Goal: Information Seeking & Learning: Learn about a topic

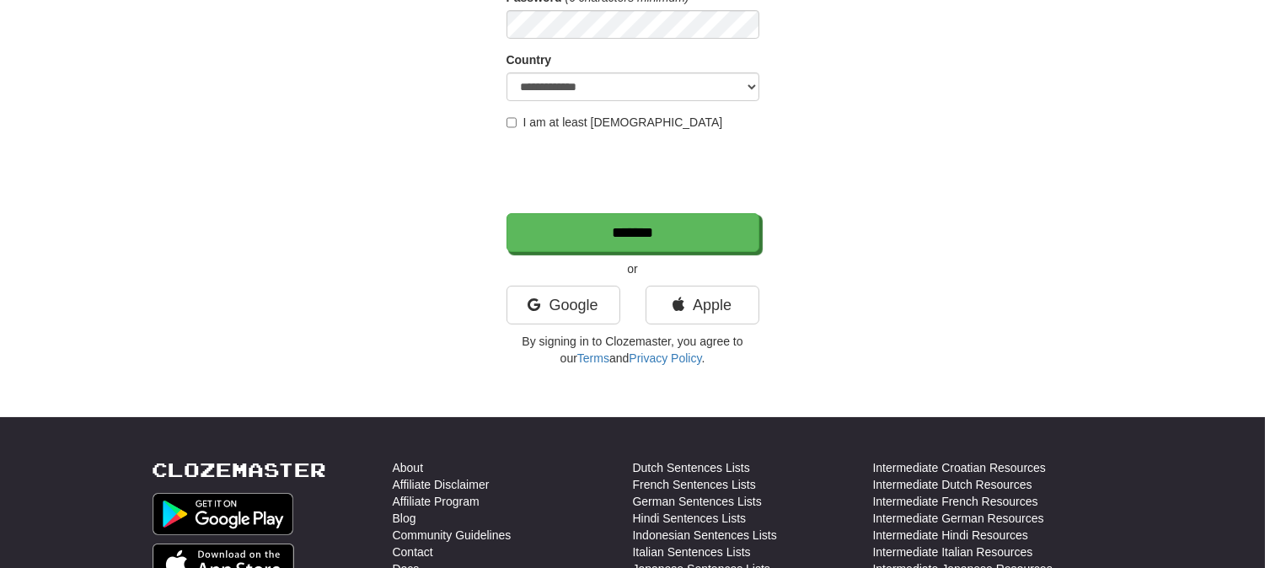
scroll to position [281, 0]
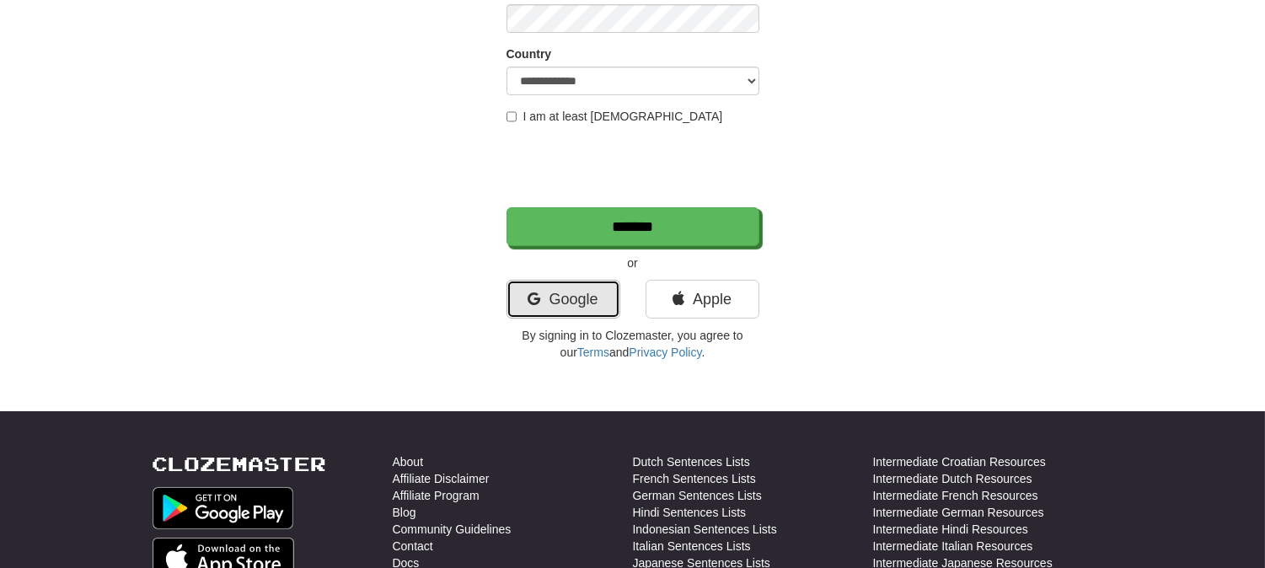
click at [583, 283] on link "Google" at bounding box center [563, 299] width 114 height 39
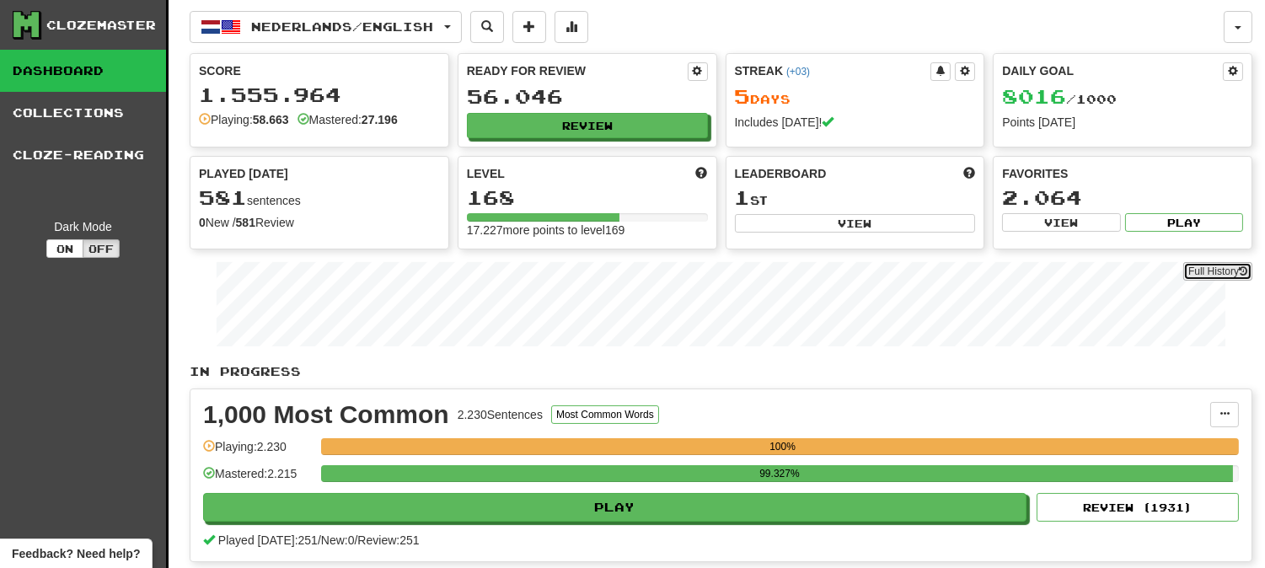
click at [1201, 272] on link "Full History" at bounding box center [1217, 271] width 69 height 19
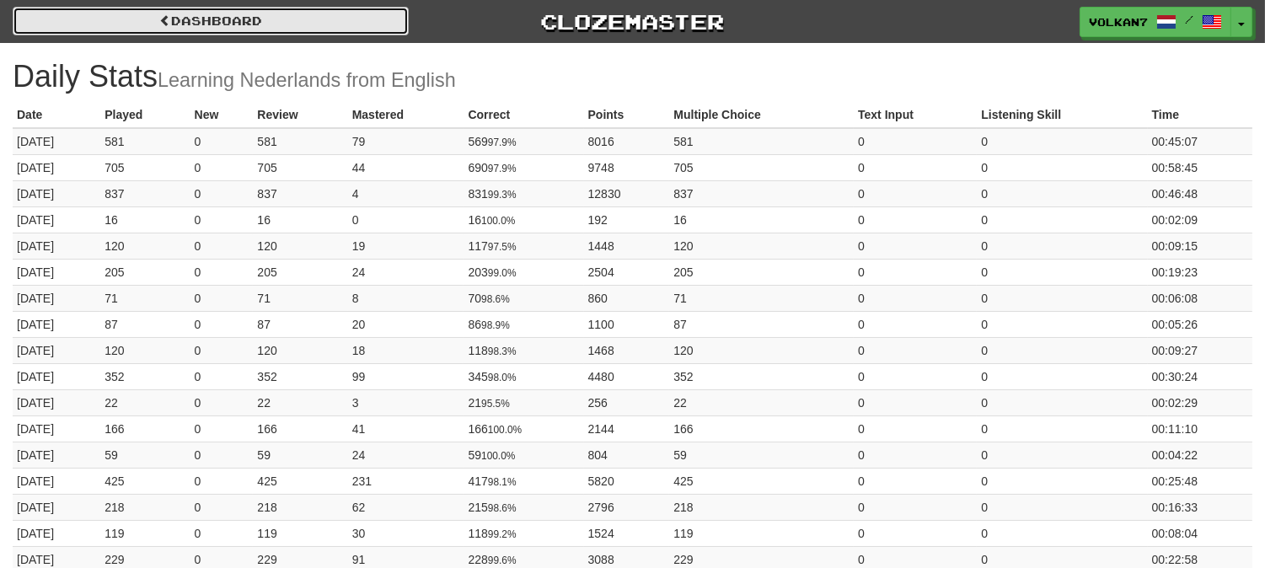
click at [350, 25] on link "Dashboard" at bounding box center [211, 21] width 396 height 29
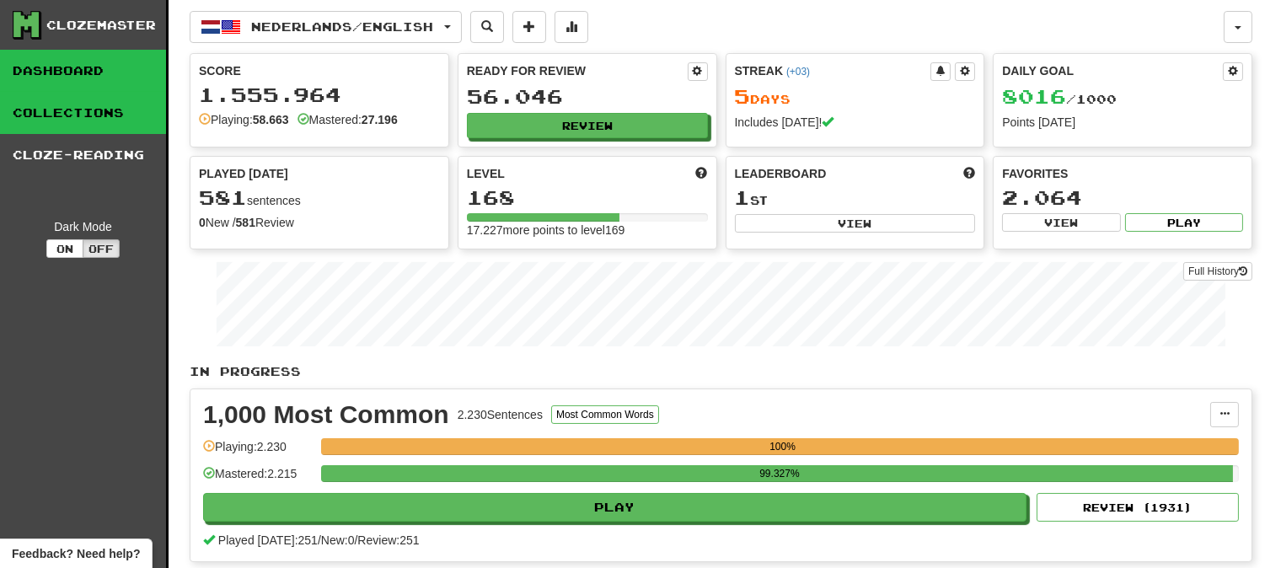
click at [147, 120] on link "Collections" at bounding box center [83, 113] width 166 height 42
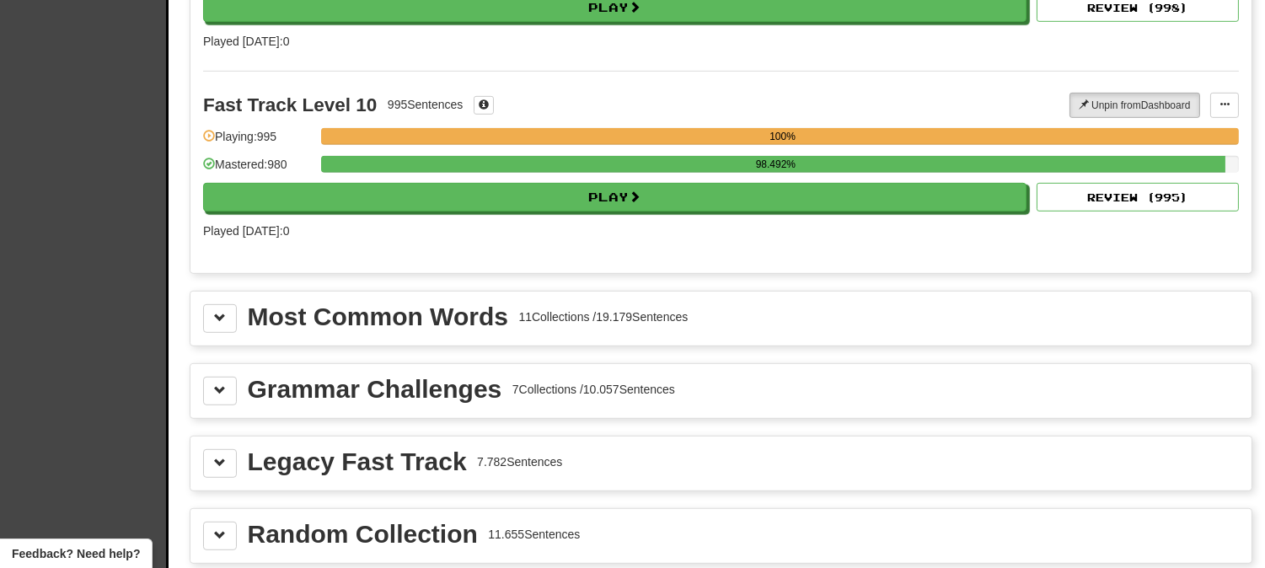
scroll to position [2059, 0]
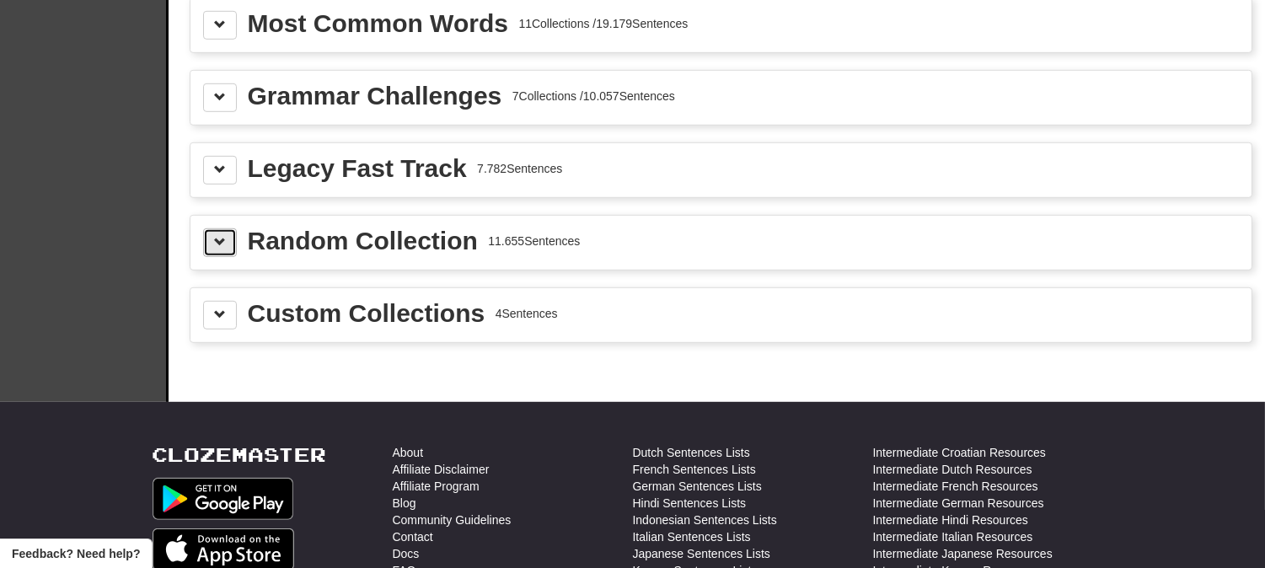
click at [225, 253] on button at bounding box center [220, 242] width 34 height 29
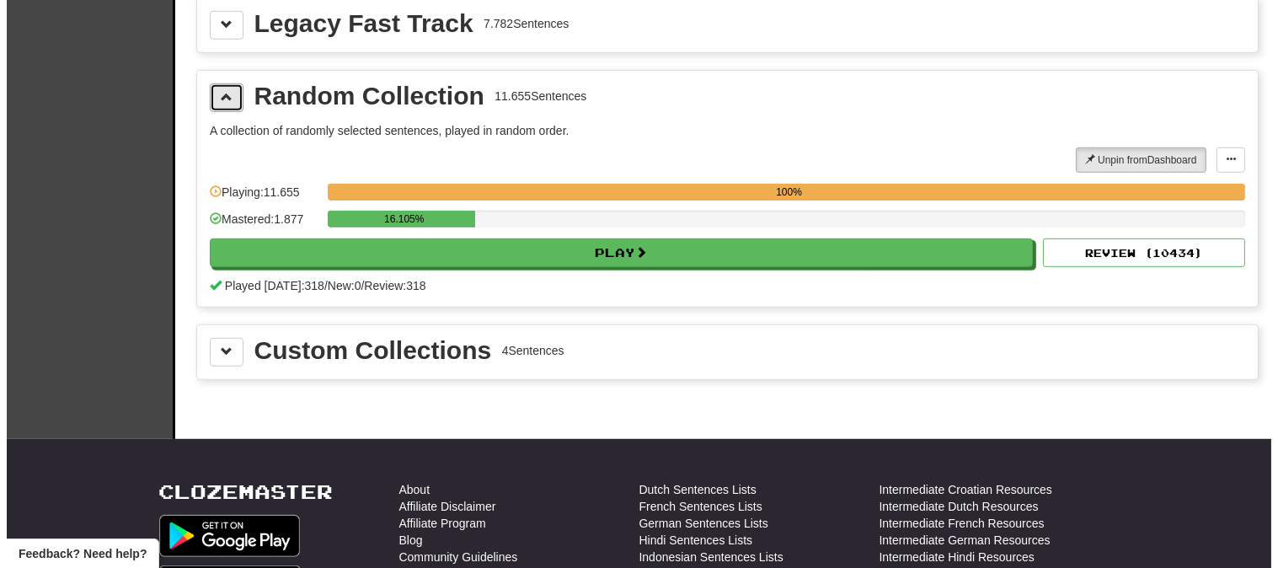
scroll to position [2340, 0]
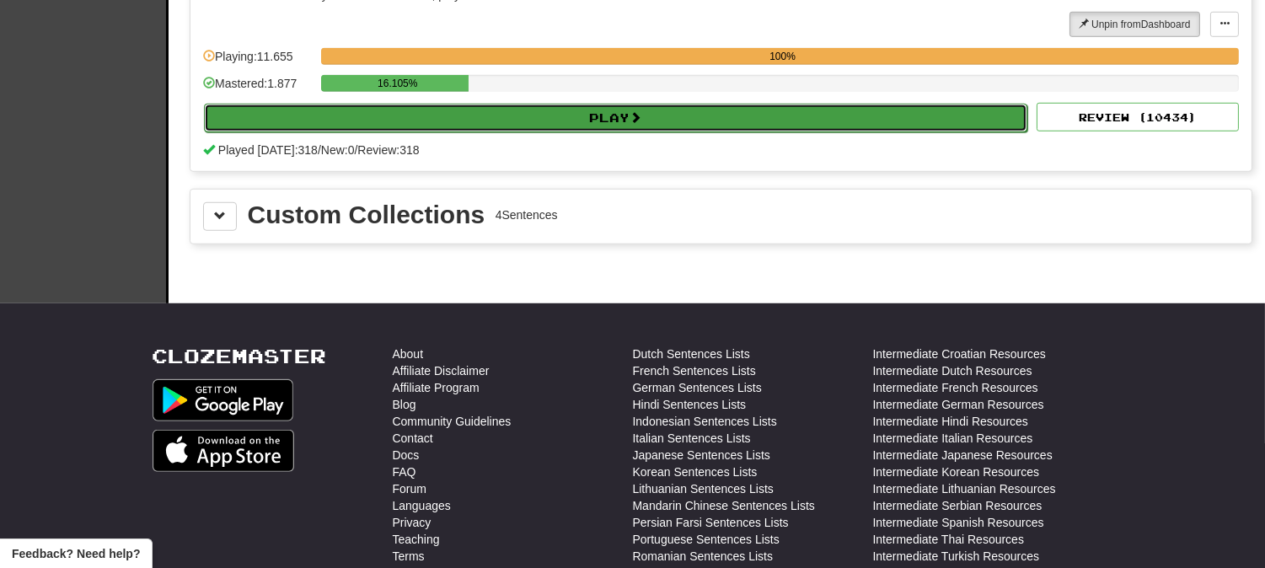
click at [542, 125] on button "Play" at bounding box center [615, 118] width 823 height 29
select select "********"
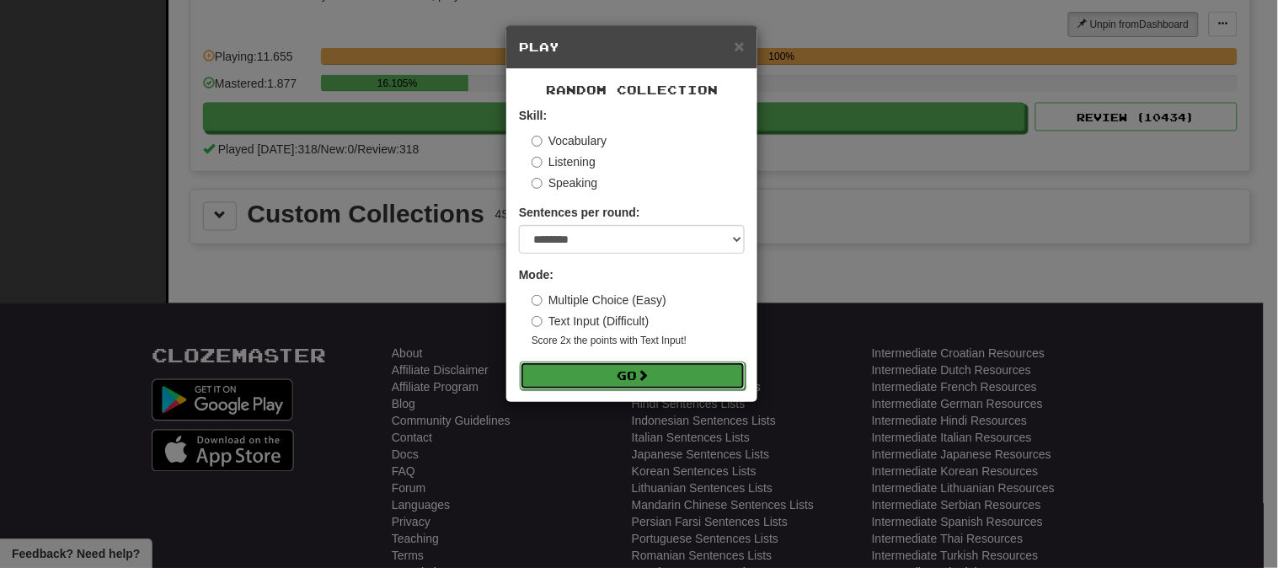
click at [618, 372] on button "Go" at bounding box center [633, 375] width 226 height 29
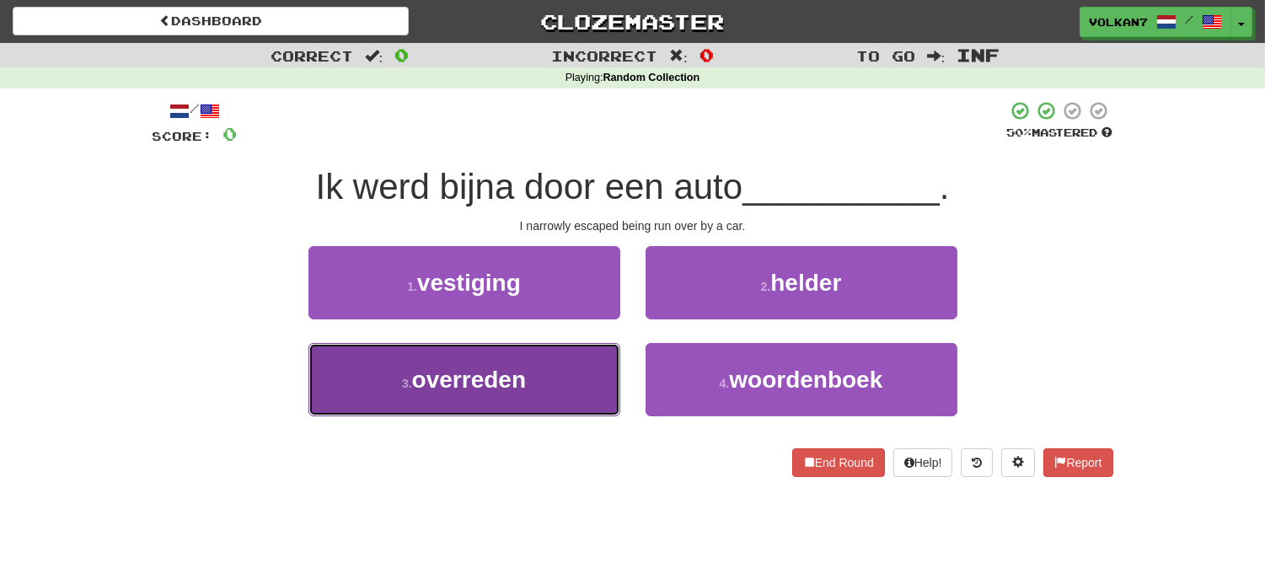
click at [564, 371] on button "3 . overreden" at bounding box center [464, 379] width 312 height 73
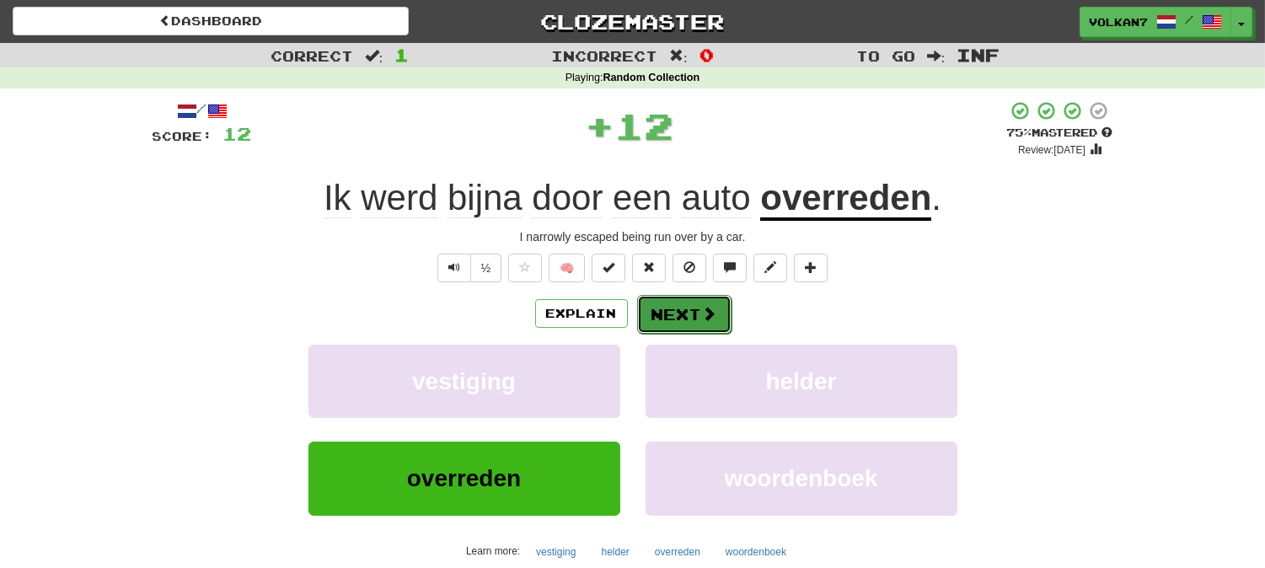
click at [697, 303] on button "Next" at bounding box center [684, 314] width 94 height 39
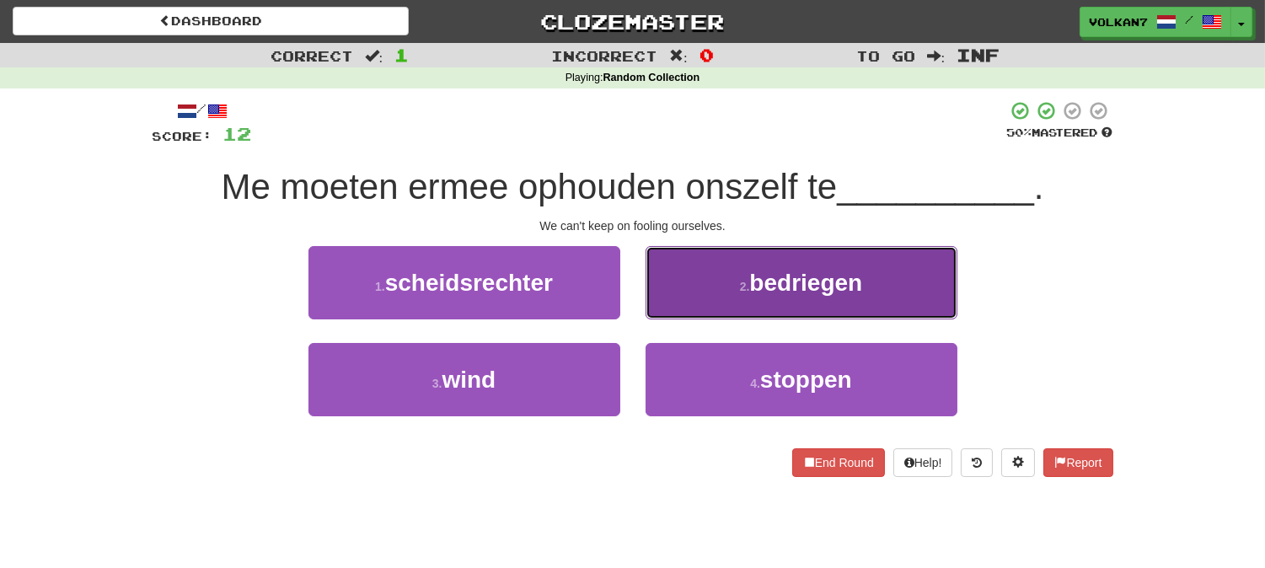
click at [722, 299] on button "2 . bedriegen" at bounding box center [801, 282] width 312 height 73
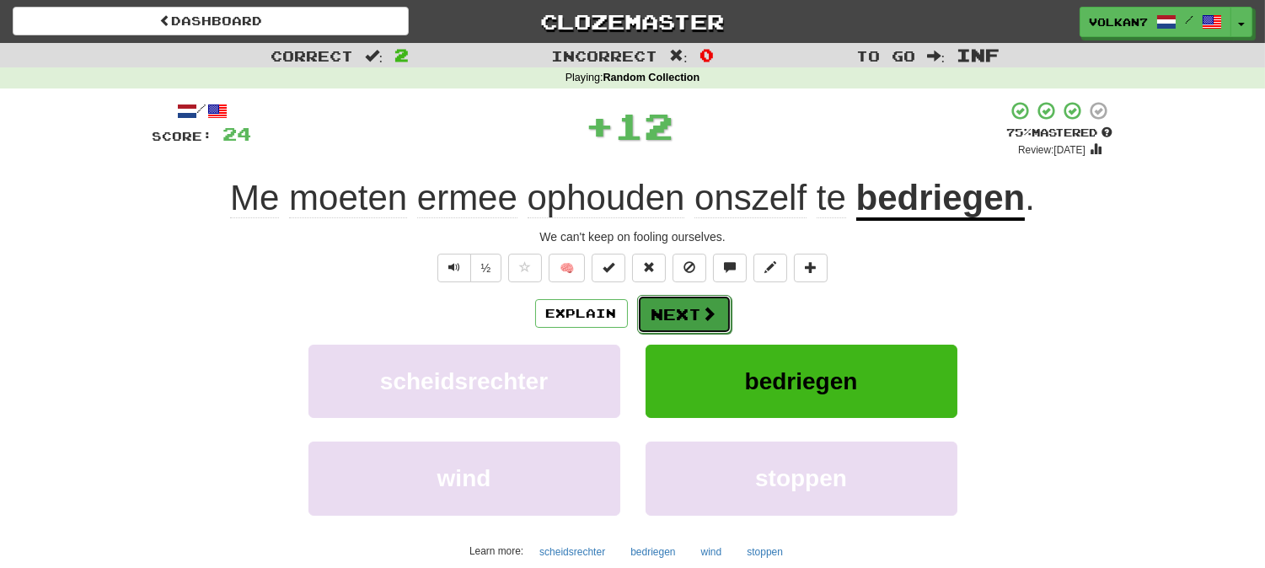
click at [692, 310] on button "Next" at bounding box center [684, 314] width 94 height 39
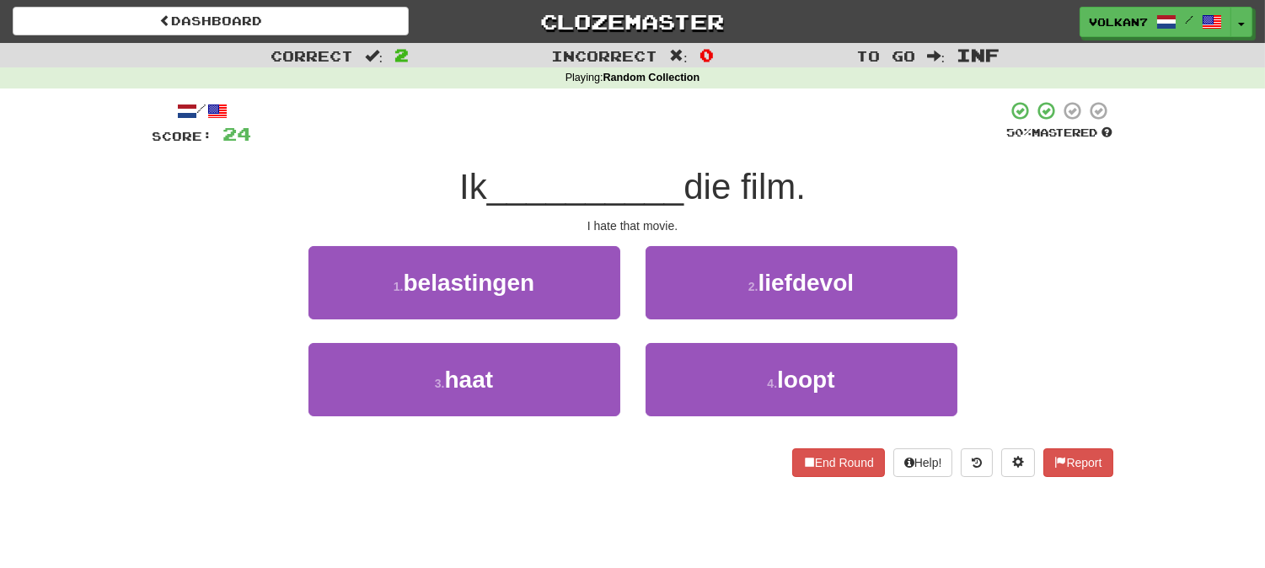
click at [700, 177] on span "die film." at bounding box center [744, 187] width 122 height 40
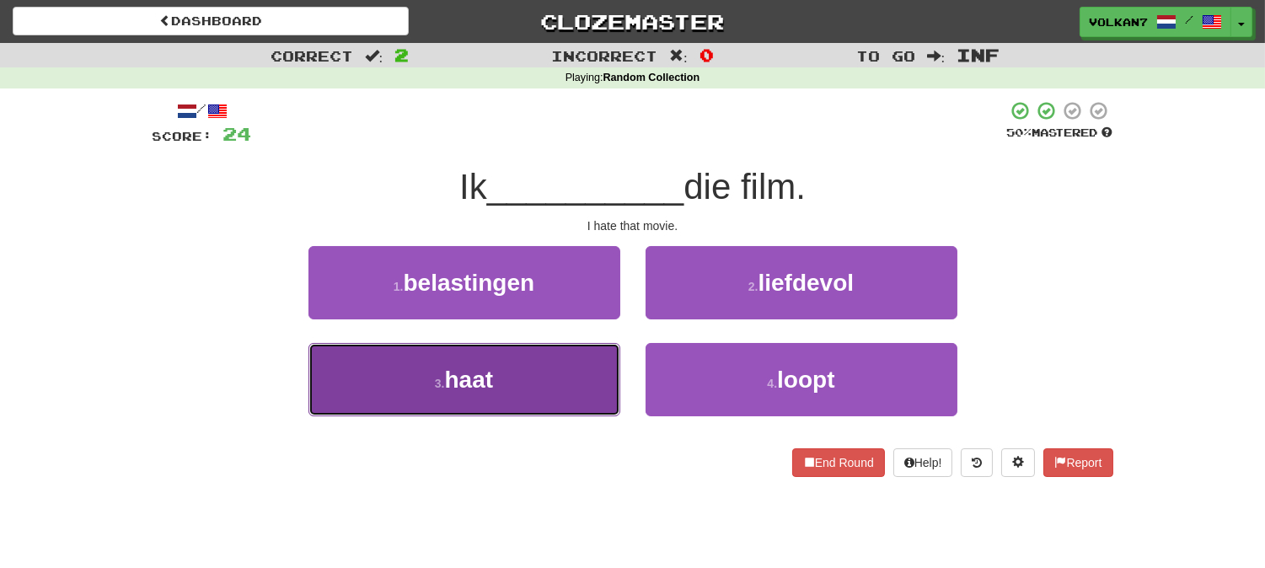
click at [527, 381] on button "3 . haat" at bounding box center [464, 379] width 312 height 73
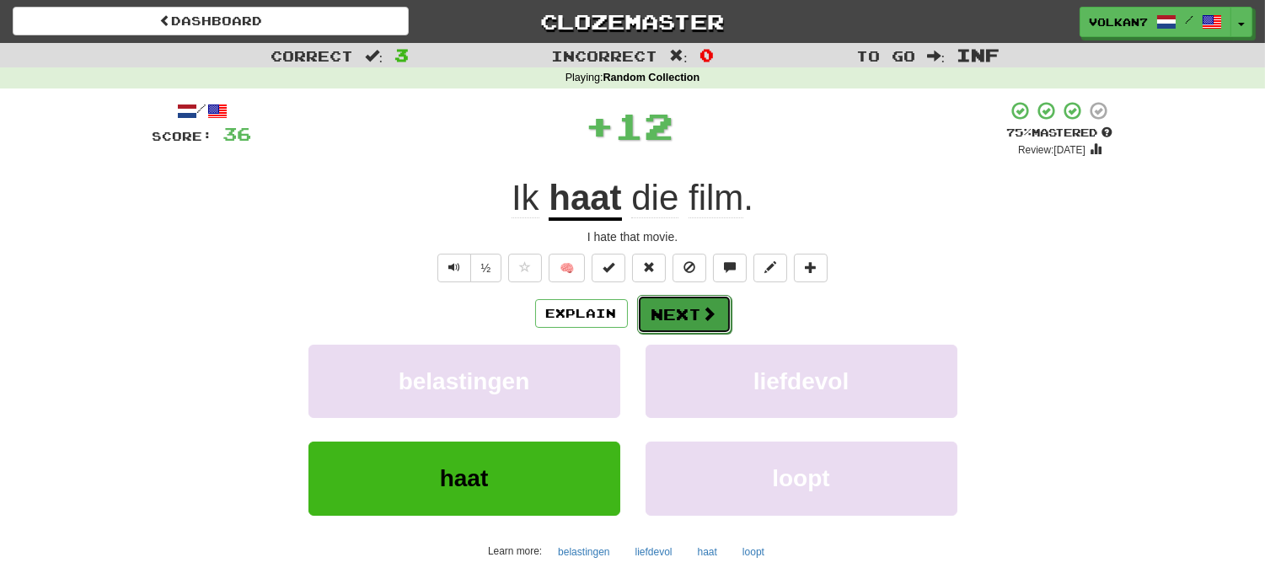
click at [646, 314] on button "Next" at bounding box center [684, 314] width 94 height 39
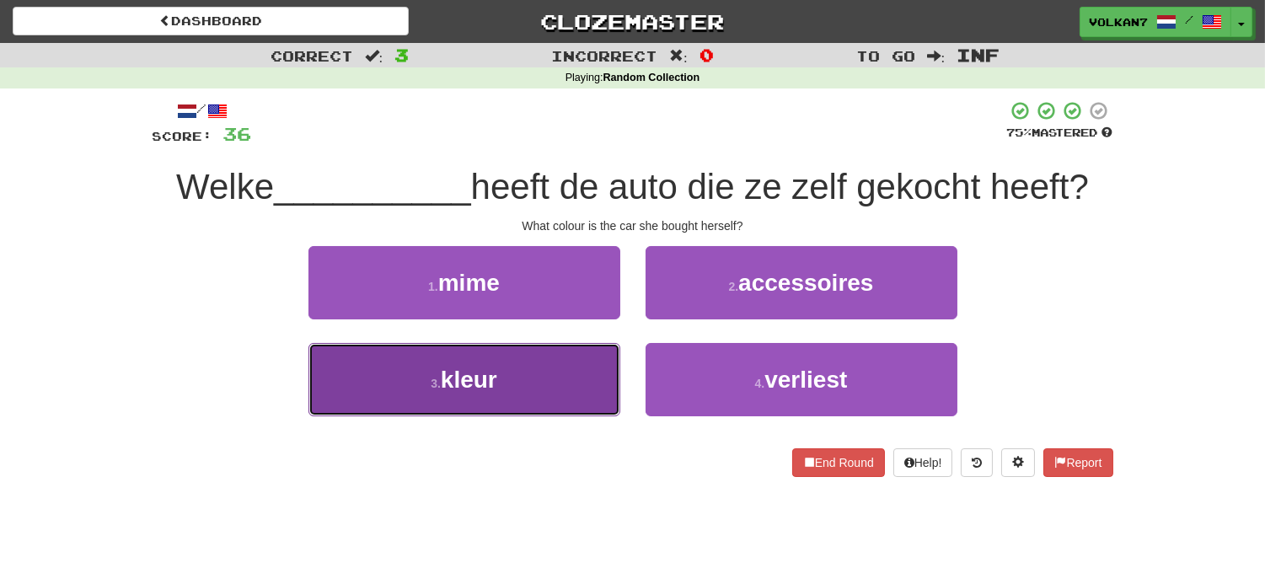
click at [584, 382] on button "3 . kleur" at bounding box center [464, 379] width 312 height 73
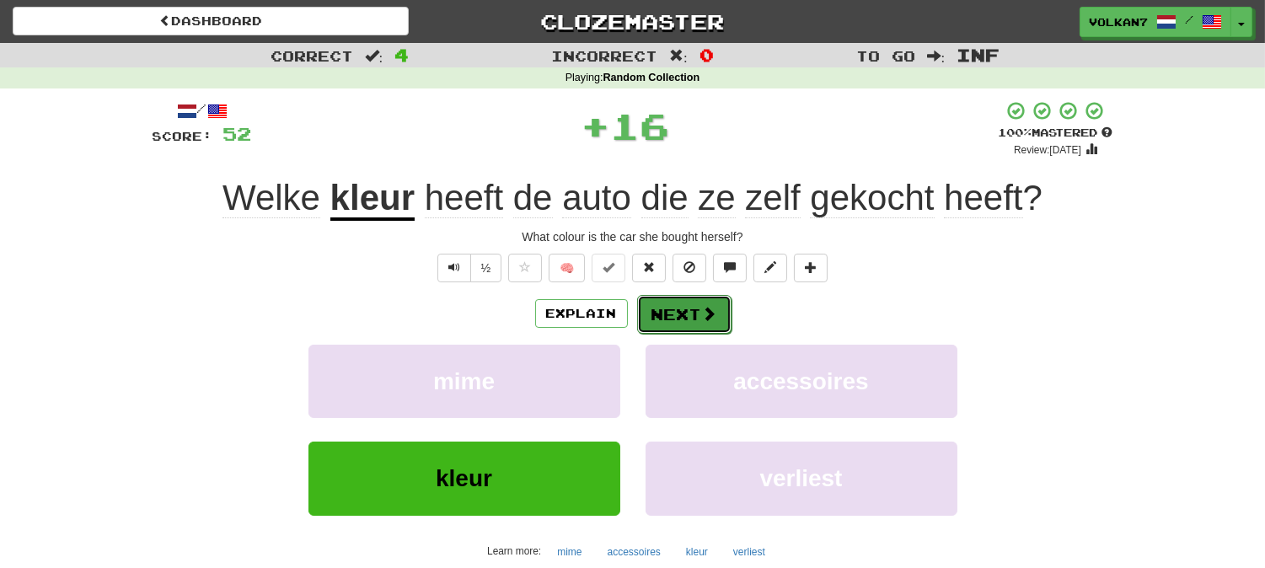
click at [697, 314] on button "Next" at bounding box center [684, 314] width 94 height 39
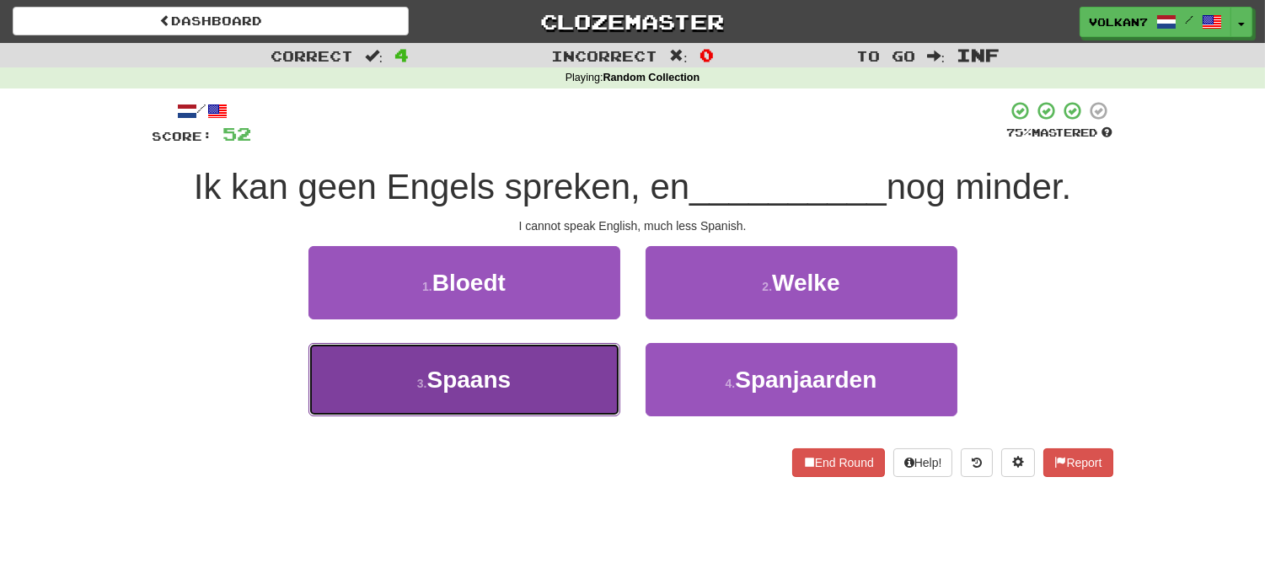
click at [565, 380] on button "3 . Spaans" at bounding box center [464, 379] width 312 height 73
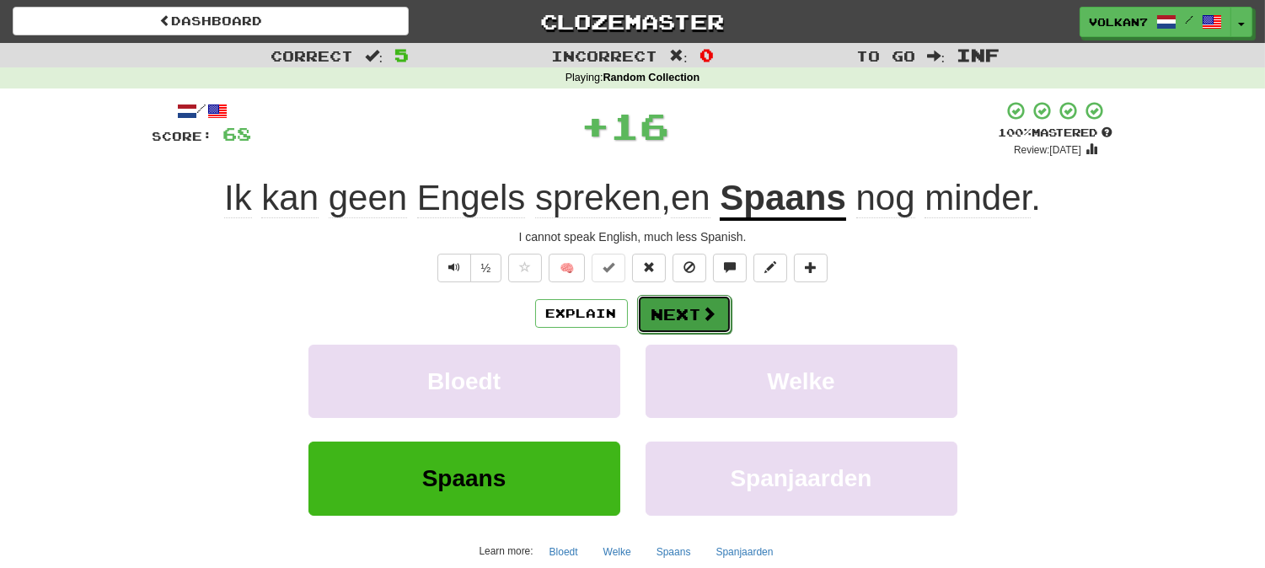
click at [674, 313] on button "Next" at bounding box center [684, 314] width 94 height 39
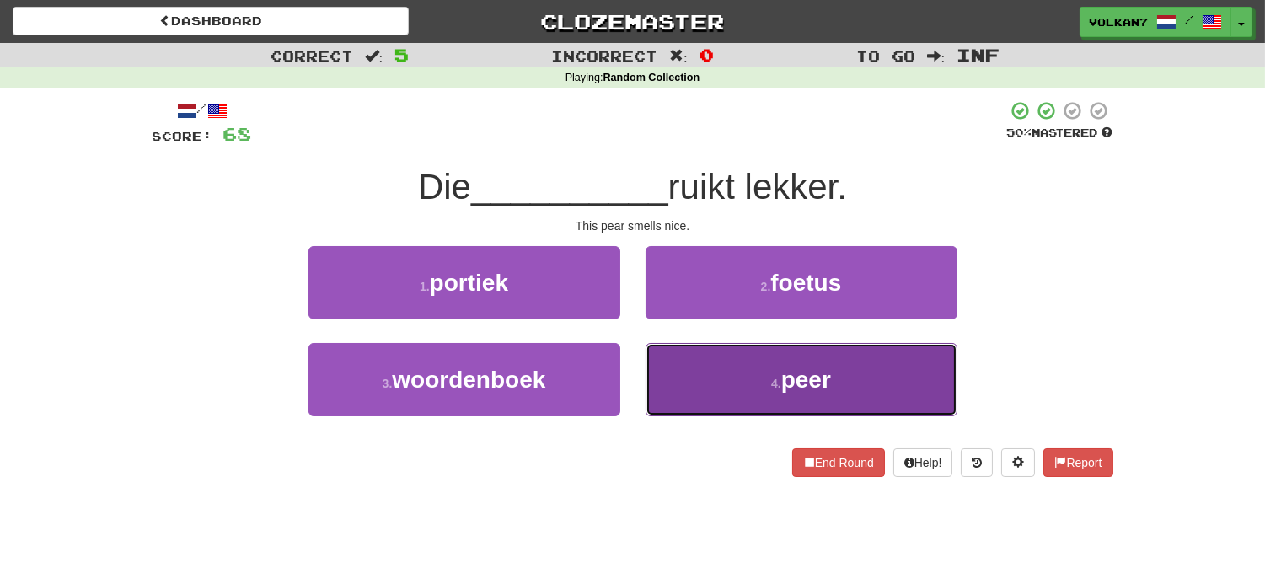
click at [796, 389] on span "peer" at bounding box center [806, 380] width 50 height 26
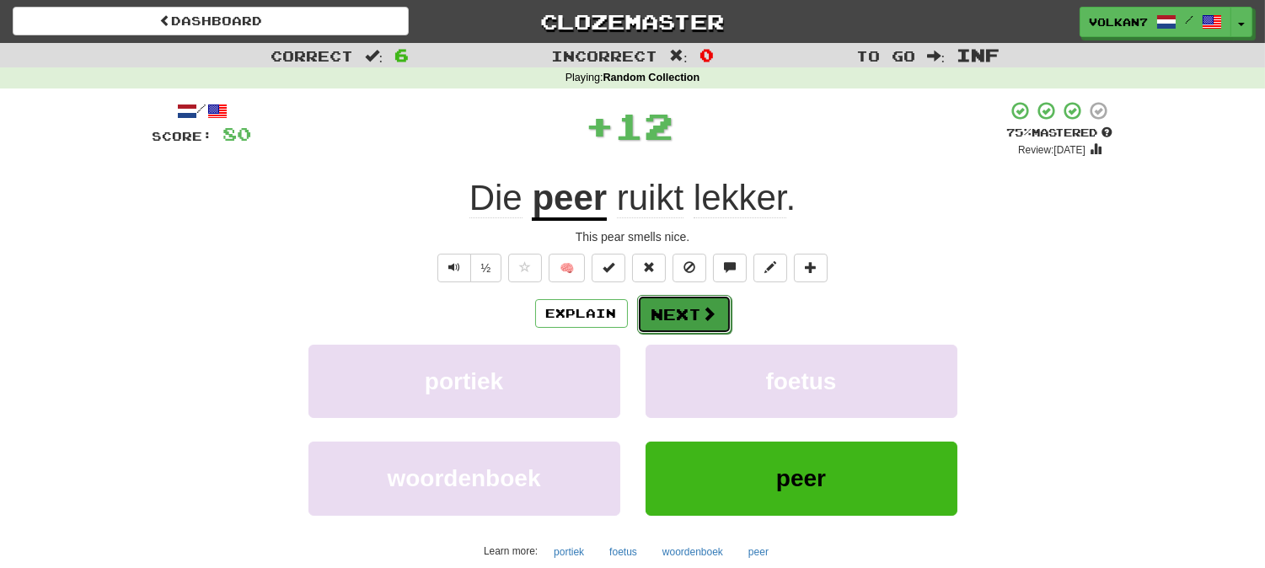
click at [681, 316] on button "Next" at bounding box center [684, 314] width 94 height 39
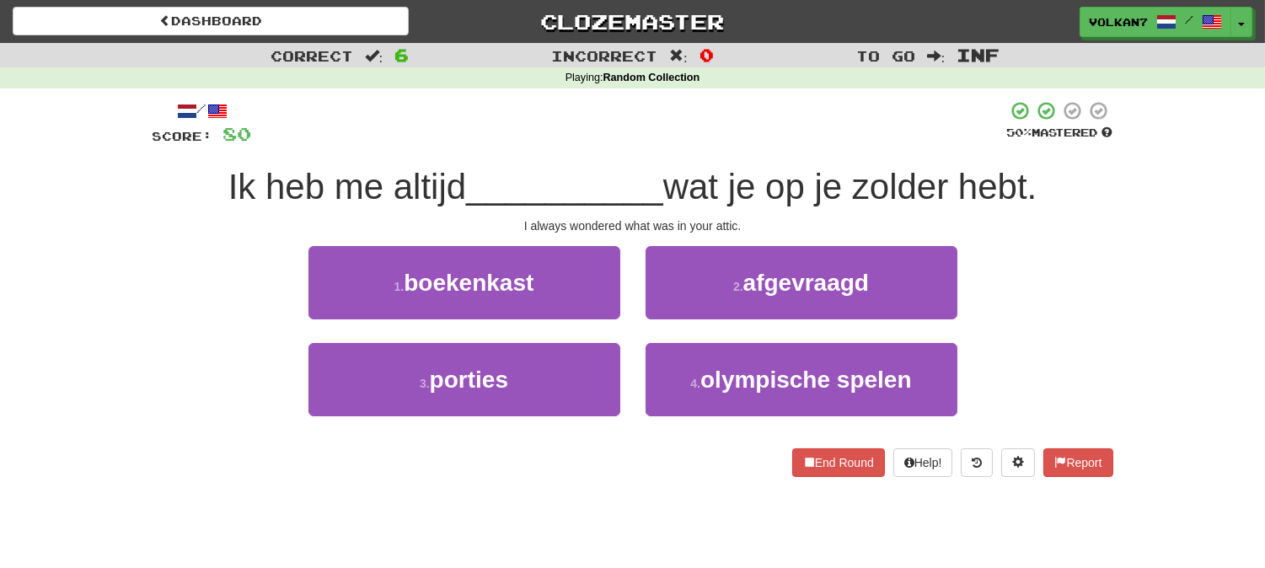
click at [738, 144] on div at bounding box center [629, 123] width 755 height 46
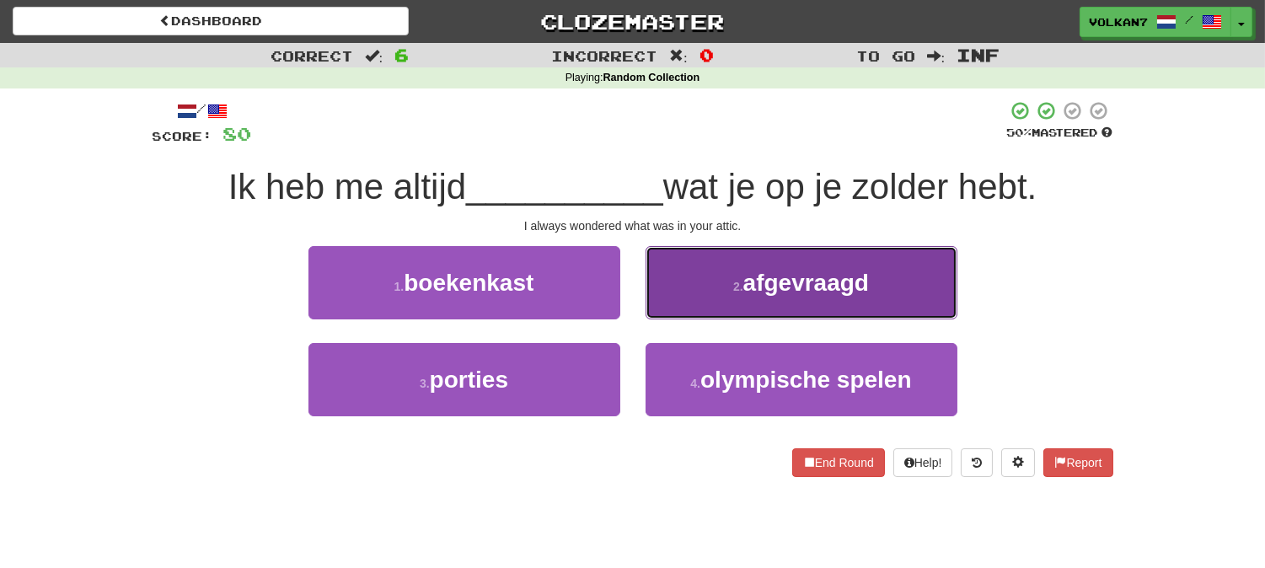
click at [761, 285] on span "afgevraagd" at bounding box center [806, 283] width 126 height 26
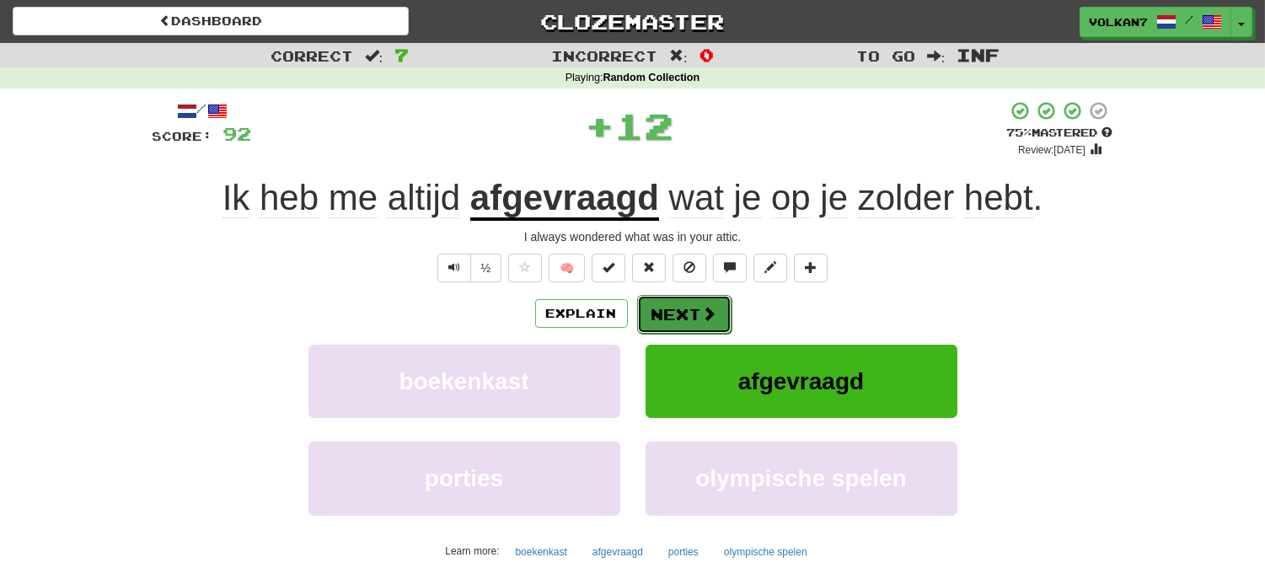
click at [714, 317] on span at bounding box center [709, 313] width 15 height 15
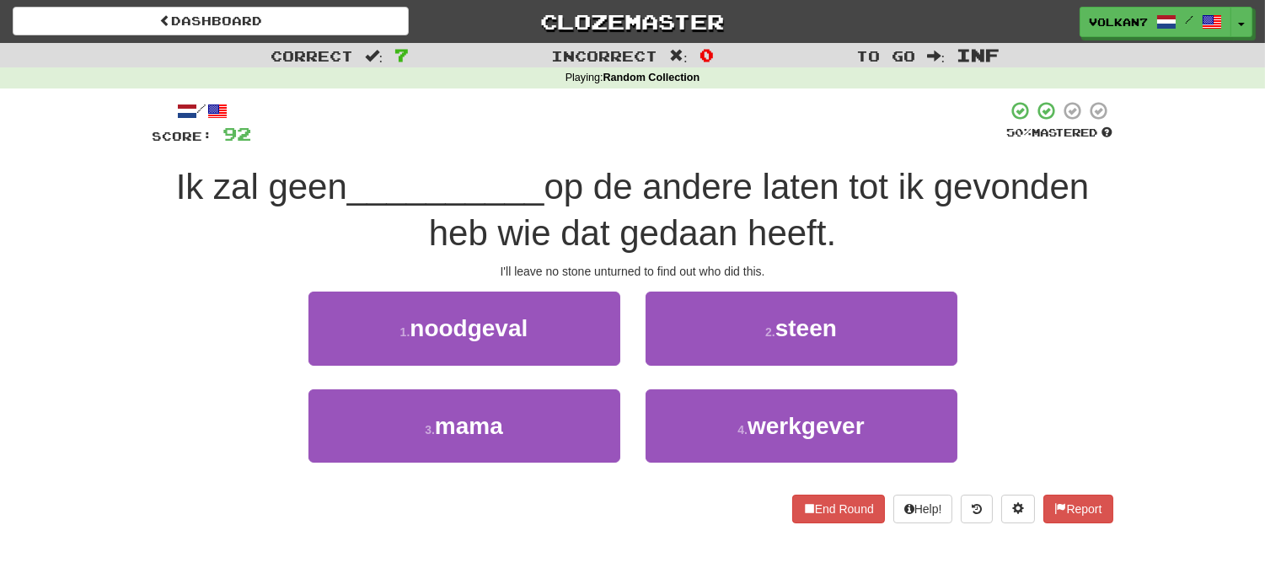
click at [744, 147] on div "/ Score: 92 50 % Mastered Ik zal geen __________ op de andere laten tot ik gevo…" at bounding box center [632, 311] width 960 height 422
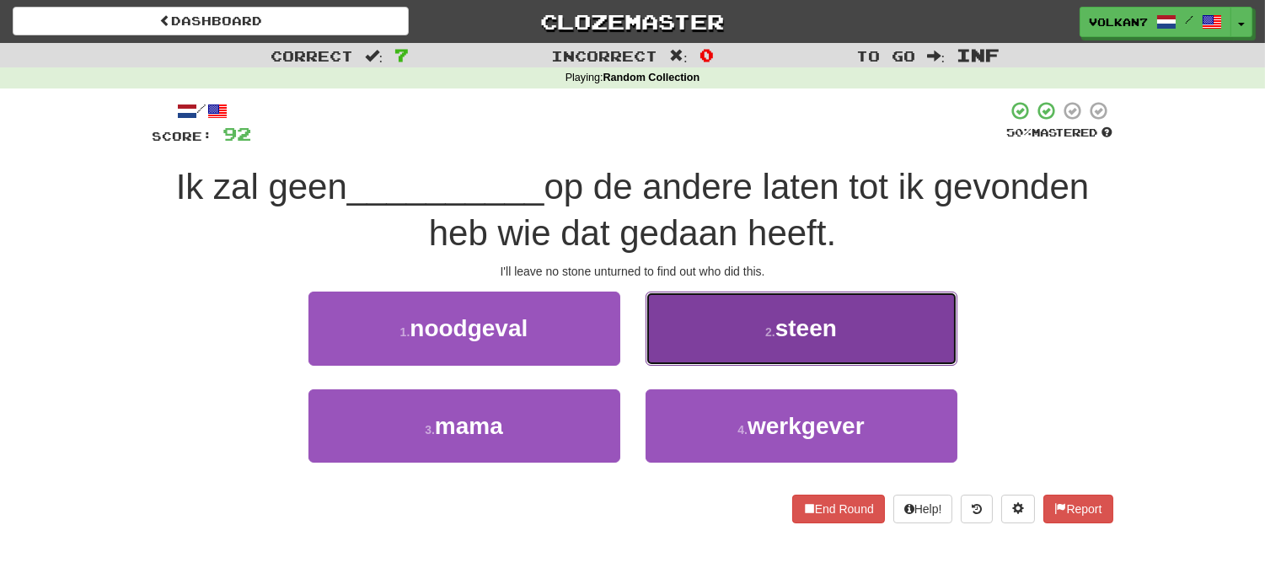
click at [758, 327] on button "2 . steen" at bounding box center [801, 328] width 312 height 73
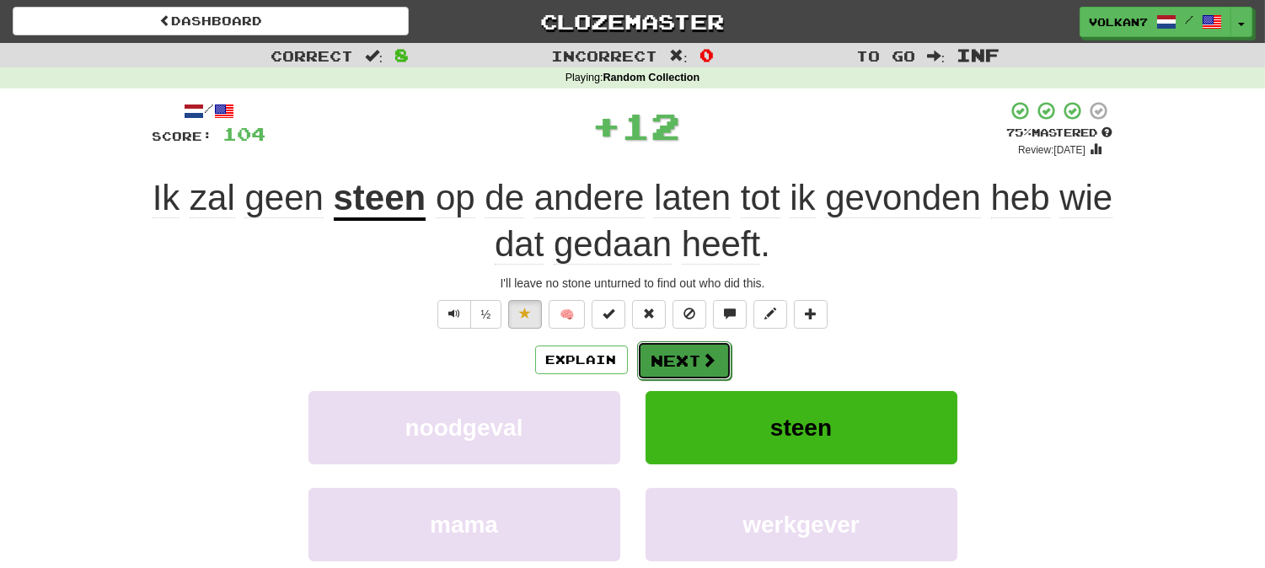
click at [716, 351] on button "Next" at bounding box center [684, 360] width 94 height 39
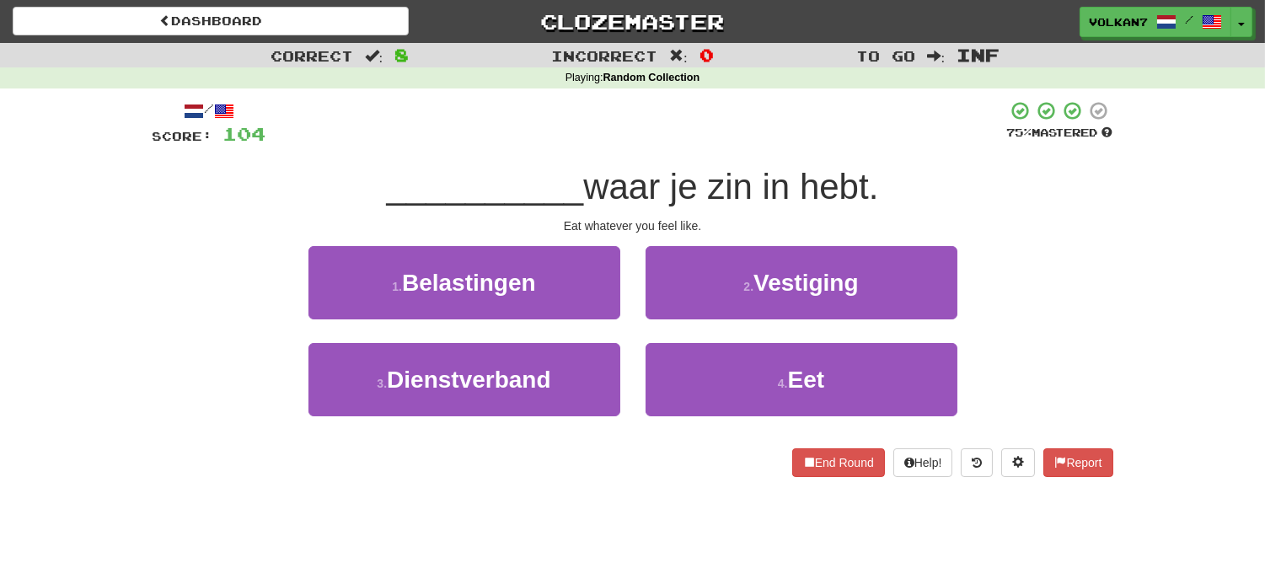
click at [725, 191] on span "waar je zin in hebt." at bounding box center [730, 187] width 295 height 40
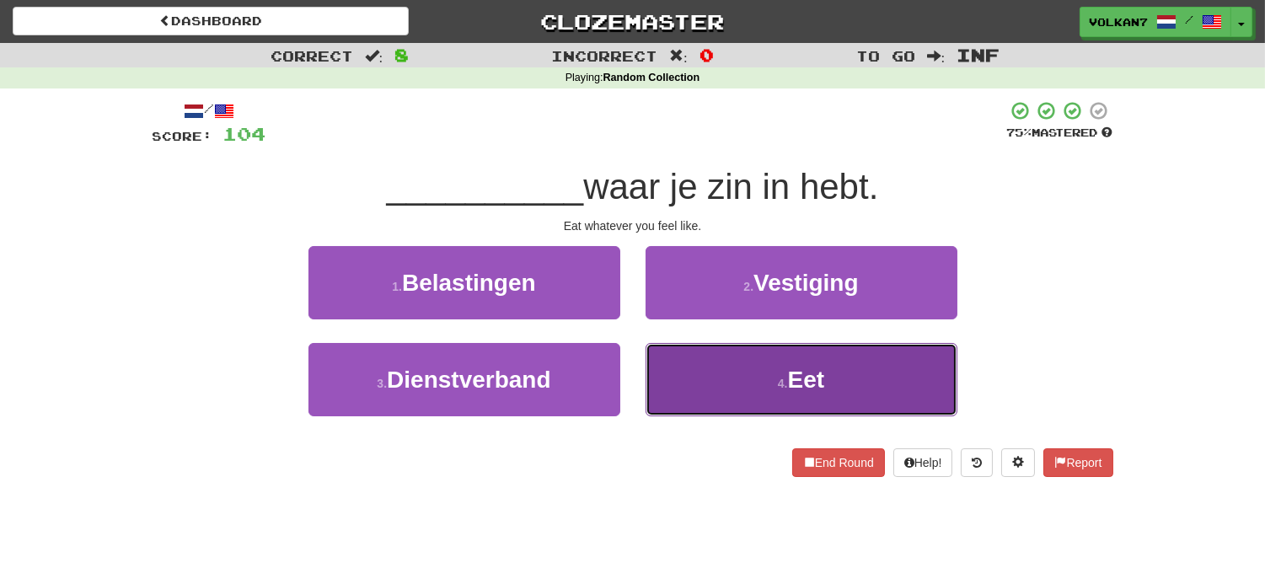
click at [746, 399] on button "4 . Eet" at bounding box center [801, 379] width 312 height 73
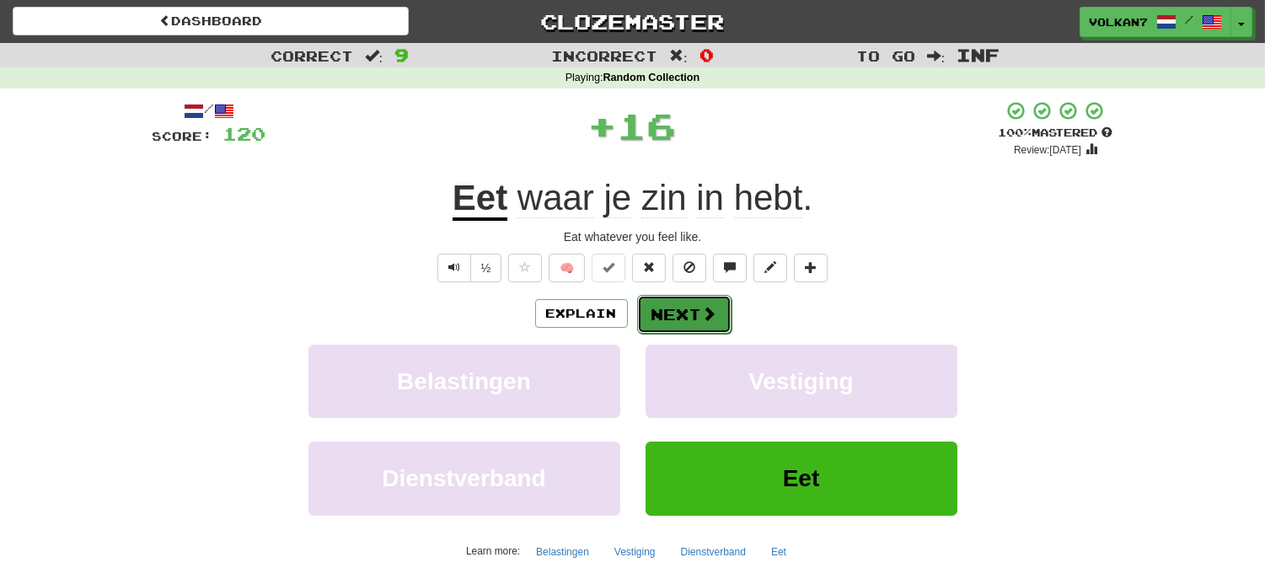
click at [696, 322] on button "Next" at bounding box center [684, 314] width 94 height 39
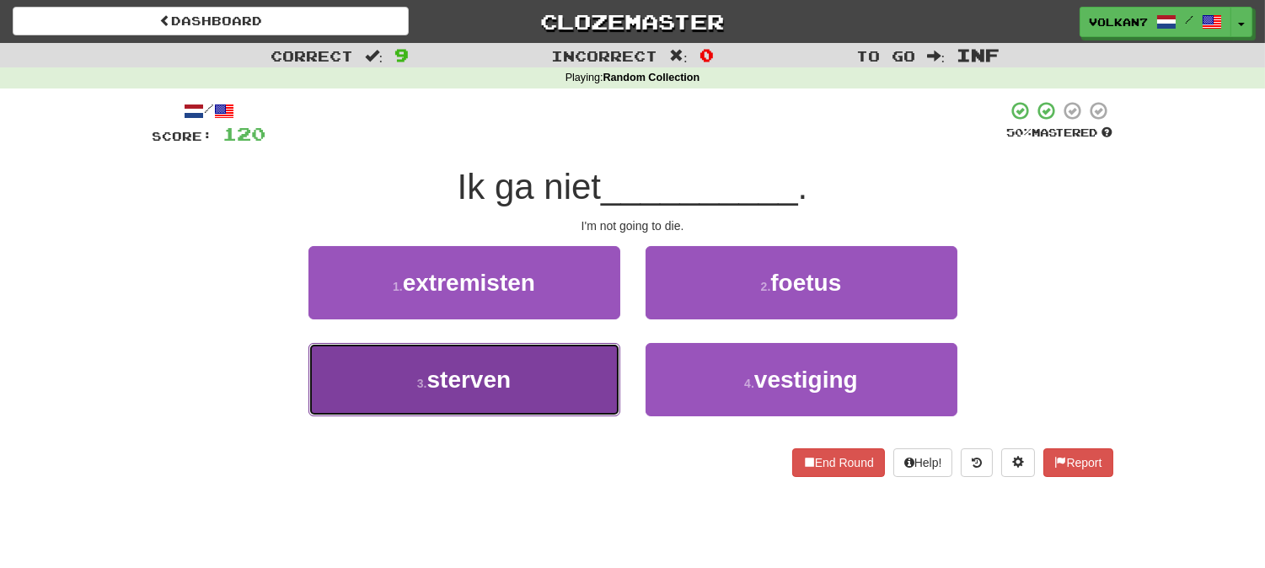
click at [560, 369] on button "3 . sterven" at bounding box center [464, 379] width 312 height 73
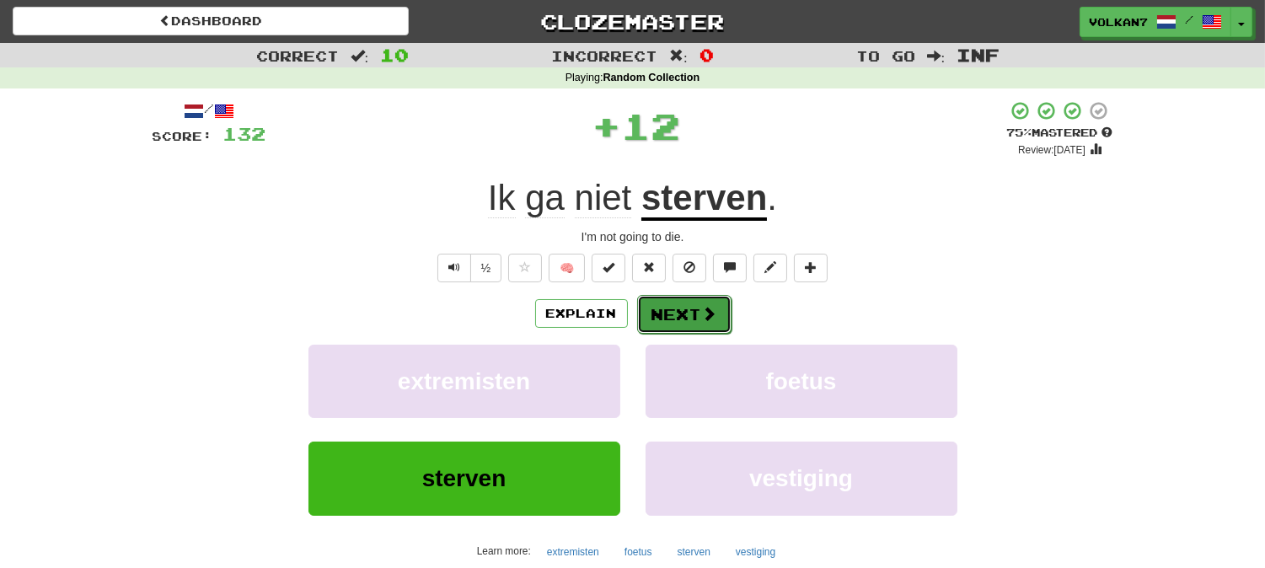
click at [697, 320] on button "Next" at bounding box center [684, 314] width 94 height 39
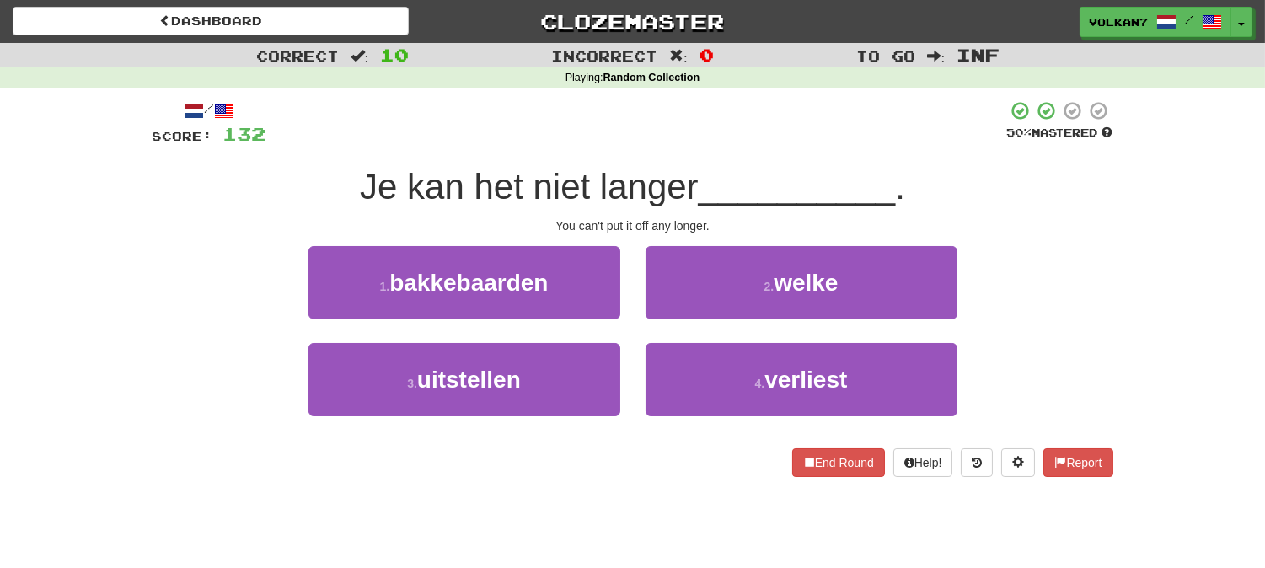
click at [698, 87] on div "Playing : Random Collection" at bounding box center [632, 78] width 1265 height 22
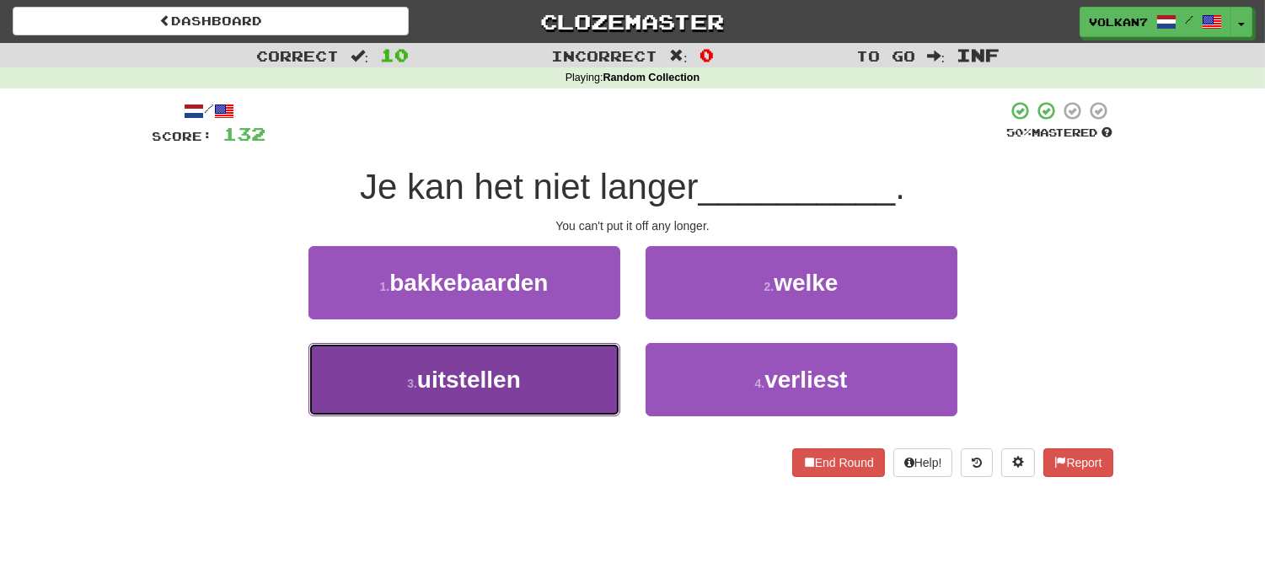
click at [576, 355] on button "3 . uitstellen" at bounding box center [464, 379] width 312 height 73
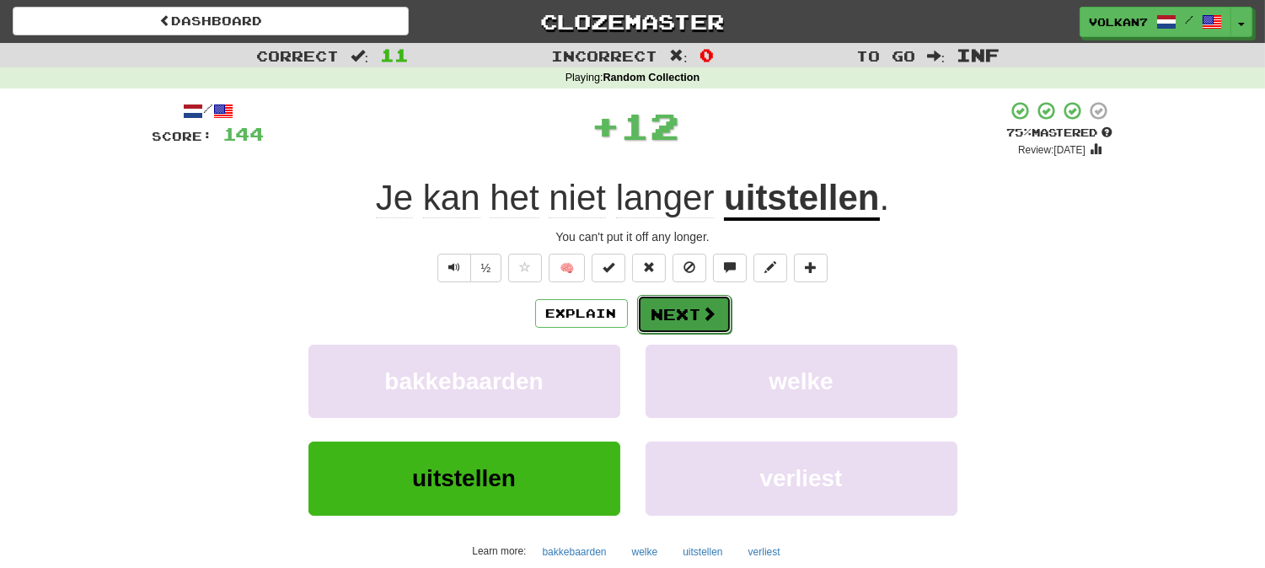
click at [671, 298] on button "Next" at bounding box center [684, 314] width 94 height 39
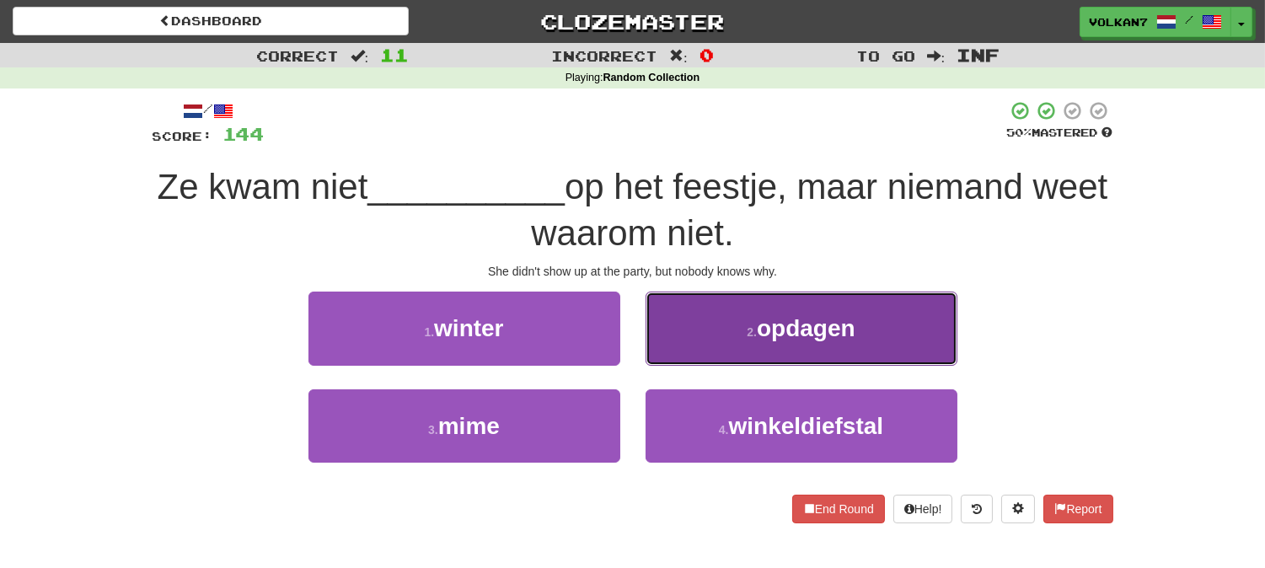
click at [705, 324] on button "2 . opdagen" at bounding box center [801, 328] width 312 height 73
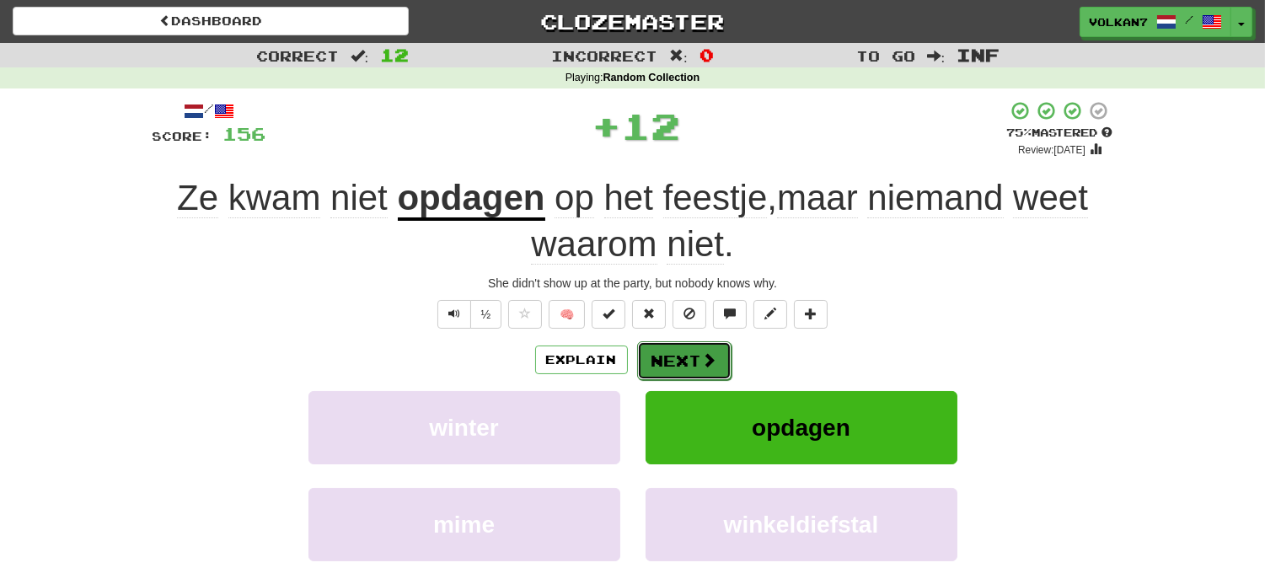
click at [713, 352] on span at bounding box center [709, 359] width 15 height 15
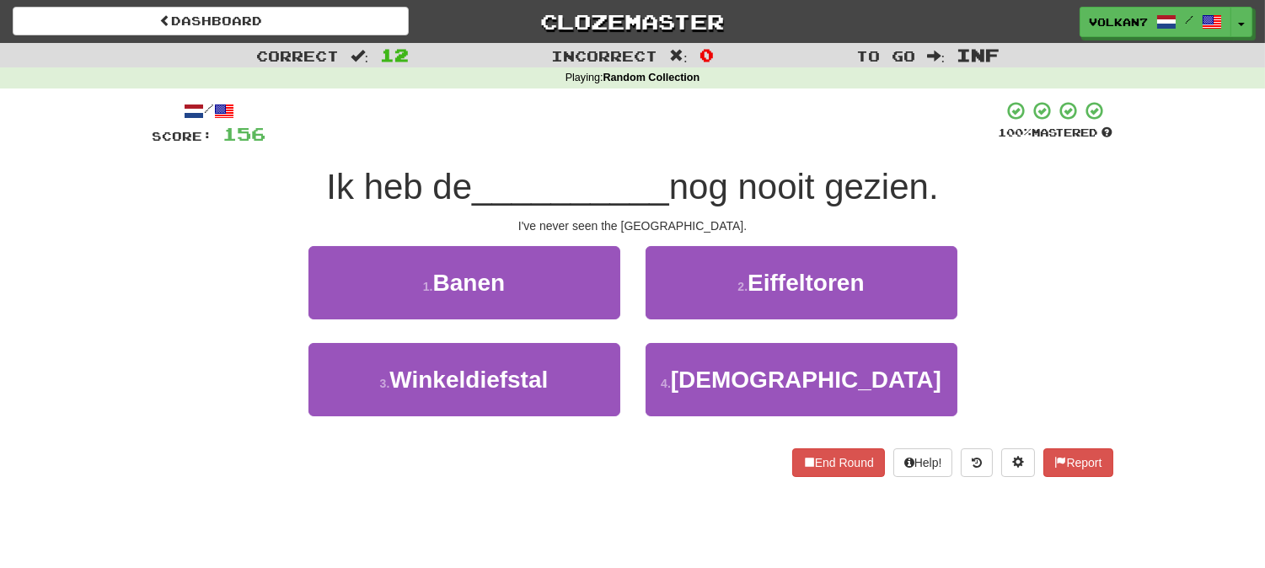
click at [765, 169] on span "nog nooit gezien." at bounding box center [804, 187] width 270 height 40
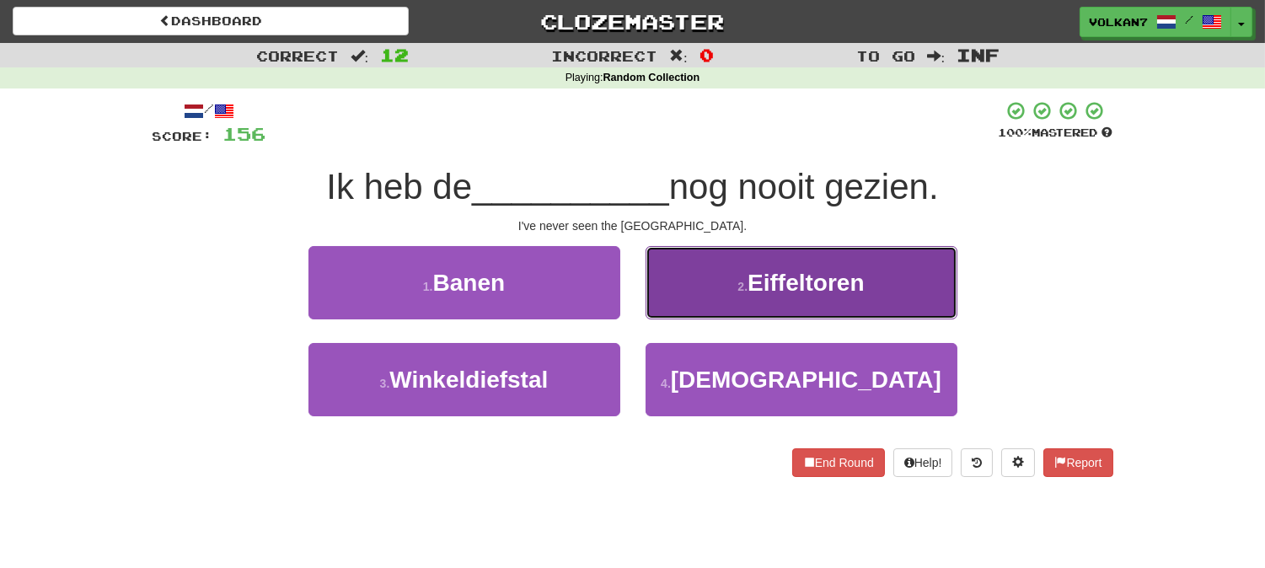
click at [768, 272] on span "Eiffeltoren" at bounding box center [805, 283] width 116 height 26
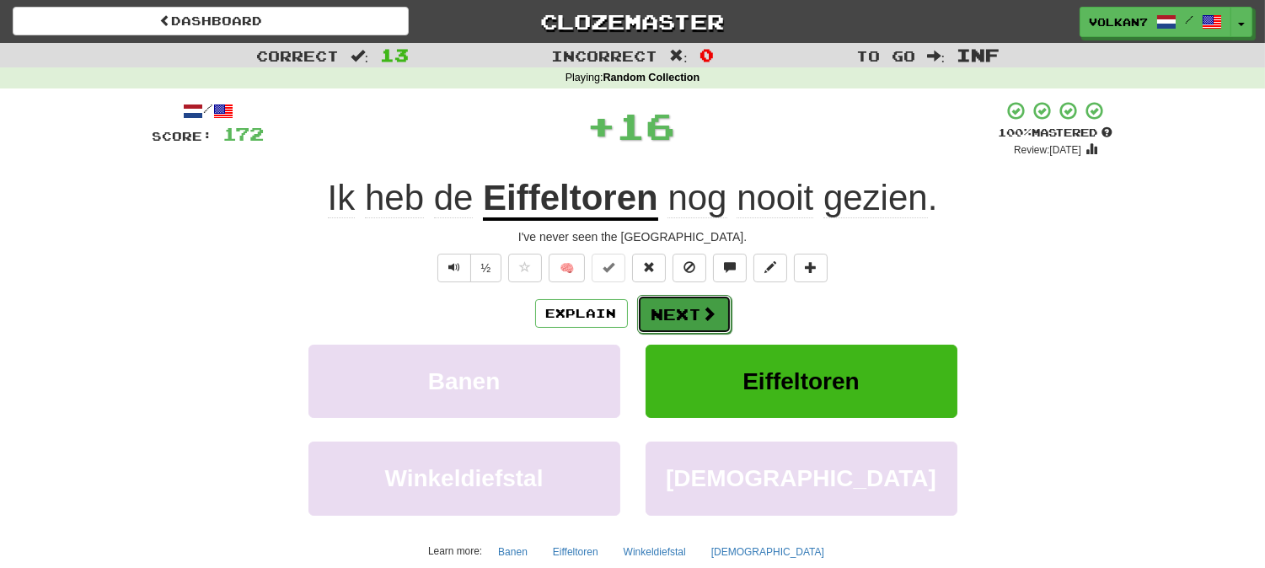
click at [697, 306] on button "Next" at bounding box center [684, 314] width 94 height 39
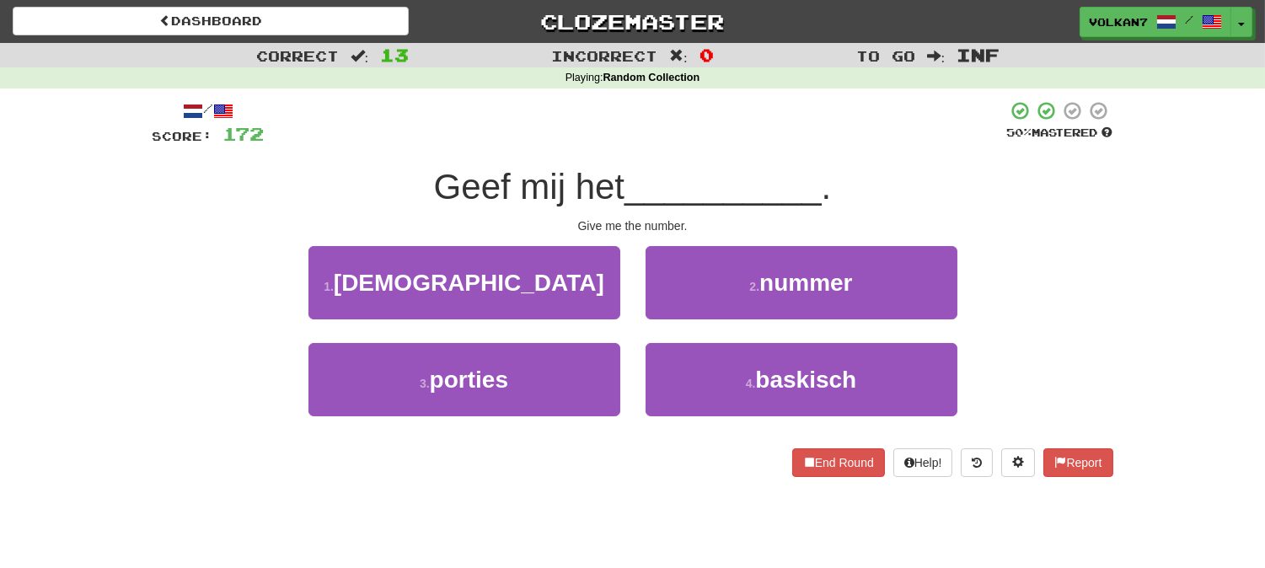
click at [725, 164] on div "Geef mij het __________ ." at bounding box center [632, 187] width 960 height 46
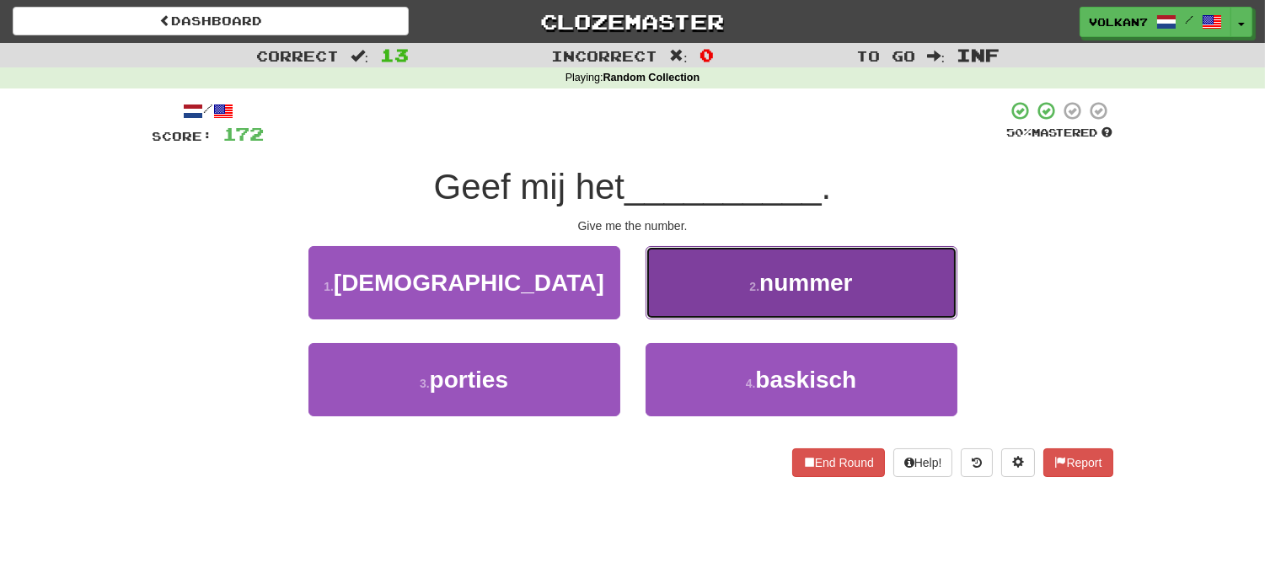
click at [735, 254] on button "2 . nummer" at bounding box center [801, 282] width 312 height 73
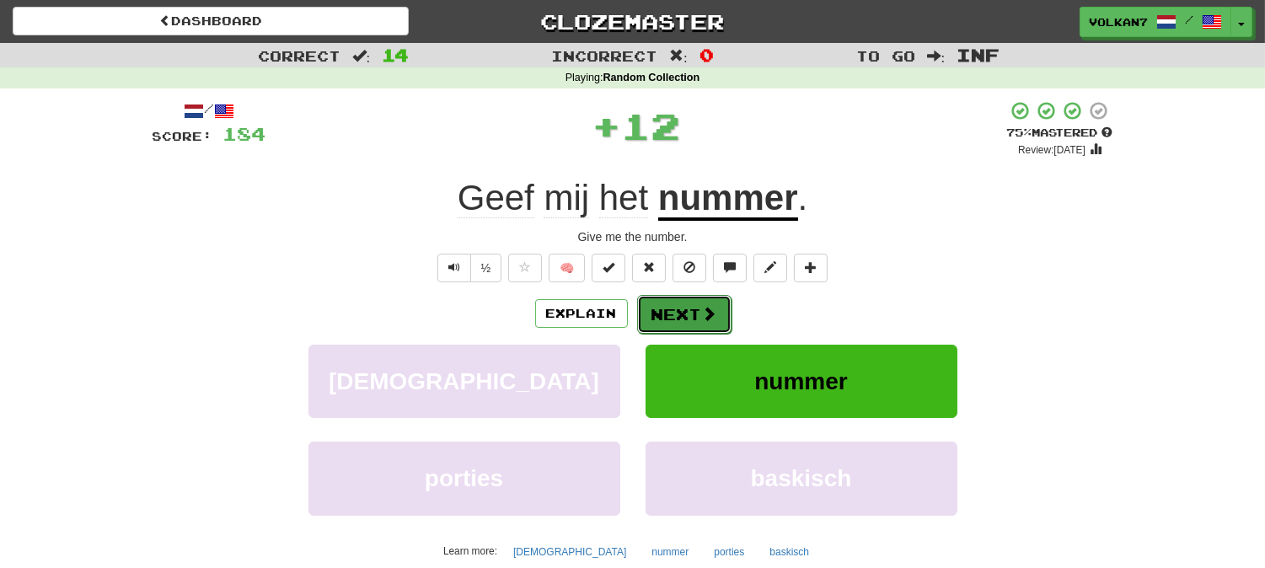
click at [683, 330] on button "Next" at bounding box center [684, 314] width 94 height 39
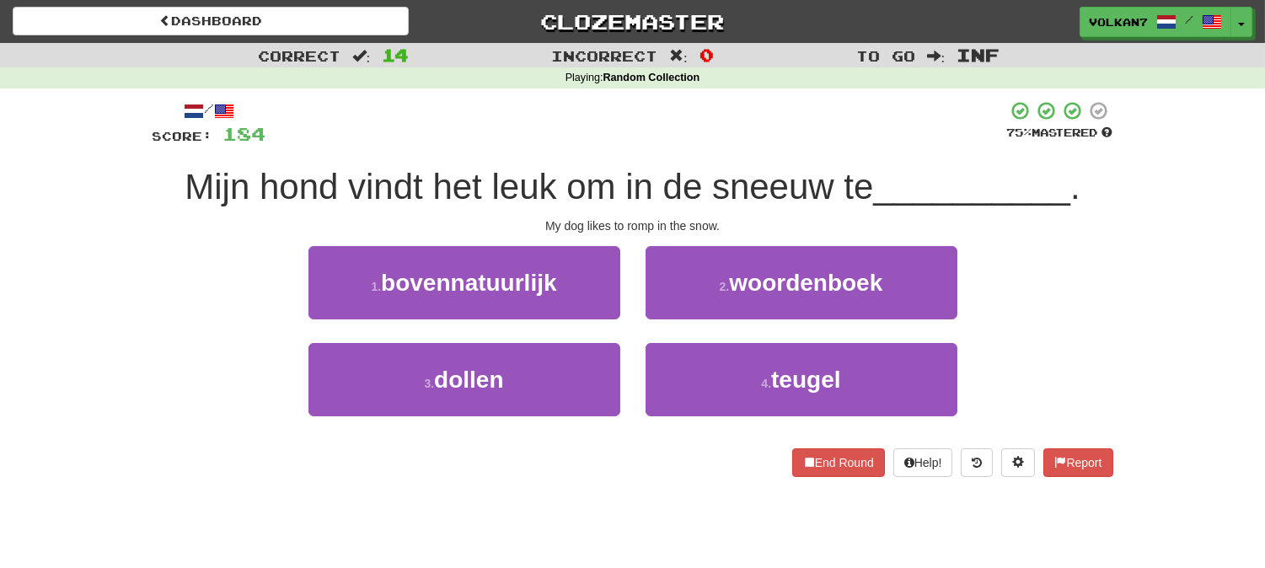
click at [694, 157] on div "/ Score: 184 75 % Mastered Mijn hond vindt het leuk om in de sneeuw te ________…" at bounding box center [632, 288] width 960 height 377
click at [705, 136] on div at bounding box center [636, 123] width 741 height 46
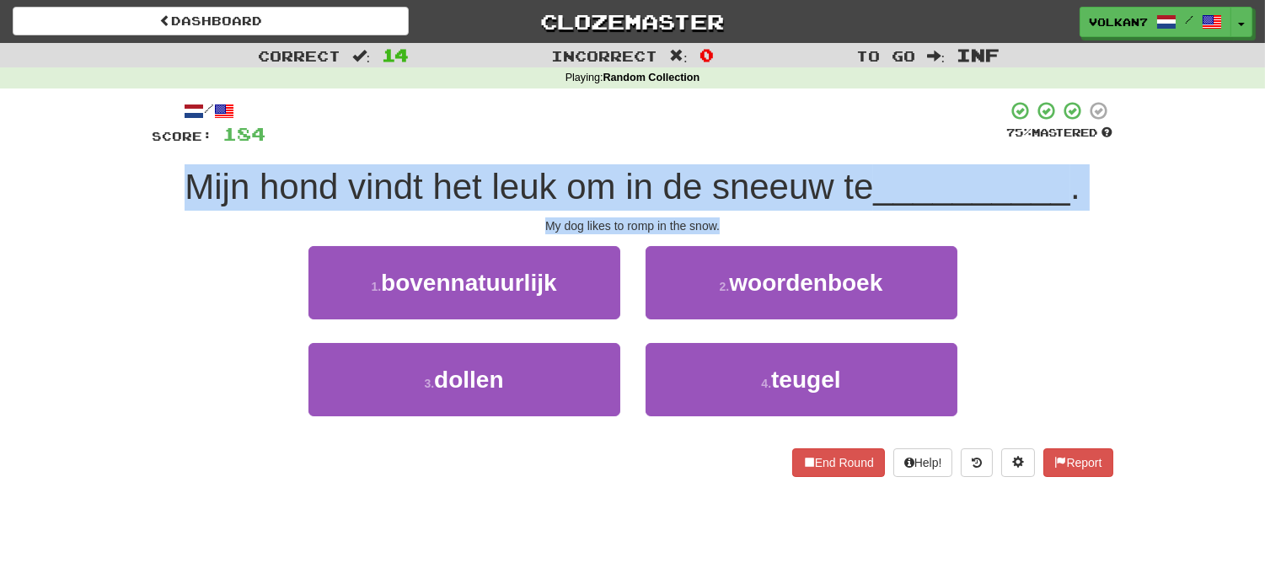
drag, startPoint x: 520, startPoint y: 180, endPoint x: 1126, endPoint y: 212, distance: 607.5
click at [1126, 212] on div "Correct : 14 Incorrect : 0 To go : Inf Playing : Random Collection / Score: 184…" at bounding box center [632, 271] width 1265 height 457
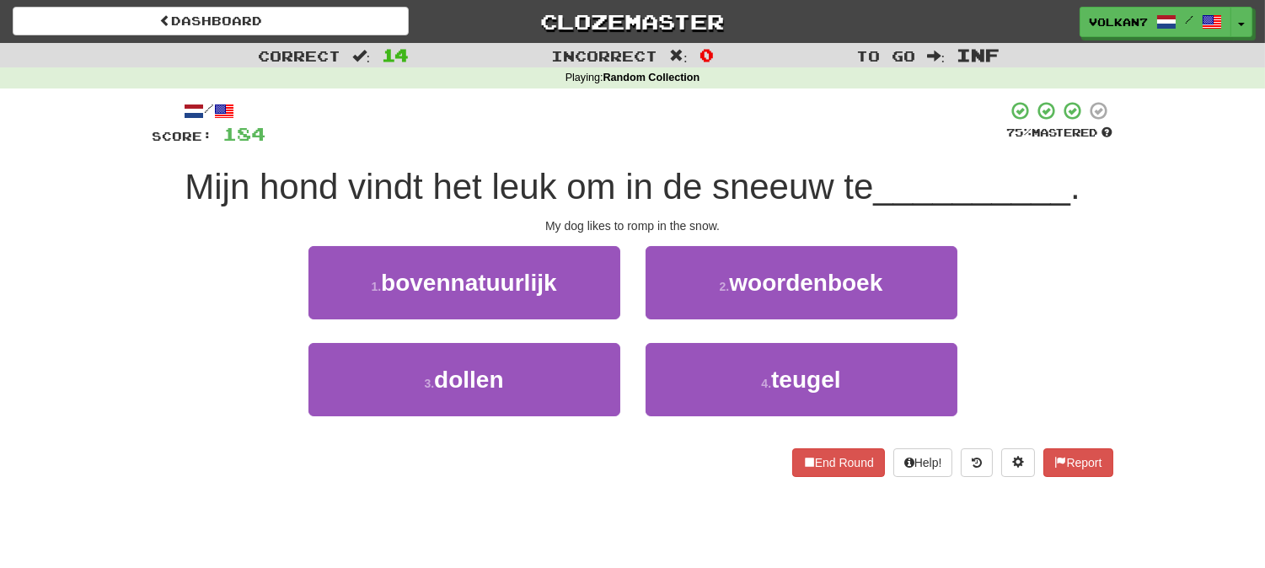
click at [799, 125] on div at bounding box center [636, 123] width 741 height 46
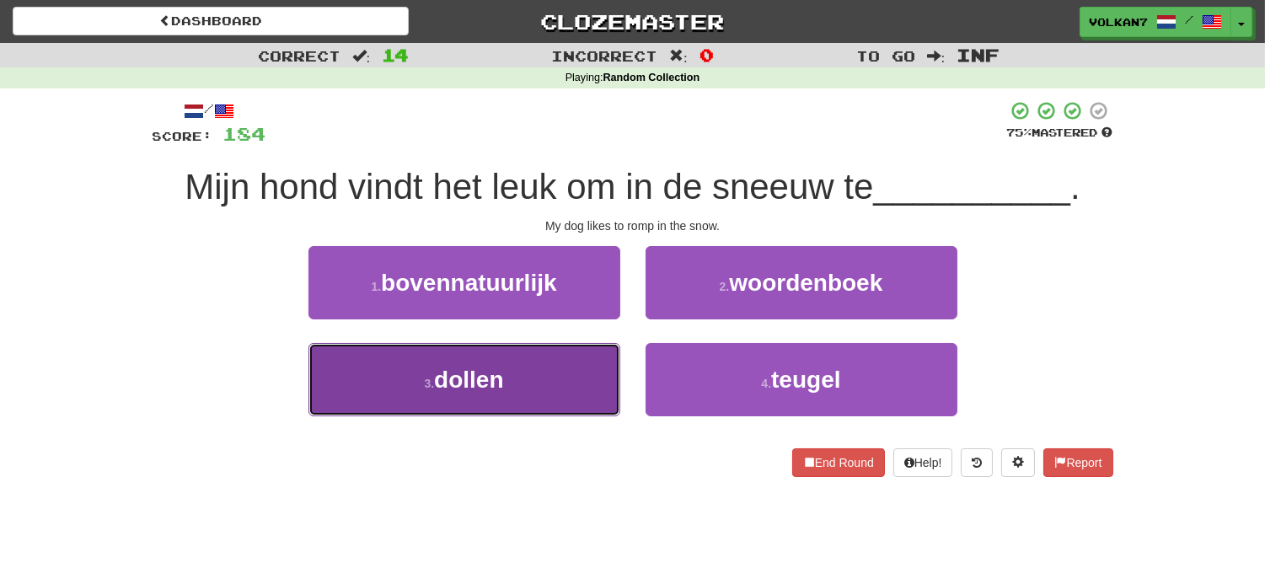
click at [545, 369] on button "3 . dollen" at bounding box center [464, 379] width 312 height 73
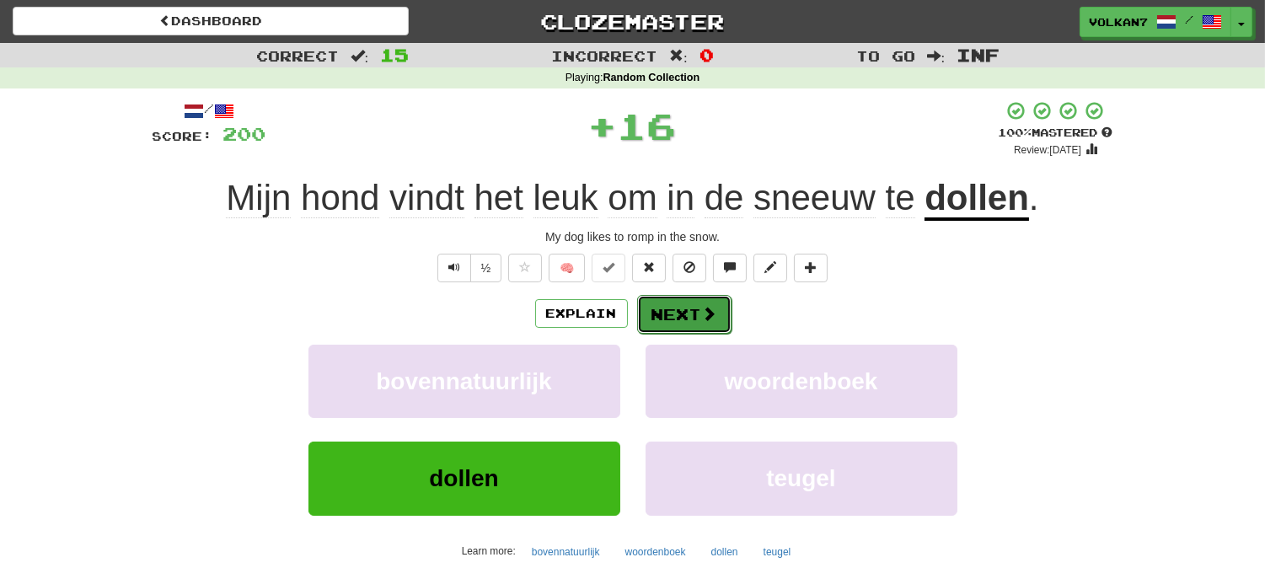
click at [649, 317] on button "Next" at bounding box center [684, 314] width 94 height 39
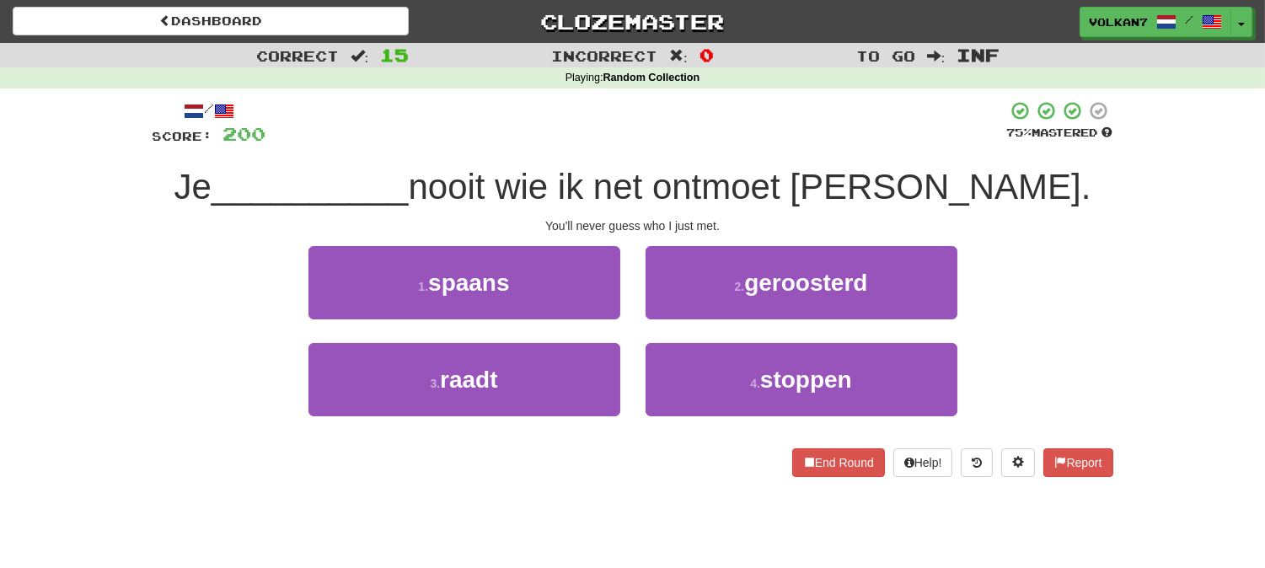
click at [655, 140] on div at bounding box center [636, 123] width 741 height 46
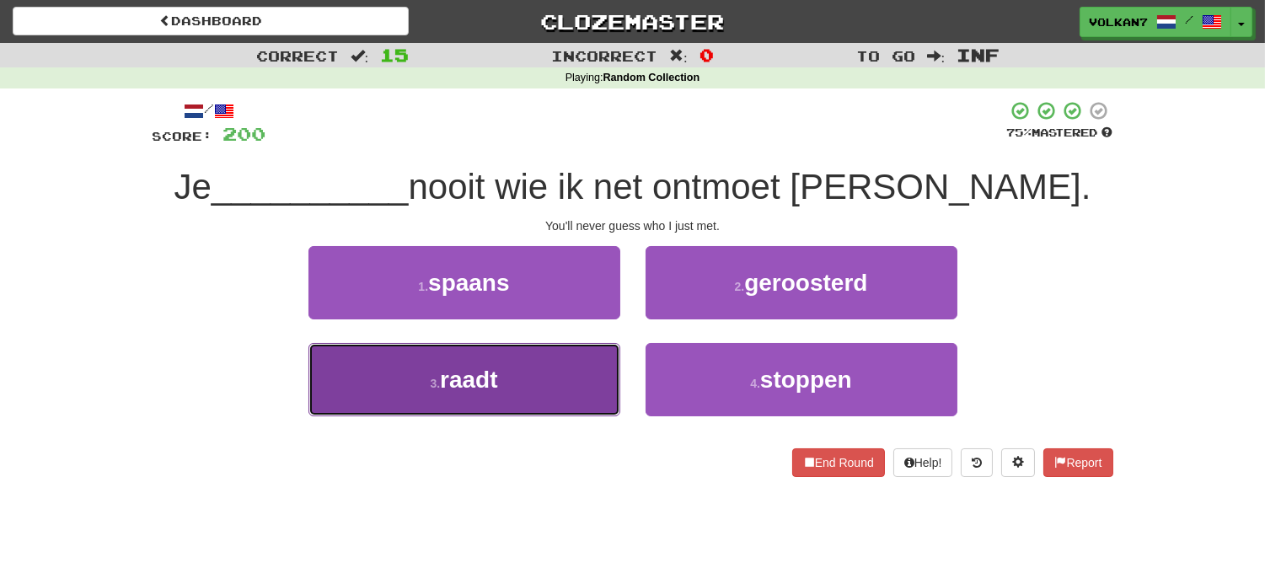
click at [531, 372] on button "3 . raadt" at bounding box center [464, 379] width 312 height 73
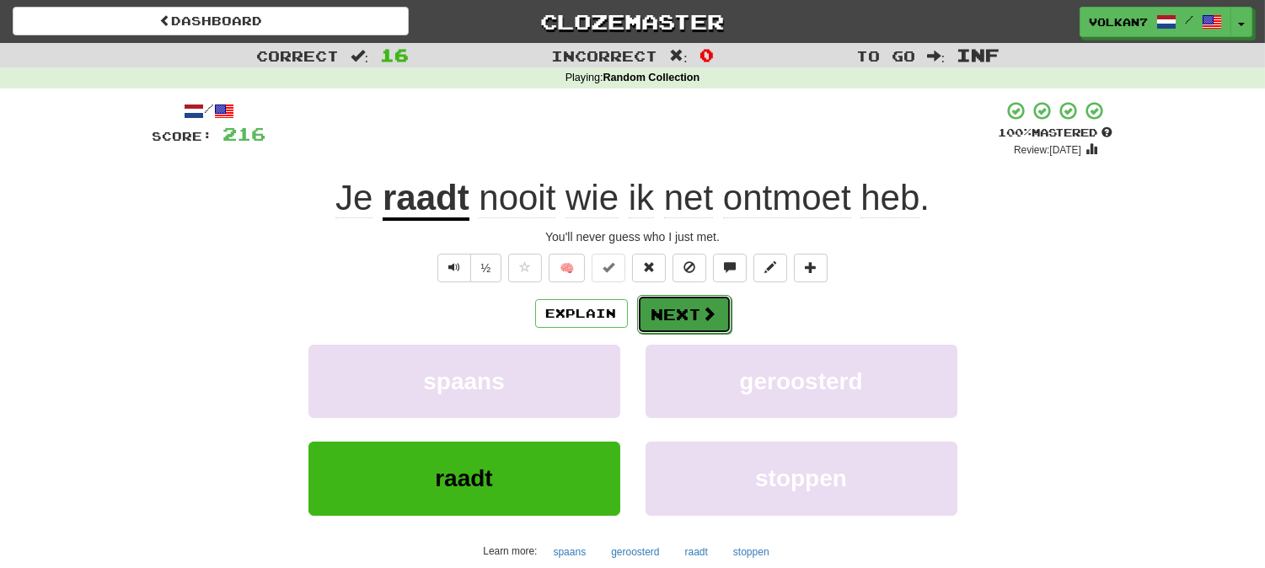
click at [680, 318] on button "Next" at bounding box center [684, 314] width 94 height 39
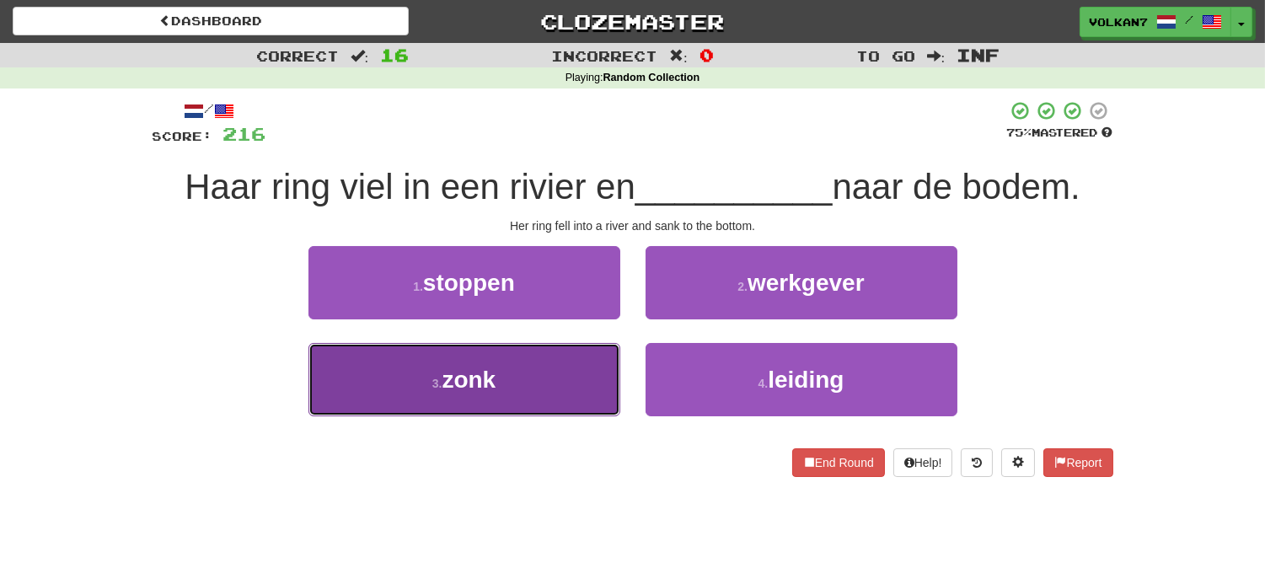
click at [566, 375] on button "3 . zonk" at bounding box center [464, 379] width 312 height 73
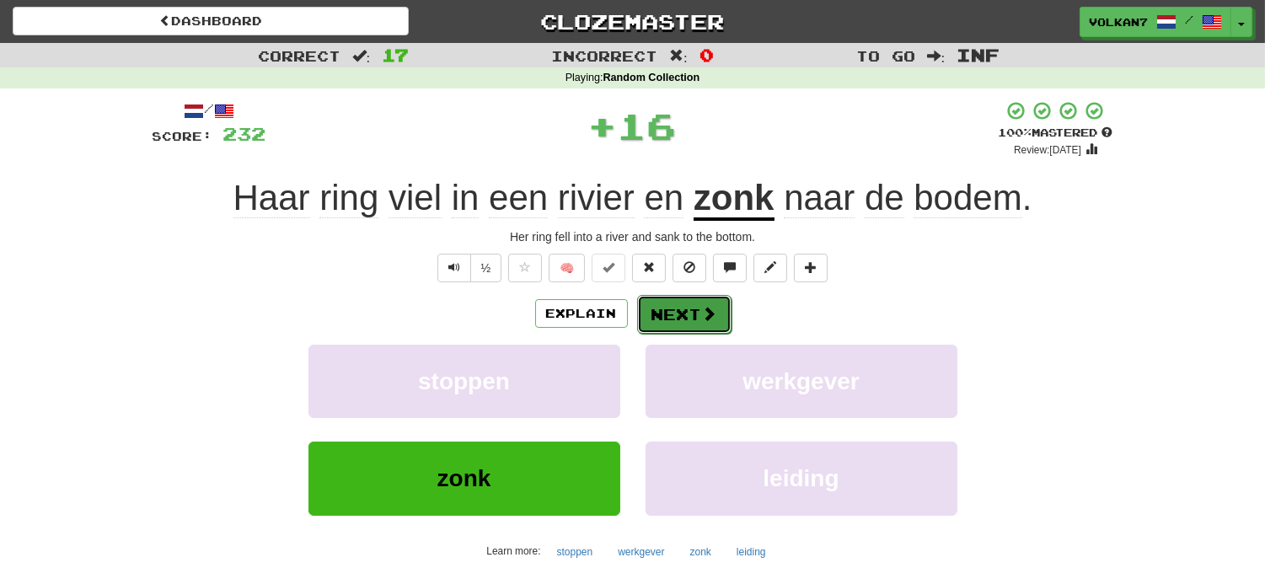
click at [702, 314] on span at bounding box center [709, 313] width 15 height 15
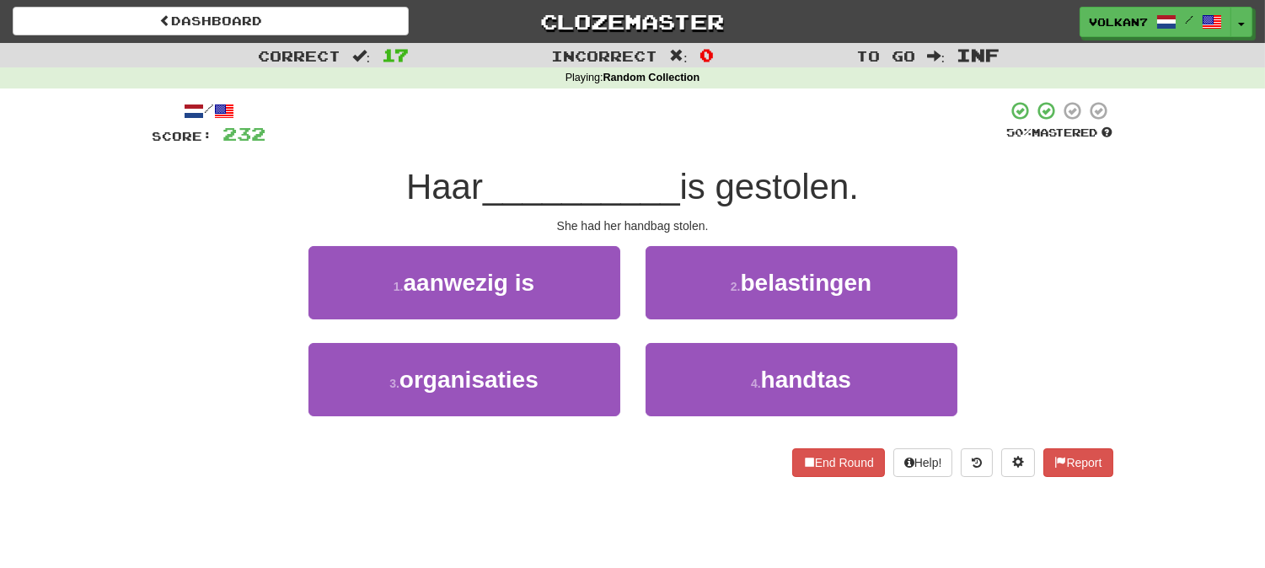
click at [726, 101] on div at bounding box center [636, 123] width 741 height 46
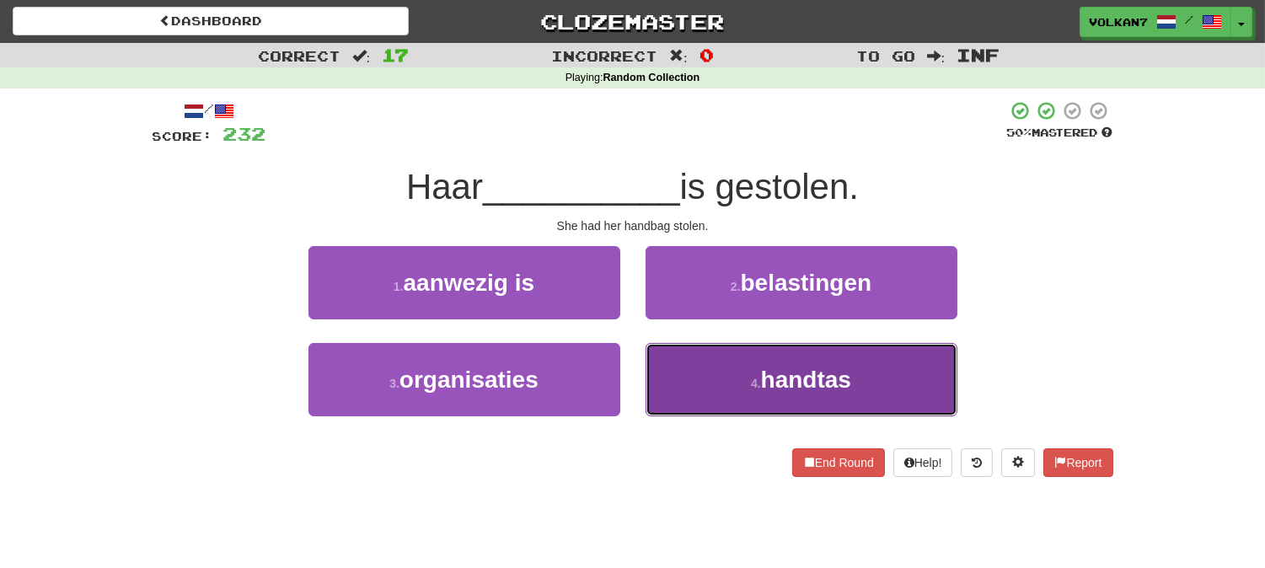
click at [735, 388] on button "4 . handtas" at bounding box center [801, 379] width 312 height 73
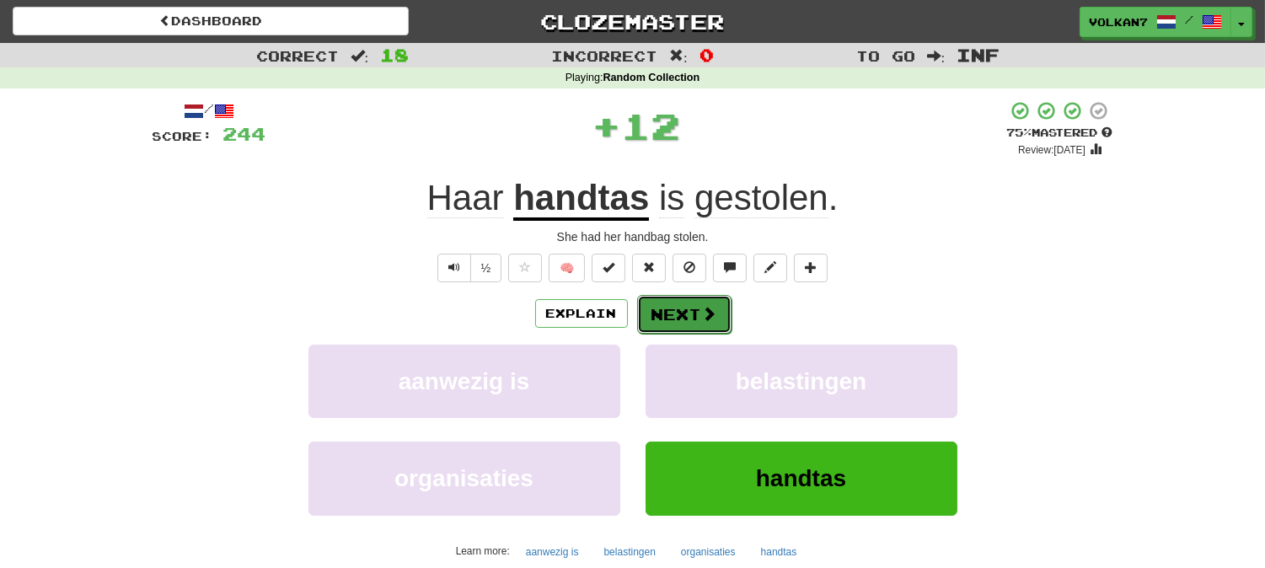
click at [660, 310] on button "Next" at bounding box center [684, 314] width 94 height 39
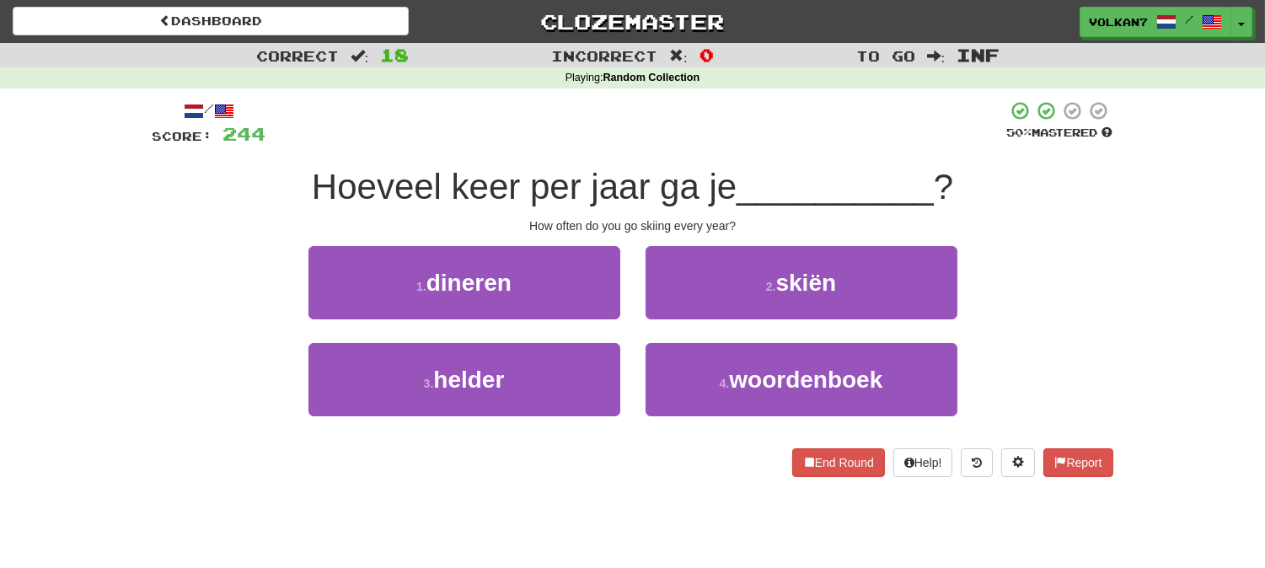
click at [730, 152] on div "/ Score: 244 50 % Mastered Hoeveel keer per jaar ga je __________ ? How often d…" at bounding box center [632, 288] width 960 height 377
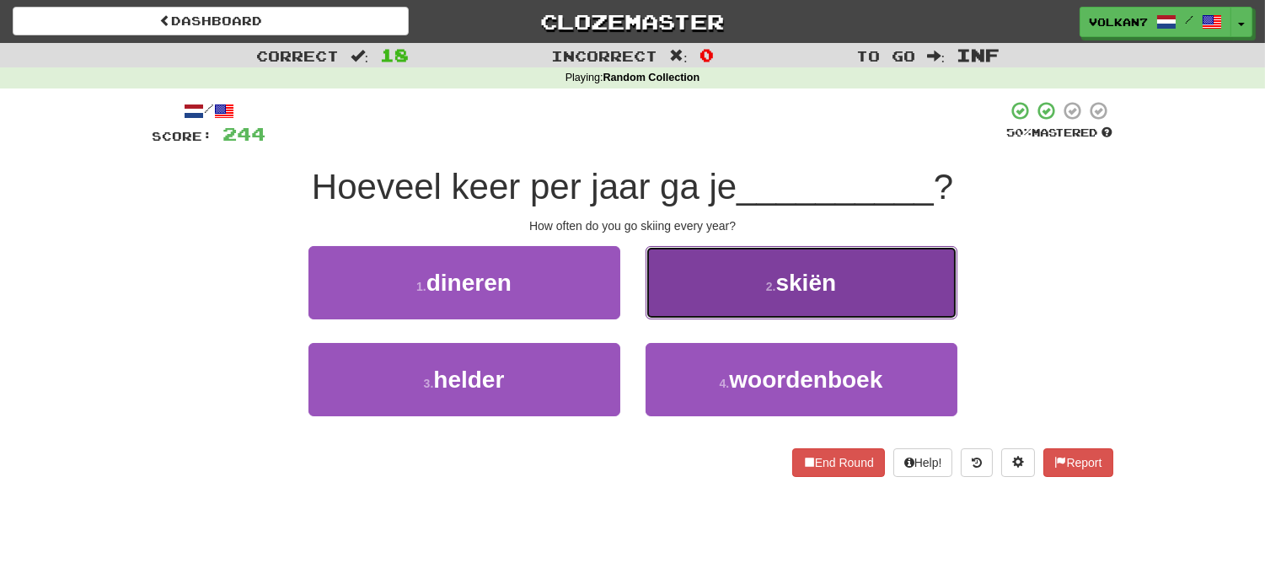
click at [752, 272] on button "2 . skiën" at bounding box center [801, 282] width 312 height 73
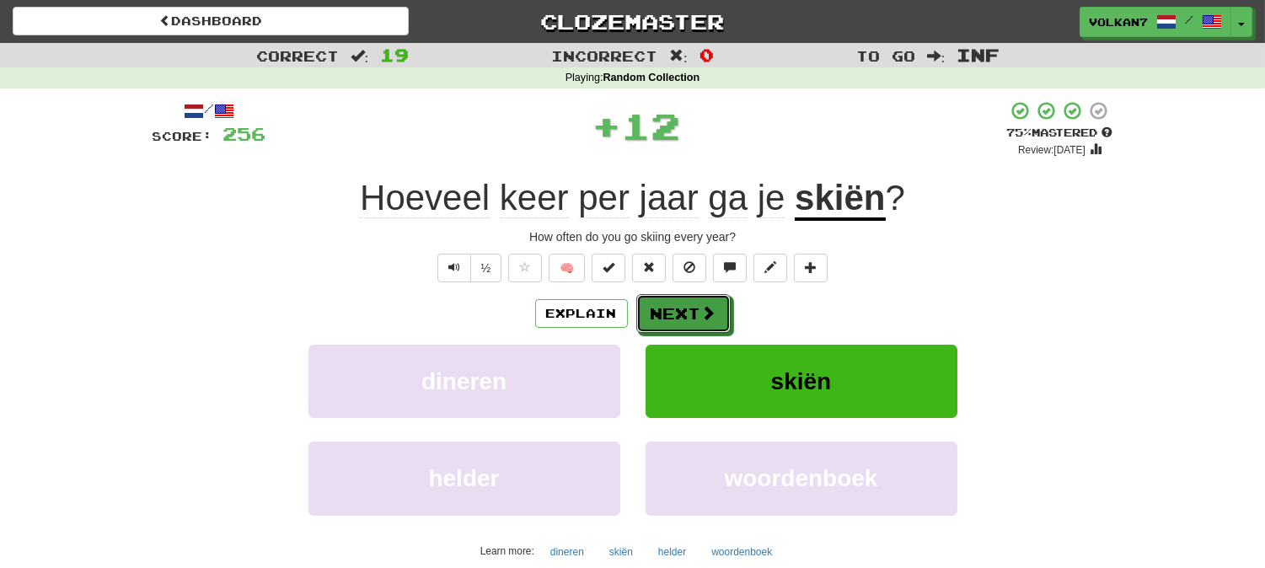
click at [693, 321] on button "Next" at bounding box center [683, 313] width 94 height 39
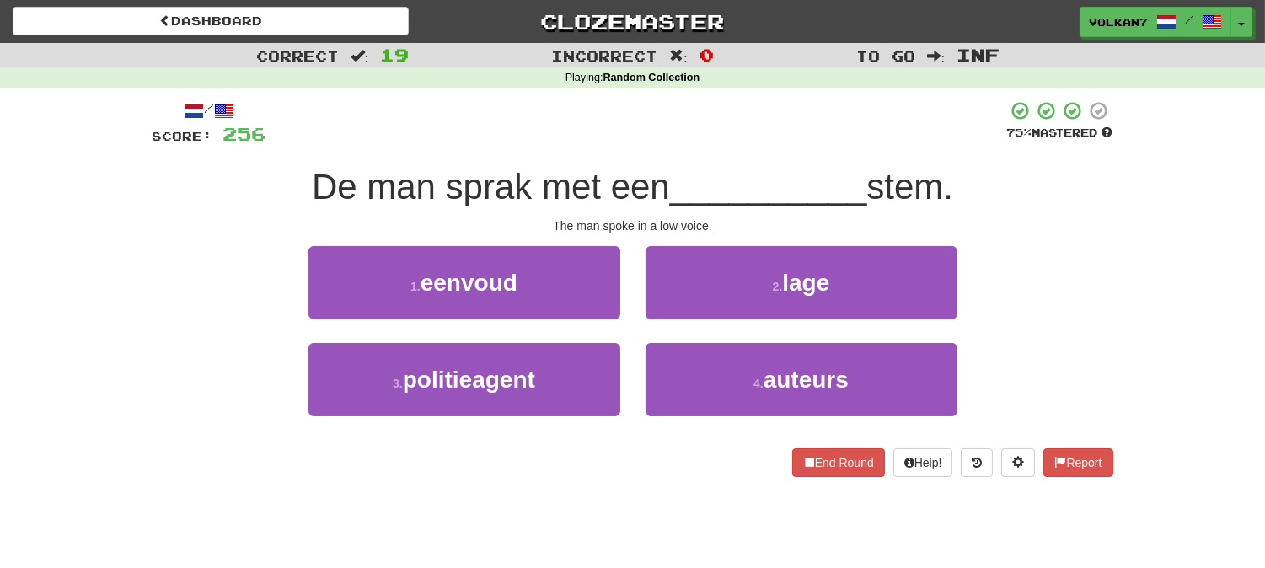
click at [705, 195] on span "__________" at bounding box center [768, 187] width 197 height 40
click at [772, 241] on div "/ Score: 256 75 % Mastered De man sprak met een __________ stem. The man spoke …" at bounding box center [632, 288] width 960 height 377
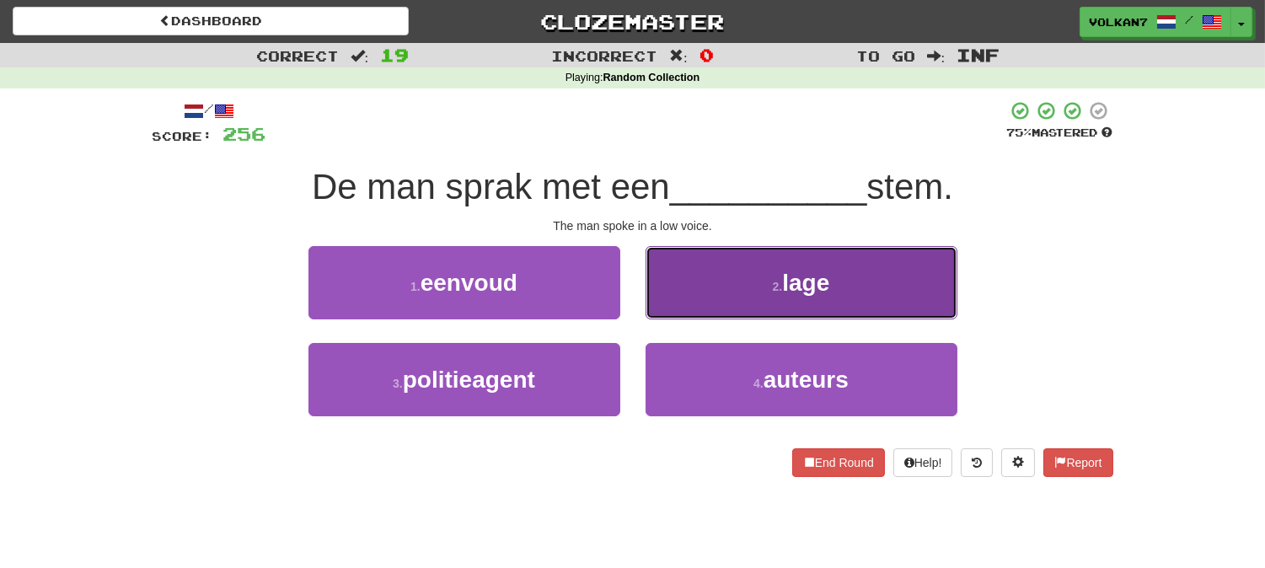
click at [763, 284] on button "2 . lage" at bounding box center [801, 282] width 312 height 73
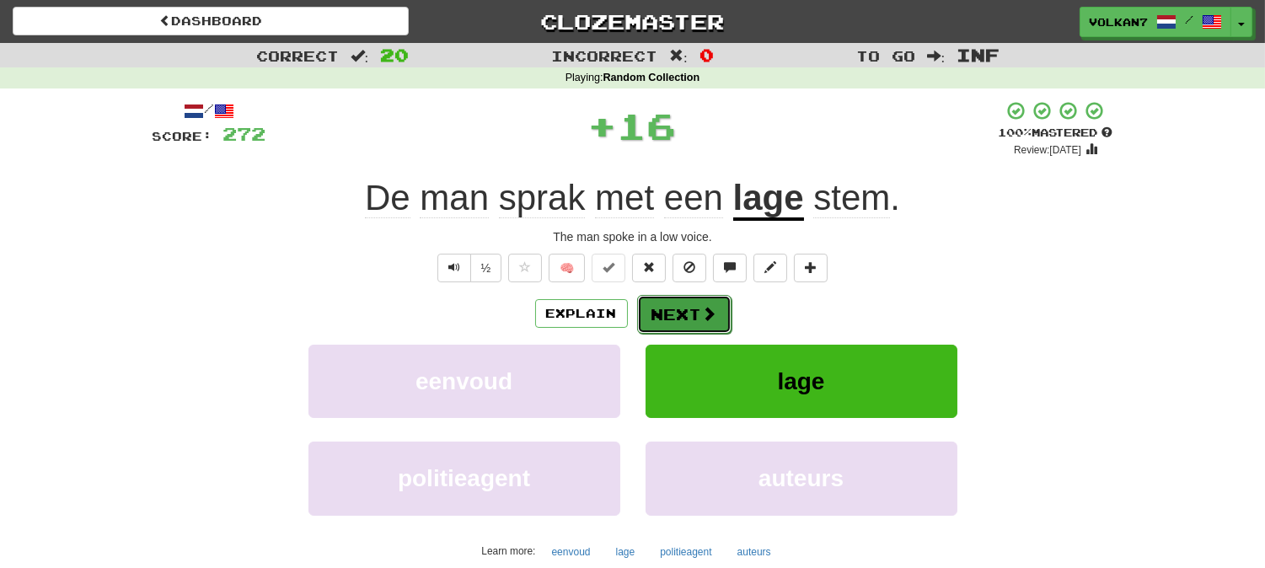
click at [717, 300] on button "Next" at bounding box center [684, 314] width 94 height 39
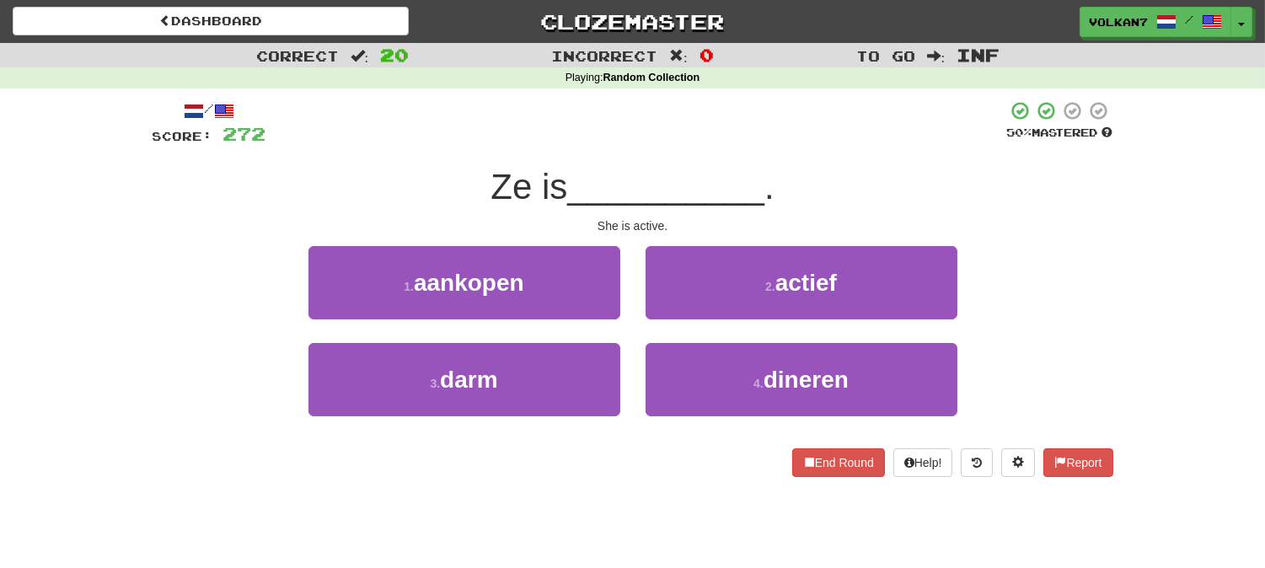
click at [728, 180] on span "__________" at bounding box center [665, 187] width 197 height 40
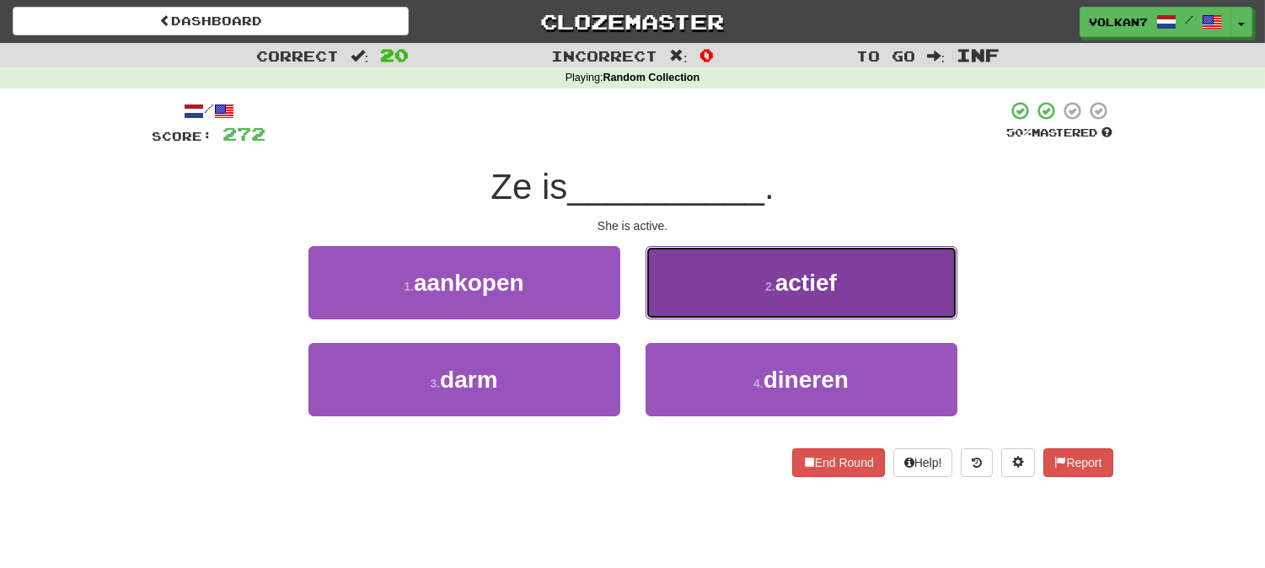
click at [731, 284] on button "2 . actief" at bounding box center [801, 282] width 312 height 73
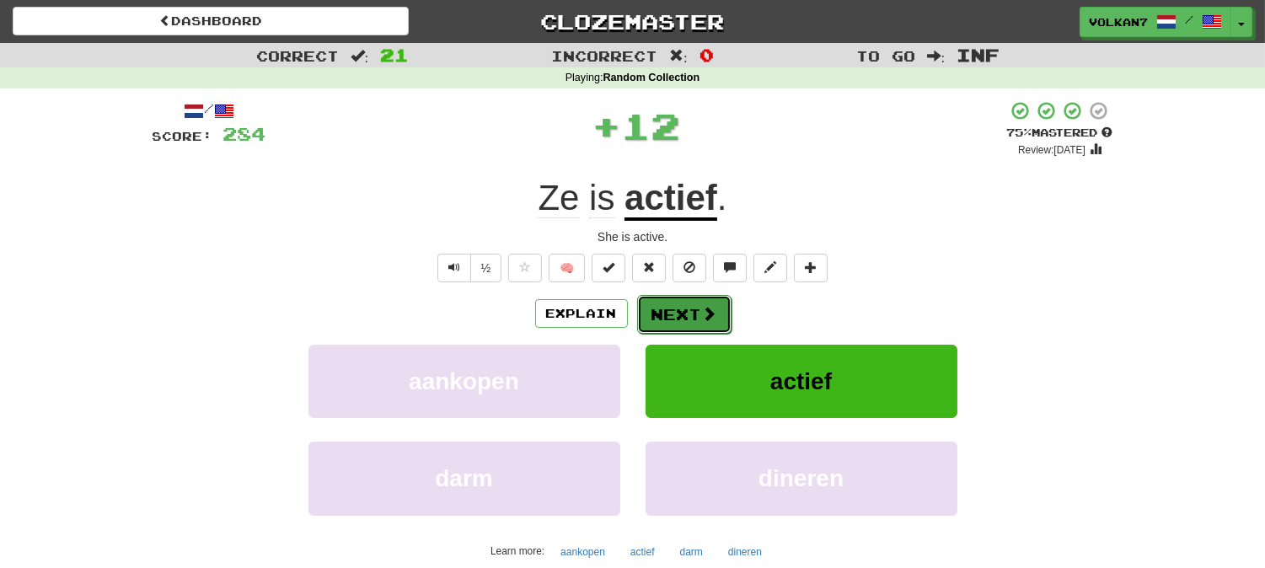
click at [704, 313] on span at bounding box center [709, 313] width 15 height 15
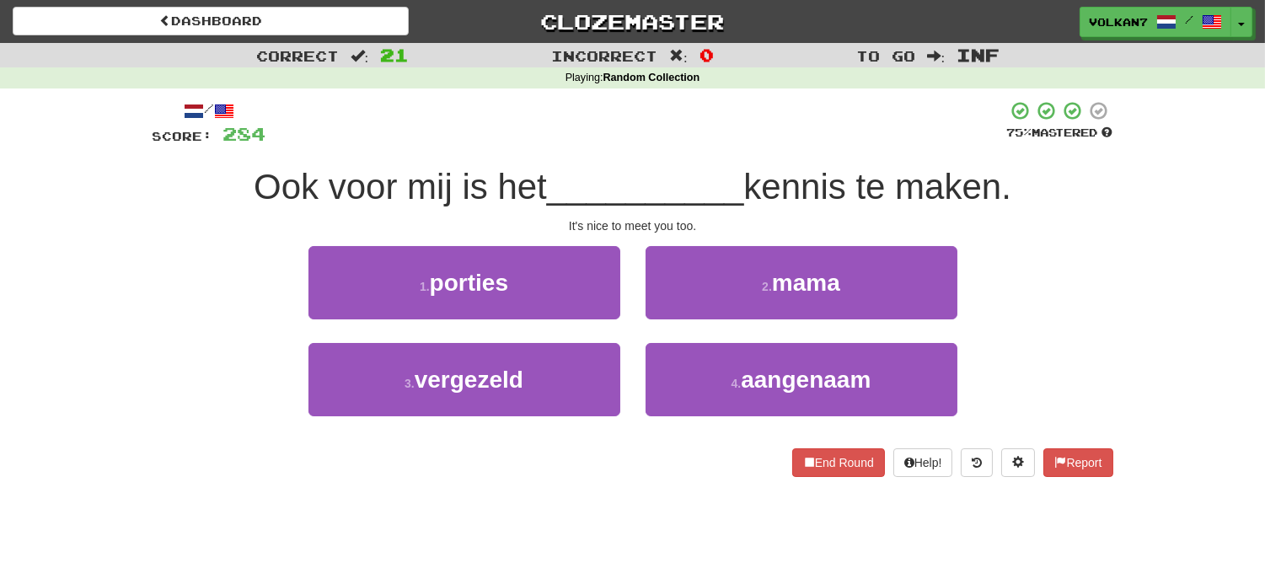
click at [704, 179] on span "__________" at bounding box center [645, 187] width 197 height 40
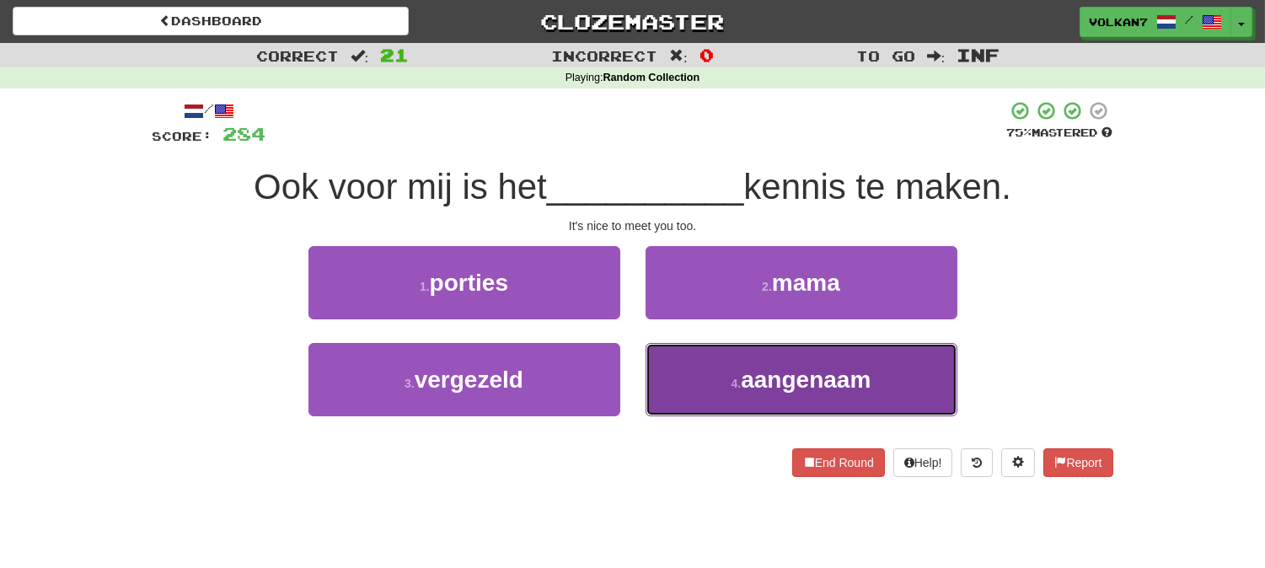
click at [727, 360] on button "4 . aangenaam" at bounding box center [801, 379] width 312 height 73
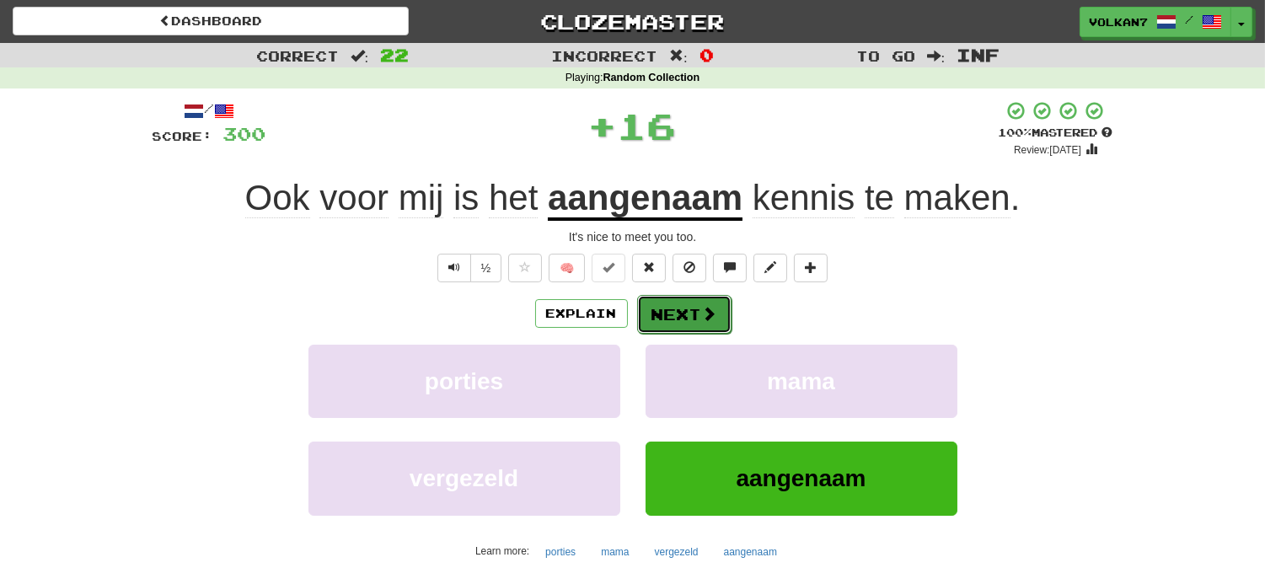
drag, startPoint x: 692, startPoint y: 324, endPoint x: 727, endPoint y: 208, distance: 120.7
click at [692, 323] on button "Next" at bounding box center [683, 313] width 94 height 39
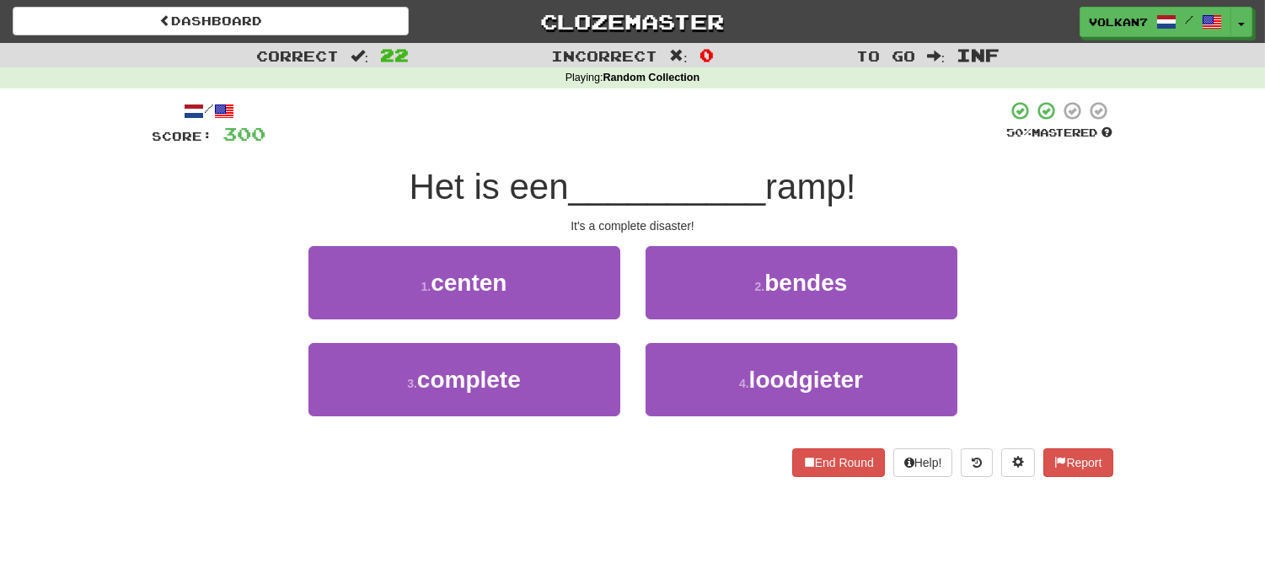
click at [741, 164] on div "Het is een __________ ramp!" at bounding box center [632, 187] width 960 height 46
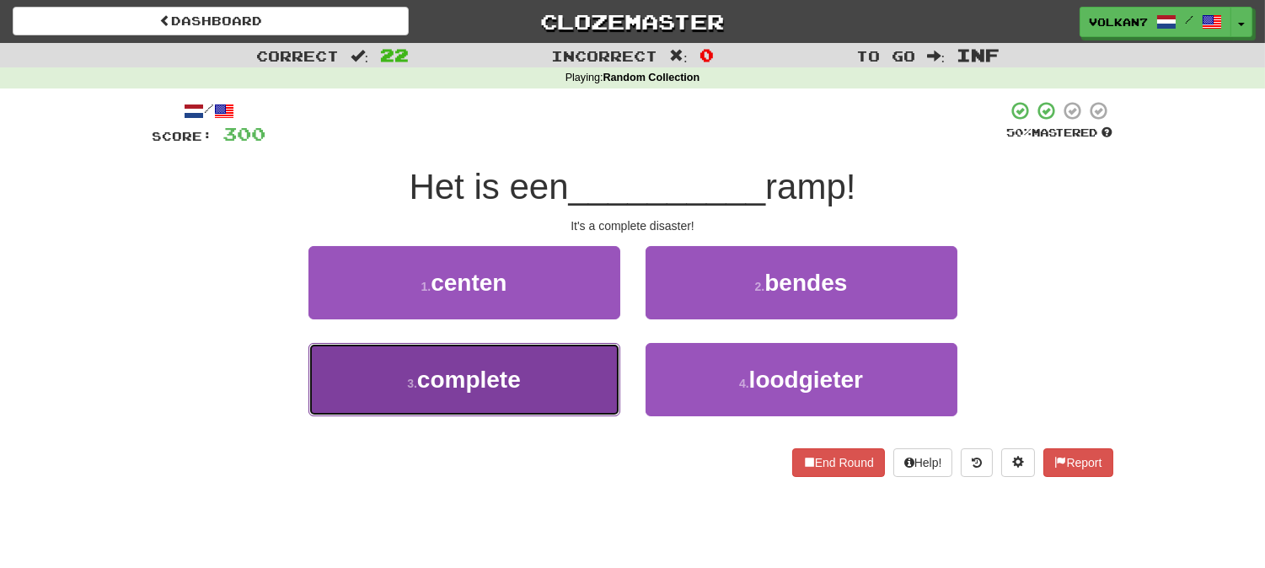
click at [570, 369] on button "3 . complete" at bounding box center [464, 379] width 312 height 73
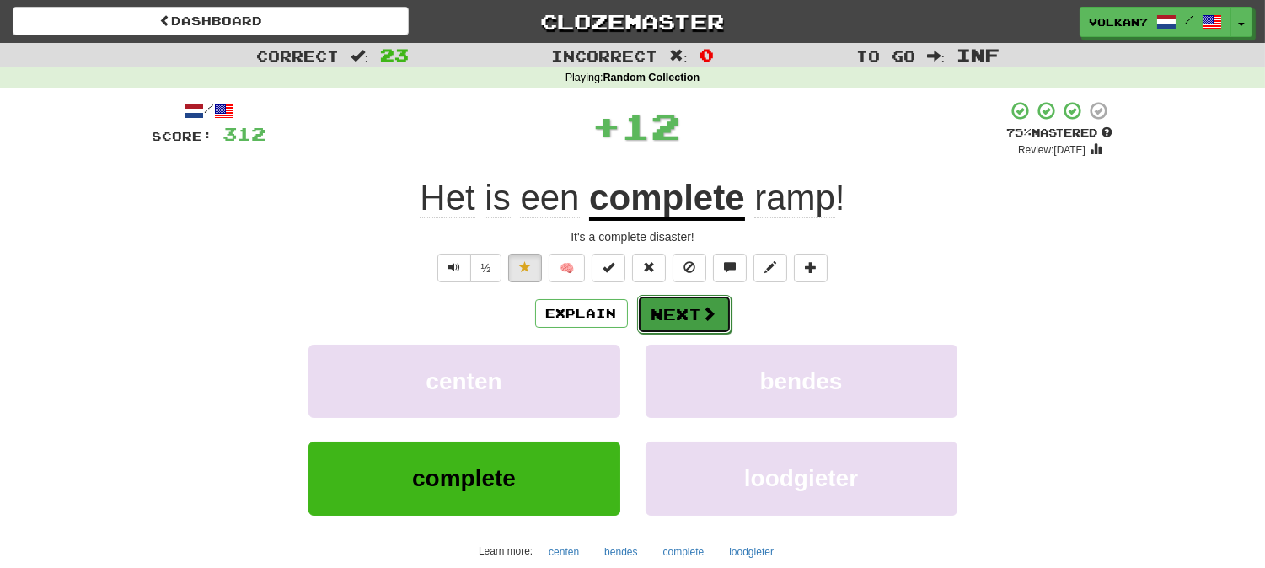
click at [688, 326] on button "Next" at bounding box center [684, 314] width 94 height 39
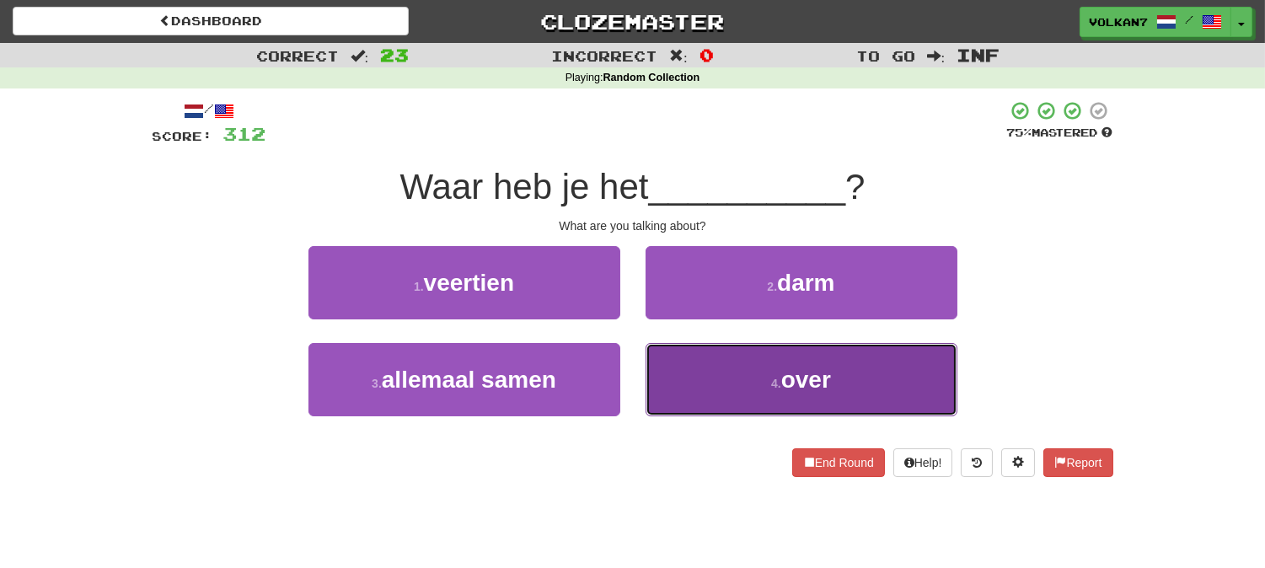
click at [759, 383] on button "4 . over" at bounding box center [801, 379] width 312 height 73
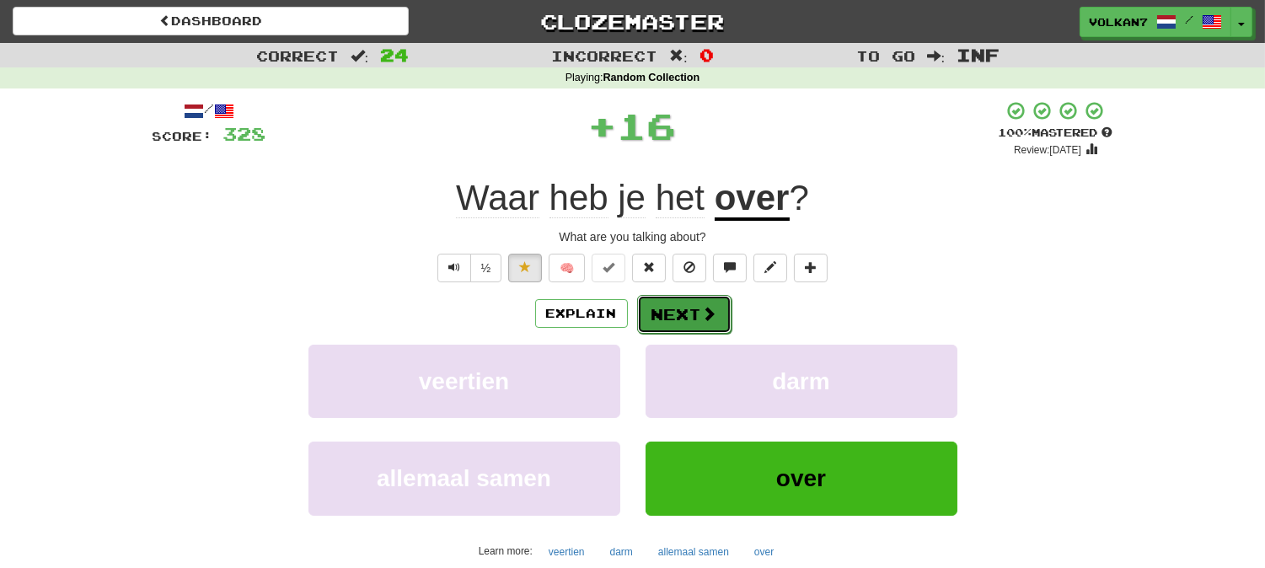
click at [677, 324] on button "Next" at bounding box center [684, 314] width 94 height 39
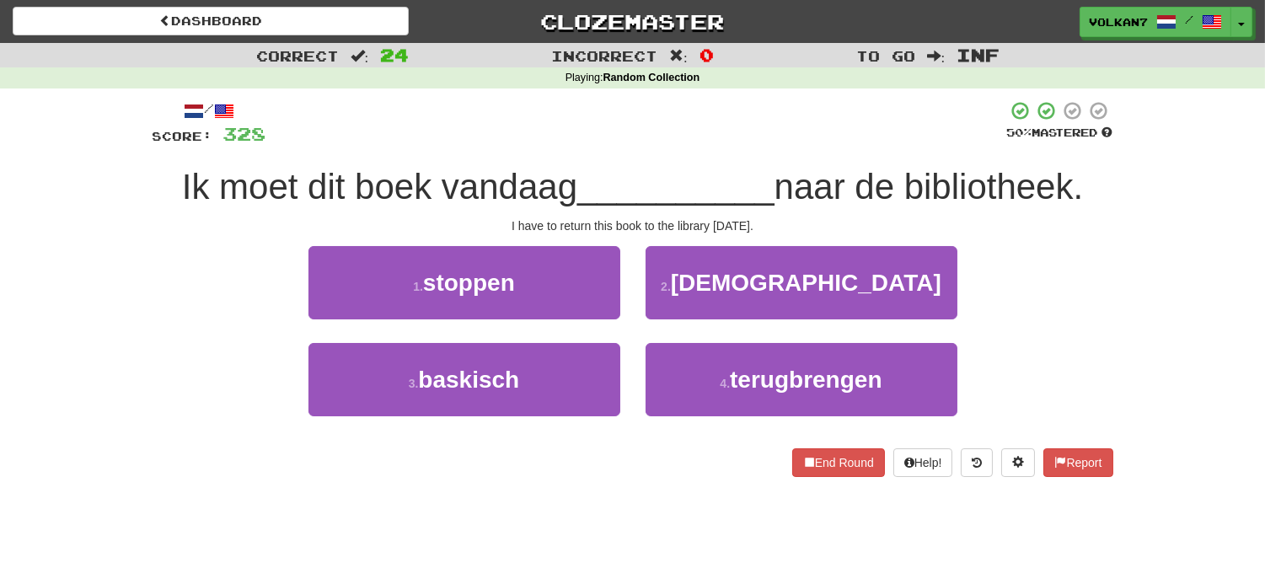
click at [651, 169] on span "__________" at bounding box center [675, 187] width 197 height 40
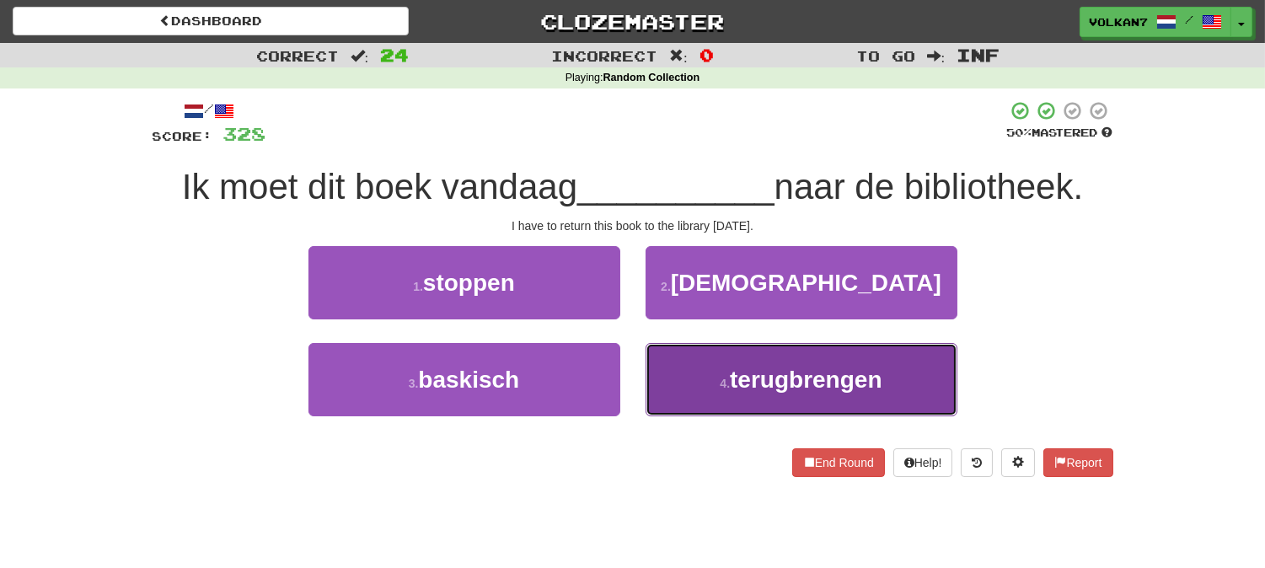
click at [704, 366] on button "4 . terugbrengen" at bounding box center [801, 379] width 312 height 73
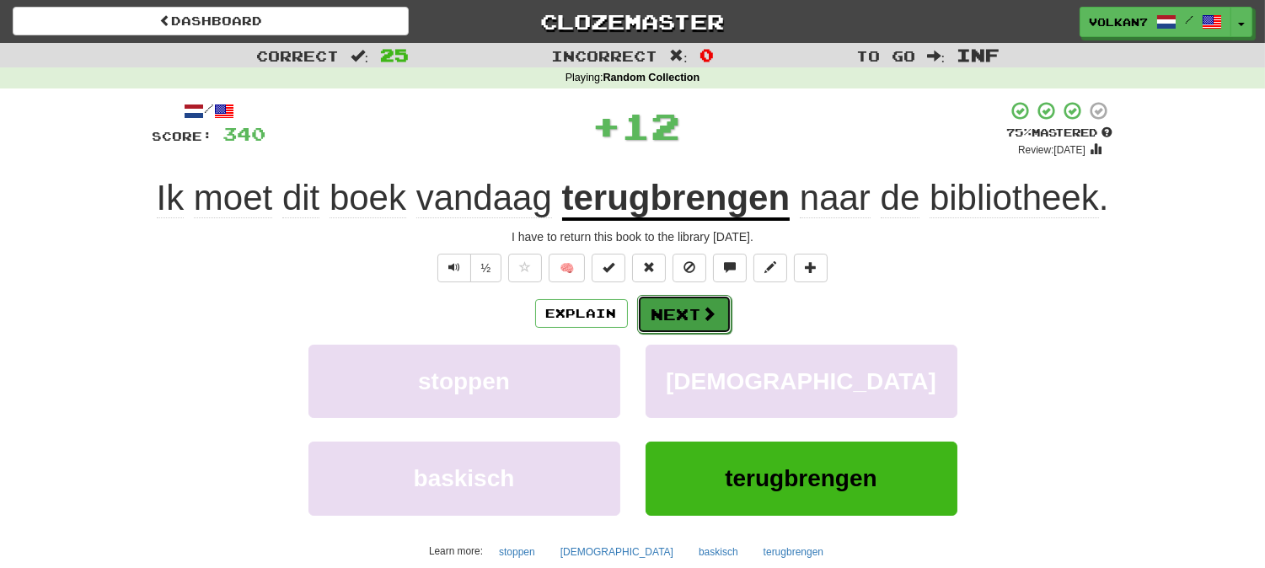
click at [694, 313] on button "Next" at bounding box center [684, 314] width 94 height 39
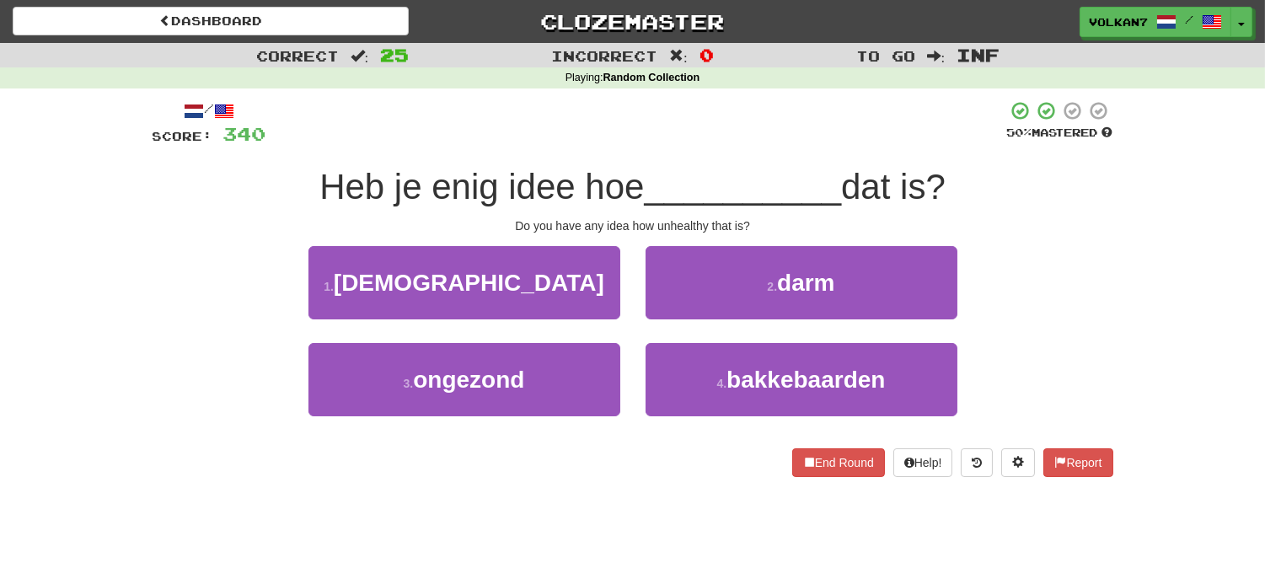
click at [704, 146] on div at bounding box center [636, 123] width 741 height 46
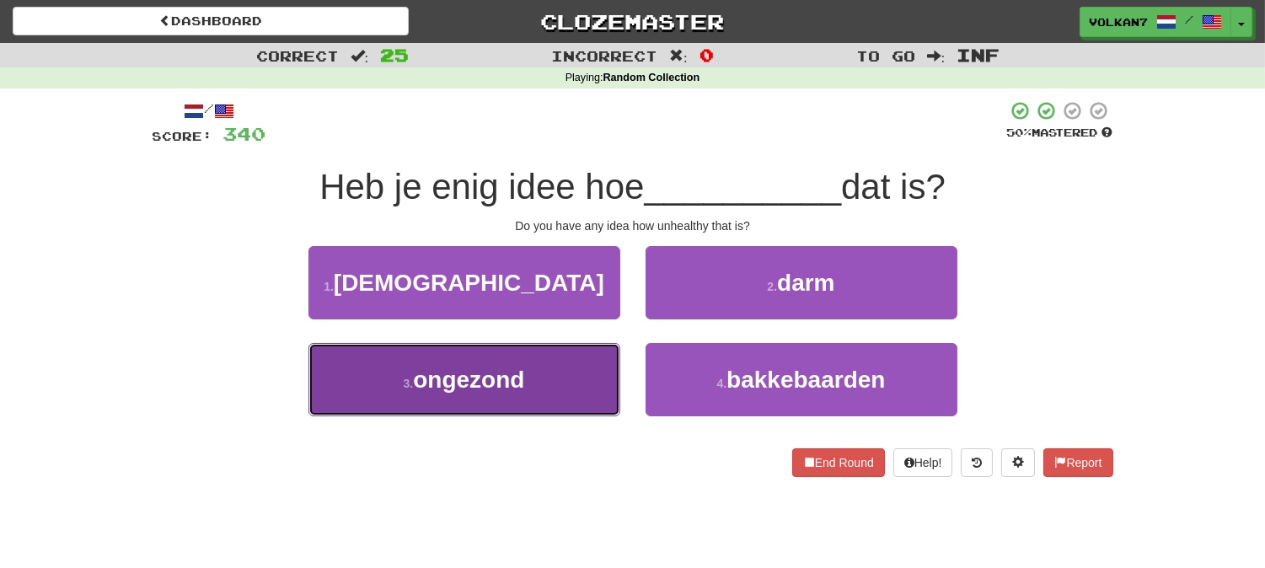
click at [499, 372] on span "ongezond" at bounding box center [468, 380] width 111 height 26
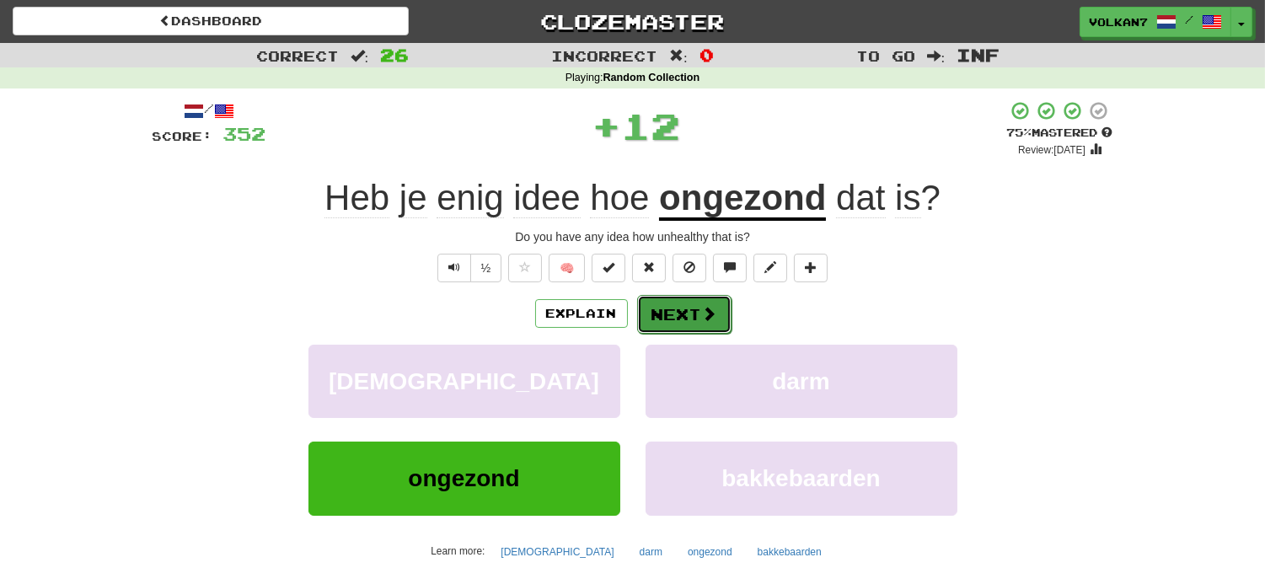
click at [670, 314] on button "Next" at bounding box center [684, 314] width 94 height 39
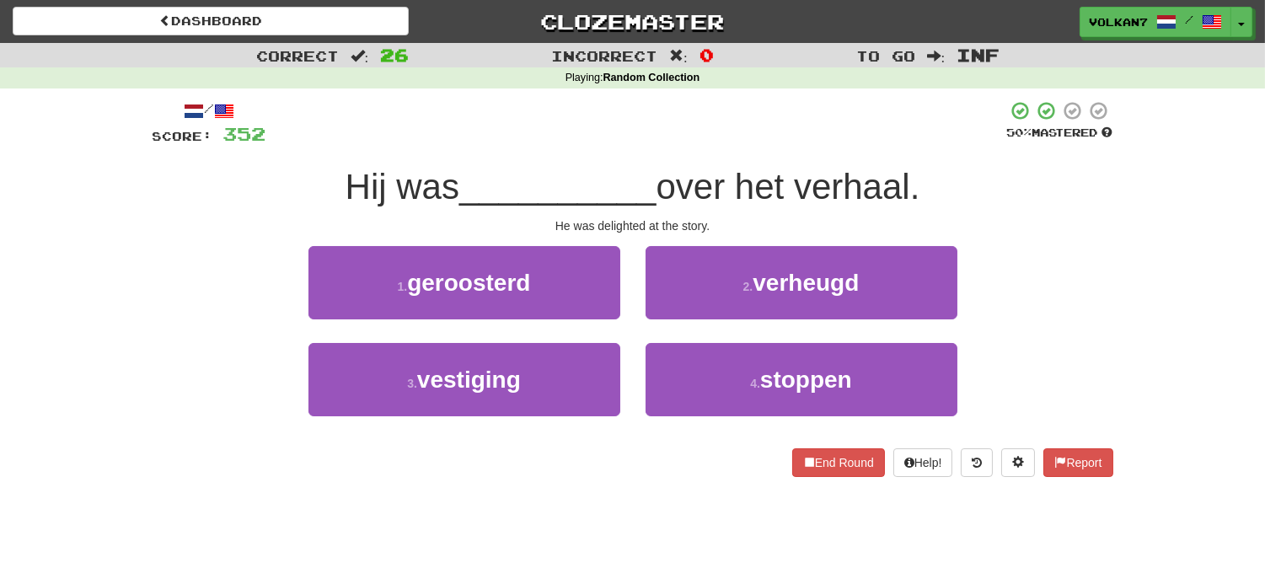
click at [684, 131] on div at bounding box center [636, 123] width 741 height 46
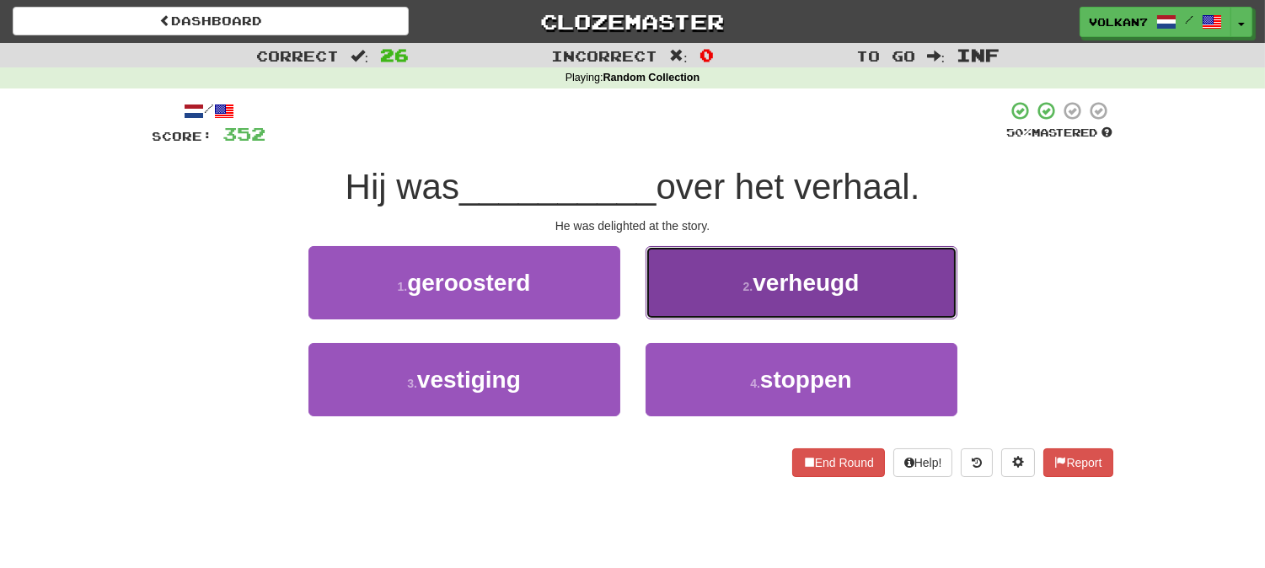
click at [718, 272] on button "2 . verheugd" at bounding box center [801, 282] width 312 height 73
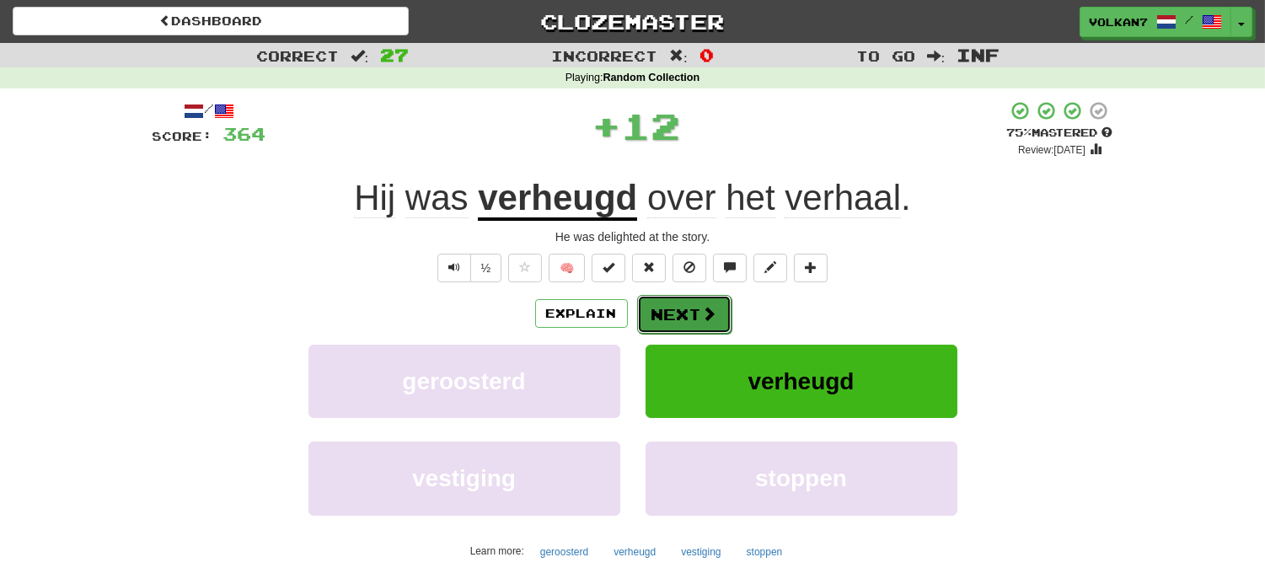
click at [693, 308] on button "Next" at bounding box center [684, 314] width 94 height 39
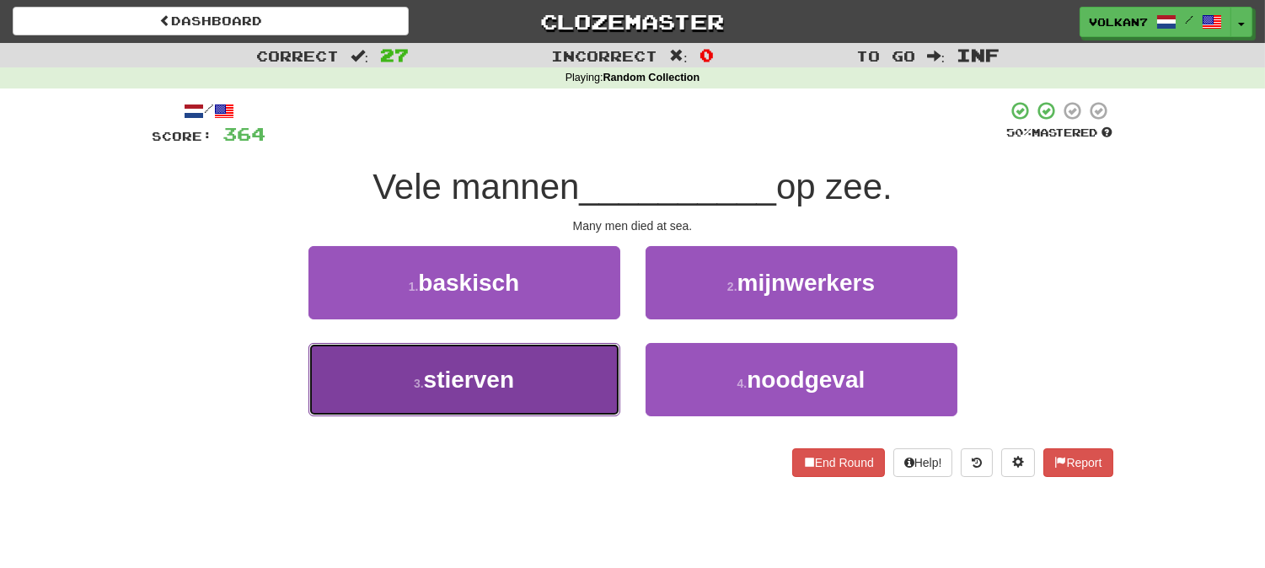
click at [590, 360] on button "3 . stierven" at bounding box center [464, 379] width 312 height 73
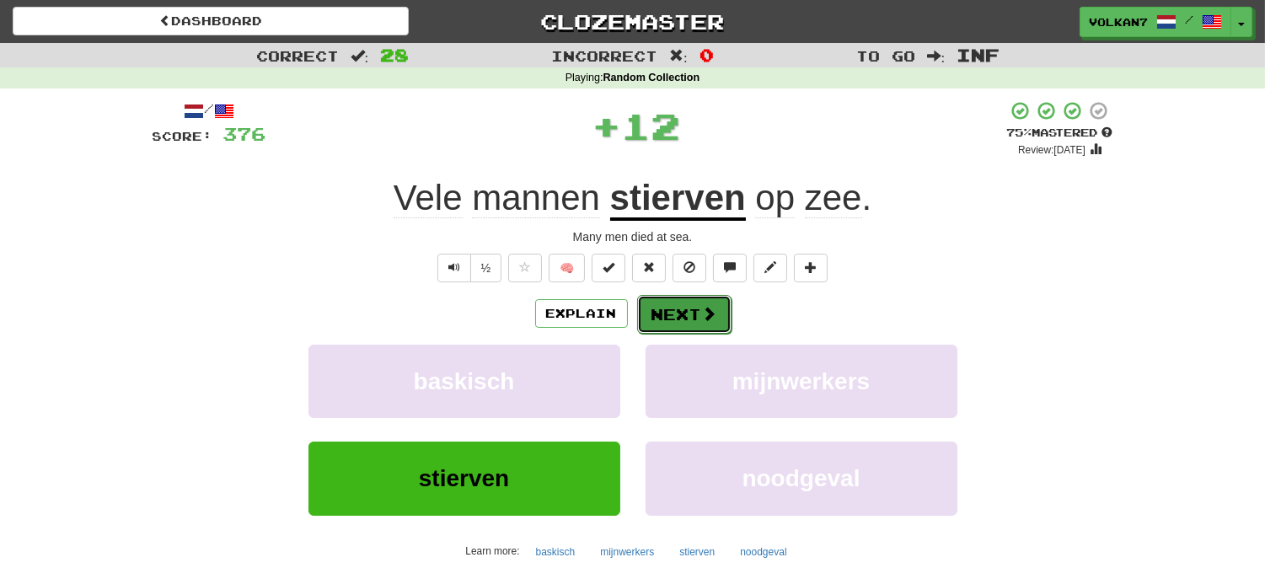
click at [679, 320] on button "Next" at bounding box center [684, 314] width 94 height 39
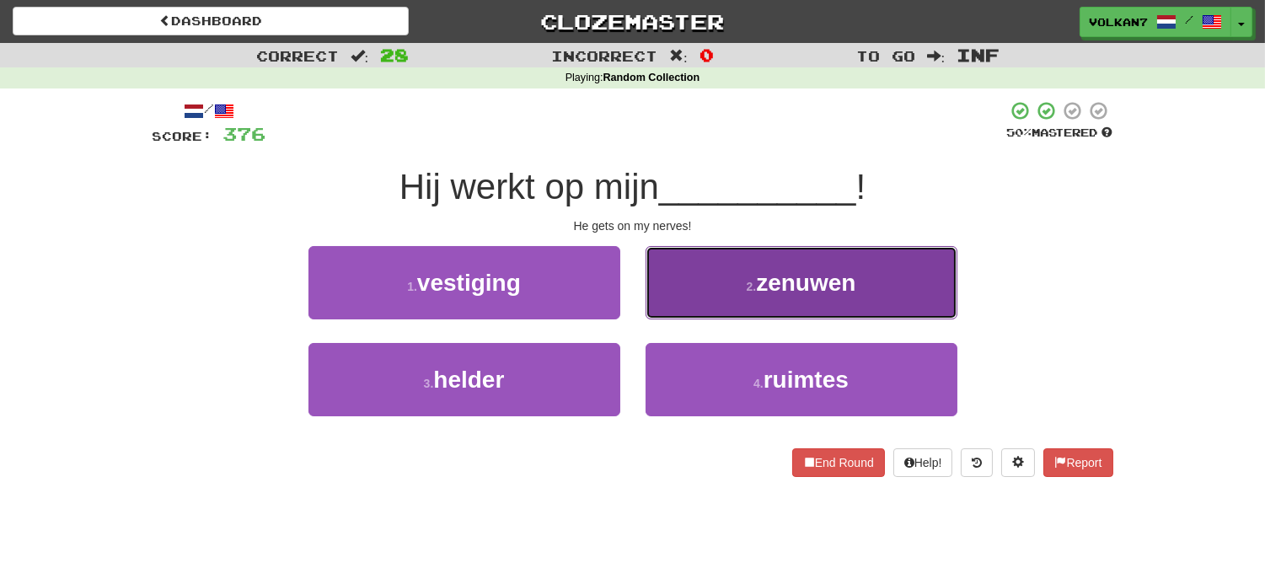
click at [702, 303] on button "2 . zenuwen" at bounding box center [801, 282] width 312 height 73
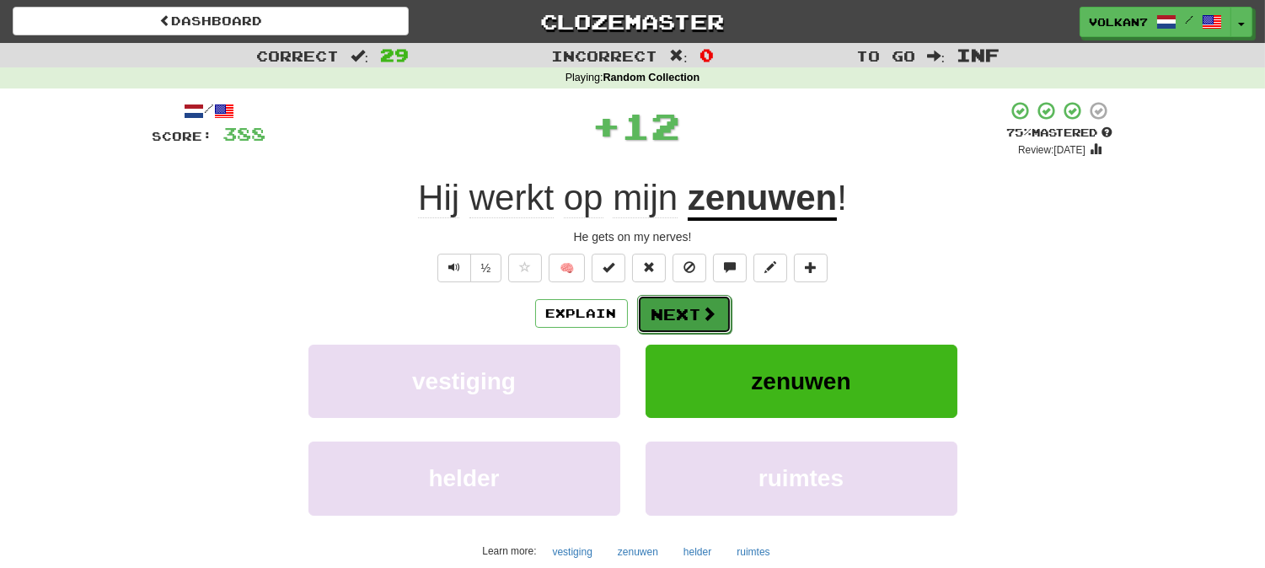
click at [686, 321] on button "Next" at bounding box center [684, 314] width 94 height 39
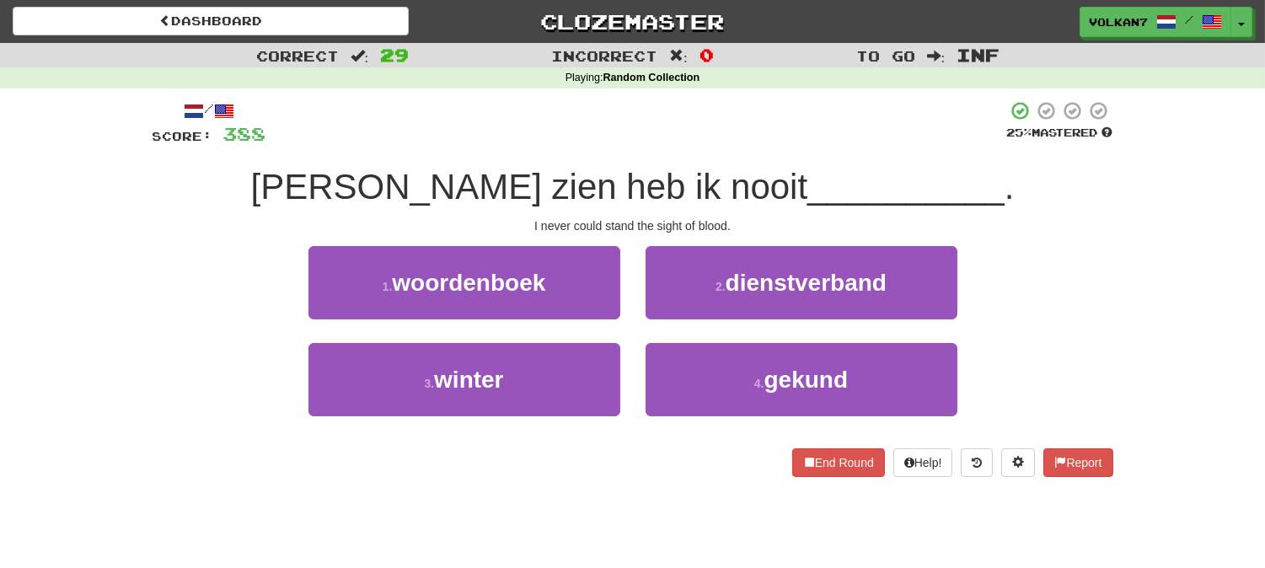
click at [718, 152] on div "/ Score: 388 25 % Mastered Bloed zien heb ik nooit __________ . I never could s…" at bounding box center [632, 288] width 960 height 377
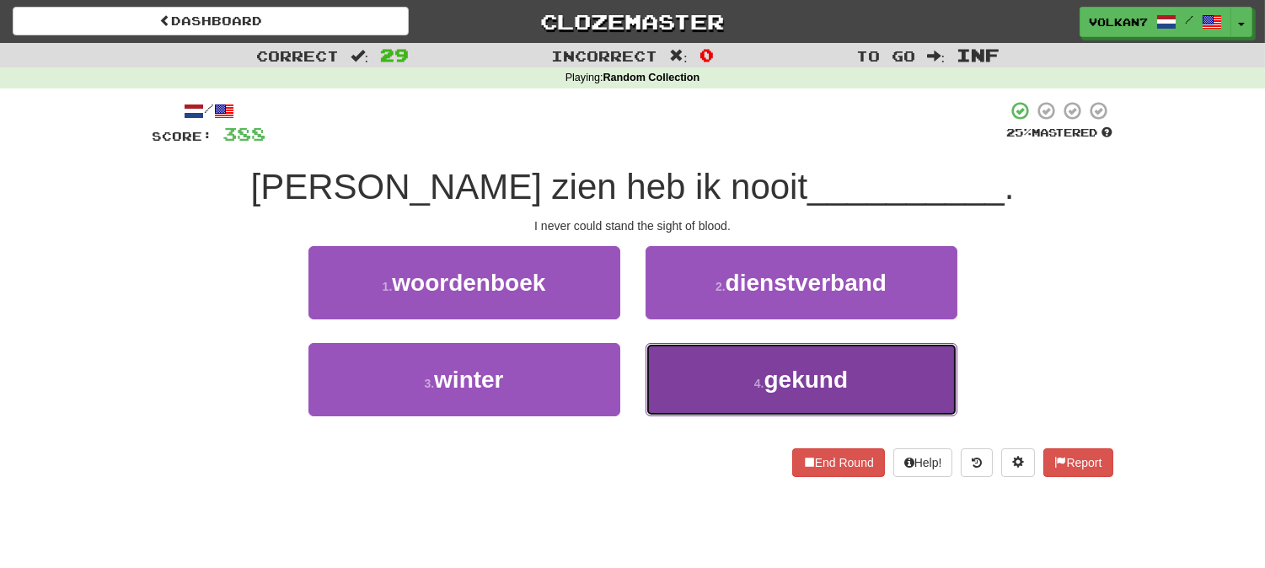
click at [680, 413] on button "4 . gekund" at bounding box center [801, 379] width 312 height 73
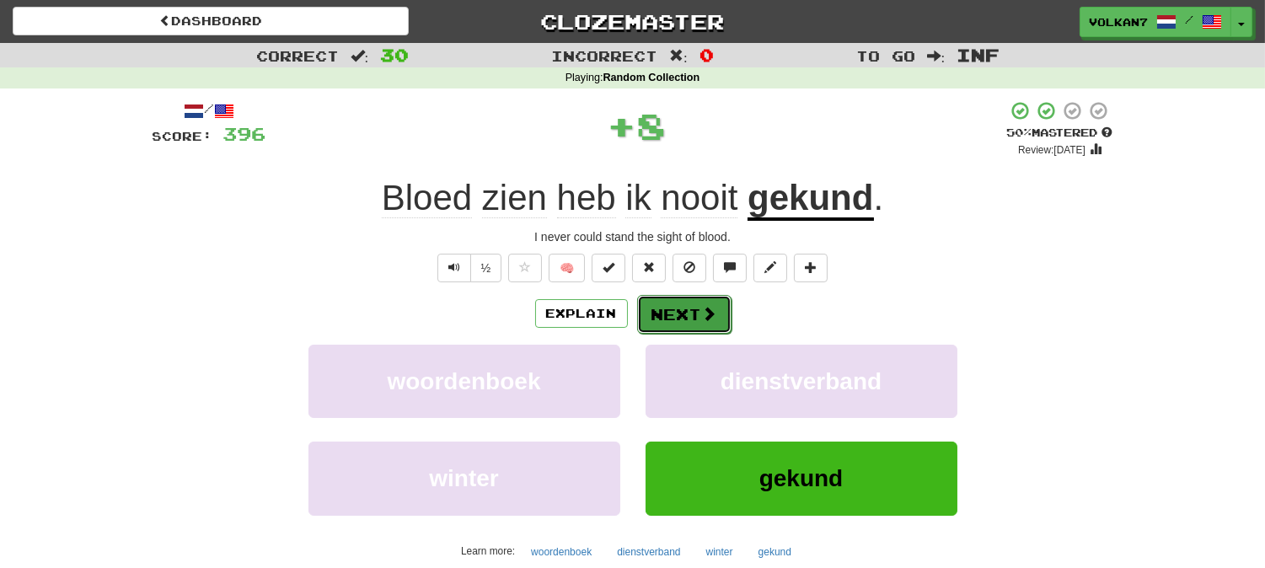
click at [672, 308] on button "Next" at bounding box center [684, 314] width 94 height 39
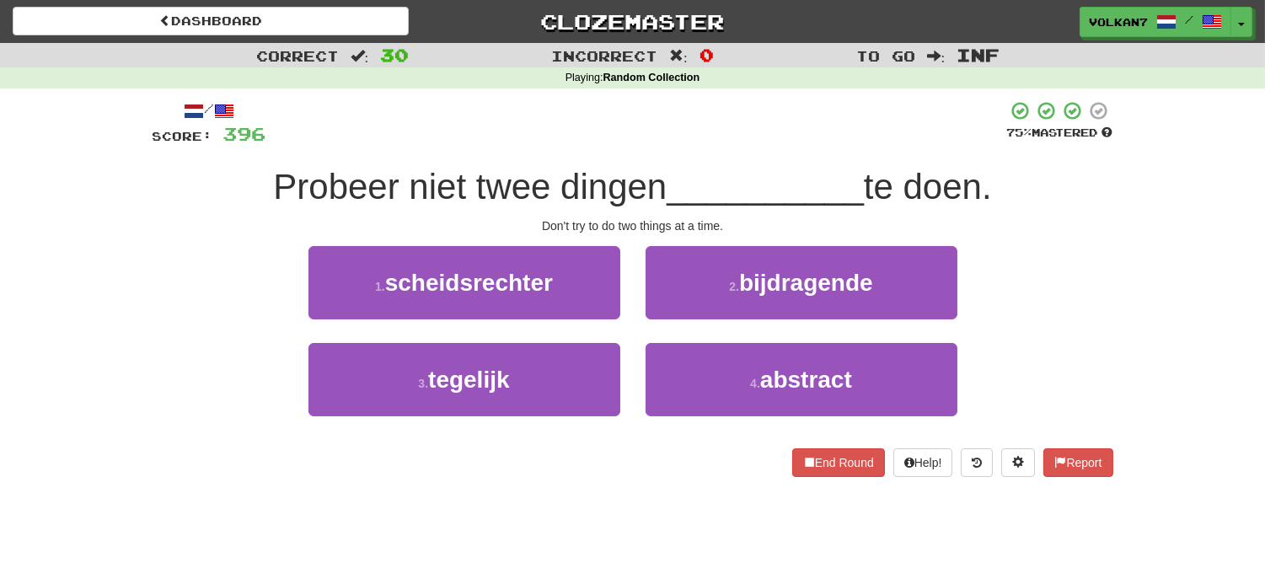
click at [710, 146] on div at bounding box center [636, 123] width 741 height 46
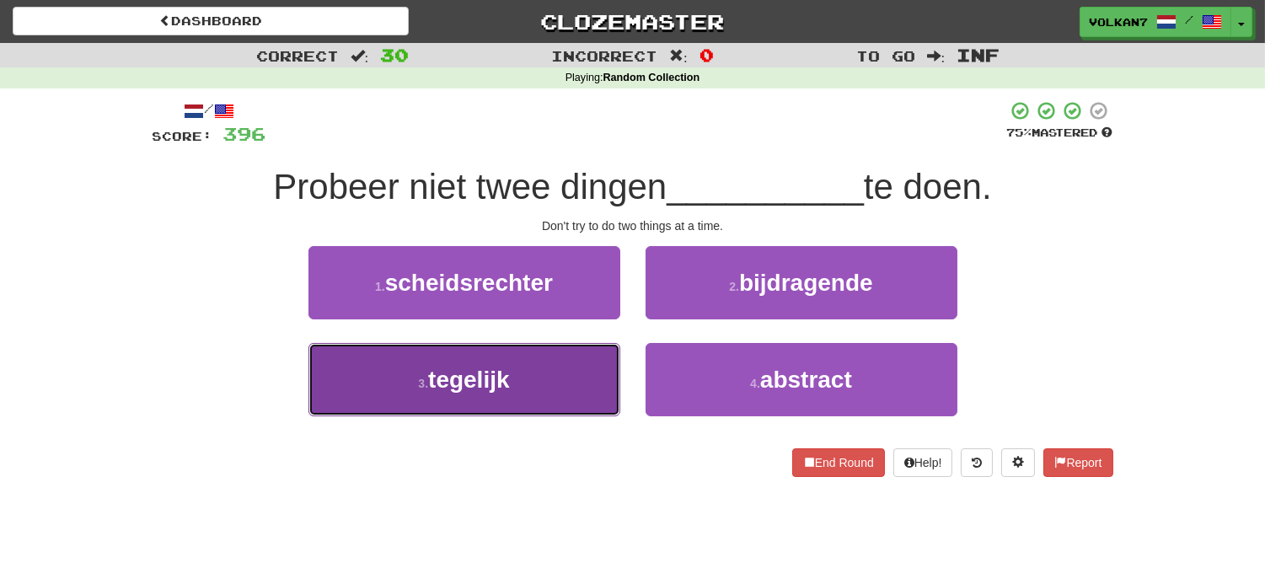
click at [563, 351] on button "3 . tegelijk" at bounding box center [464, 379] width 312 height 73
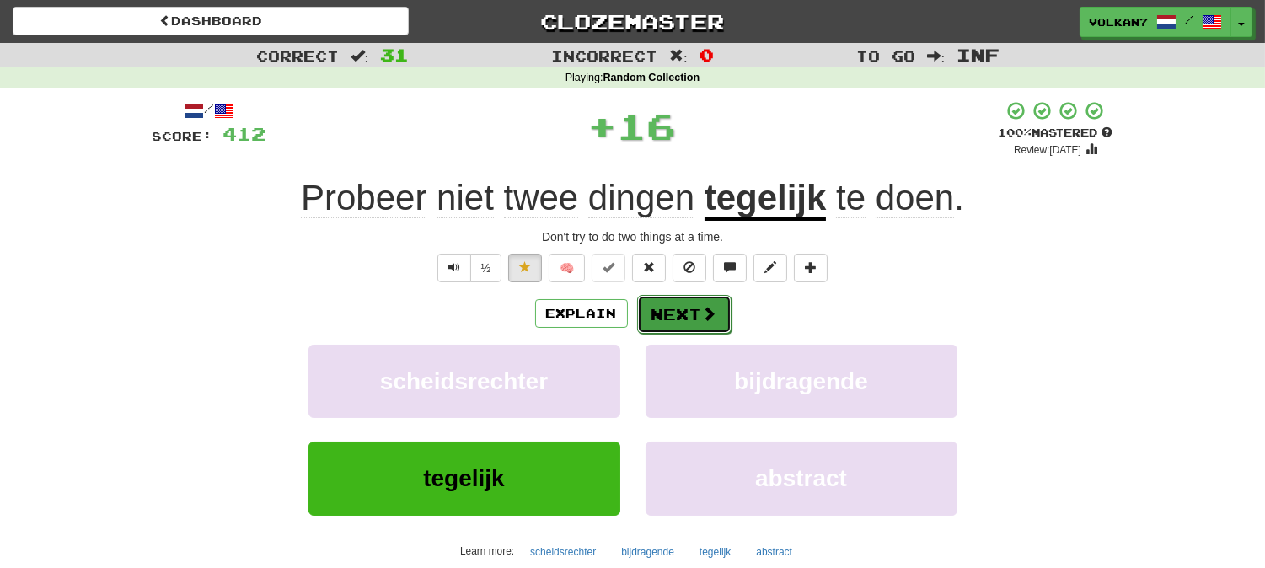
click at [663, 305] on button "Next" at bounding box center [684, 314] width 94 height 39
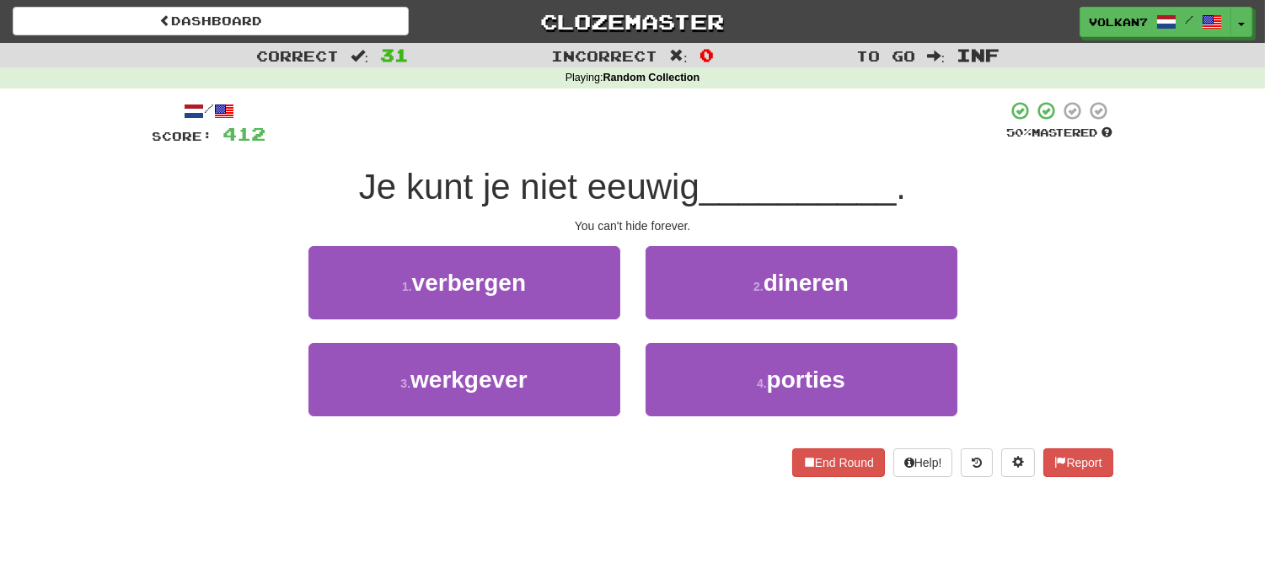
click at [670, 164] on div "Je kunt je niet eeuwig __________ ." at bounding box center [632, 187] width 960 height 46
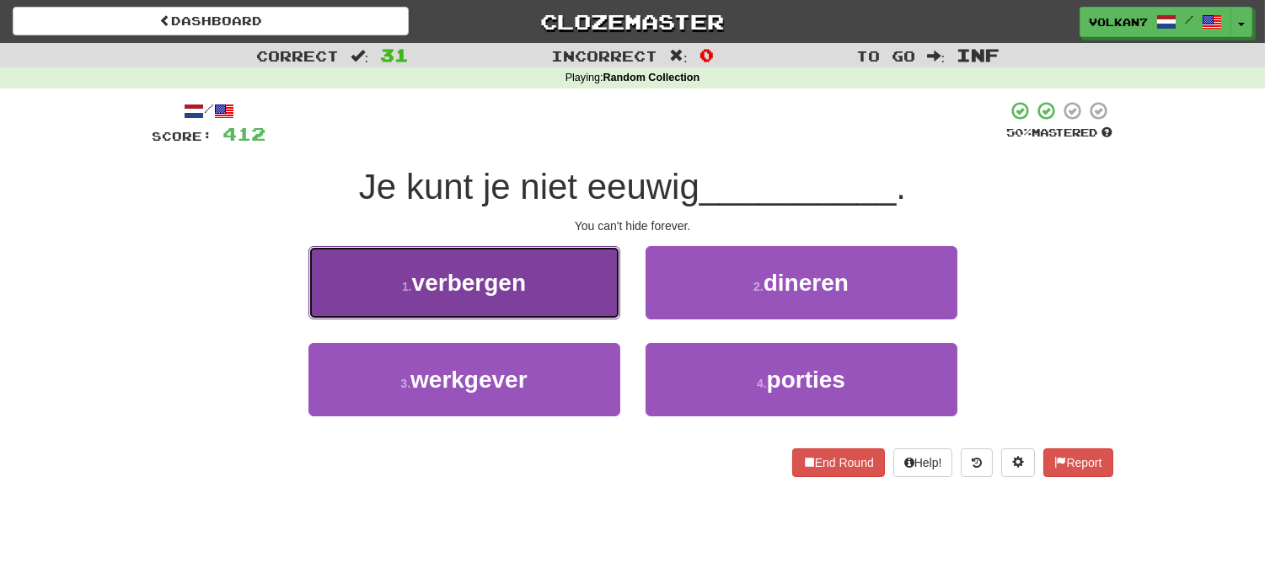
click at [507, 305] on button "1 . verbergen" at bounding box center [464, 282] width 312 height 73
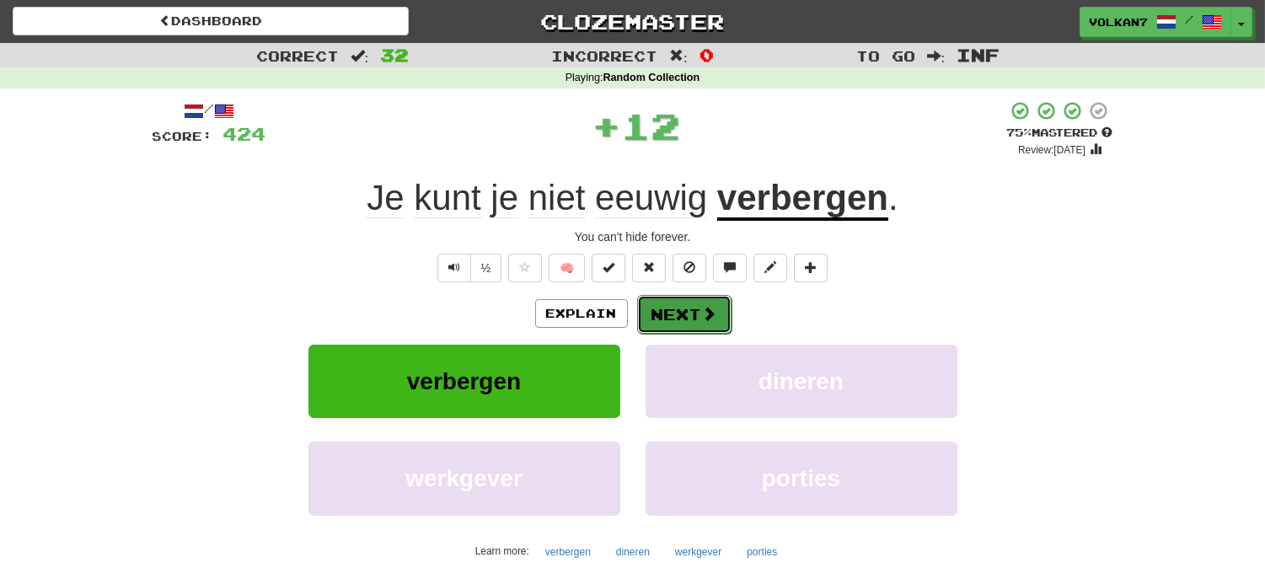
click at [655, 321] on button "Next" at bounding box center [684, 314] width 94 height 39
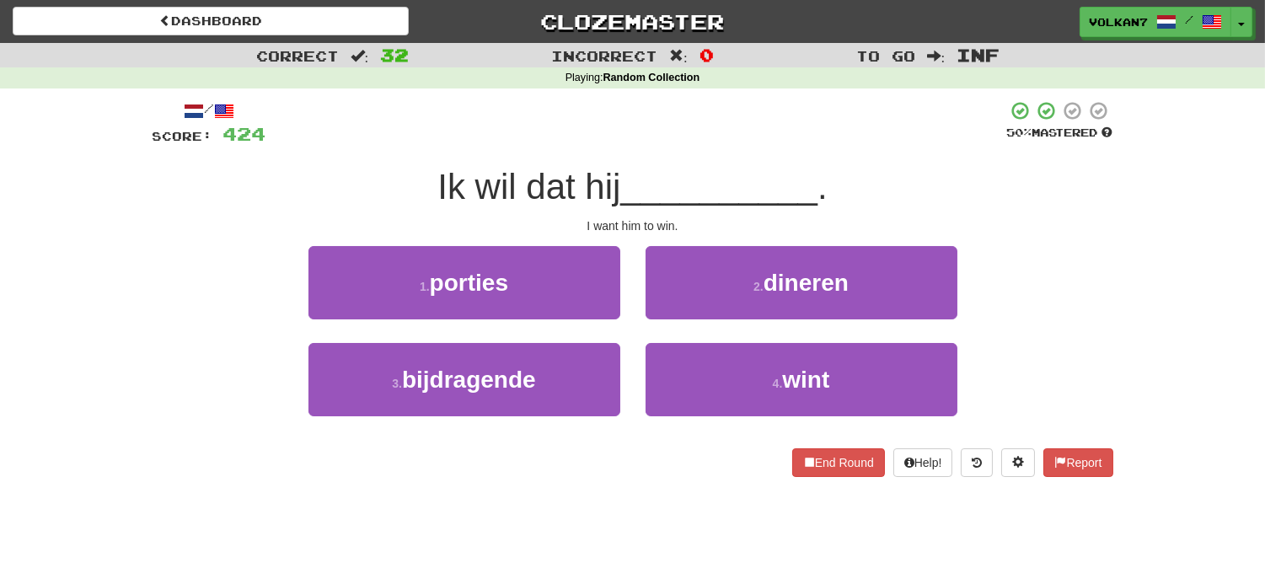
click at [654, 136] on div at bounding box center [636, 123] width 741 height 46
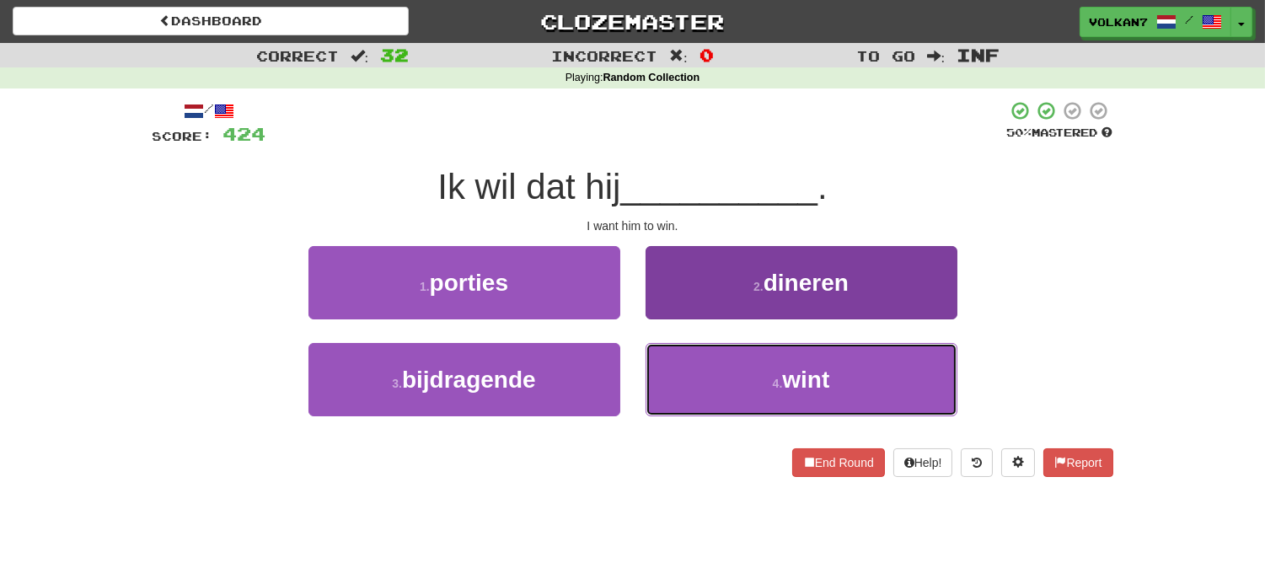
drag, startPoint x: 773, startPoint y: 374, endPoint x: 756, endPoint y: 361, distance: 21.6
click at [773, 373] on button "4 . wint" at bounding box center [801, 379] width 312 height 73
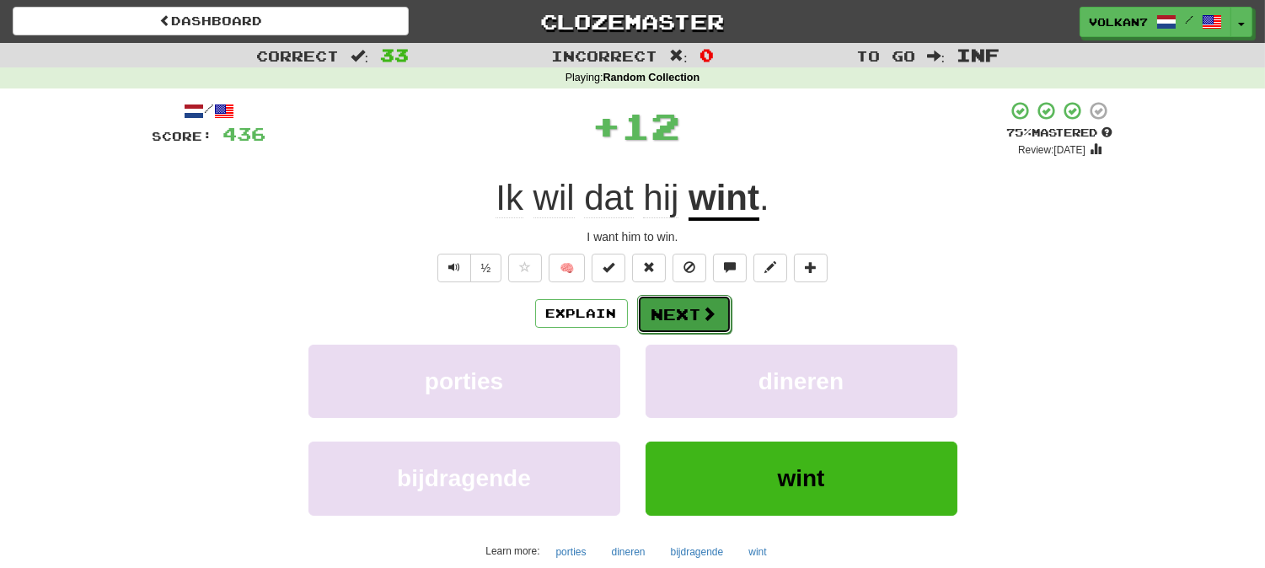
click at [705, 325] on button "Next" at bounding box center [684, 314] width 94 height 39
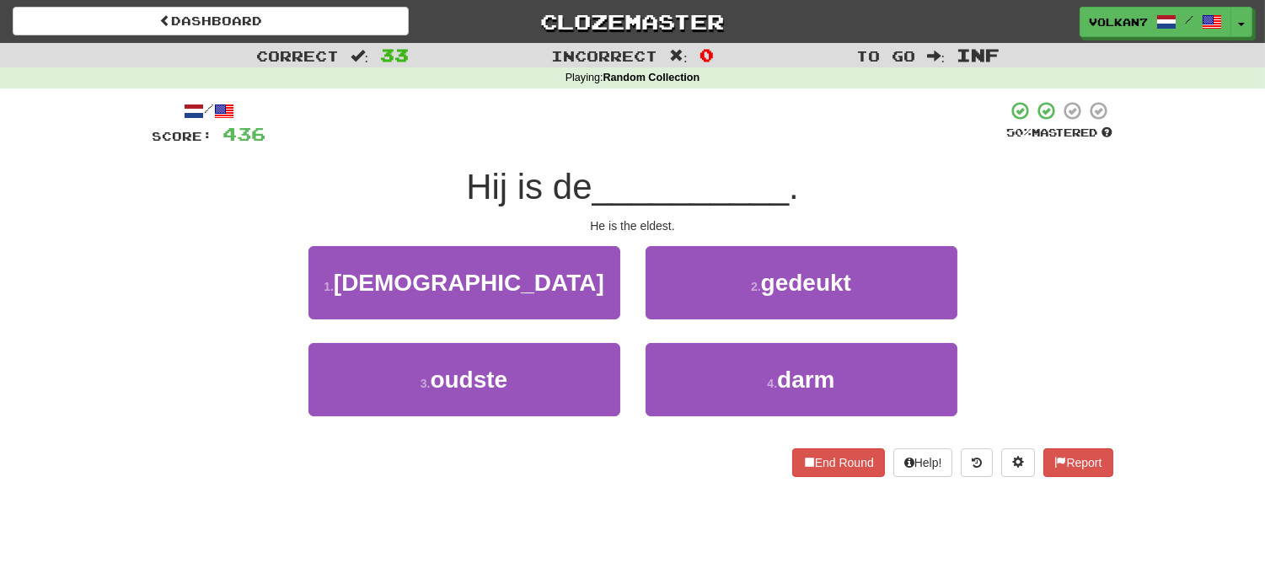
click at [711, 186] on span "__________" at bounding box center [690, 187] width 197 height 40
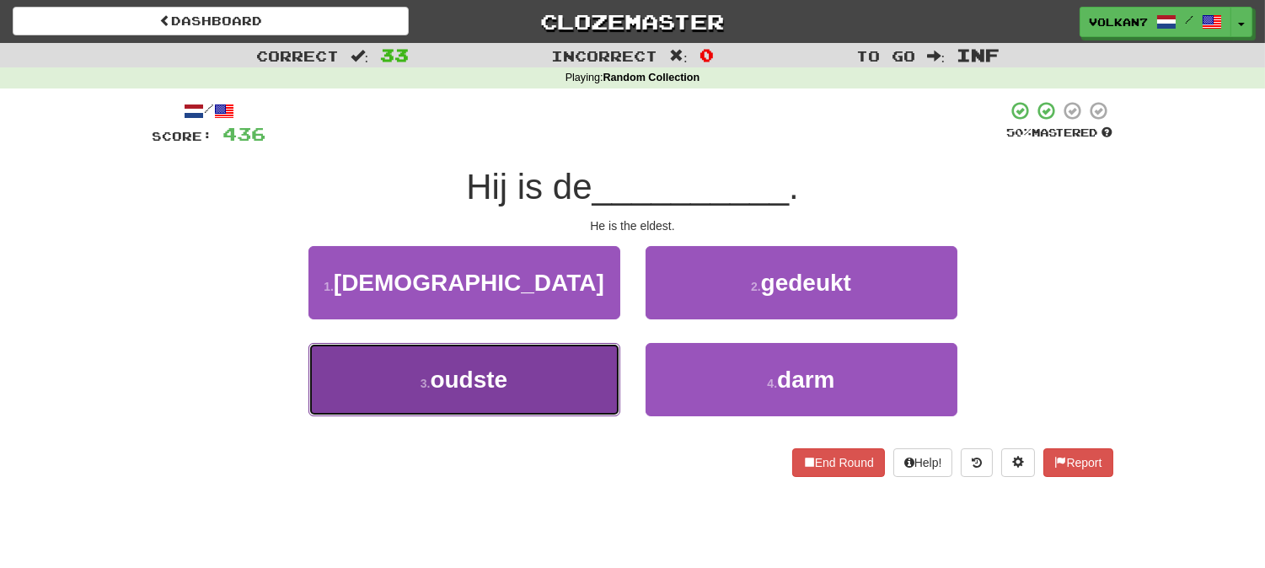
click at [575, 347] on button "3 . oudste" at bounding box center [464, 379] width 312 height 73
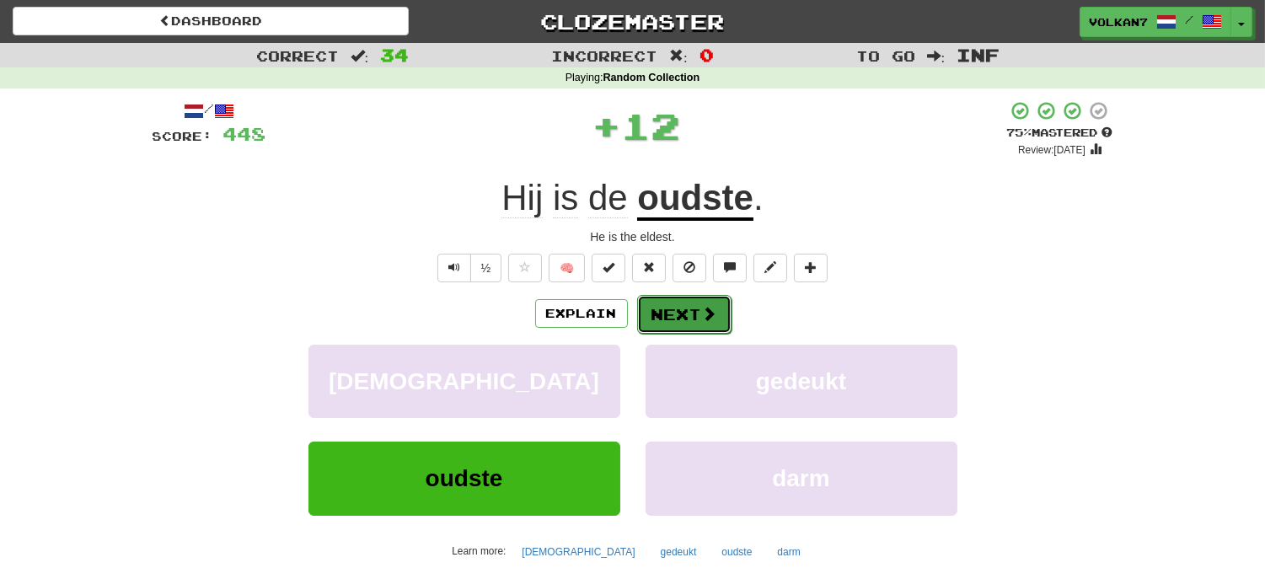
click at [677, 316] on button "Next" at bounding box center [684, 314] width 94 height 39
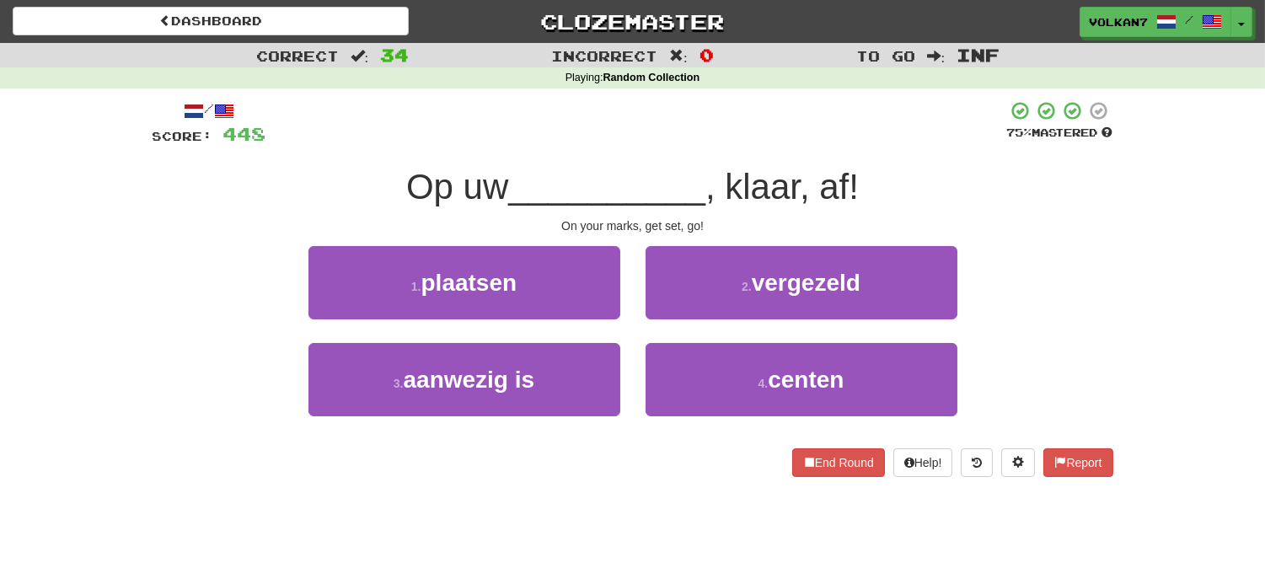
click at [712, 150] on div "/ Score: 448 75 % Mastered Op uw __________ , klaar, af! On your marks, get set…" at bounding box center [632, 288] width 960 height 377
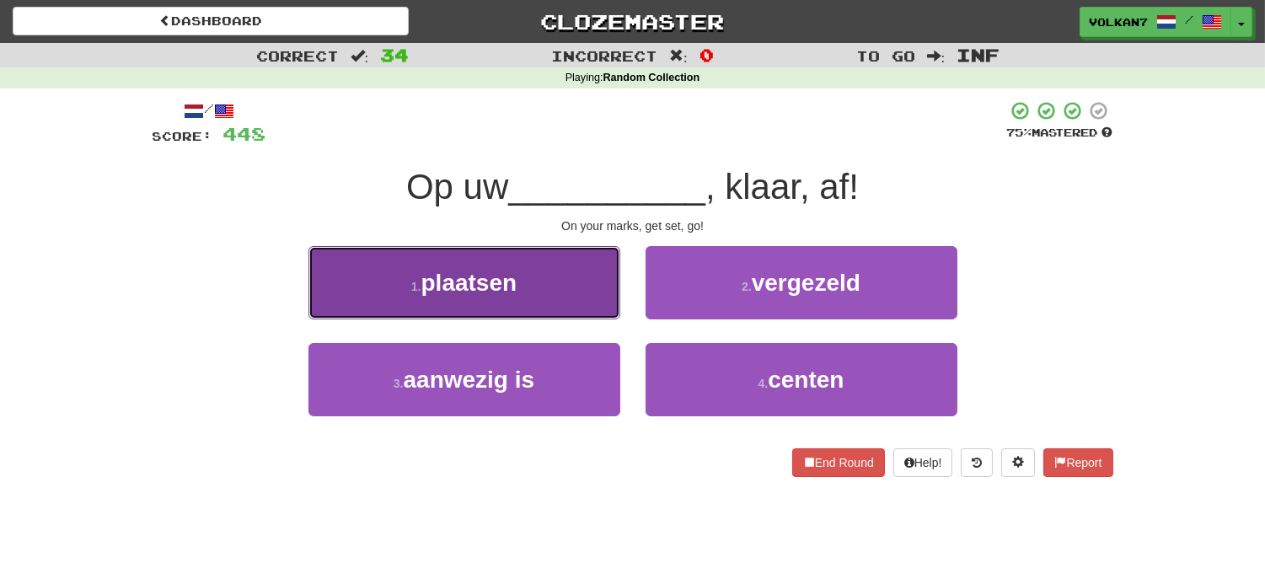
click at [500, 302] on button "1 . plaatsen" at bounding box center [464, 282] width 312 height 73
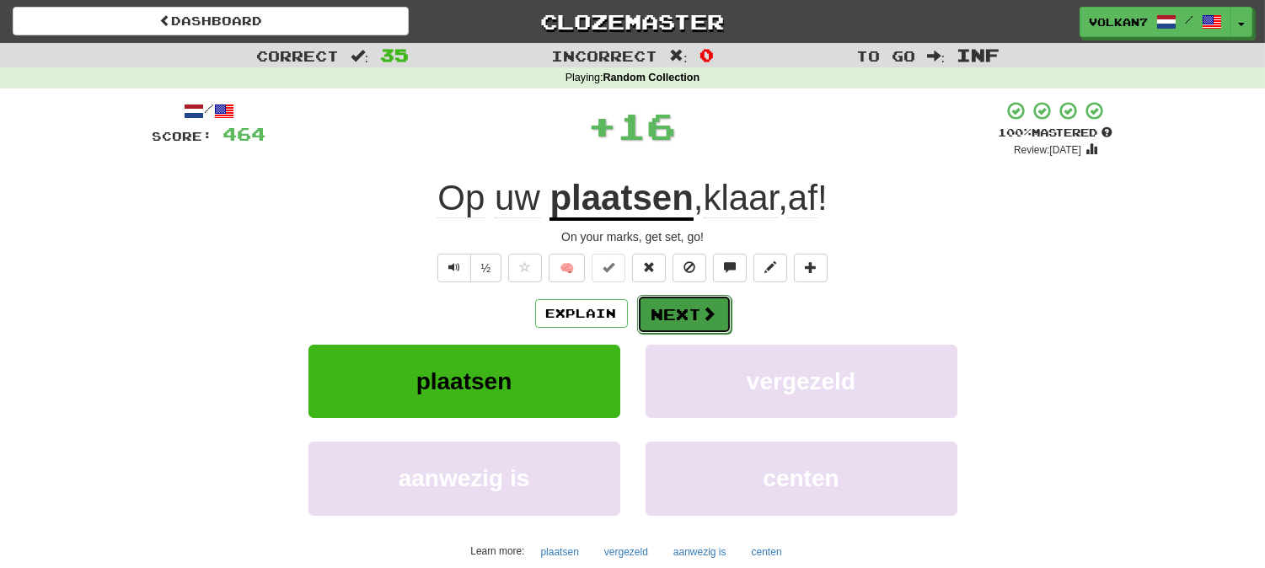
click at [677, 313] on button "Next" at bounding box center [684, 314] width 94 height 39
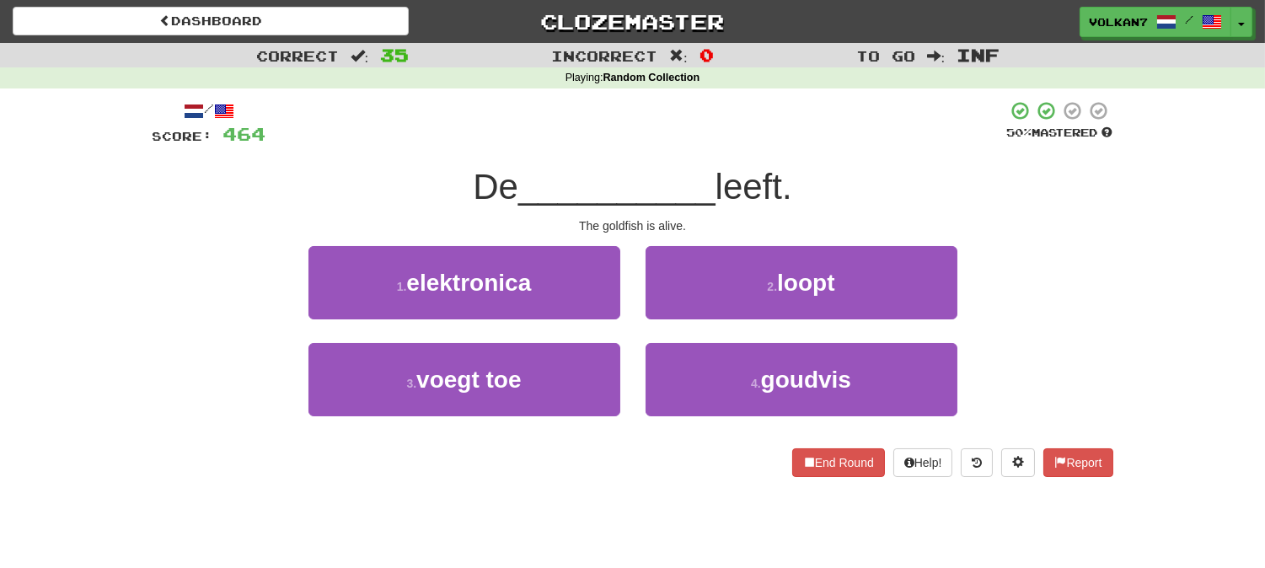
click at [704, 157] on div "/ Score: 464 50 % Mastered De __________ leeft. The goldfish is alive. 1 . elek…" at bounding box center [632, 288] width 960 height 377
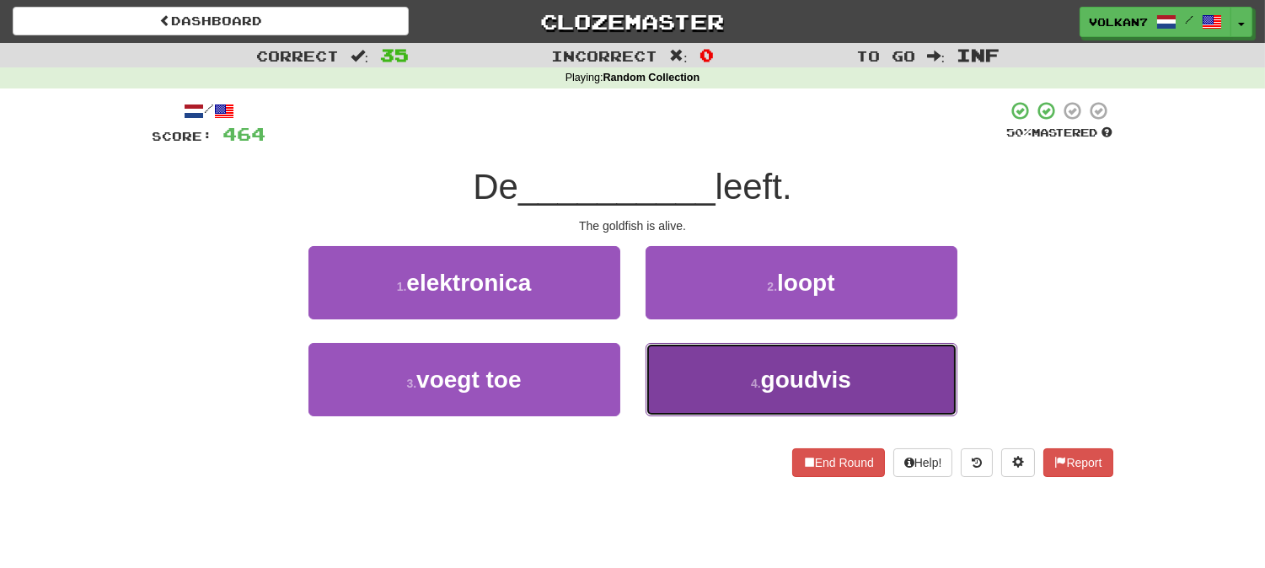
click at [743, 382] on button "4 . goudvis" at bounding box center [801, 379] width 312 height 73
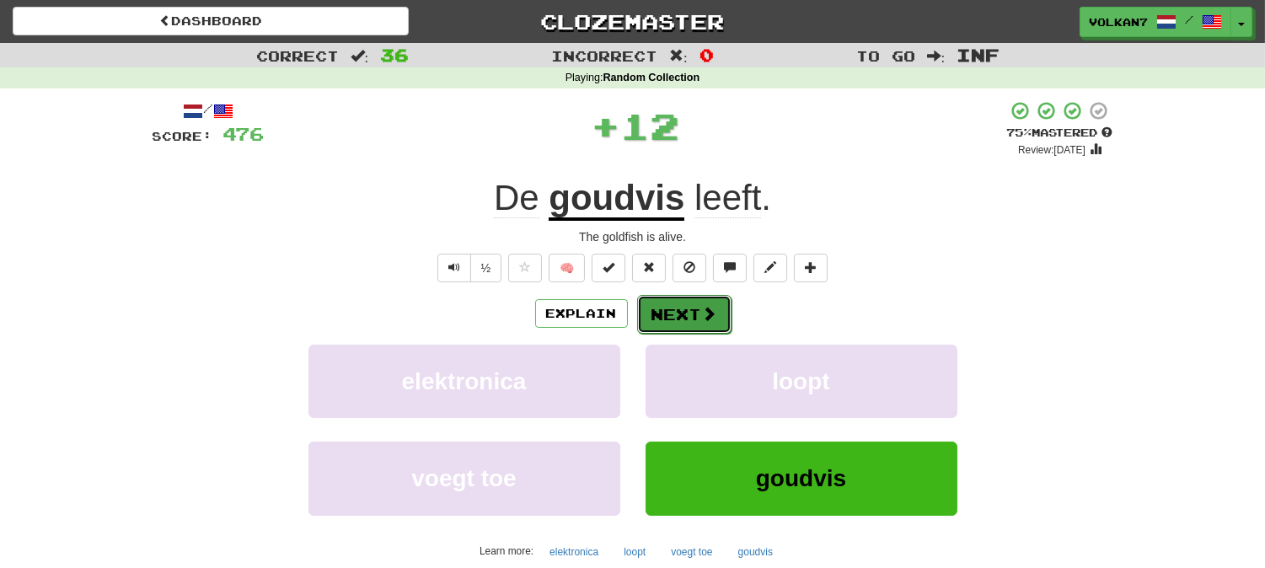
click at [688, 318] on button "Next" at bounding box center [684, 314] width 94 height 39
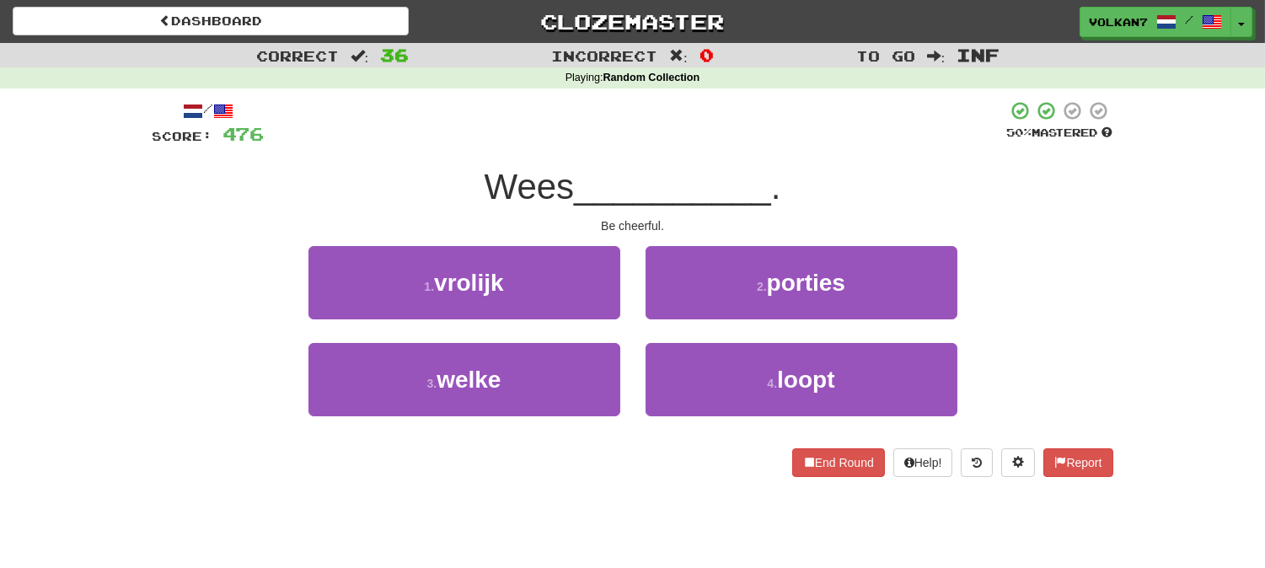
click at [709, 179] on span "__________" at bounding box center [672, 187] width 197 height 40
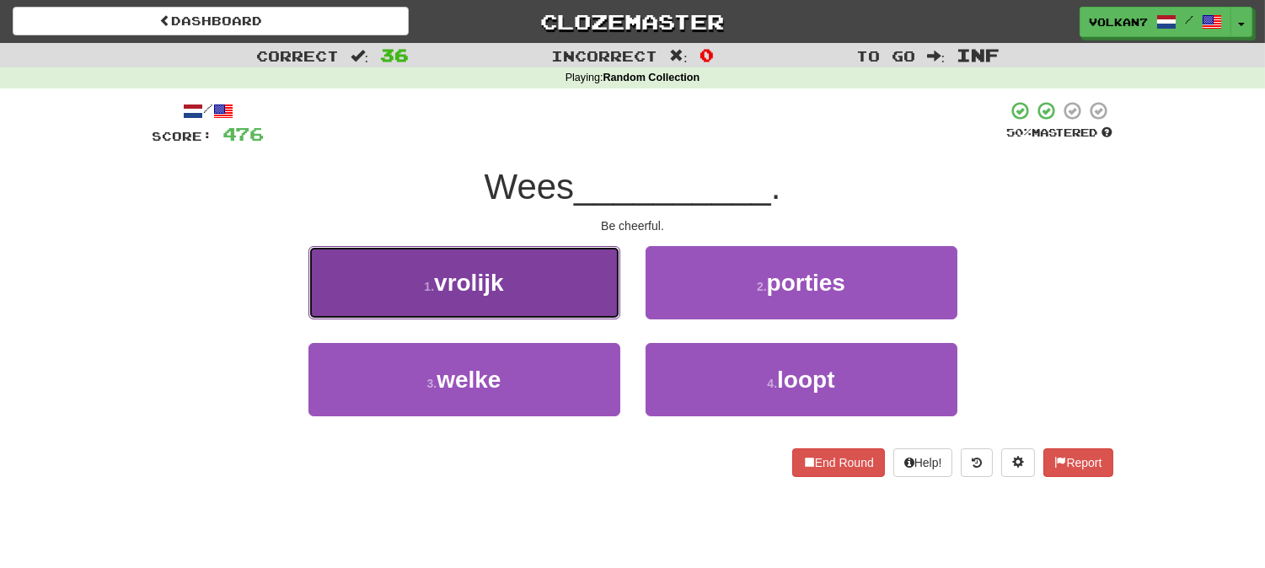
click at [604, 283] on button "1 . vrolijk" at bounding box center [464, 282] width 312 height 73
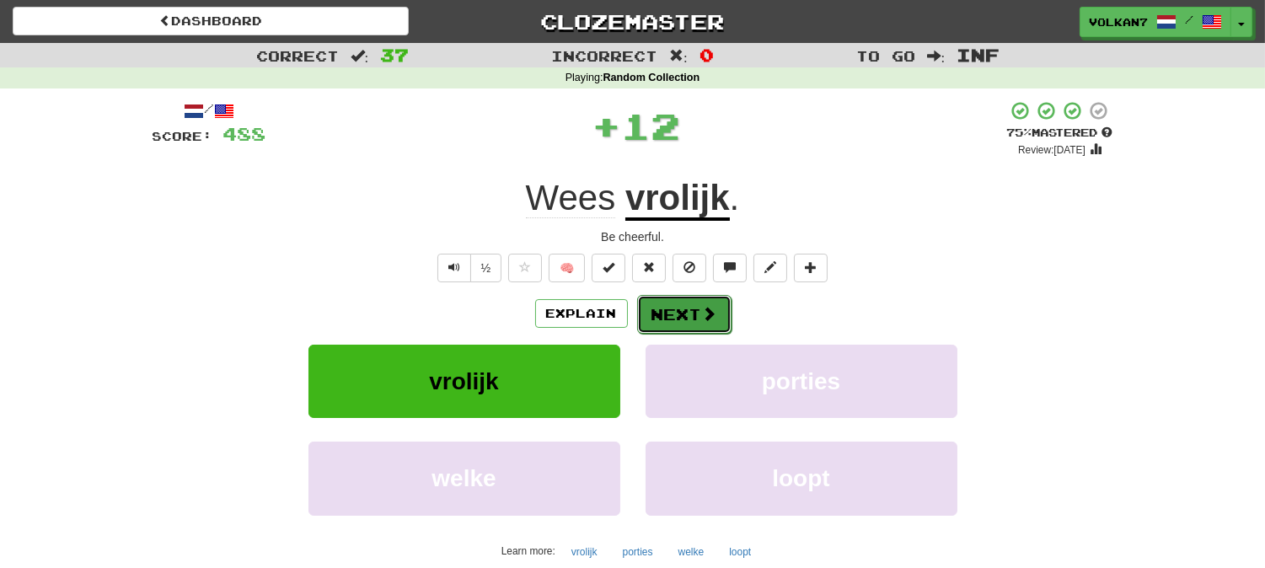
click at [669, 312] on button "Next" at bounding box center [684, 314] width 94 height 39
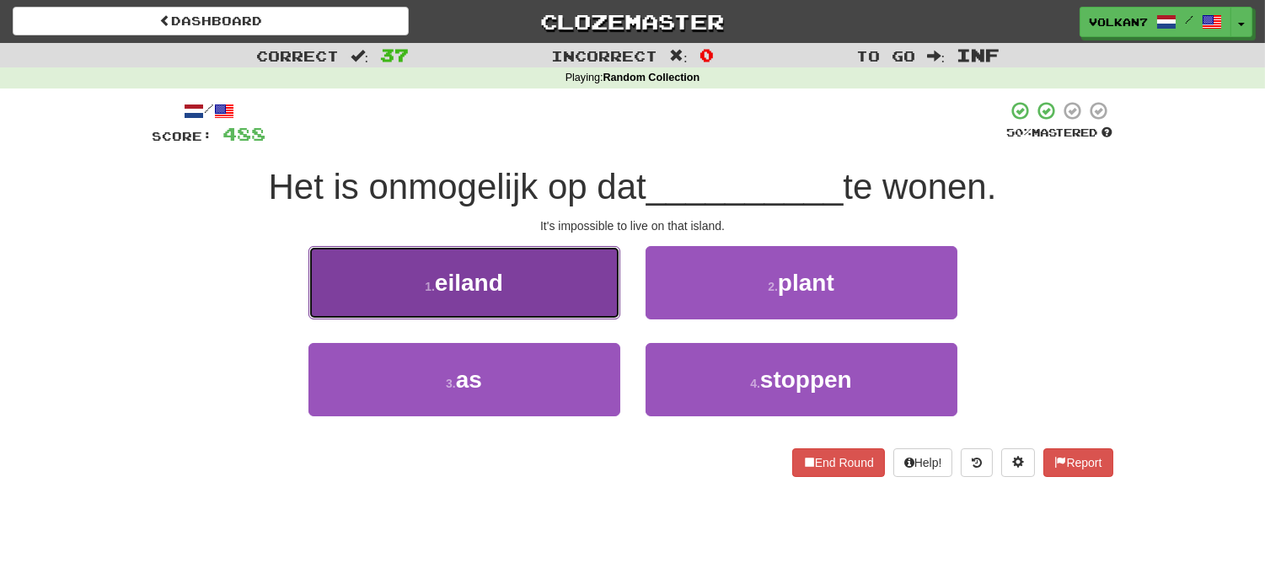
click at [565, 256] on button "1 . eiland" at bounding box center [464, 282] width 312 height 73
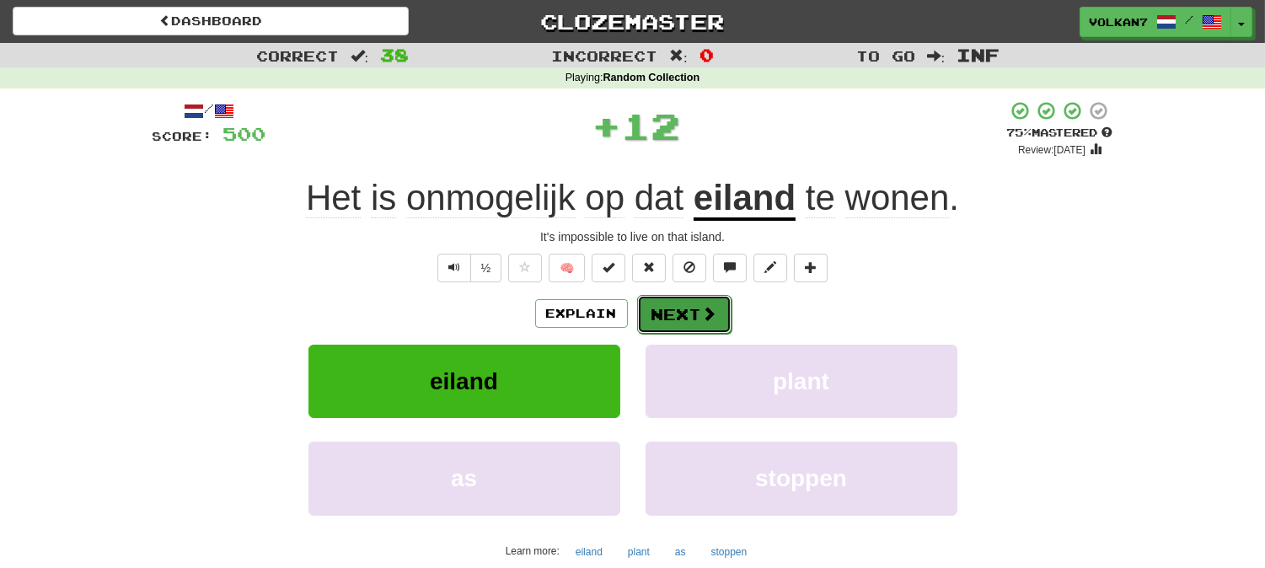
click at [685, 320] on button "Next" at bounding box center [684, 314] width 94 height 39
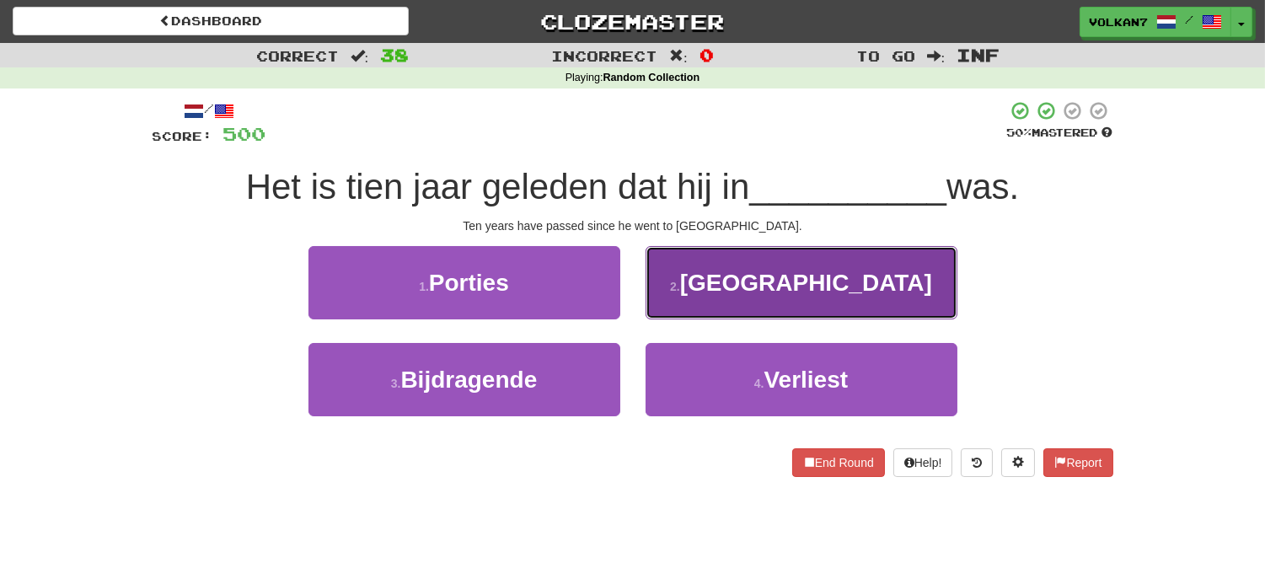
click at [789, 248] on button "2 . Amerika" at bounding box center [801, 282] width 312 height 73
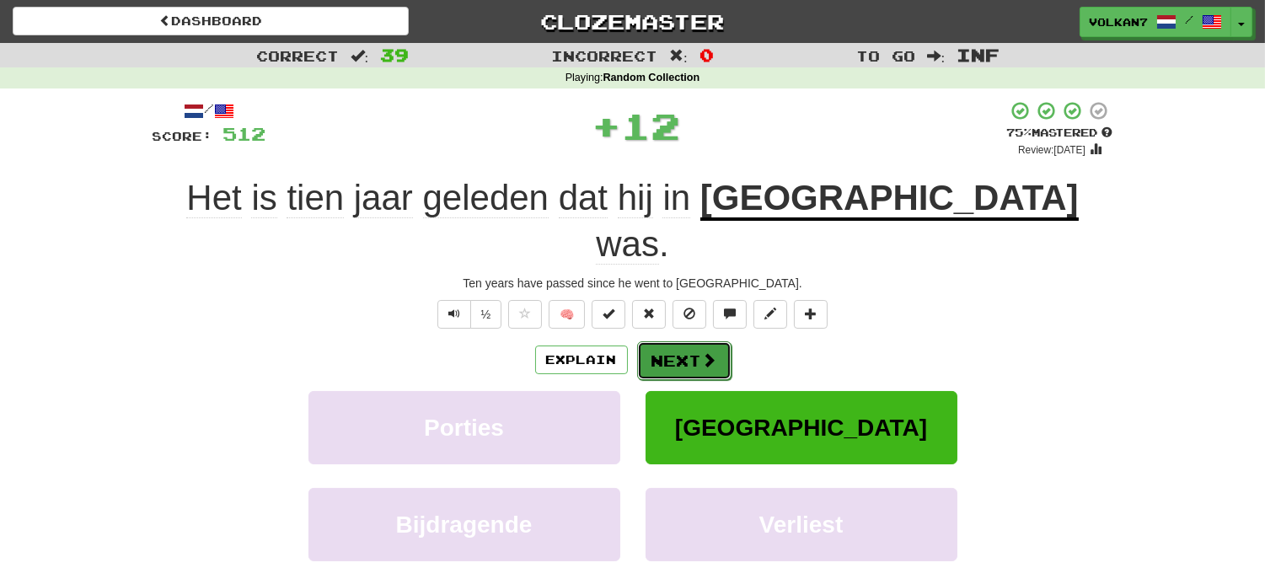
click at [709, 352] on span at bounding box center [709, 359] width 15 height 15
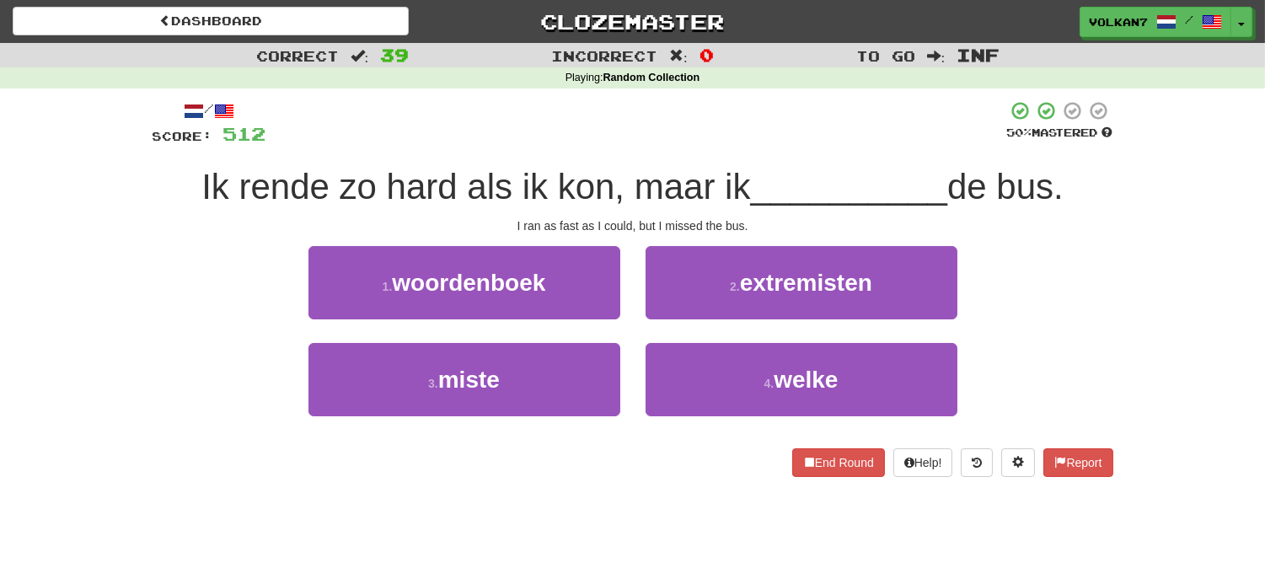
click at [729, 179] on span "Ik rende zo hard als ik kon, maar ik" at bounding box center [475, 187] width 548 height 40
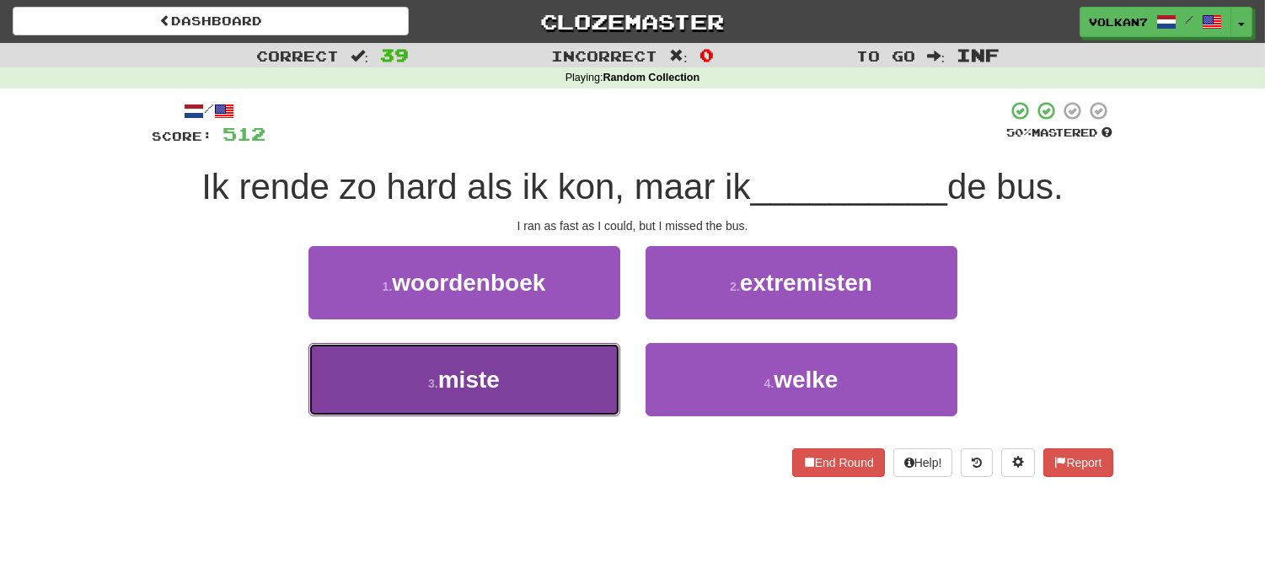
click at [498, 386] on span "miste" at bounding box center [469, 380] width 62 height 26
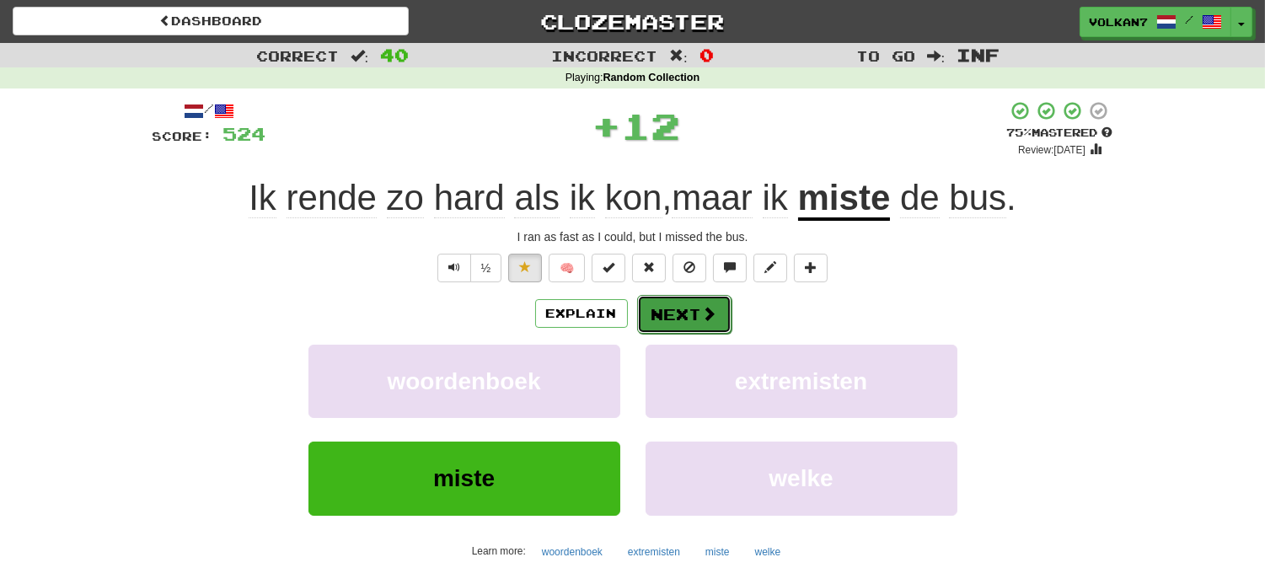
click at [668, 316] on button "Next" at bounding box center [684, 314] width 94 height 39
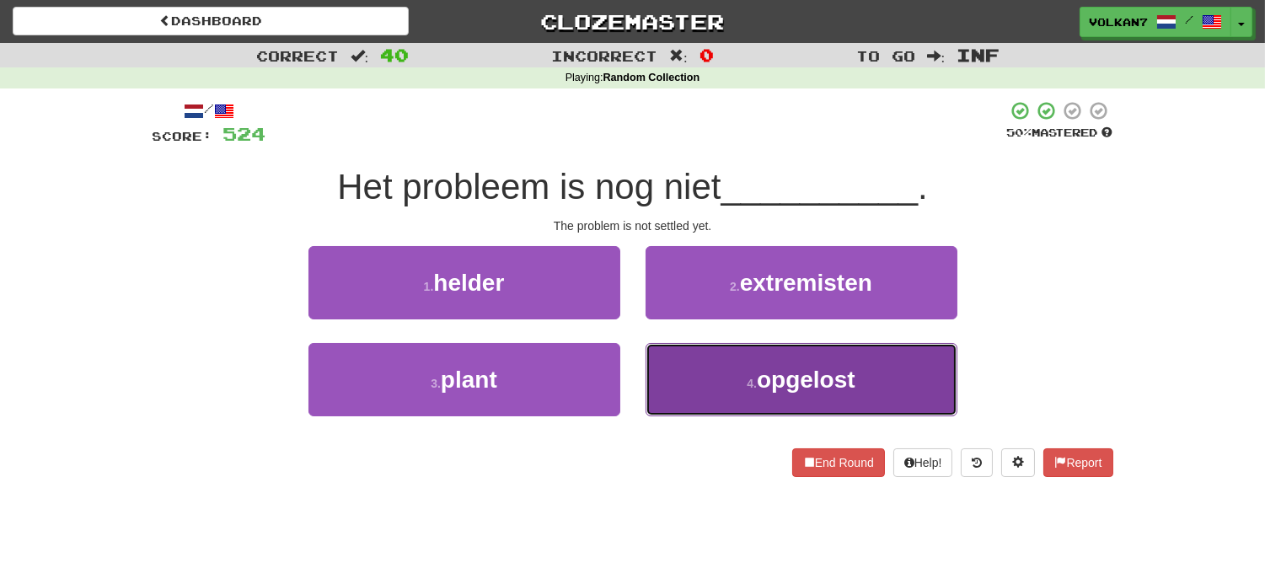
click at [768, 367] on span "opgelost" at bounding box center [806, 380] width 99 height 26
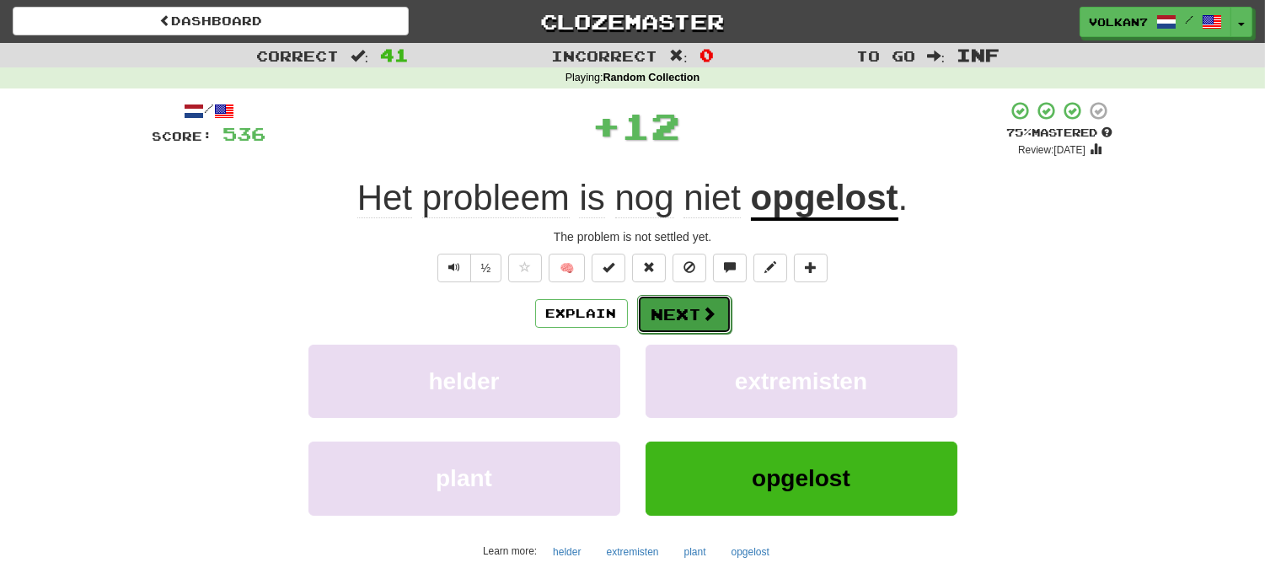
click at [674, 301] on button "Next" at bounding box center [684, 314] width 94 height 39
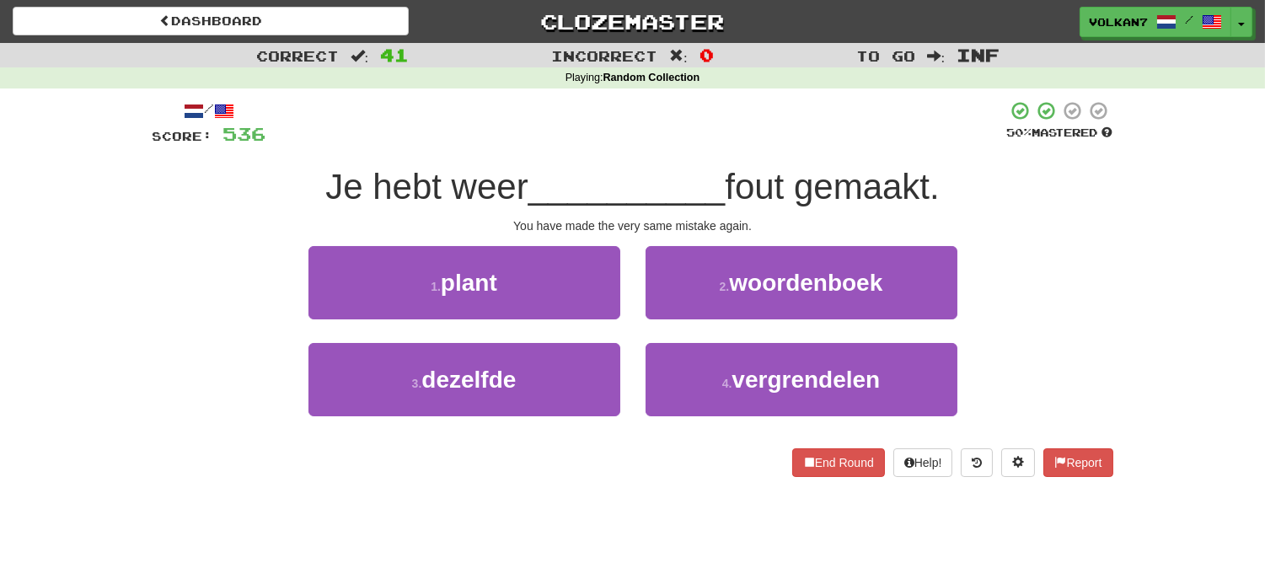
click at [672, 143] on div at bounding box center [636, 123] width 741 height 46
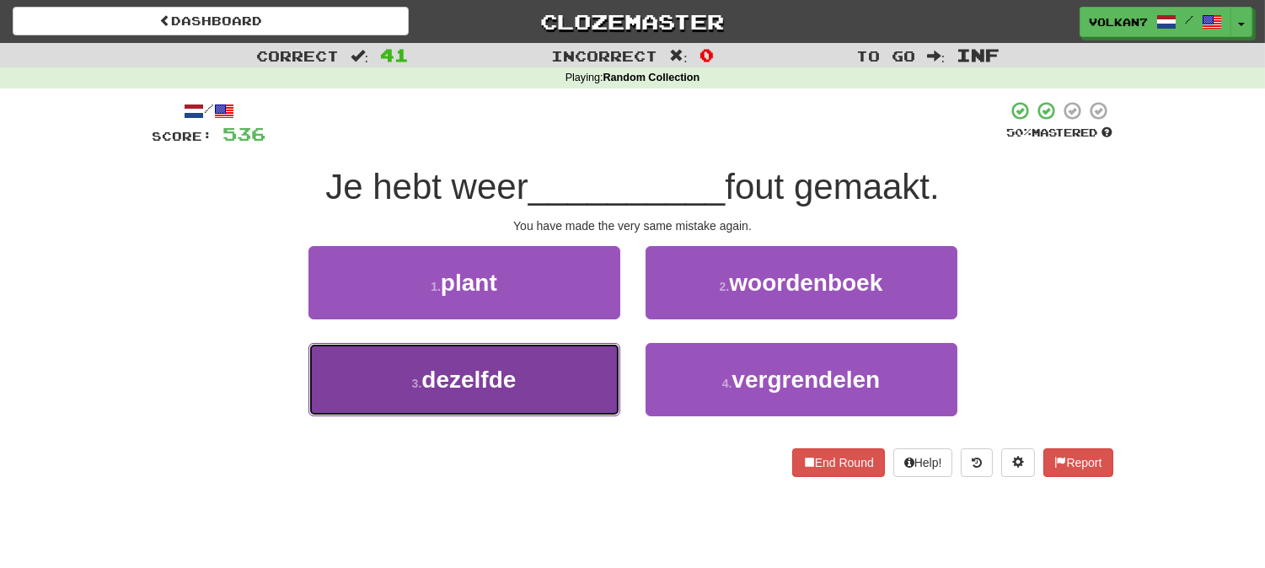
click at [539, 361] on button "3 . dezelfde" at bounding box center [464, 379] width 312 height 73
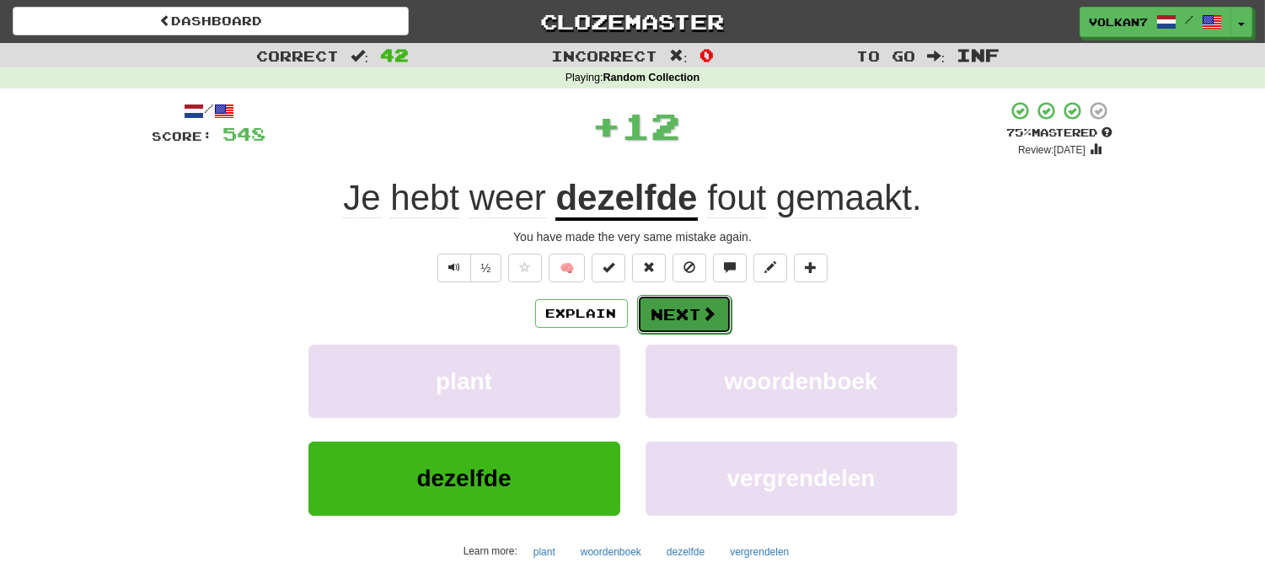
click at [670, 309] on button "Next" at bounding box center [684, 314] width 94 height 39
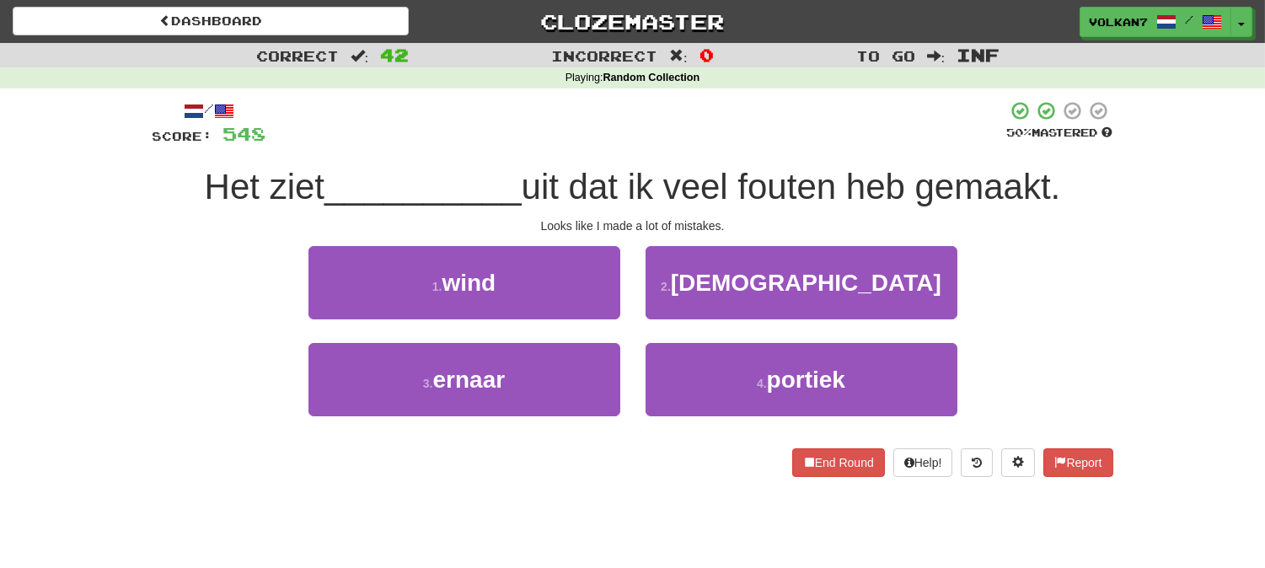
click at [700, 156] on div "/ Score: 548 50 % Mastered Het ziet __________ uit dat ik veel fouten heb gemaa…" at bounding box center [632, 288] width 960 height 377
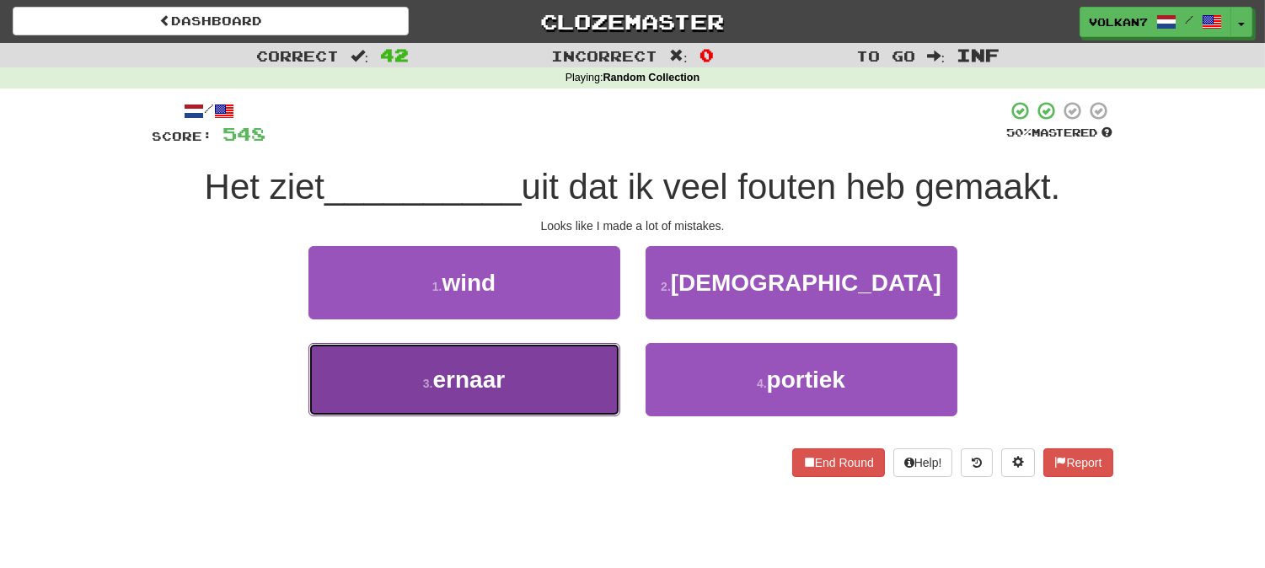
click at [519, 372] on button "3 . ernaar" at bounding box center [464, 379] width 312 height 73
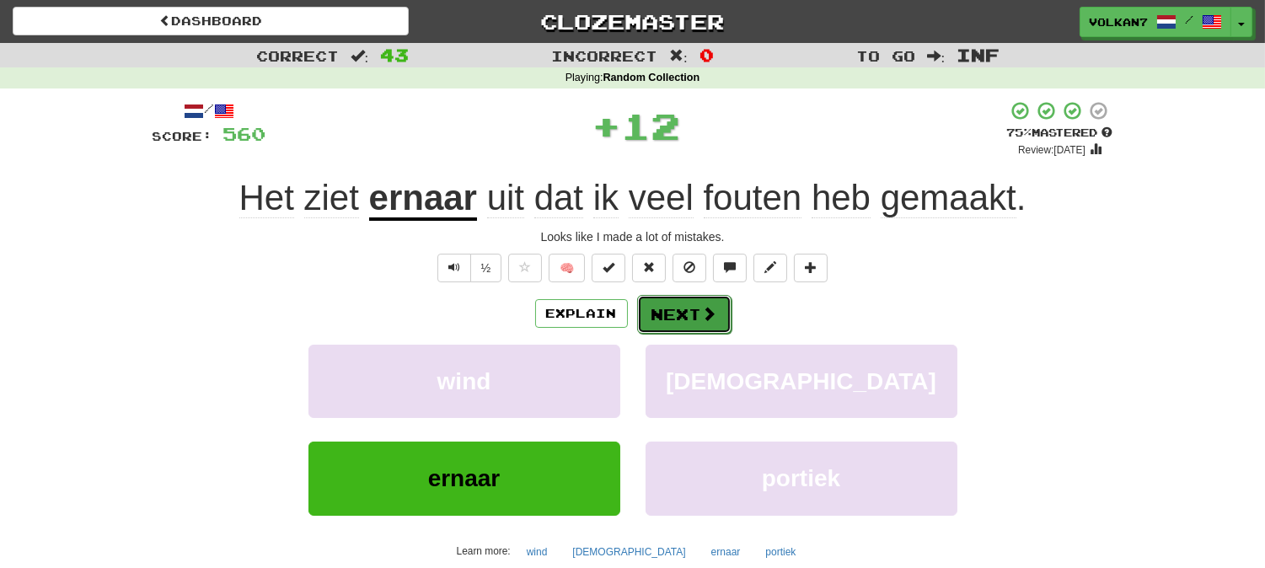
click at [704, 314] on span at bounding box center [709, 313] width 15 height 15
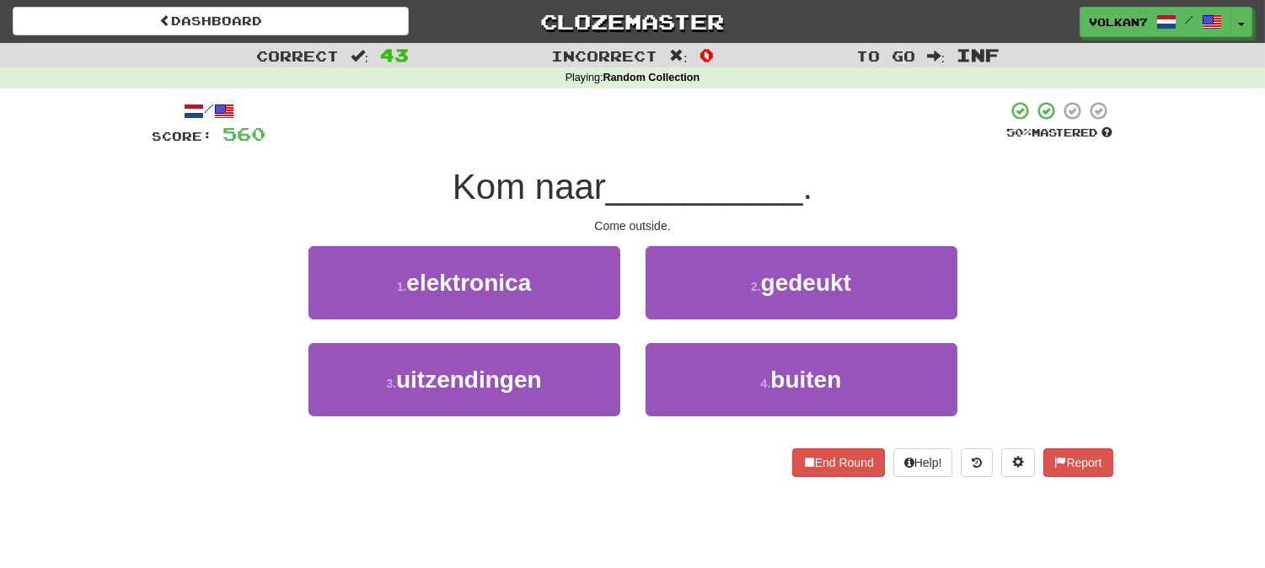
click at [744, 162] on div "/ Score: 560 50 % Mastered Kom naar __________ . Come outside. 1 . elektronica …" at bounding box center [632, 288] width 960 height 377
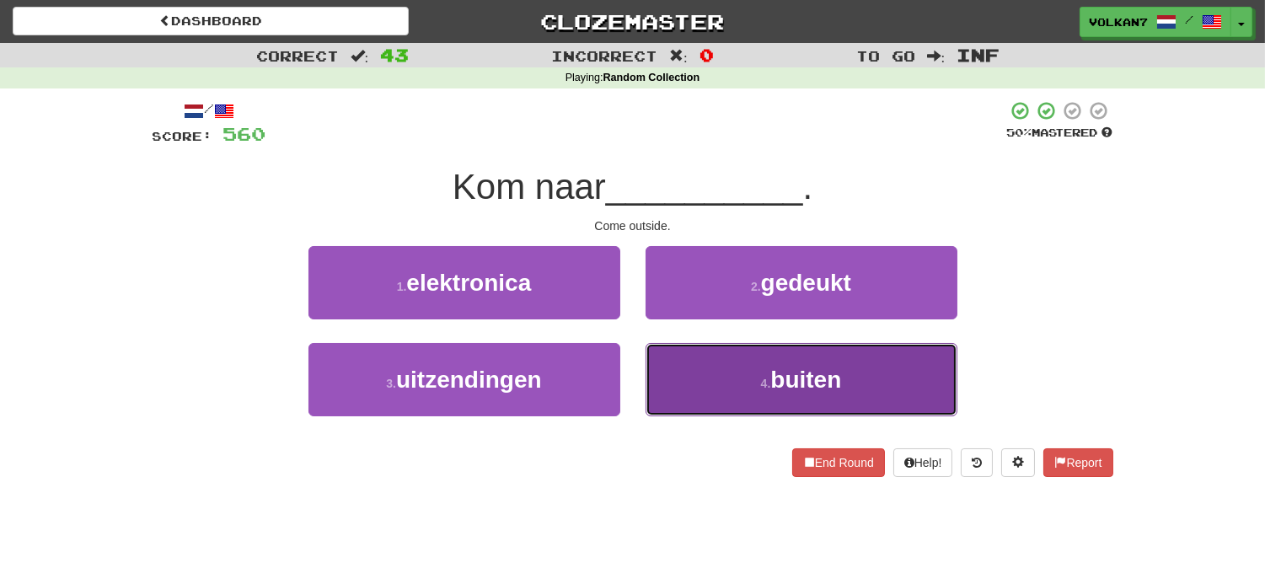
click at [725, 392] on button "4 . buiten" at bounding box center [801, 379] width 312 height 73
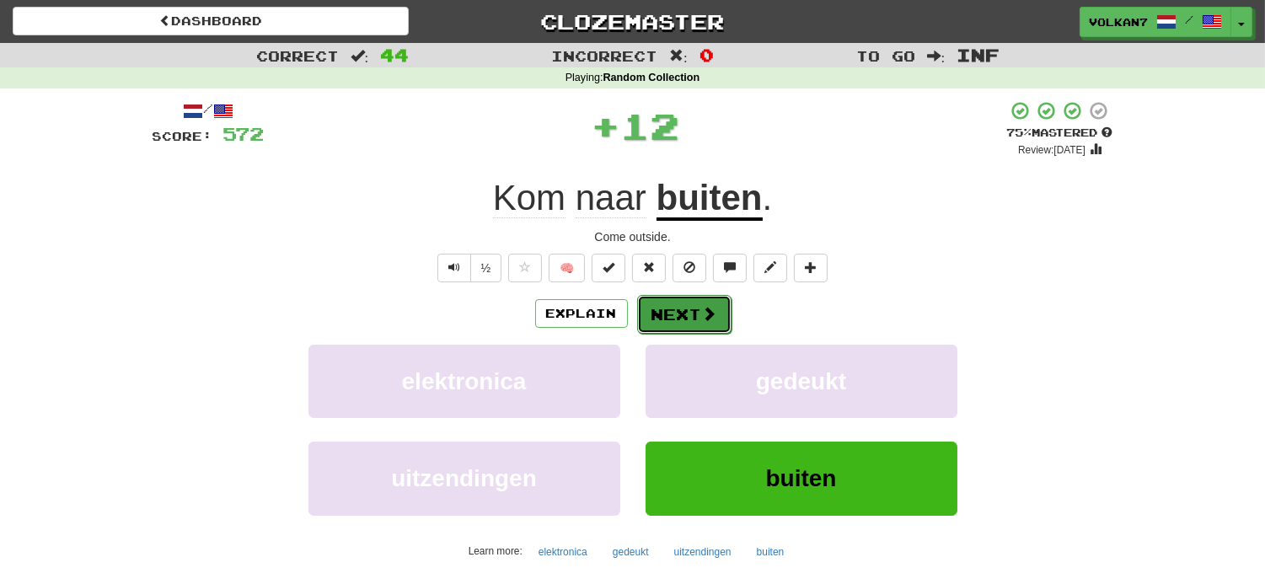
click at [706, 326] on button "Next" at bounding box center [684, 314] width 94 height 39
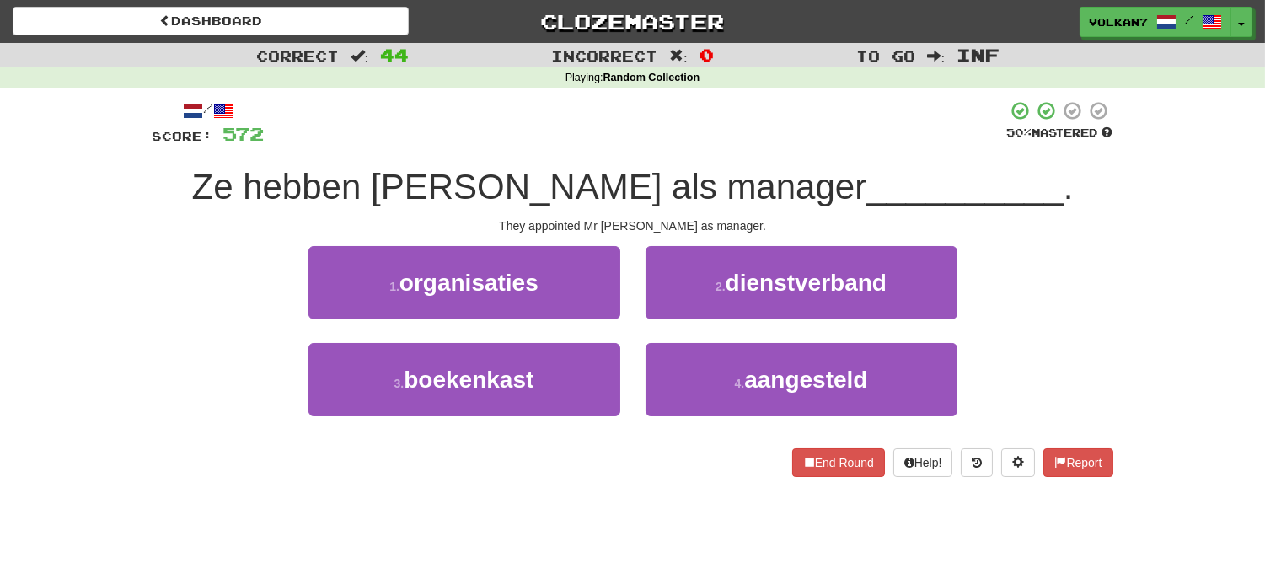
click at [725, 148] on div "/ Score: 572 50 % Mastered Ze hebben meneer White als manager __________ . They…" at bounding box center [632, 288] width 960 height 377
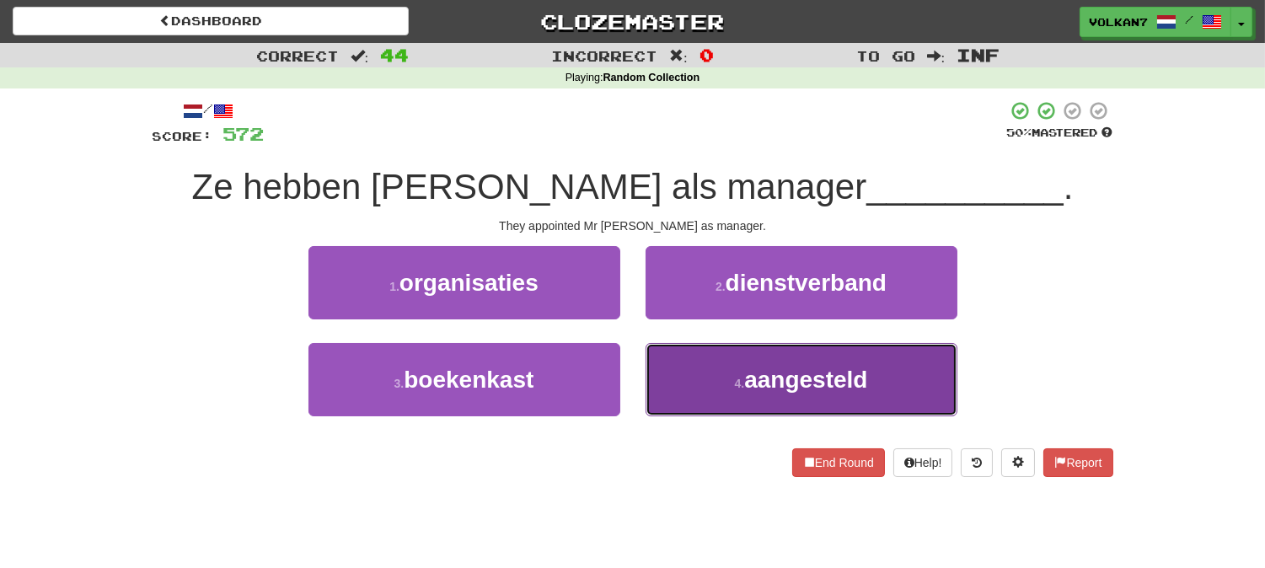
click at [699, 375] on button "4 . aangesteld" at bounding box center [801, 379] width 312 height 73
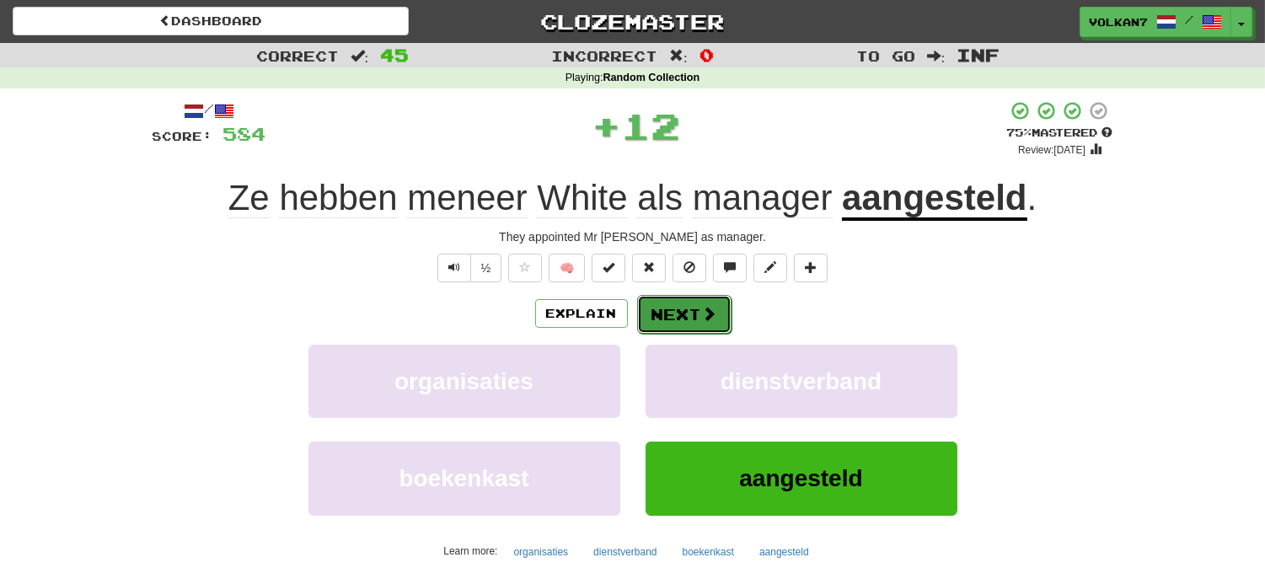
click at [701, 325] on button "Next" at bounding box center [684, 314] width 94 height 39
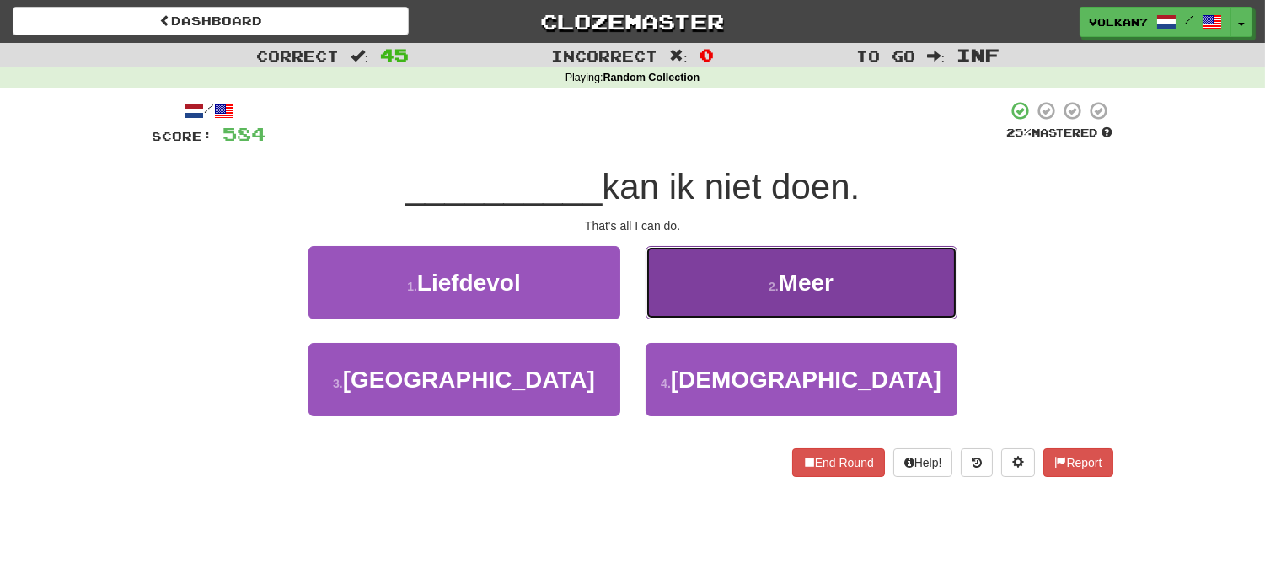
click at [781, 305] on button "2 . Meer" at bounding box center [801, 282] width 312 height 73
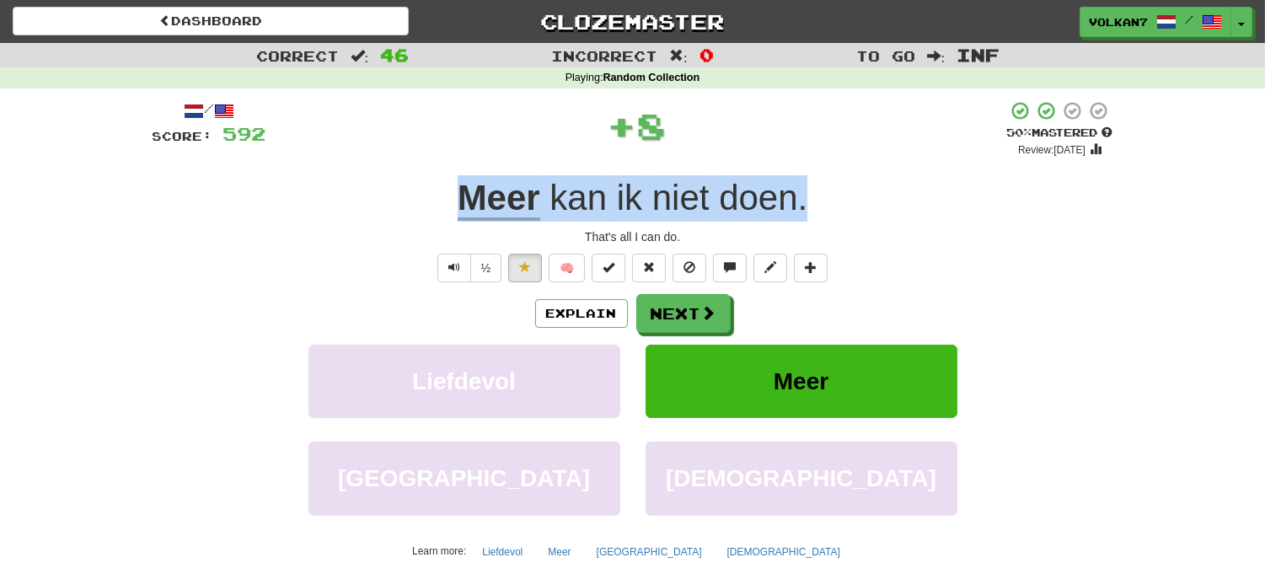
drag, startPoint x: 728, startPoint y: 202, endPoint x: 384, endPoint y: 202, distance: 343.8
click at [384, 202] on div "Meer kan ik niet doen ." at bounding box center [632, 198] width 960 height 46
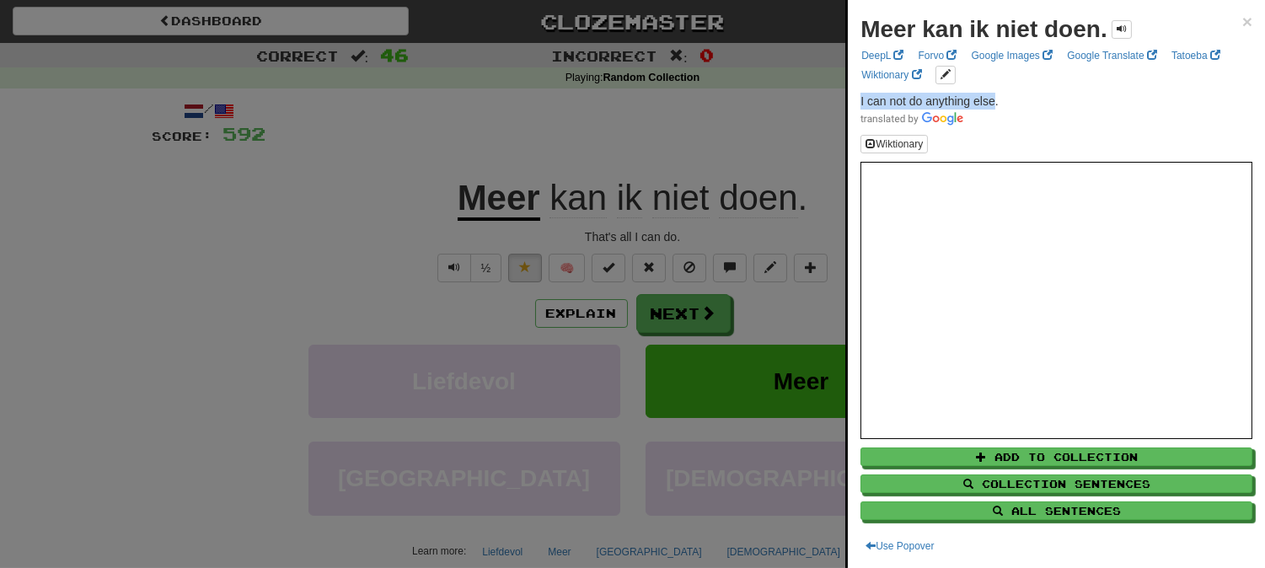
drag, startPoint x: 994, startPoint y: 96, endPoint x: 855, endPoint y: 99, distance: 139.1
click at [855, 99] on div "Meer kan ik niet doen. × DeepL Forvo Google Images Google Translate Tatoeba Wik…" at bounding box center [1056, 284] width 417 height 568
copy span "I can not do anything else"
click at [761, 152] on div at bounding box center [632, 284] width 1265 height 568
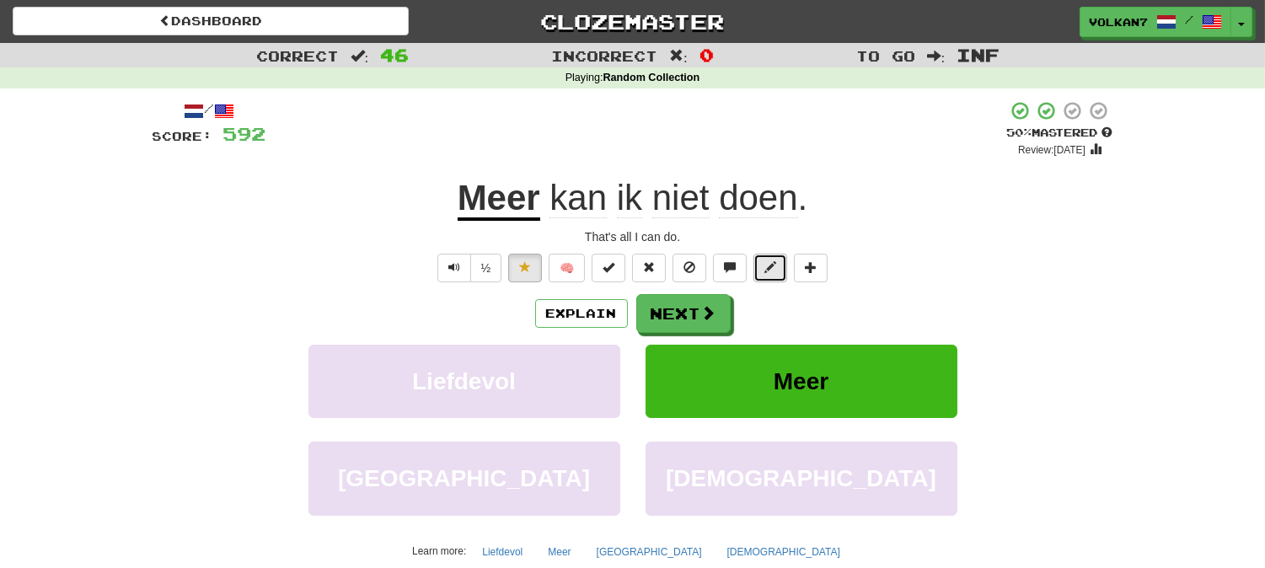
click at [771, 263] on span at bounding box center [770, 267] width 12 height 12
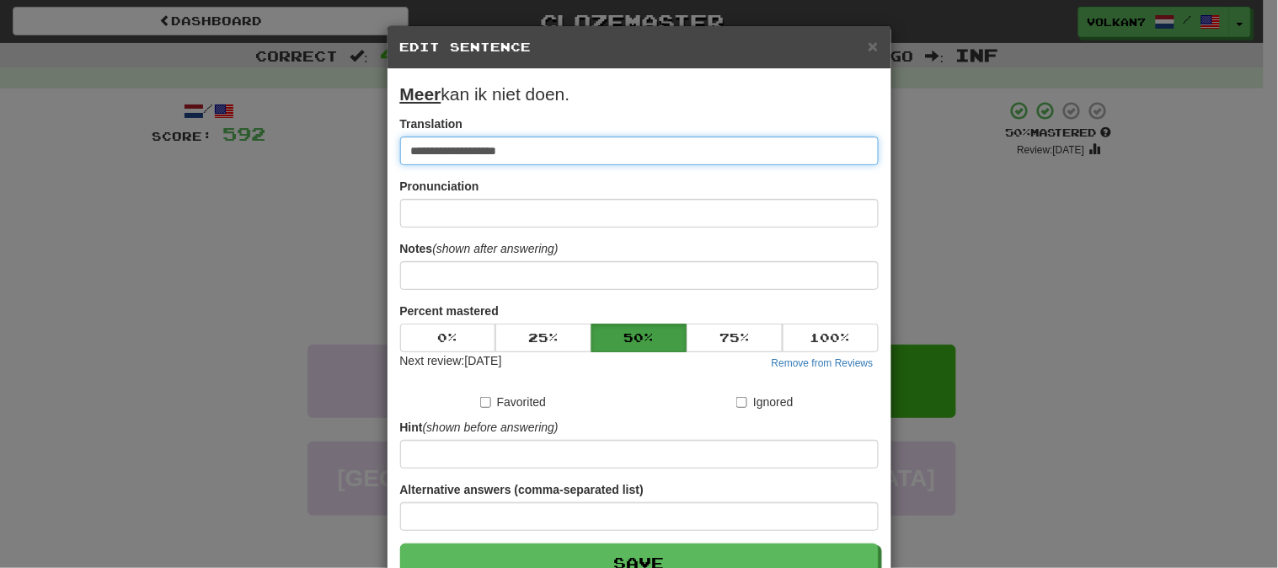
drag, startPoint x: 518, startPoint y: 152, endPoint x: 399, endPoint y: 152, distance: 118.8
click at [400, 152] on input "**********" at bounding box center [639, 150] width 479 height 29
paste input "******"
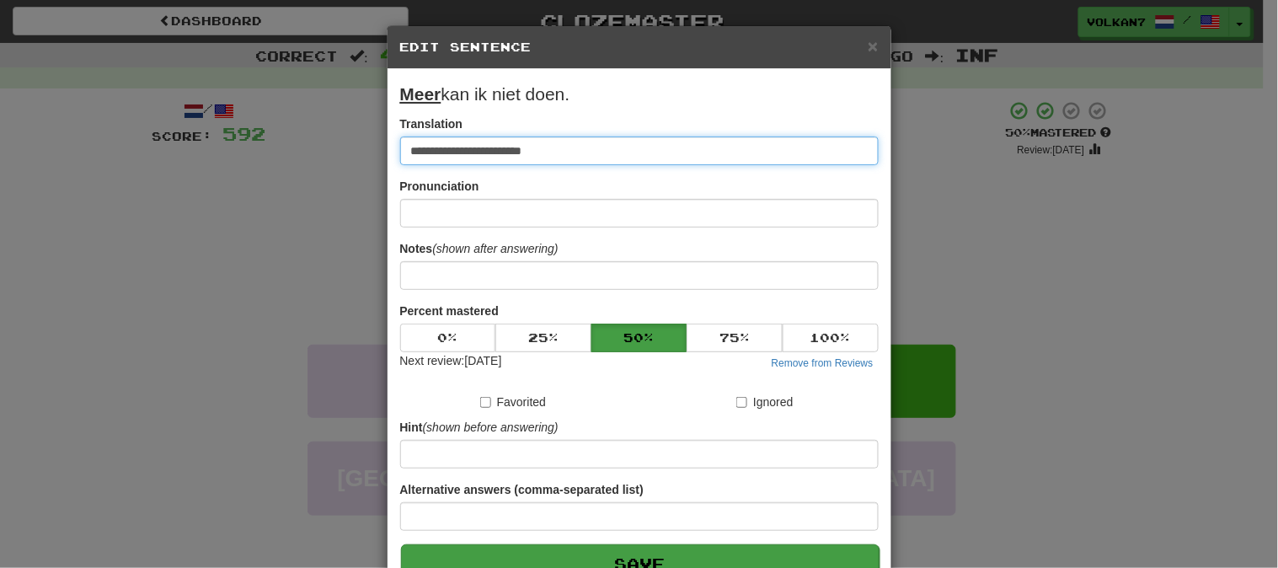
type input "**********"
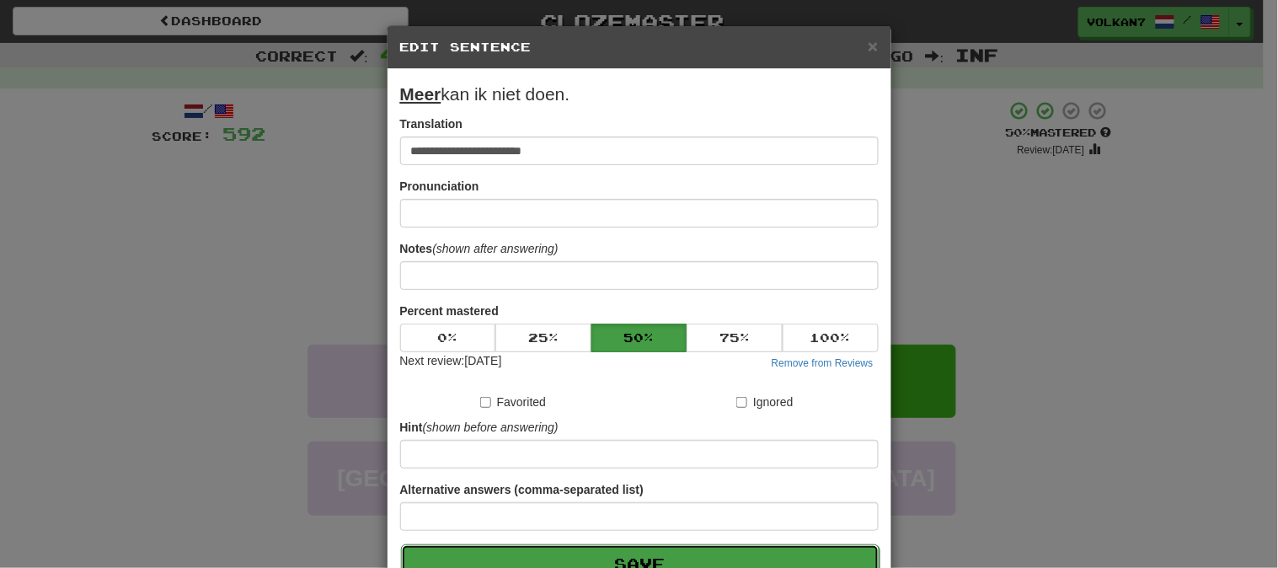
click at [627, 558] on button "Save" at bounding box center [640, 563] width 479 height 39
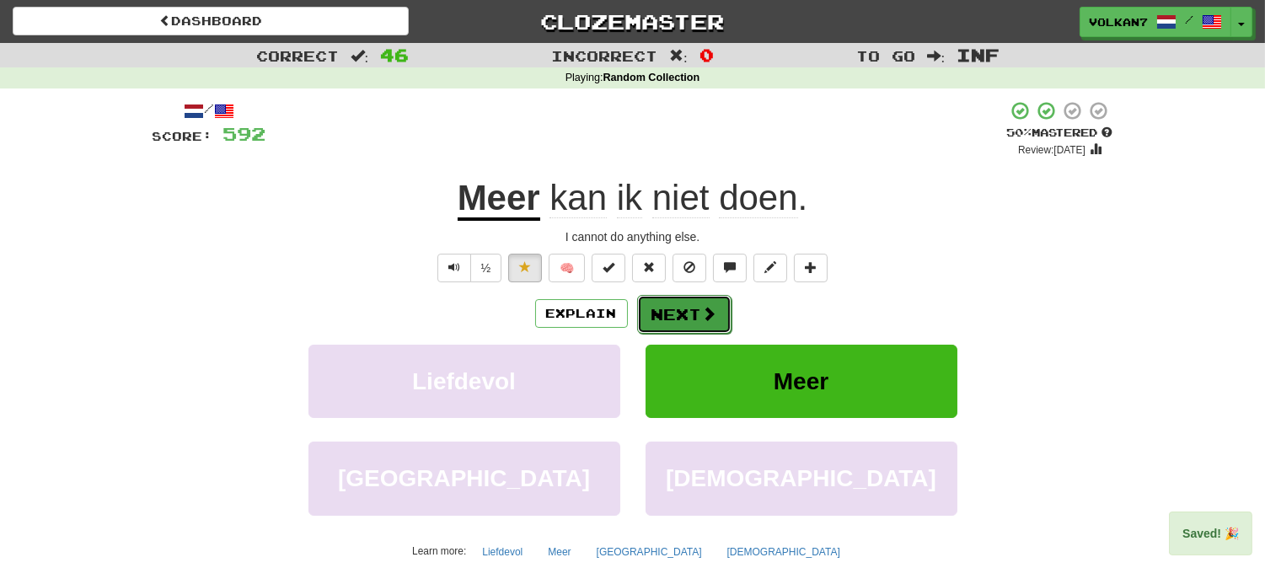
click at [712, 306] on span at bounding box center [709, 313] width 15 height 15
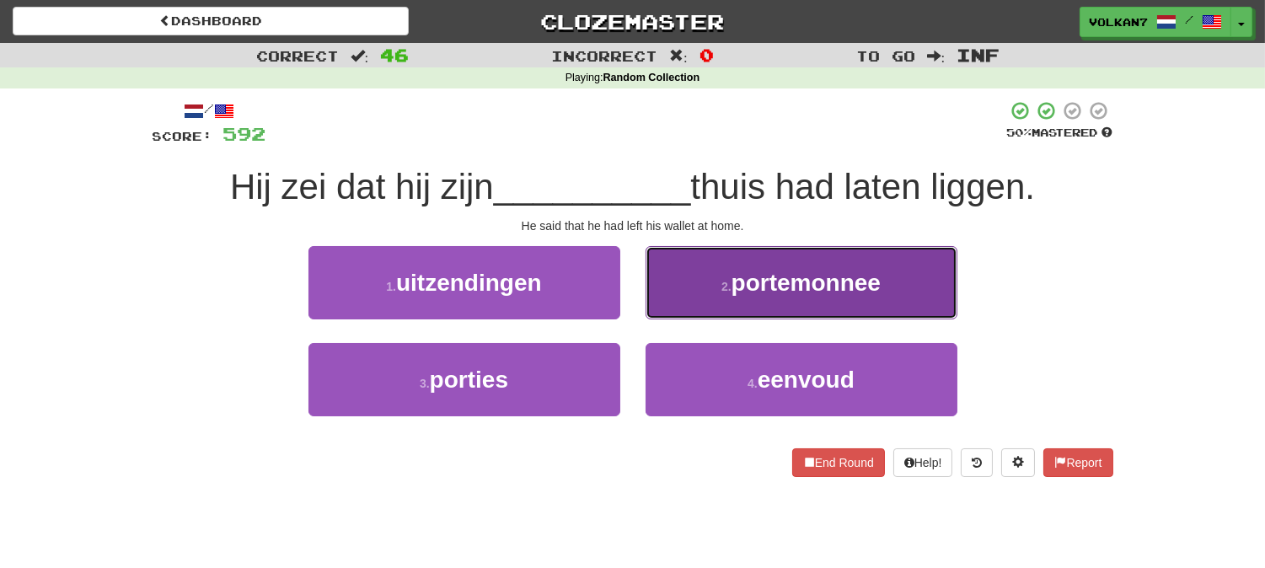
click at [682, 287] on button "2 . portemonnee" at bounding box center [801, 282] width 312 height 73
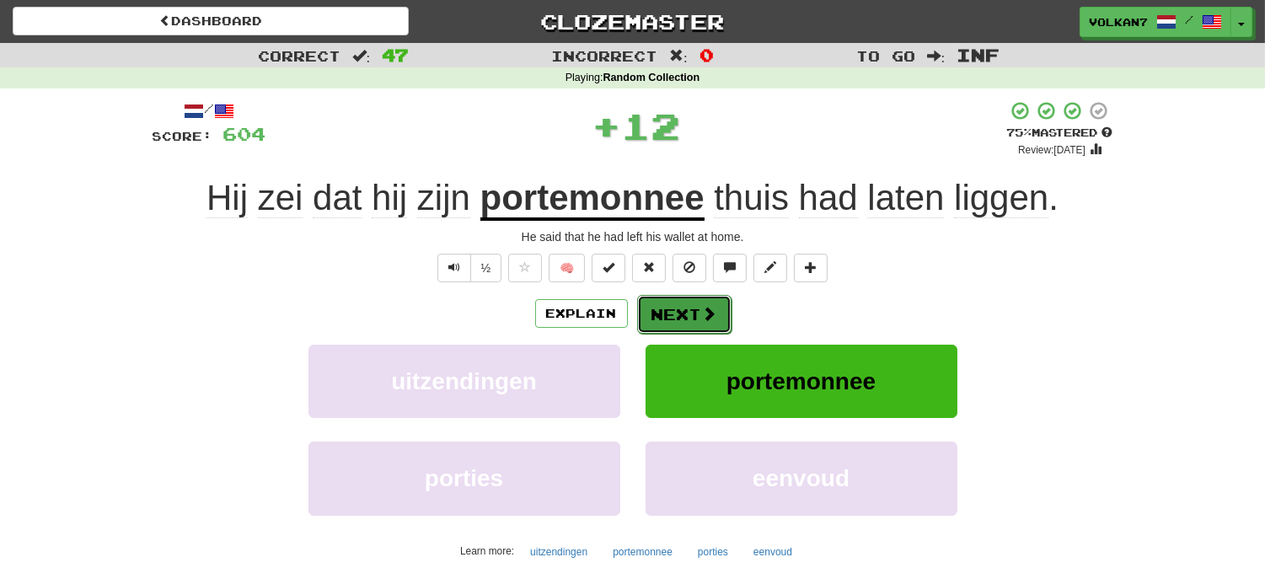
click at [680, 304] on button "Next" at bounding box center [684, 314] width 94 height 39
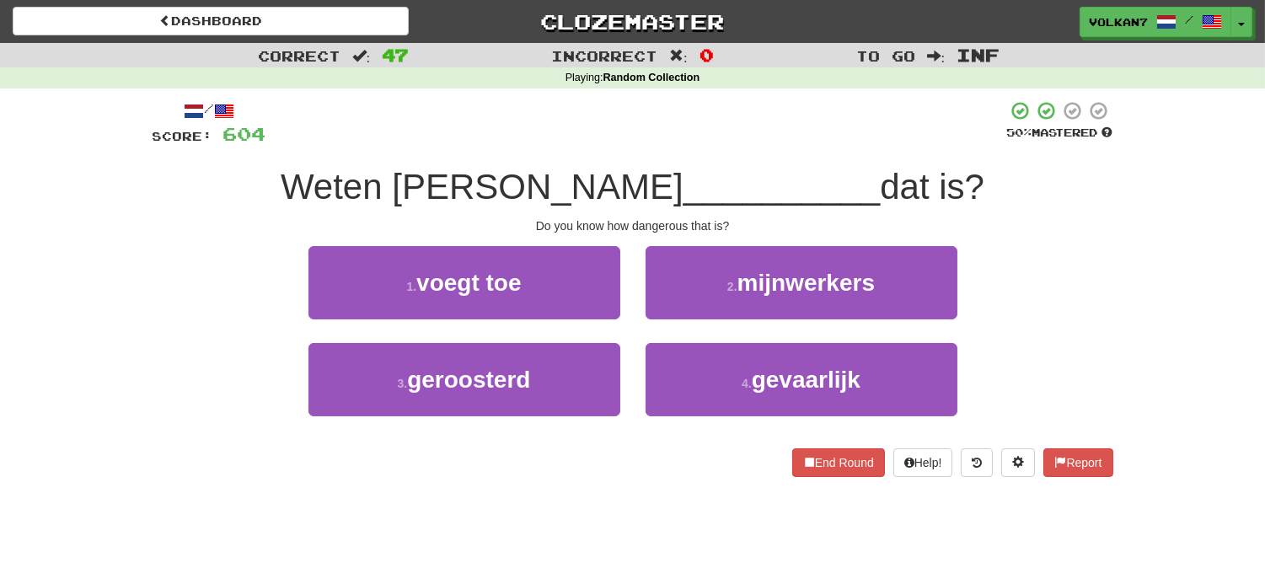
click at [662, 147] on div "/ Score: 604 50 % Mastered Weten jullie hoe __________ dat is? Do you know how …" at bounding box center [632, 288] width 960 height 377
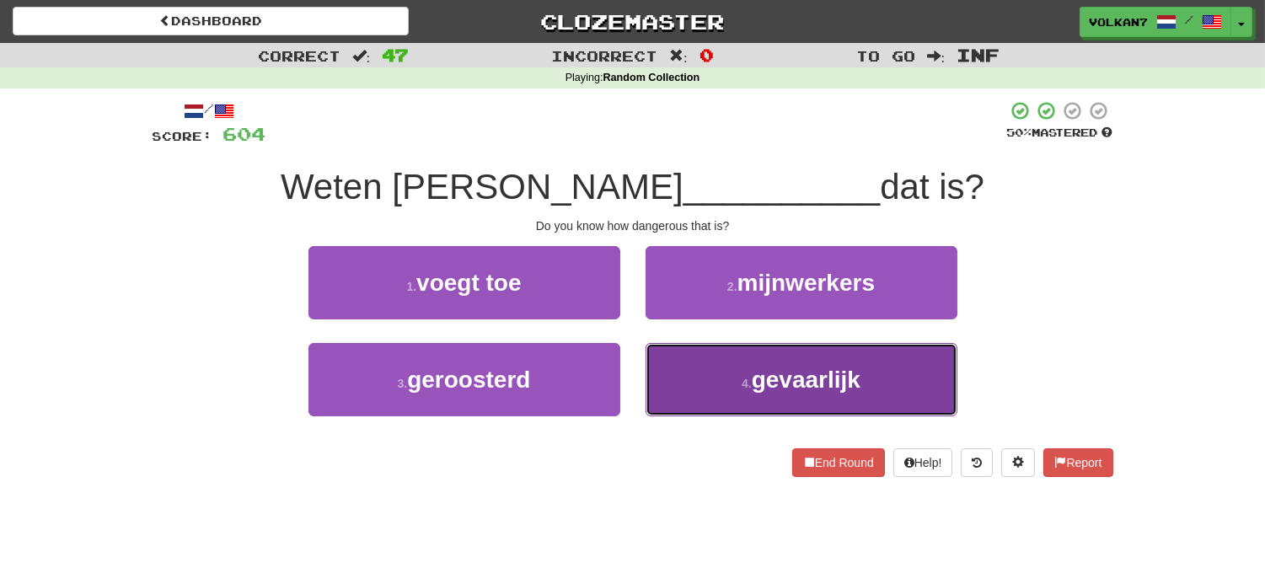
click at [687, 376] on button "4 . gevaarlijk" at bounding box center [801, 379] width 312 height 73
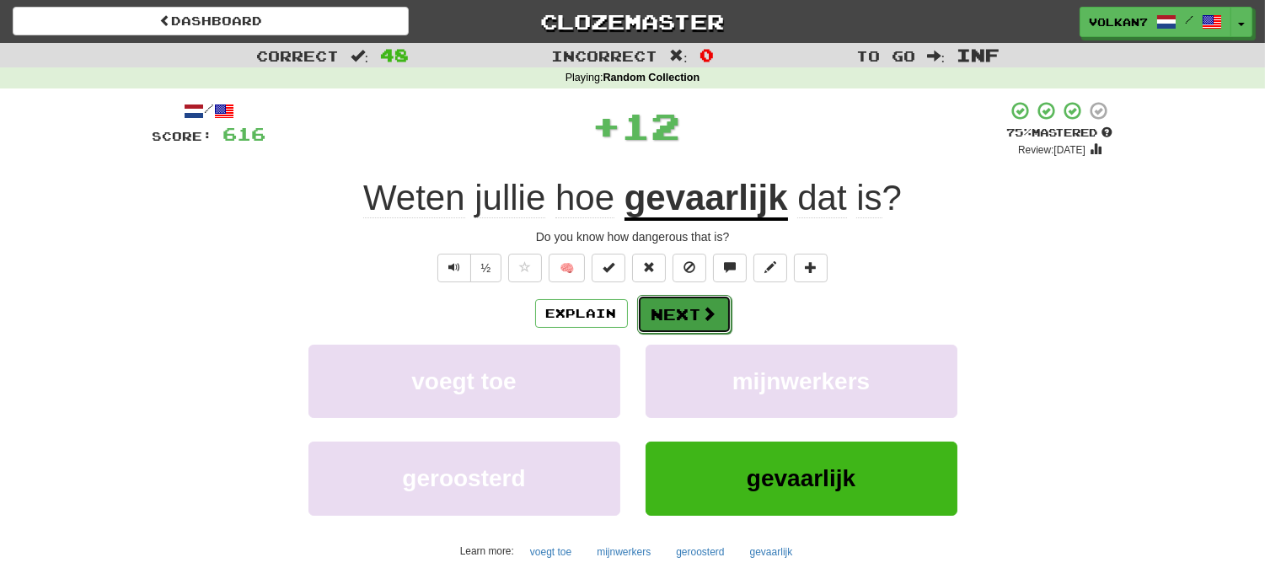
click at [674, 317] on button "Next" at bounding box center [684, 314] width 94 height 39
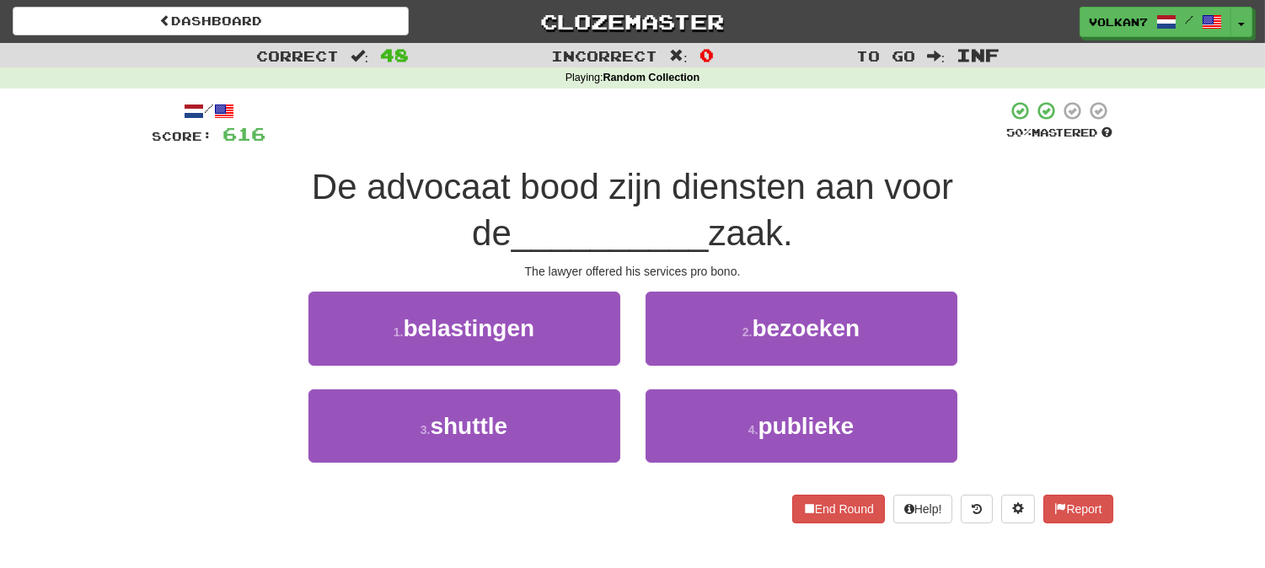
click at [685, 145] on div at bounding box center [636, 123] width 741 height 46
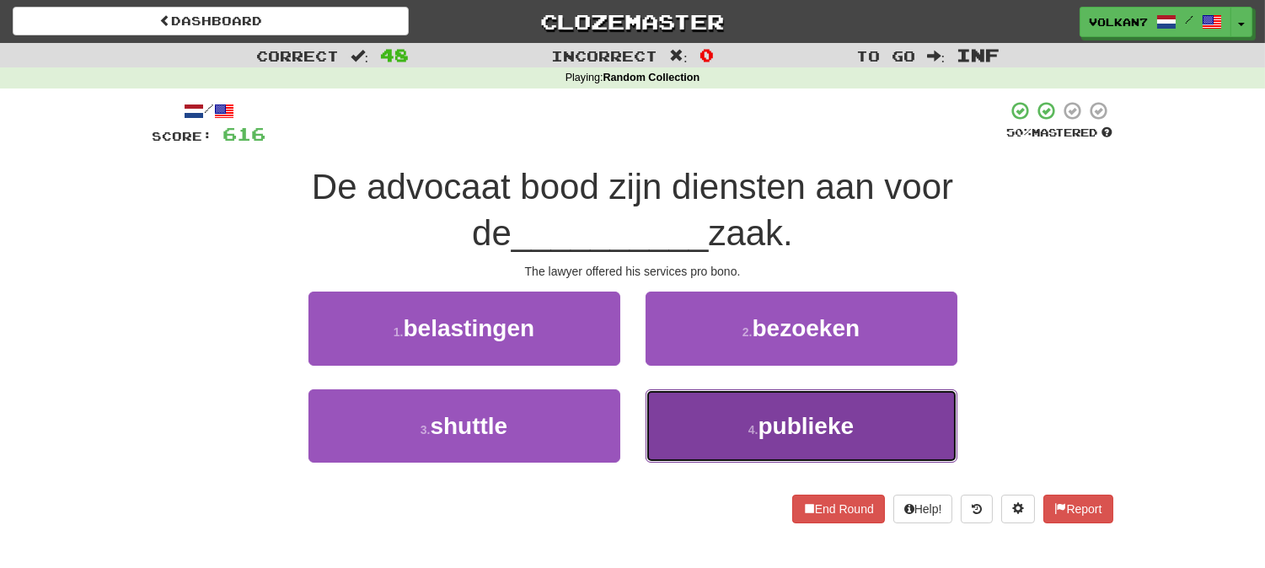
click at [729, 407] on button "4 . publieke" at bounding box center [801, 425] width 312 height 73
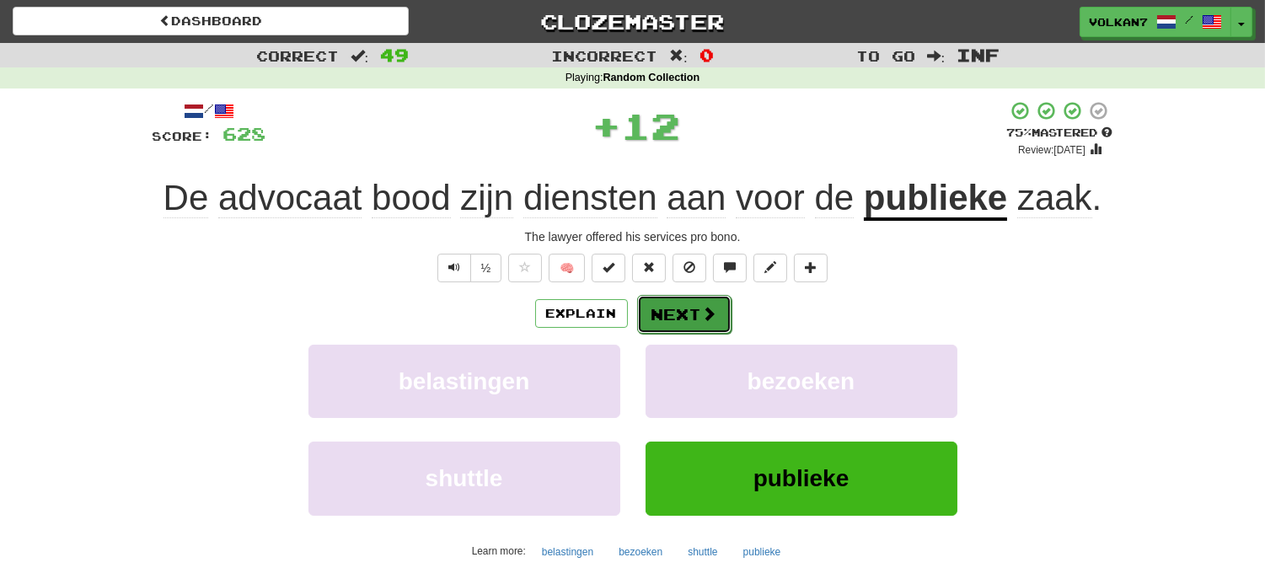
click at [698, 314] on button "Next" at bounding box center [684, 314] width 94 height 39
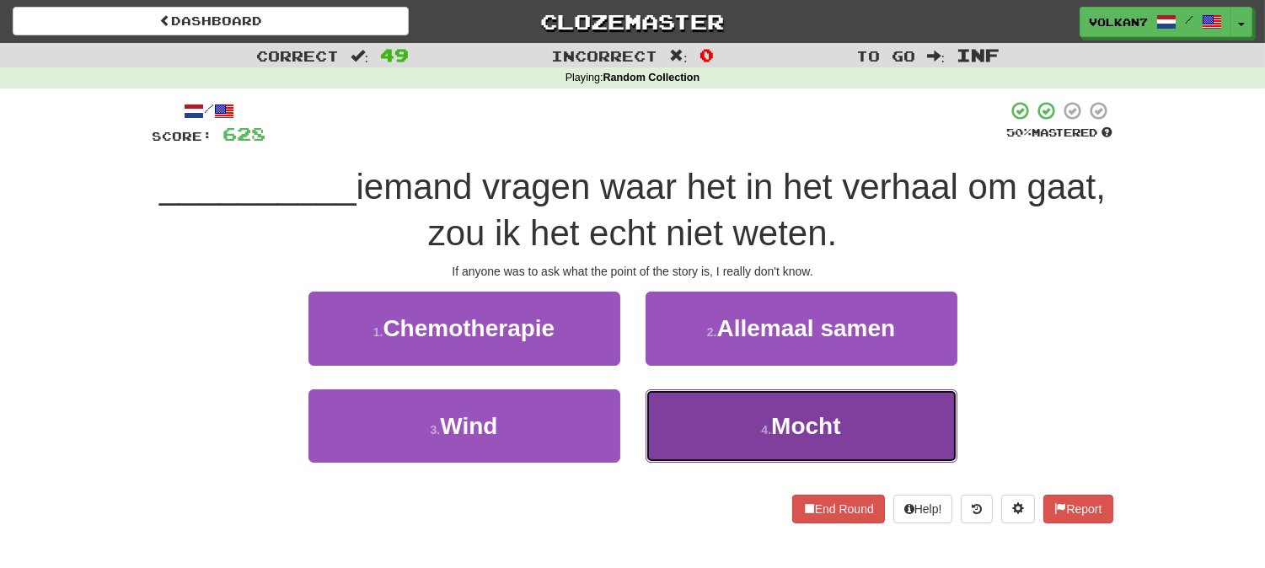
click at [719, 394] on button "4 . Mocht" at bounding box center [801, 425] width 312 height 73
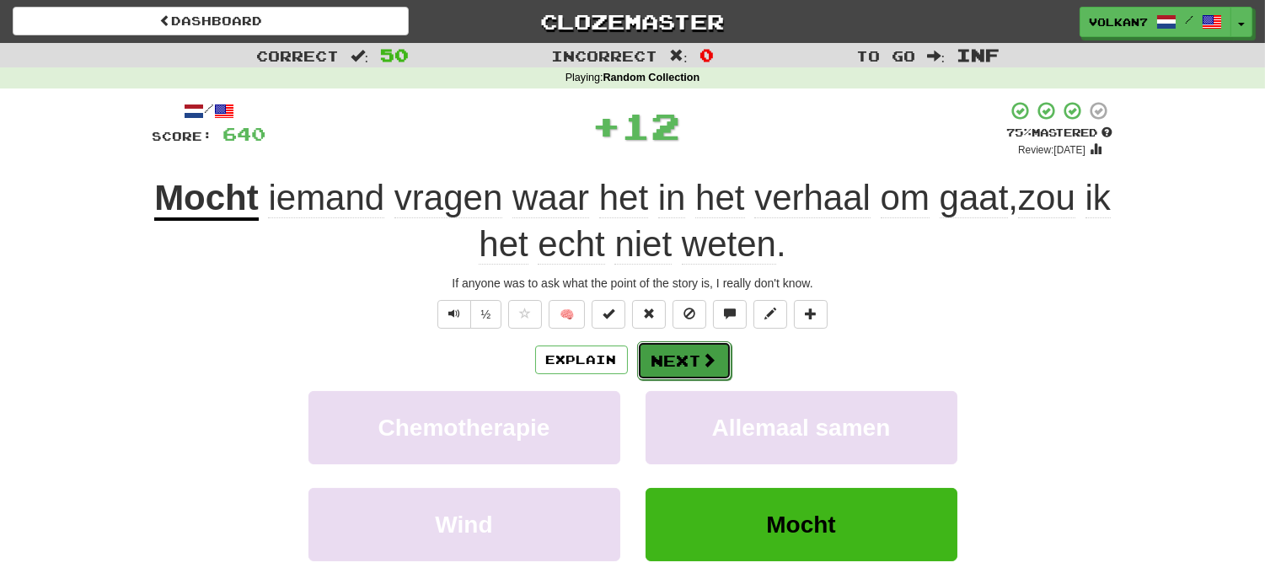
click at [717, 343] on button "Next" at bounding box center [684, 360] width 94 height 39
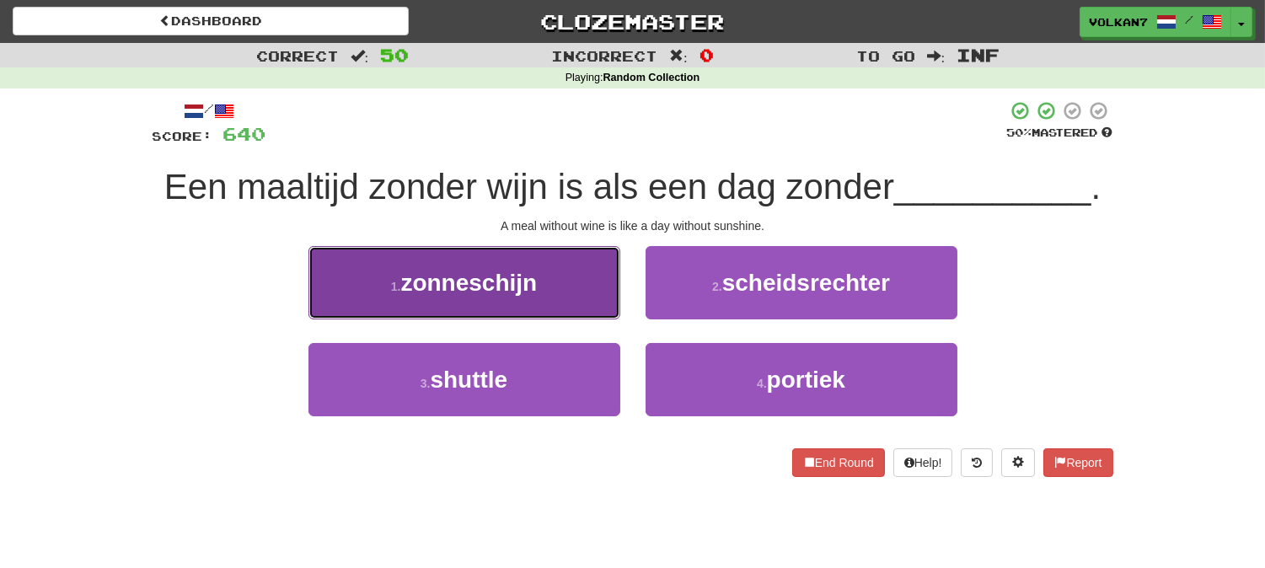
click at [550, 292] on button "1 . zonneschijn" at bounding box center [464, 282] width 312 height 73
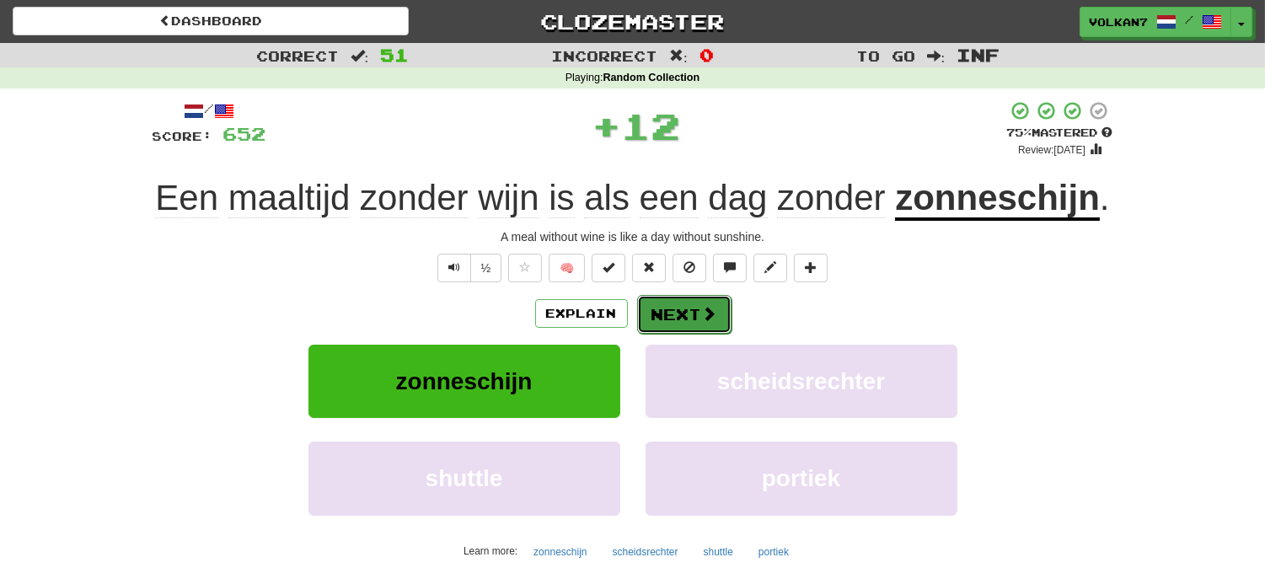
click at [666, 304] on button "Next" at bounding box center [684, 314] width 94 height 39
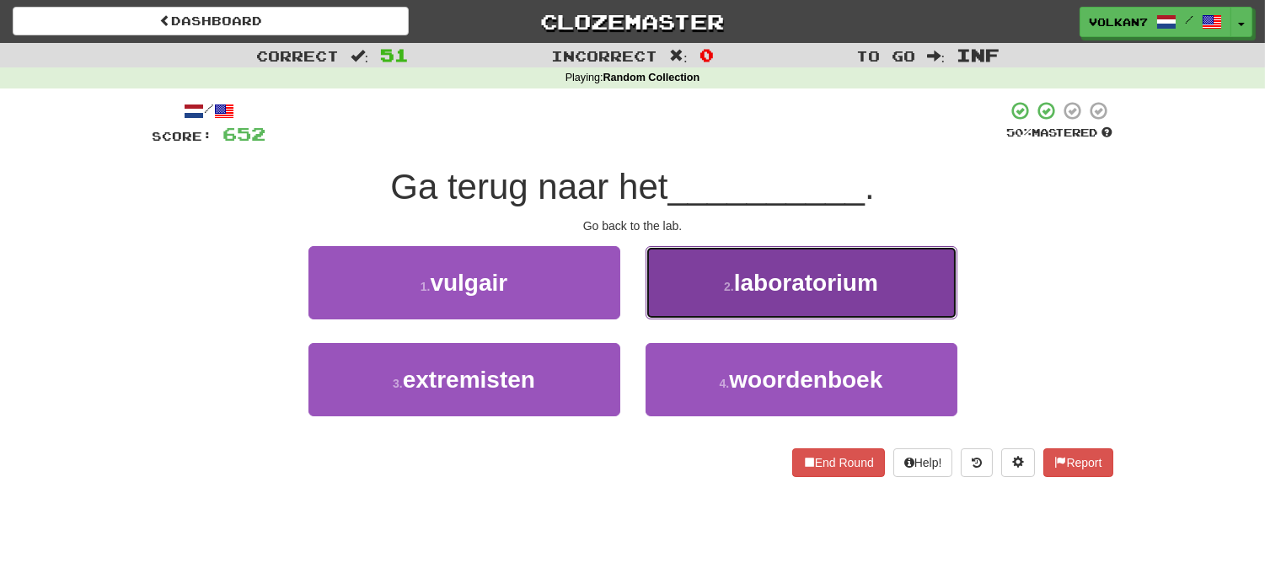
click at [756, 280] on span "laboratorium" at bounding box center [806, 283] width 144 height 26
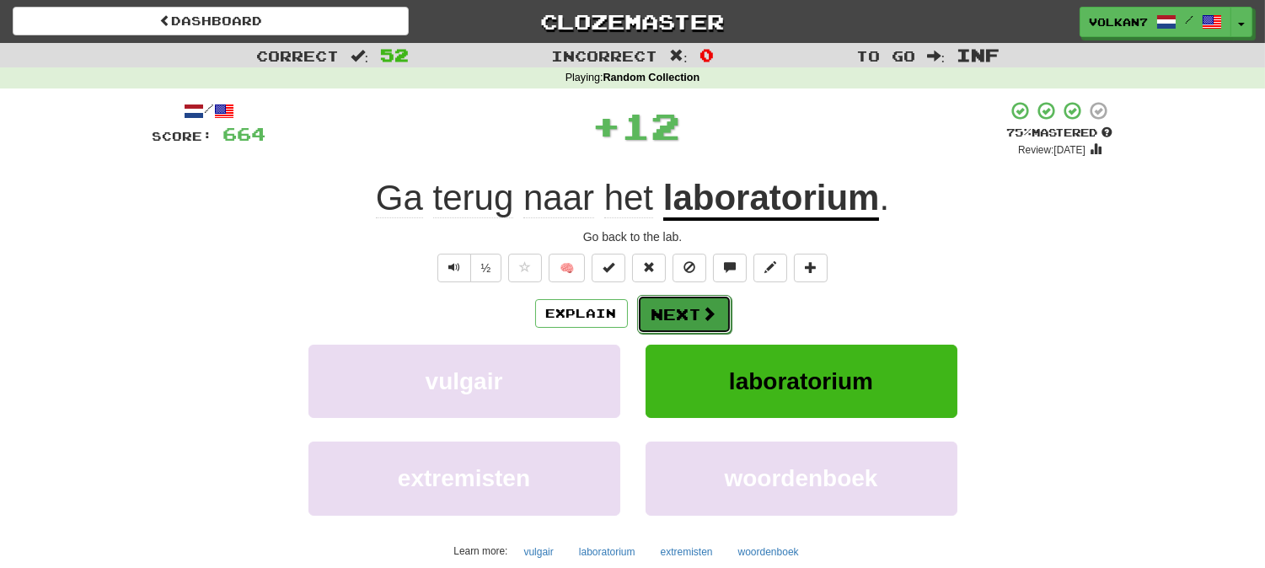
click at [669, 299] on button "Next" at bounding box center [684, 314] width 94 height 39
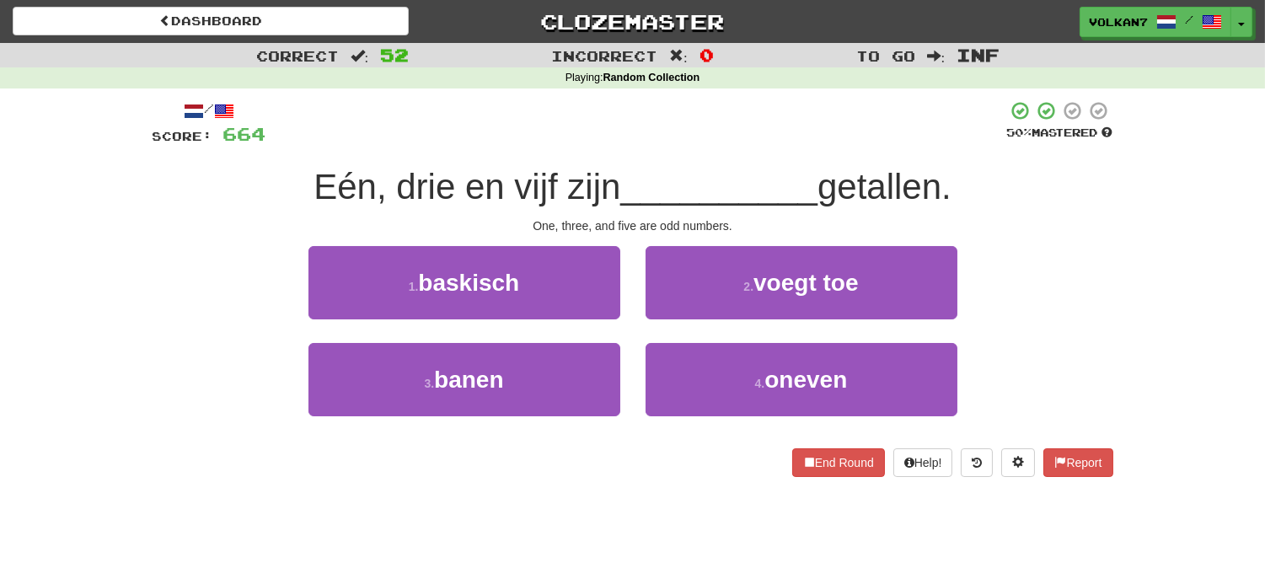
click at [692, 180] on span "__________" at bounding box center [718, 187] width 197 height 40
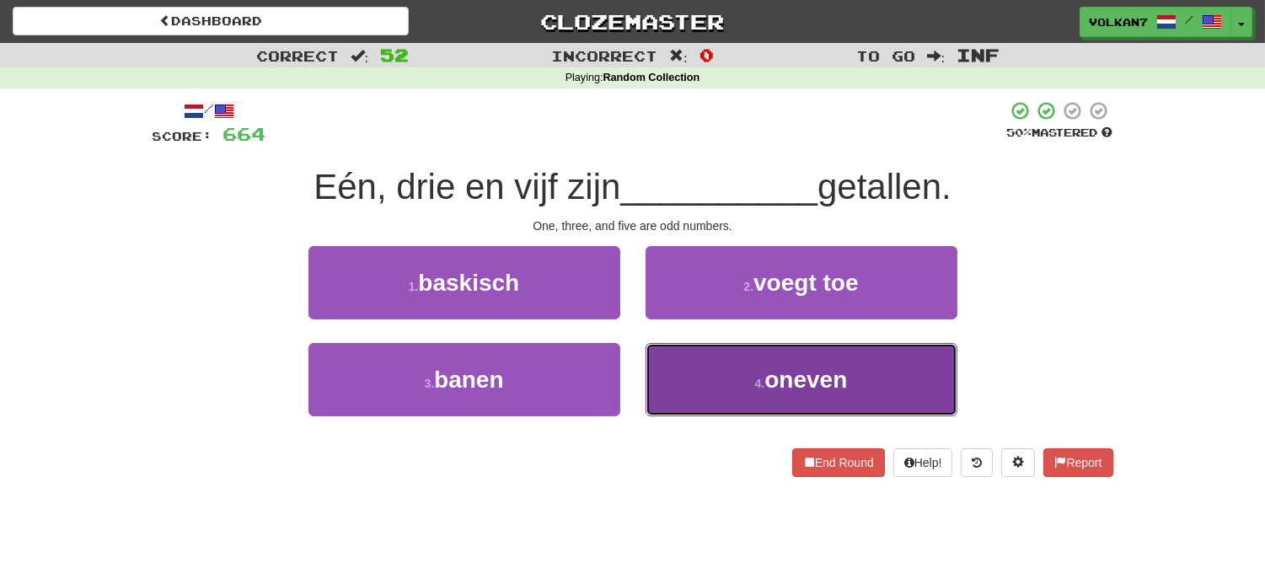
click at [751, 392] on button "4 . oneven" at bounding box center [801, 379] width 312 height 73
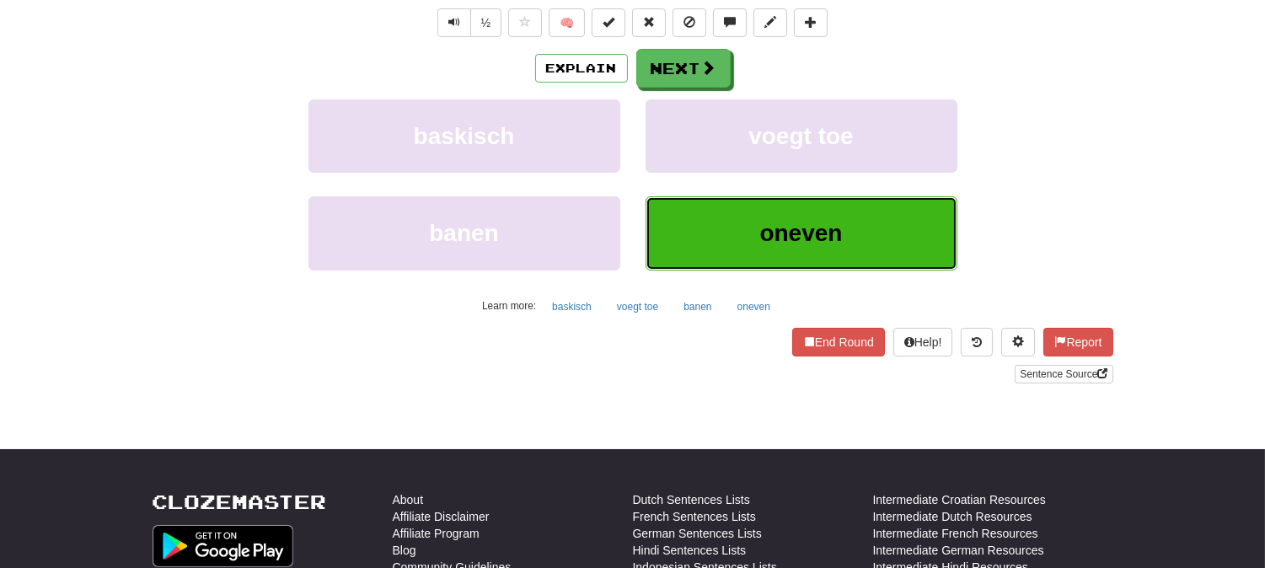
scroll to position [281, 0]
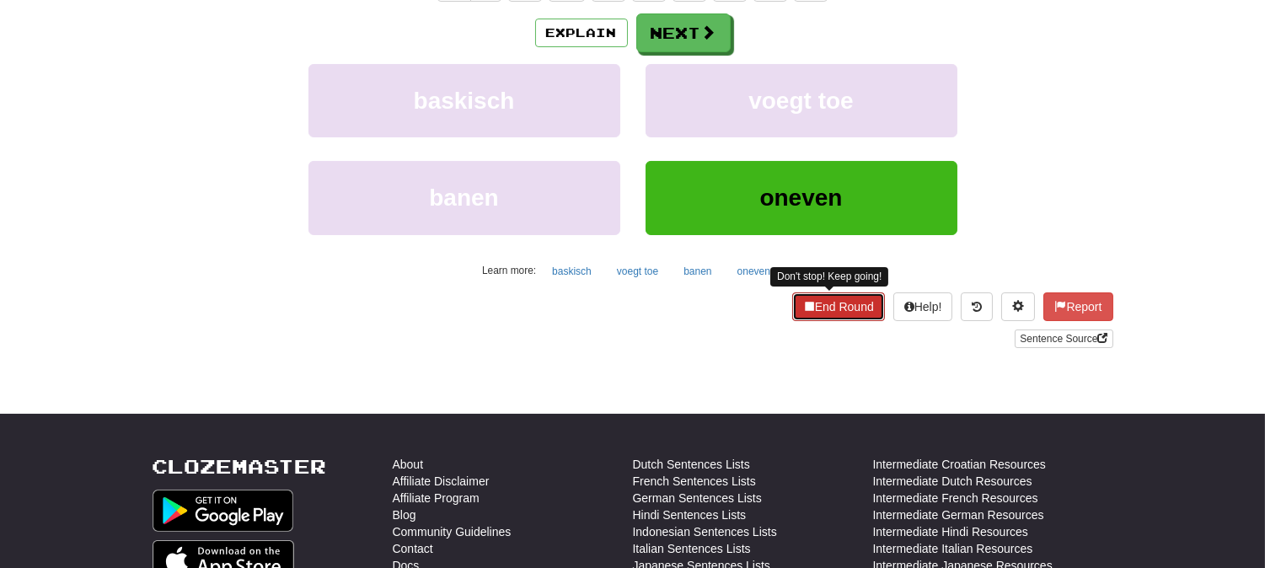
click at [811, 308] on button "End Round" at bounding box center [838, 306] width 93 height 29
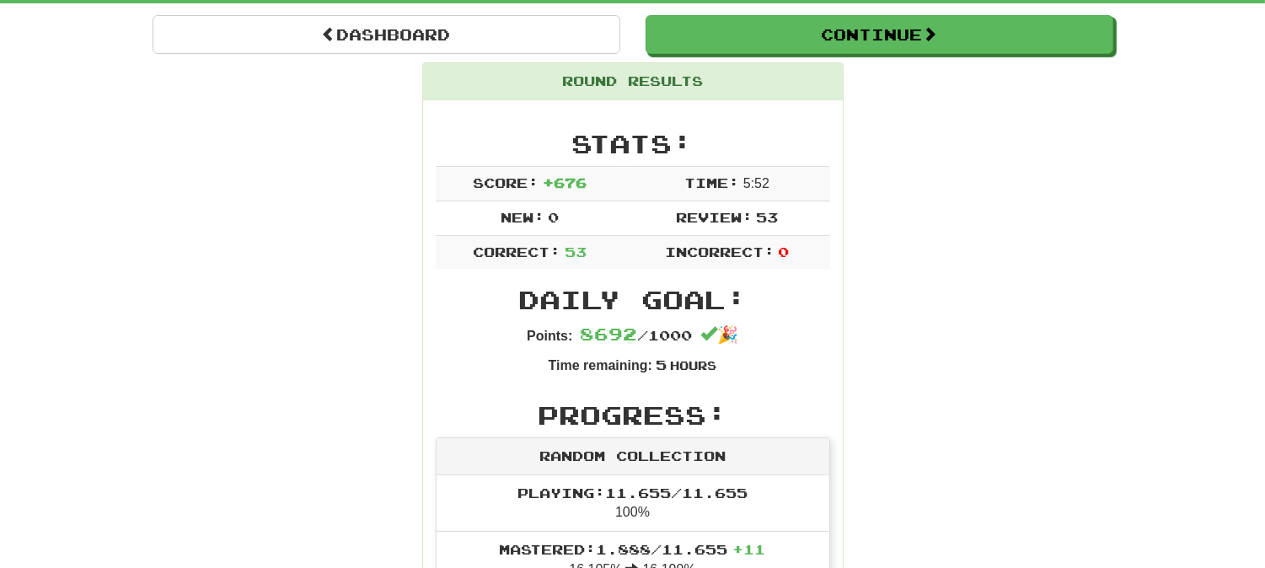
scroll to position [0, 0]
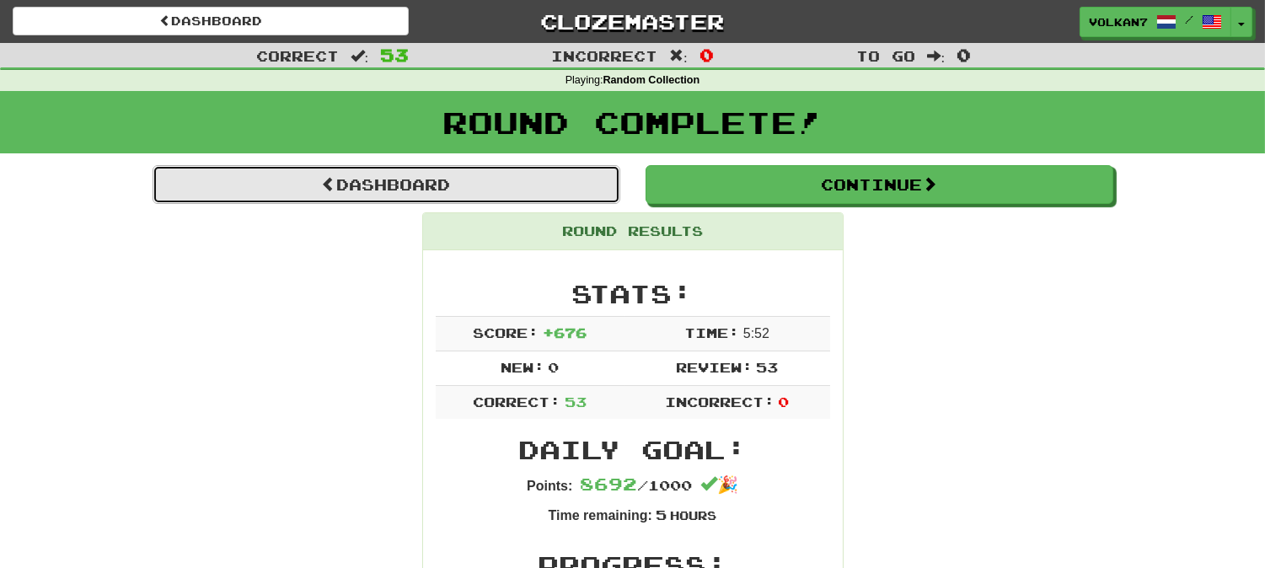
click at [457, 190] on link "Dashboard" at bounding box center [386, 184] width 468 height 39
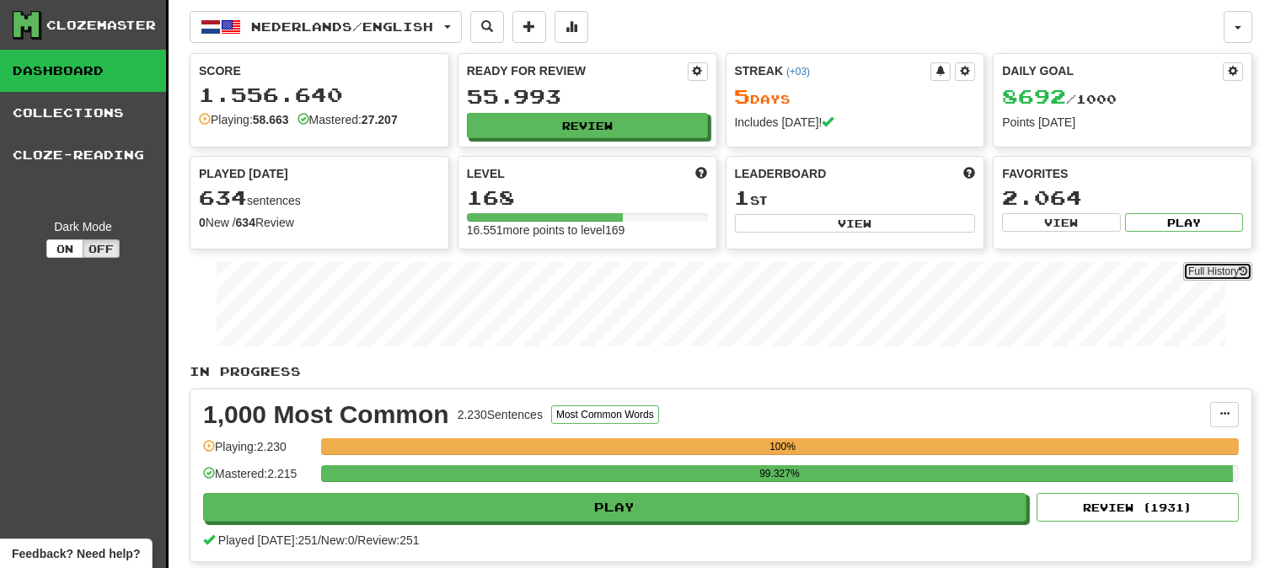
click at [1190, 270] on link "Full History" at bounding box center [1217, 271] width 69 height 19
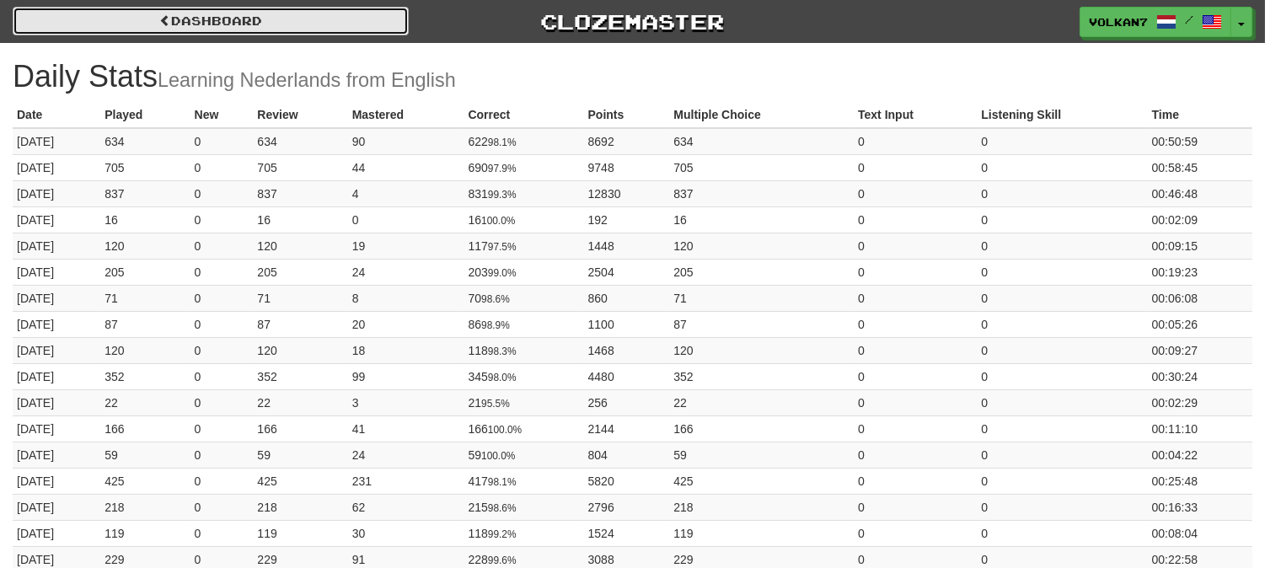
click at [383, 20] on link "Dashboard" at bounding box center [211, 21] width 396 height 29
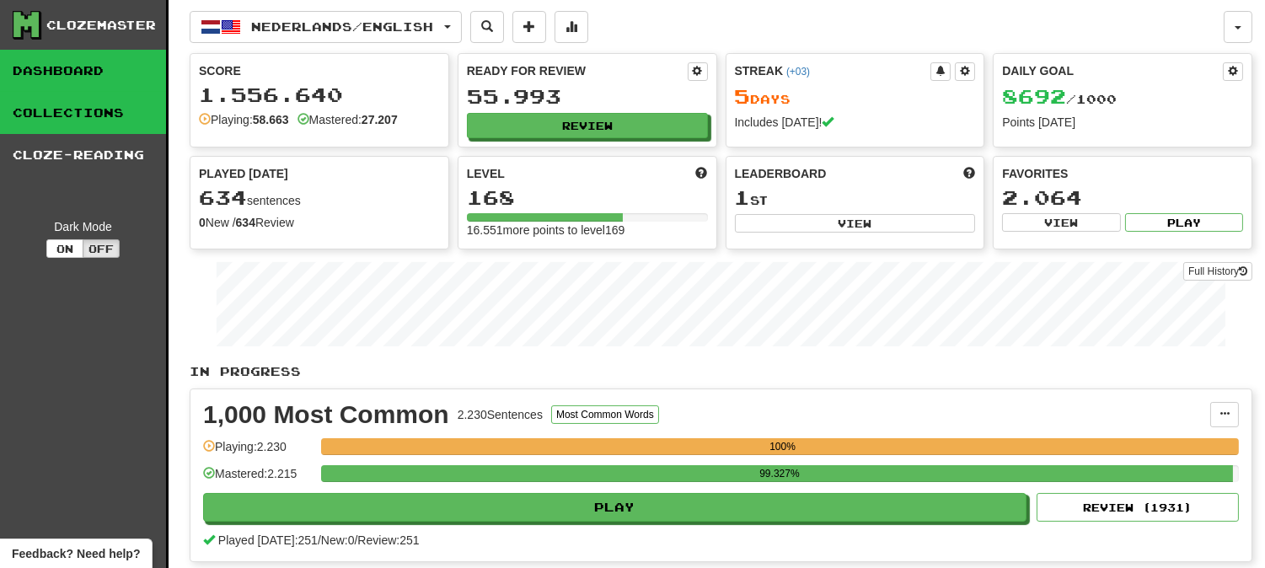
click at [43, 116] on link "Collections" at bounding box center [83, 113] width 166 height 42
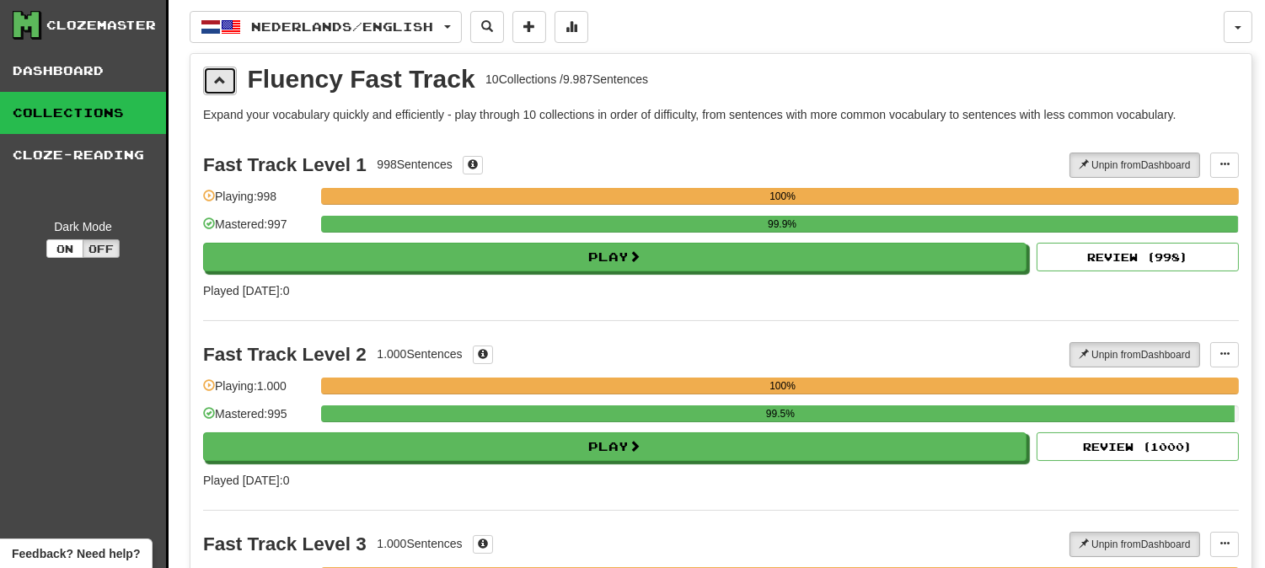
click at [203, 86] on button at bounding box center [220, 81] width 34 height 29
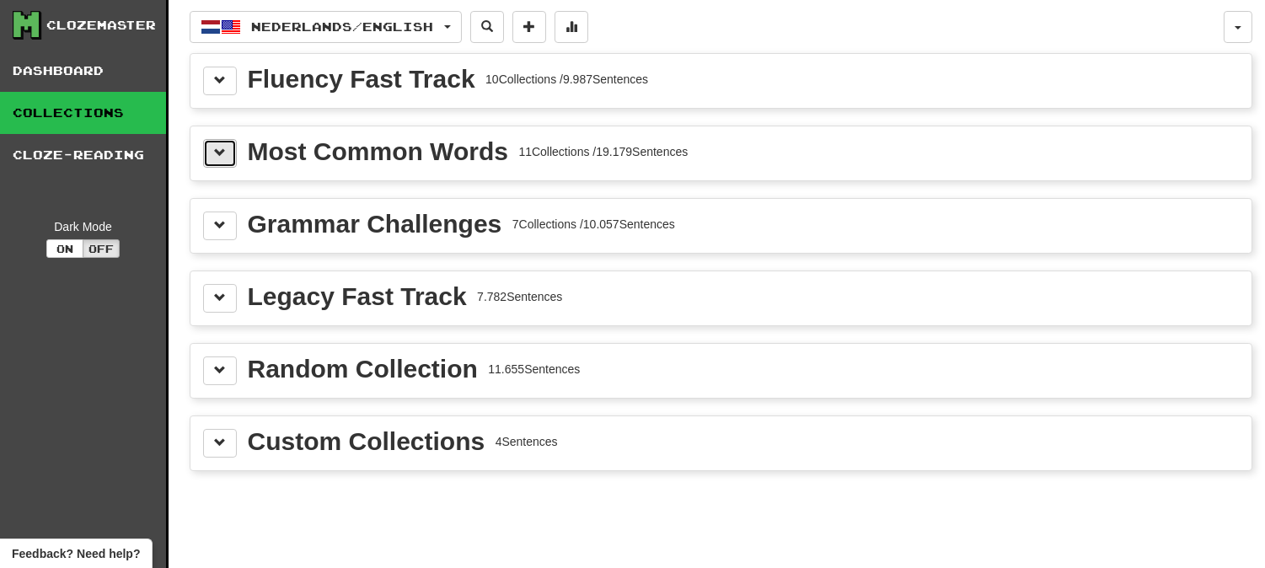
click at [226, 158] on button at bounding box center [220, 153] width 34 height 29
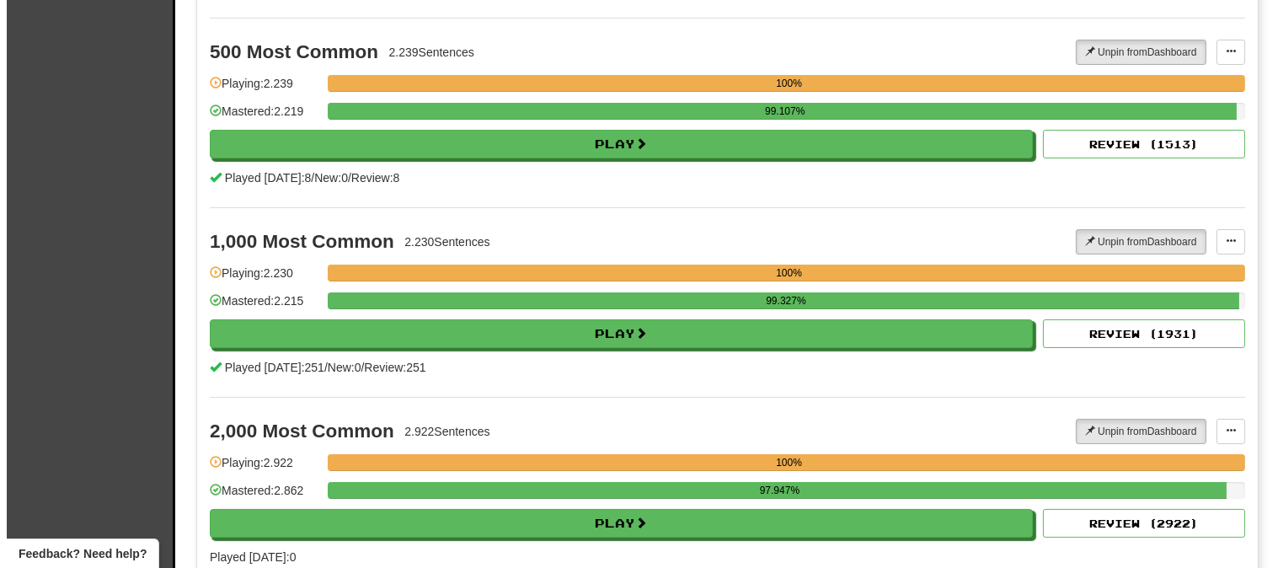
scroll to position [374, 0]
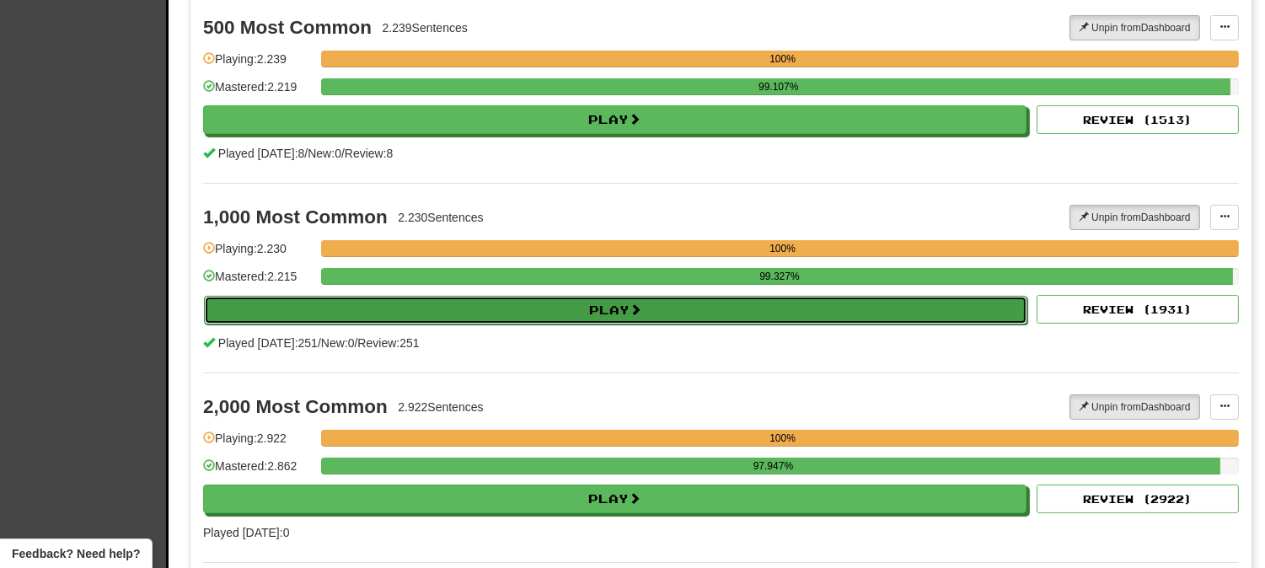
click at [556, 310] on button "Play" at bounding box center [615, 310] width 823 height 29
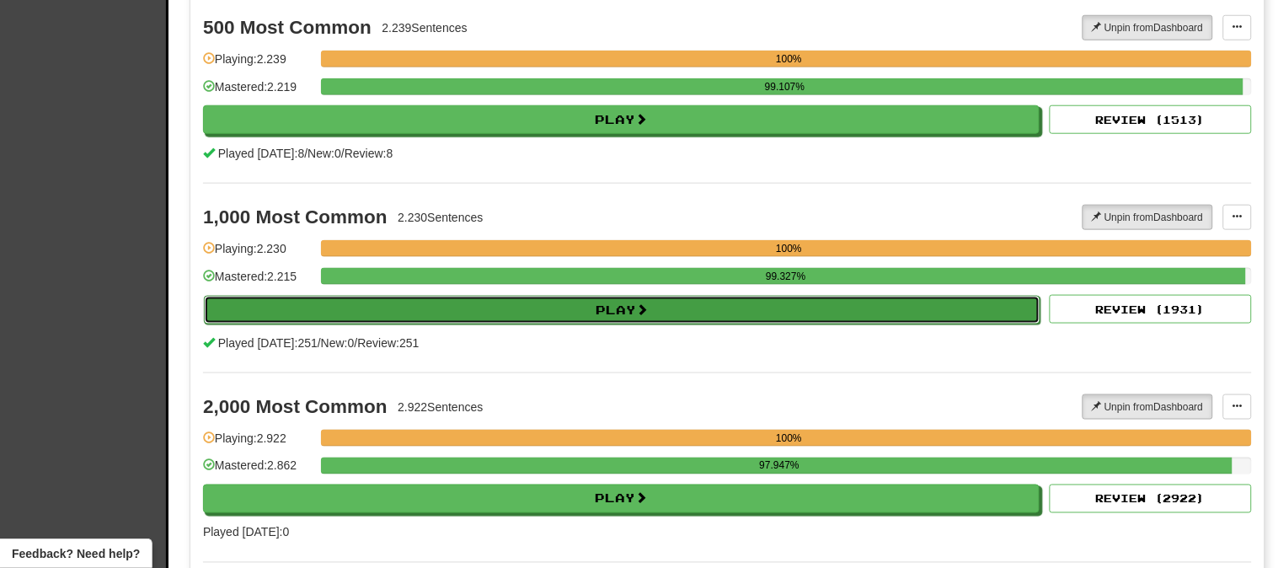
select select "********"
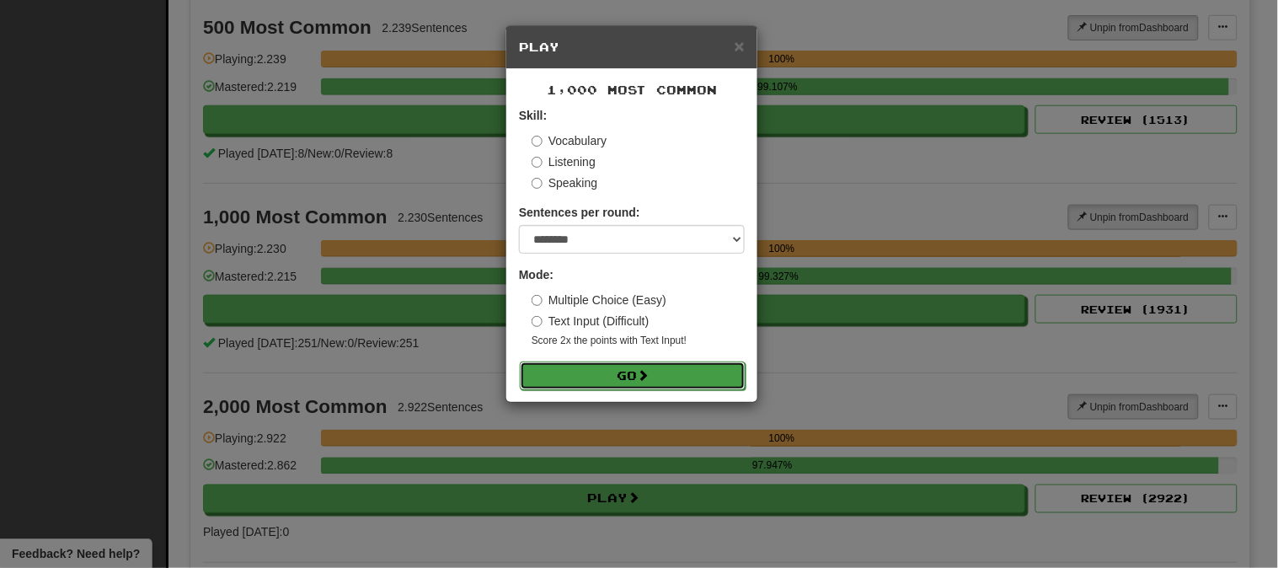
click at [625, 366] on button "Go" at bounding box center [633, 375] width 226 height 29
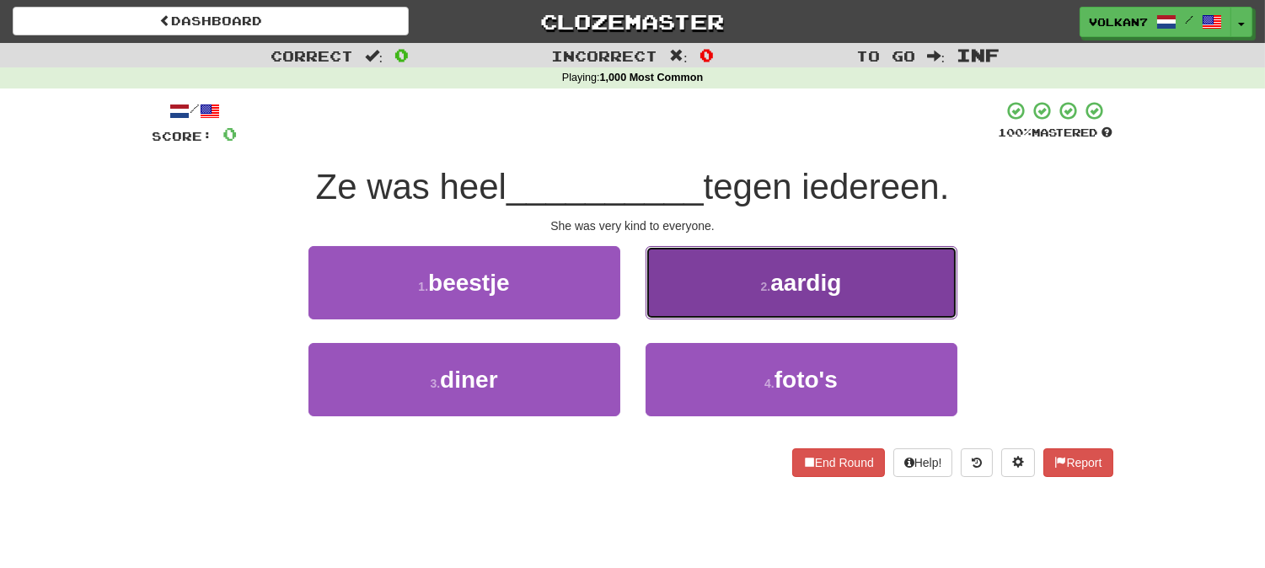
click at [762, 301] on button "2 . aardig" at bounding box center [801, 282] width 312 height 73
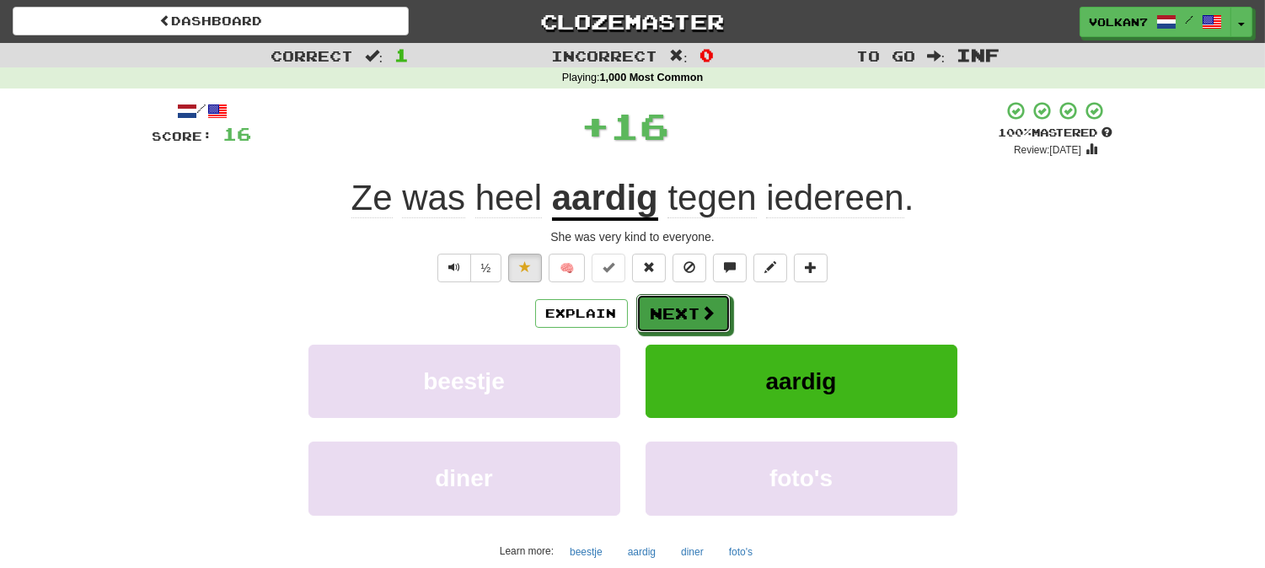
click at [719, 300] on button "Next" at bounding box center [683, 313] width 94 height 39
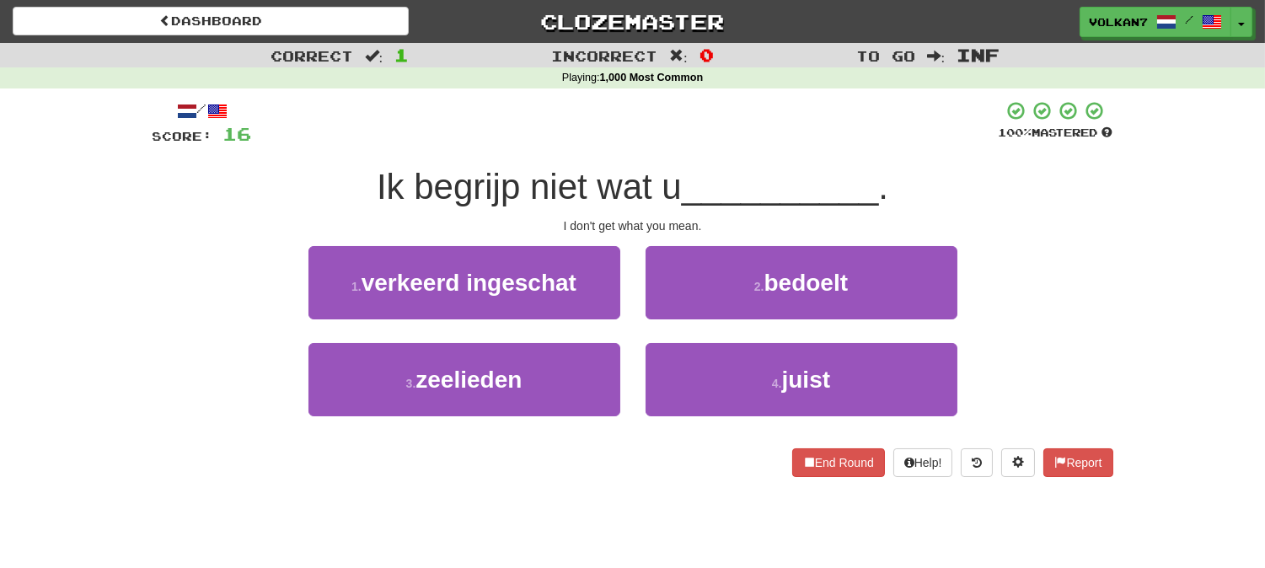
click at [719, 185] on span "__________" at bounding box center [780, 187] width 197 height 40
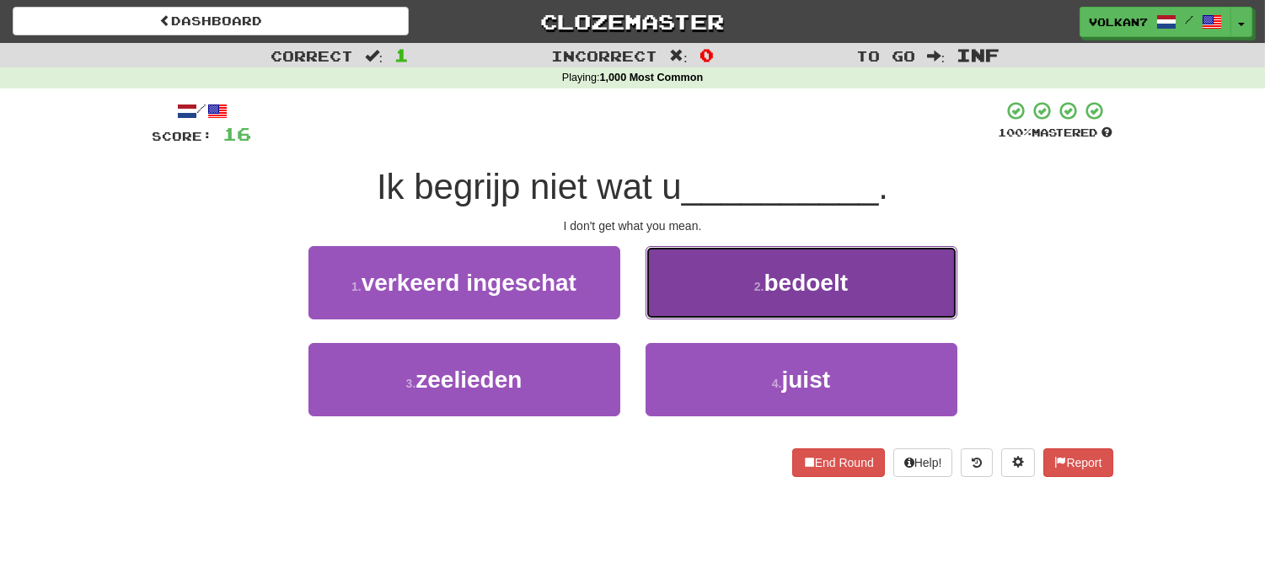
click at [736, 263] on button "2 . bedoelt" at bounding box center [801, 282] width 312 height 73
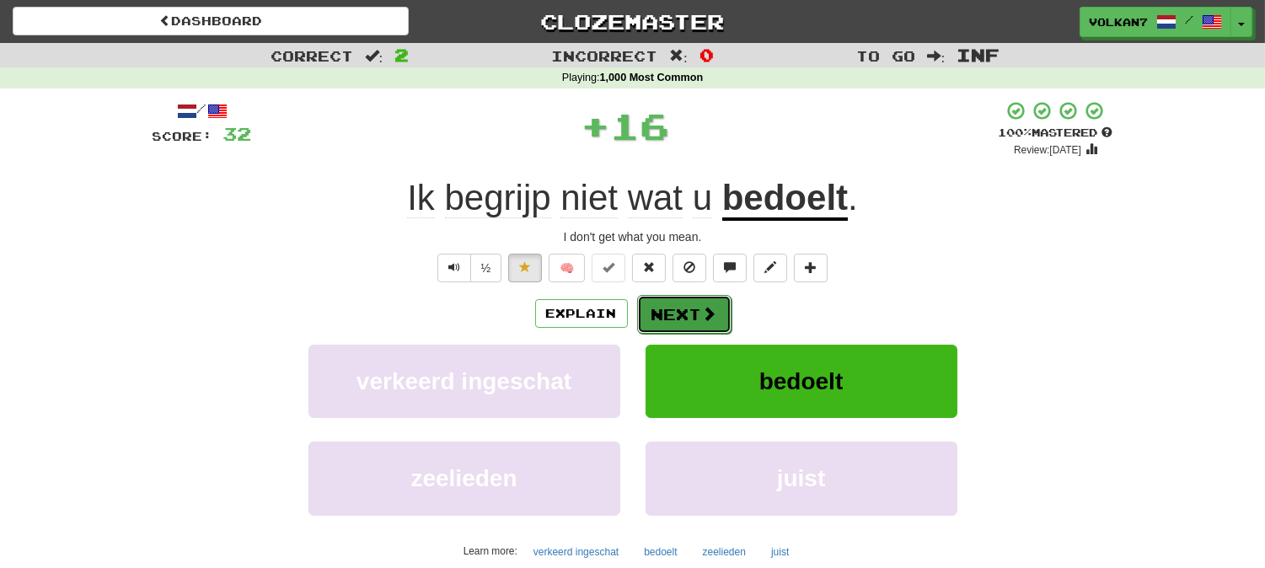
click at [704, 296] on button "Next" at bounding box center [684, 314] width 94 height 39
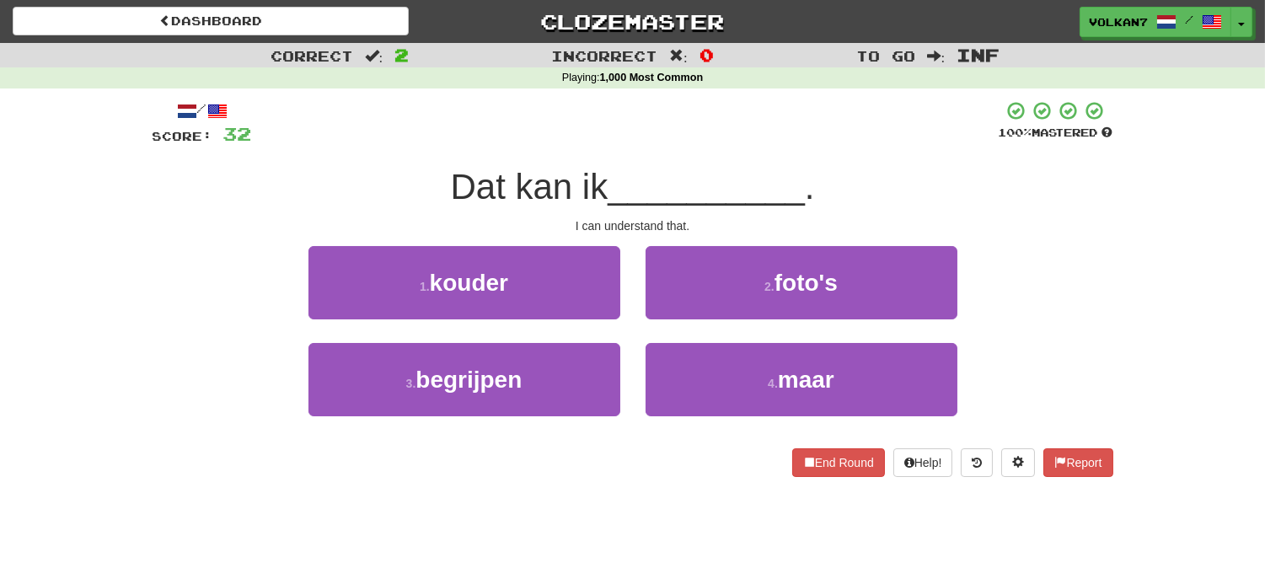
click at [713, 157] on div "/ Score: 32 100 % Mastered Dat kan ik __________ . I can understand that. 1 . k…" at bounding box center [632, 288] width 960 height 377
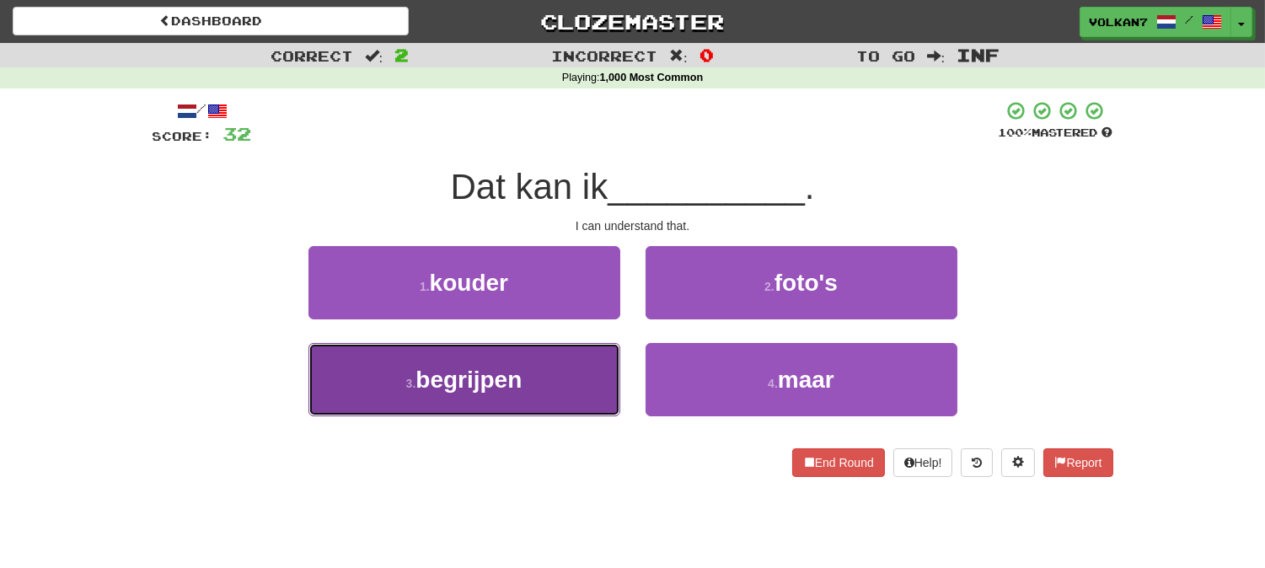
click at [556, 374] on button "3 . begrijpen" at bounding box center [464, 379] width 312 height 73
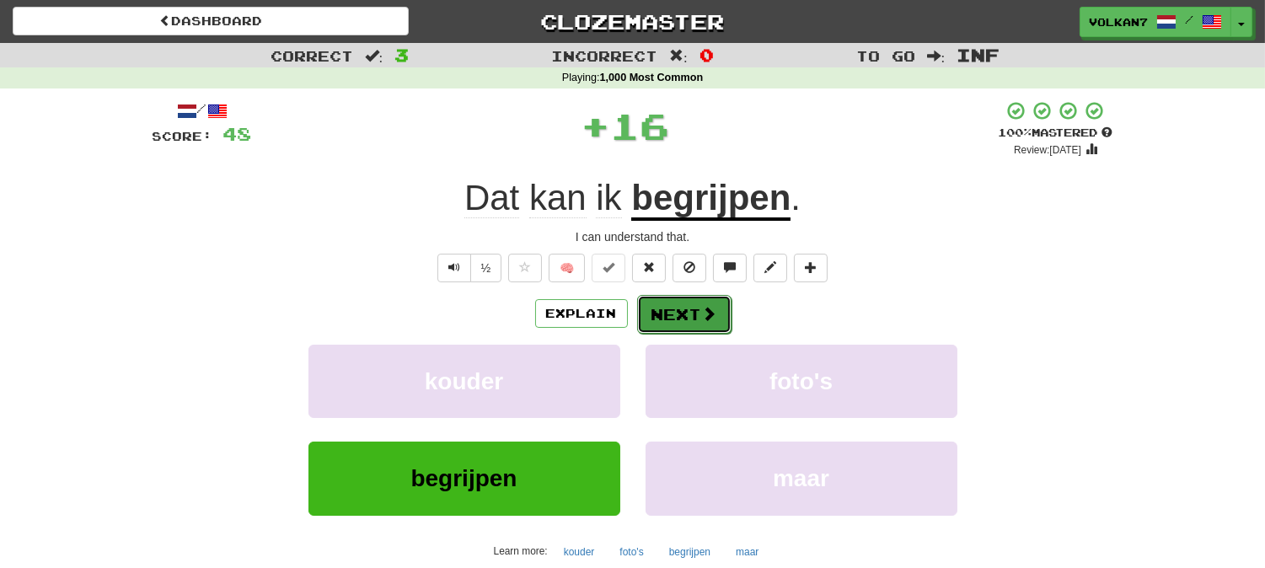
click at [694, 304] on button "Next" at bounding box center [684, 314] width 94 height 39
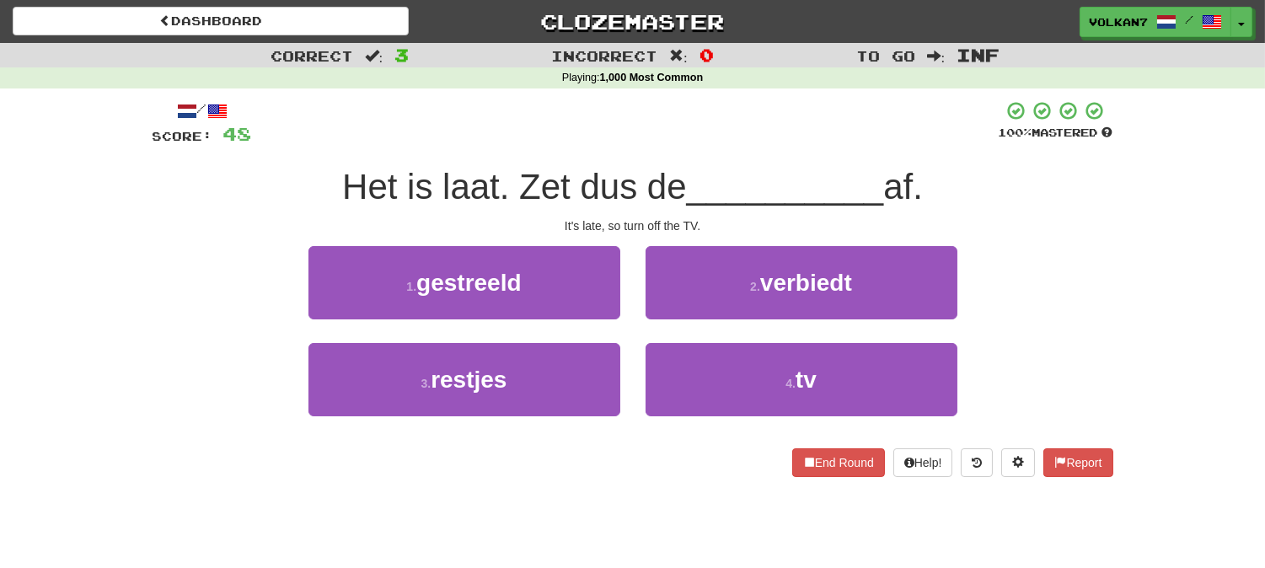
click at [697, 186] on span "__________" at bounding box center [785, 187] width 197 height 40
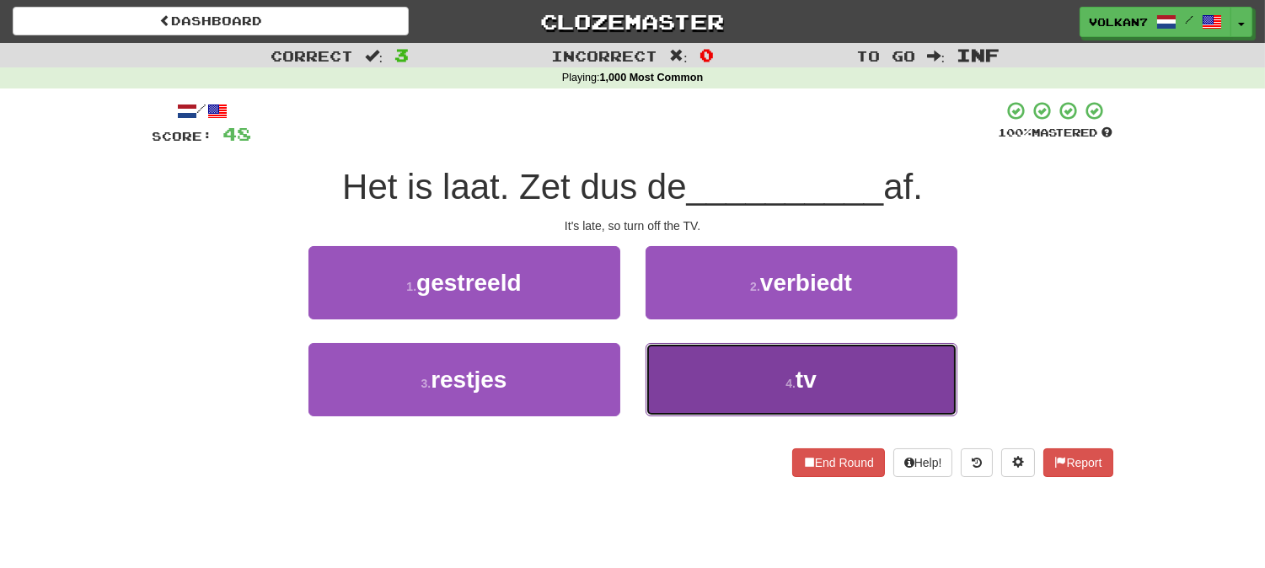
click at [755, 383] on button "4 . tv" at bounding box center [801, 379] width 312 height 73
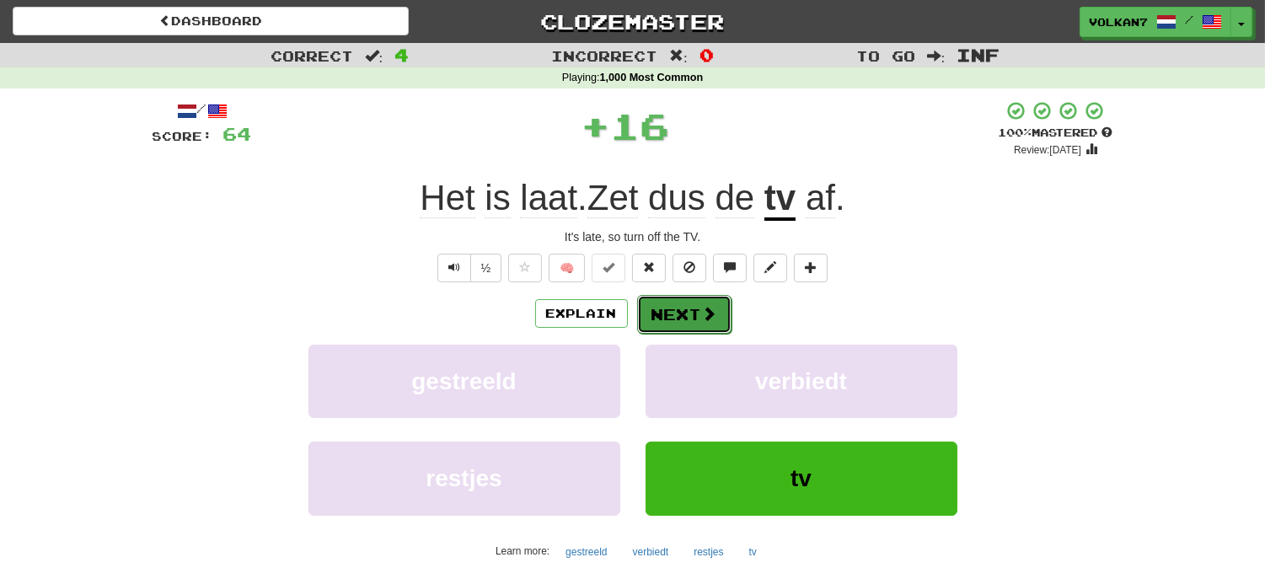
click at [702, 317] on span at bounding box center [709, 313] width 15 height 15
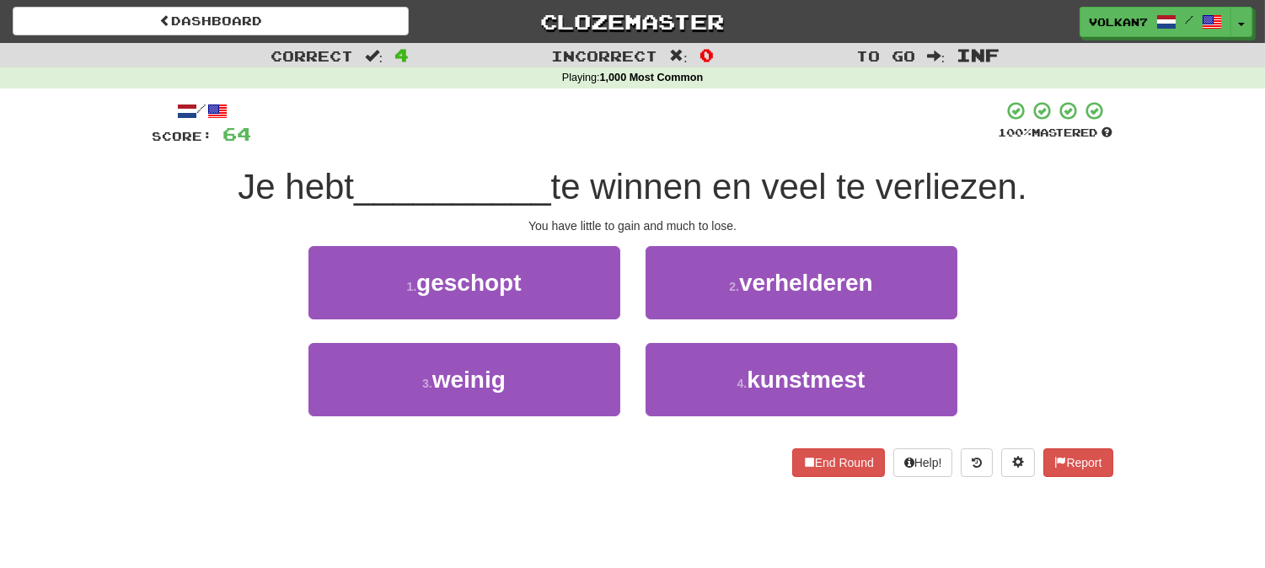
click at [695, 147] on div "/ Score: 64 100 % Mastered Je hebt __________ te winnen en veel te verliezen. Y…" at bounding box center [632, 288] width 960 height 377
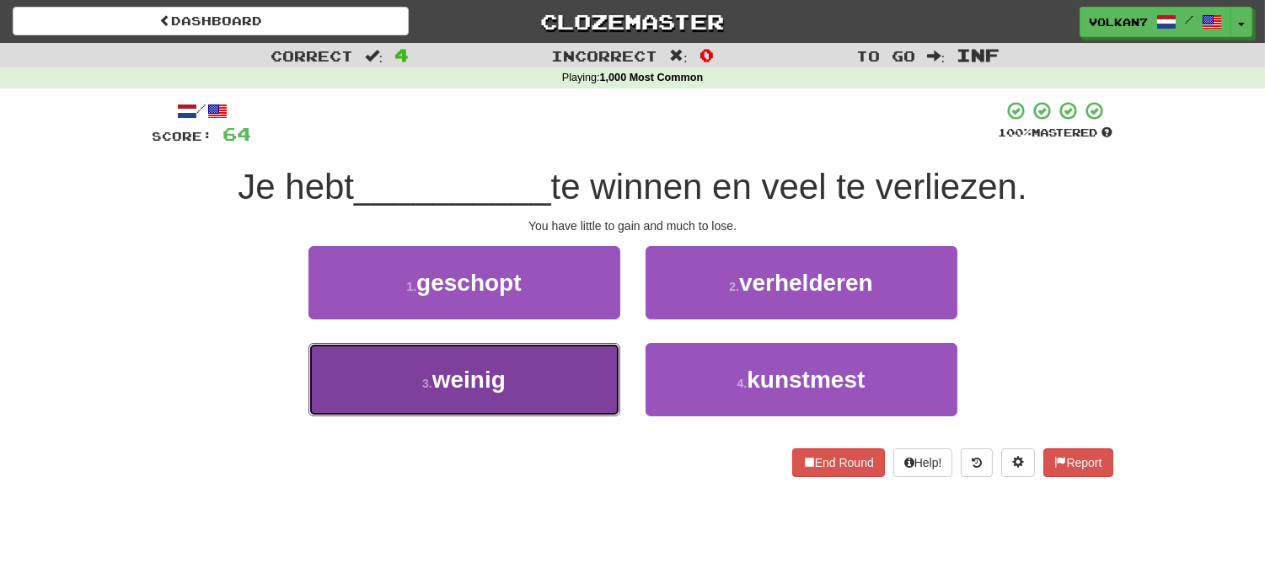
click at [549, 381] on button "3 . weinig" at bounding box center [464, 379] width 312 height 73
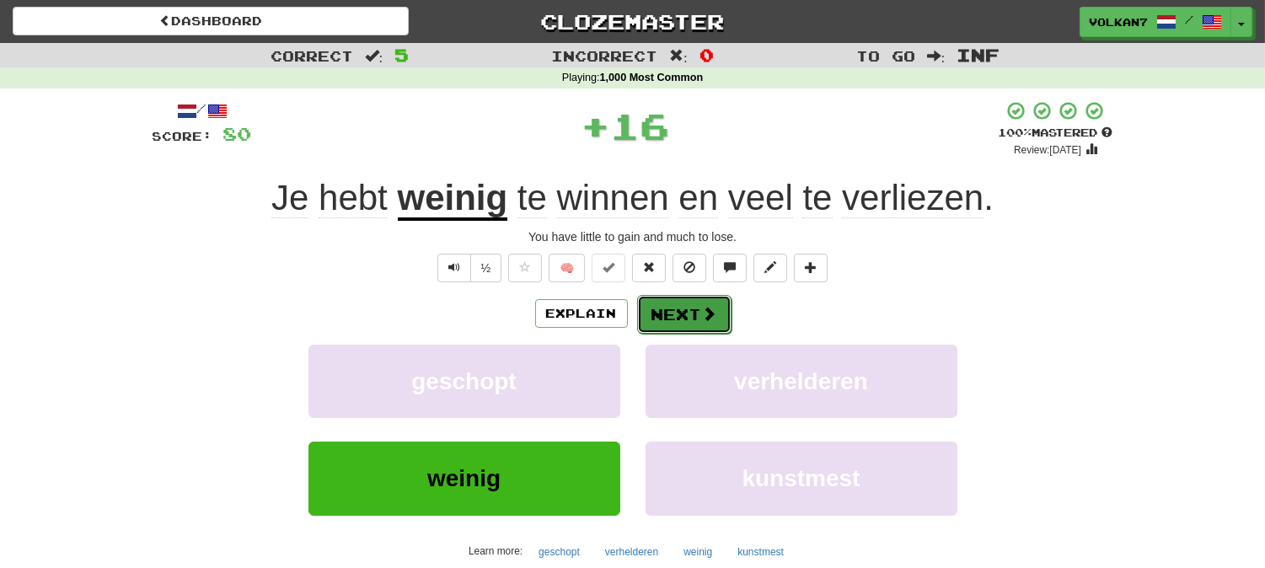
click at [716, 308] on button "Next" at bounding box center [684, 314] width 94 height 39
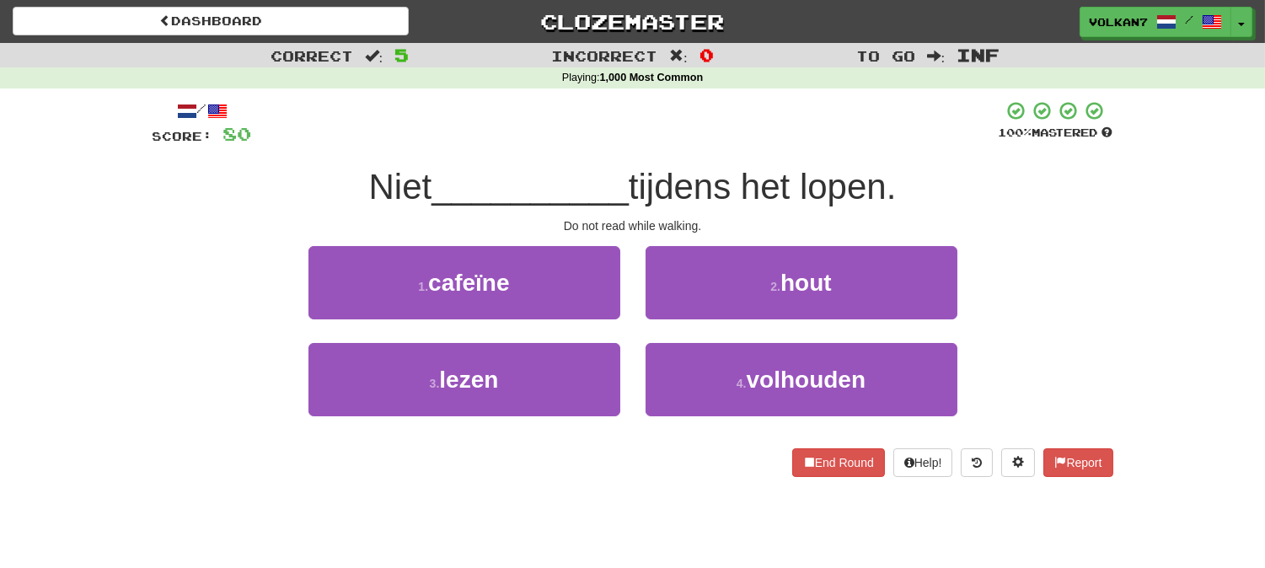
click at [709, 135] on div at bounding box center [625, 123] width 746 height 46
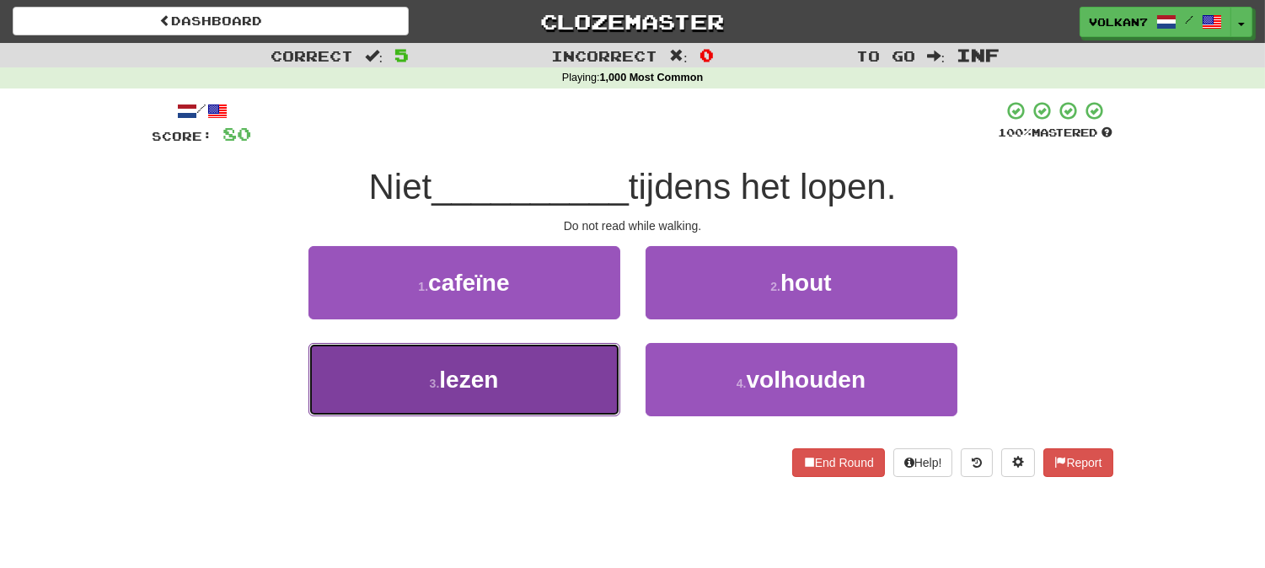
click at [564, 367] on button "3 . lezen" at bounding box center [464, 379] width 312 height 73
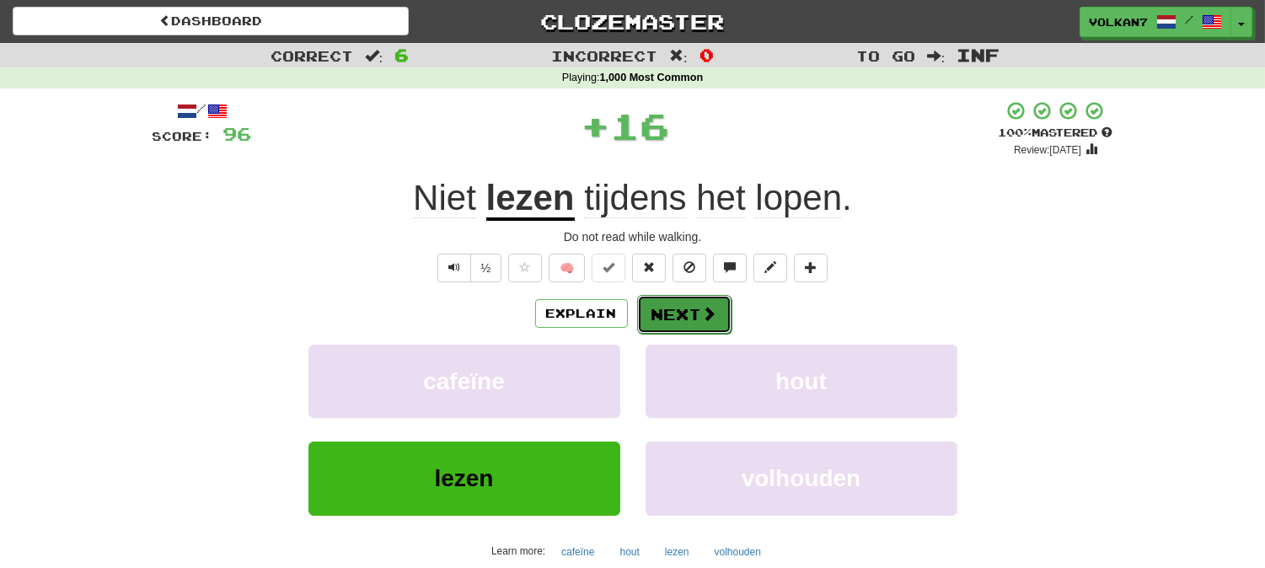
click at [671, 308] on button "Next" at bounding box center [684, 314] width 94 height 39
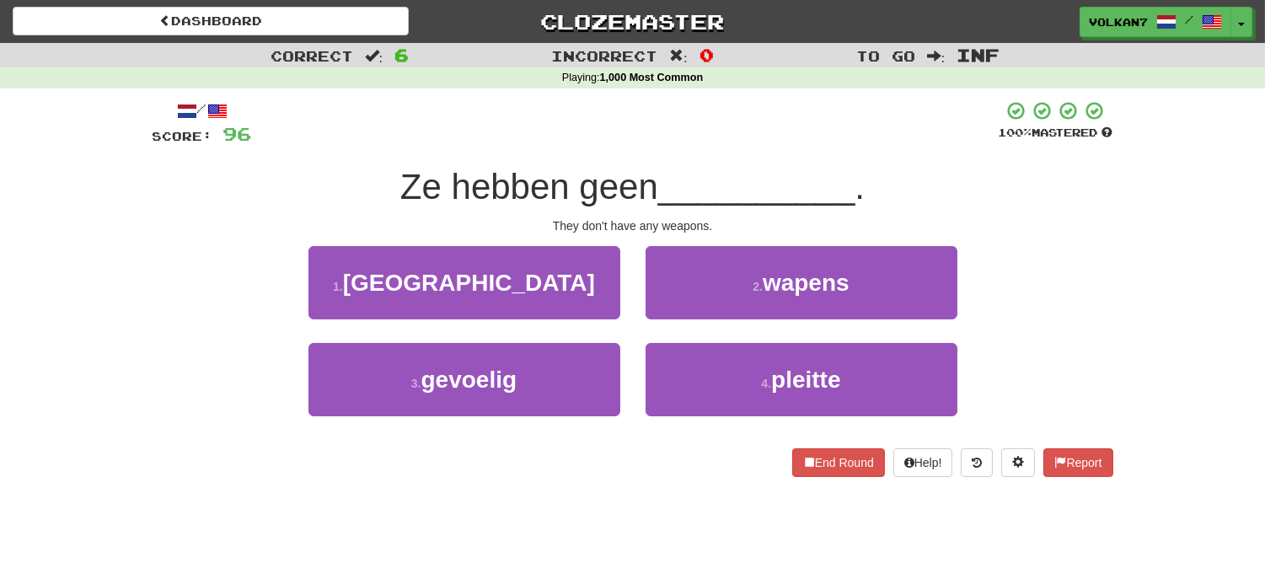
click at [750, 170] on span "__________" at bounding box center [756, 187] width 197 height 40
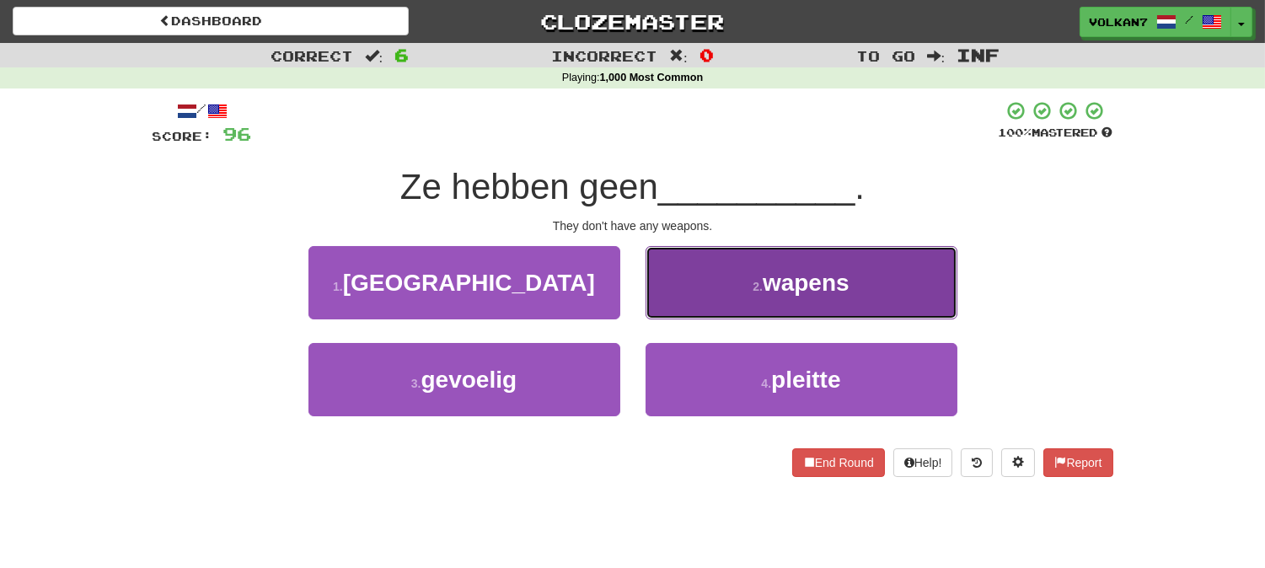
click at [752, 273] on button "2 . wapens" at bounding box center [801, 282] width 312 height 73
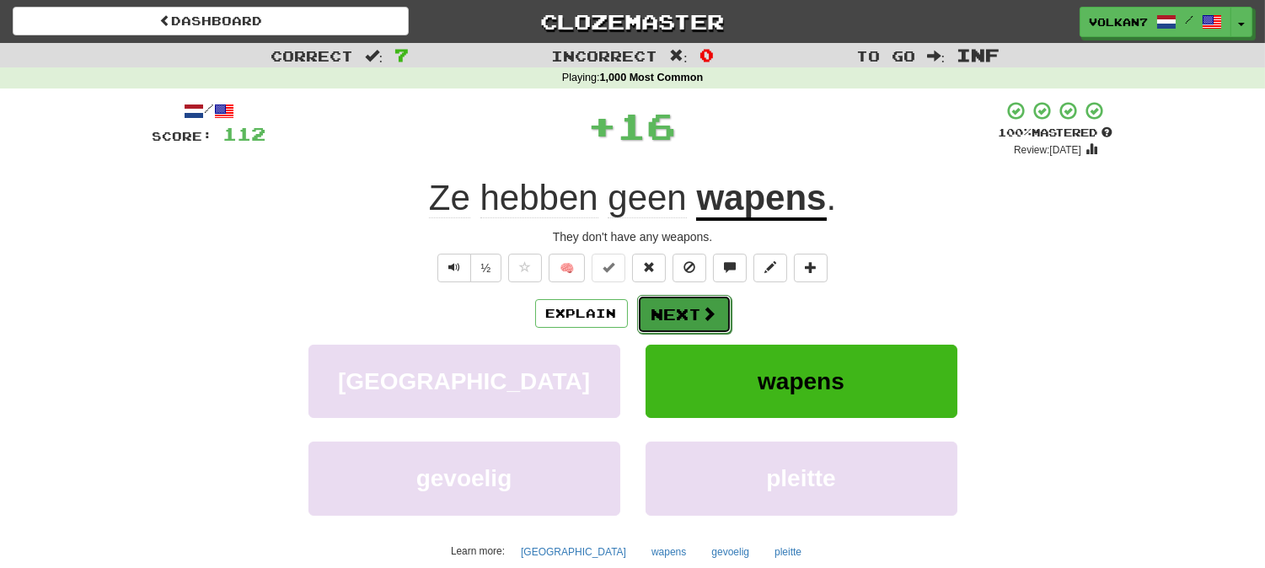
click at [664, 308] on button "Next" at bounding box center [684, 314] width 94 height 39
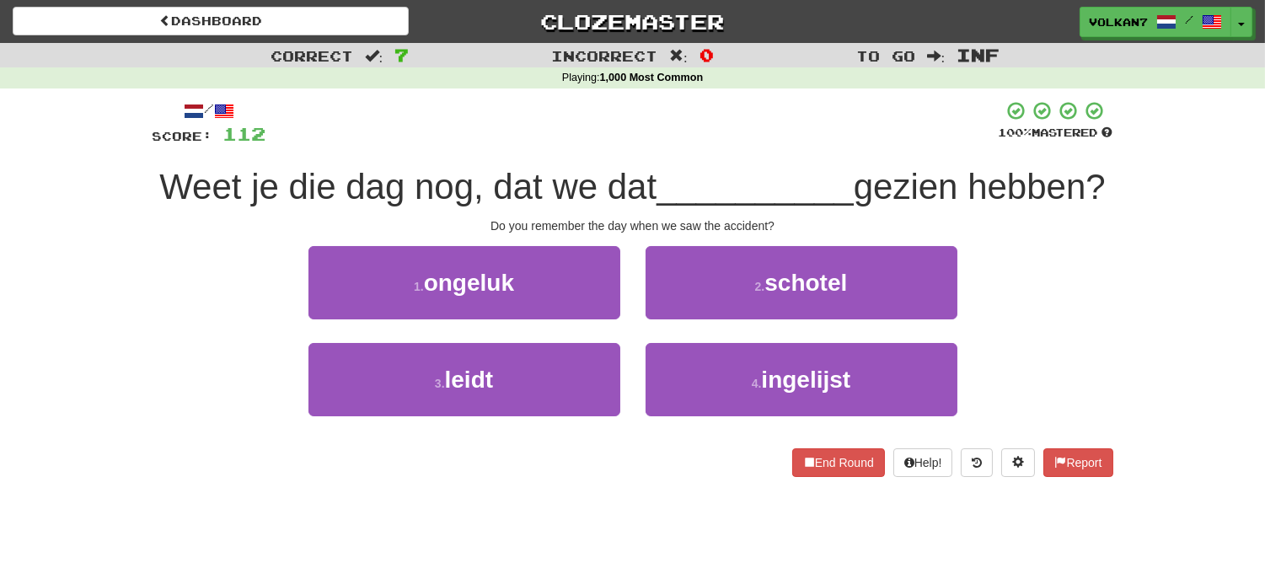
click at [698, 144] on div at bounding box center [632, 123] width 732 height 46
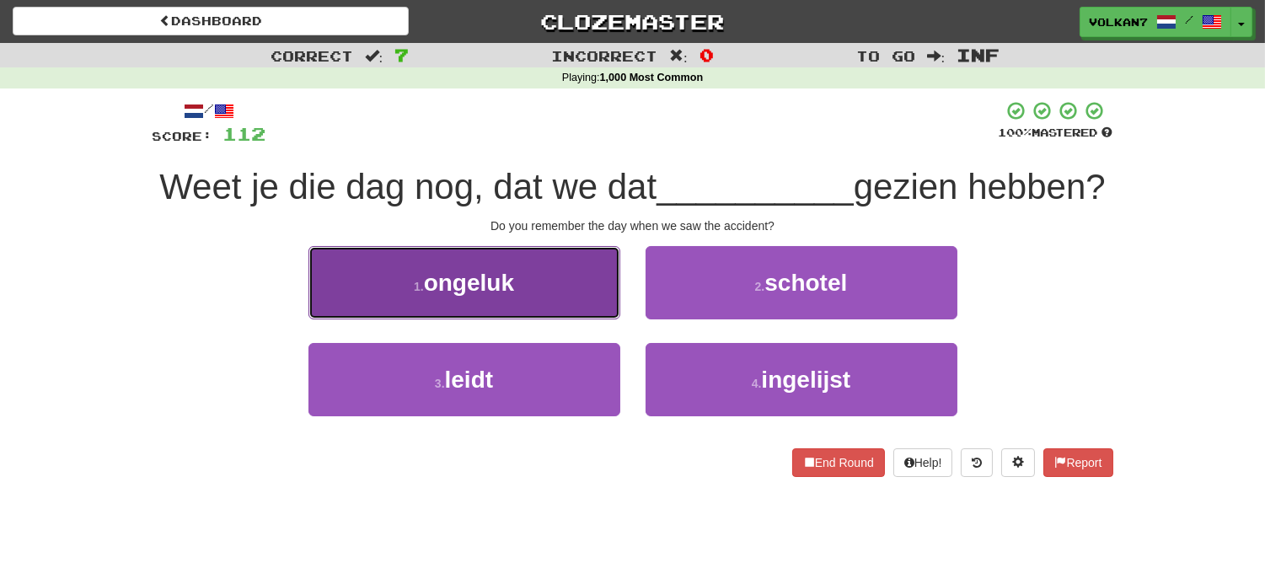
click at [562, 319] on button "1 . ongeluk" at bounding box center [464, 282] width 312 height 73
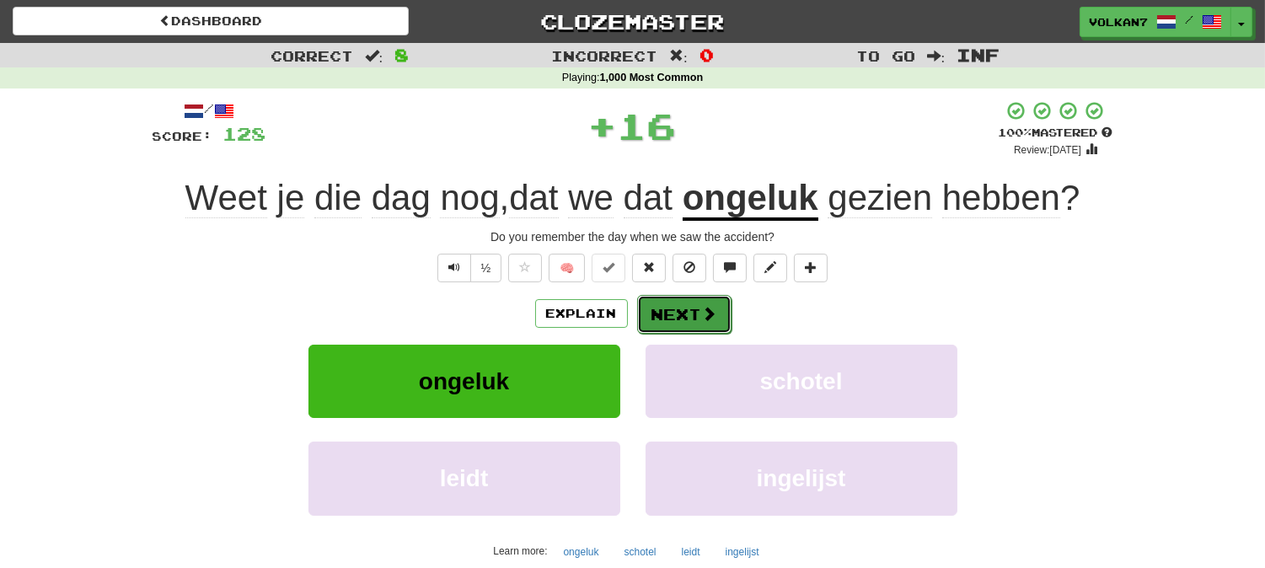
click at [687, 318] on button "Next" at bounding box center [684, 314] width 94 height 39
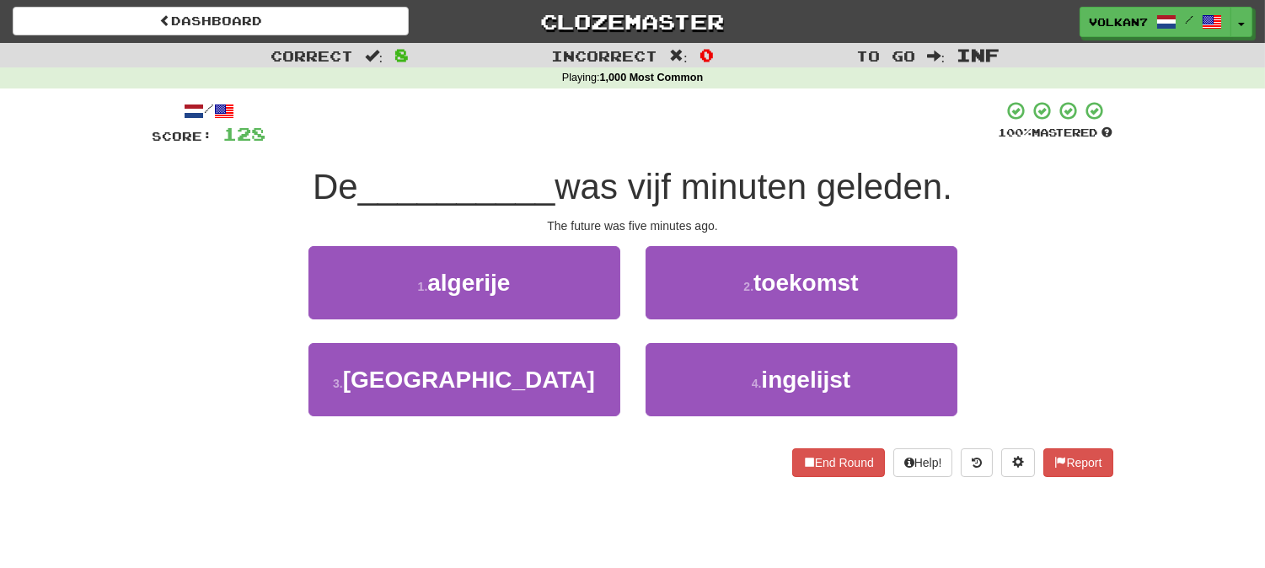
click at [708, 135] on div at bounding box center [632, 123] width 732 height 46
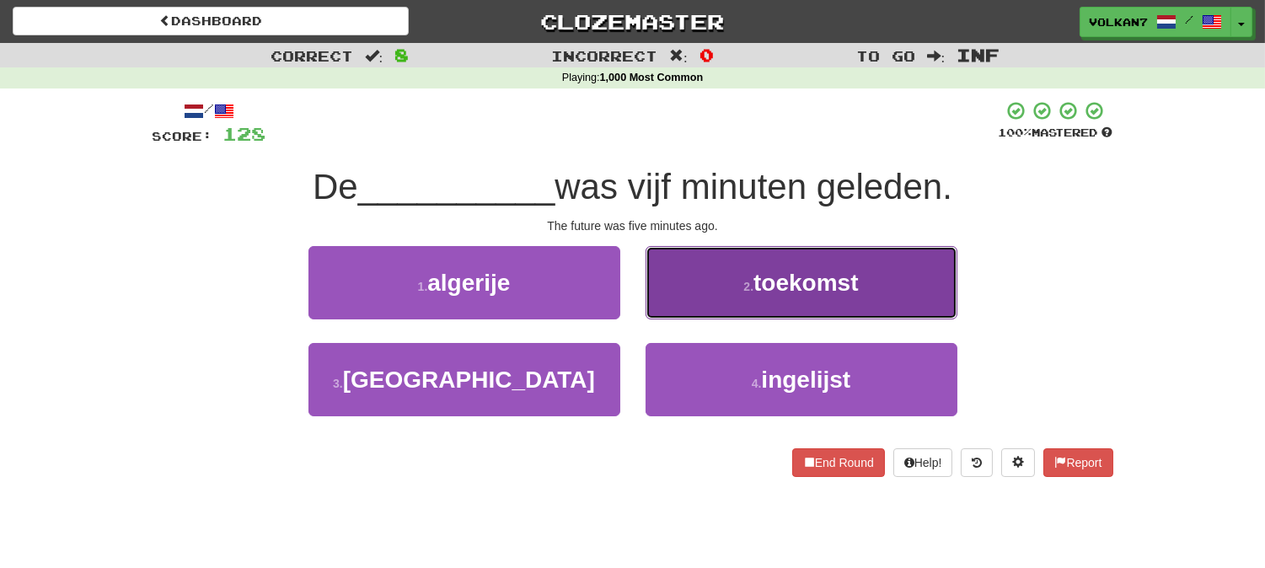
click at [744, 280] on small "2 ." at bounding box center [748, 286] width 10 height 13
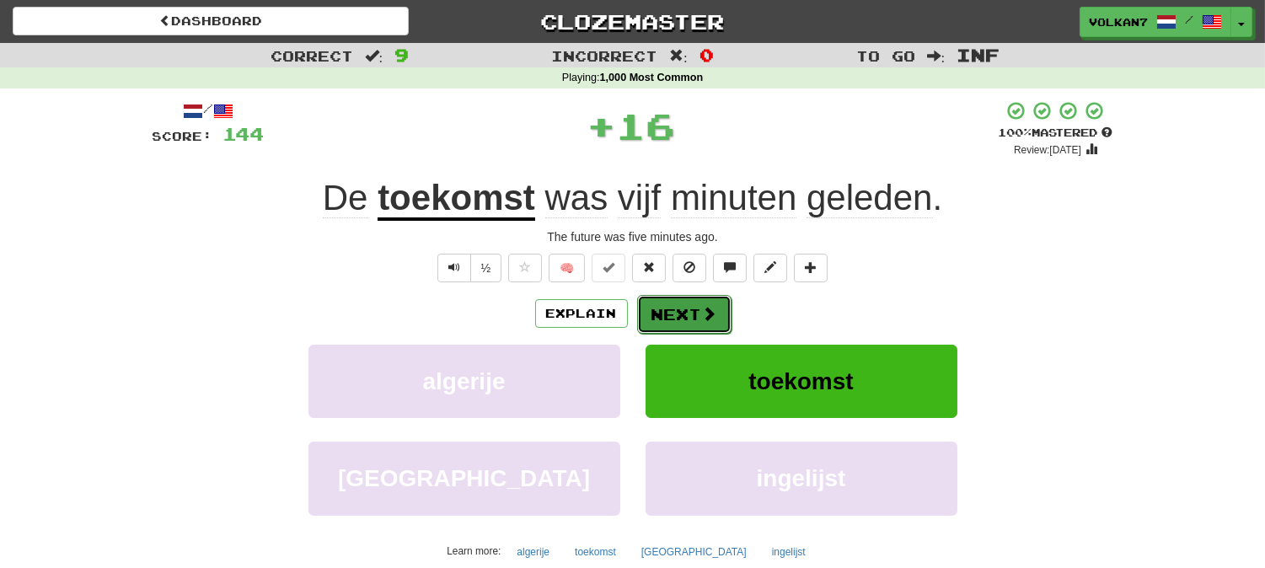
click at [714, 301] on button "Next" at bounding box center [684, 314] width 94 height 39
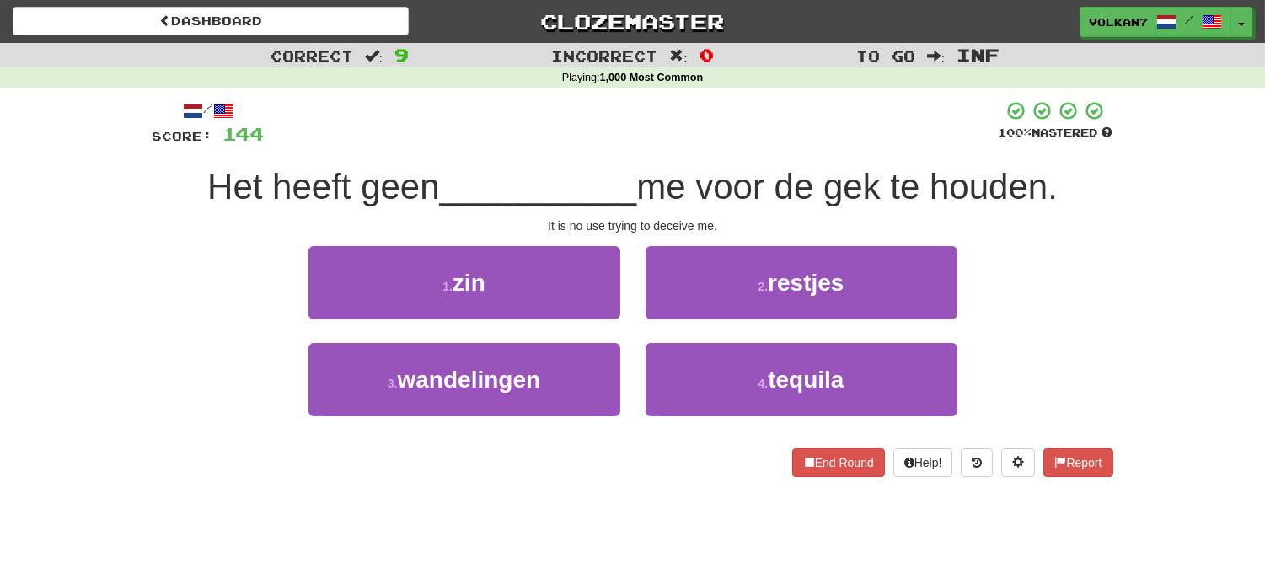
click at [714, 175] on span "me voor de gek te houden." at bounding box center [846, 187] width 421 height 40
click at [699, 142] on div at bounding box center [632, 123] width 734 height 46
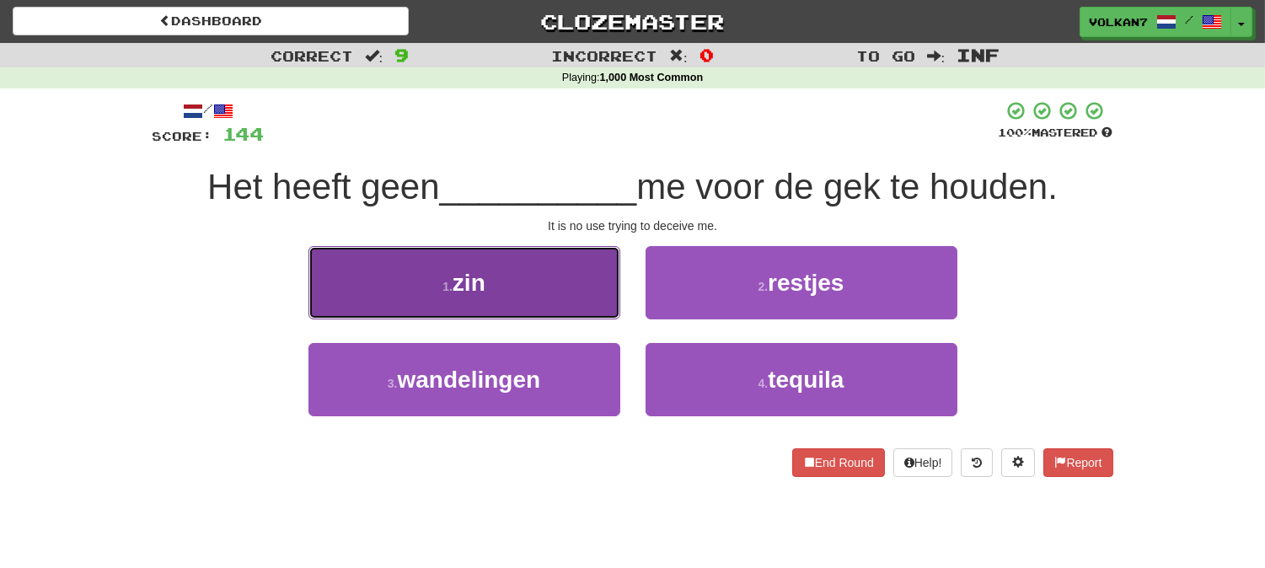
click at [553, 276] on button "1 . zin" at bounding box center [464, 282] width 312 height 73
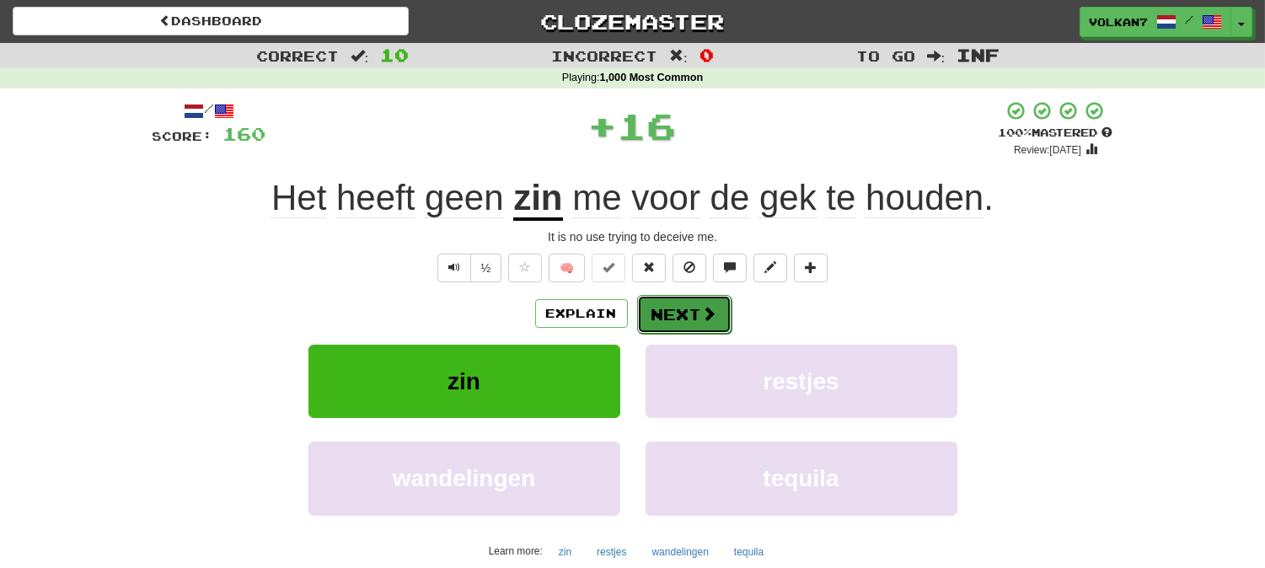
click at [711, 316] on span at bounding box center [709, 313] width 15 height 15
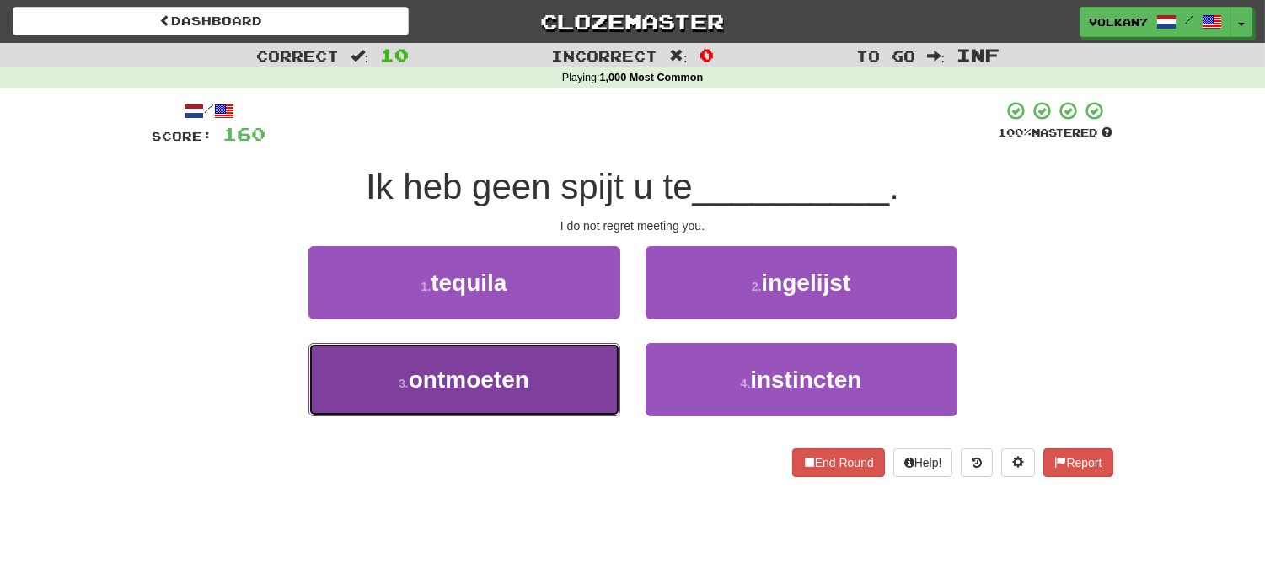
click at [548, 355] on button "3 . ontmoeten" at bounding box center [464, 379] width 312 height 73
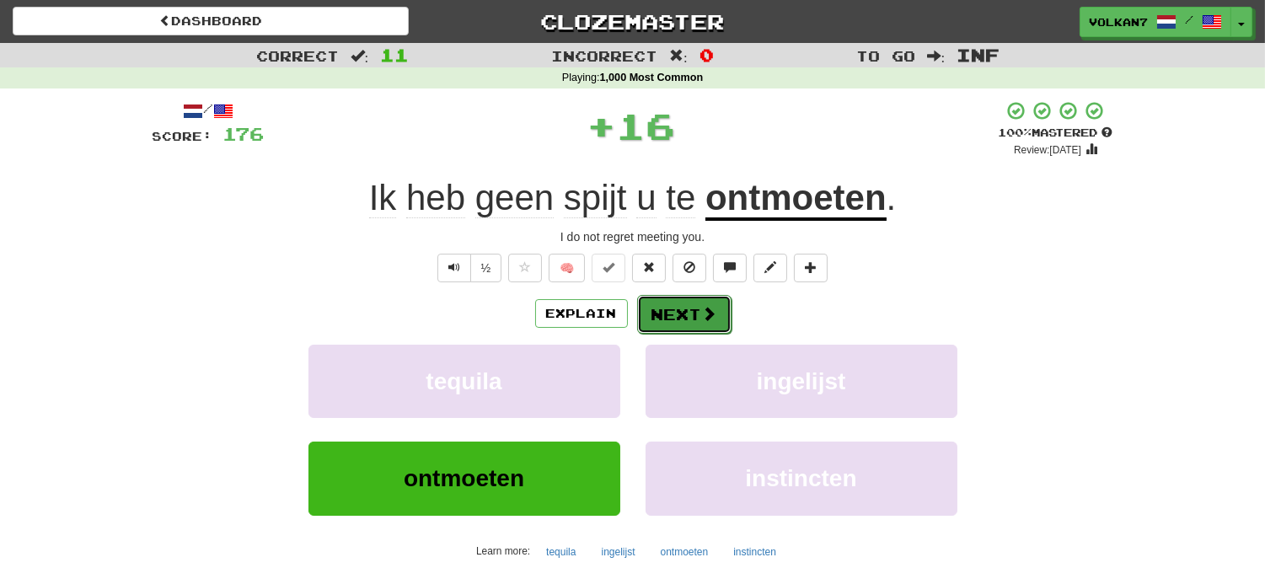
click at [672, 323] on button "Next" at bounding box center [684, 314] width 94 height 39
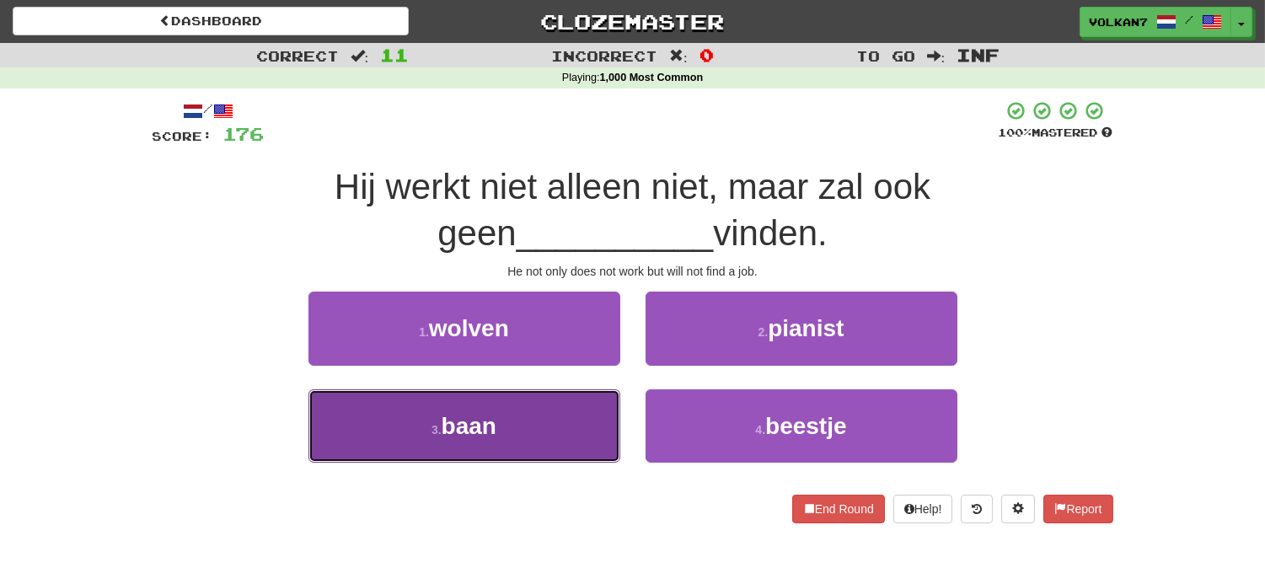
click at [558, 408] on button "3 . baan" at bounding box center [464, 425] width 312 height 73
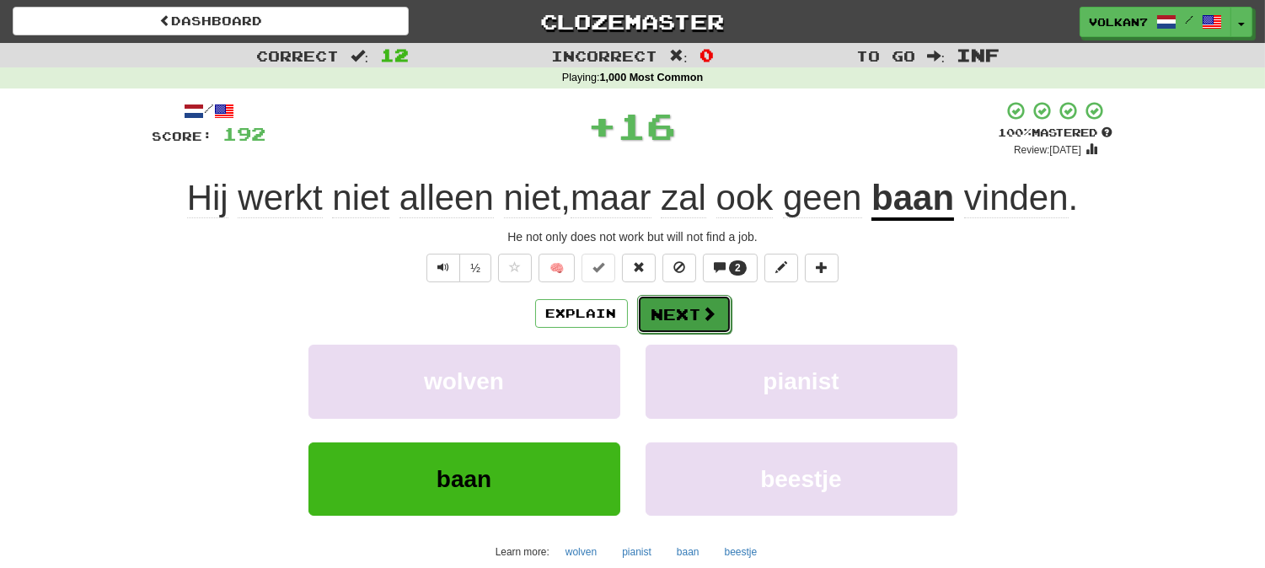
click at [680, 331] on button "Next" at bounding box center [684, 314] width 94 height 39
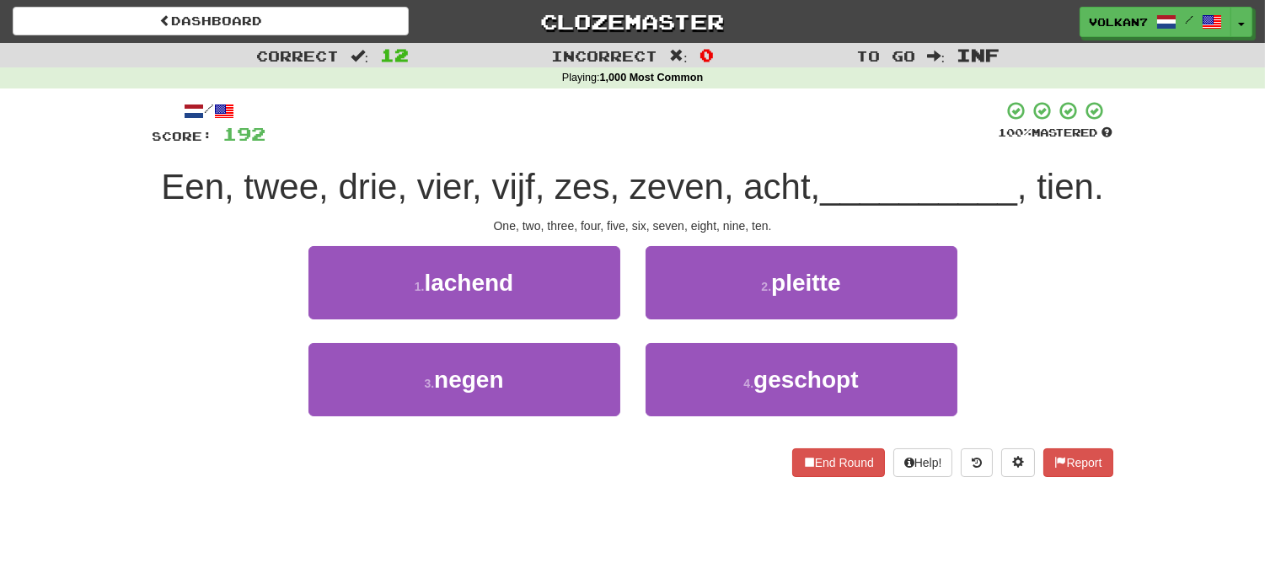
click at [711, 114] on div at bounding box center [632, 123] width 732 height 46
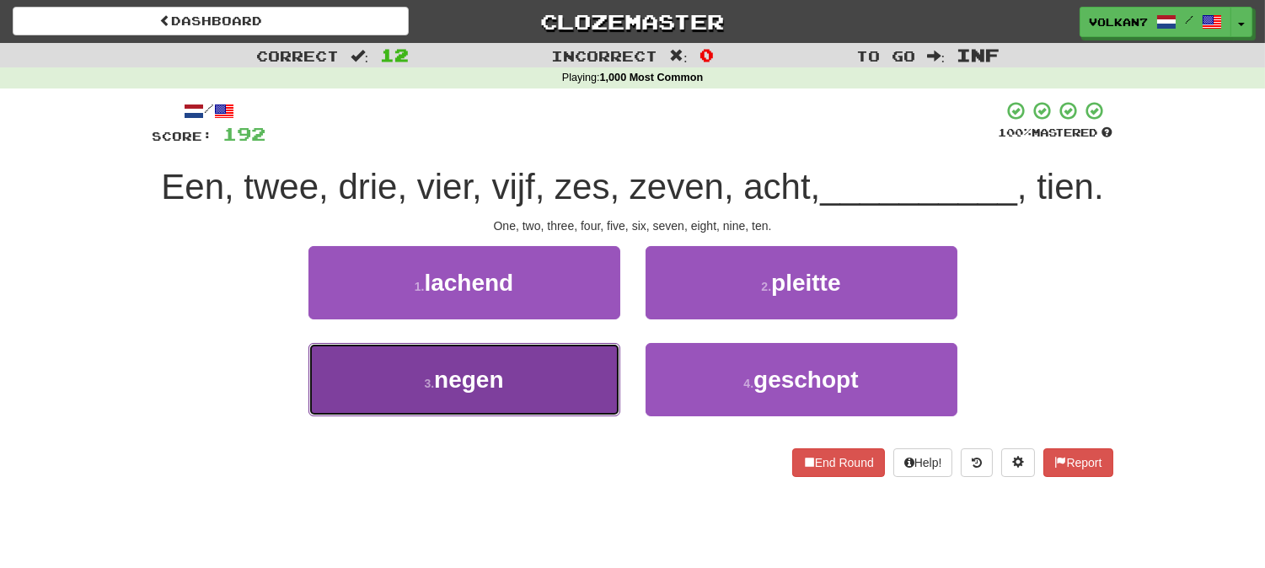
click at [557, 369] on button "3 . negen" at bounding box center [464, 379] width 312 height 73
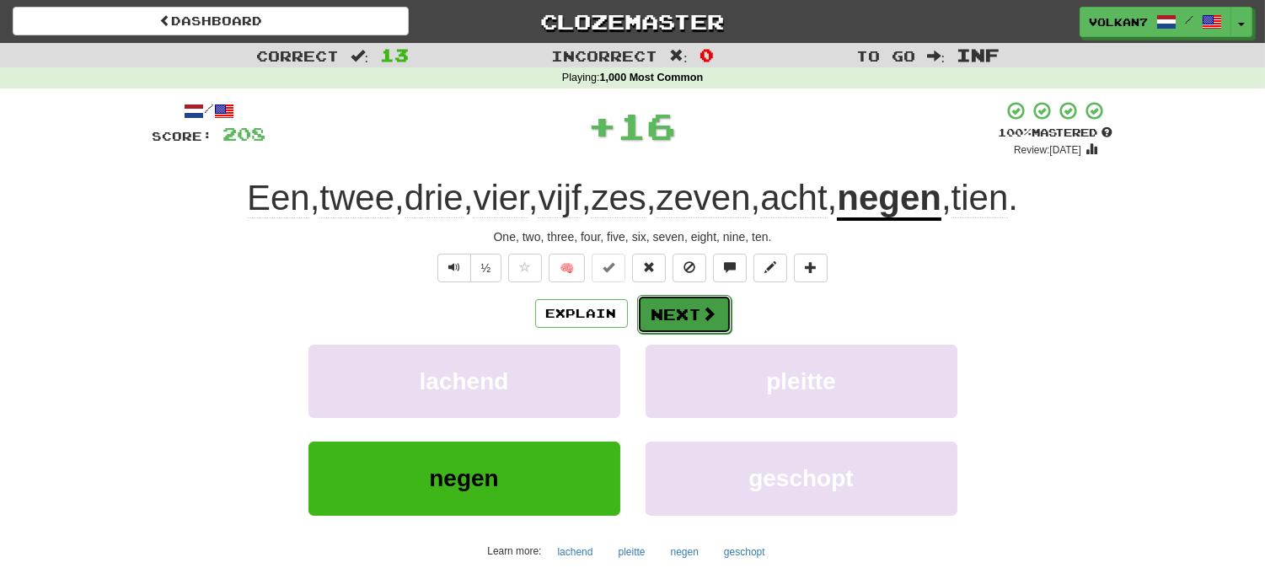
click at [693, 302] on button "Next" at bounding box center [684, 314] width 94 height 39
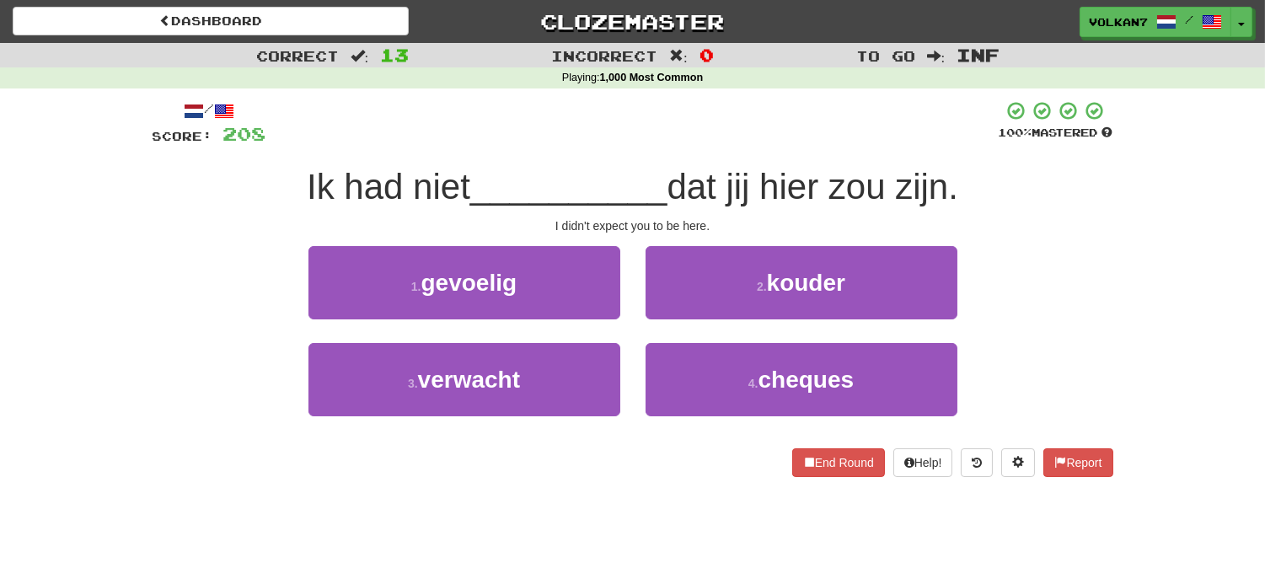
click at [737, 112] on div at bounding box center [632, 123] width 732 height 46
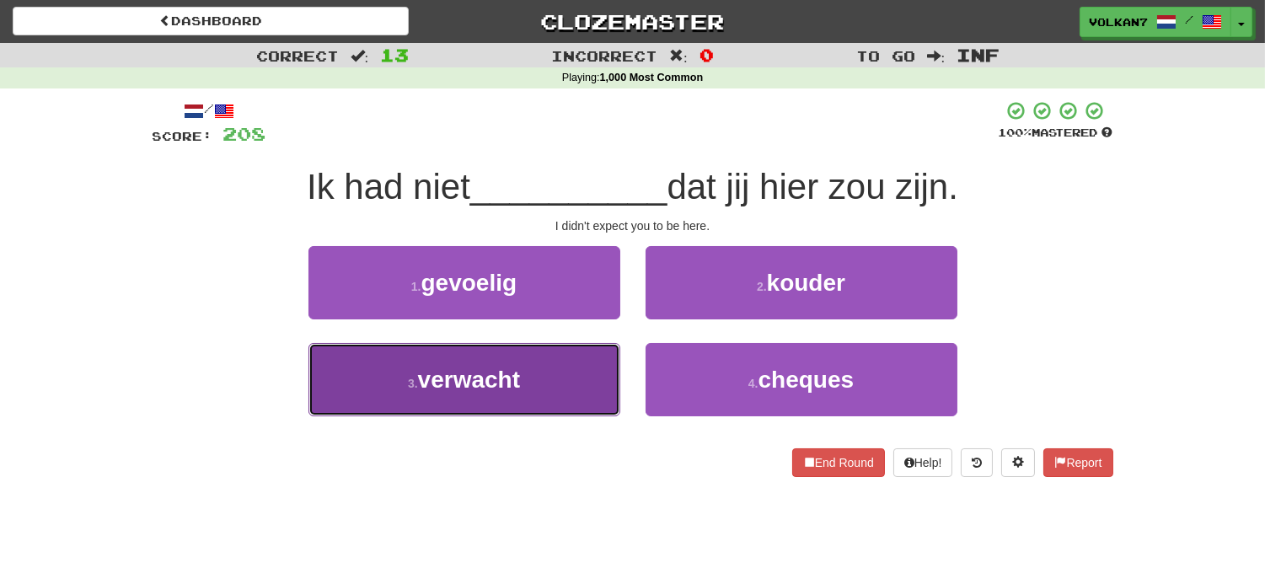
click at [543, 392] on button "3 . verwacht" at bounding box center [464, 379] width 312 height 73
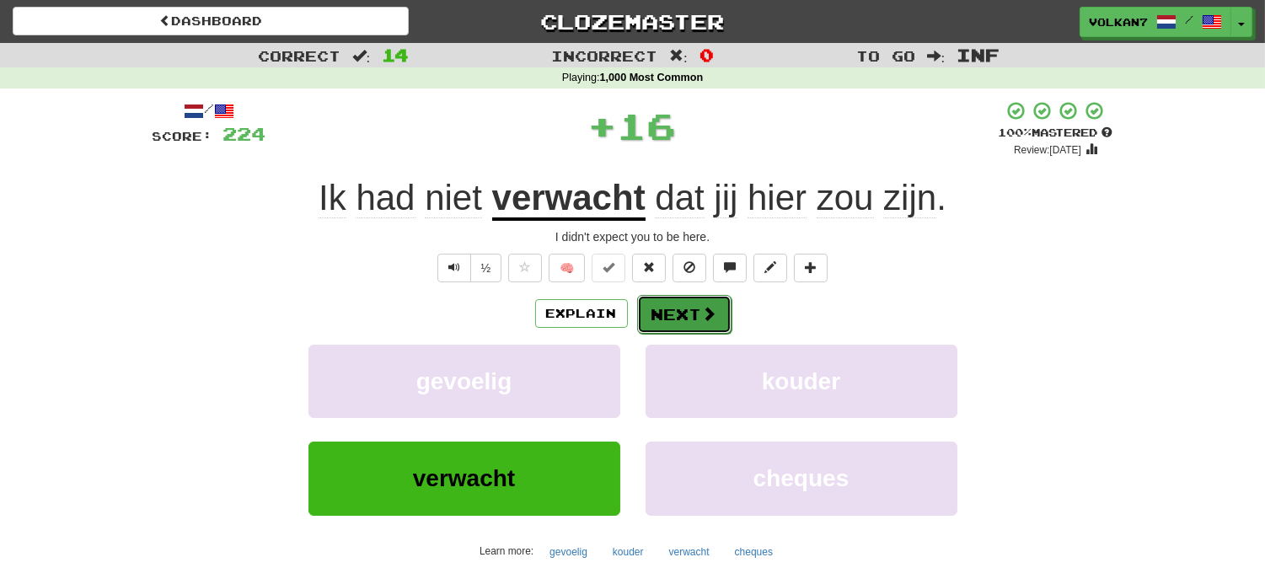
click at [660, 310] on button "Next" at bounding box center [684, 314] width 94 height 39
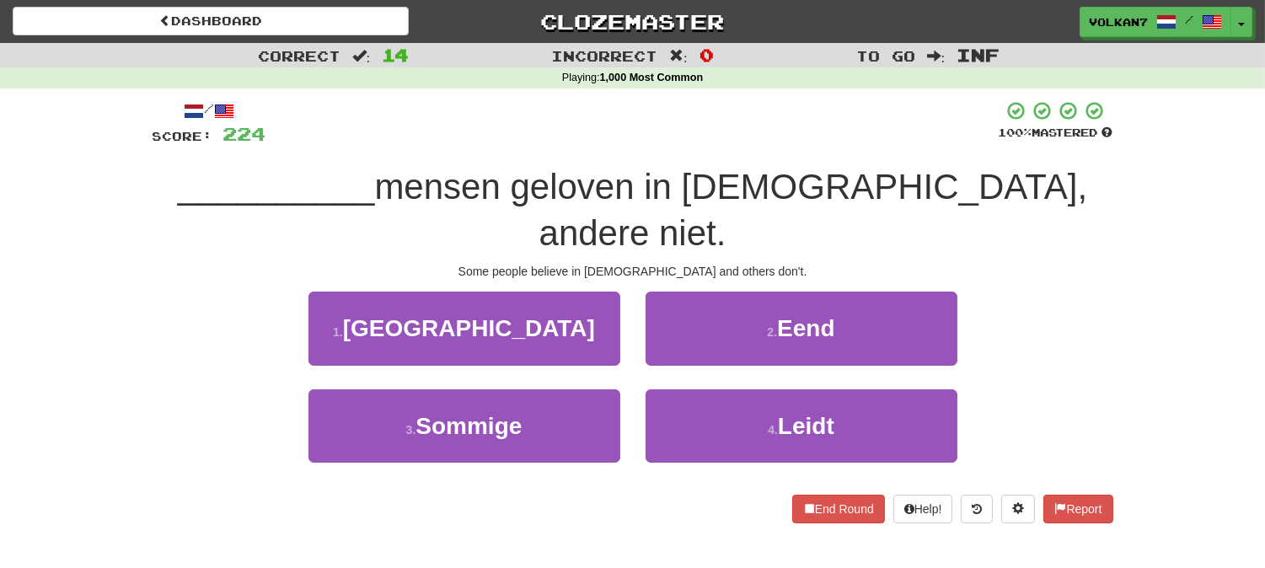
click at [763, 137] on div at bounding box center [632, 123] width 732 height 46
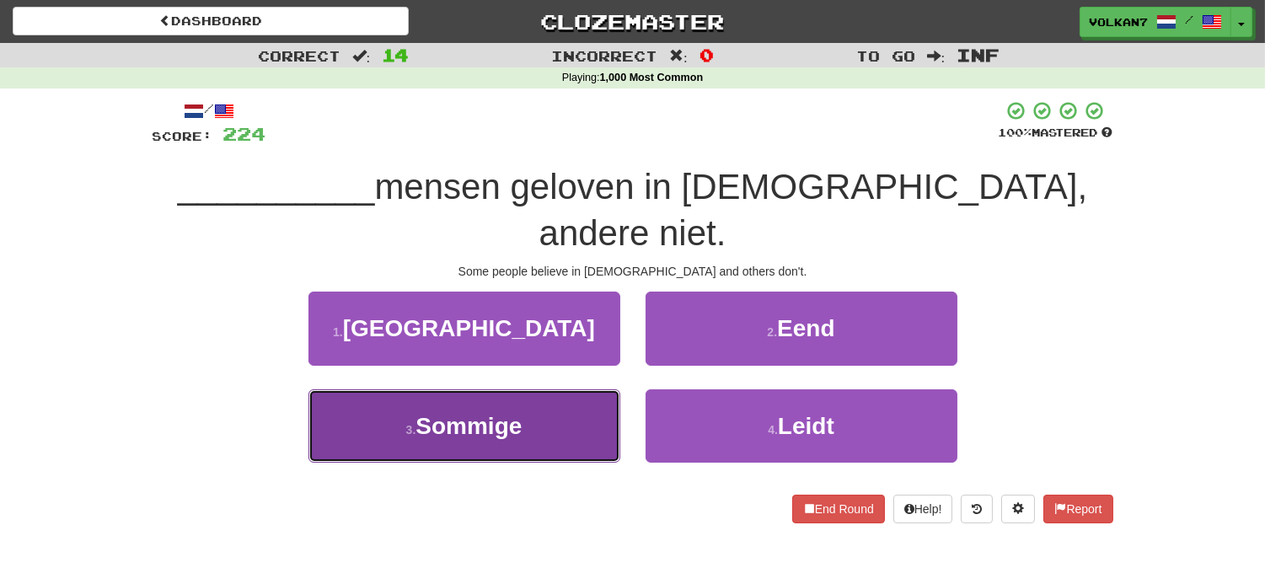
click at [561, 389] on button "3 . Sommige" at bounding box center [464, 425] width 312 height 73
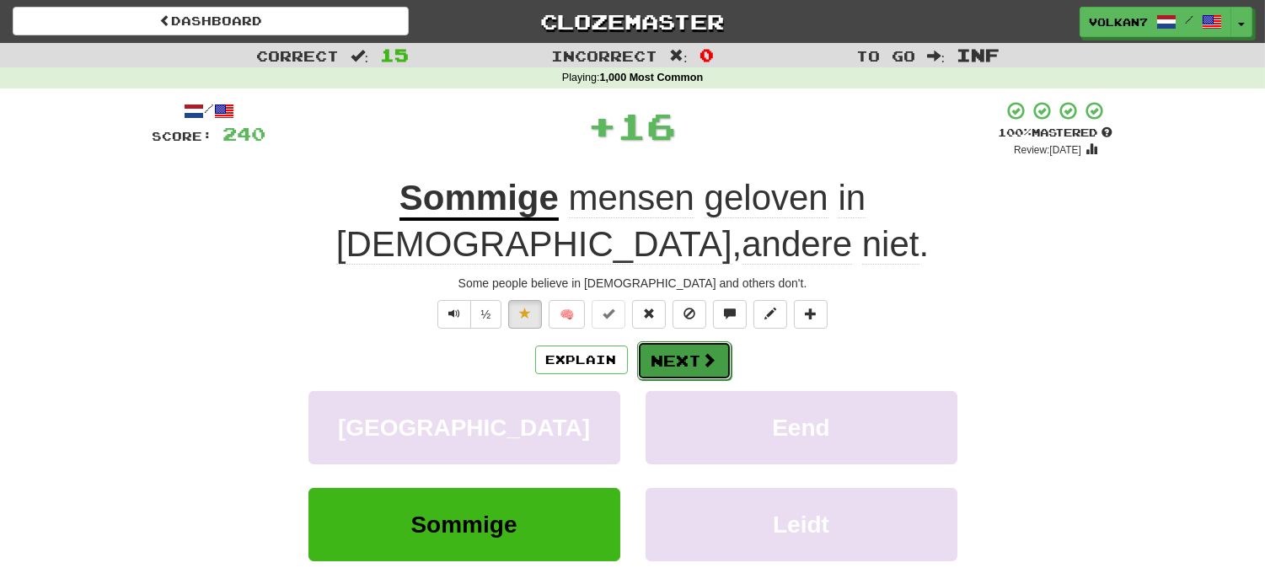
click at [696, 341] on button "Next" at bounding box center [684, 360] width 94 height 39
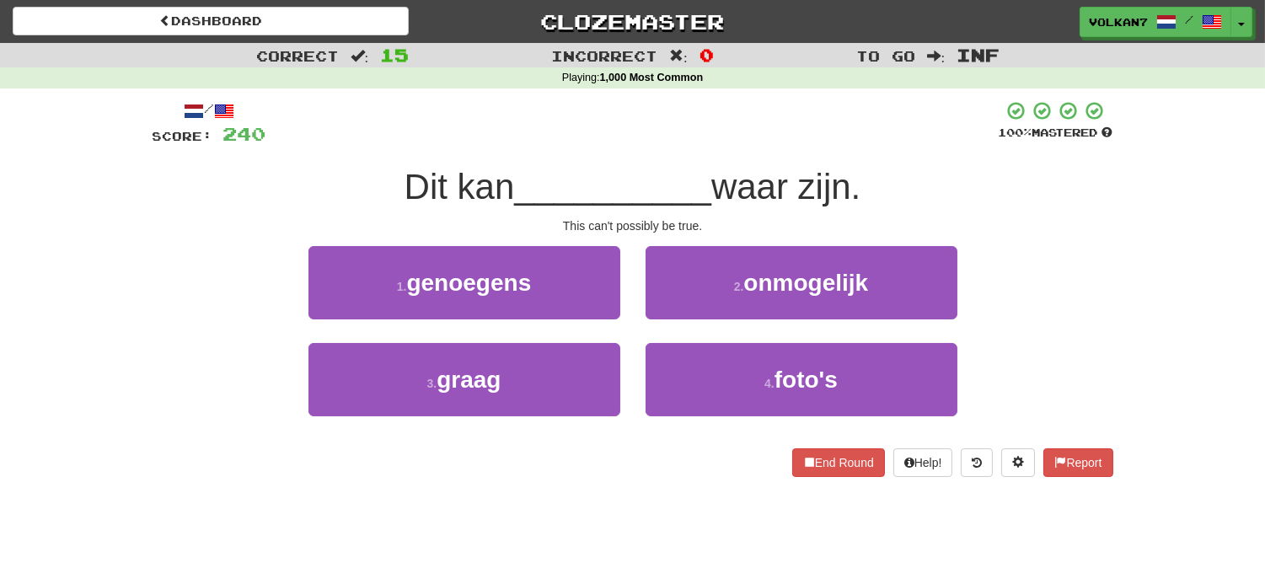
click at [789, 131] on div at bounding box center [632, 123] width 732 height 46
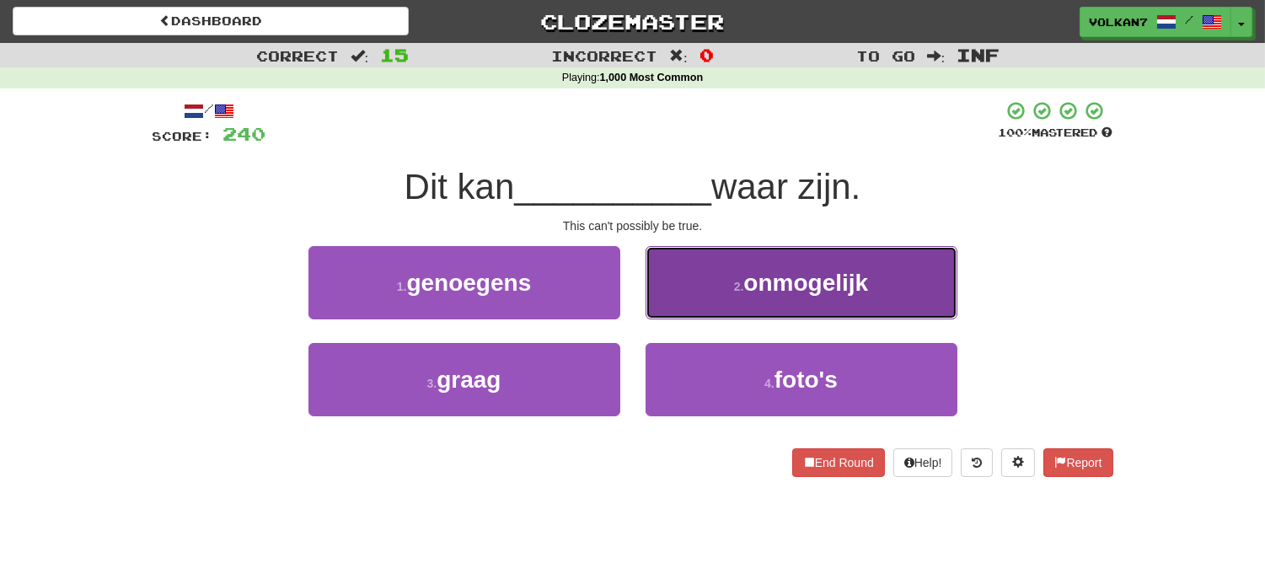
click at [775, 279] on span "onmogelijk" at bounding box center [805, 283] width 125 height 26
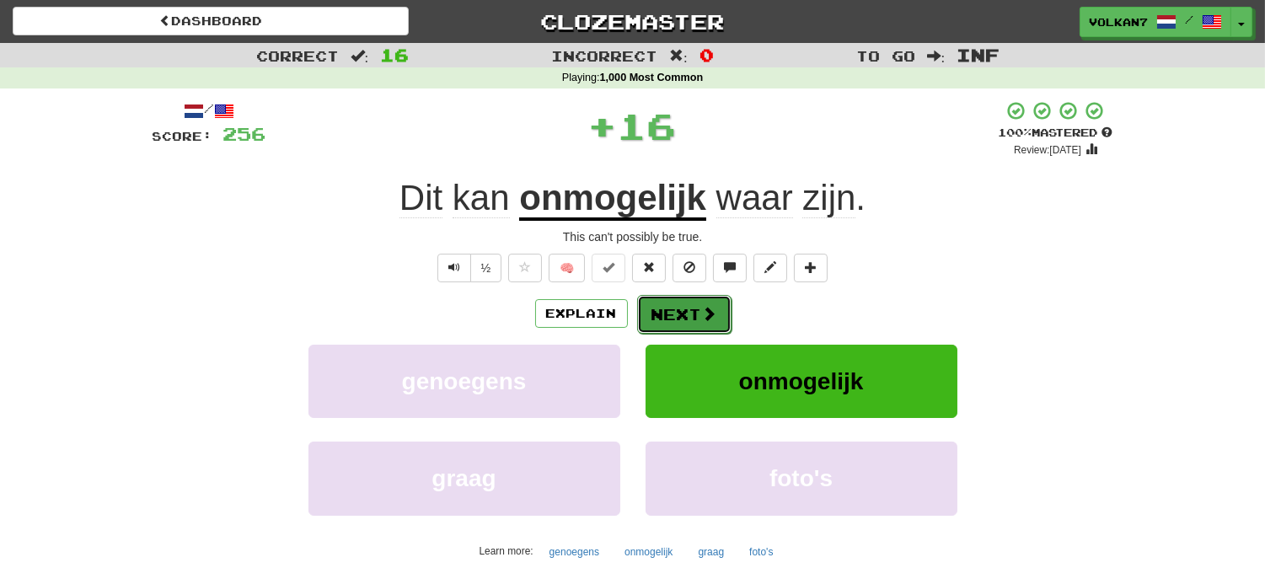
click at [644, 324] on button "Next" at bounding box center [684, 314] width 94 height 39
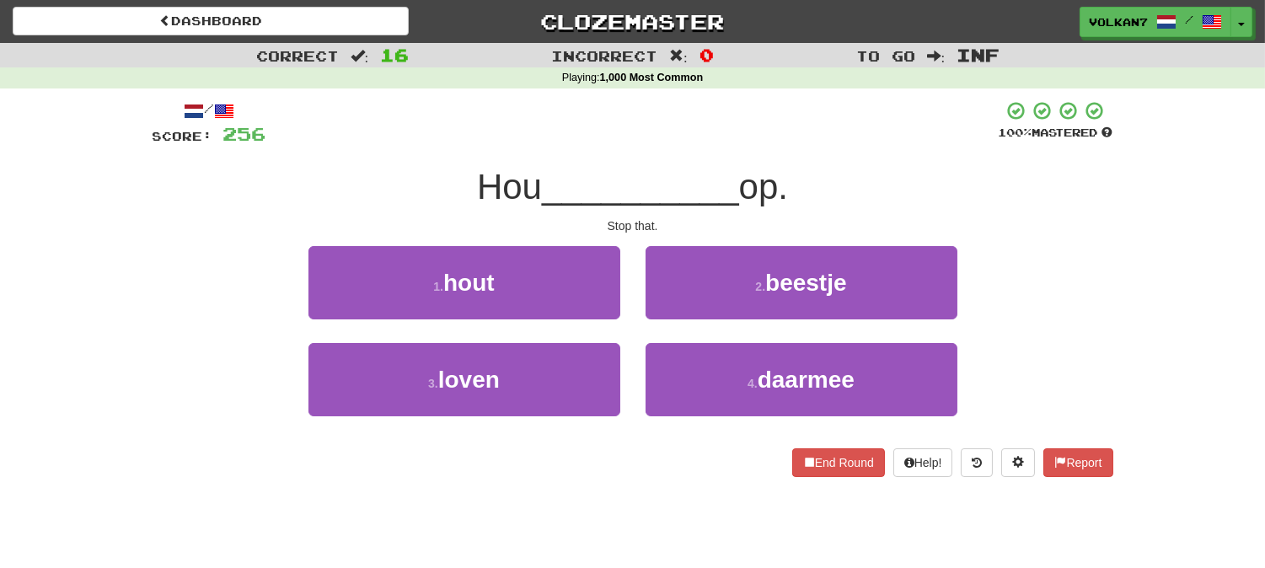
click at [781, 126] on div at bounding box center [632, 123] width 732 height 46
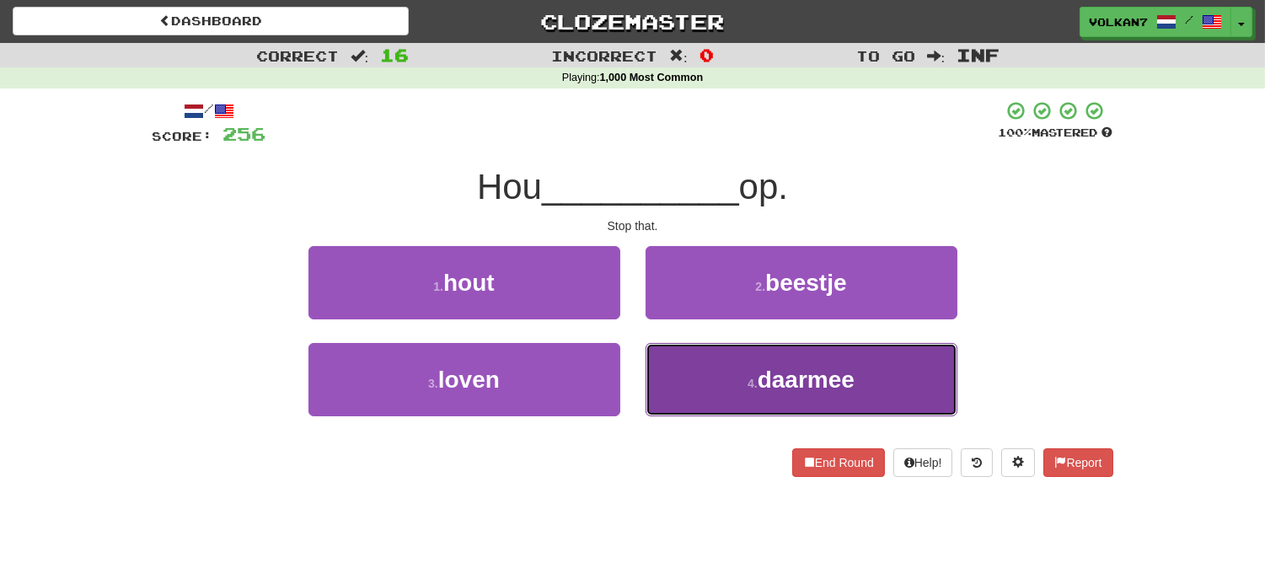
click at [729, 384] on button "4 . daarmee" at bounding box center [801, 379] width 312 height 73
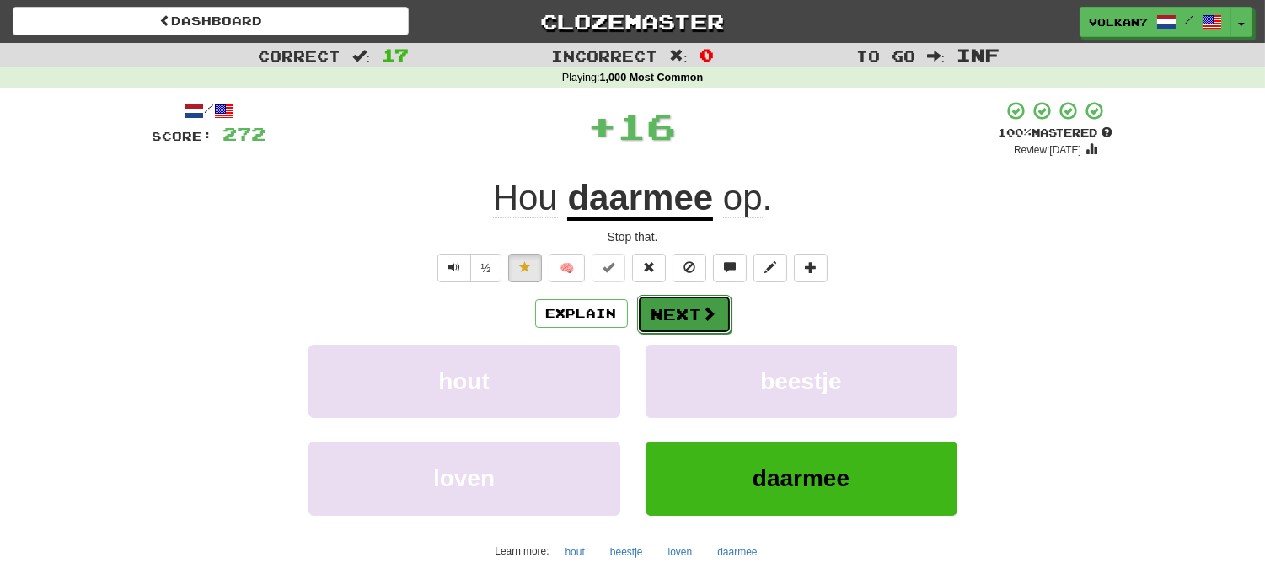
click at [714, 320] on span at bounding box center [709, 313] width 15 height 15
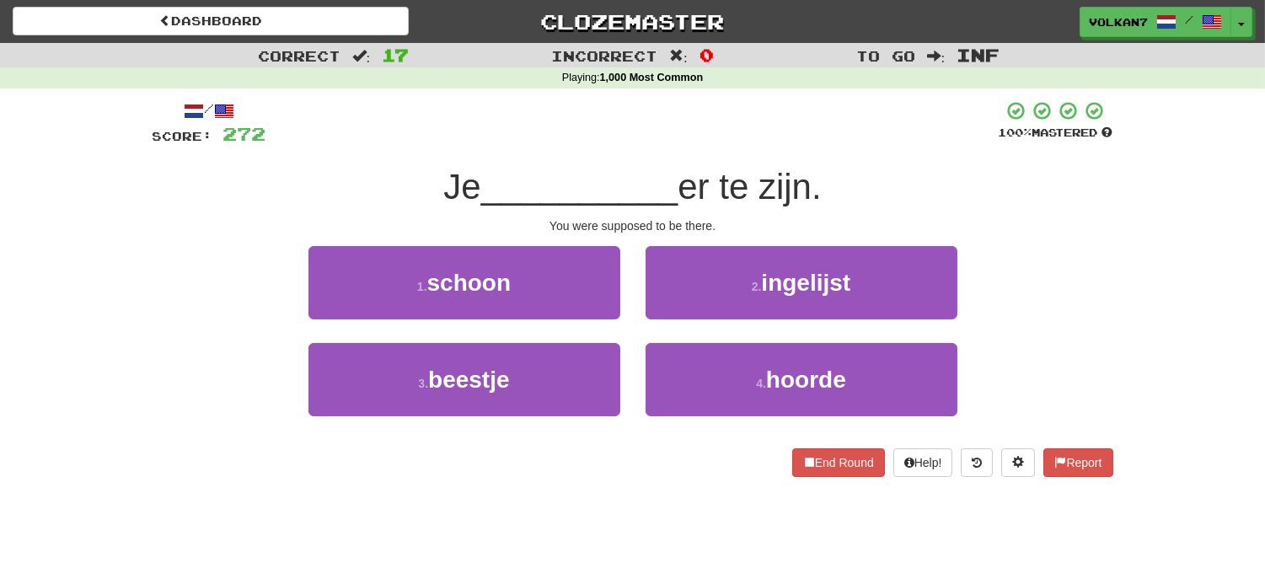
click at [782, 172] on span "er te zijn." at bounding box center [748, 187] width 143 height 40
click at [762, 137] on div at bounding box center [632, 123] width 732 height 46
click at [757, 418] on div "4 . hoorde" at bounding box center [801, 391] width 337 height 97
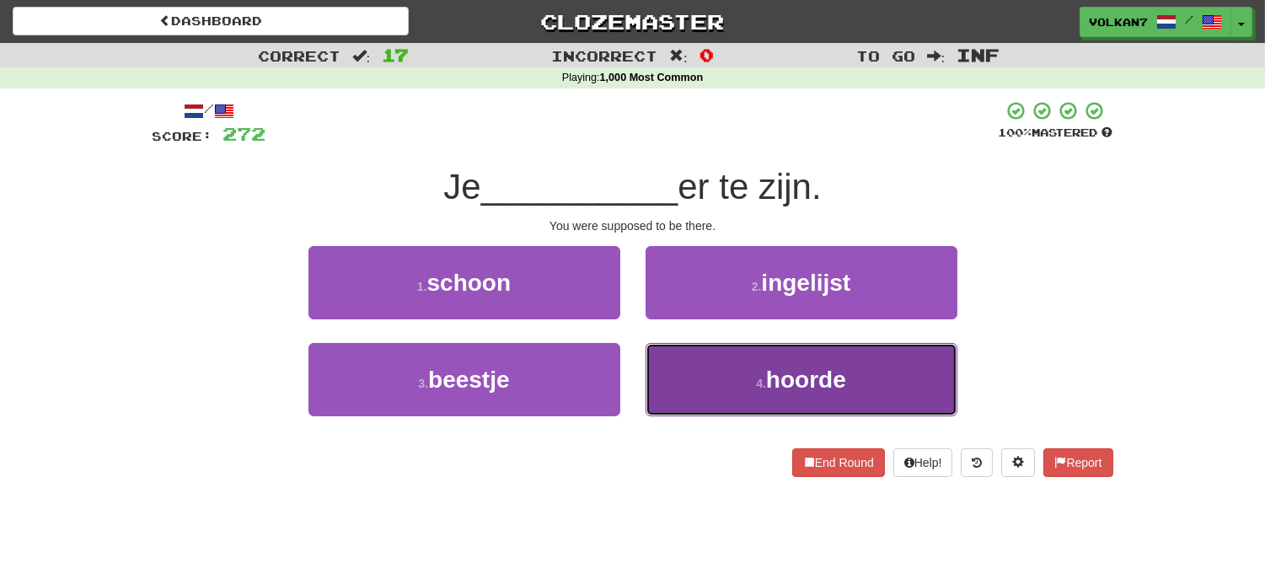
click at [748, 397] on button "4 . hoorde" at bounding box center [801, 379] width 312 height 73
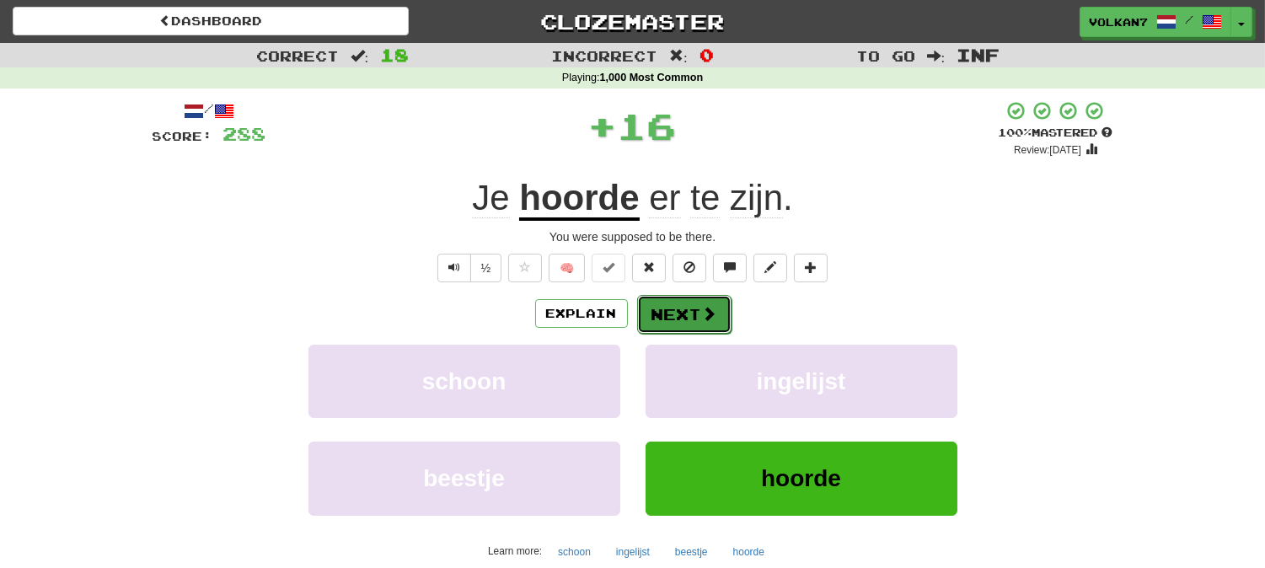
click at [720, 310] on button "Next" at bounding box center [684, 314] width 94 height 39
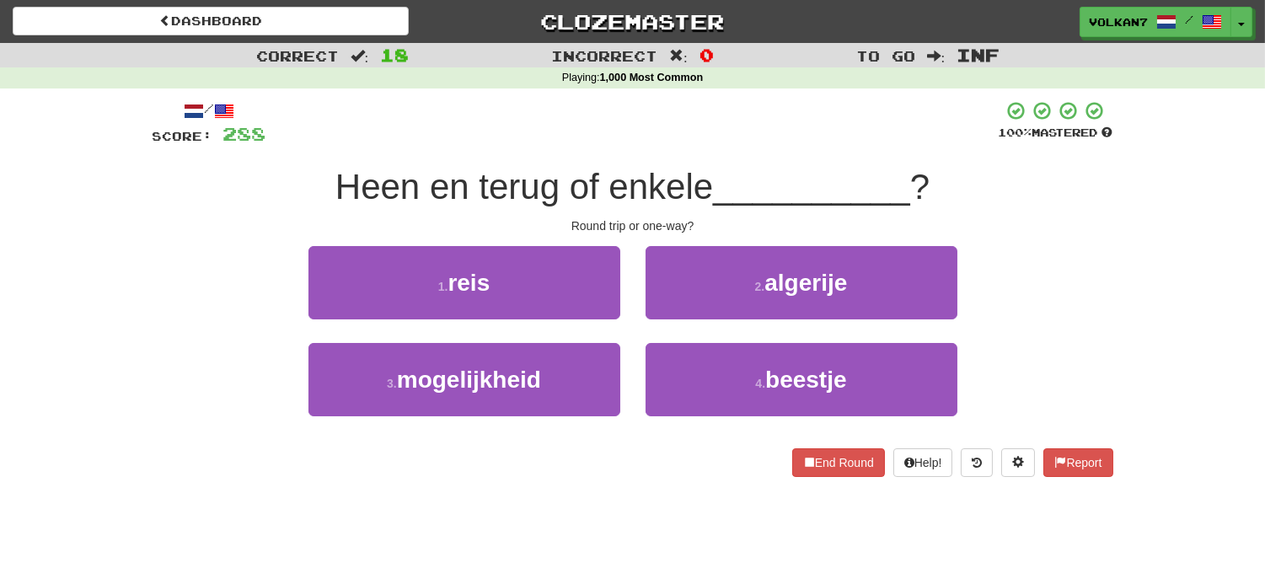
click at [723, 148] on div "/ Score: 288 100 % Mastered Heen en terug of enkele __________ ? Round trip or …" at bounding box center [632, 288] width 960 height 377
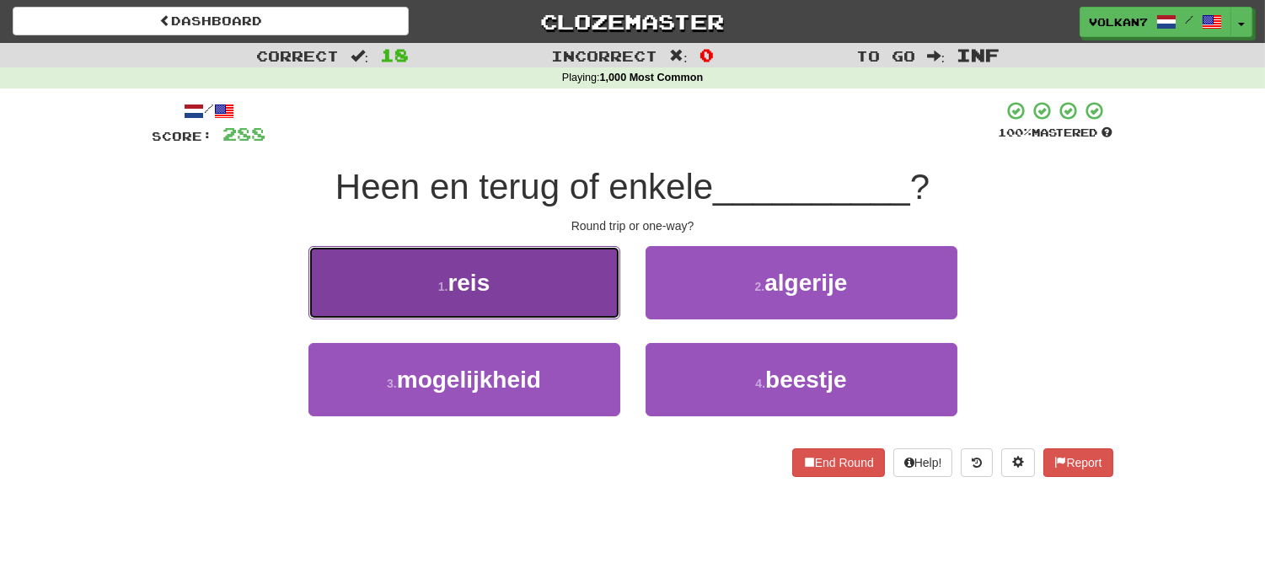
click at [506, 292] on button "1 . reis" at bounding box center [464, 282] width 312 height 73
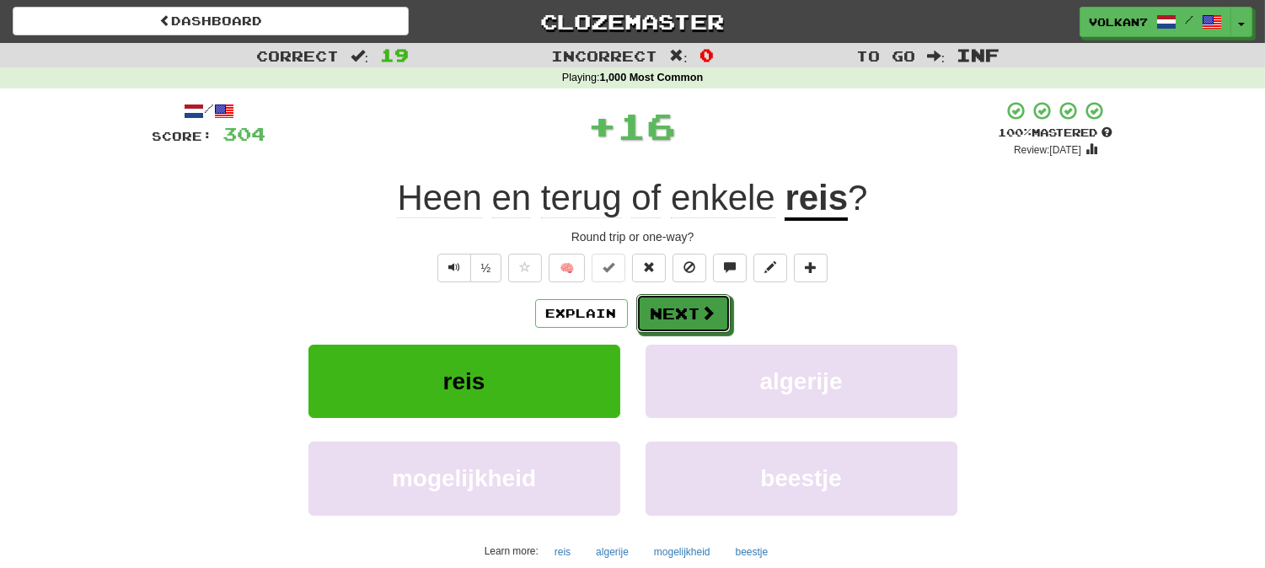
drag, startPoint x: 677, startPoint y: 305, endPoint x: 677, endPoint y: 222, distance: 82.6
click at [677, 304] on button "Next" at bounding box center [683, 313] width 94 height 39
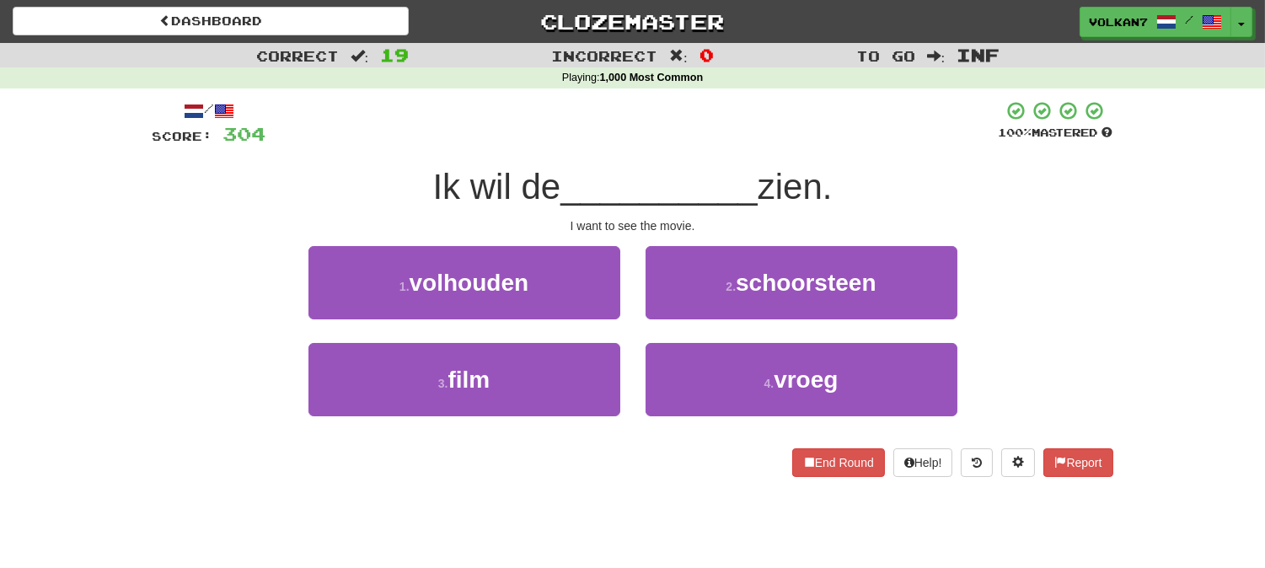
click at [676, 155] on div "/ Score: 304 100 % Mastered Ik wil de __________ zien. I want to see the movie.…" at bounding box center [632, 288] width 960 height 377
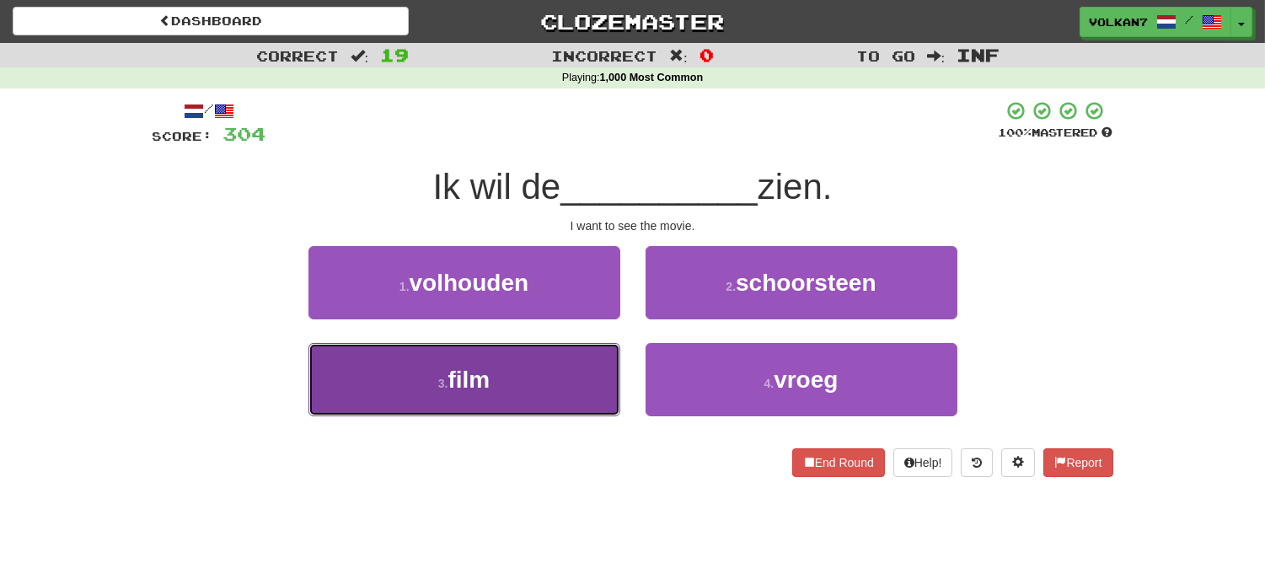
click at [543, 379] on button "3 . film" at bounding box center [464, 379] width 312 height 73
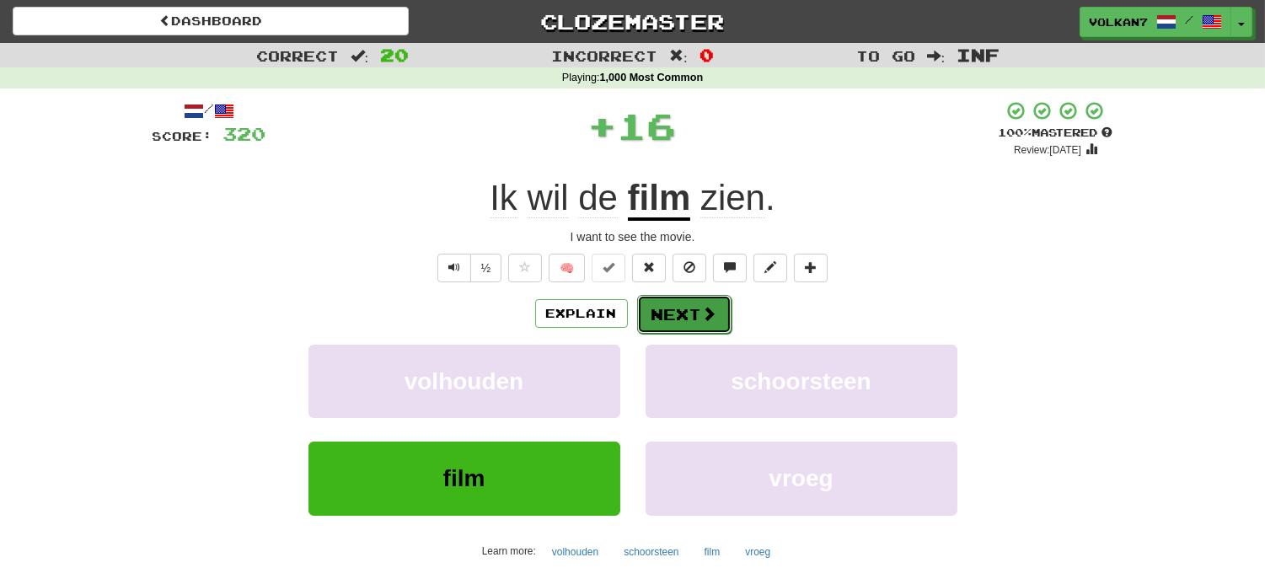
click at [679, 306] on button "Next" at bounding box center [684, 314] width 94 height 39
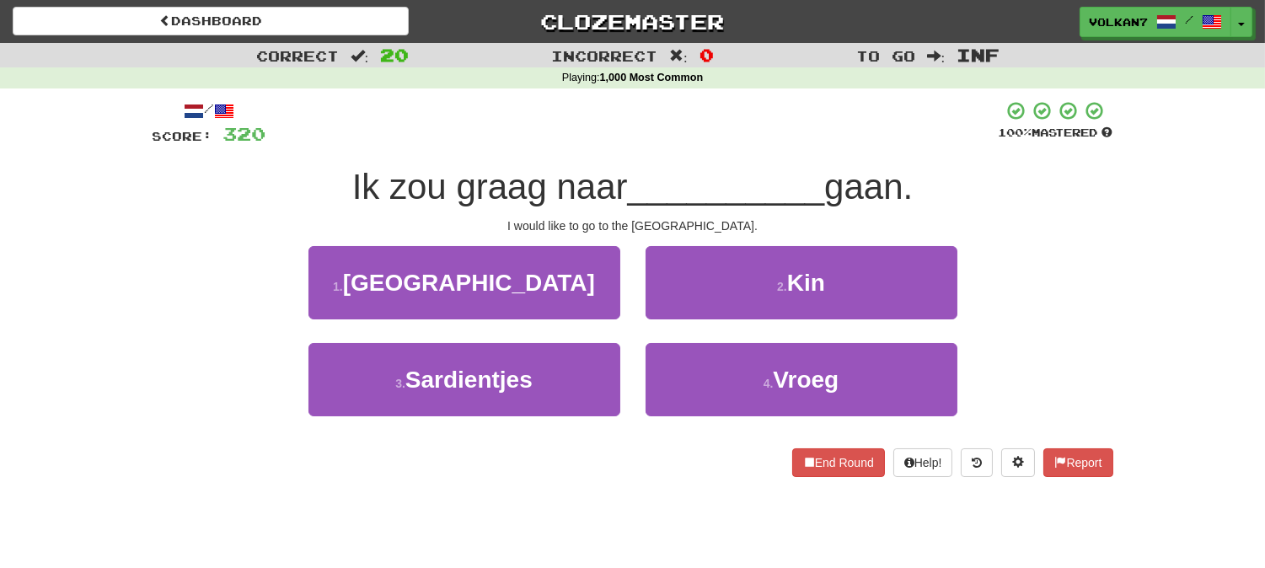
click at [704, 140] on div at bounding box center [632, 123] width 732 height 46
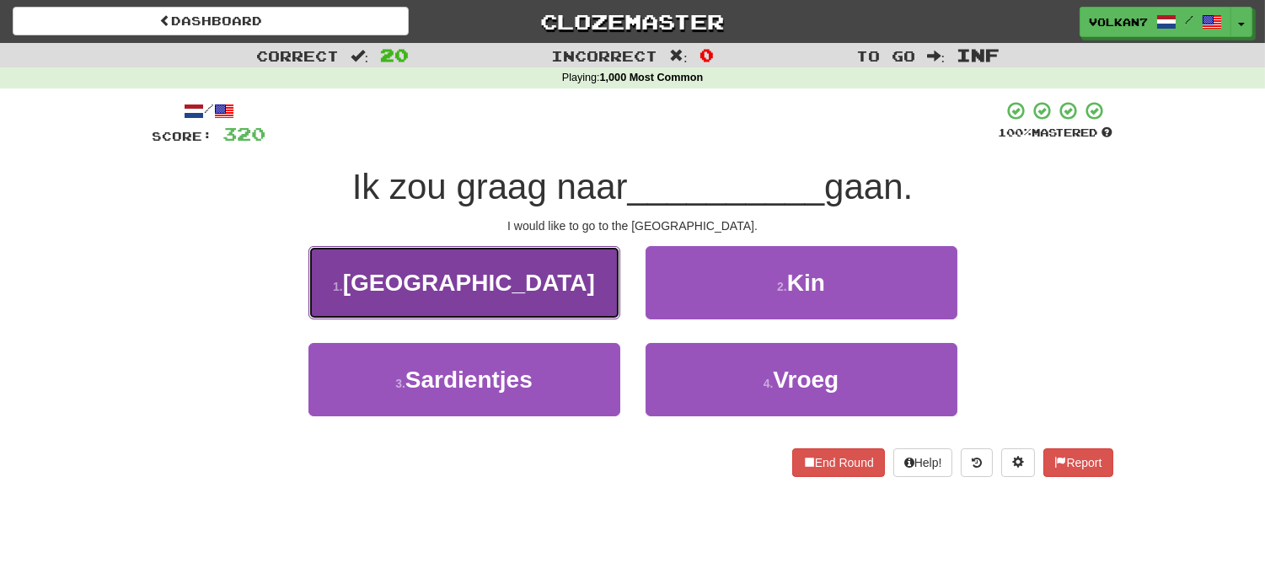
click at [543, 275] on button "1 . Amerika" at bounding box center [464, 282] width 312 height 73
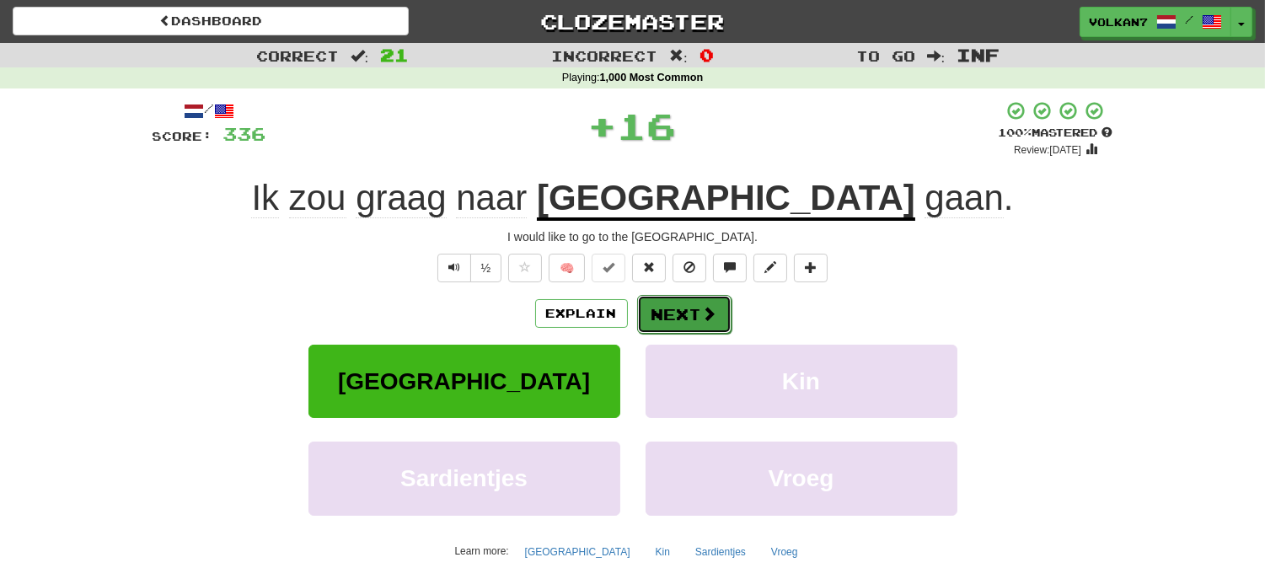
click at [698, 309] on button "Next" at bounding box center [684, 314] width 94 height 39
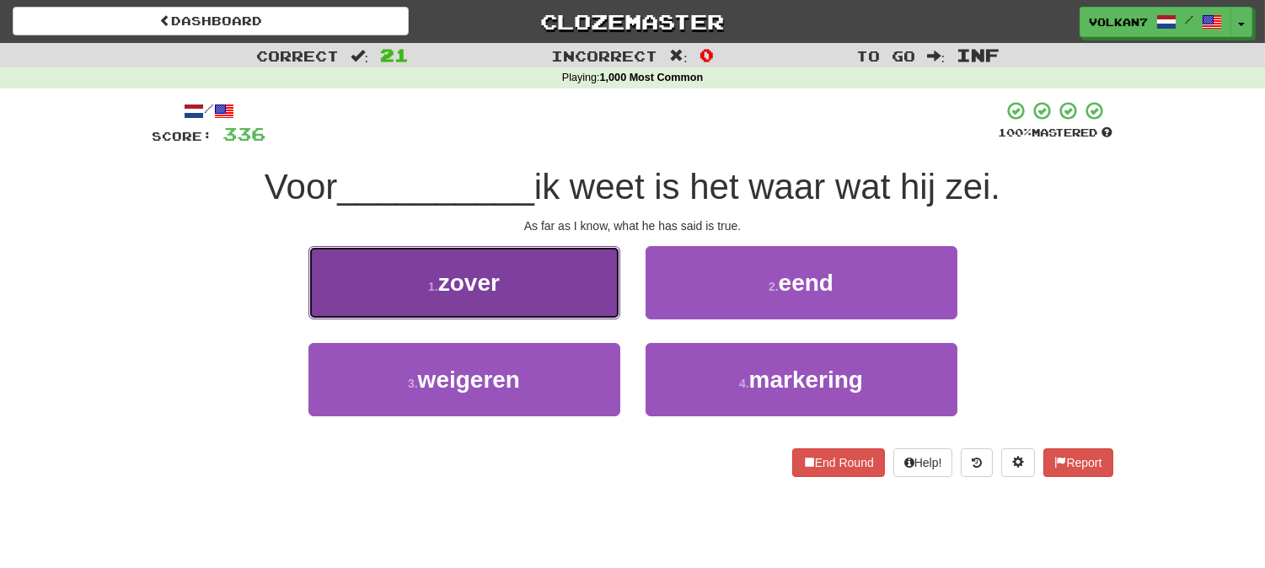
click at [541, 292] on button "1 . zover" at bounding box center [464, 282] width 312 height 73
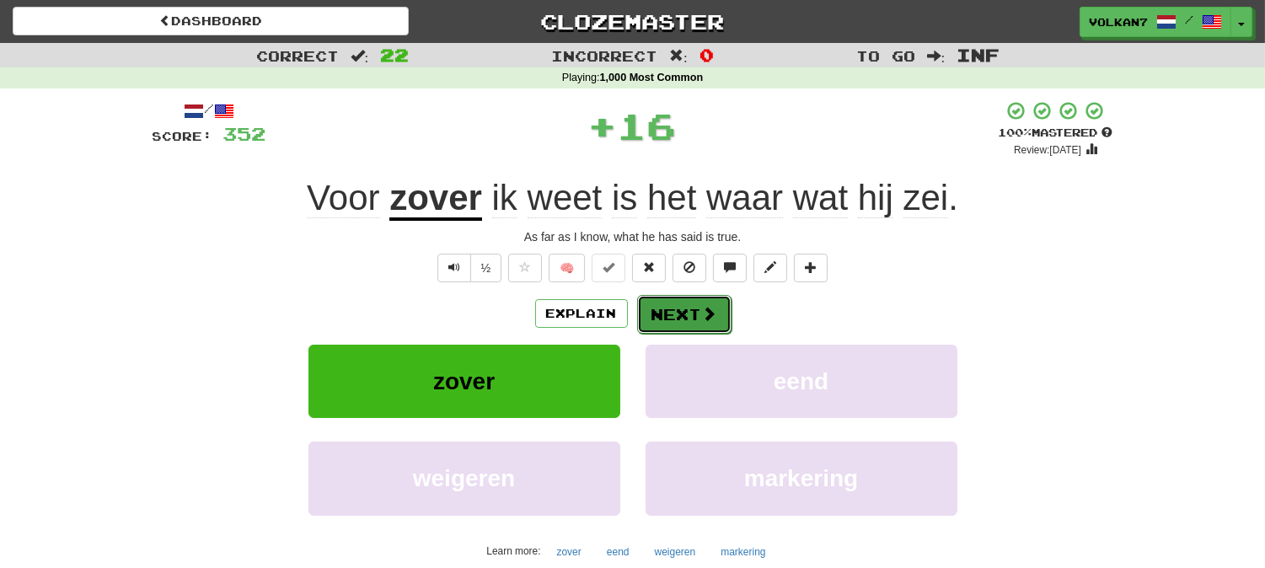
click at [704, 313] on span at bounding box center [709, 313] width 15 height 15
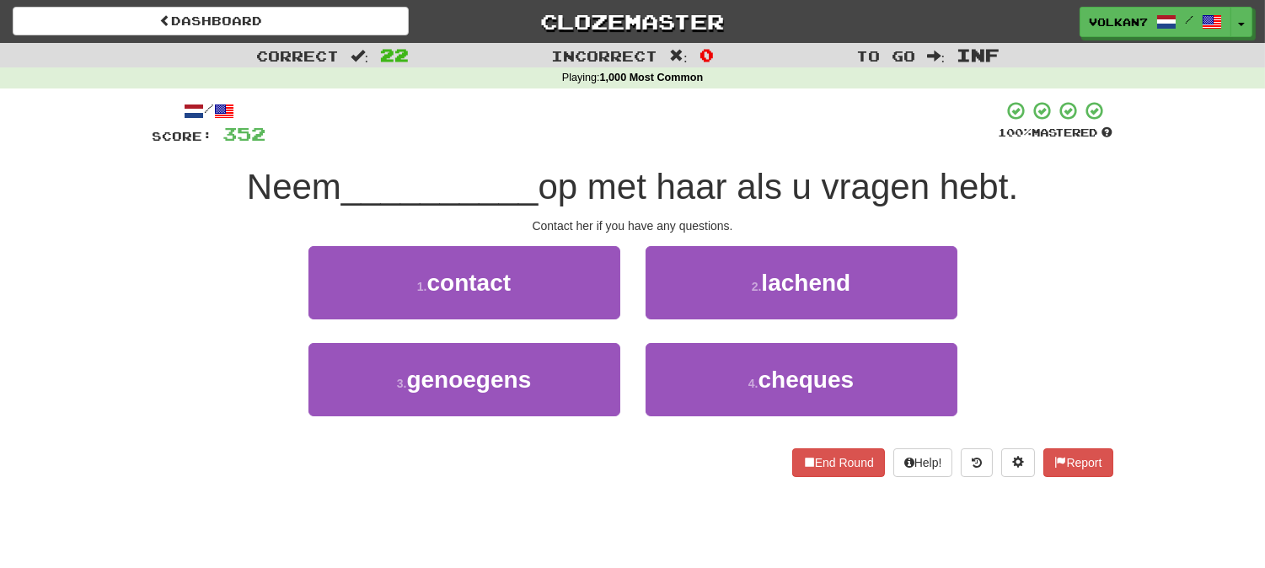
click at [753, 156] on div "/ Score: 352 100 % Mastered Neem __________ op met haar als u vragen hebt. Cont…" at bounding box center [632, 288] width 960 height 377
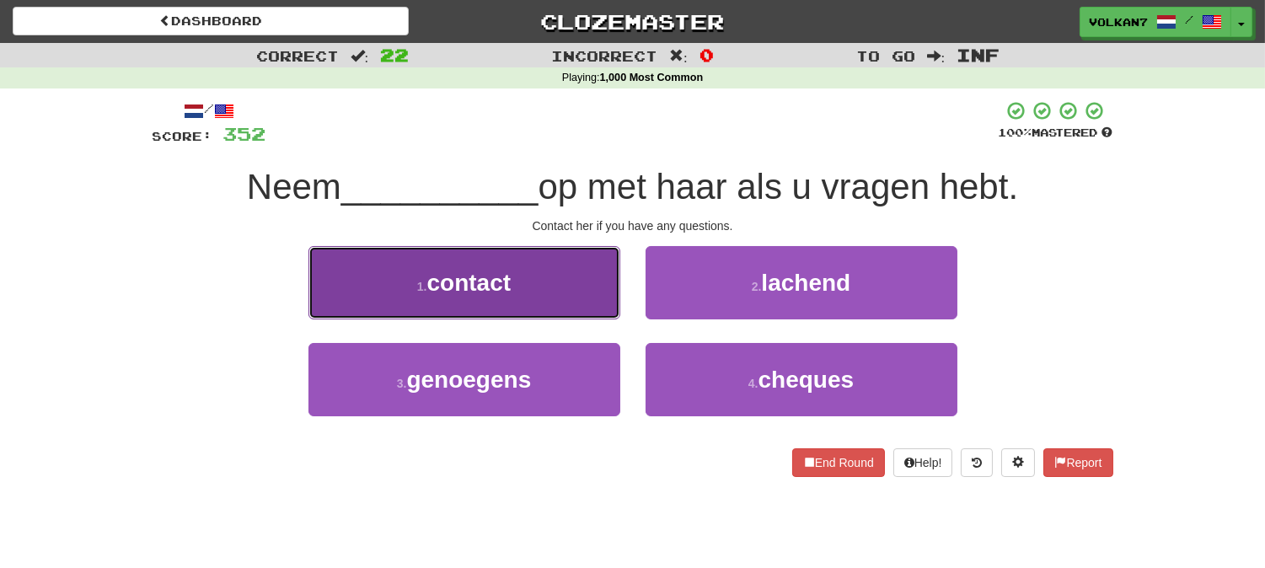
click at [540, 291] on button "1 . contact" at bounding box center [464, 282] width 312 height 73
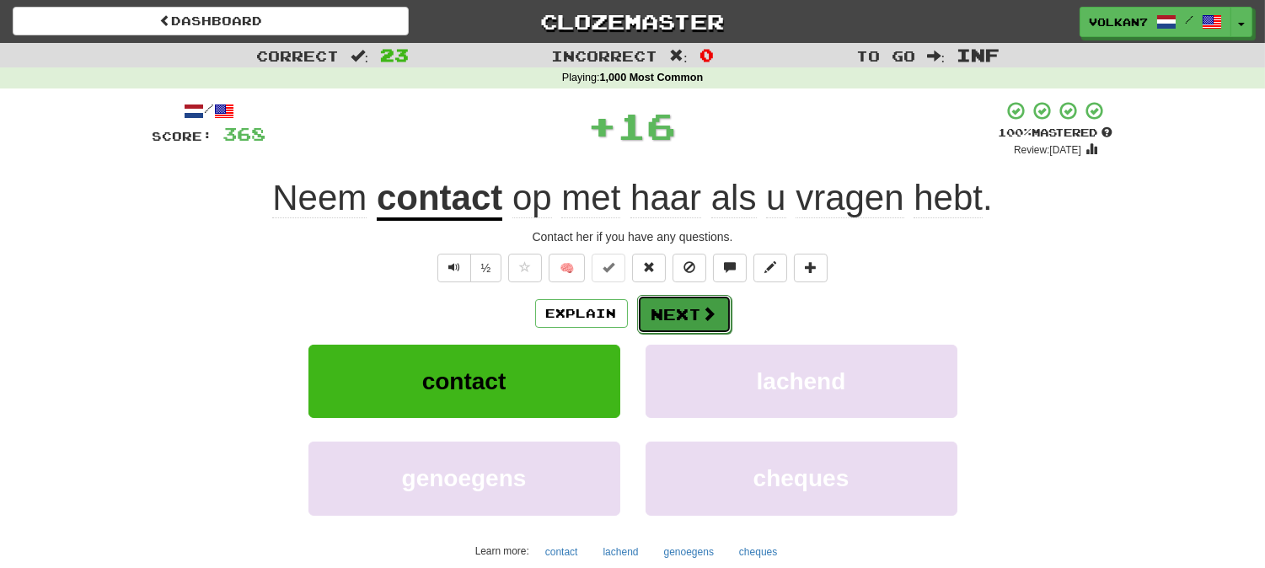
click at [709, 313] on span at bounding box center [709, 313] width 15 height 15
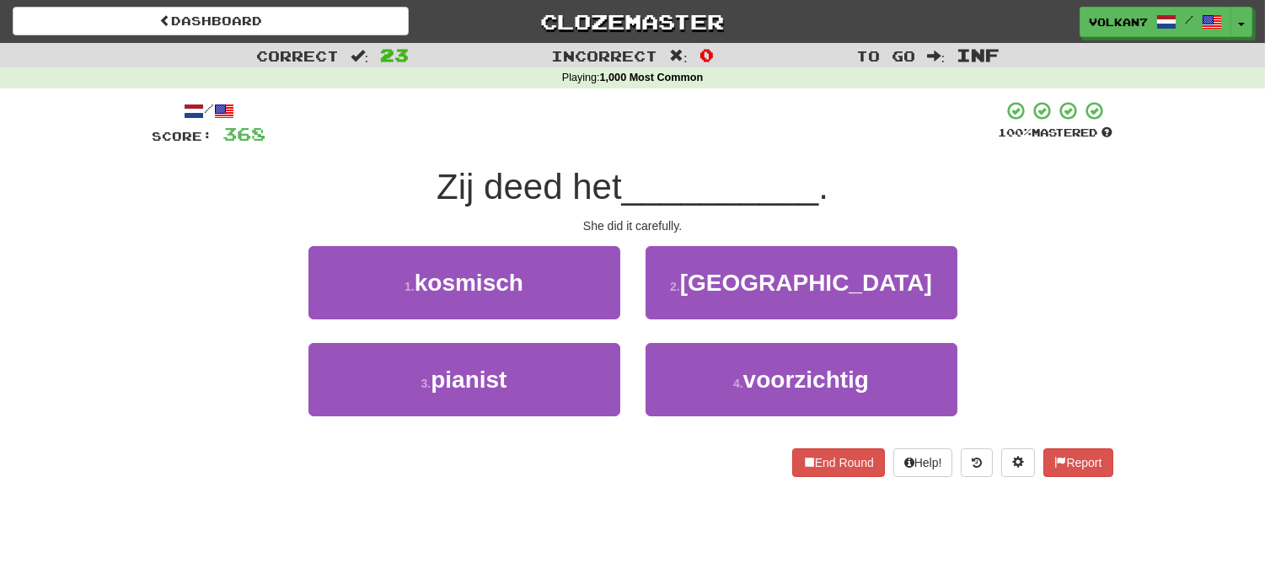
click at [730, 136] on div at bounding box center [632, 123] width 732 height 46
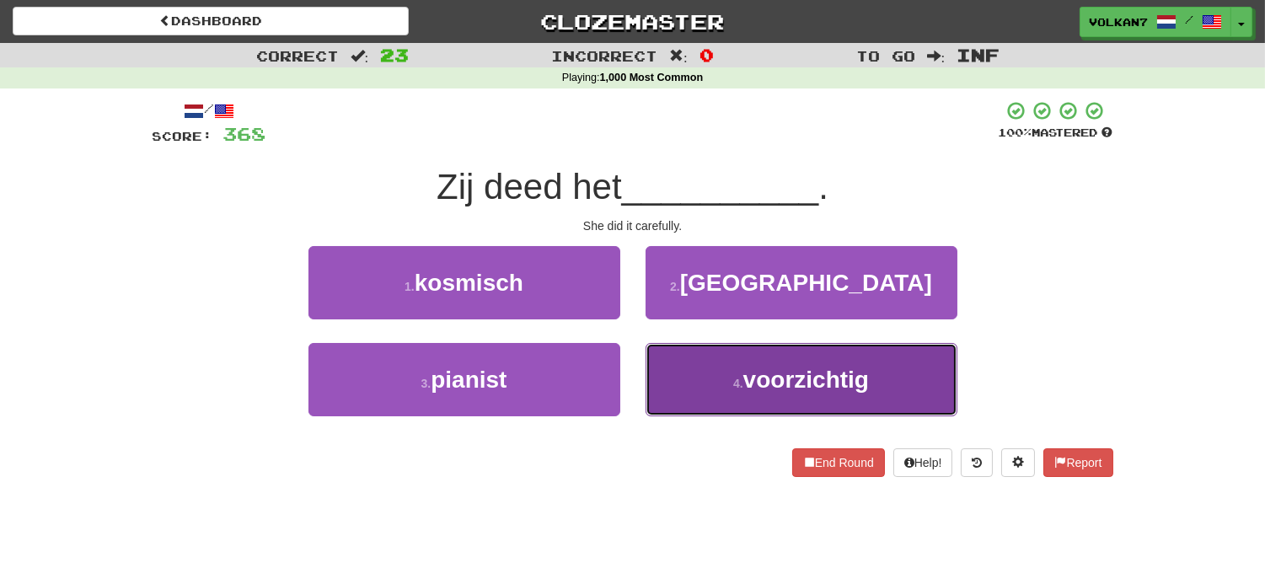
click at [717, 393] on button "4 . voorzichtig" at bounding box center [801, 379] width 312 height 73
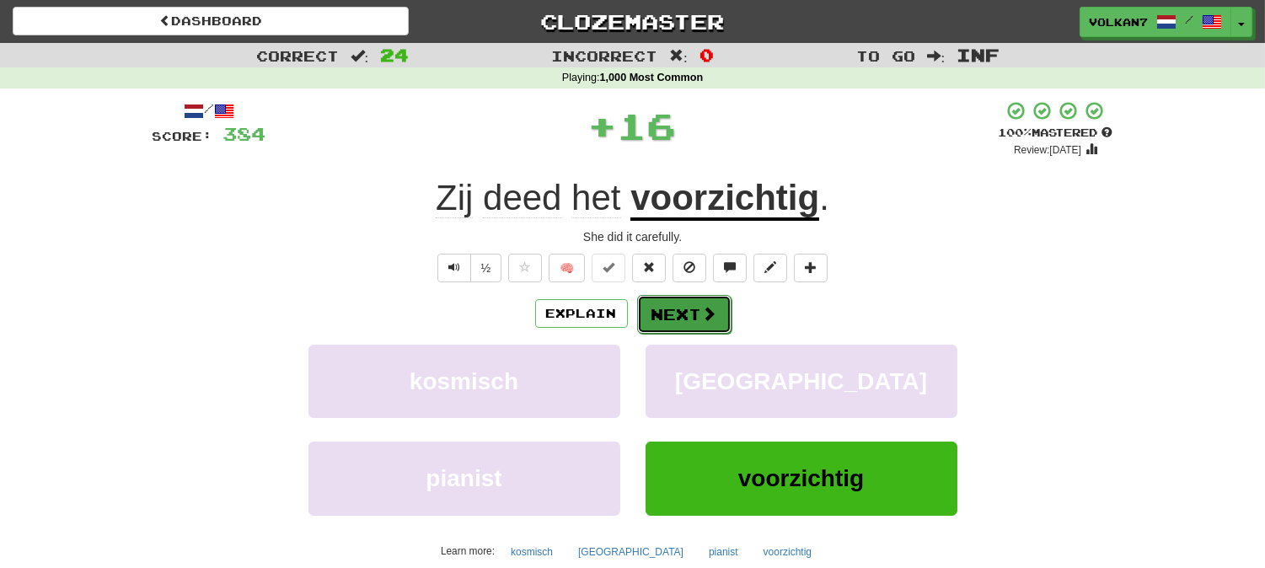
click at [683, 309] on button "Next" at bounding box center [684, 314] width 94 height 39
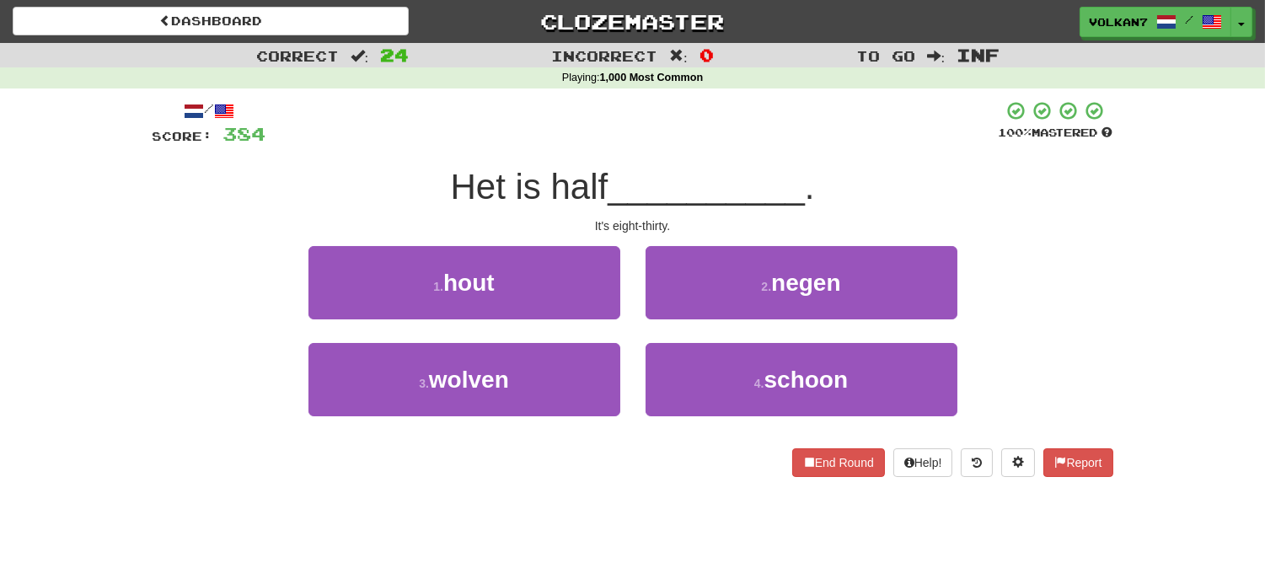
click at [751, 139] on div at bounding box center [632, 123] width 732 height 46
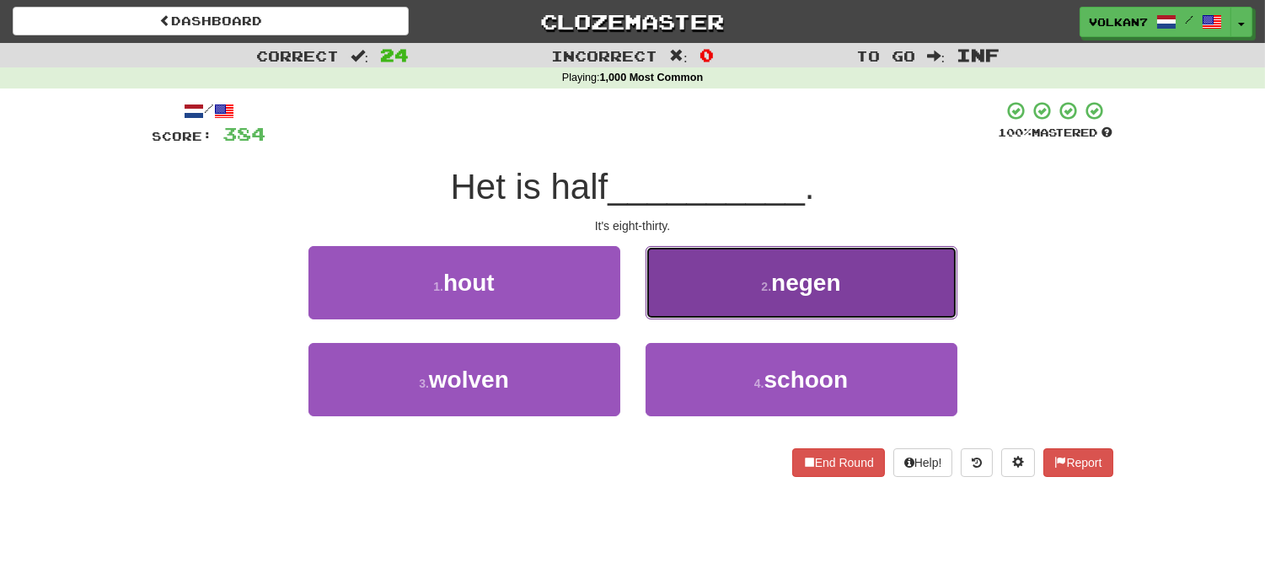
click at [729, 285] on button "2 . negen" at bounding box center [801, 282] width 312 height 73
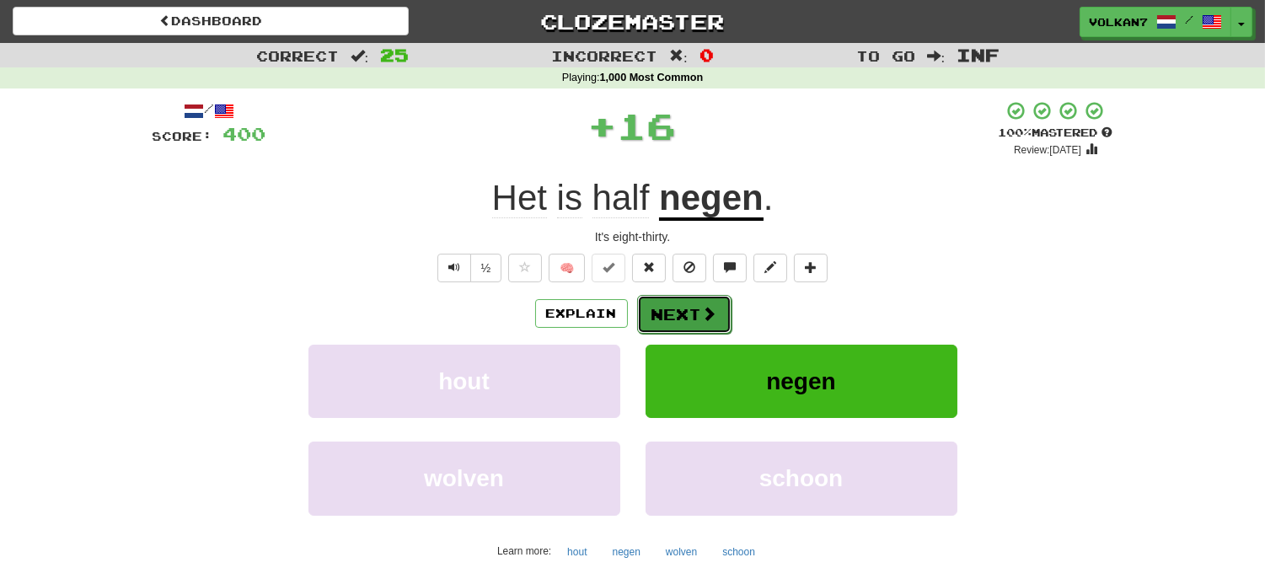
click at [688, 318] on button "Next" at bounding box center [684, 314] width 94 height 39
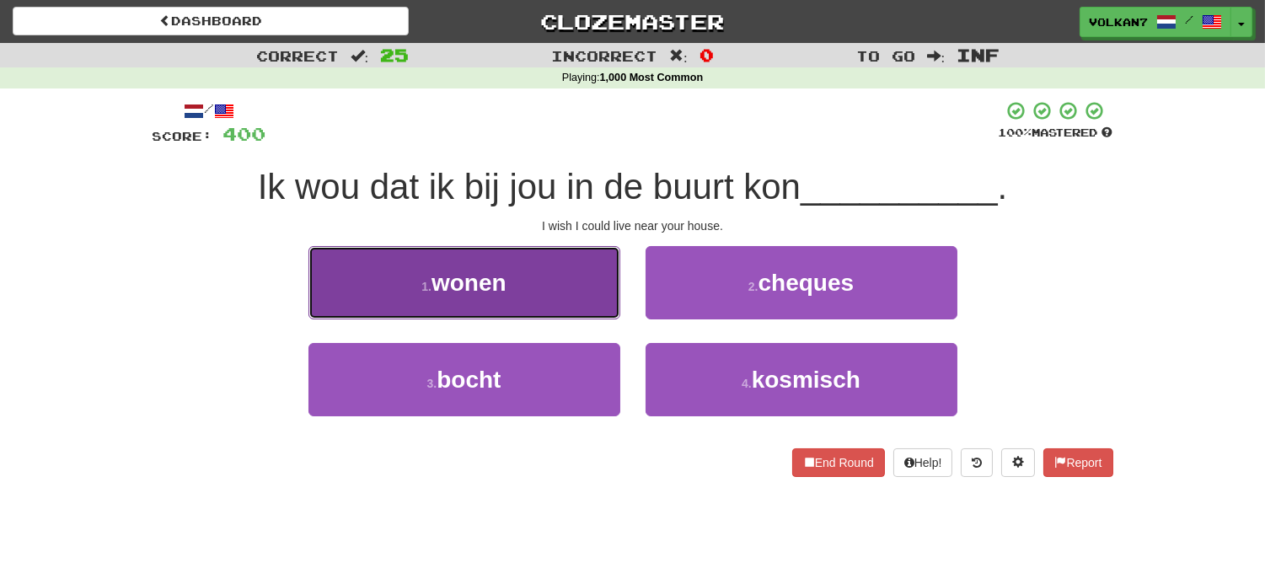
click at [575, 281] on button "1 . wonen" at bounding box center [464, 282] width 312 height 73
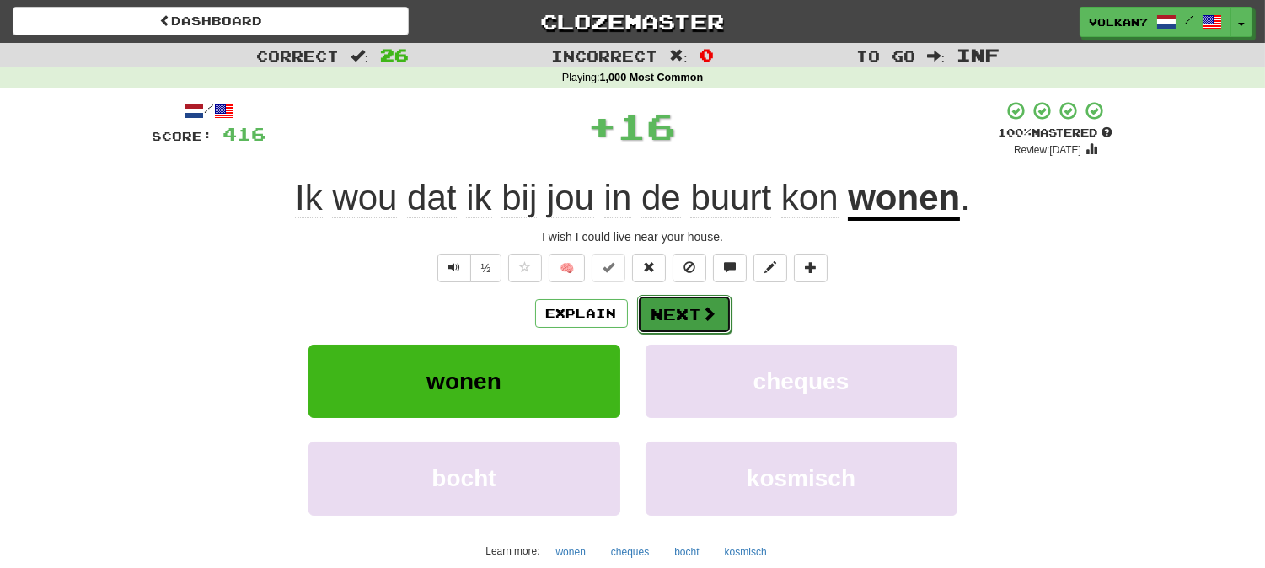
click at [719, 304] on button "Next" at bounding box center [684, 314] width 94 height 39
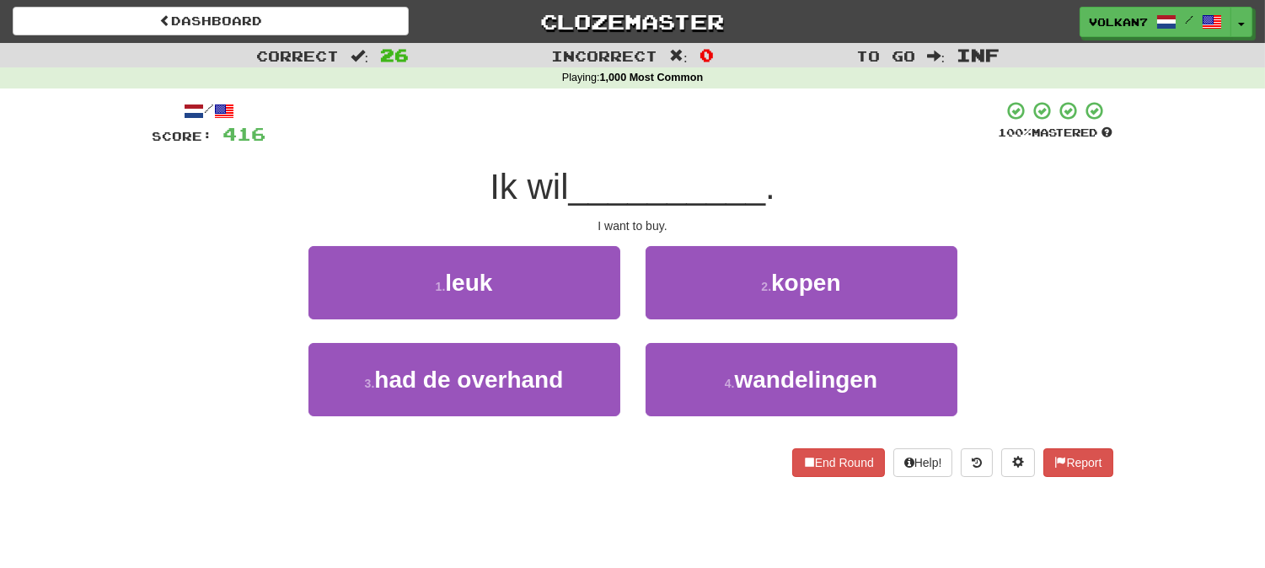
click at [756, 108] on div at bounding box center [632, 123] width 732 height 46
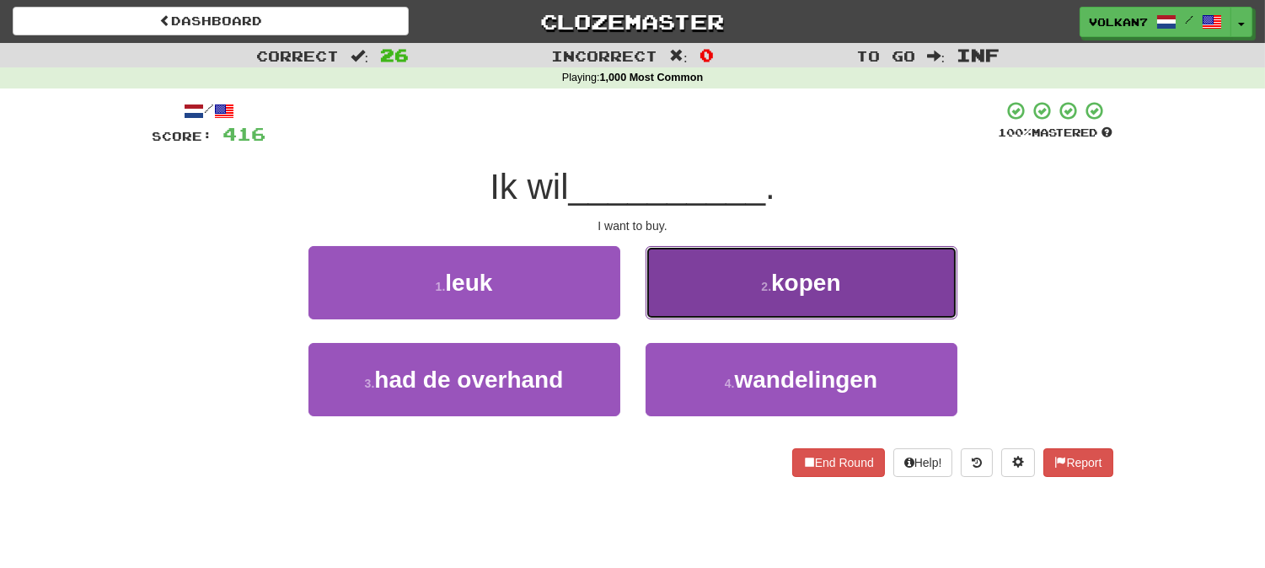
click at [760, 275] on button "2 . kopen" at bounding box center [801, 282] width 312 height 73
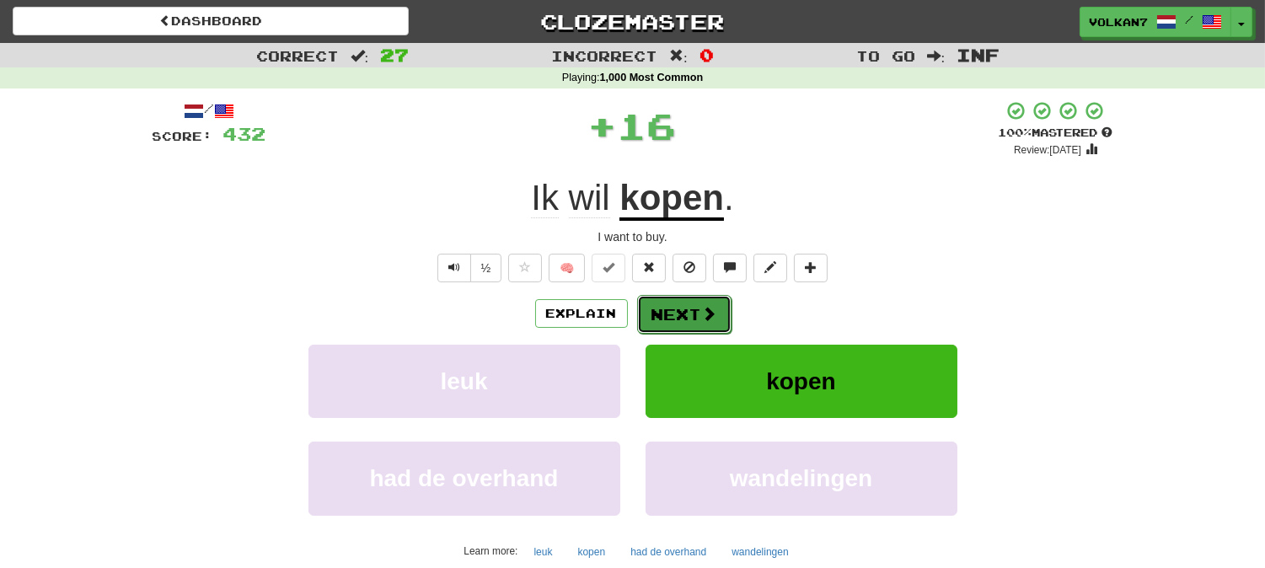
click at [708, 308] on span at bounding box center [709, 313] width 15 height 15
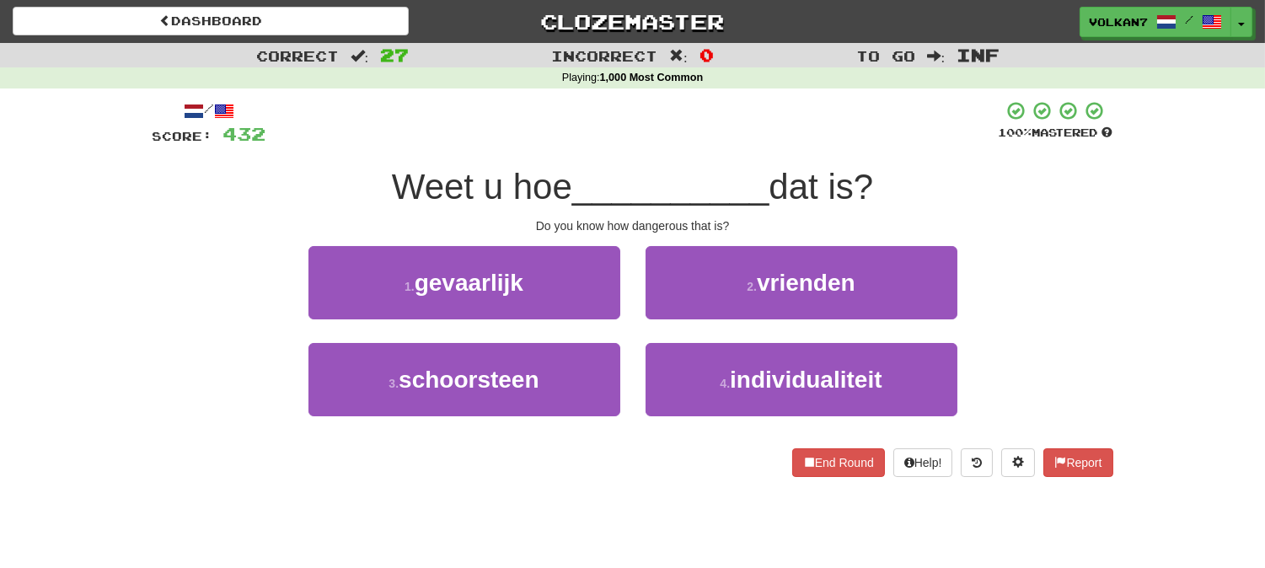
click at [729, 139] on div at bounding box center [632, 123] width 732 height 46
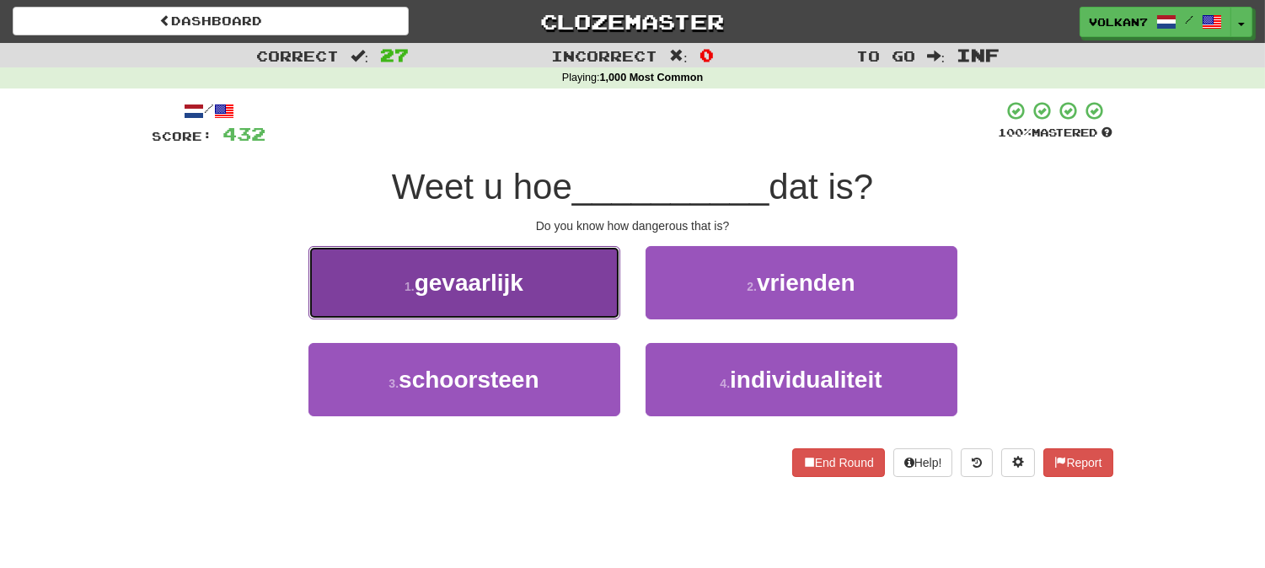
click at [534, 270] on button "1 . gevaarlijk" at bounding box center [464, 282] width 312 height 73
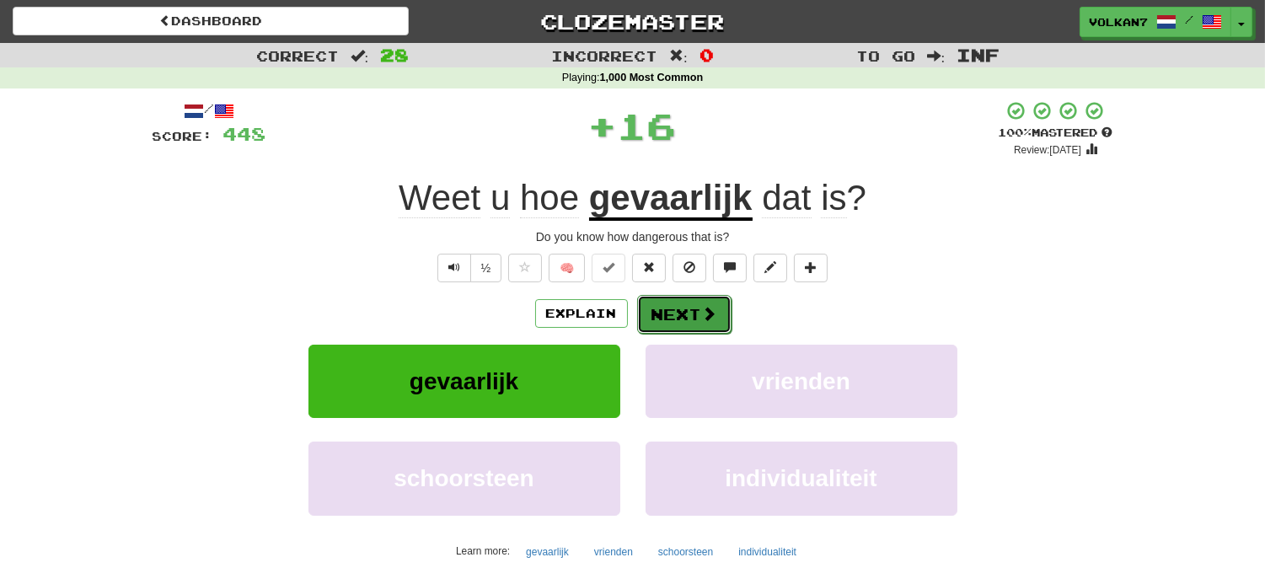
click at [664, 325] on button "Next" at bounding box center [684, 314] width 94 height 39
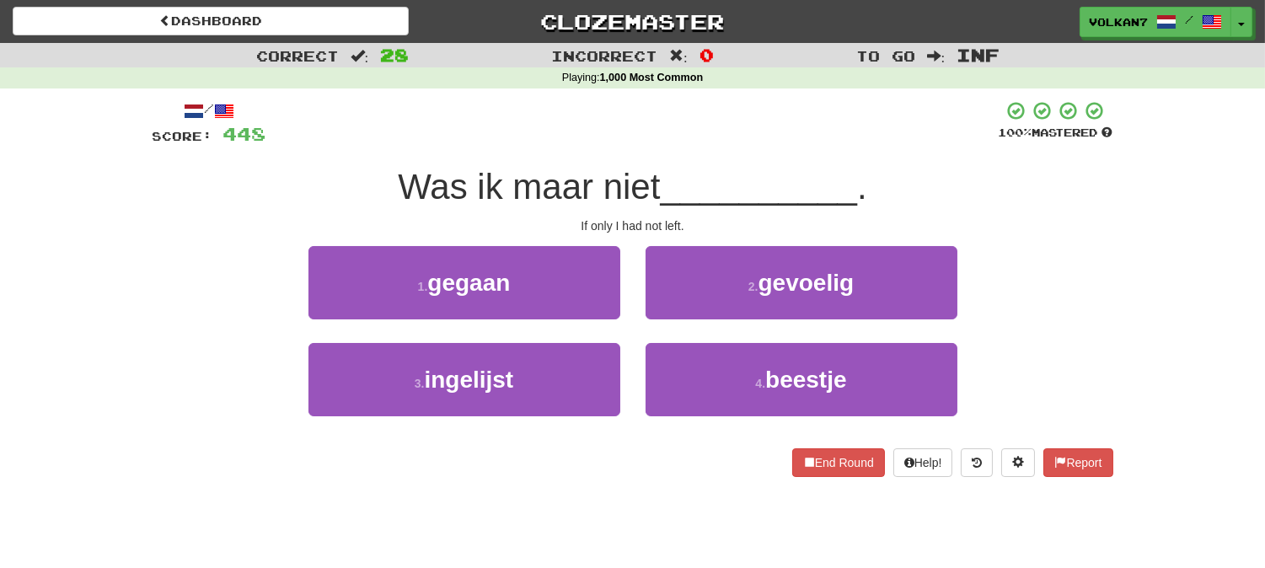
click at [722, 131] on div at bounding box center [632, 123] width 732 height 46
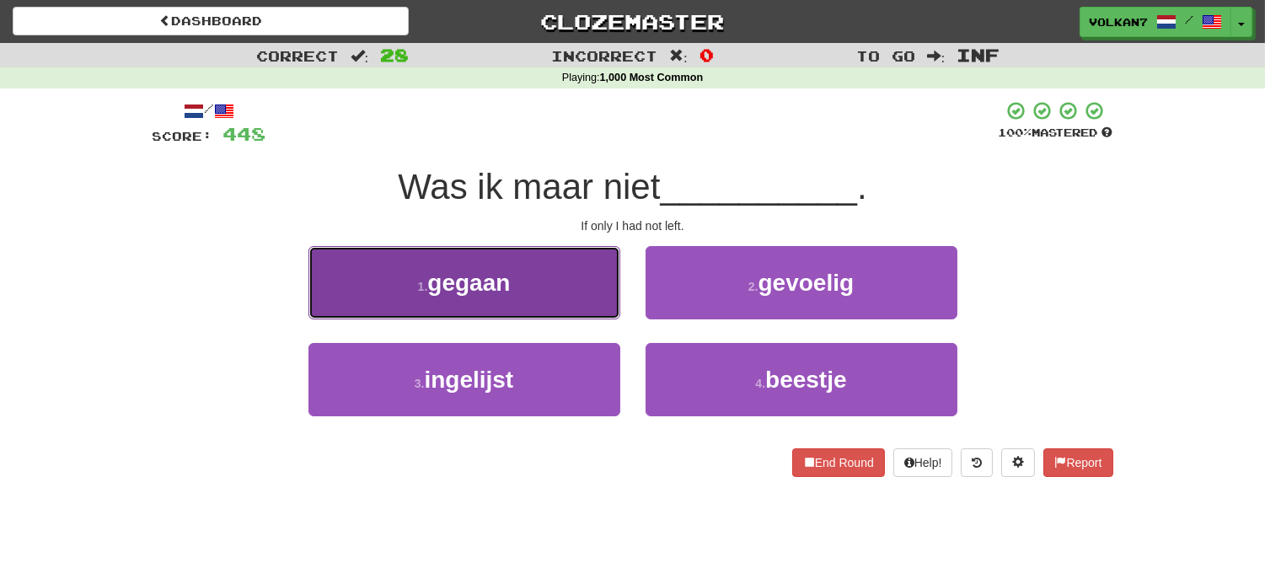
click at [449, 291] on span "gegaan" at bounding box center [468, 283] width 83 height 26
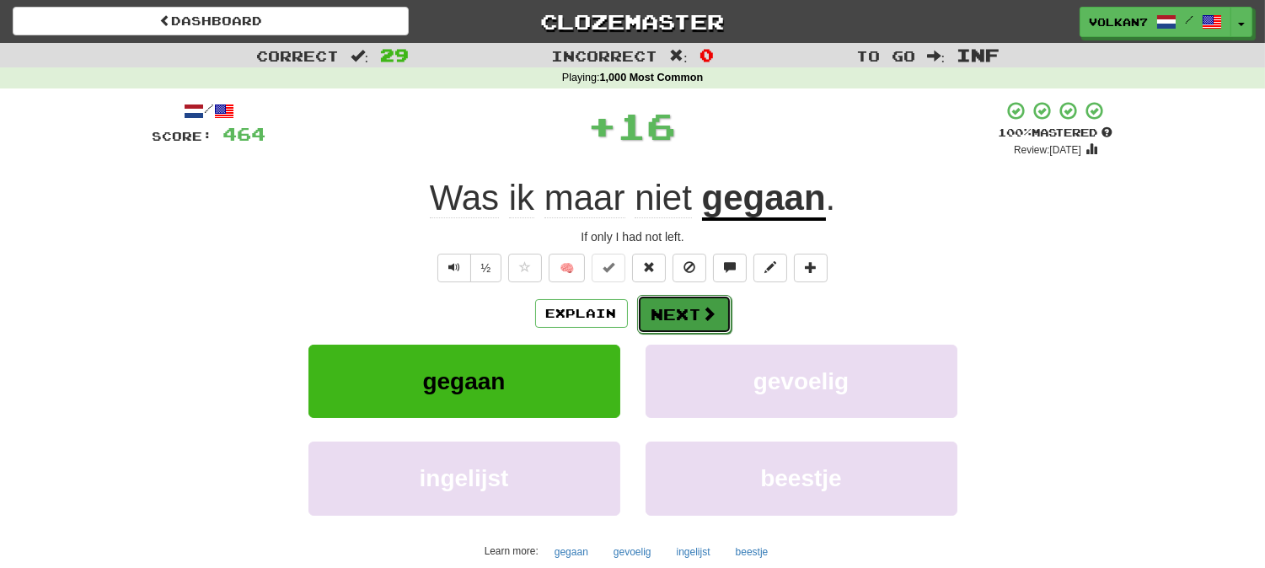
click at [713, 315] on span at bounding box center [709, 313] width 15 height 15
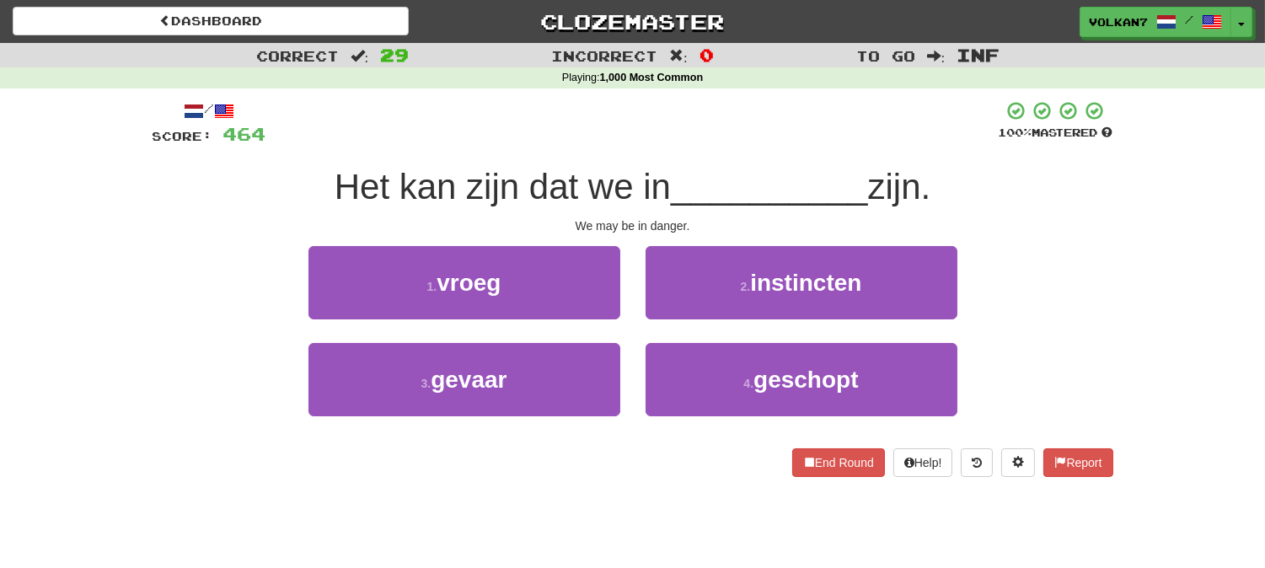
click at [727, 129] on div at bounding box center [632, 123] width 732 height 46
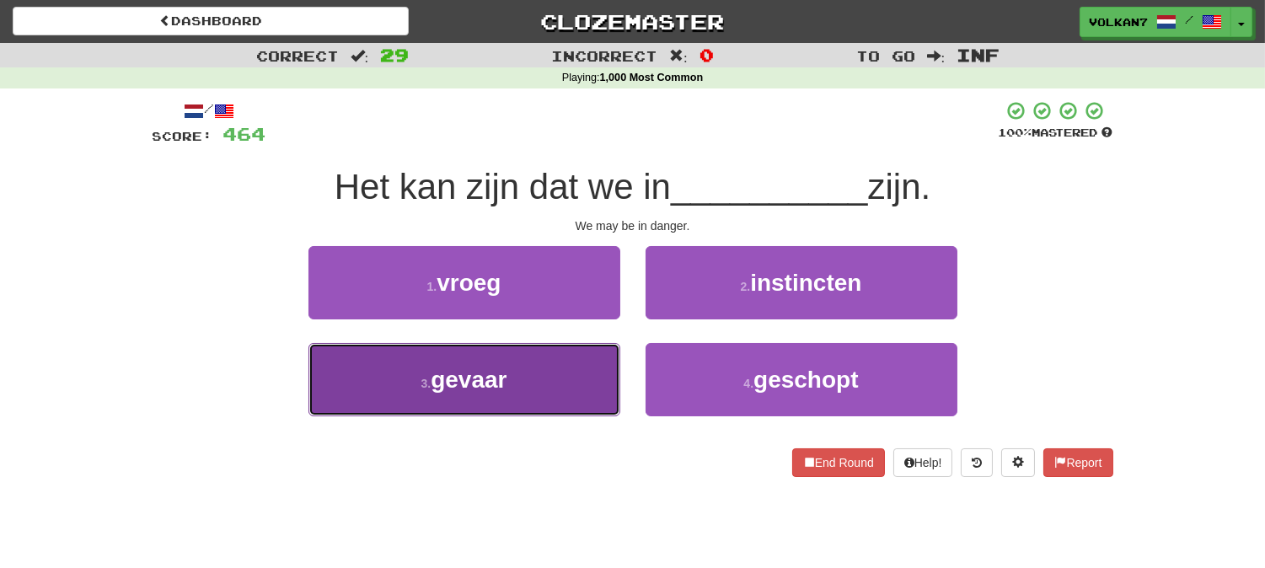
click at [558, 389] on button "3 . gevaar" at bounding box center [464, 379] width 312 height 73
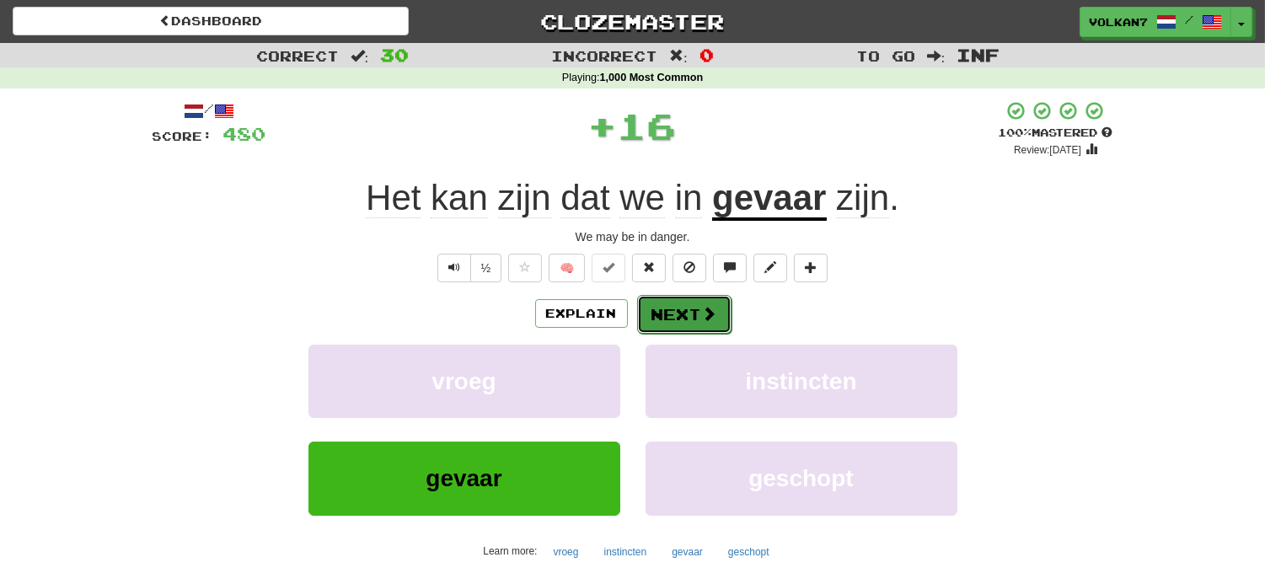
click at [663, 313] on button "Next" at bounding box center [684, 314] width 94 height 39
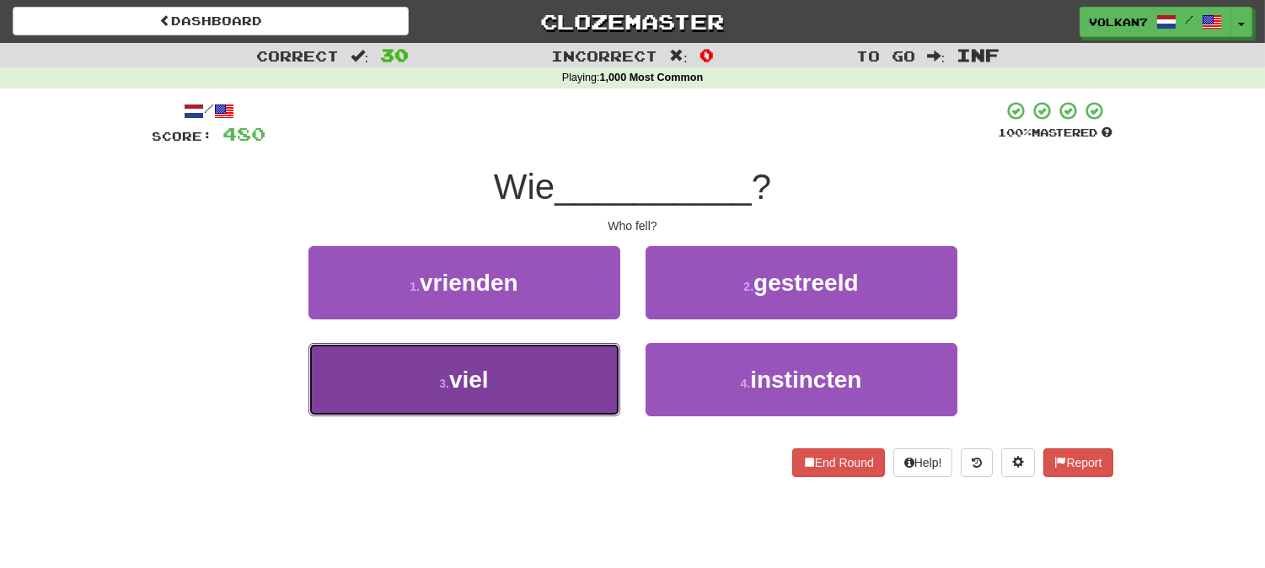
click at [529, 361] on button "3 . viel" at bounding box center [464, 379] width 312 height 73
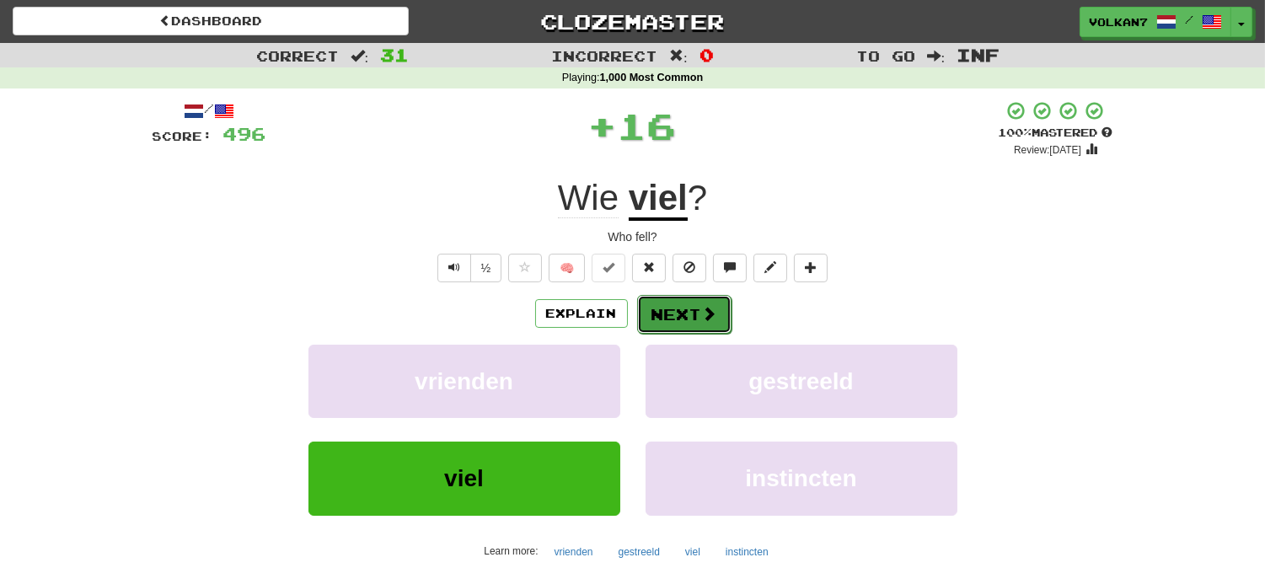
click at [679, 301] on button "Next" at bounding box center [684, 314] width 94 height 39
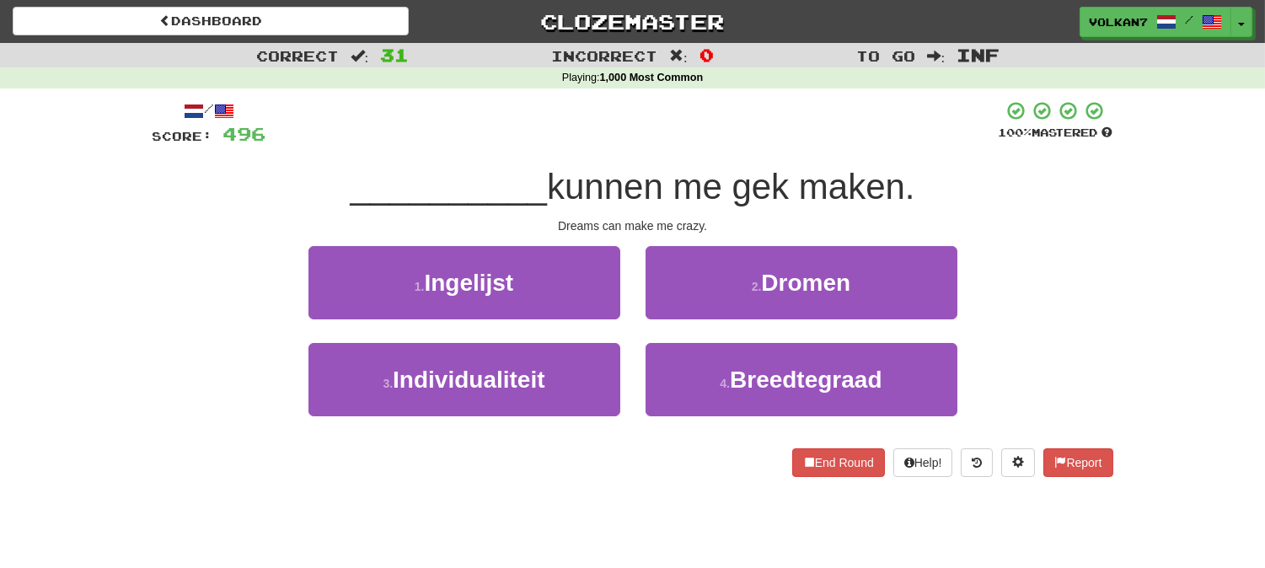
click at [728, 120] on div at bounding box center [632, 123] width 732 height 46
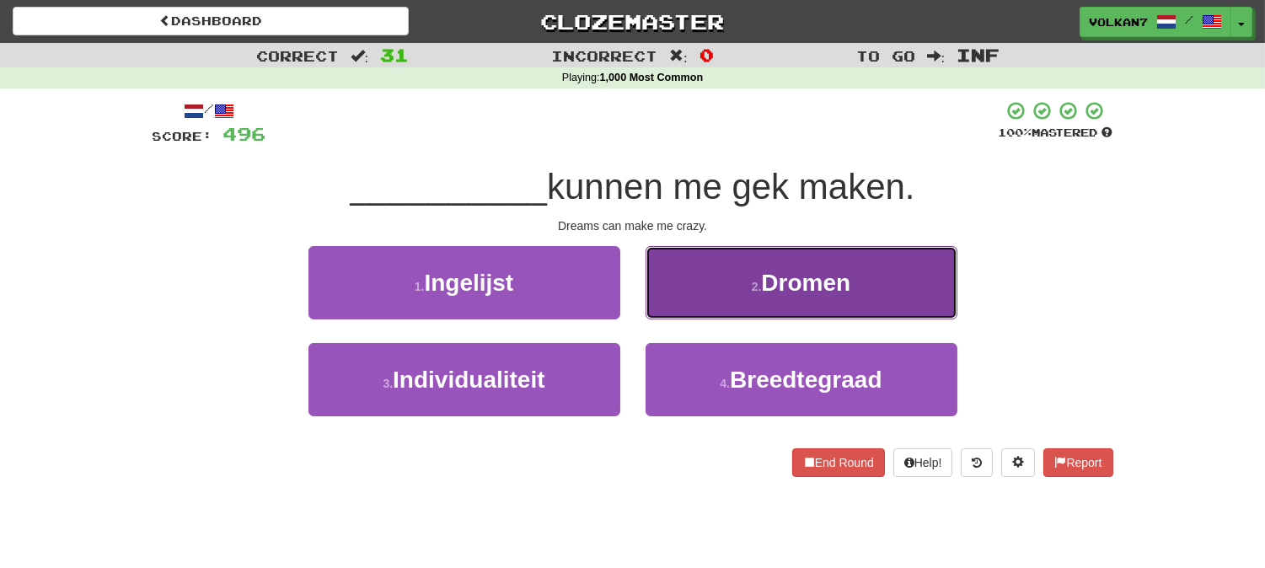
click at [746, 290] on button "2 . Dromen" at bounding box center [801, 282] width 312 height 73
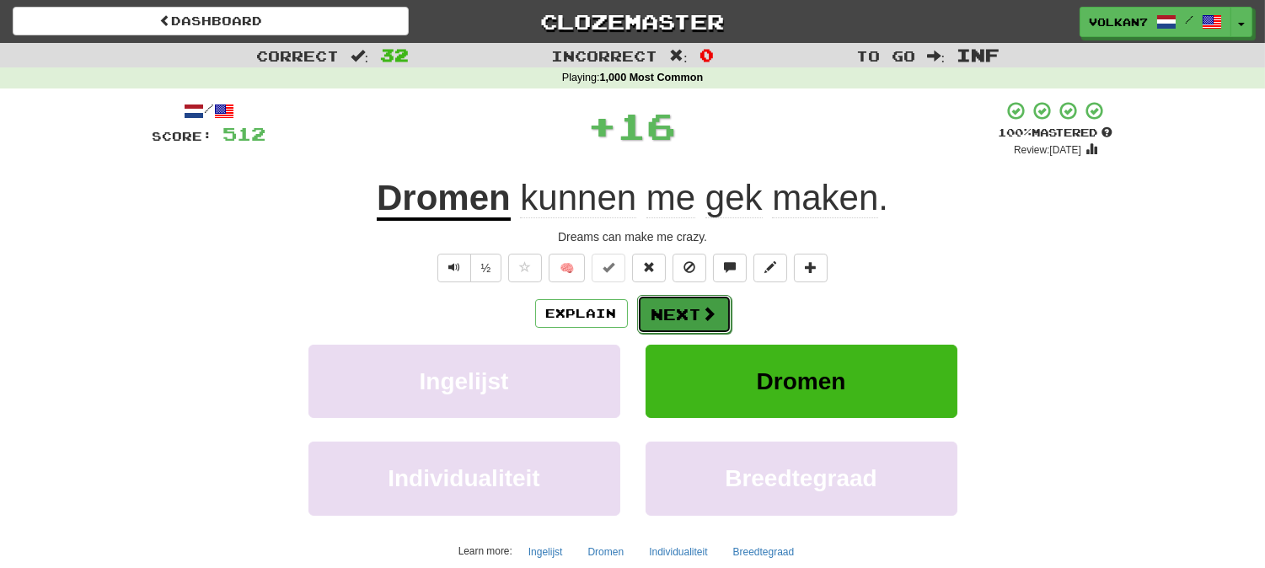
click at [695, 313] on button "Next" at bounding box center [684, 314] width 94 height 39
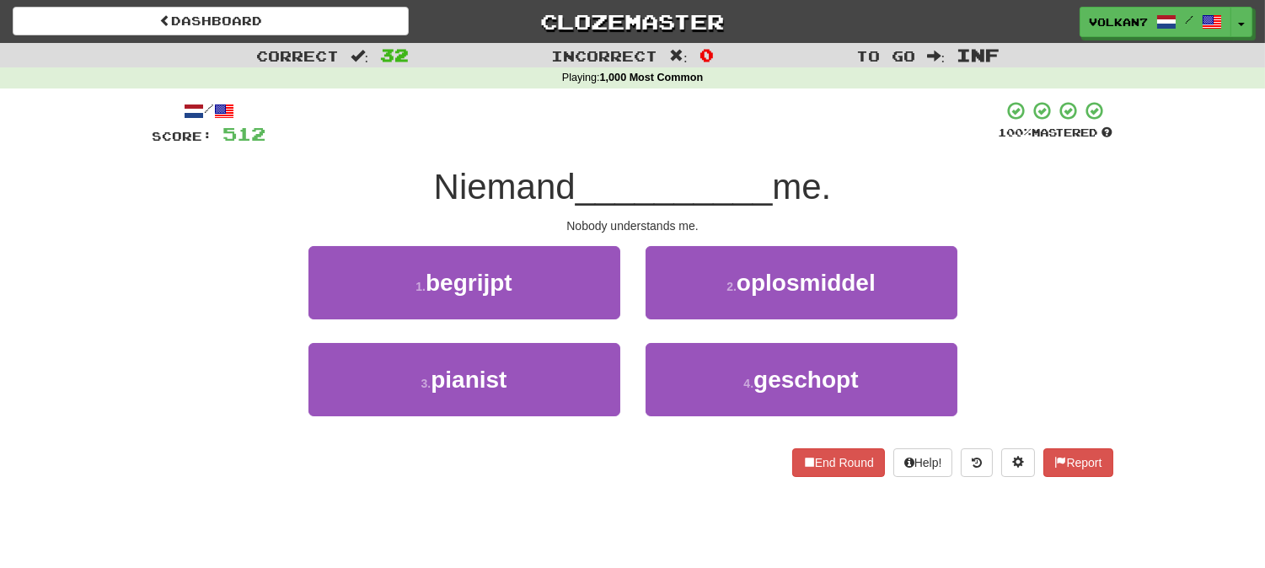
click at [698, 138] on div at bounding box center [632, 123] width 732 height 46
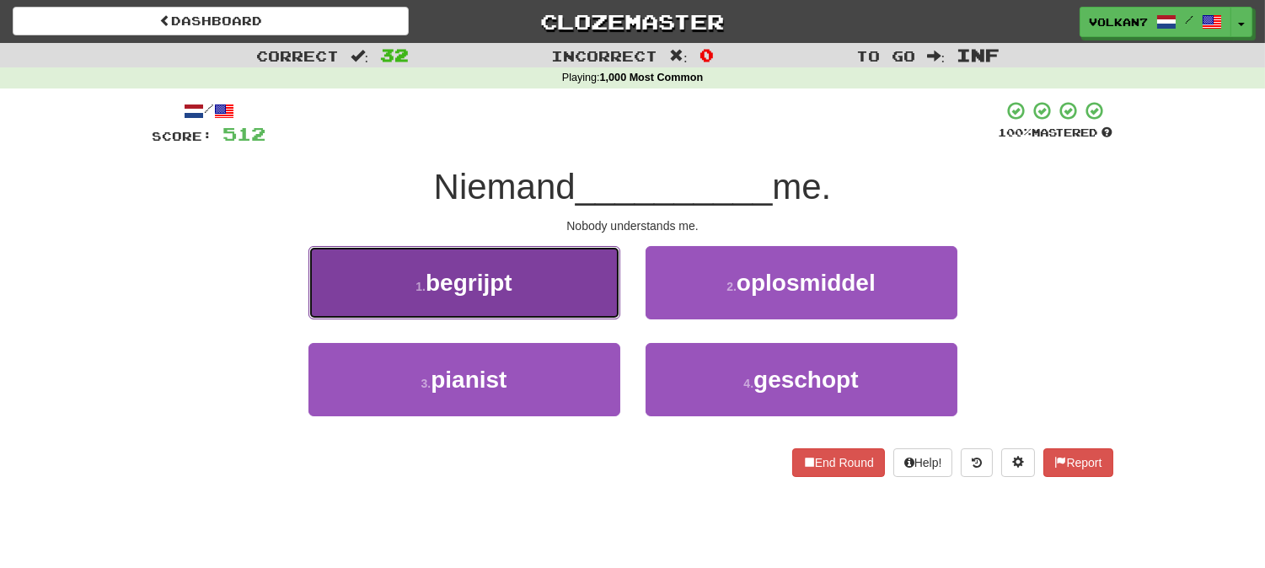
click at [578, 287] on button "1 . begrijpt" at bounding box center [464, 282] width 312 height 73
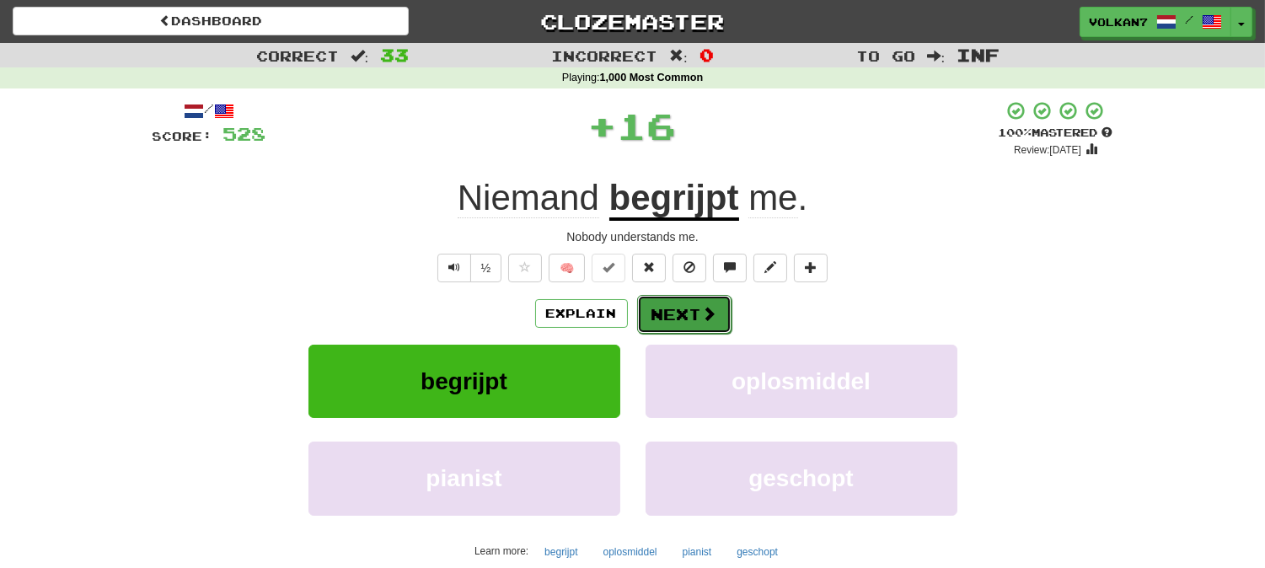
click at [684, 296] on button "Next" at bounding box center [684, 314] width 94 height 39
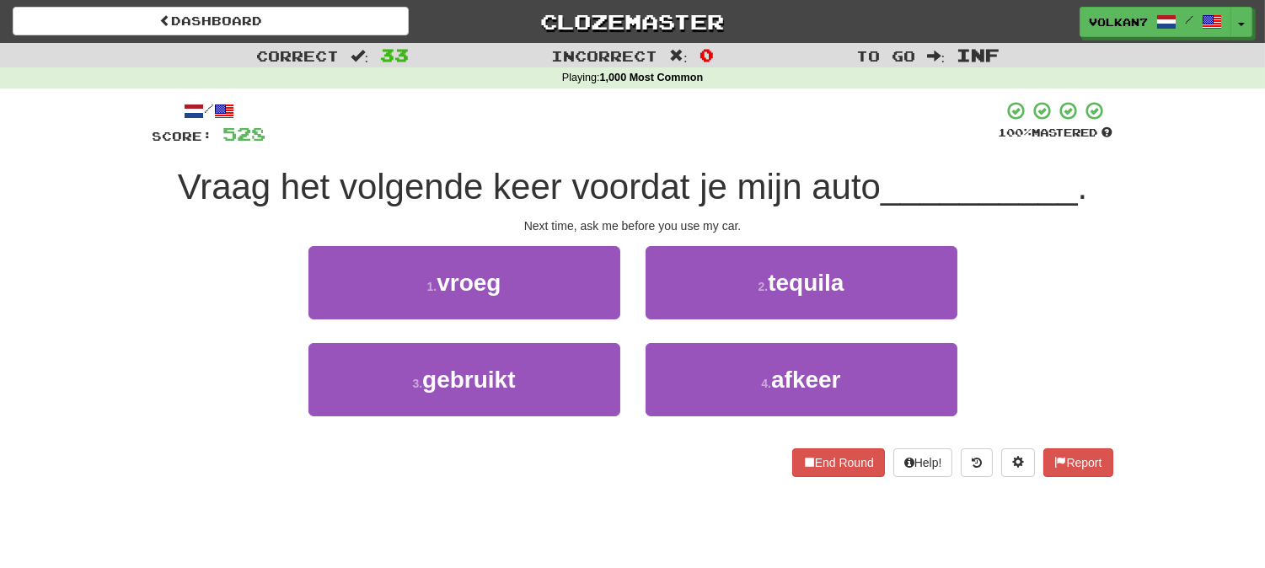
click at [713, 160] on div "/ Score: 528 100 % Mastered Vraag het volgende keer voordat je mijn auto ______…" at bounding box center [632, 288] width 960 height 377
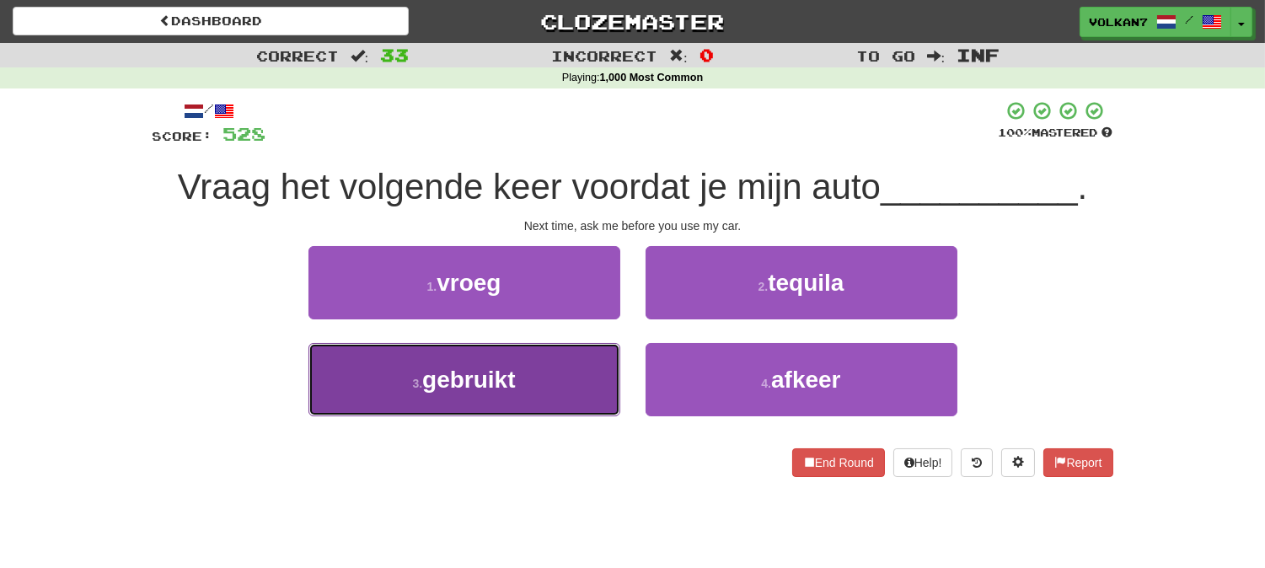
click at [570, 374] on button "3 . gebruikt" at bounding box center [464, 379] width 312 height 73
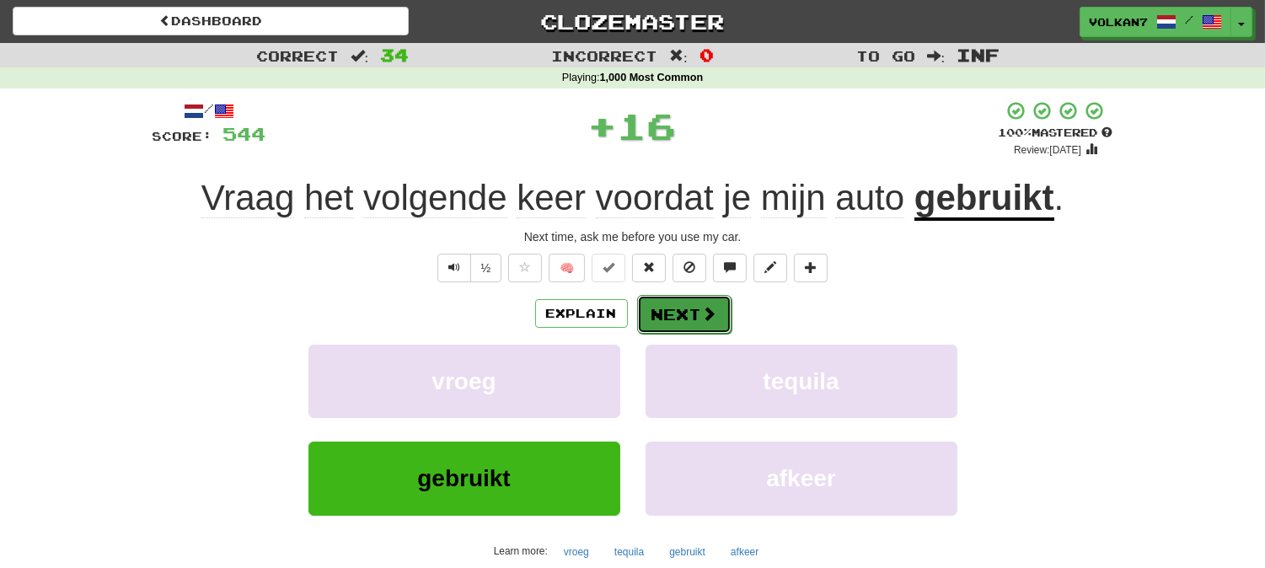
click at [666, 324] on button "Next" at bounding box center [684, 314] width 94 height 39
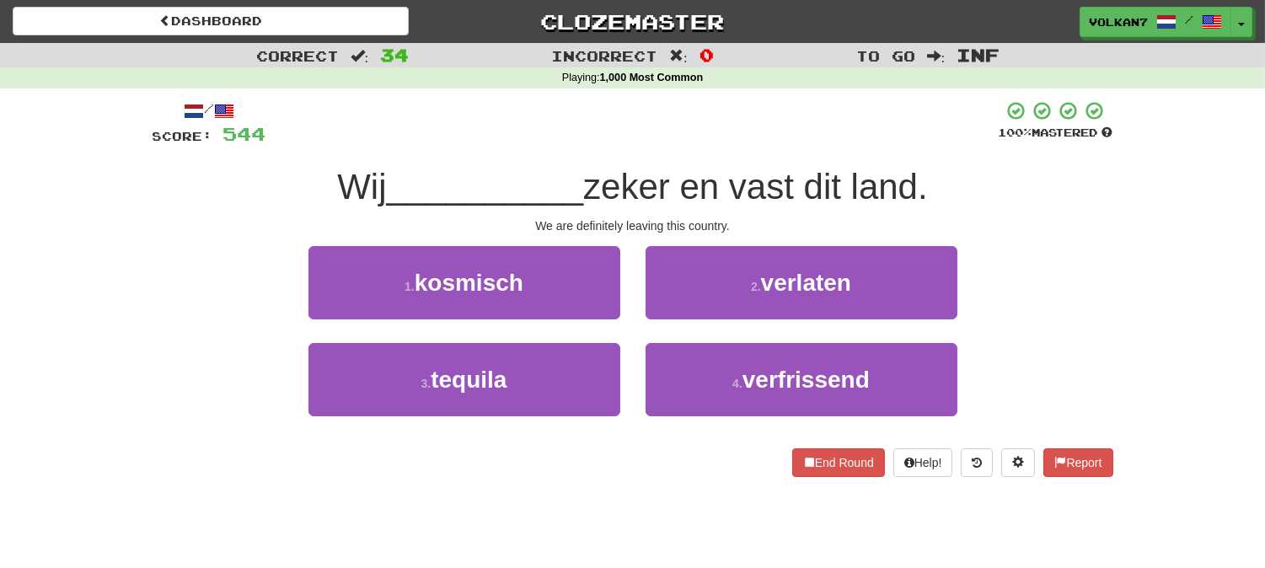
click at [742, 150] on div "/ Score: 544 100 % Mastered Wij __________ zeker en vast dit land. We are defin…" at bounding box center [632, 288] width 960 height 377
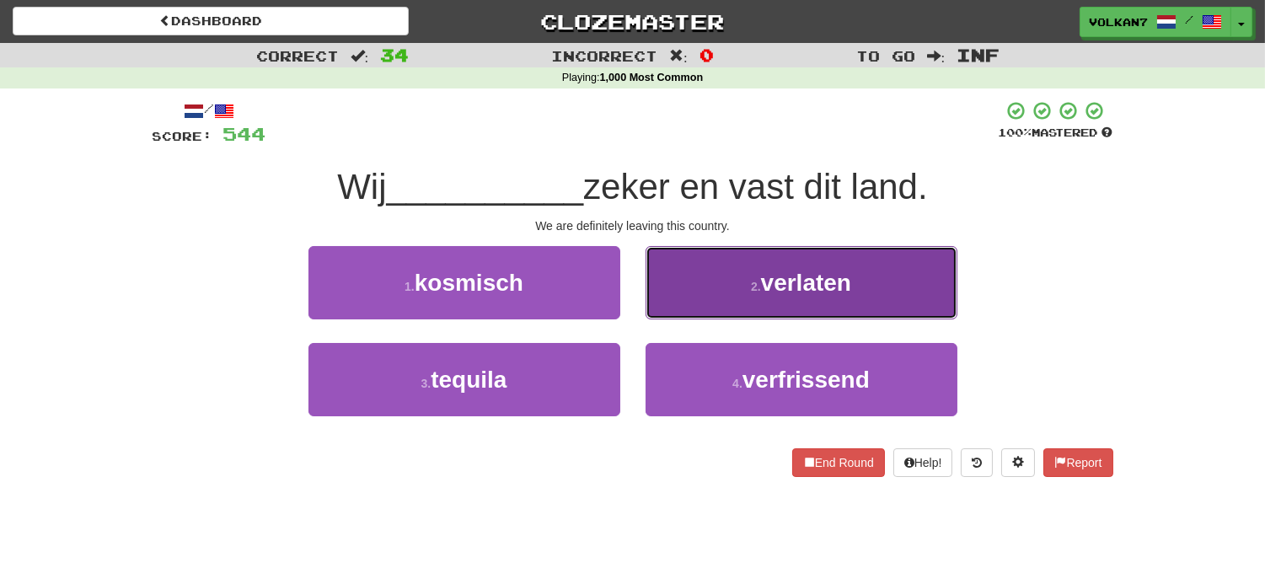
click at [776, 296] on button "2 . verlaten" at bounding box center [801, 282] width 312 height 73
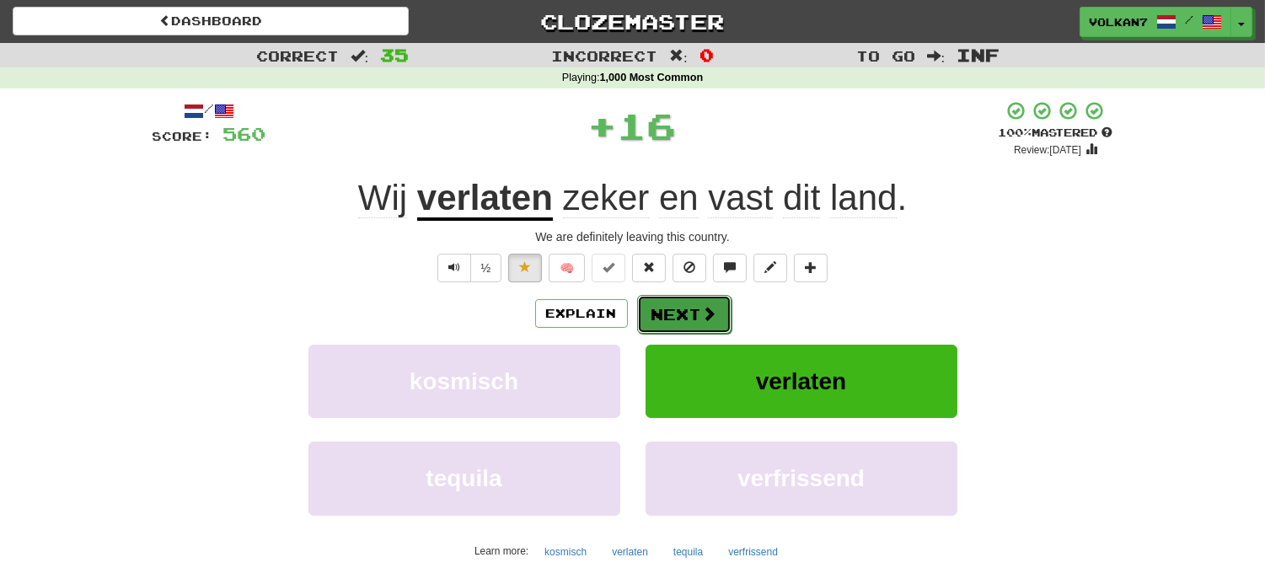
click at [714, 318] on span at bounding box center [709, 313] width 15 height 15
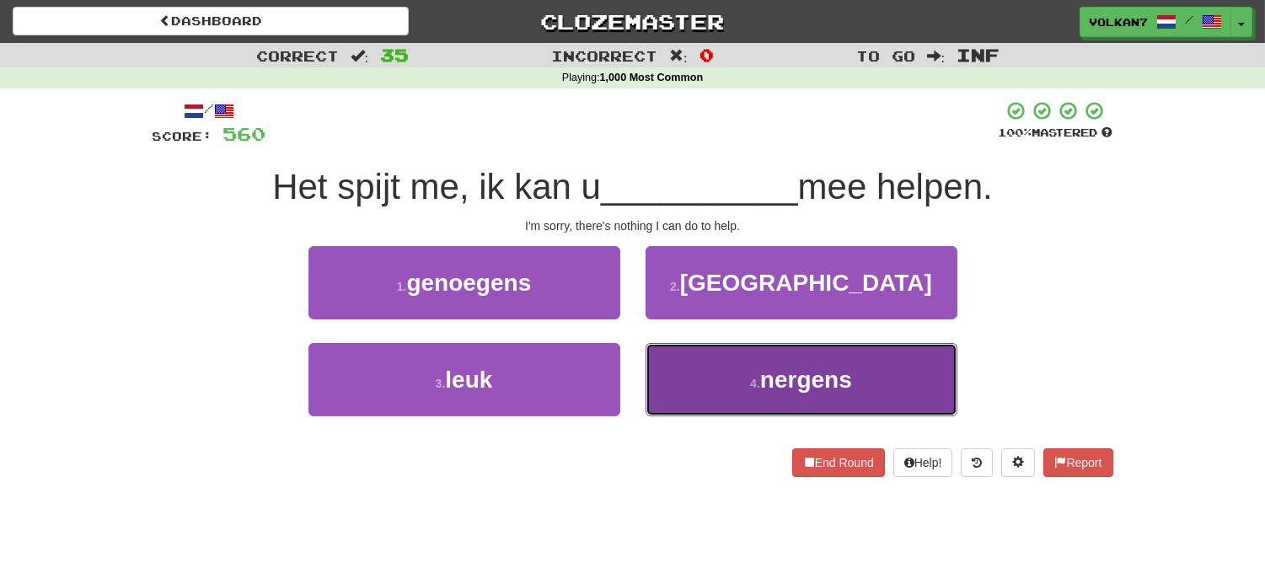
click at [693, 379] on button "4 . nergens" at bounding box center [801, 379] width 312 height 73
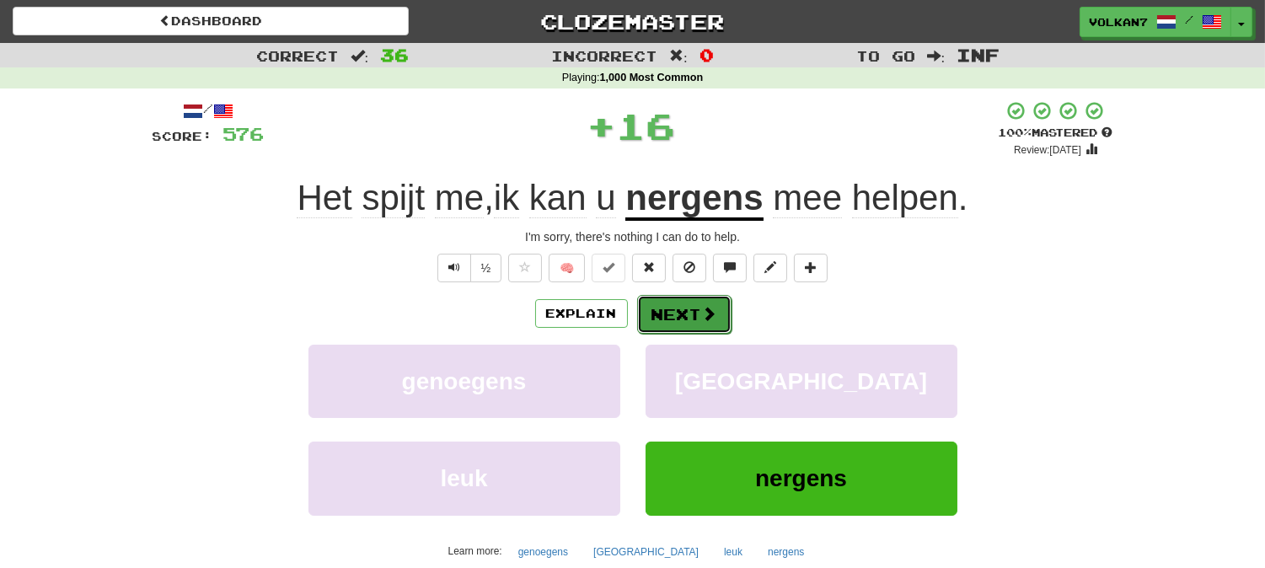
click at [689, 331] on button "Next" at bounding box center [684, 314] width 94 height 39
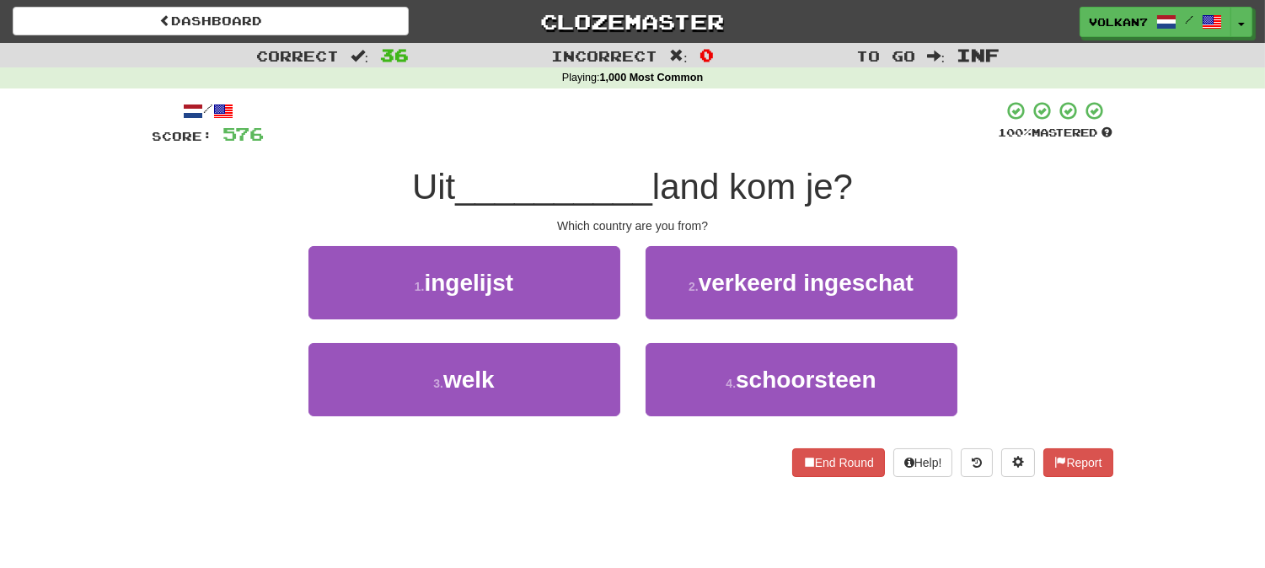
click at [711, 136] on div at bounding box center [632, 123] width 734 height 46
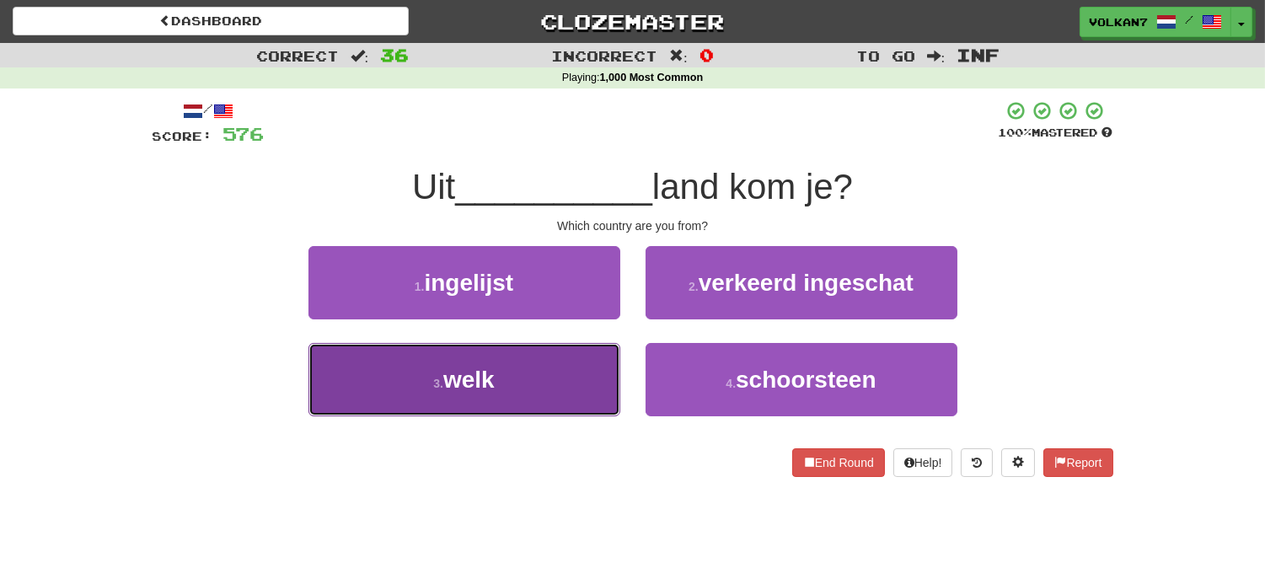
click at [563, 384] on button "3 . welk" at bounding box center [464, 379] width 312 height 73
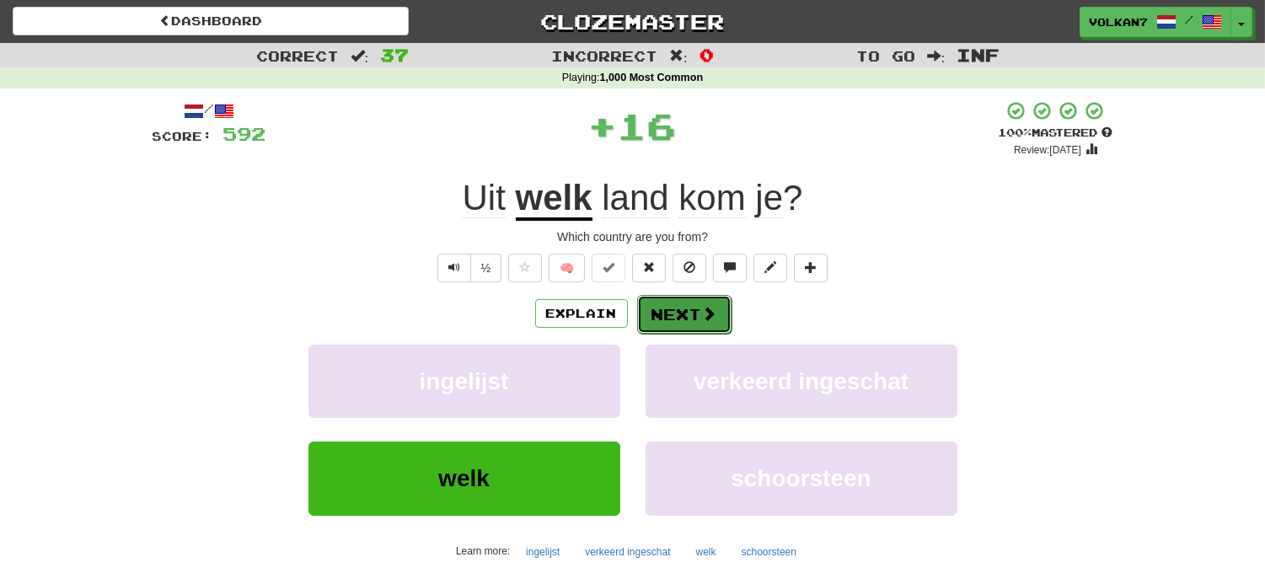
click at [668, 321] on button "Next" at bounding box center [684, 314] width 94 height 39
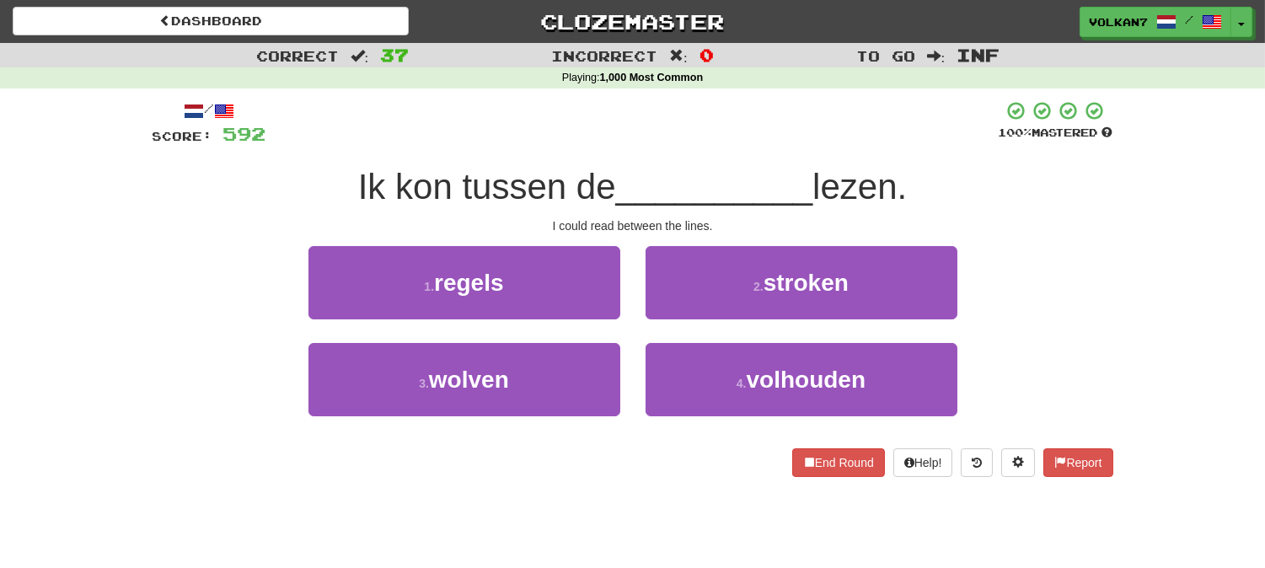
click at [722, 164] on div "Ik kon tussen de __________ lezen." at bounding box center [632, 187] width 960 height 46
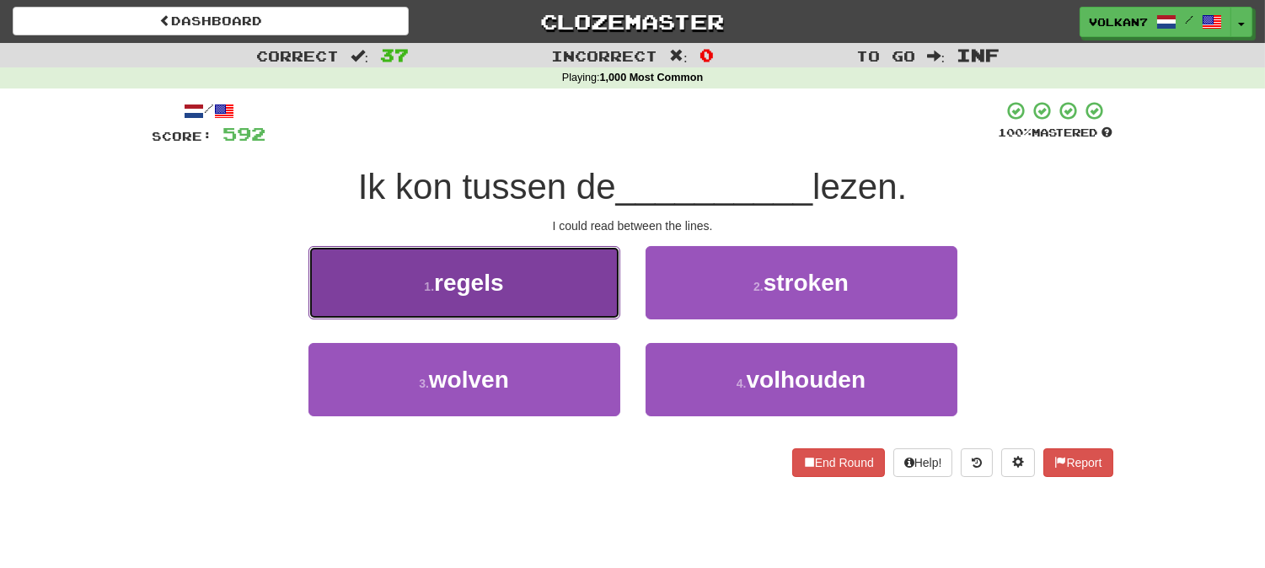
click at [586, 276] on button "1 . regels" at bounding box center [464, 282] width 312 height 73
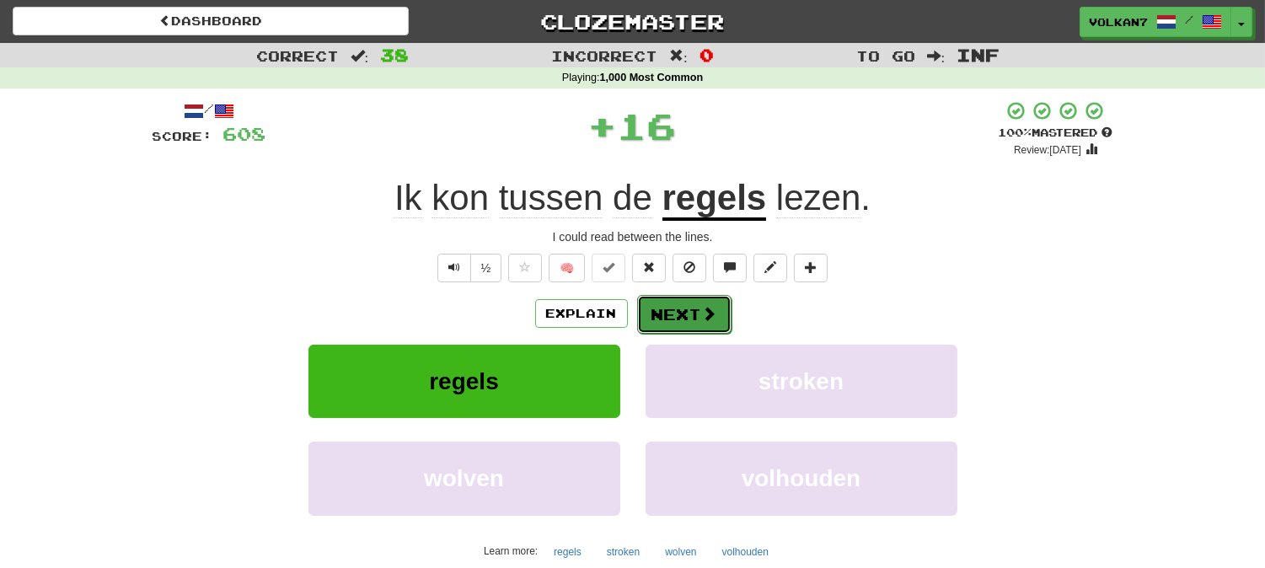
click at [705, 314] on span at bounding box center [709, 313] width 15 height 15
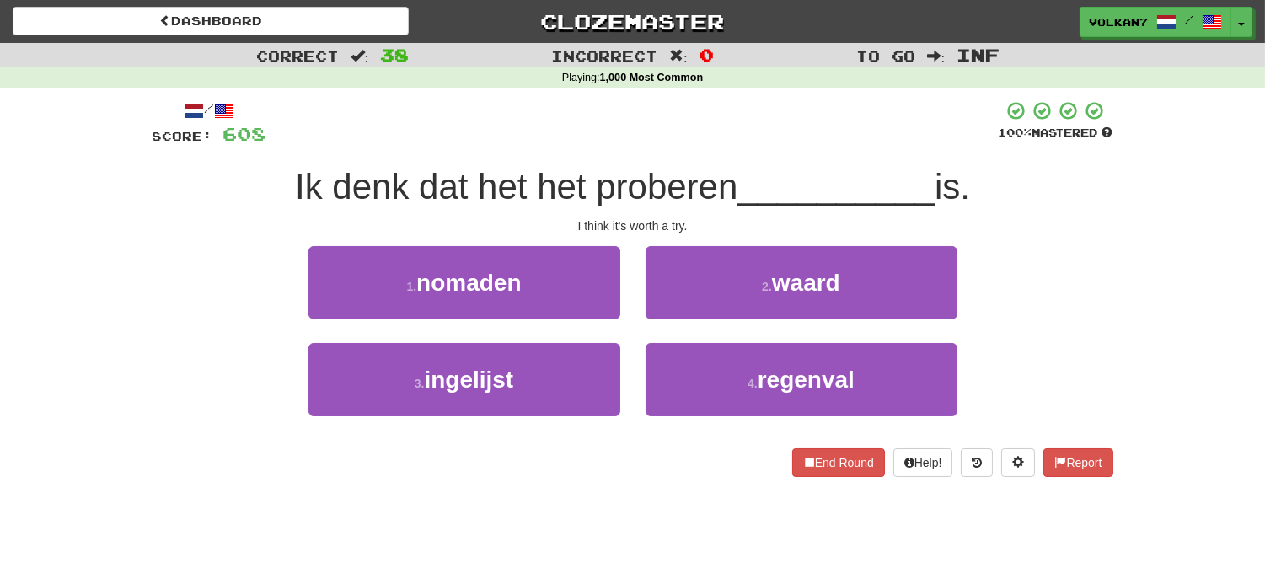
click at [713, 149] on div "/ Score: 608 100 % Mastered Ik denk dat het het proberen __________ is. I think…" at bounding box center [632, 288] width 960 height 377
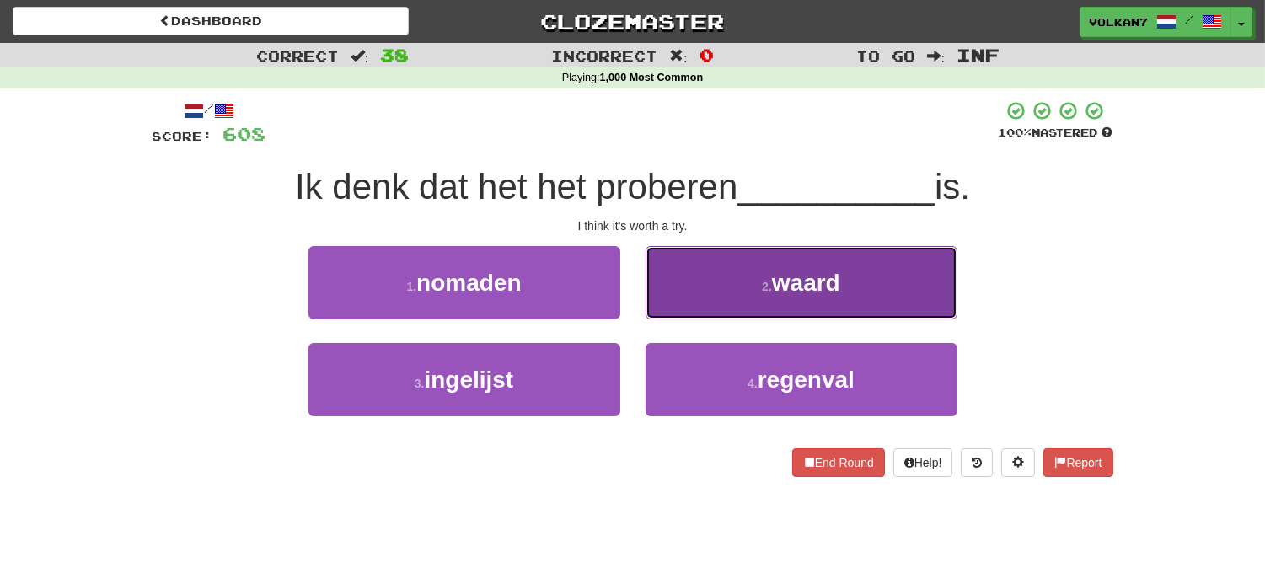
click at [753, 281] on button "2 . waard" at bounding box center [801, 282] width 312 height 73
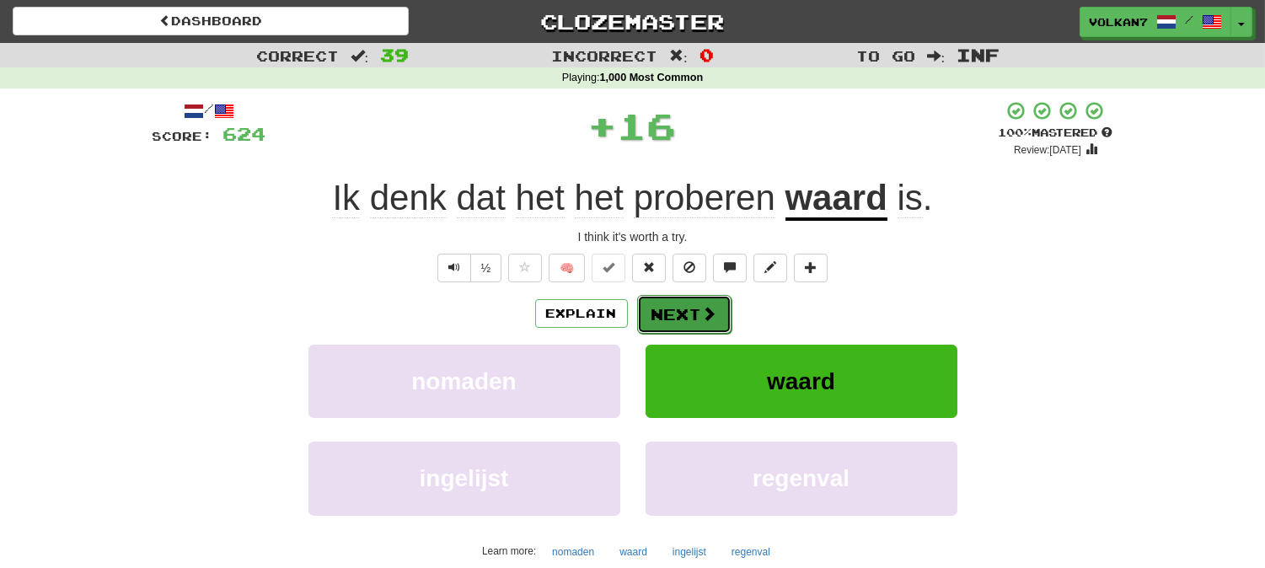
click at [720, 313] on button "Next" at bounding box center [684, 314] width 94 height 39
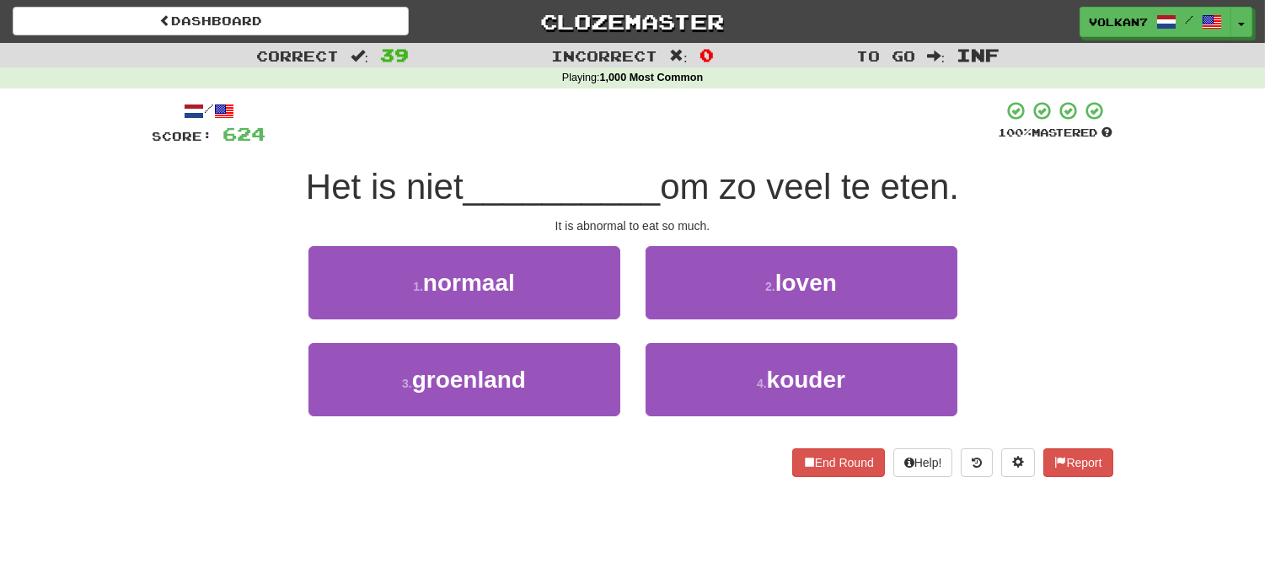
click at [771, 156] on div "/ Score: 624 100 % Mastered Het is niet __________ om zo veel te eten. It is ab…" at bounding box center [632, 288] width 960 height 377
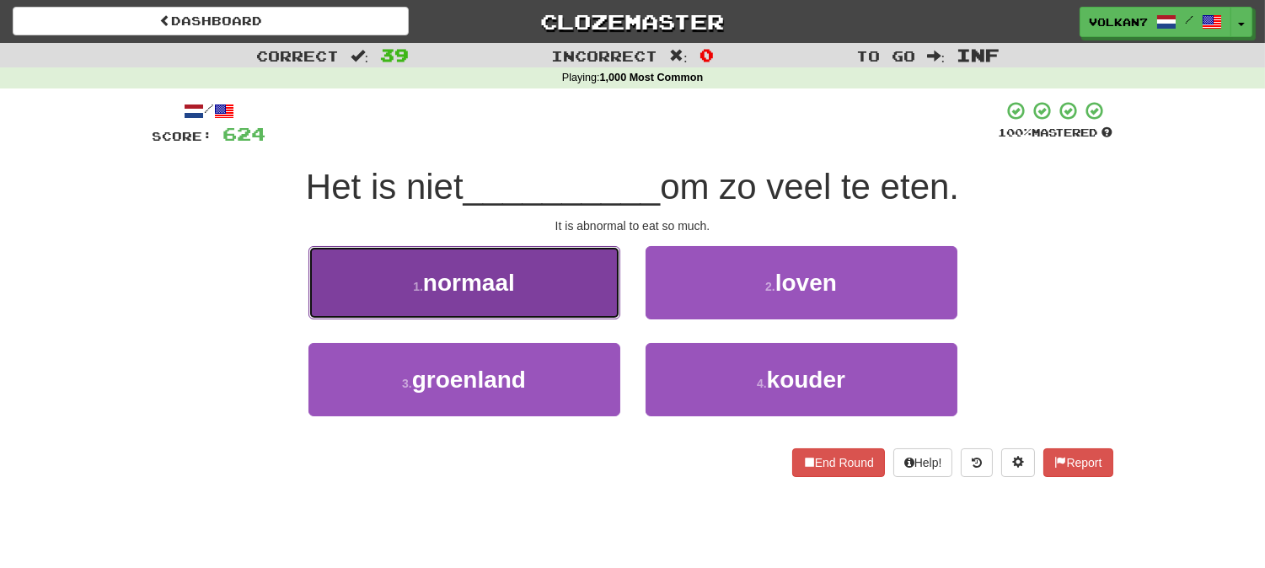
click at [515, 296] on button "1 . normaal" at bounding box center [464, 282] width 312 height 73
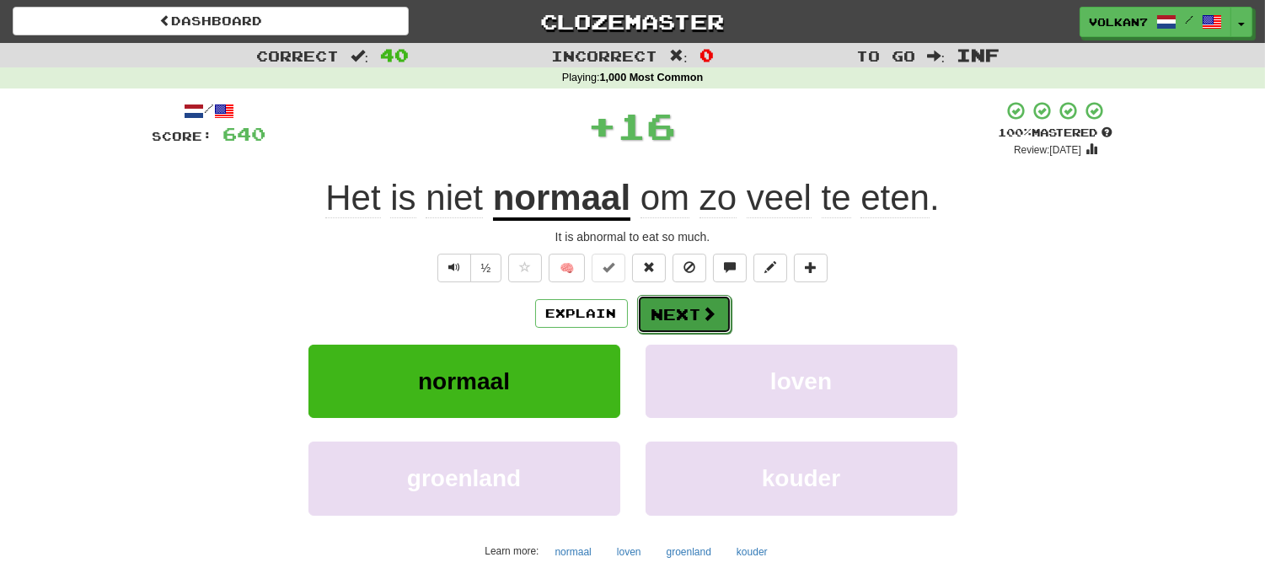
click at [678, 309] on button "Next" at bounding box center [684, 314] width 94 height 39
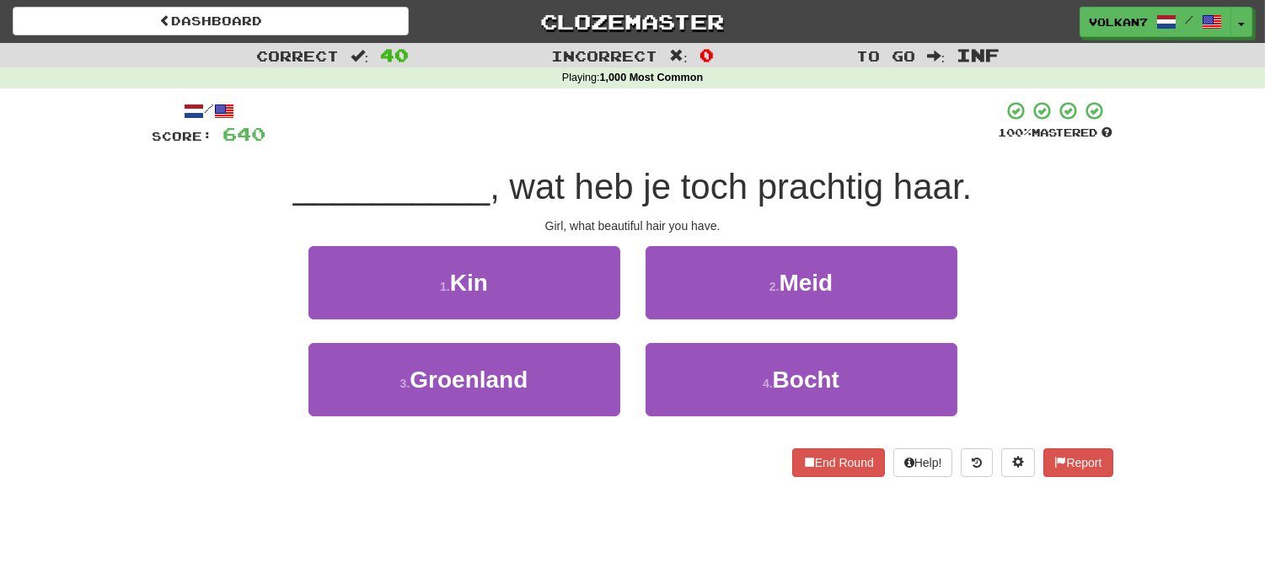
click at [667, 124] on div at bounding box center [632, 123] width 732 height 46
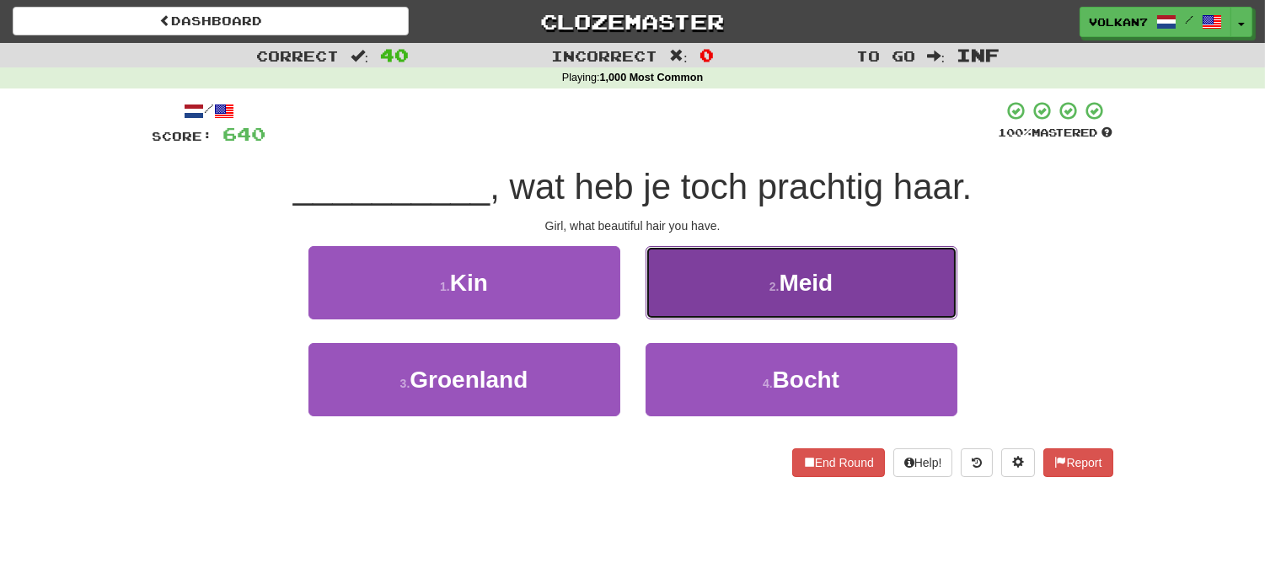
click at [799, 299] on button "2 . Meid" at bounding box center [801, 282] width 312 height 73
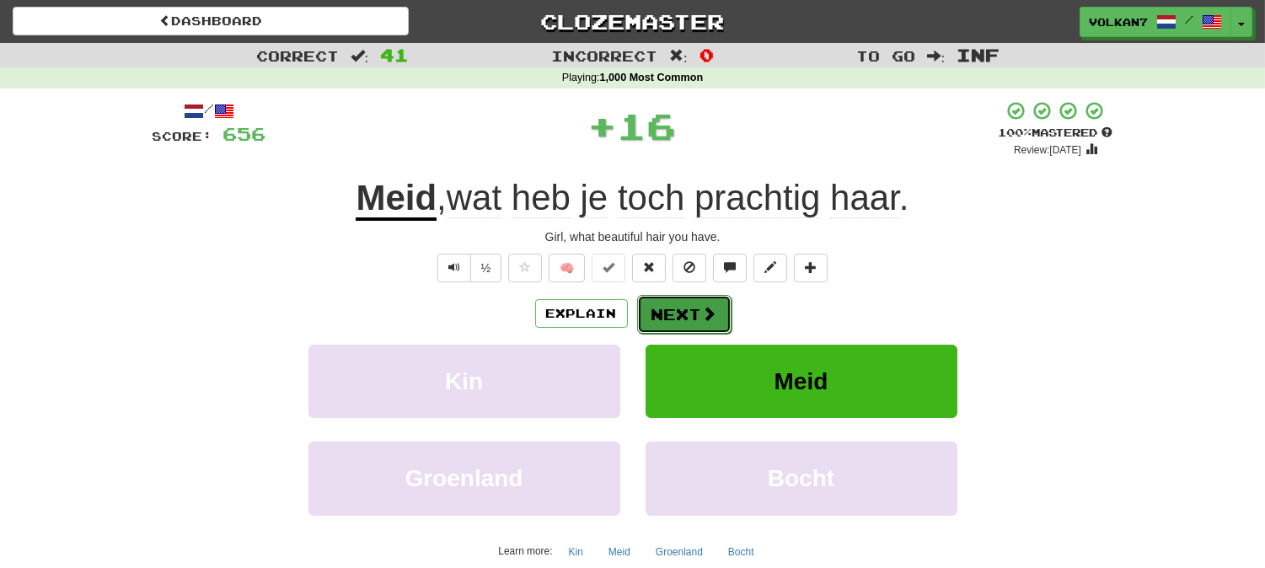
click at [666, 321] on button "Next" at bounding box center [684, 314] width 94 height 39
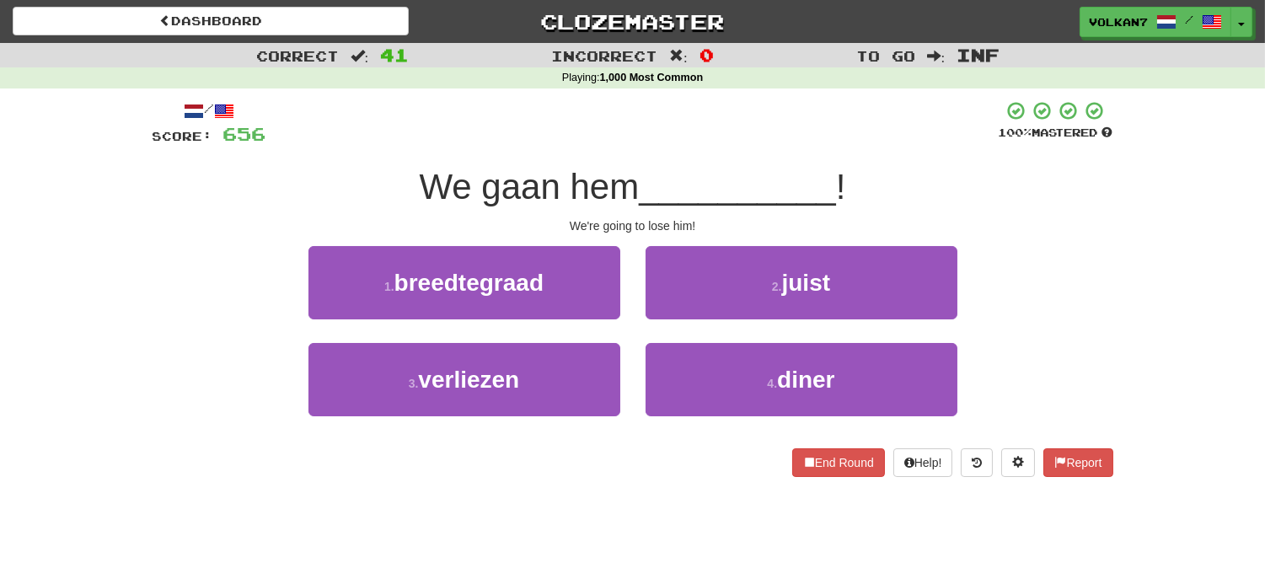
click at [773, 121] on div at bounding box center [632, 123] width 732 height 46
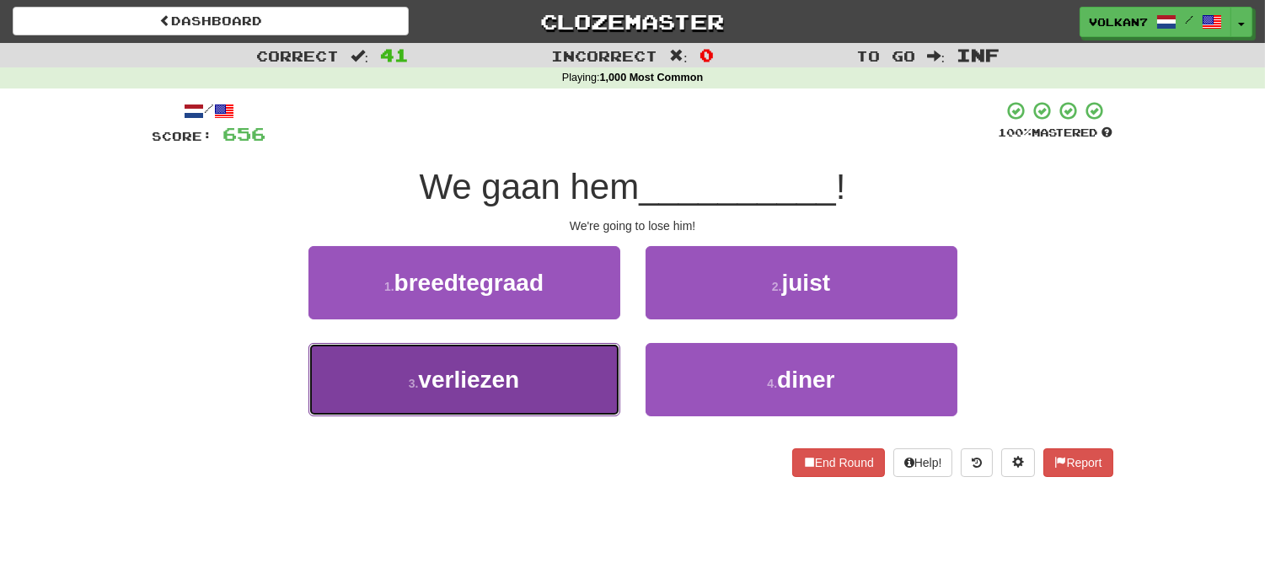
click at [480, 383] on span "verliezen" at bounding box center [468, 380] width 101 height 26
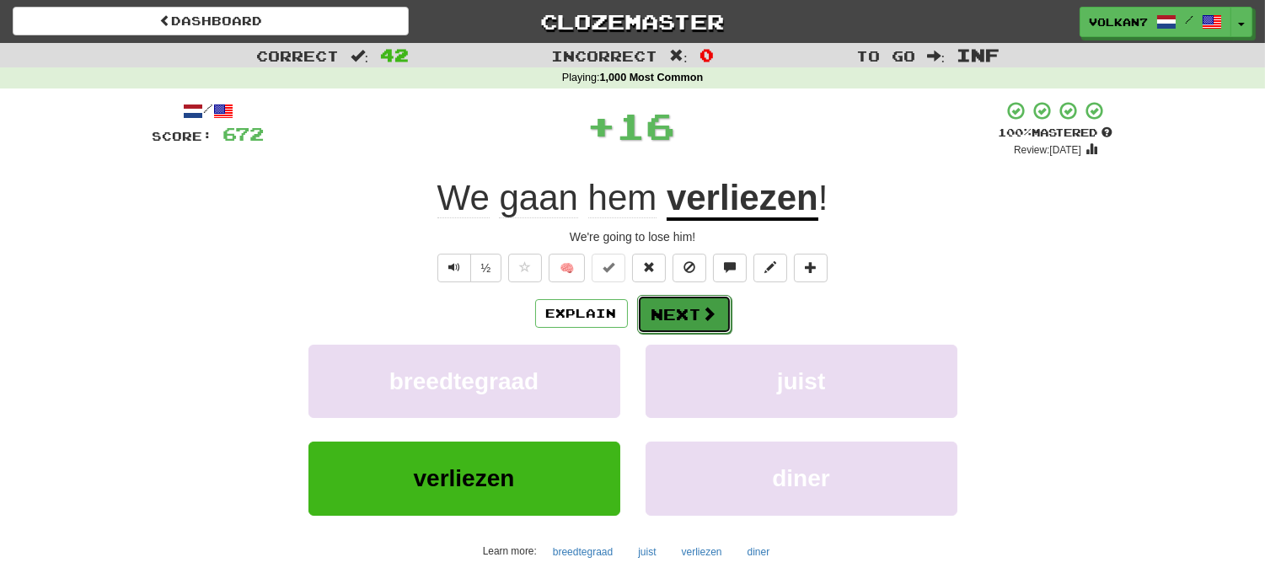
click at [709, 313] on span at bounding box center [709, 313] width 15 height 15
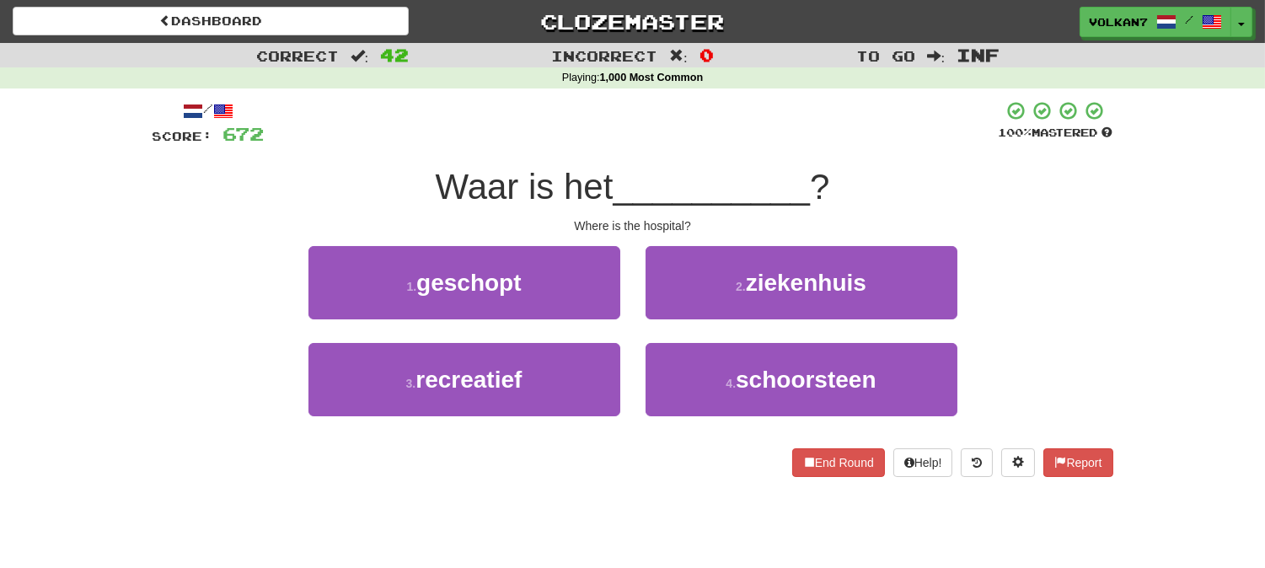
click at [675, 101] on div at bounding box center [632, 123] width 734 height 46
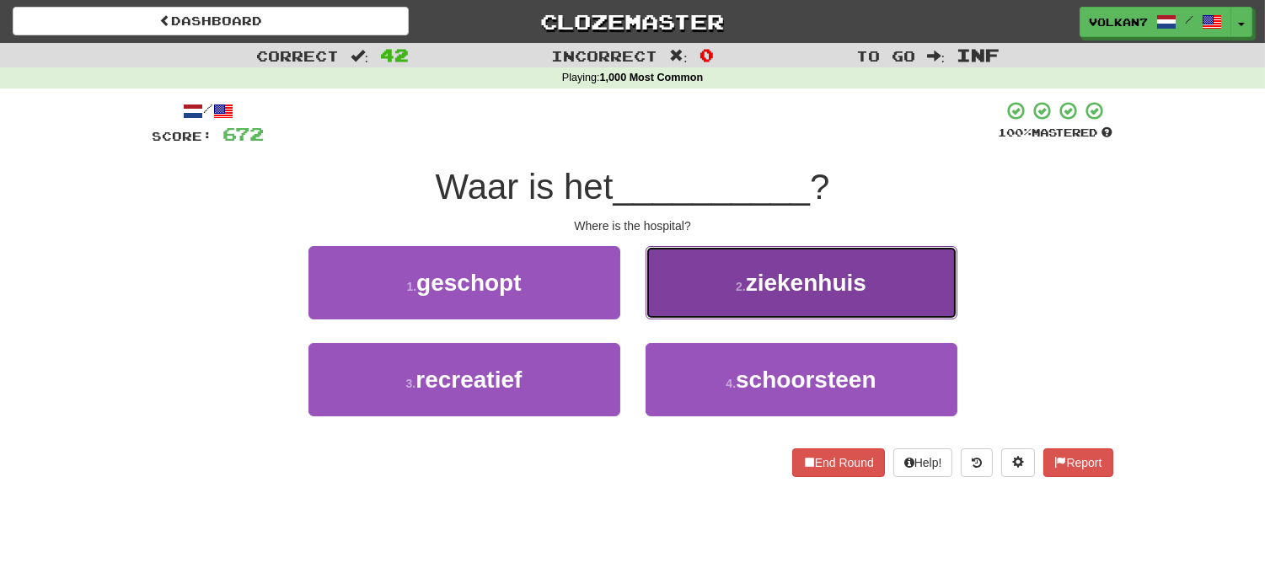
click at [718, 271] on button "2 . ziekenhuis" at bounding box center [801, 282] width 312 height 73
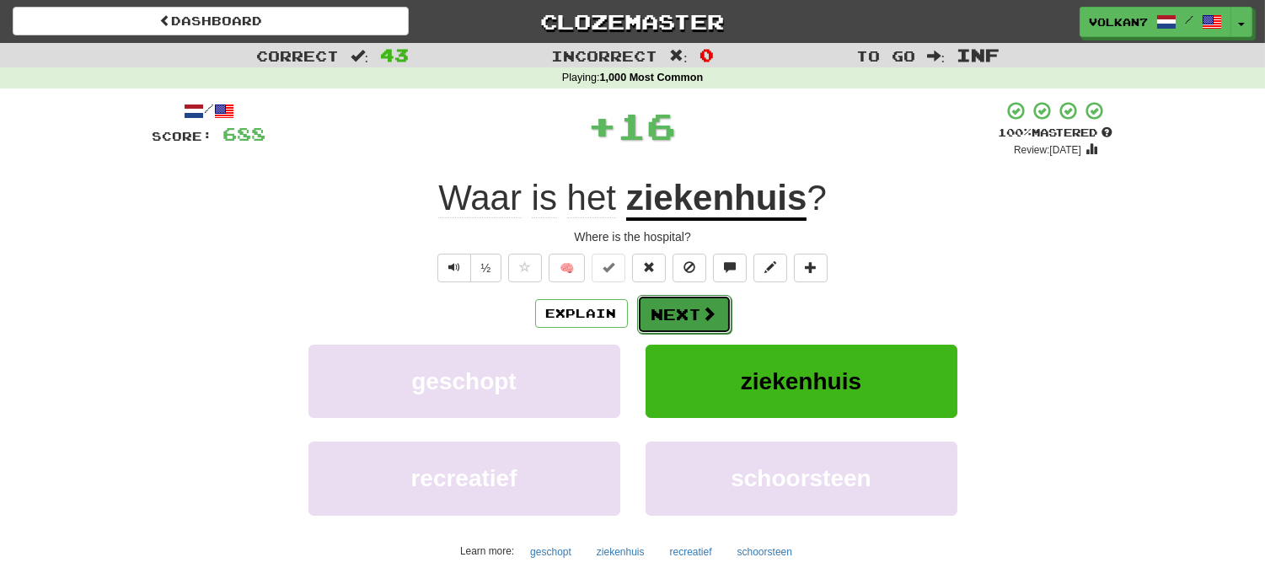
click at [677, 308] on button "Next" at bounding box center [684, 314] width 94 height 39
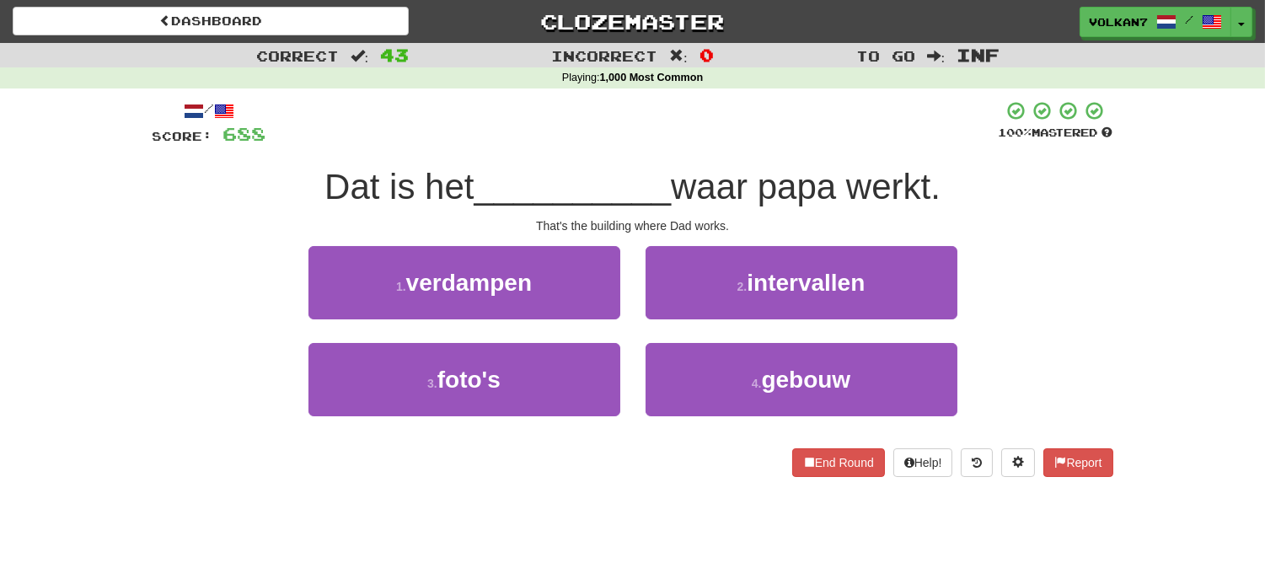
click at [661, 141] on div at bounding box center [632, 123] width 732 height 46
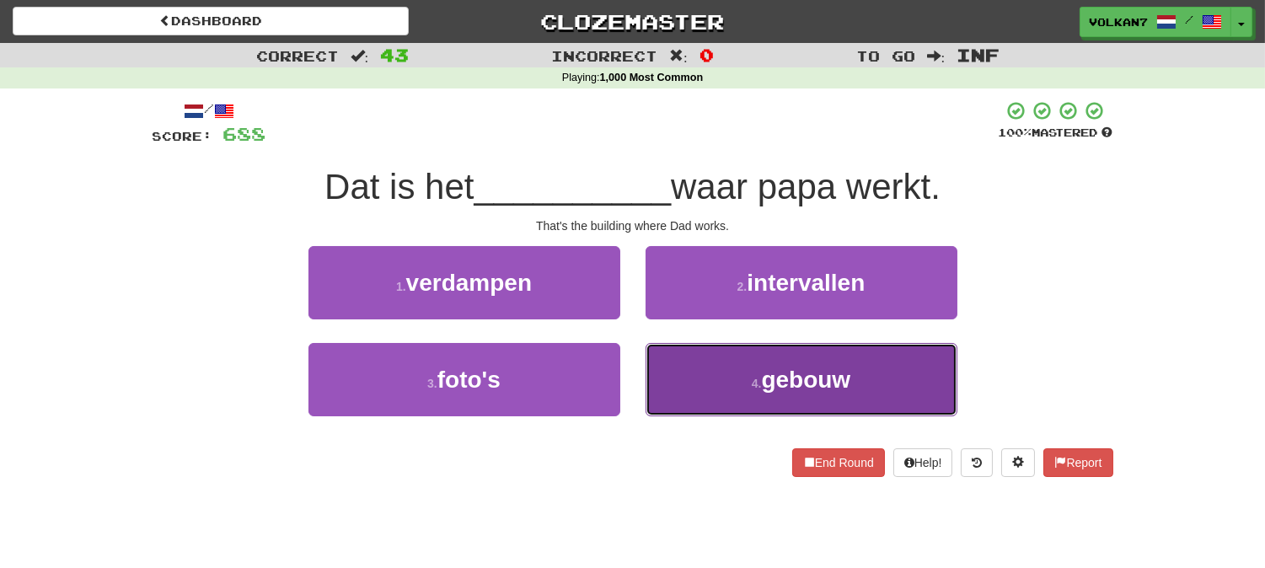
click at [798, 377] on span "gebouw" at bounding box center [805, 380] width 89 height 26
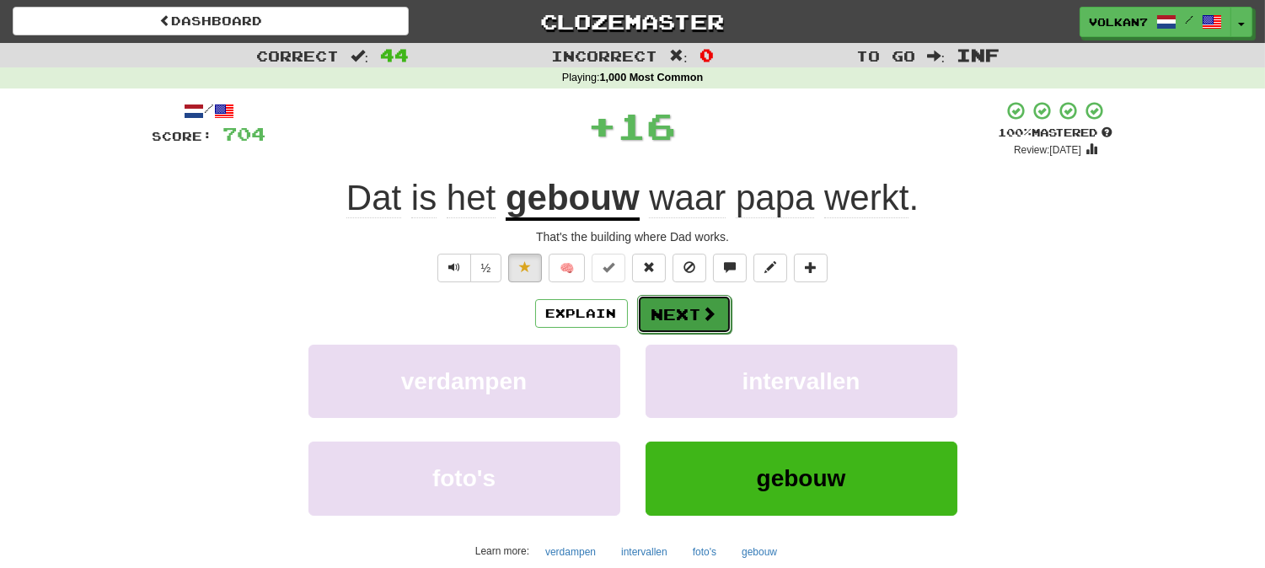
click at [727, 318] on button "Next" at bounding box center [684, 314] width 94 height 39
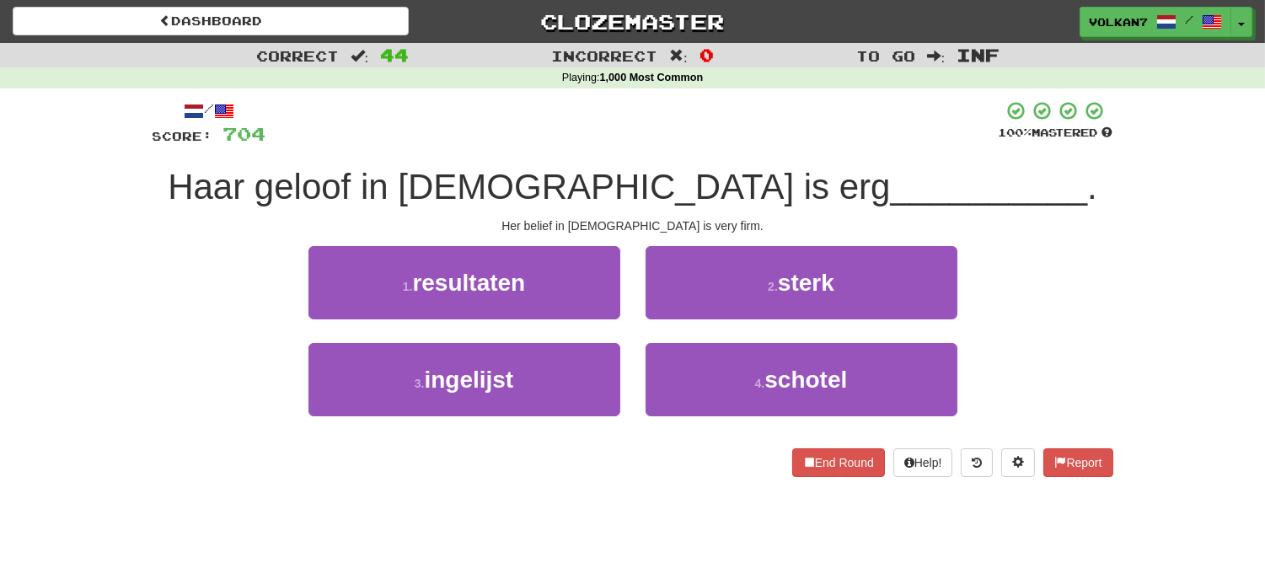
click at [733, 152] on div "/ Score: 704 100 % Mastered Haar geloof in God is erg __________ . Her belief i…" at bounding box center [632, 288] width 960 height 377
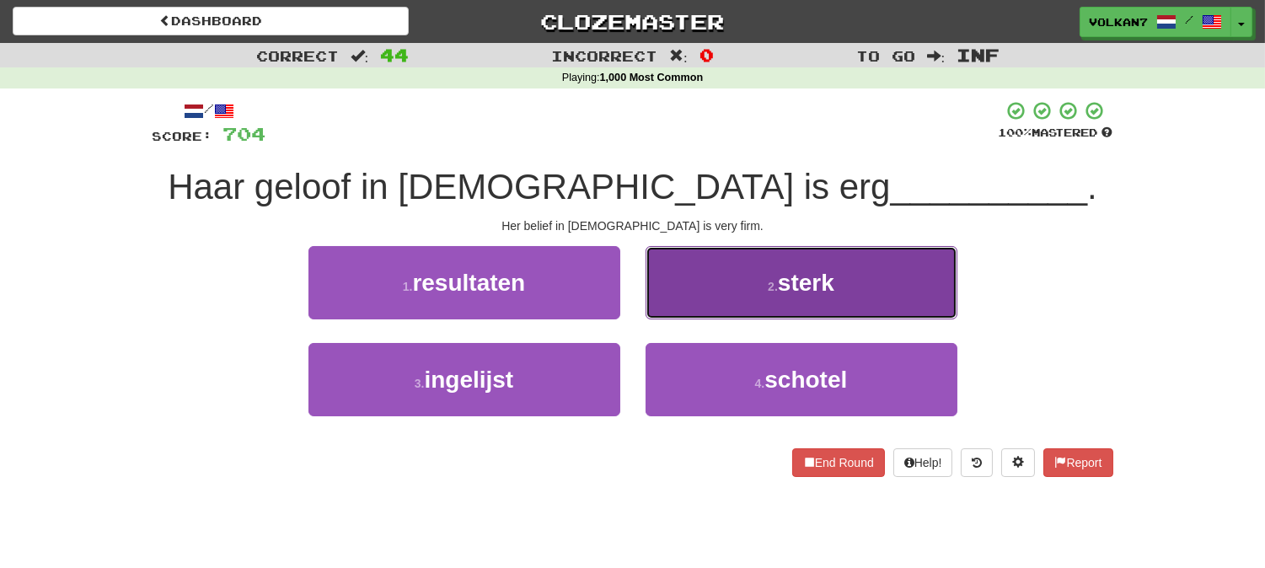
click at [780, 281] on span "sterk" at bounding box center [806, 283] width 56 height 26
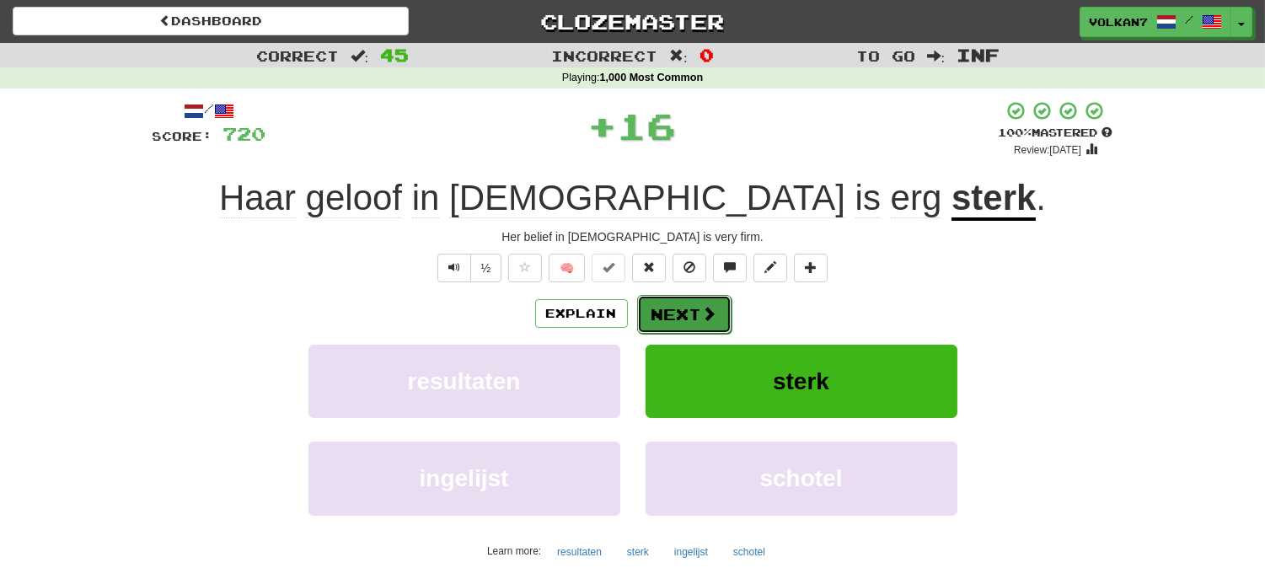
click at [698, 314] on button "Next" at bounding box center [684, 314] width 94 height 39
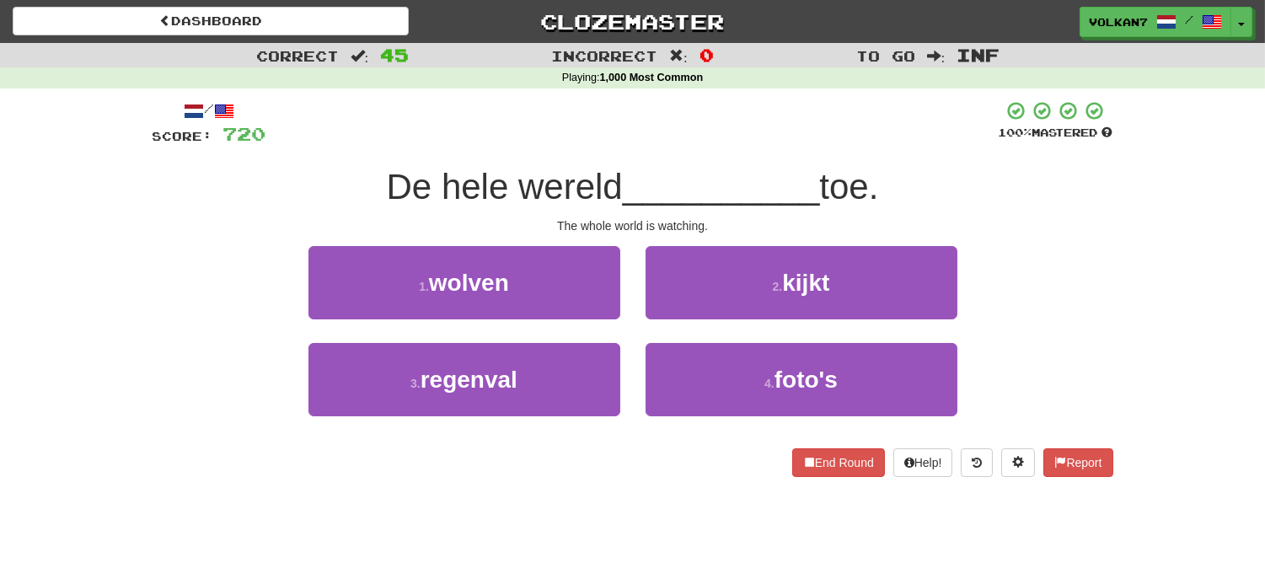
click at [709, 152] on div "/ Score: 720 100 % Mastered De hele wereld __________ toe. The whole world is w…" at bounding box center [632, 288] width 960 height 377
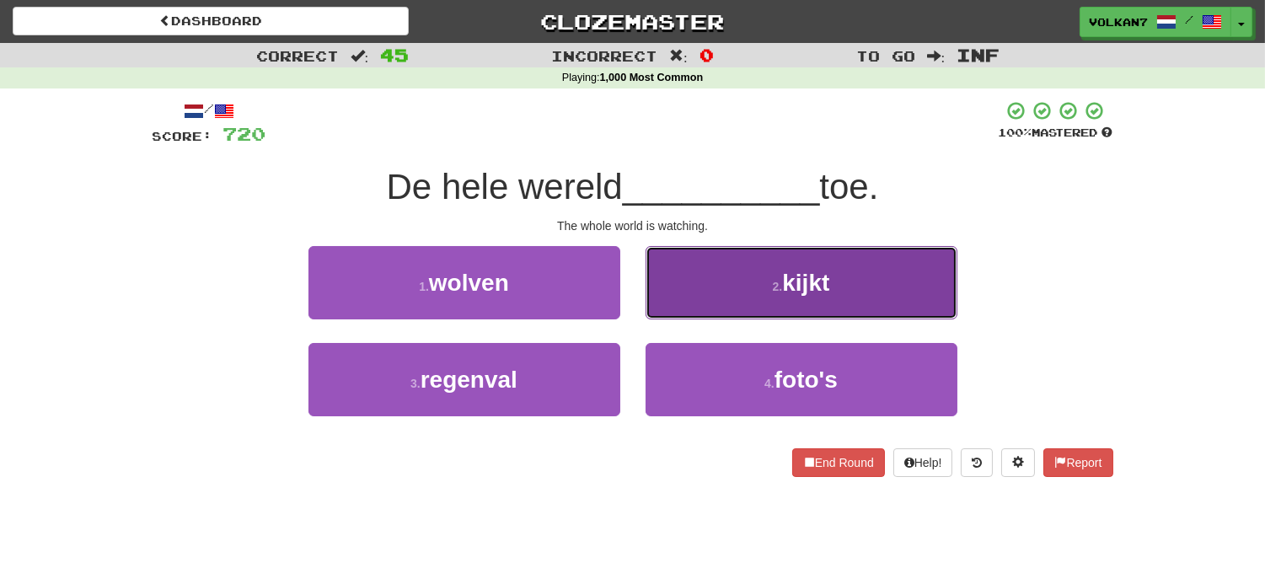
click at [798, 270] on span "kijkt" at bounding box center [805, 283] width 47 height 26
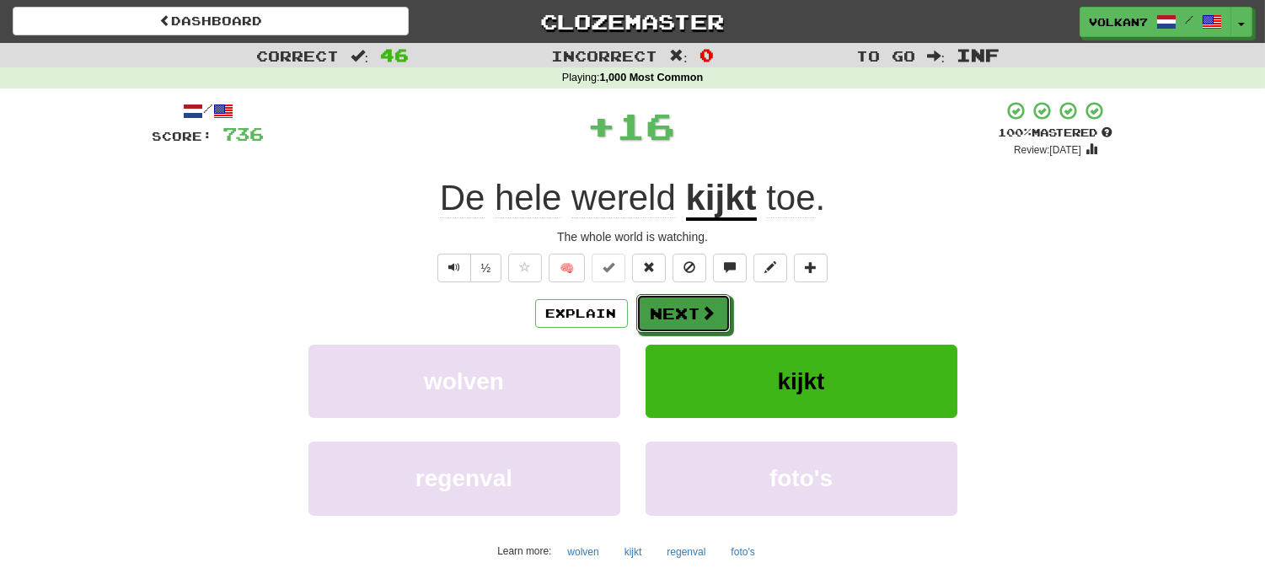
click at [720, 304] on button "Next" at bounding box center [683, 313] width 94 height 39
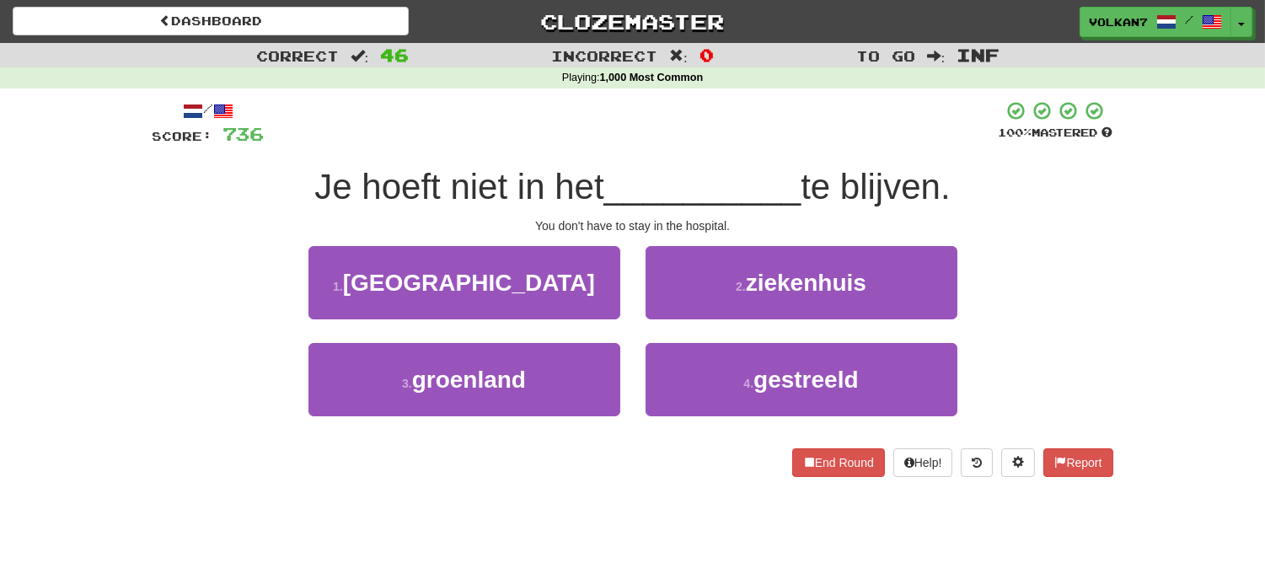
click at [740, 164] on div "Je hoeft niet in het __________ te blijven." at bounding box center [632, 187] width 960 height 46
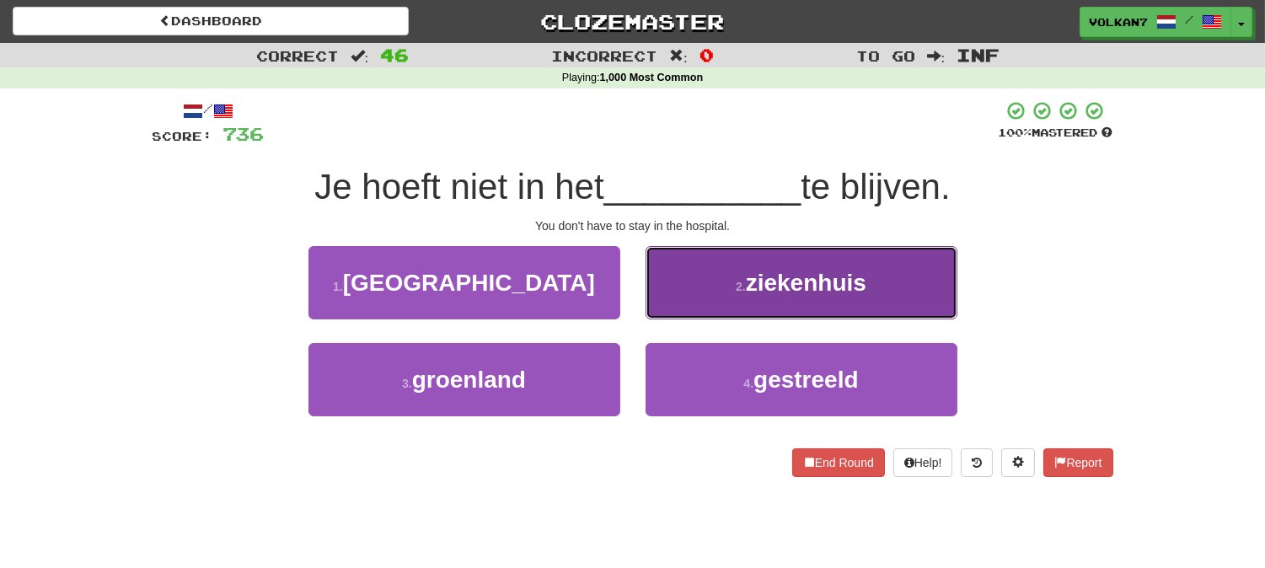
click at [730, 258] on button "2 . ziekenhuis" at bounding box center [801, 282] width 312 height 73
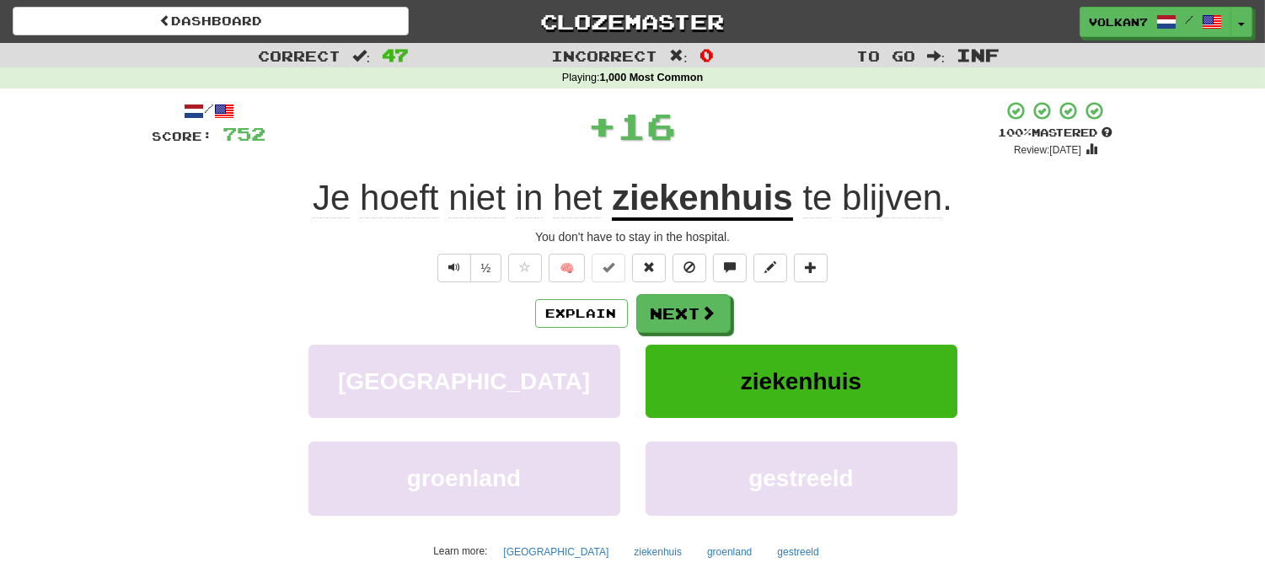
click at [713, 292] on div "/ Score: 752 + 16 100 % Mastered Review: 2025-09-11 Je hoeft niet in het zieken…" at bounding box center [632, 364] width 960 height 528
click at [713, 300] on button "Next" at bounding box center [684, 314] width 94 height 39
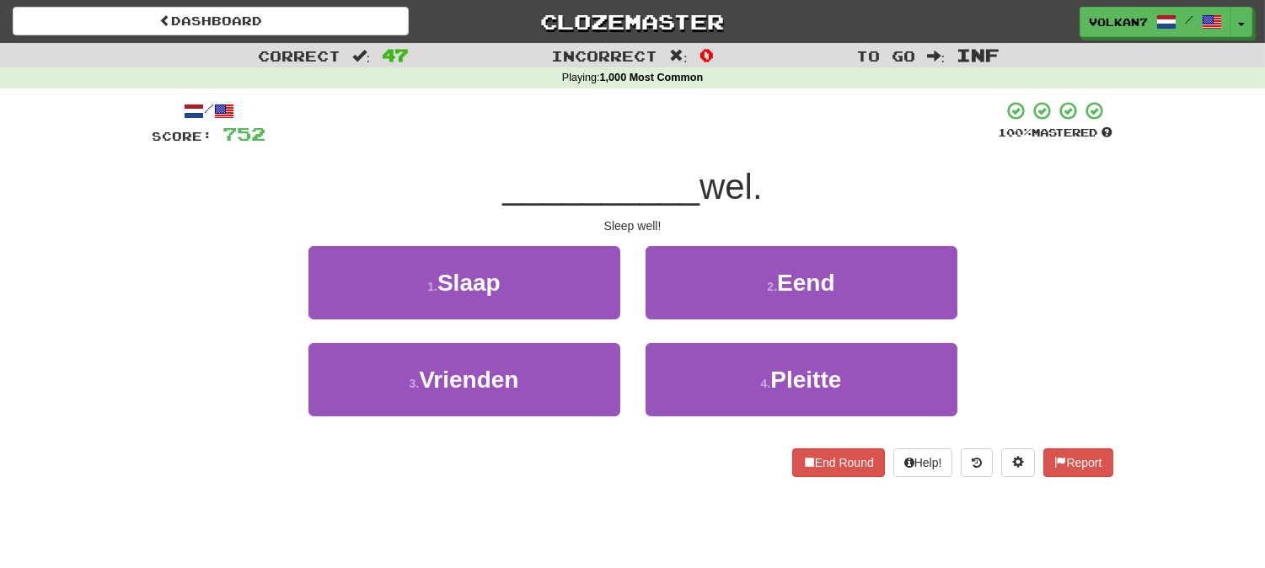
click at [719, 162] on div "/ Score: 752 100 % Mastered __________ wel. Sleep well! 1 . Slaap 2 . Eend 3 . …" at bounding box center [632, 288] width 960 height 377
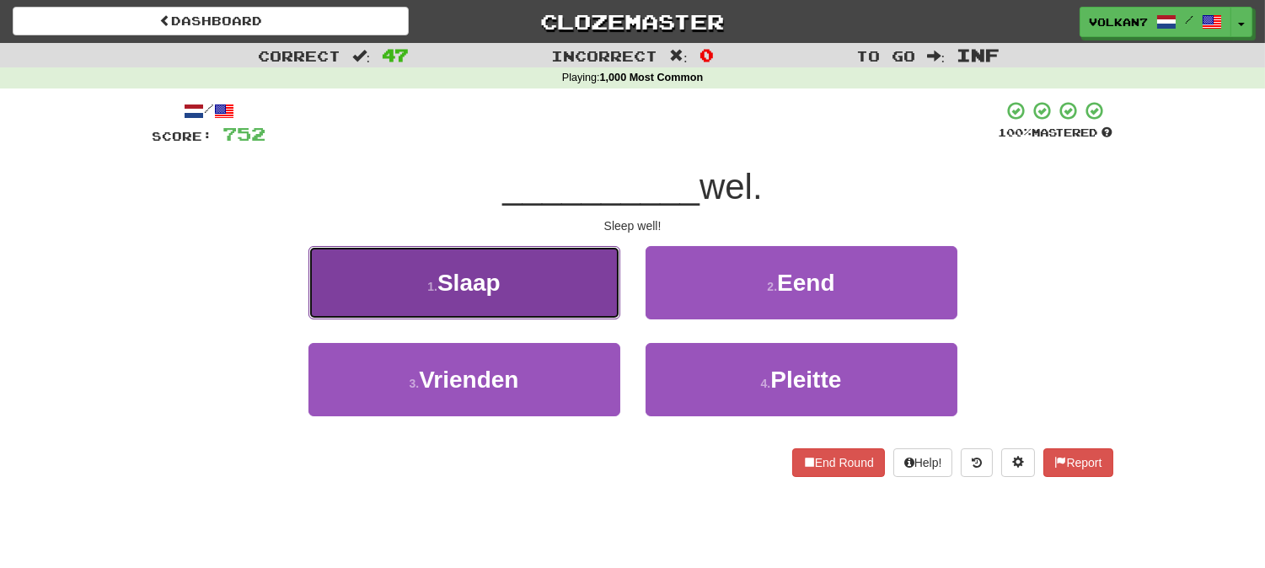
click at [552, 291] on button "1 . Slaap" at bounding box center [464, 282] width 312 height 73
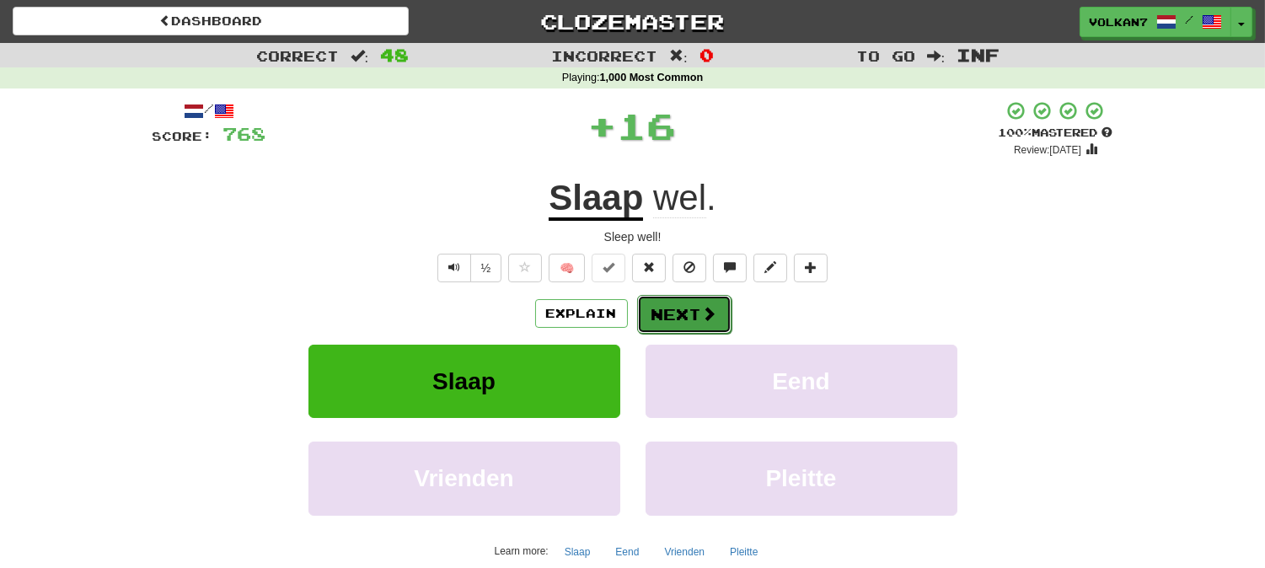
click at [704, 303] on button "Next" at bounding box center [684, 314] width 94 height 39
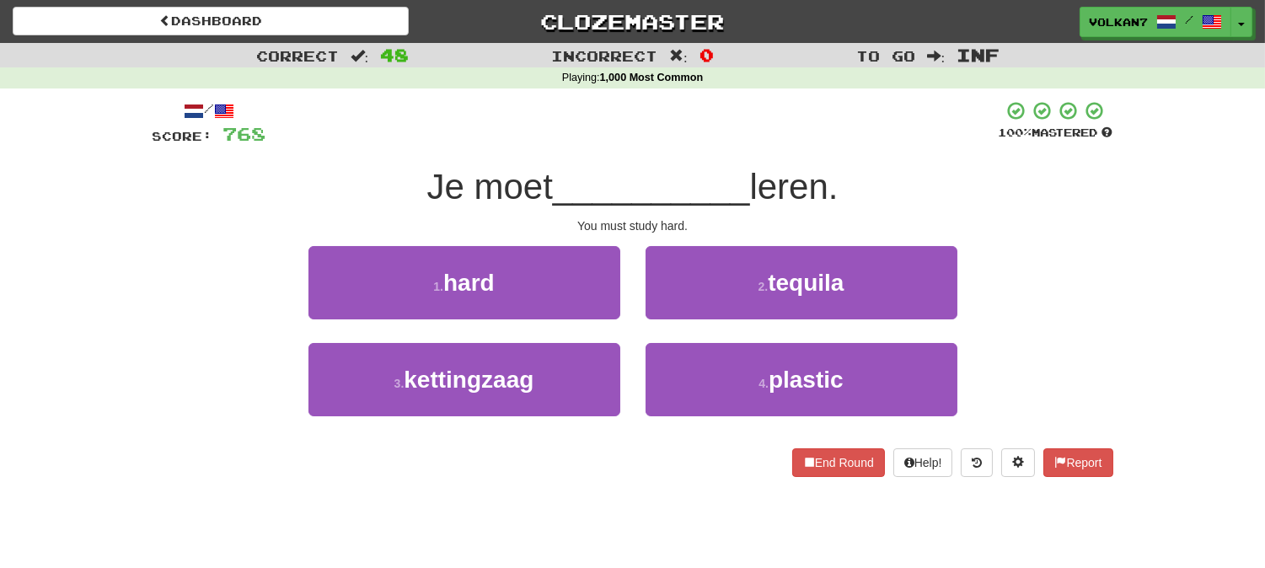
click at [709, 175] on span "__________" at bounding box center [651, 187] width 197 height 40
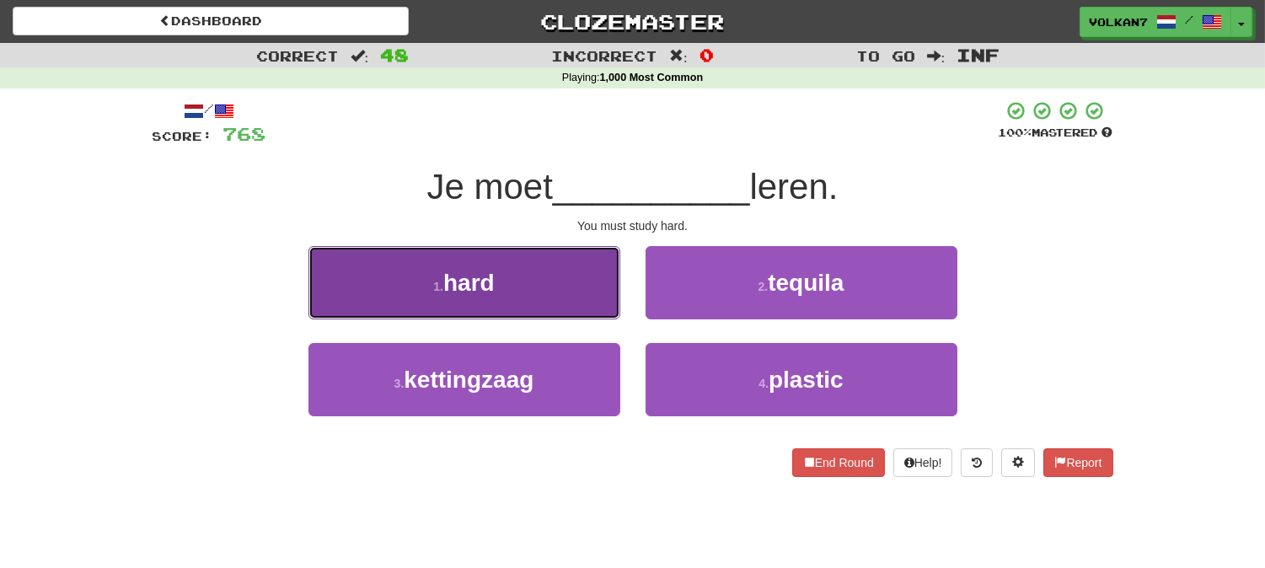
click at [495, 301] on button "1 . hard" at bounding box center [464, 282] width 312 height 73
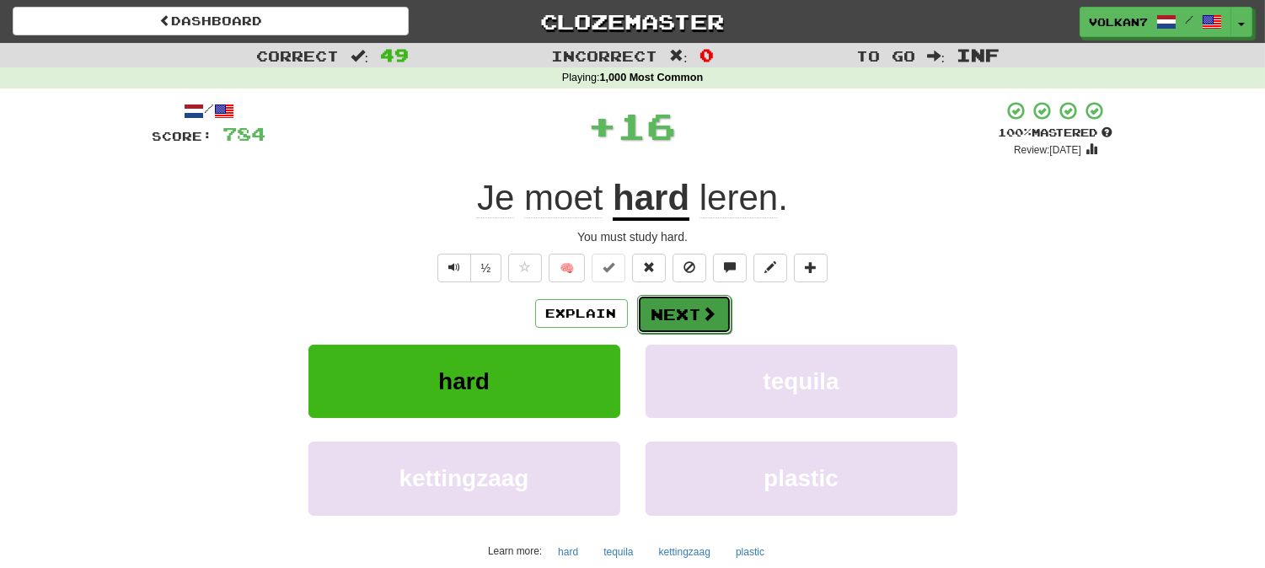
click at [650, 300] on button "Next" at bounding box center [684, 314] width 94 height 39
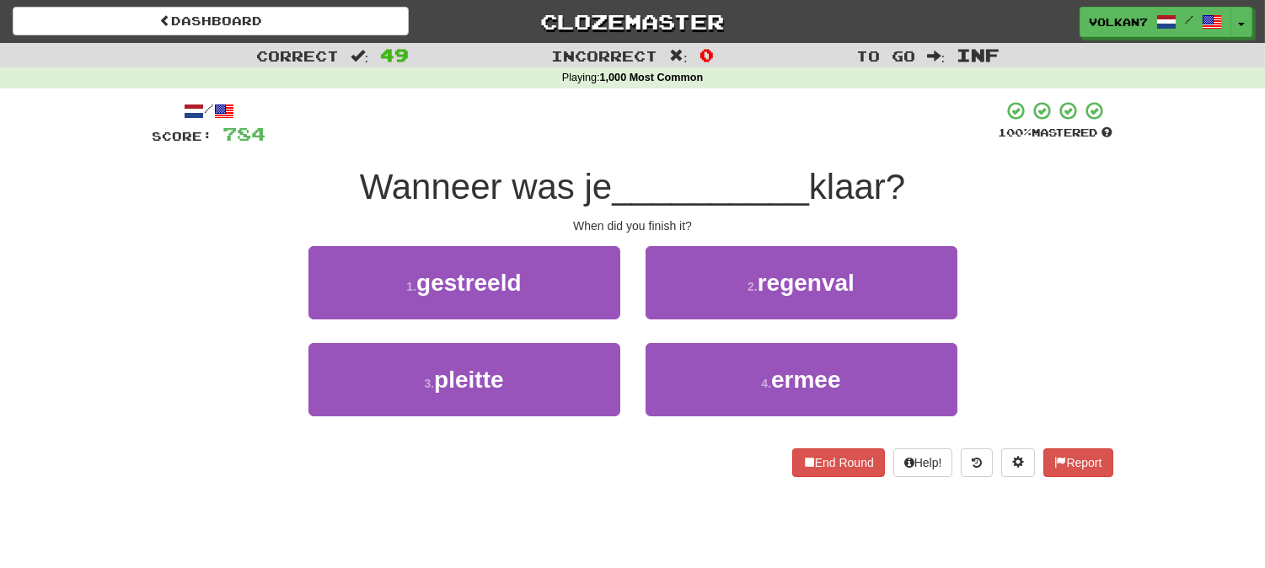
click at [655, 171] on span "__________" at bounding box center [710, 187] width 197 height 40
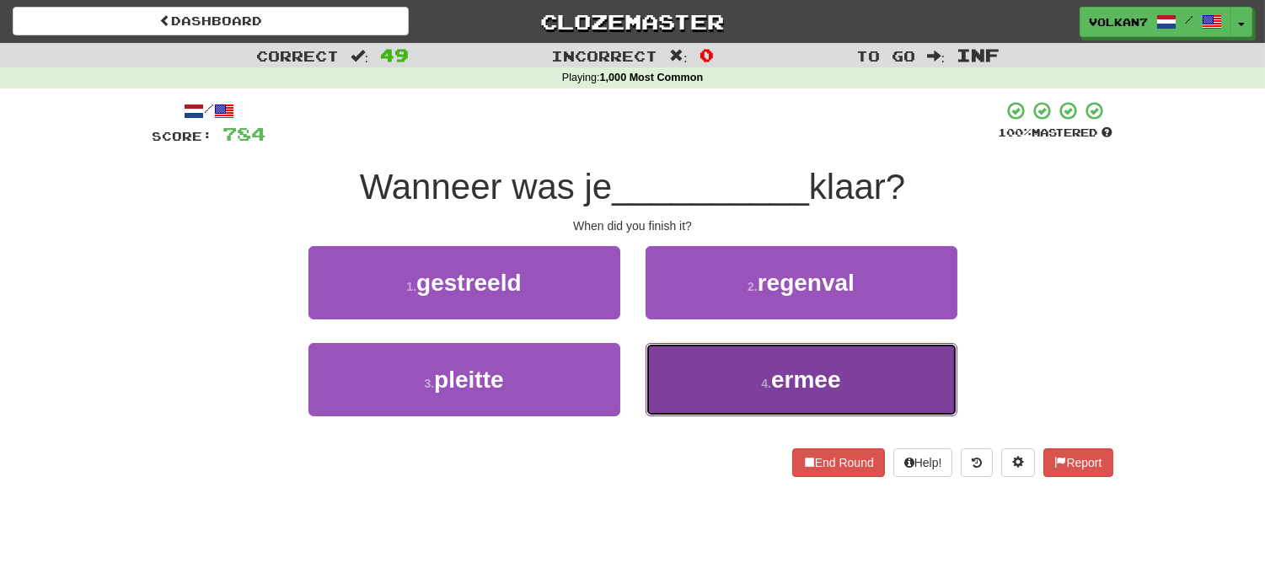
click at [701, 377] on button "4 . ermee" at bounding box center [801, 379] width 312 height 73
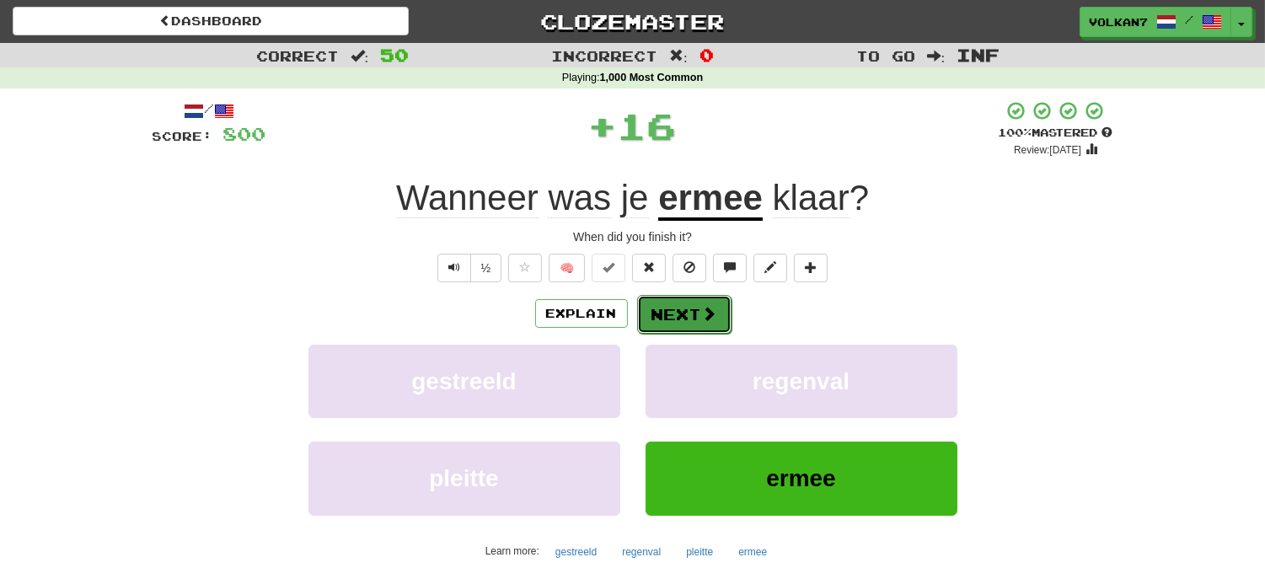
click at [680, 324] on button "Next" at bounding box center [684, 314] width 94 height 39
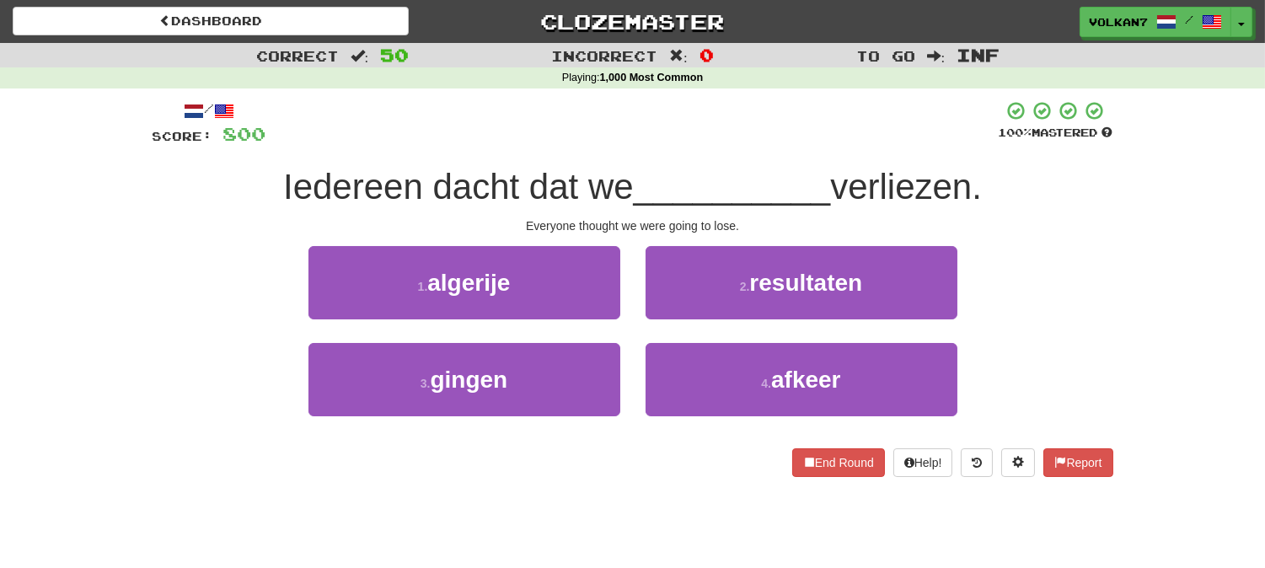
click at [769, 135] on div at bounding box center [632, 123] width 732 height 46
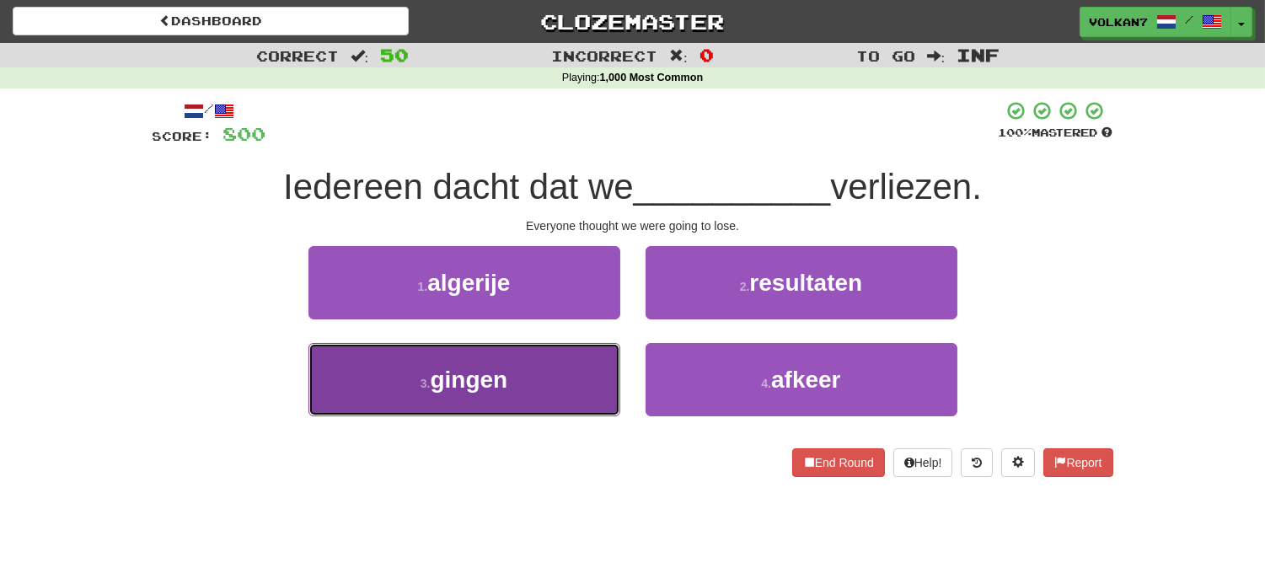
click at [510, 393] on button "3 . gingen" at bounding box center [464, 379] width 312 height 73
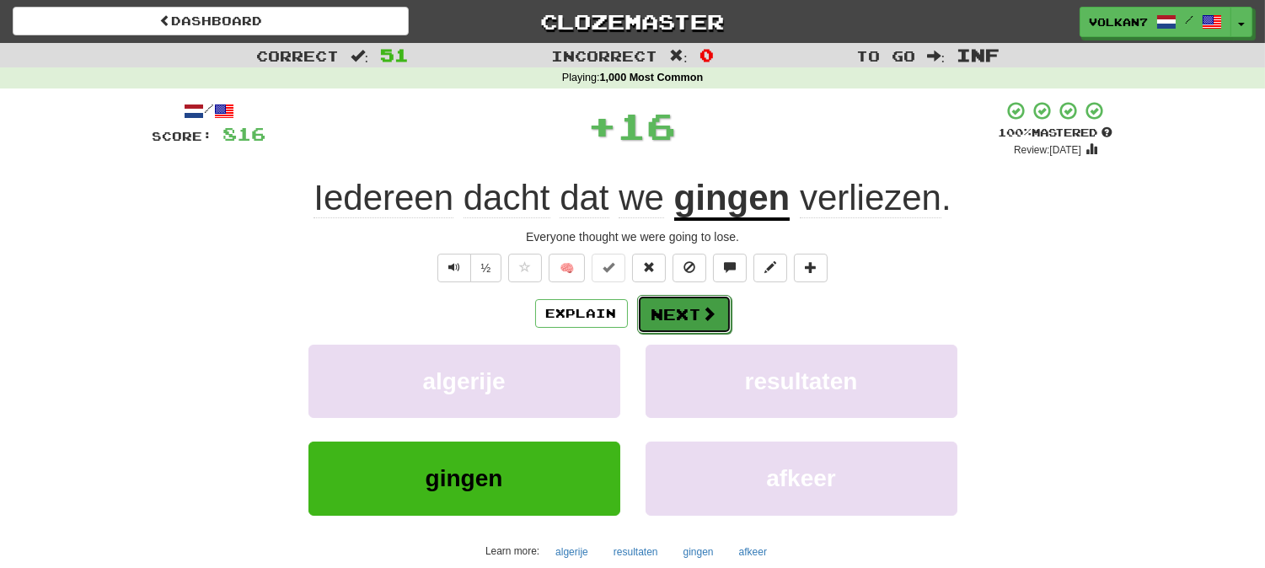
click at [662, 326] on button "Next" at bounding box center [684, 314] width 94 height 39
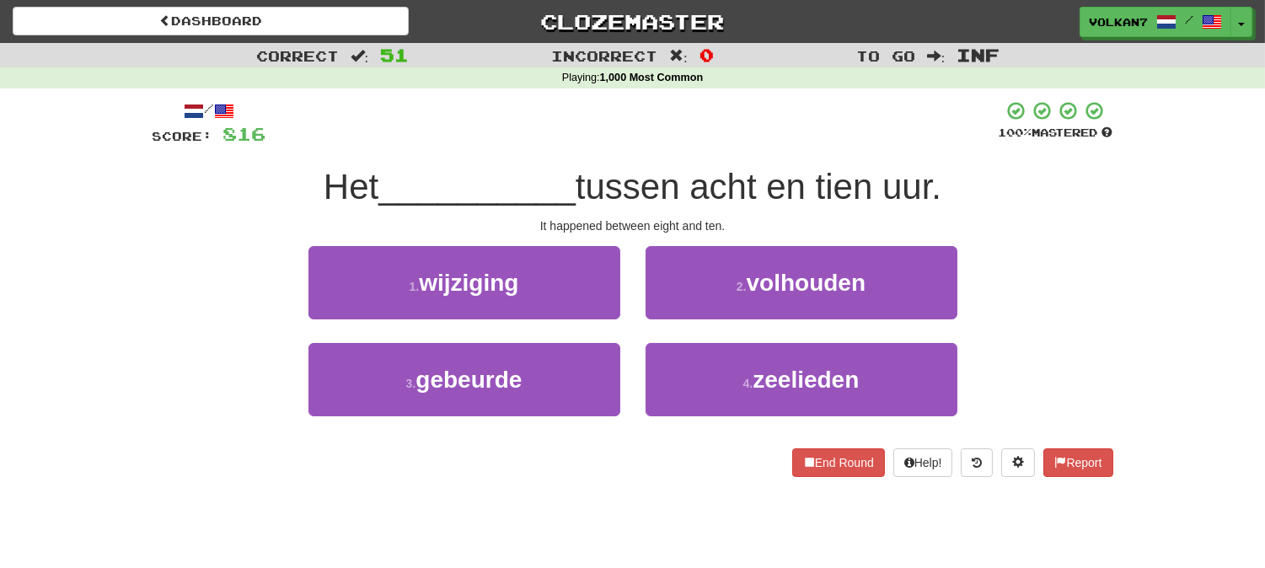
click at [805, 131] on div at bounding box center [632, 123] width 732 height 46
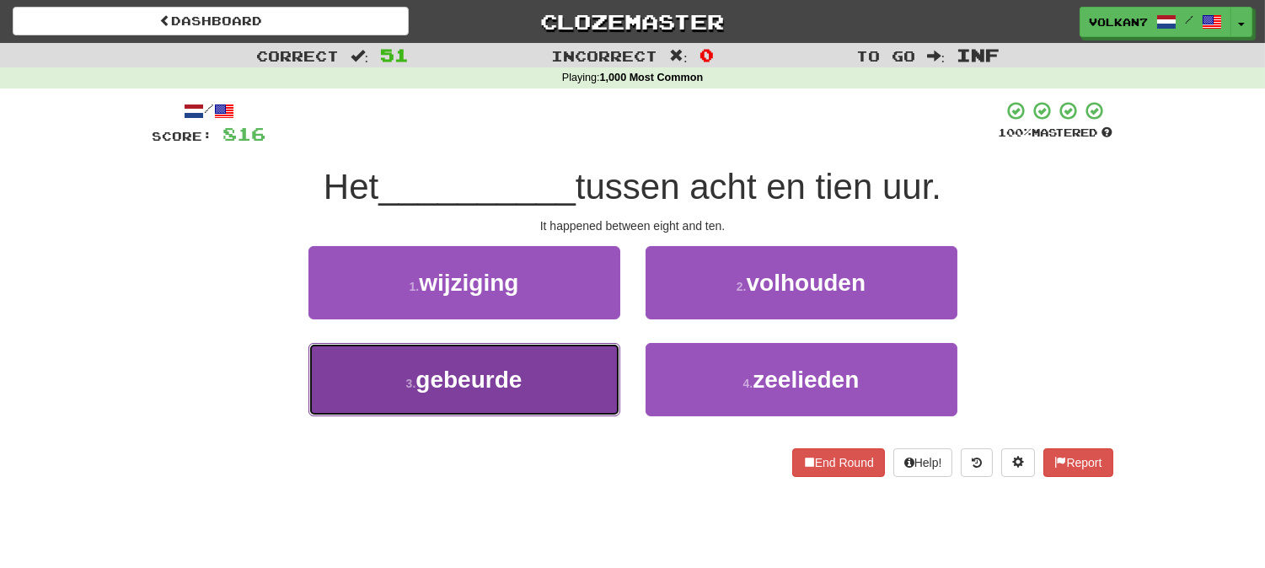
click at [564, 405] on button "3 . gebeurde" at bounding box center [464, 379] width 312 height 73
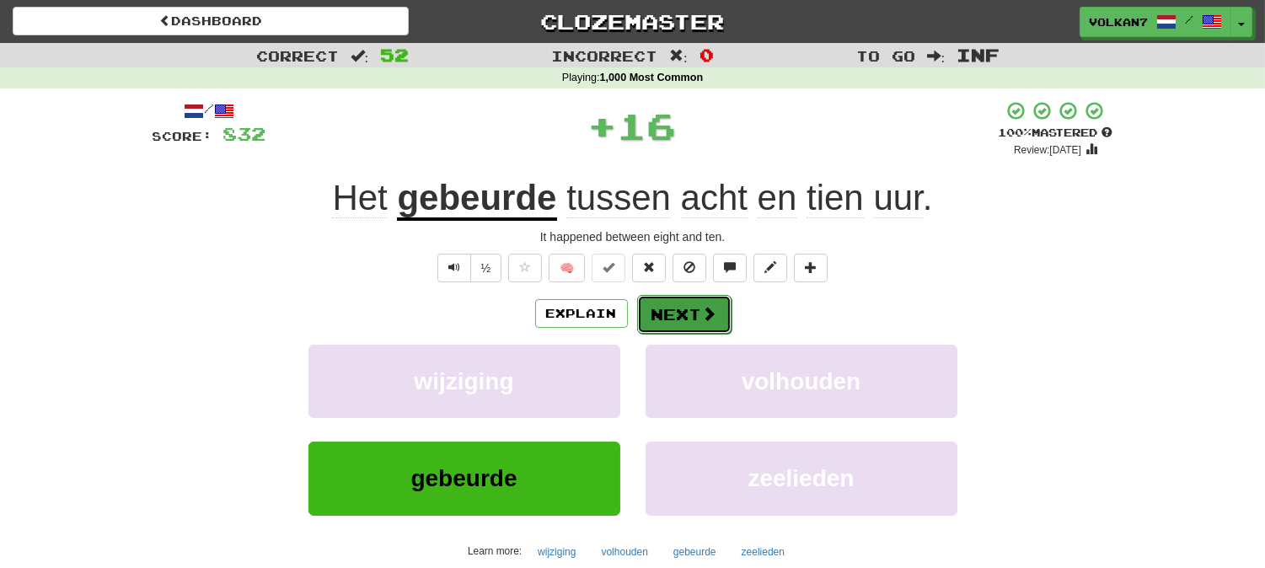
click at [688, 313] on button "Next" at bounding box center [684, 314] width 94 height 39
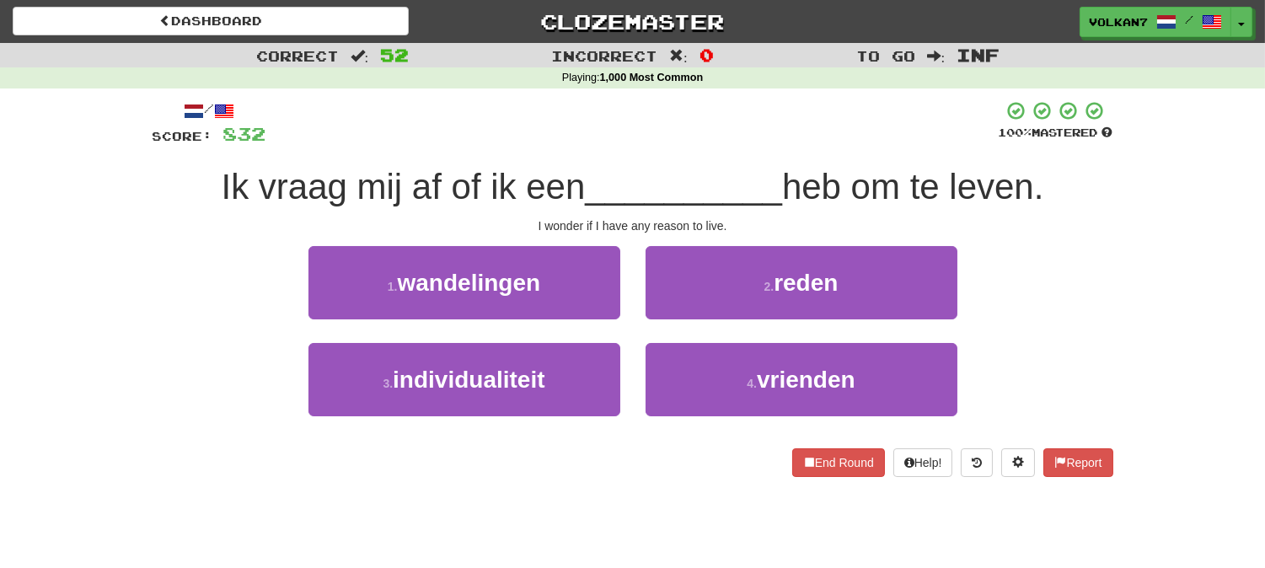
click at [777, 107] on div at bounding box center [632, 123] width 732 height 46
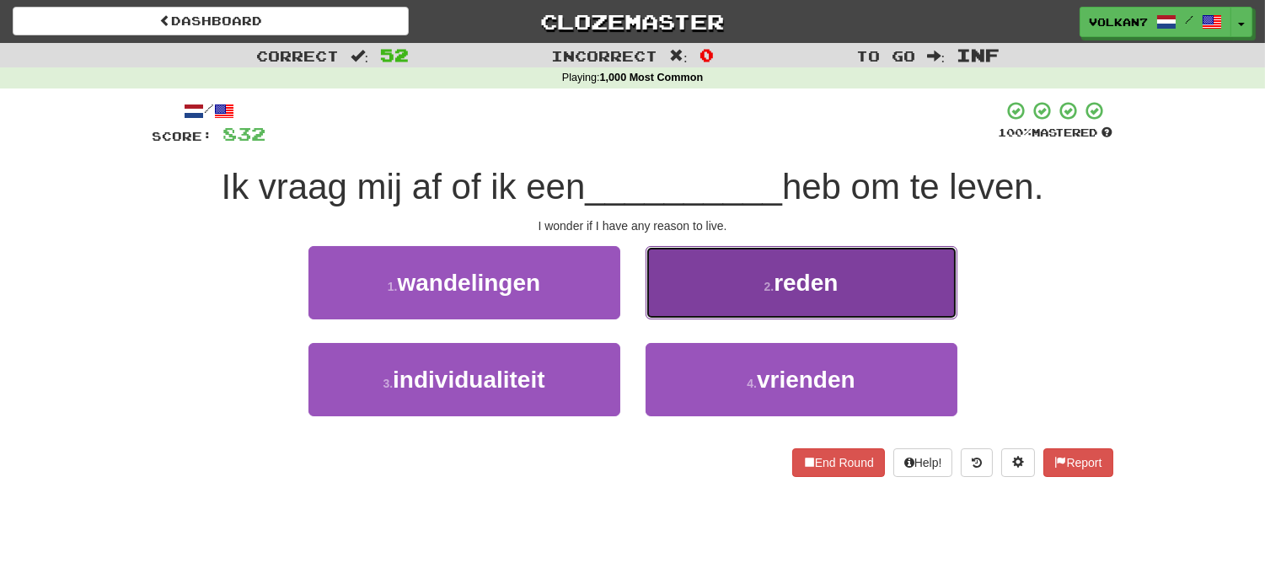
click at [778, 276] on span "reden" at bounding box center [805, 283] width 64 height 26
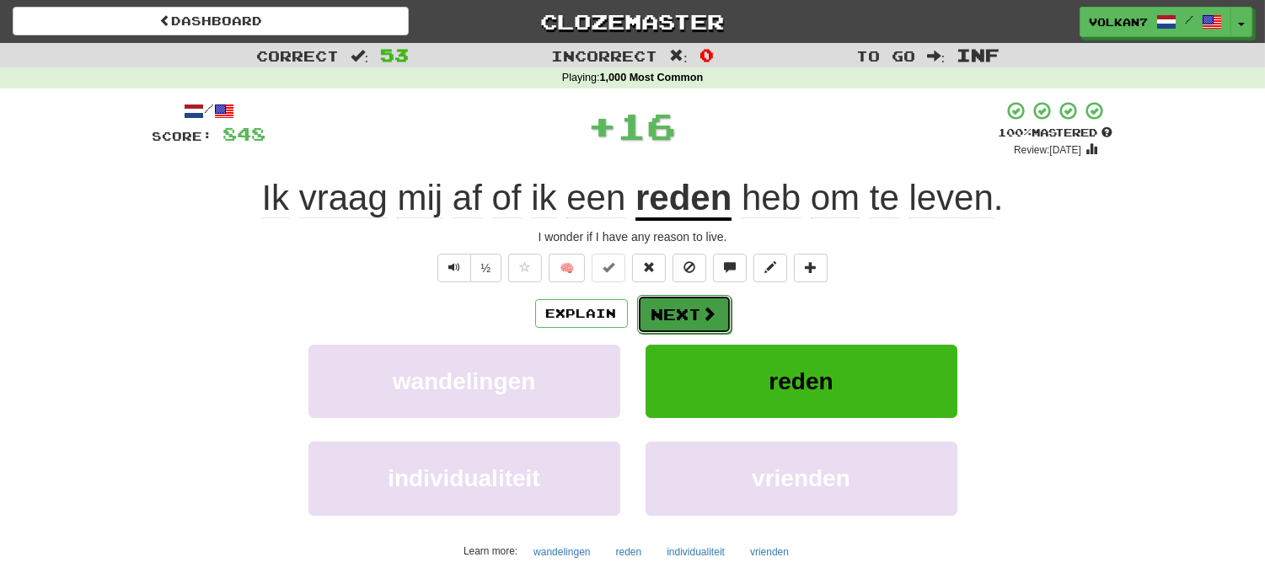
click at [725, 296] on button "Next" at bounding box center [684, 314] width 94 height 39
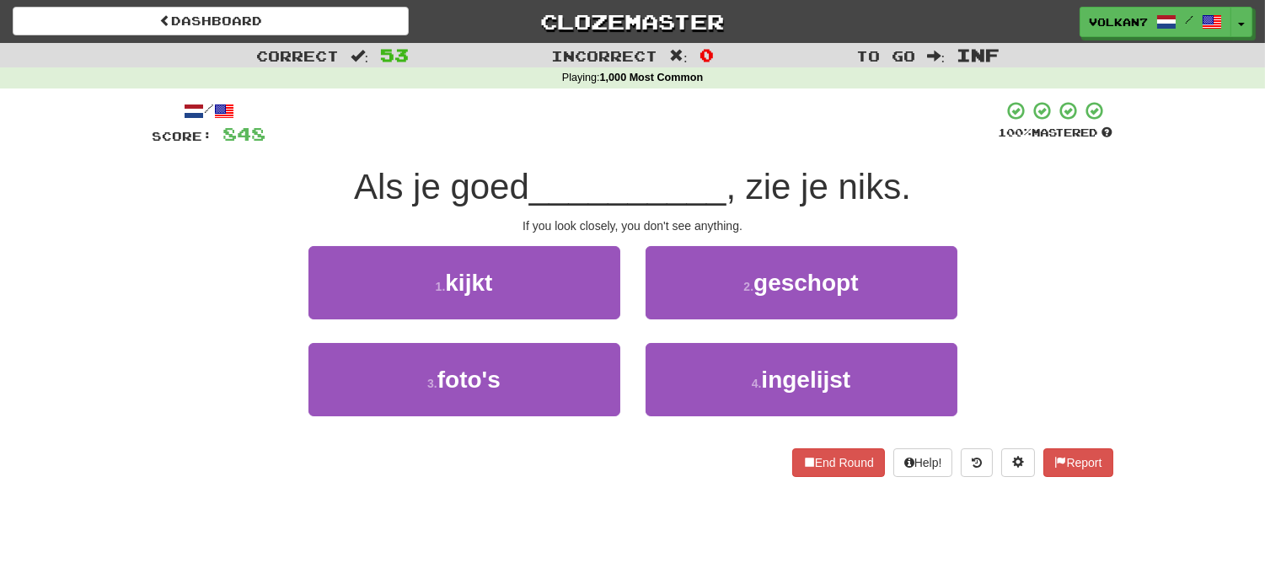
click at [739, 157] on div "/ Score: 848 100 % Mastered Als je goed __________ , zie je niks. If you look c…" at bounding box center [632, 288] width 960 height 377
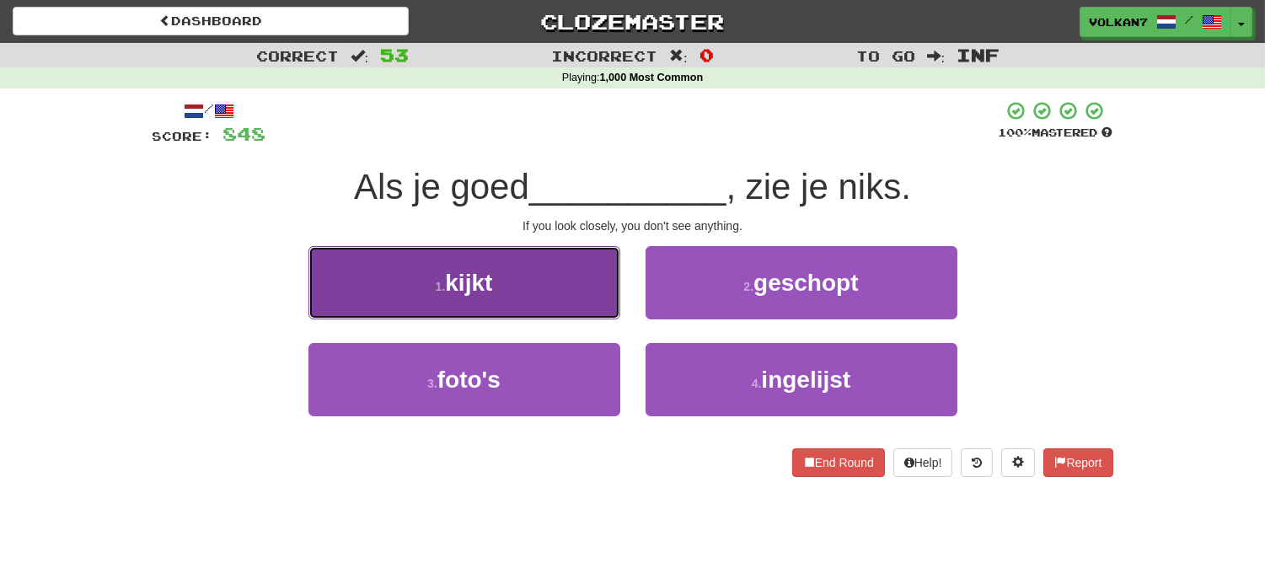
click at [559, 283] on button "1 . kijkt" at bounding box center [464, 282] width 312 height 73
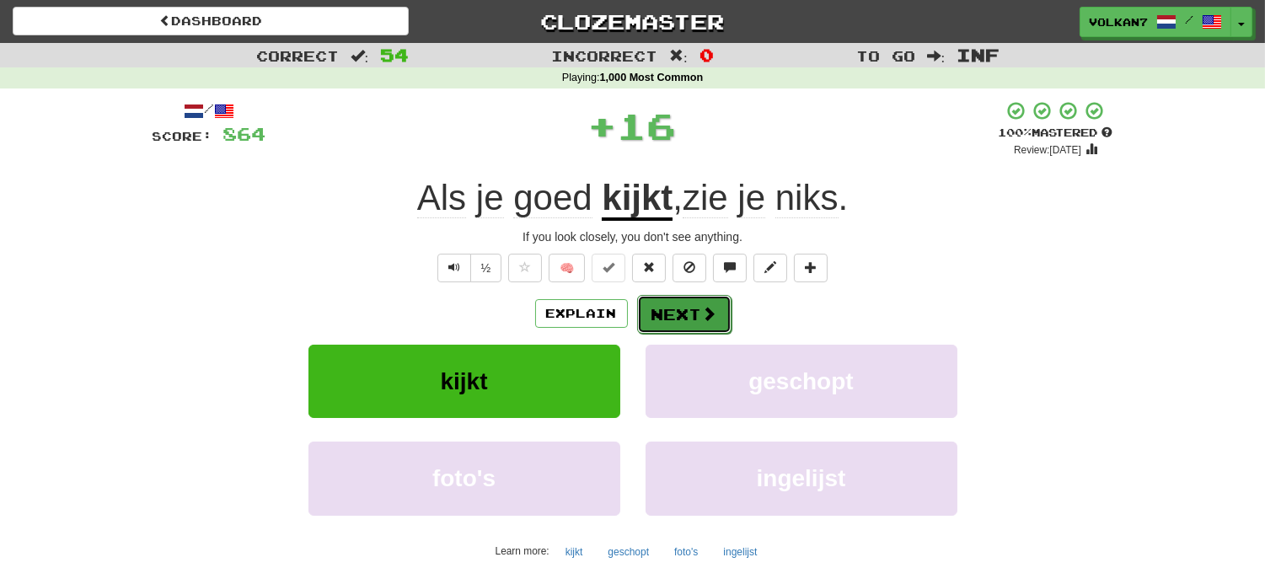
click at [681, 306] on button "Next" at bounding box center [684, 314] width 94 height 39
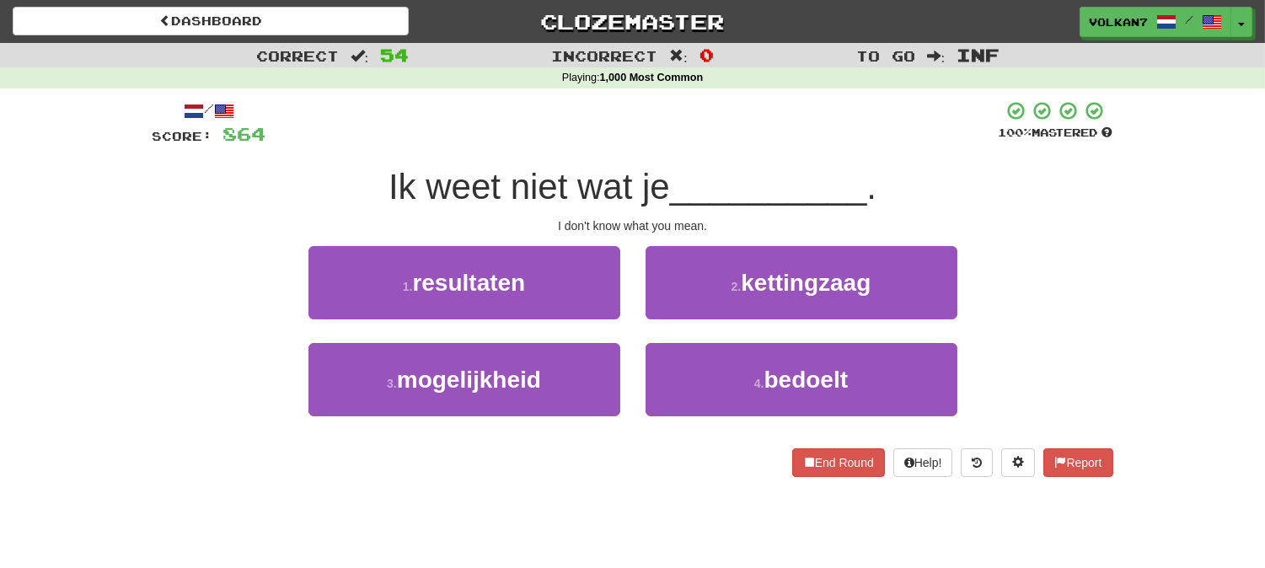
click at [704, 158] on div "/ Score: 864 100 % Mastered Ik weet niet wat je __________ . I don't know what …" at bounding box center [632, 288] width 960 height 377
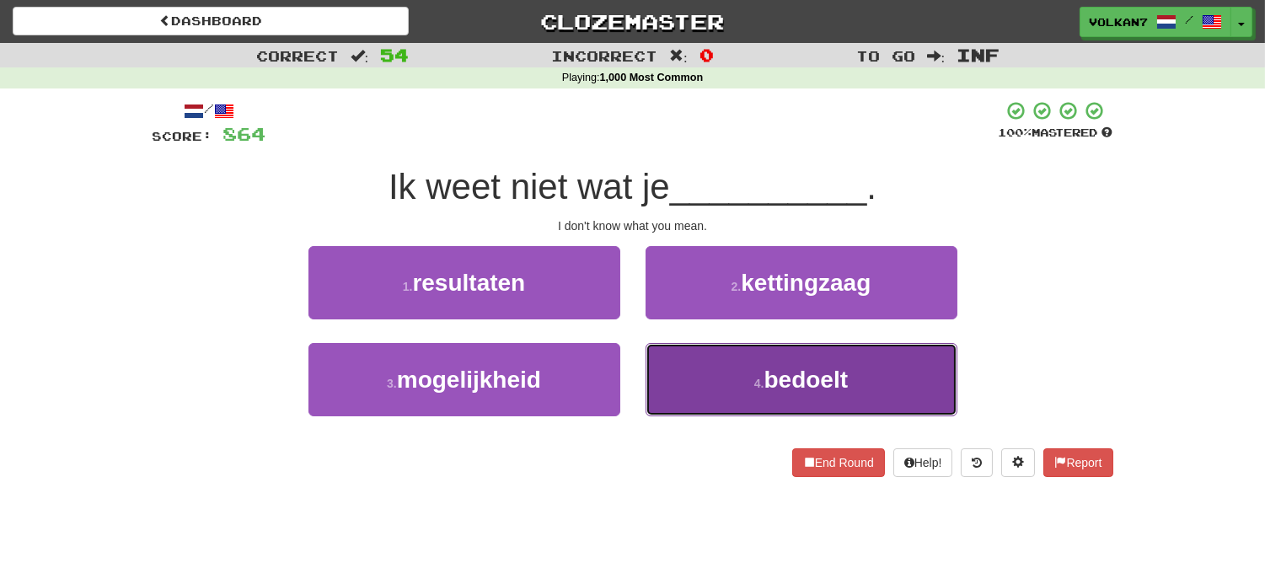
click at [754, 385] on small "4 ." at bounding box center [759, 383] width 10 height 13
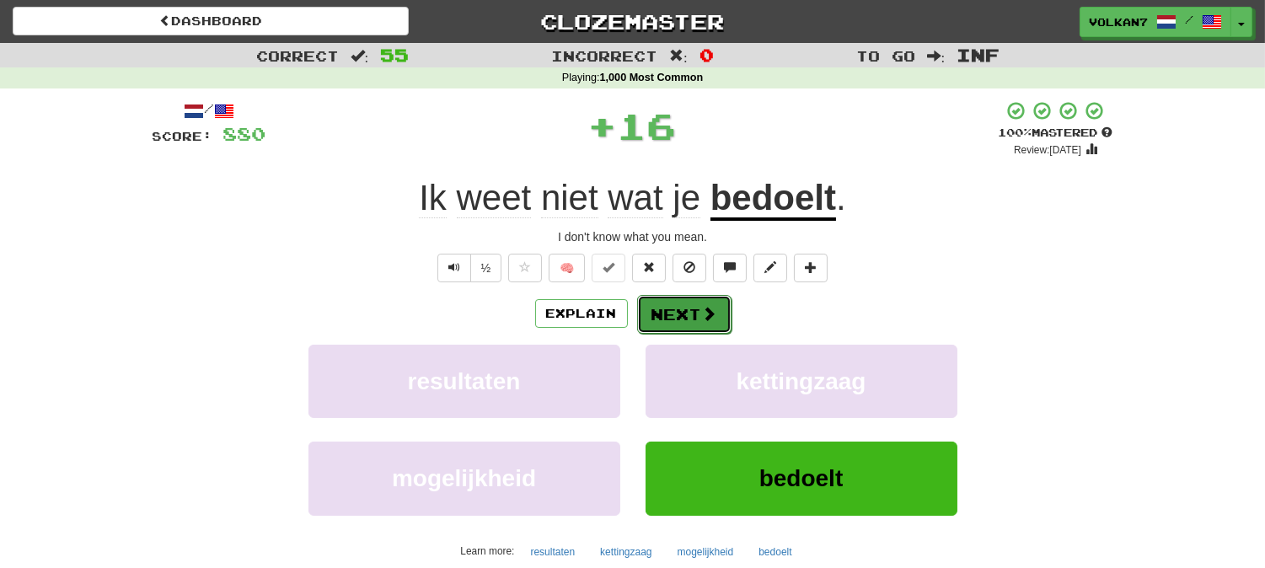
click at [688, 332] on button "Next" at bounding box center [684, 314] width 94 height 39
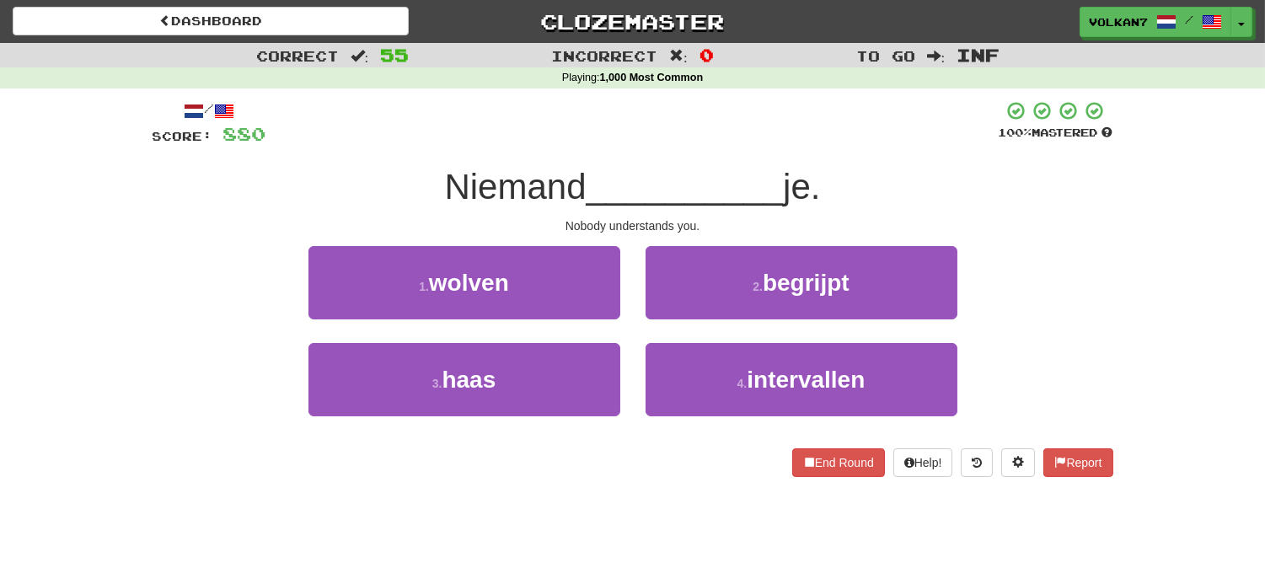
click at [721, 154] on div "/ Score: 880 100 % Mastered Niemand __________ je. Nobody understands you. 1 . …" at bounding box center [632, 288] width 960 height 377
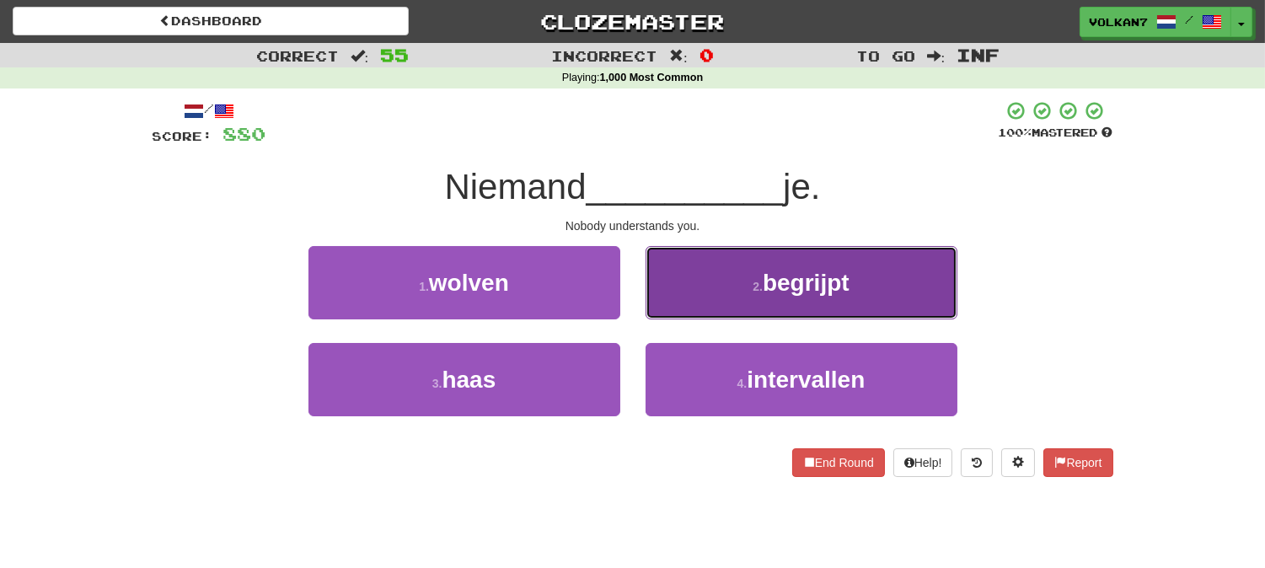
click at [755, 276] on button "2 . begrijpt" at bounding box center [801, 282] width 312 height 73
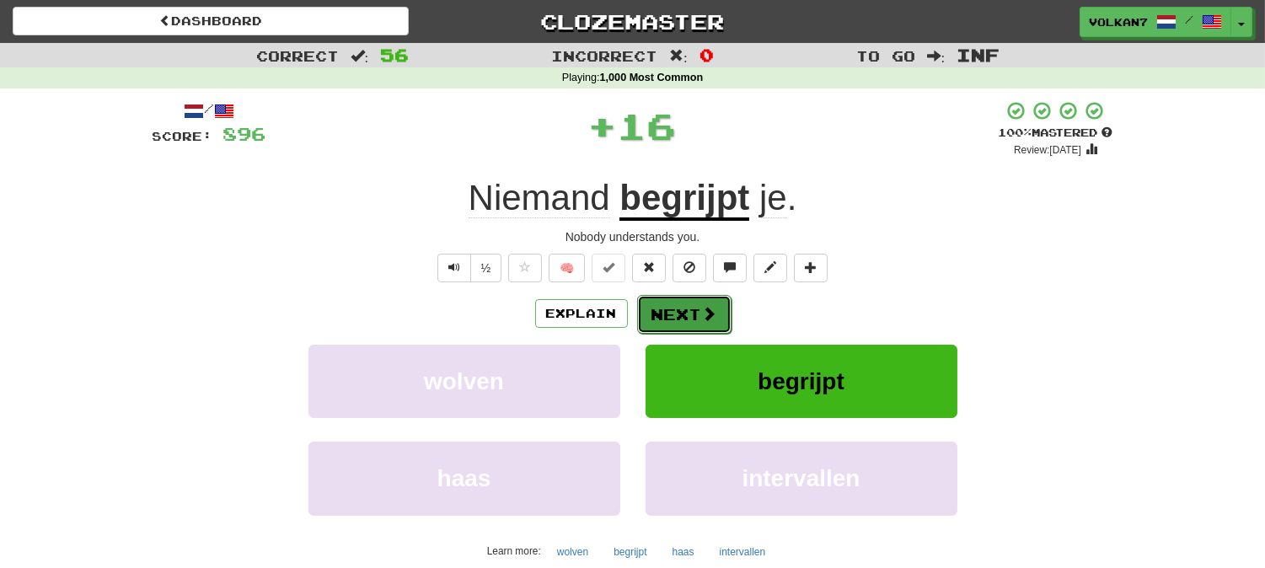
click at [694, 299] on button "Next" at bounding box center [684, 314] width 94 height 39
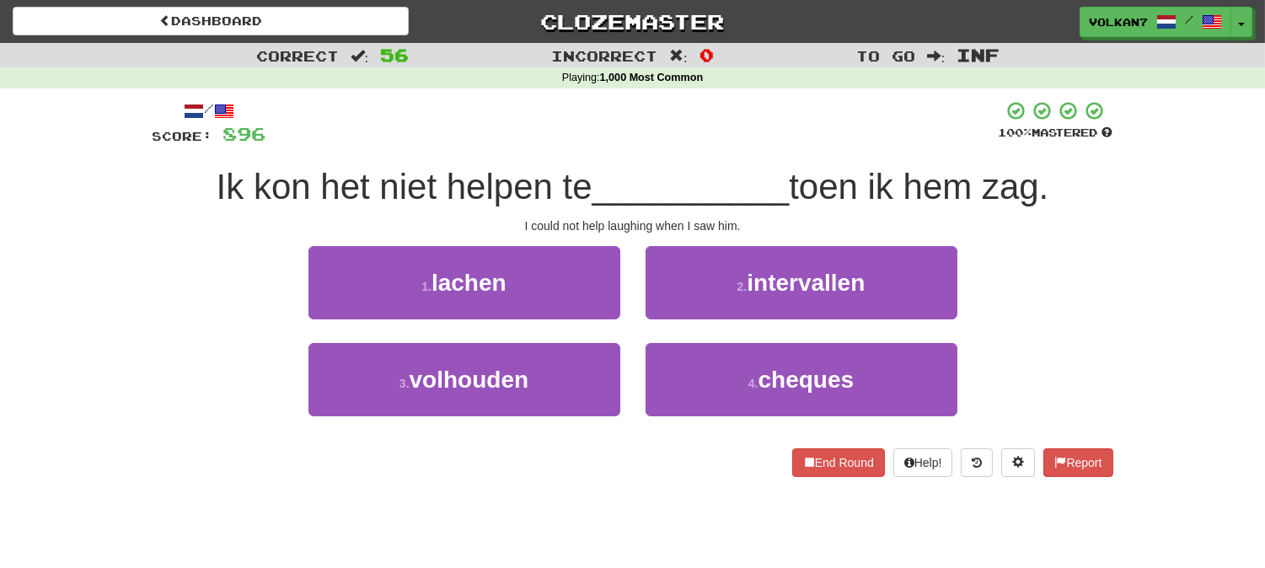
click at [753, 122] on div at bounding box center [632, 123] width 732 height 46
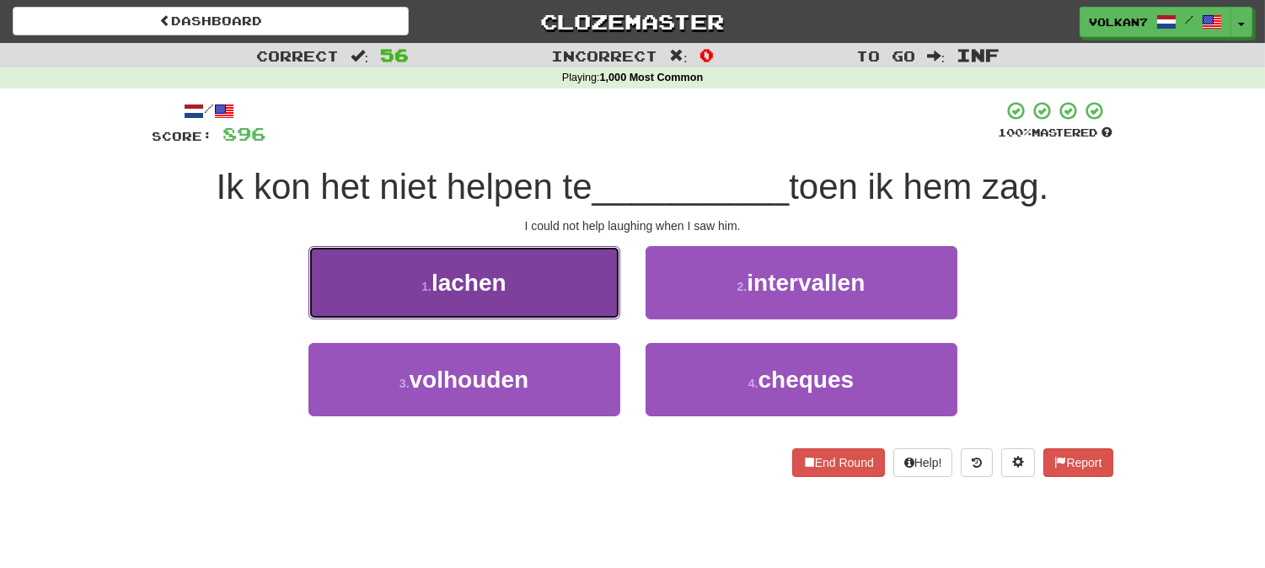
click at [585, 270] on button "1 . lachen" at bounding box center [464, 282] width 312 height 73
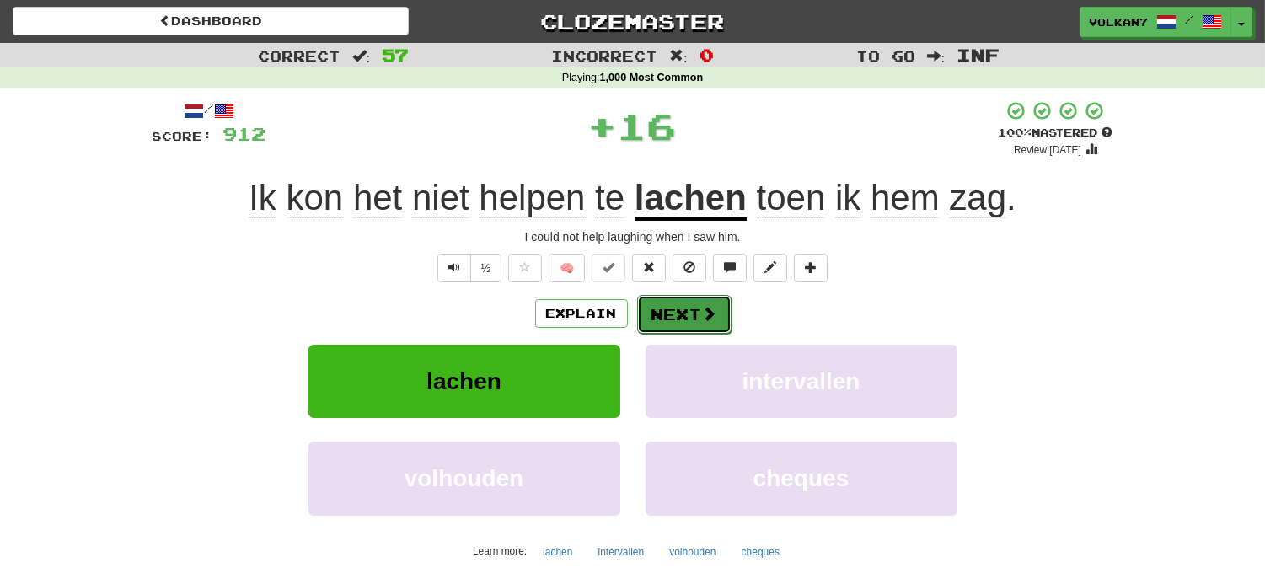
click at [682, 313] on button "Next" at bounding box center [684, 314] width 94 height 39
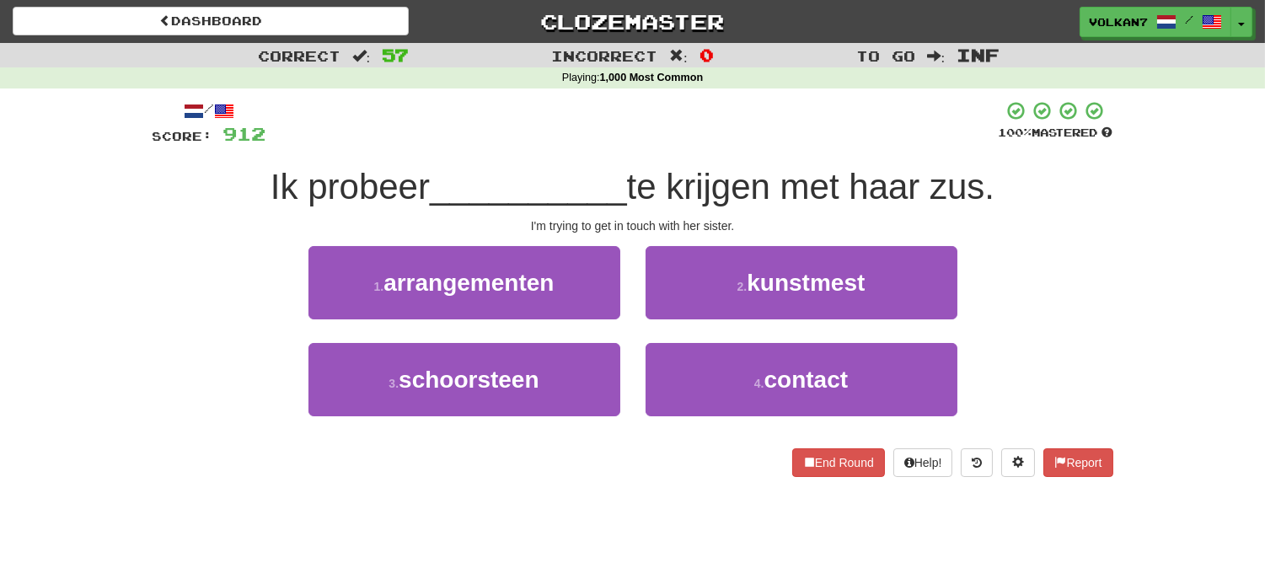
click at [712, 167] on span "te krijgen met haar zus." at bounding box center [811, 187] width 368 height 40
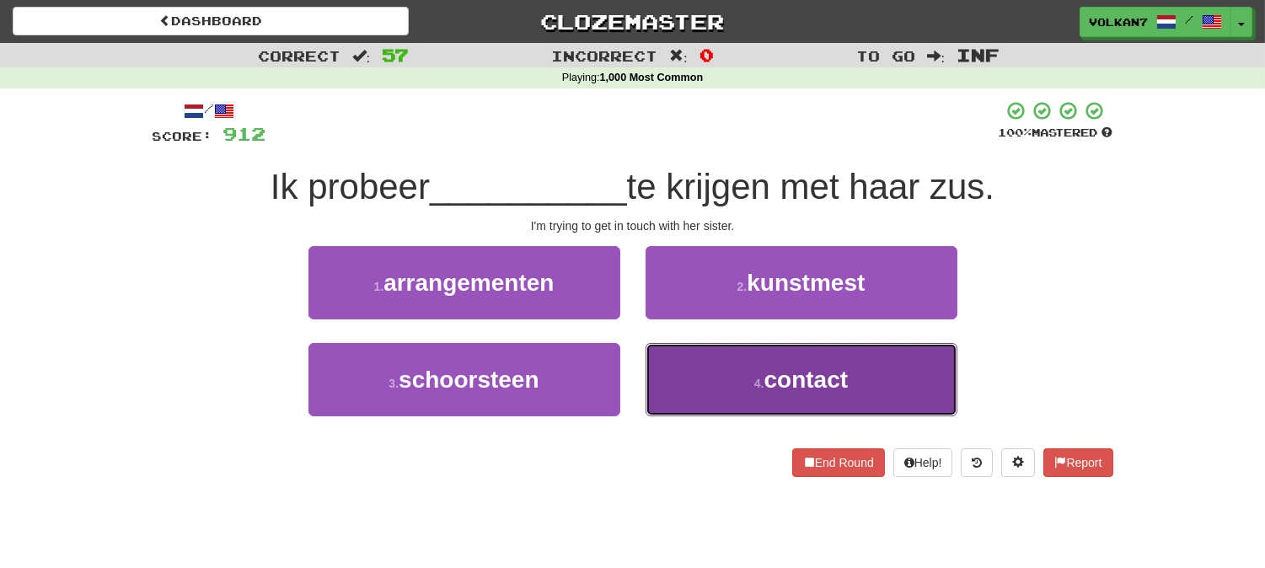
click at [776, 357] on button "4 . contact" at bounding box center [801, 379] width 312 height 73
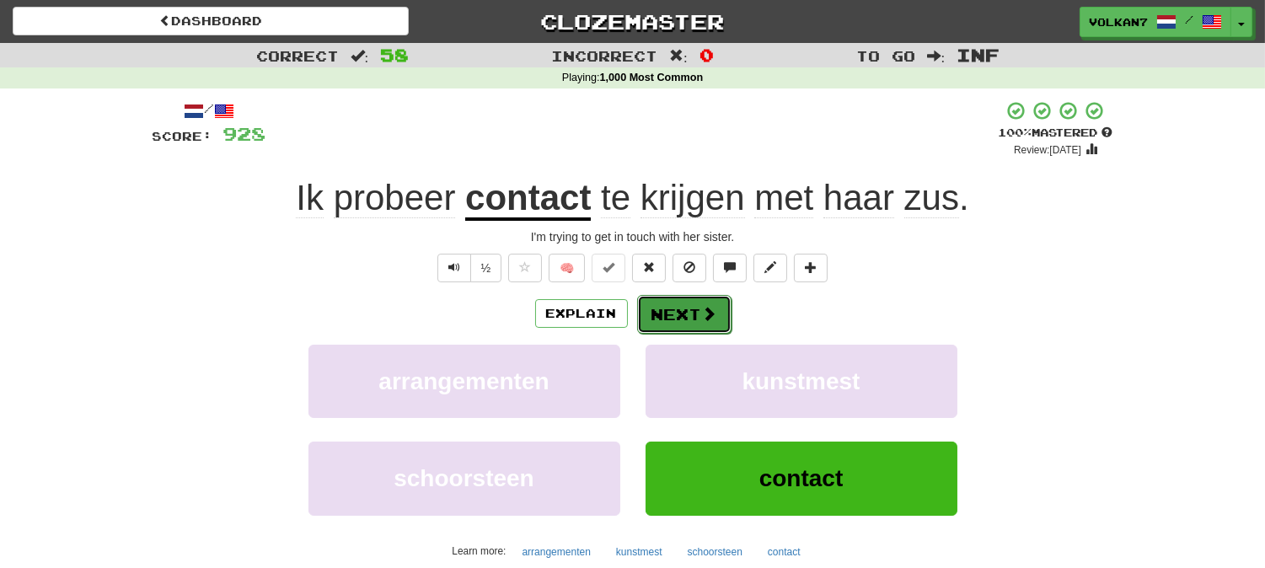
click at [696, 327] on button "Next" at bounding box center [684, 314] width 94 height 39
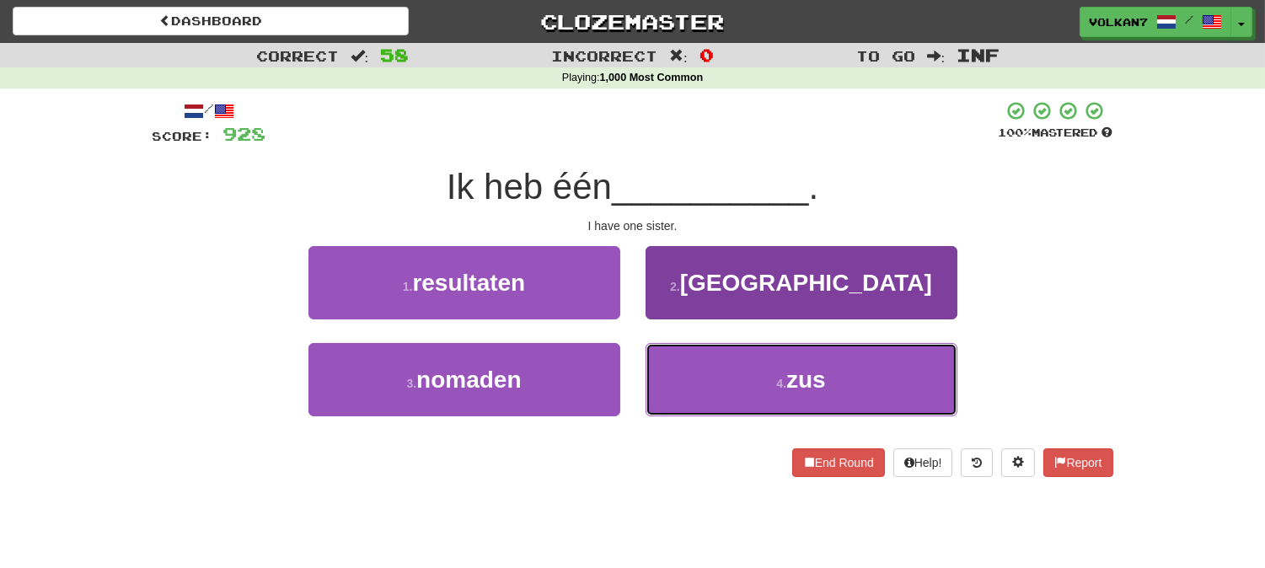
click at [712, 381] on button "4 . zus" at bounding box center [801, 379] width 312 height 73
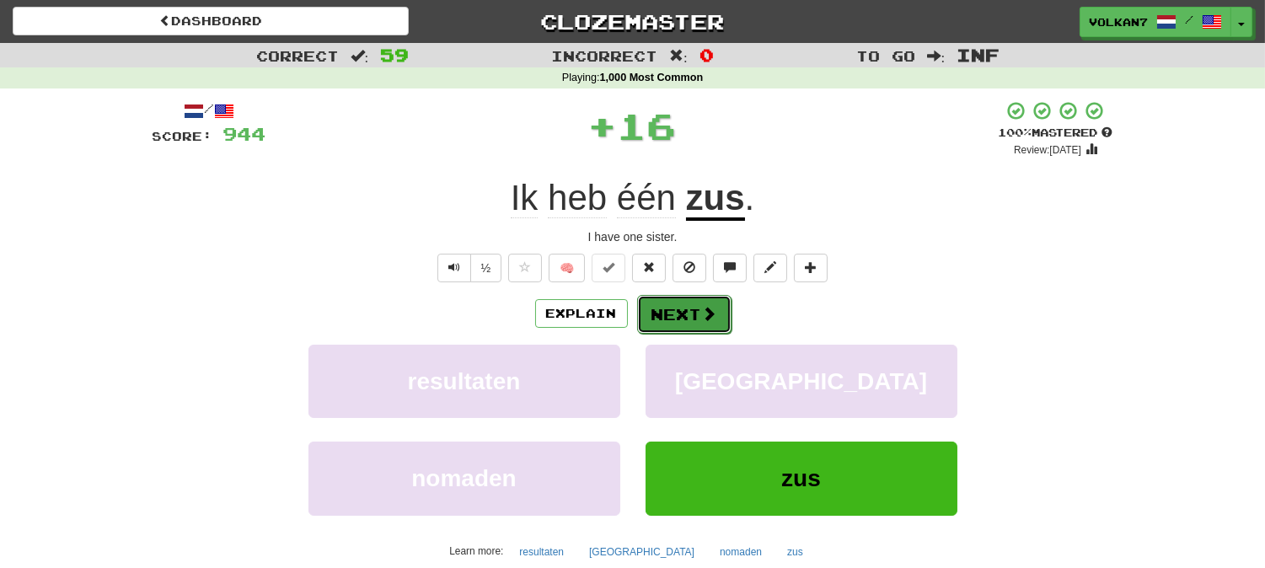
click at [670, 315] on button "Next" at bounding box center [684, 314] width 94 height 39
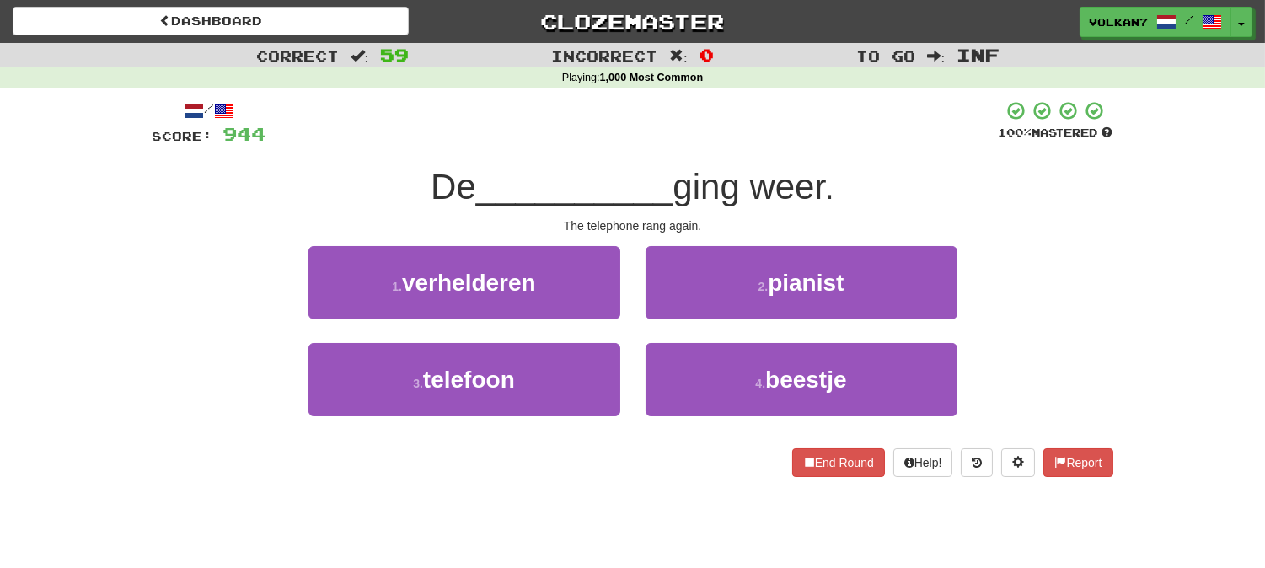
click at [711, 144] on div at bounding box center [632, 123] width 732 height 46
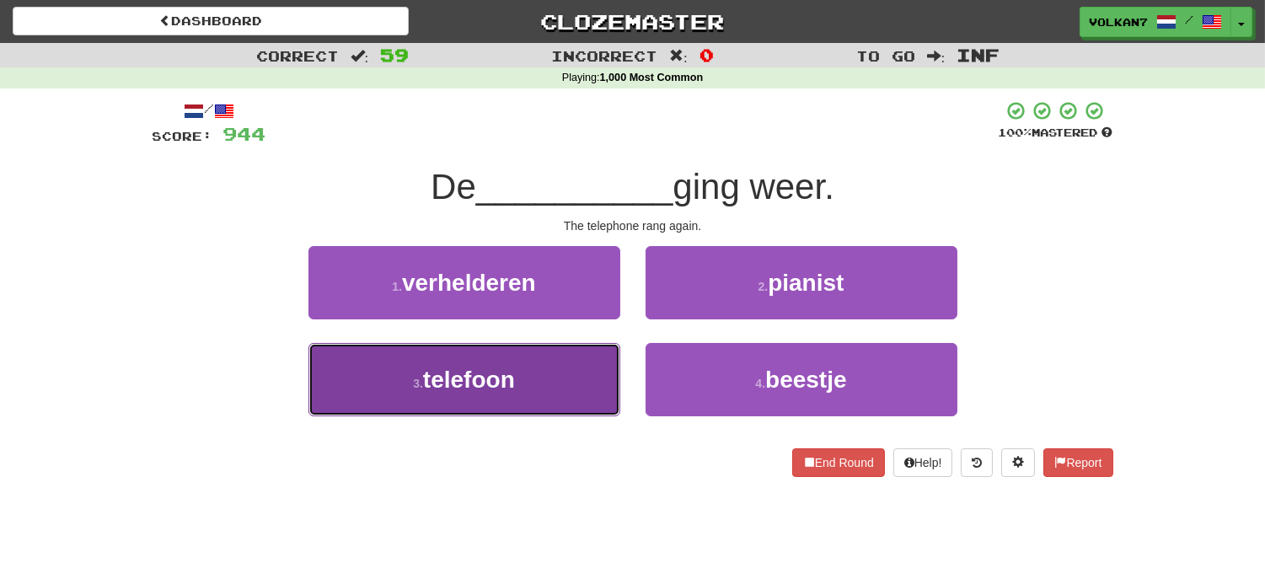
click at [554, 360] on button "3 . telefoon" at bounding box center [464, 379] width 312 height 73
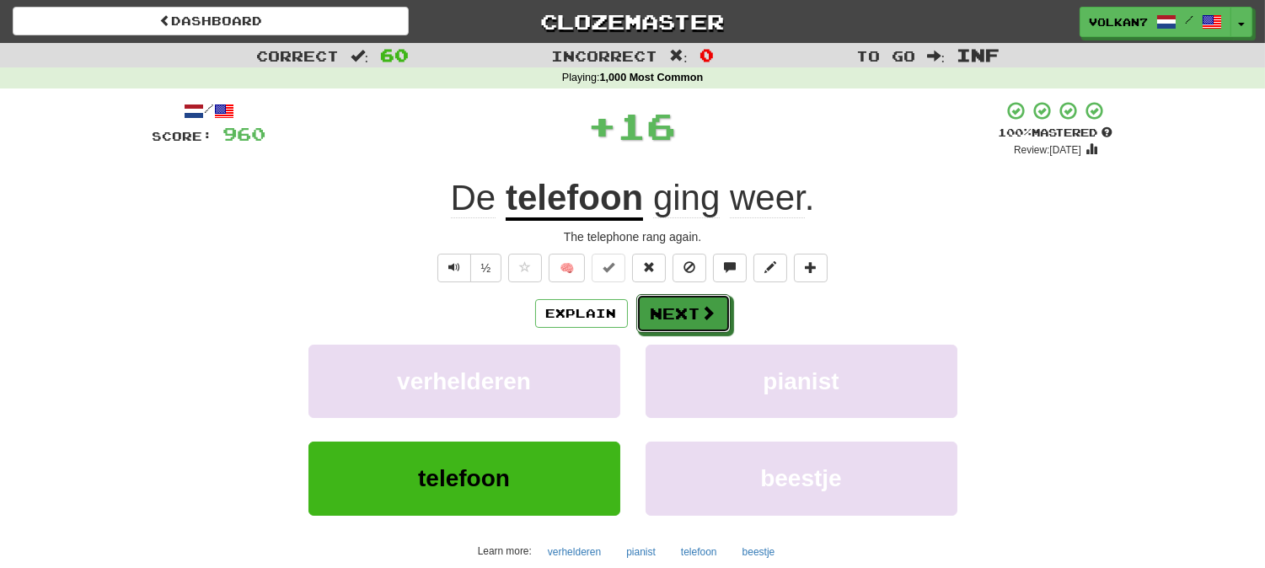
drag, startPoint x: 666, startPoint y: 304, endPoint x: 723, endPoint y: 211, distance: 109.2
click at [667, 304] on button "Next" at bounding box center [683, 313] width 94 height 39
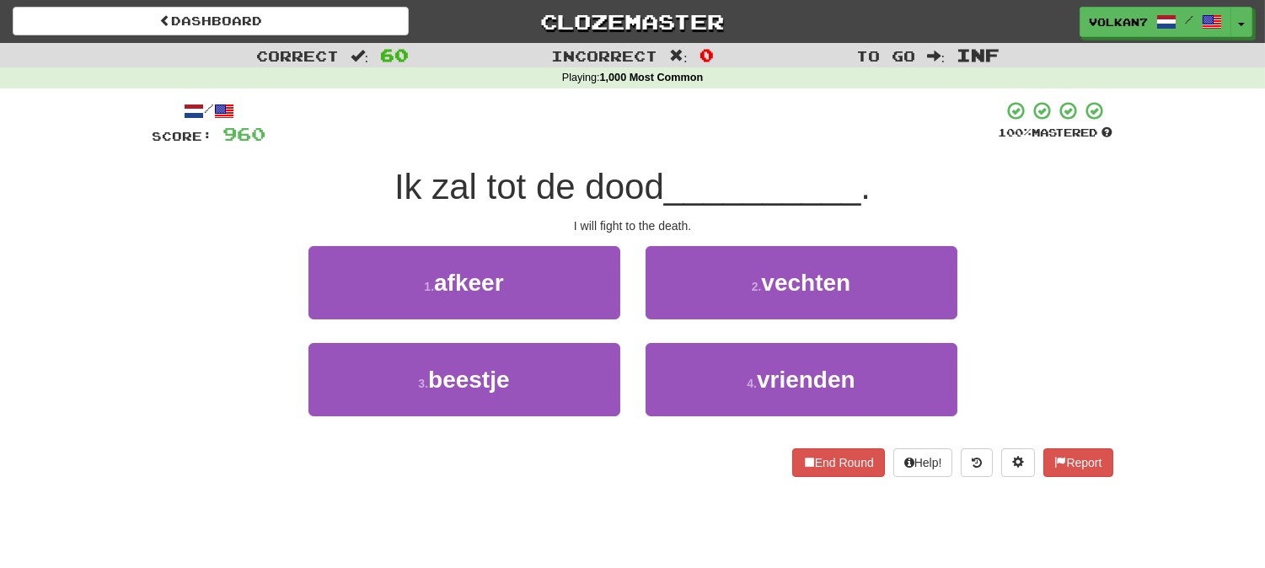
click at [740, 167] on span "__________" at bounding box center [762, 187] width 197 height 40
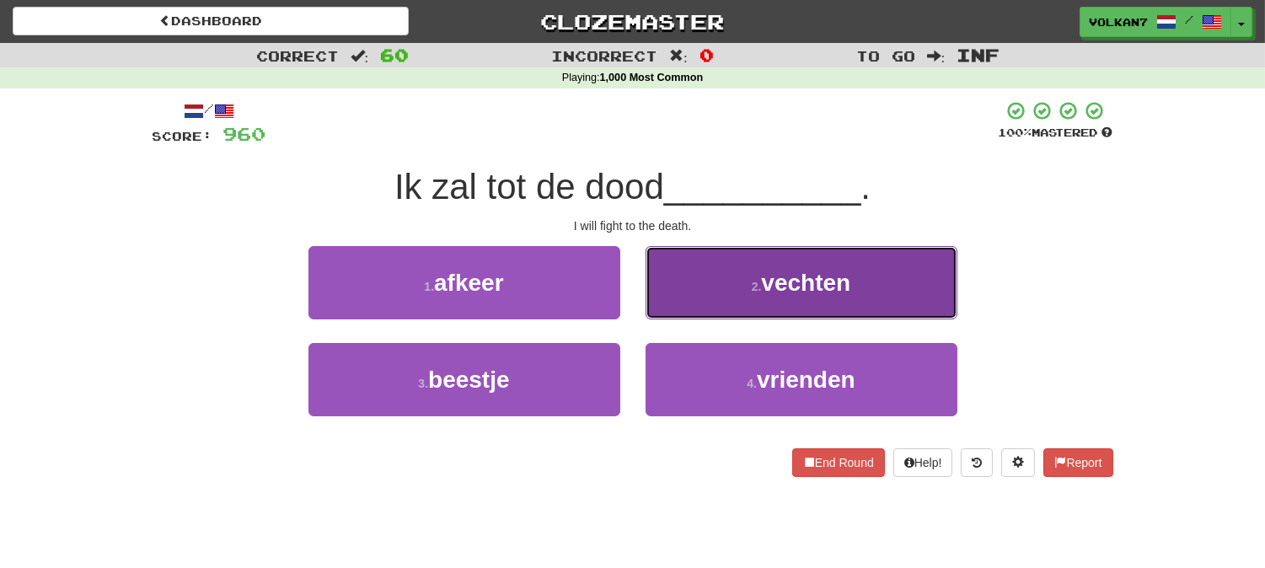
click at [822, 279] on span "vechten" at bounding box center [805, 283] width 89 height 26
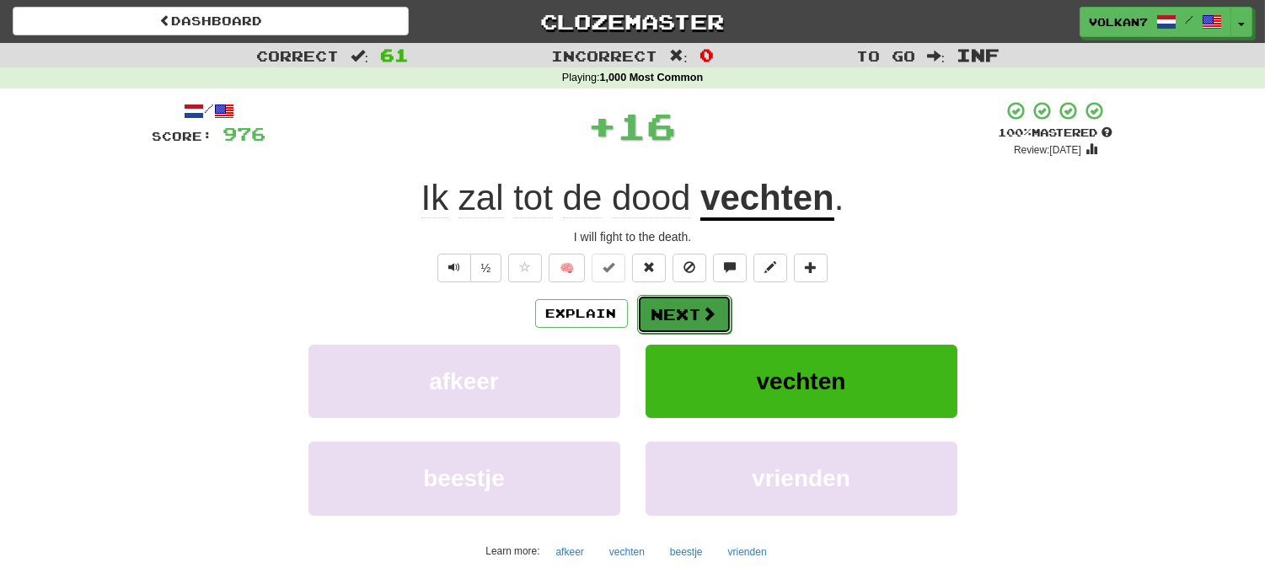
click at [725, 309] on button "Next" at bounding box center [684, 314] width 94 height 39
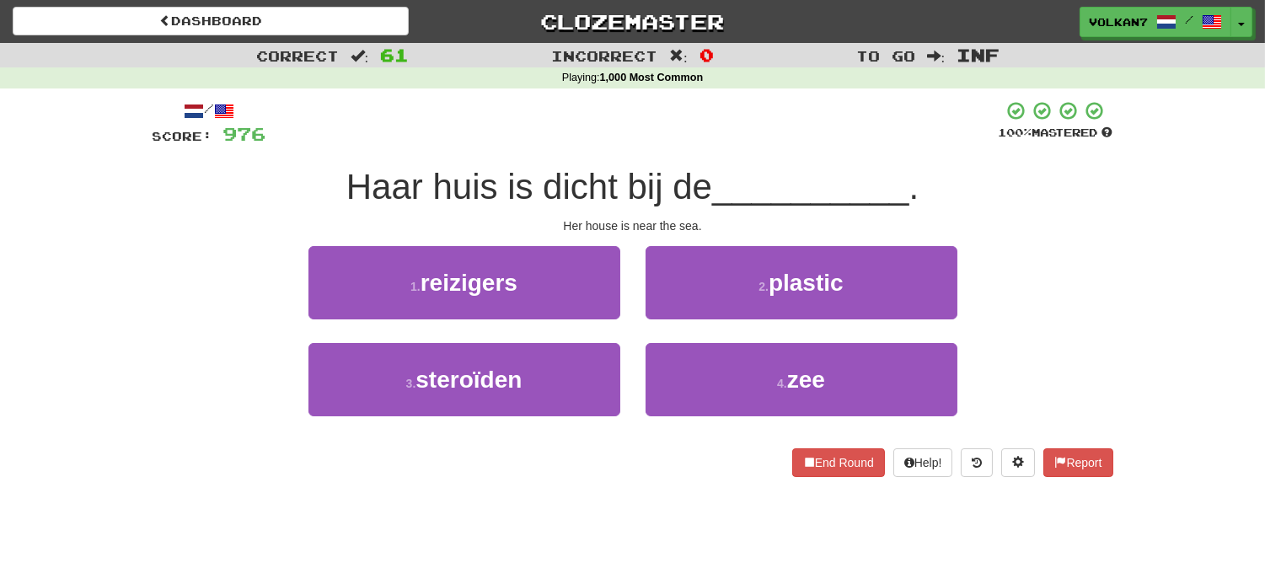
click at [713, 158] on div "/ Score: 976 100 % Mastered Haar huis is dicht bij de __________ . Her house is…" at bounding box center [632, 288] width 960 height 377
click at [750, 335] on div "2 . plastic" at bounding box center [801, 294] width 337 height 97
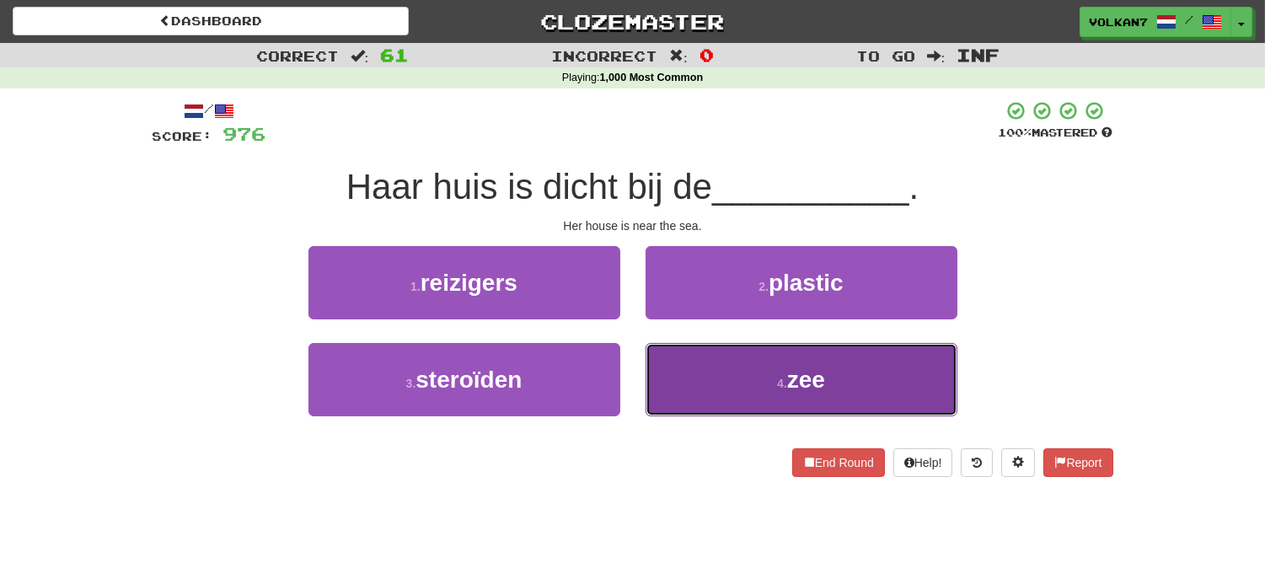
click at [731, 376] on button "4 . zee" at bounding box center [801, 379] width 312 height 73
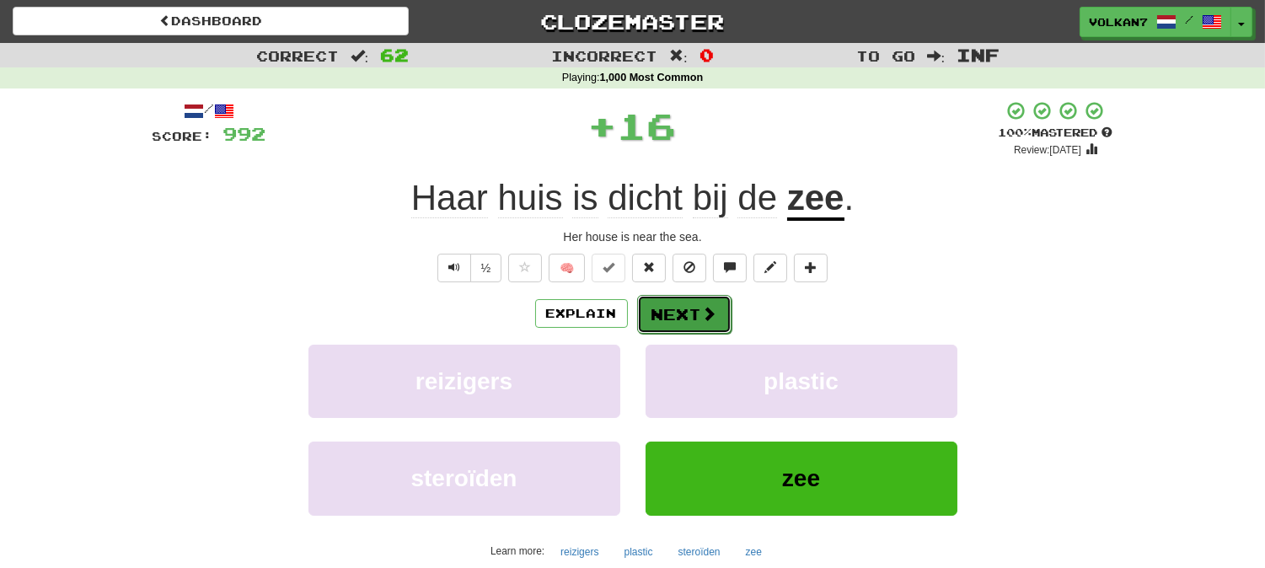
click at [699, 297] on button "Next" at bounding box center [684, 314] width 94 height 39
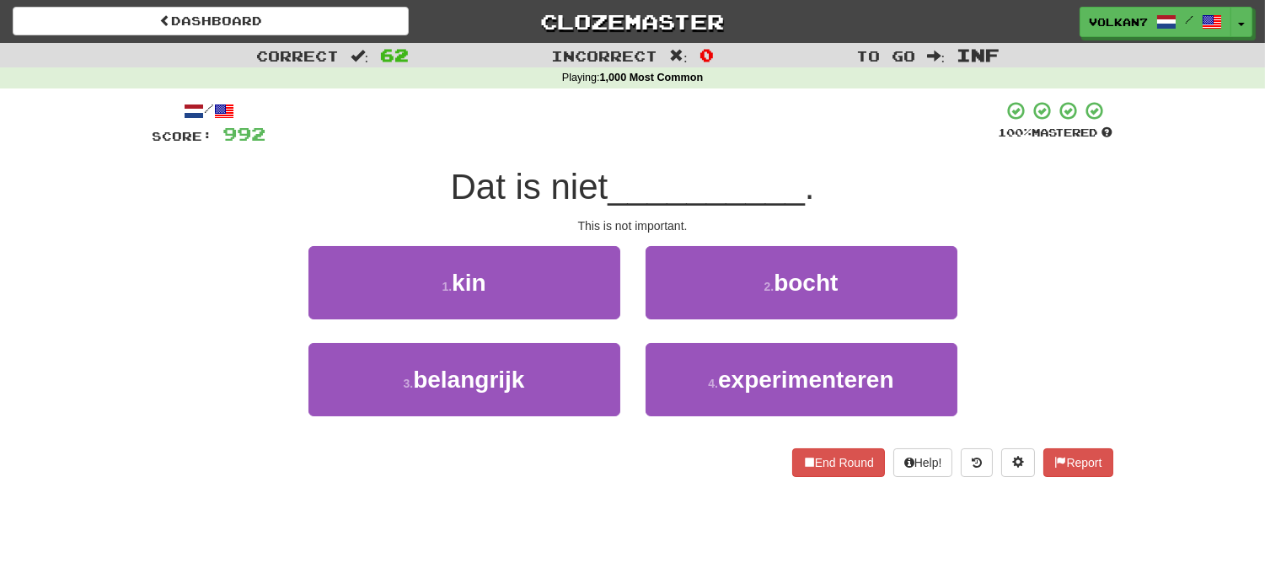
click at [703, 167] on span "__________" at bounding box center [705, 187] width 197 height 40
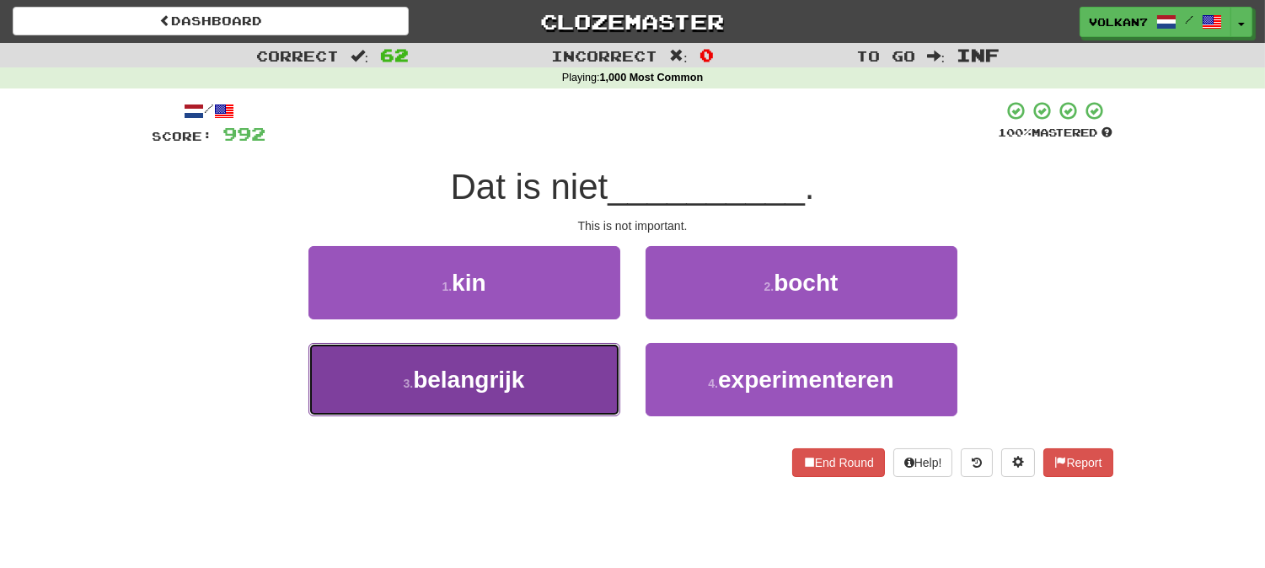
click at [532, 384] on button "3 . belangrijk" at bounding box center [464, 379] width 312 height 73
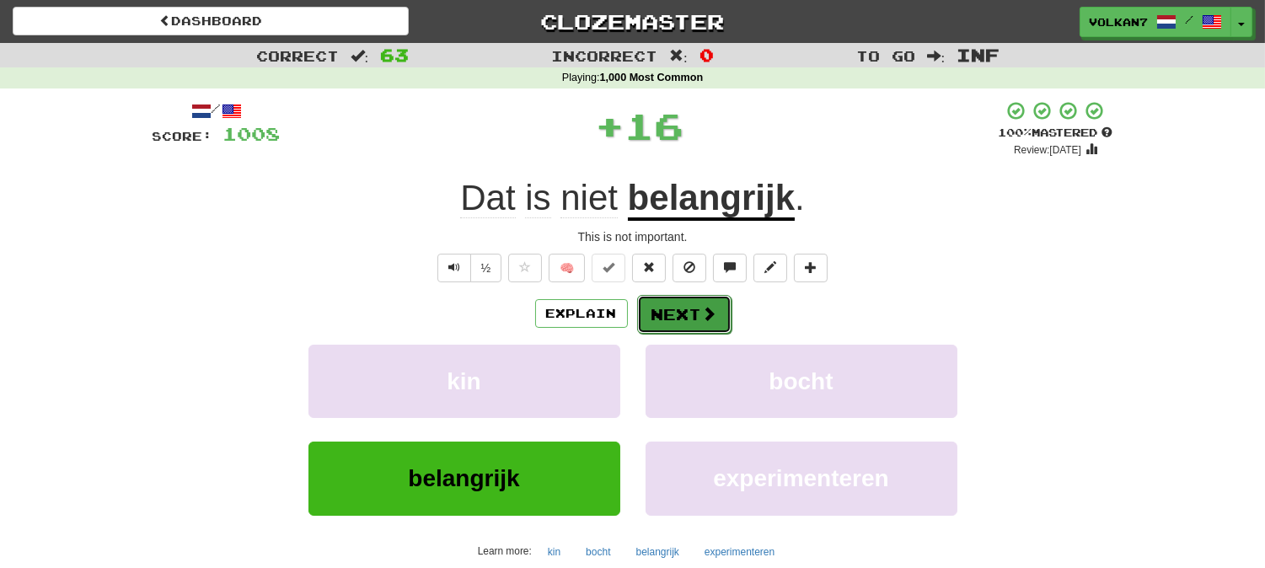
click at [683, 303] on button "Next" at bounding box center [684, 314] width 94 height 39
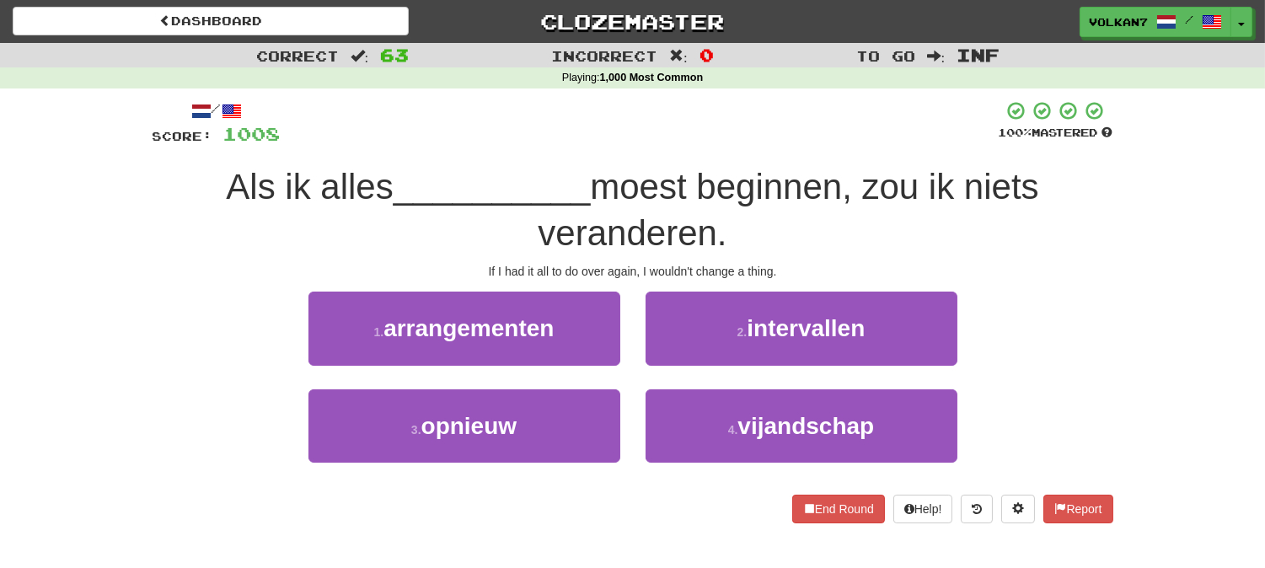
click at [745, 121] on div at bounding box center [640, 123] width 718 height 46
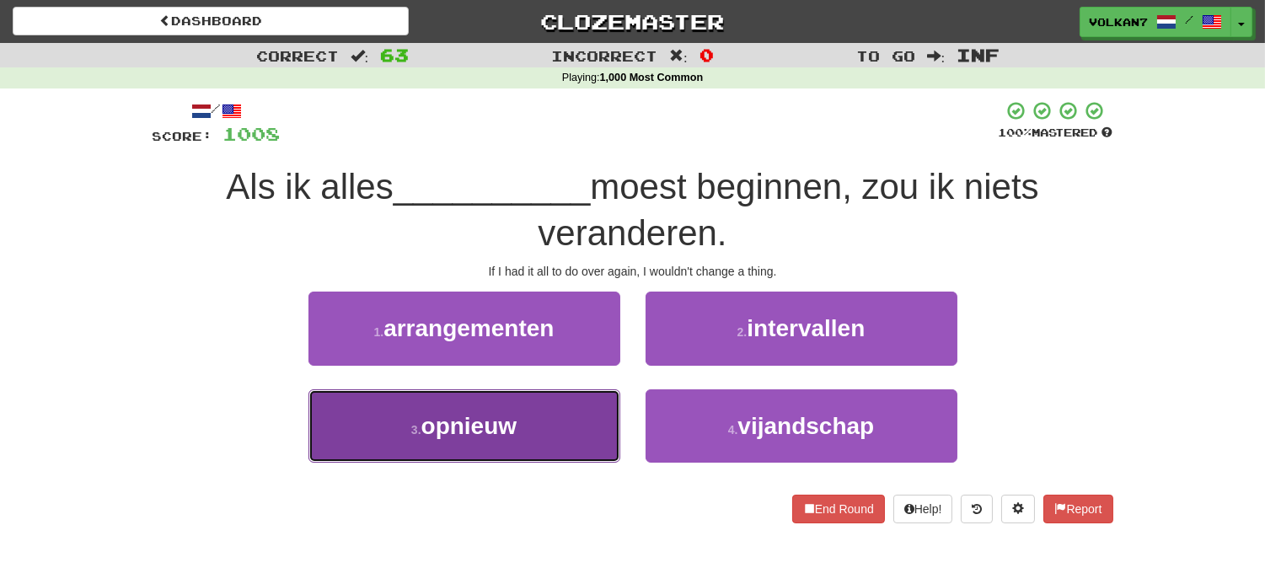
click at [583, 415] on button "3 . opnieuw" at bounding box center [464, 425] width 312 height 73
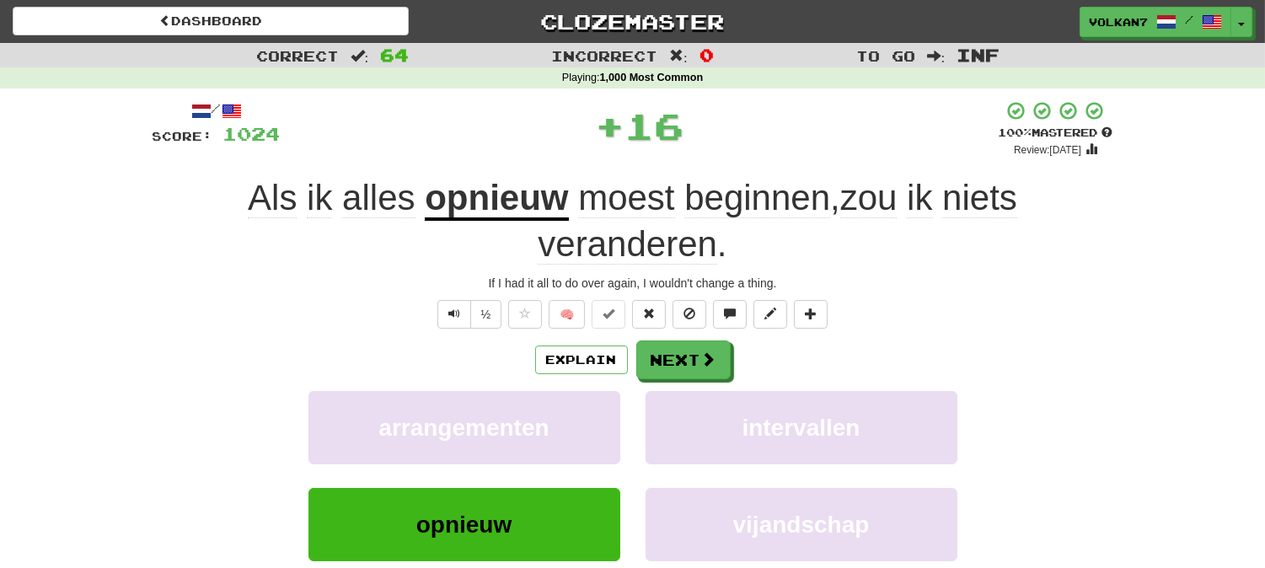
click at [727, 337] on div "/ Score: 1024 + 16 100 % Mastered Review: 2025-09-11 Als ik alles opnieuw moest…" at bounding box center [632, 387] width 960 height 574
click at [704, 355] on span at bounding box center [709, 359] width 15 height 15
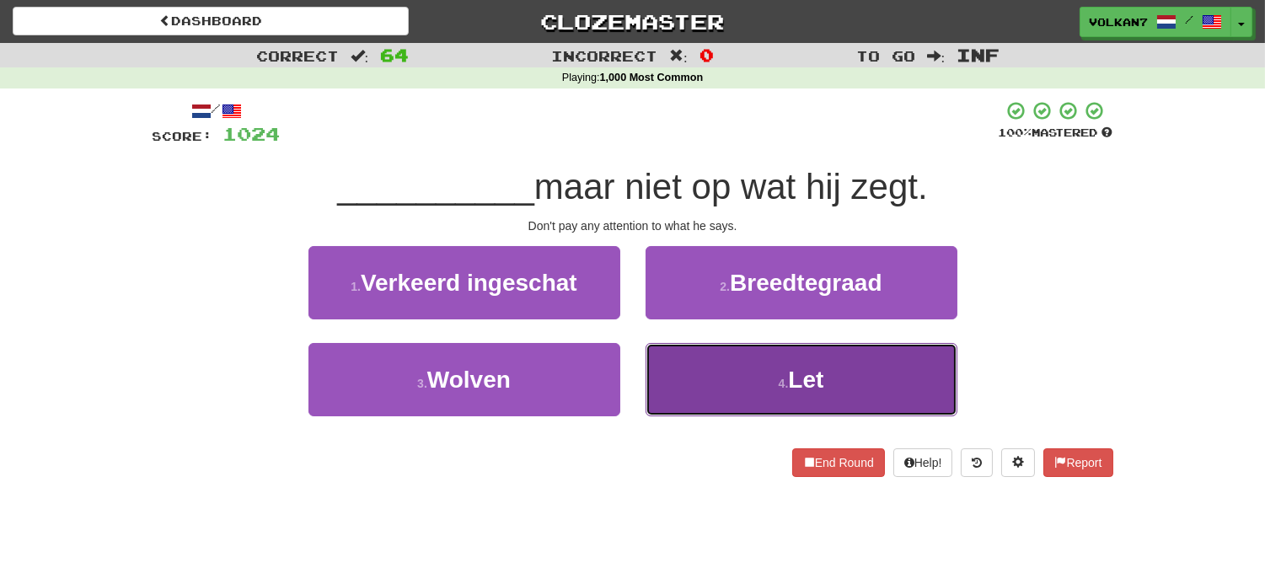
click at [717, 385] on button "4 . Let" at bounding box center [801, 379] width 312 height 73
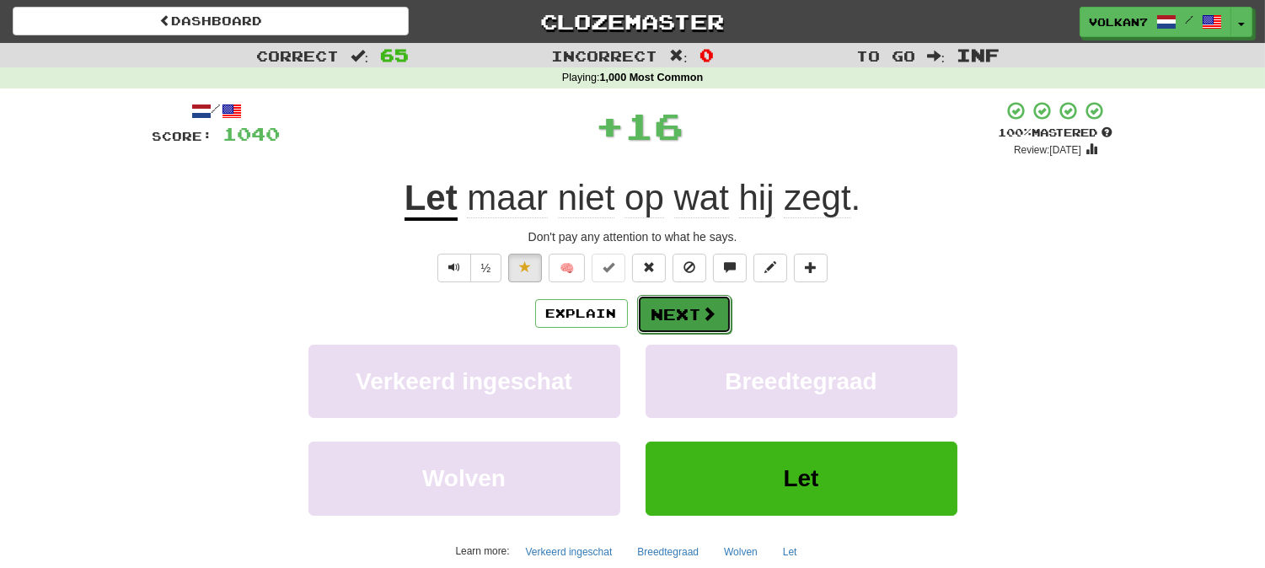
click at [682, 315] on button "Next" at bounding box center [684, 314] width 94 height 39
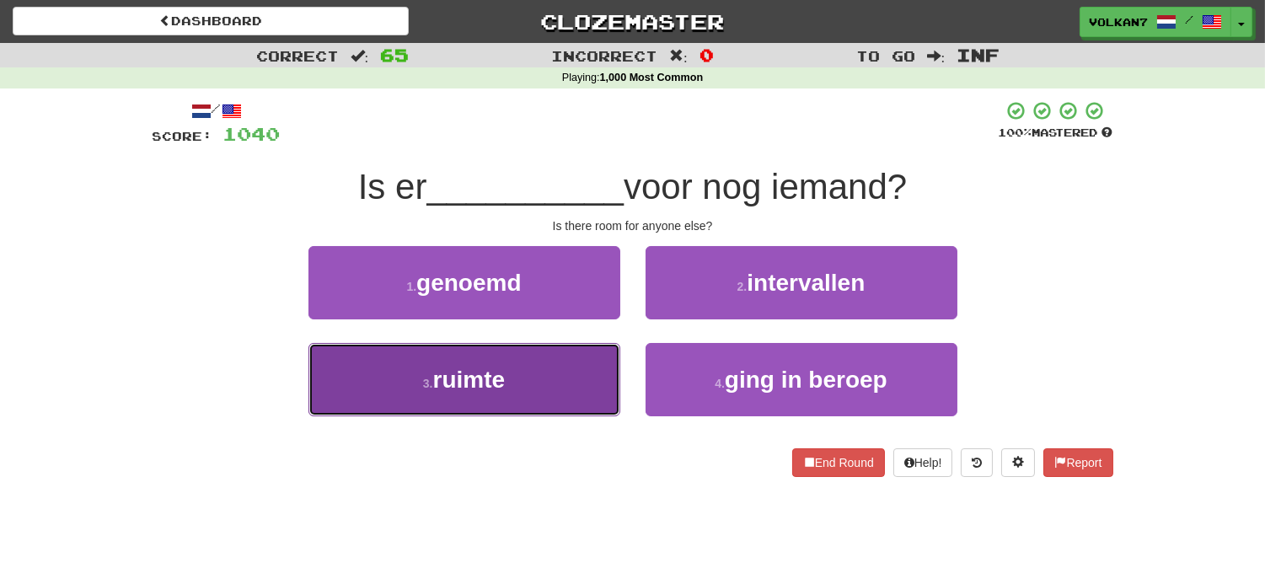
click at [545, 365] on button "3 . ruimte" at bounding box center [464, 379] width 312 height 73
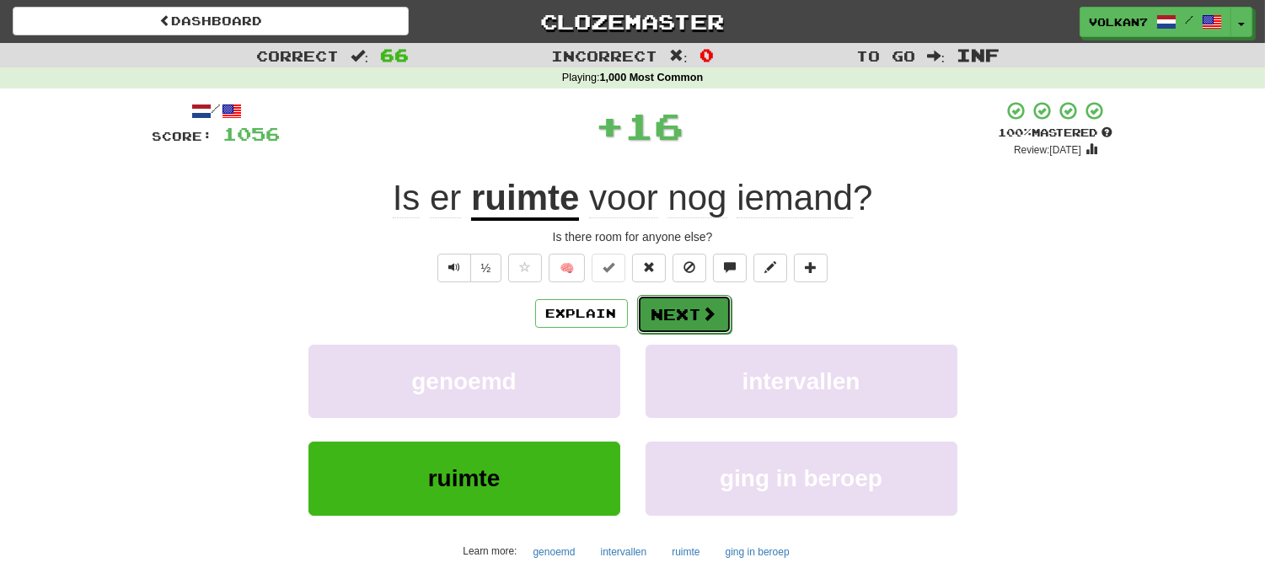
click at [666, 320] on button "Next" at bounding box center [684, 314] width 94 height 39
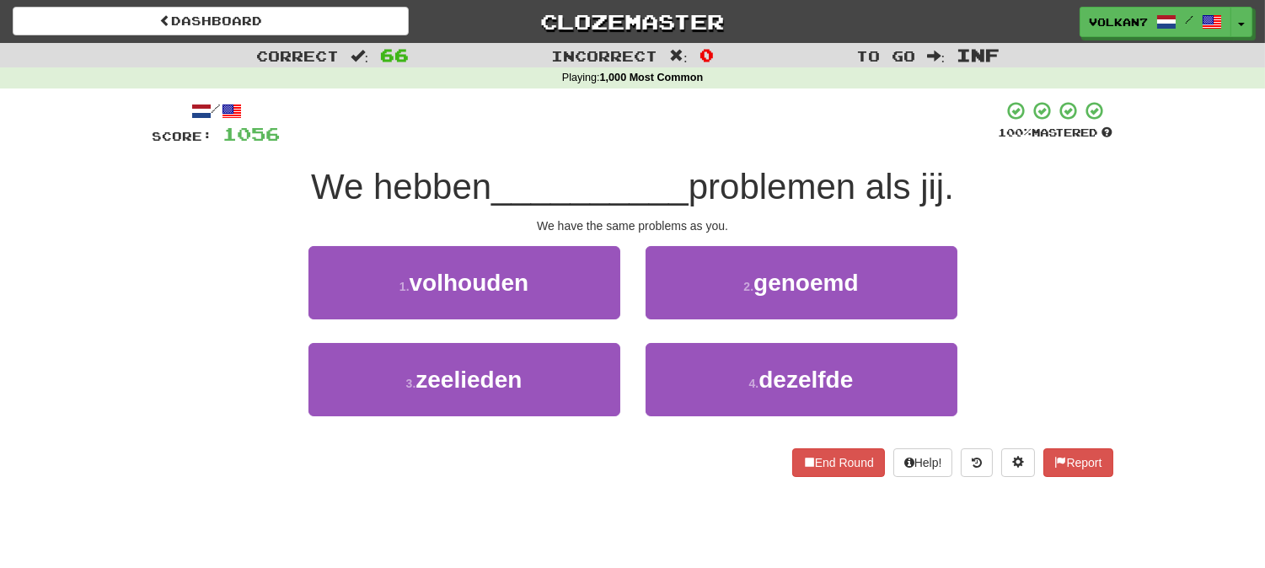
click at [691, 195] on span "problemen als jij." at bounding box center [820, 187] width 265 height 40
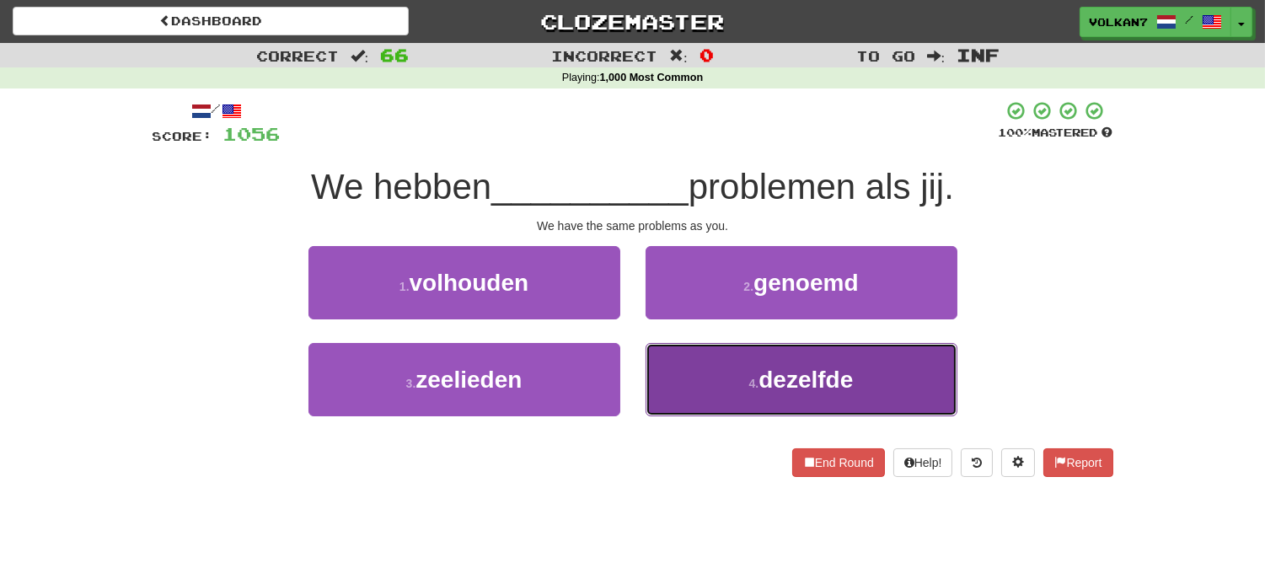
click at [756, 367] on button "4 . dezelfde" at bounding box center [801, 379] width 312 height 73
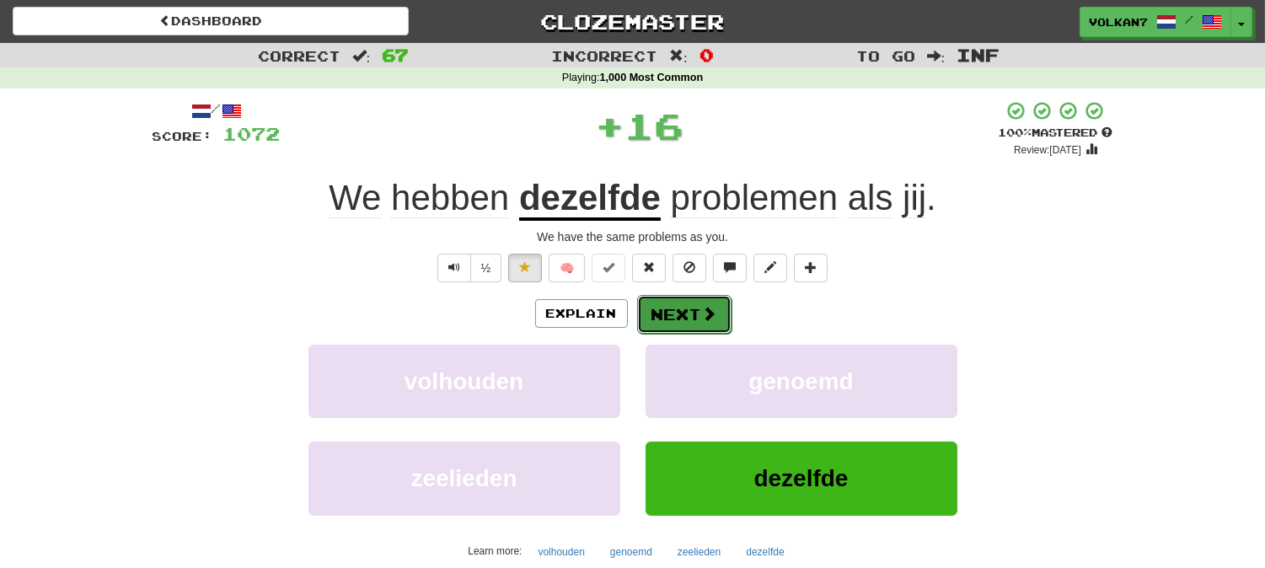
click at [710, 320] on span at bounding box center [709, 313] width 15 height 15
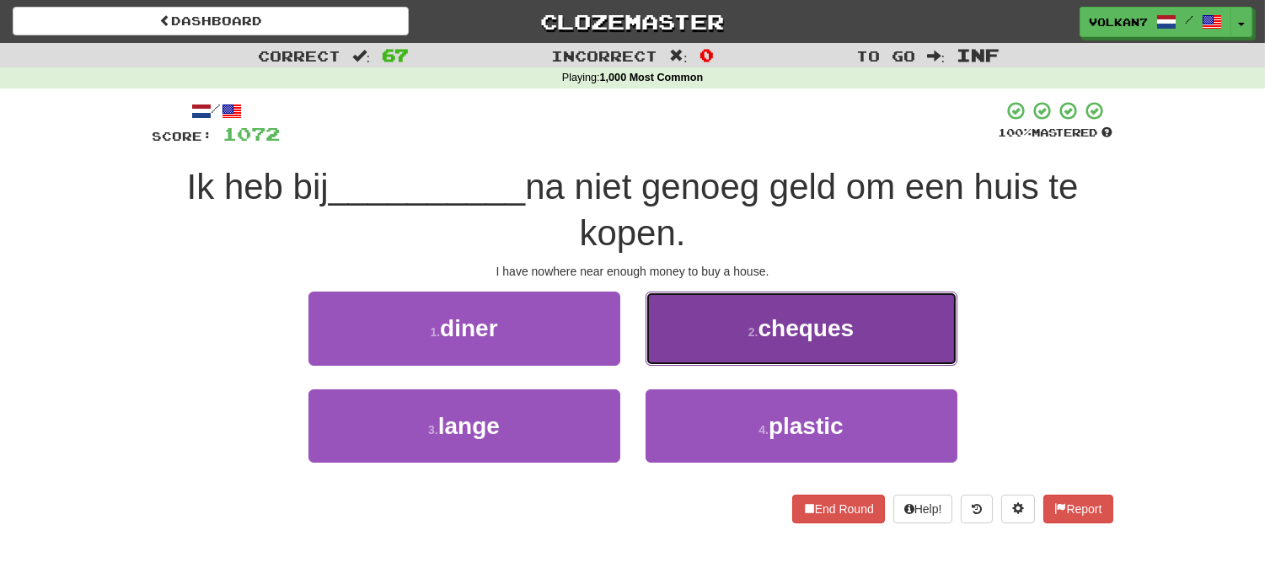
click at [708, 323] on button "2 . cheques" at bounding box center [801, 328] width 312 height 73
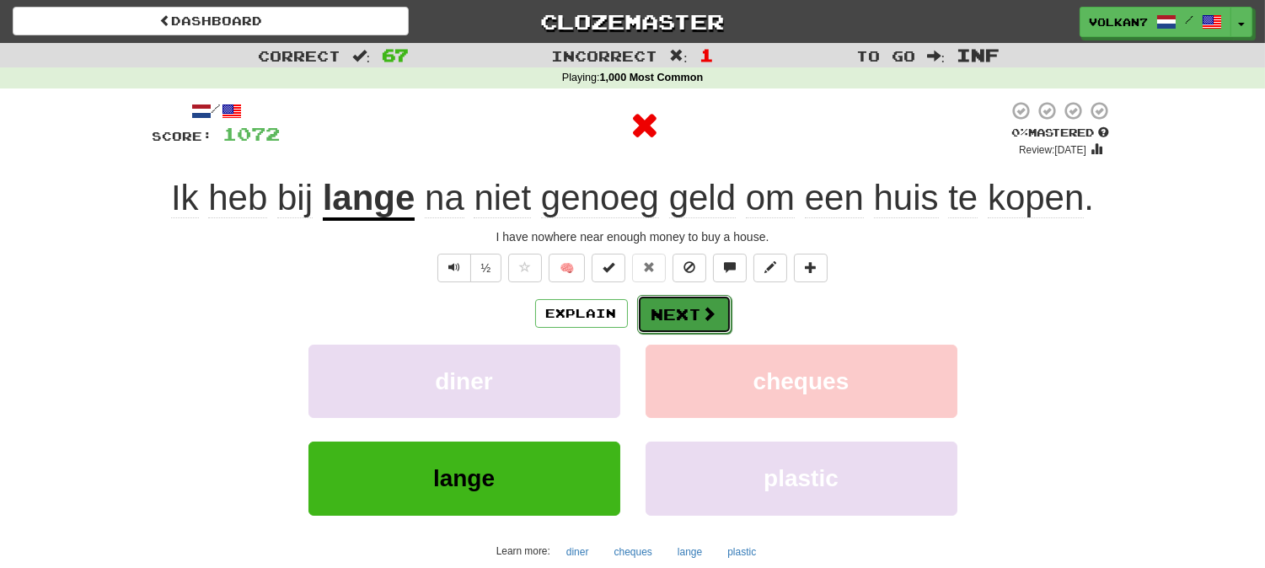
click at [698, 324] on button "Next" at bounding box center [684, 314] width 94 height 39
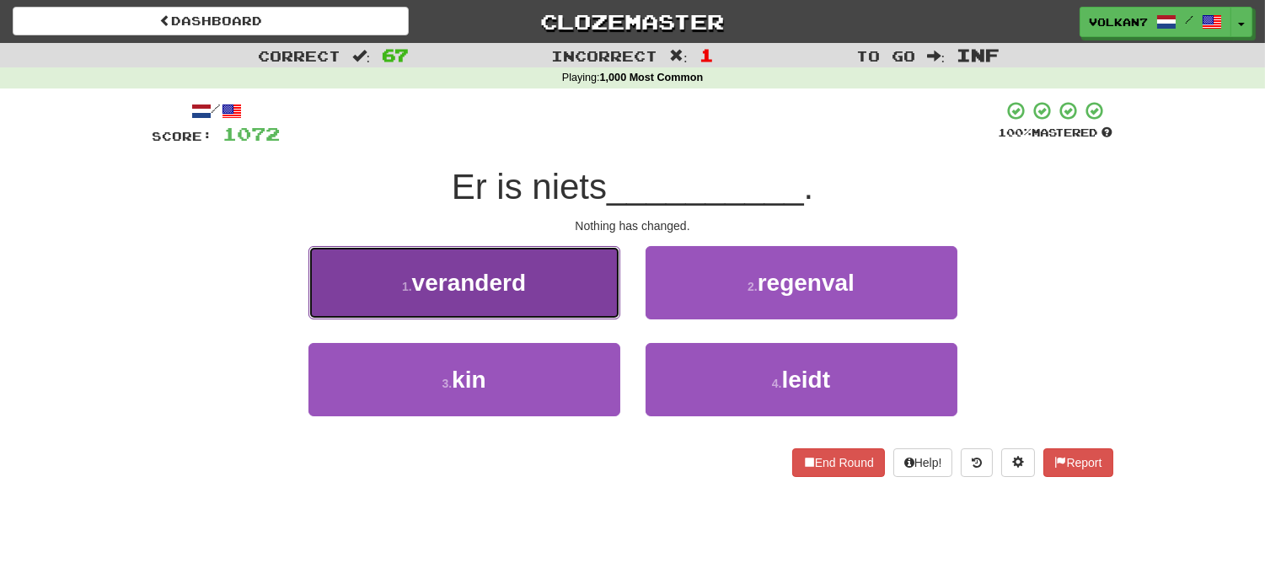
click at [568, 297] on button "1 . veranderd" at bounding box center [464, 282] width 312 height 73
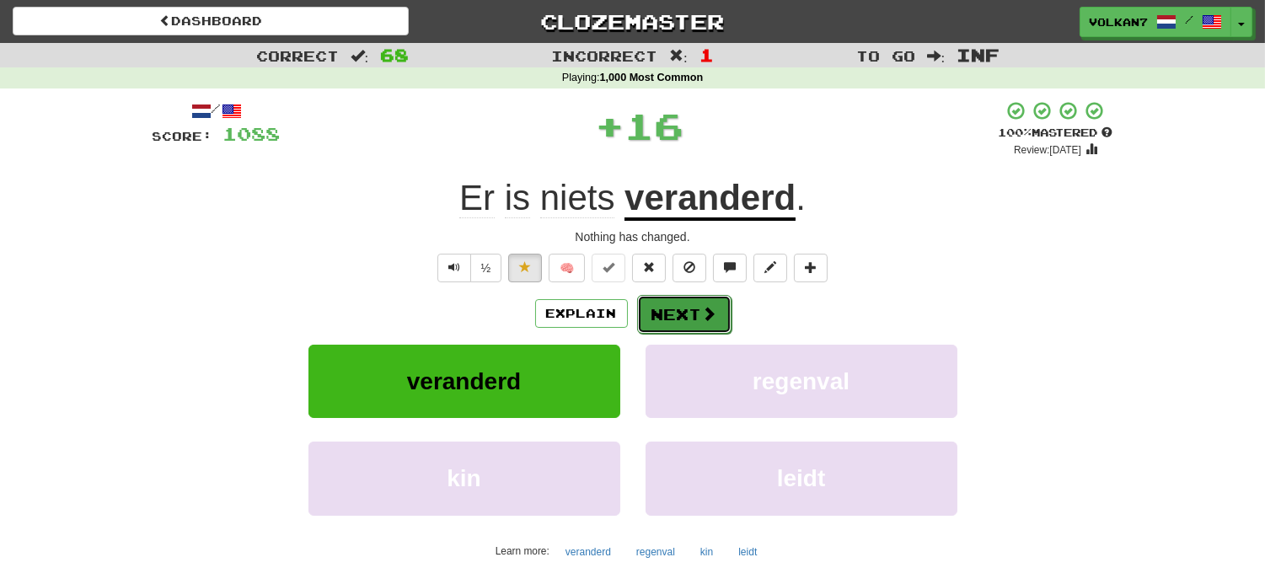
click at [672, 317] on button "Next" at bounding box center [684, 314] width 94 height 39
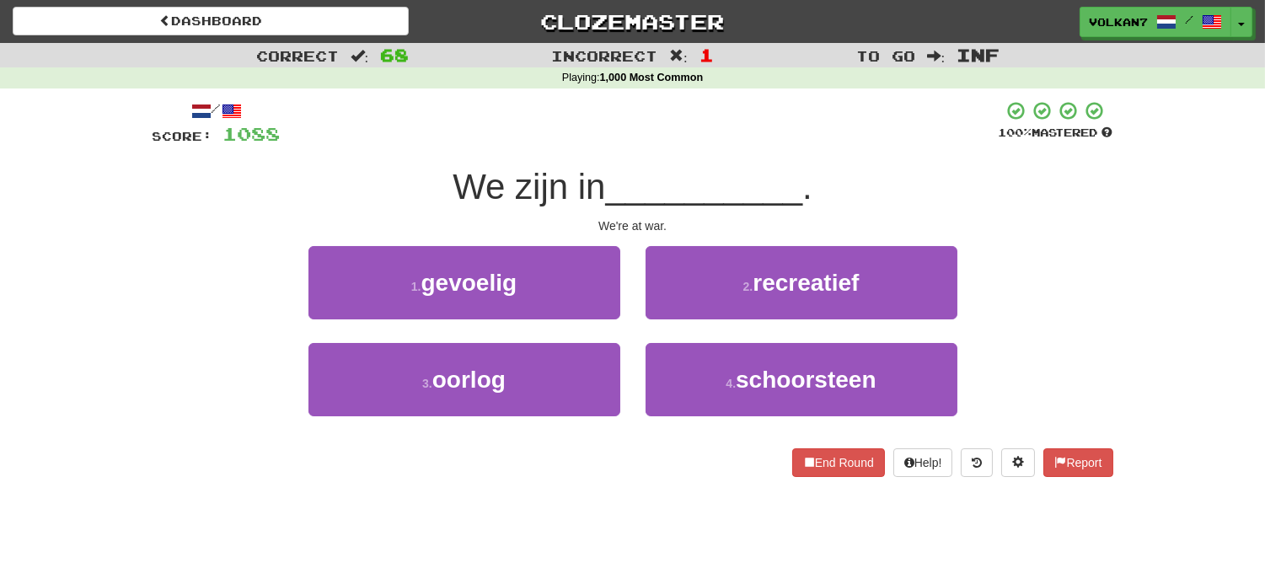
click at [645, 177] on span "__________" at bounding box center [704, 187] width 197 height 40
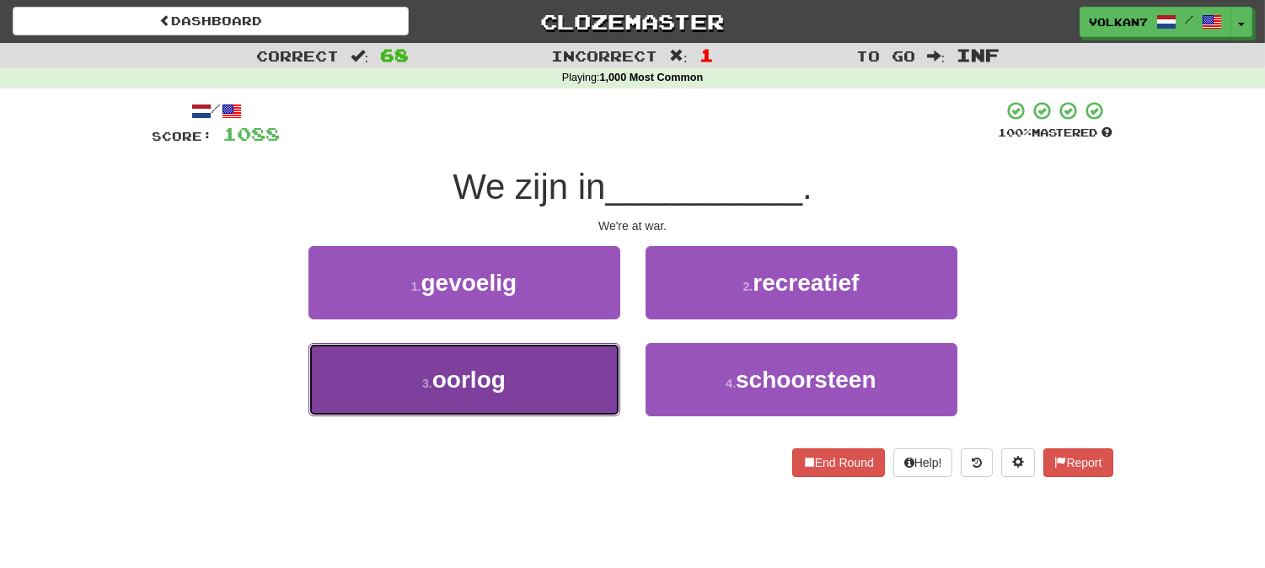
click at [559, 386] on button "3 . oorlog" at bounding box center [464, 379] width 312 height 73
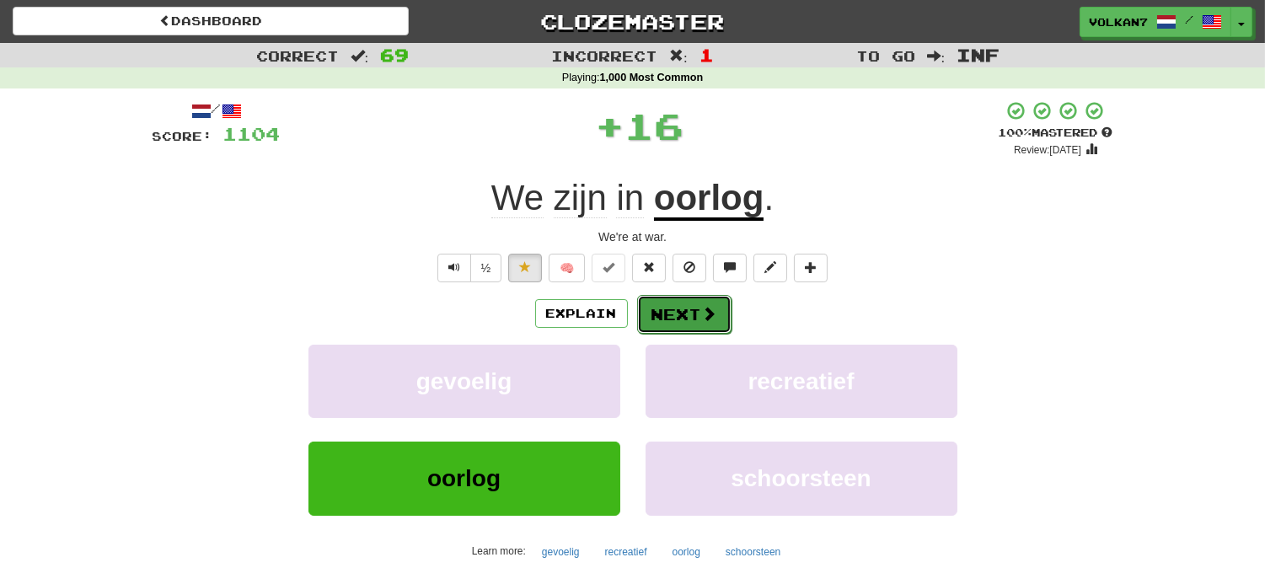
click at [716, 322] on button "Next" at bounding box center [684, 314] width 94 height 39
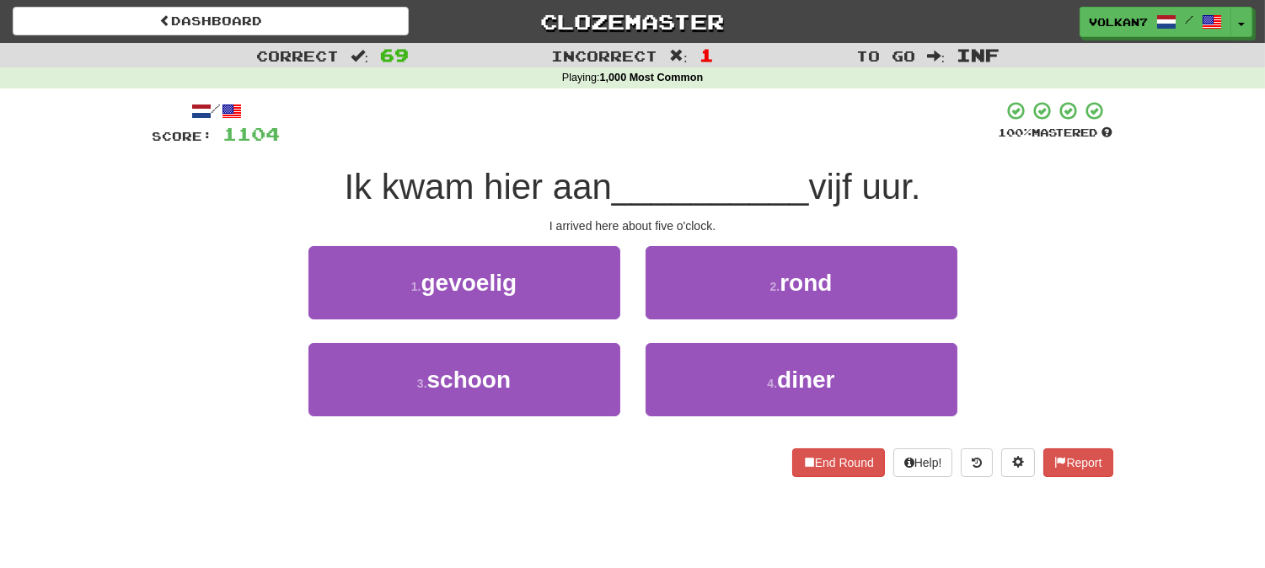
click at [712, 162] on div "/ Score: 1104 100 % Mastered Ik kwam hier aan __________ vijf uur. I arrived he…" at bounding box center [632, 288] width 960 height 377
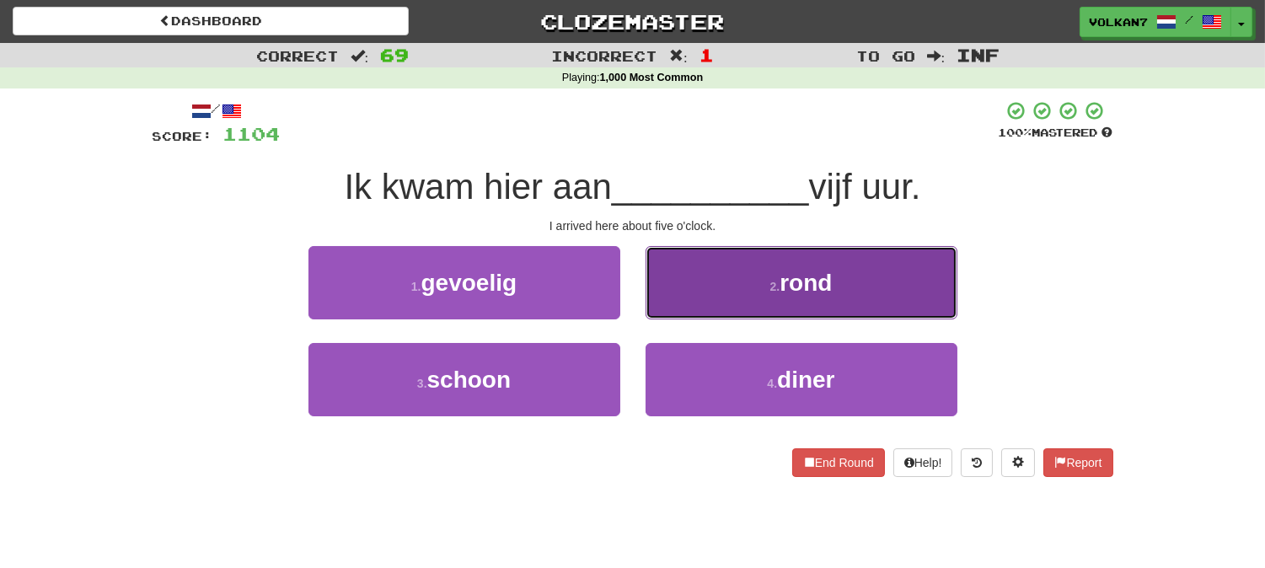
click at [714, 290] on button "2 . rond" at bounding box center [801, 282] width 312 height 73
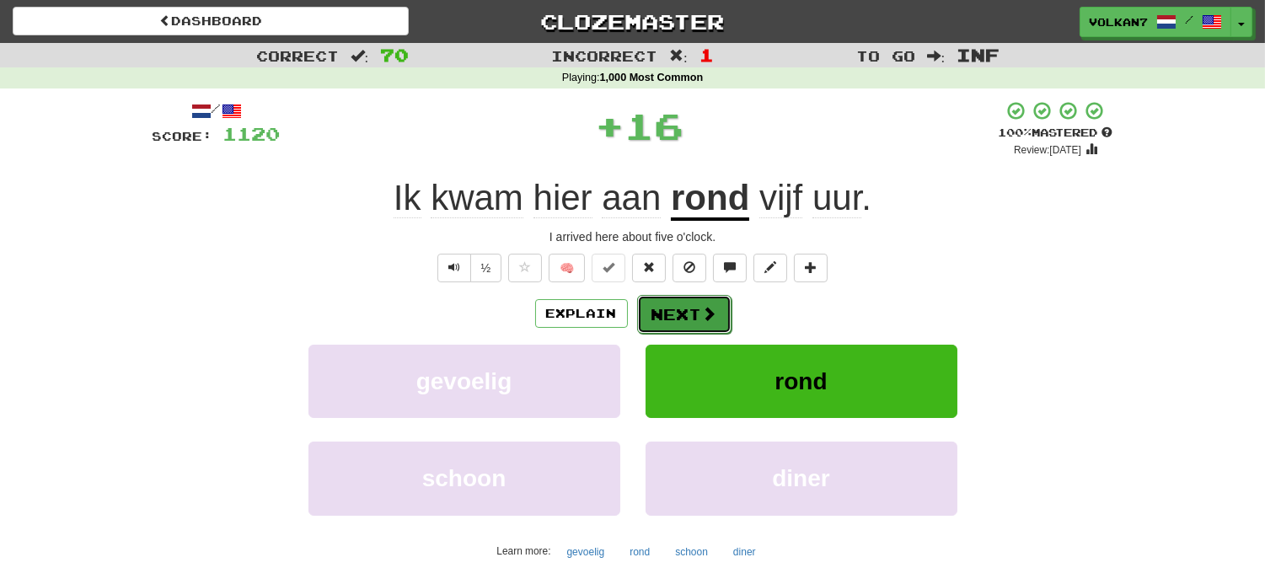
click at [693, 304] on button "Next" at bounding box center [684, 314] width 94 height 39
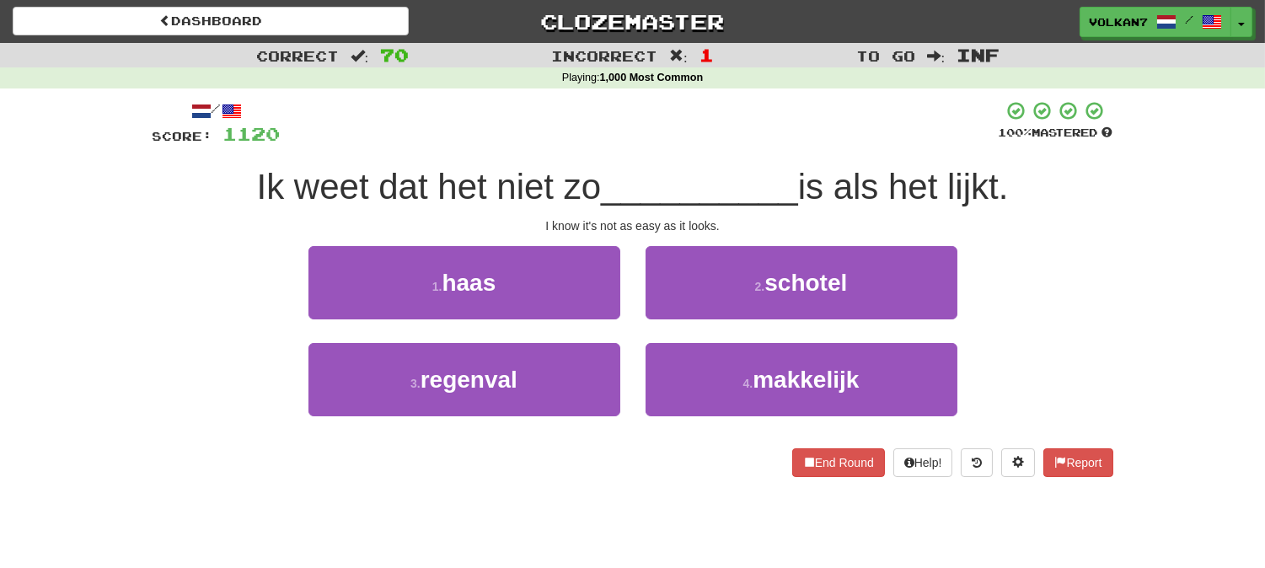
click at [687, 140] on div at bounding box center [640, 123] width 718 height 46
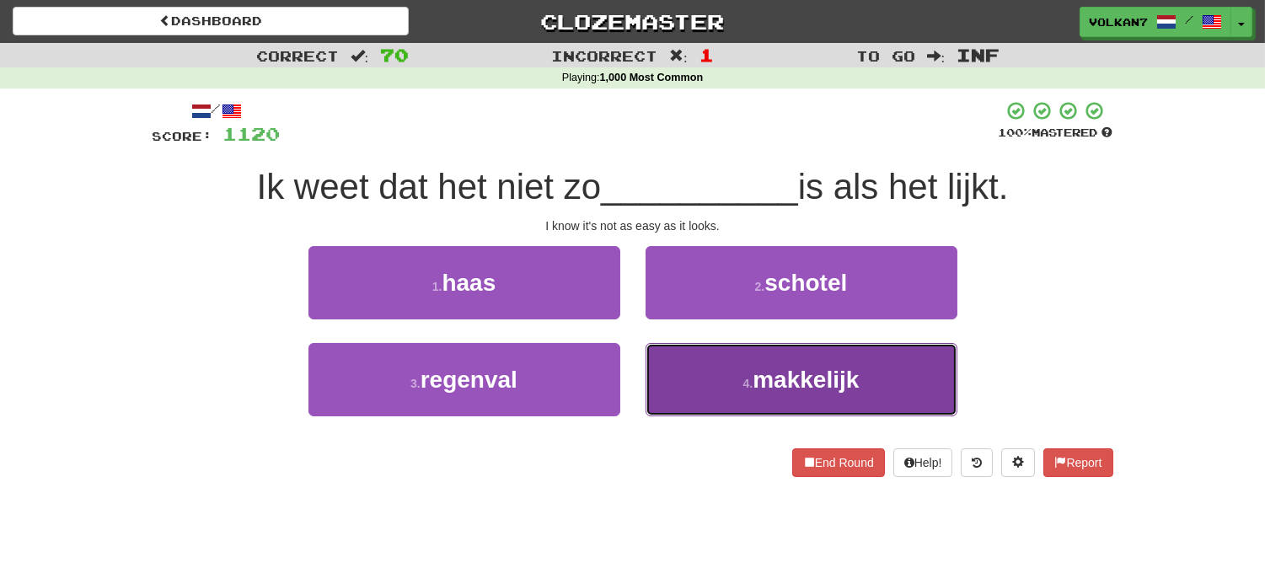
click at [768, 385] on span "makkelijk" at bounding box center [805, 380] width 106 height 26
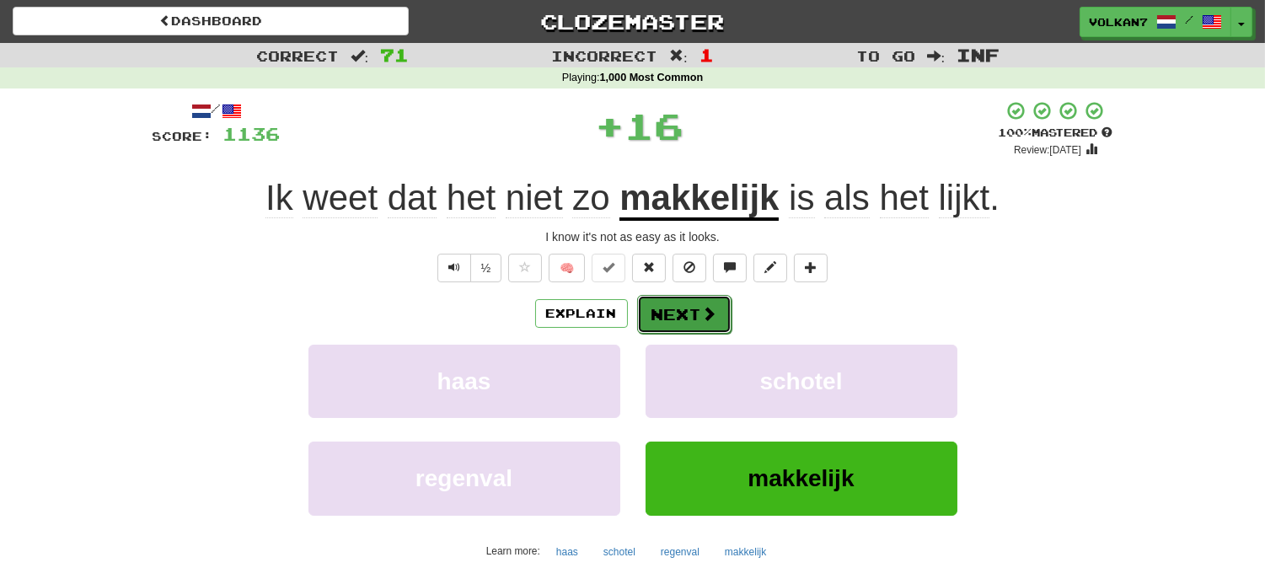
click at [689, 318] on button "Next" at bounding box center [684, 314] width 94 height 39
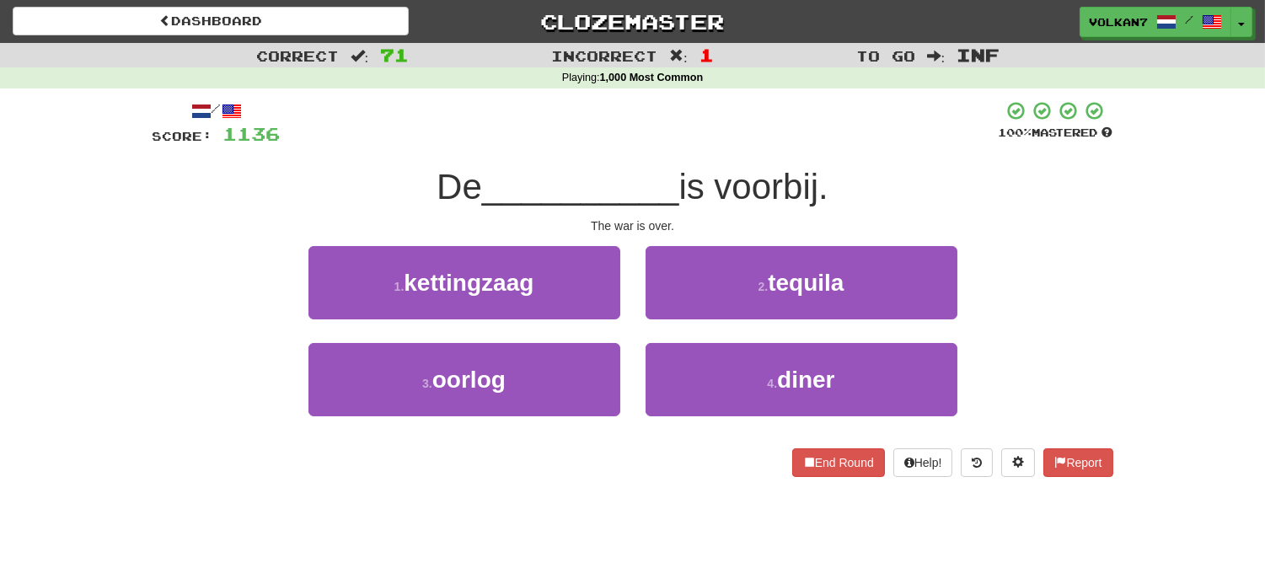
click at [730, 128] on div at bounding box center [640, 123] width 718 height 46
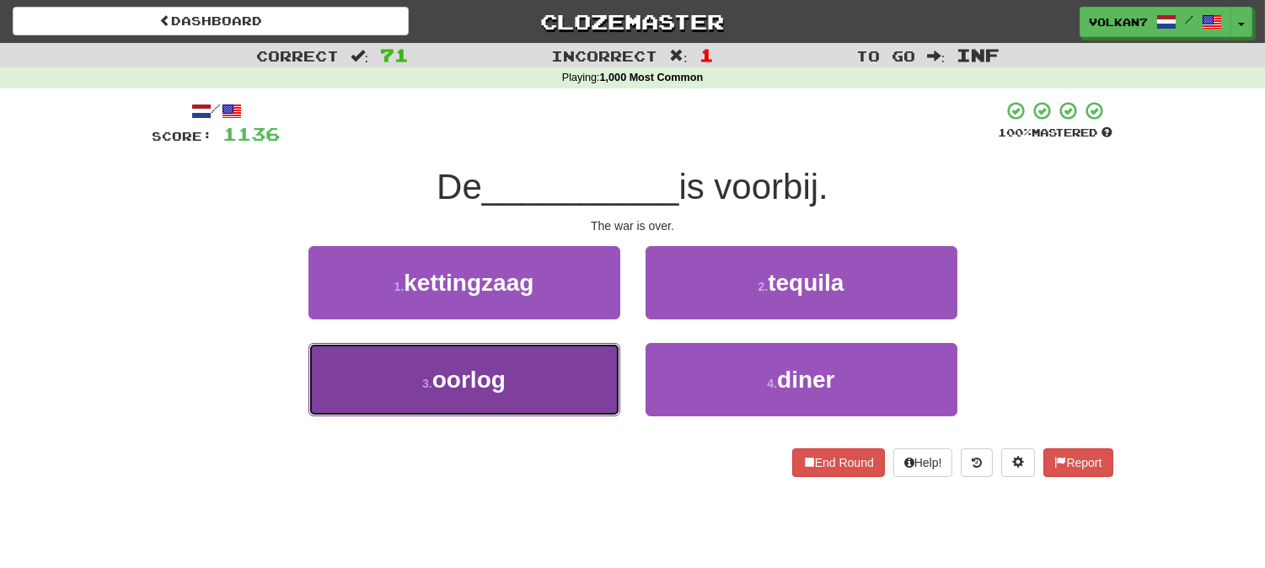
click at [507, 371] on button "3 . oorlog" at bounding box center [464, 379] width 312 height 73
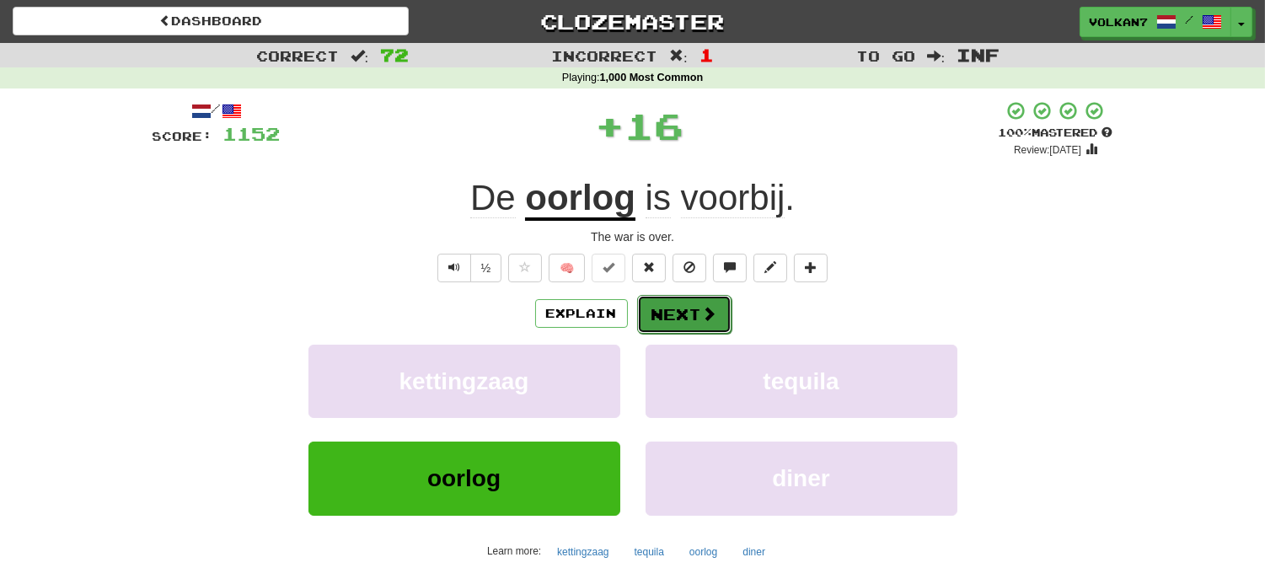
click at [661, 322] on button "Next" at bounding box center [684, 314] width 94 height 39
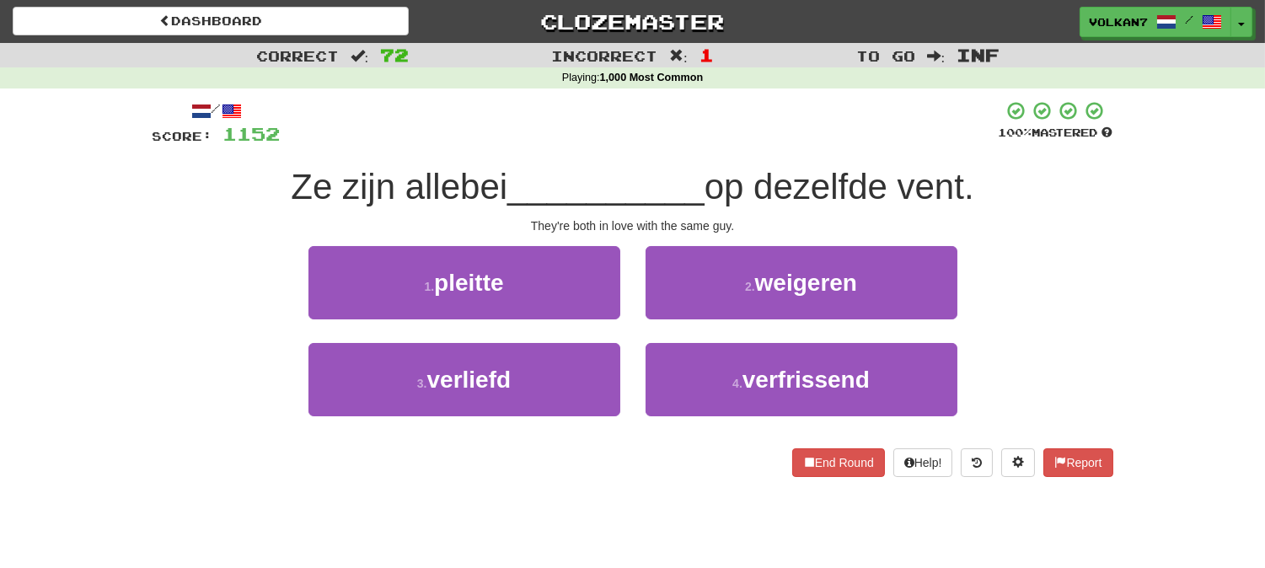
click at [704, 136] on div at bounding box center [640, 123] width 718 height 46
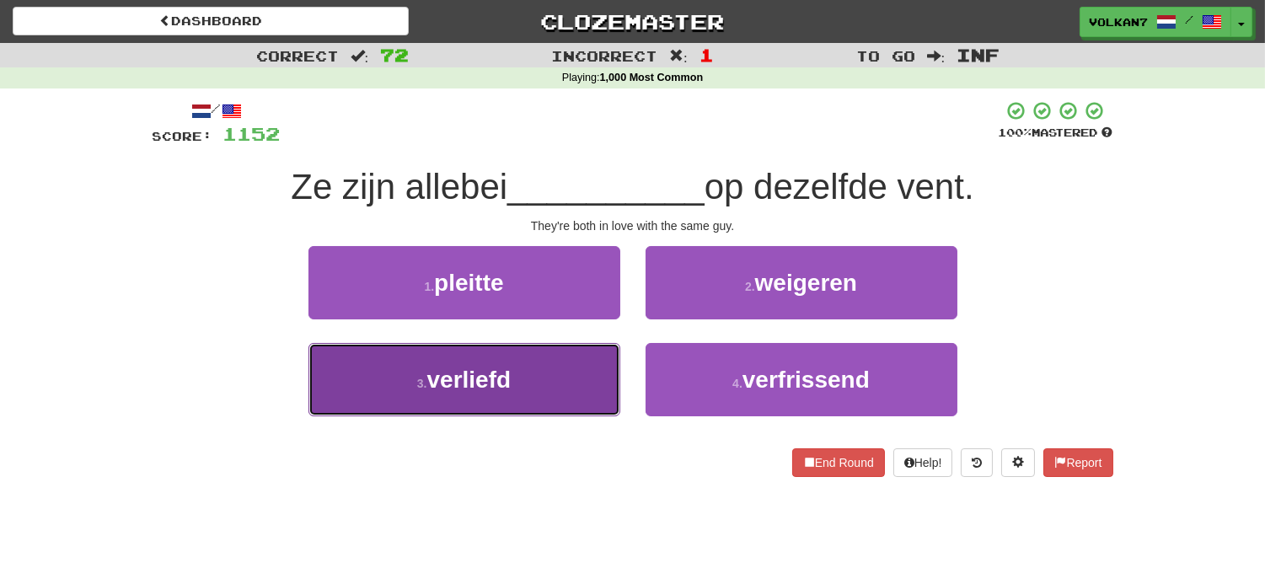
click at [500, 373] on span "verliefd" at bounding box center [469, 380] width 84 height 26
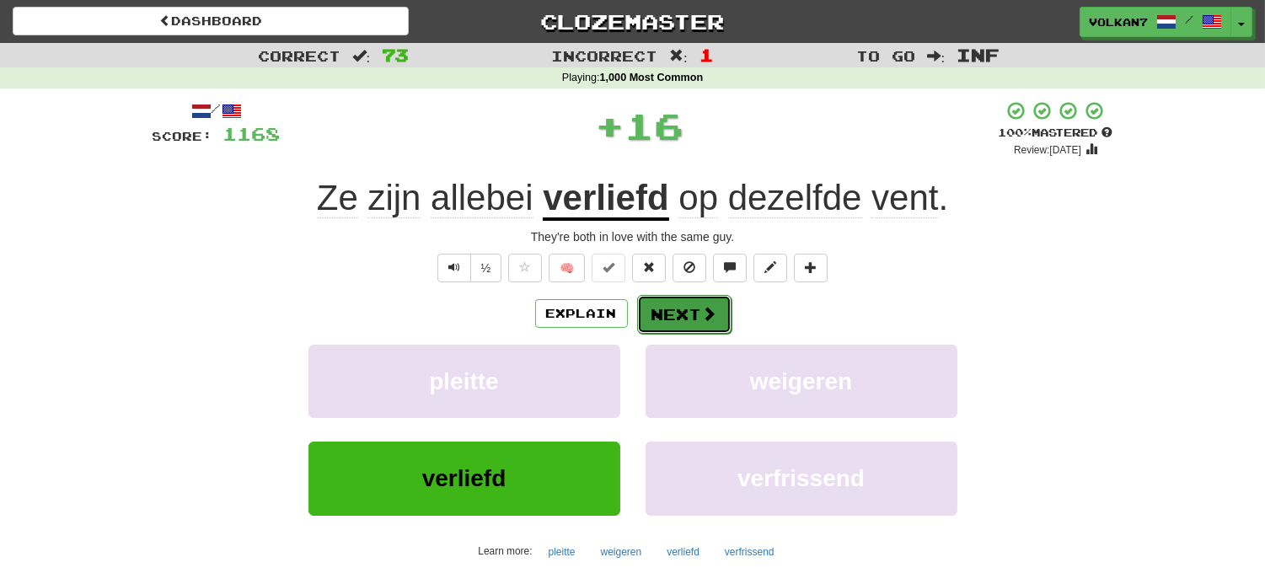
click at [663, 316] on button "Next" at bounding box center [684, 314] width 94 height 39
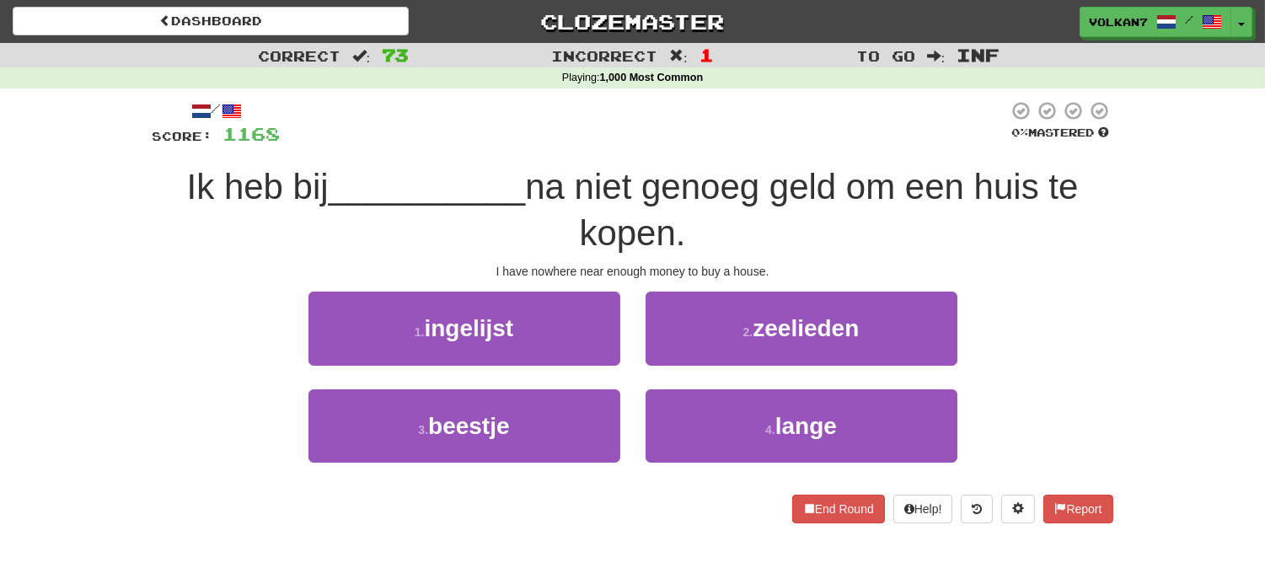
click at [671, 152] on div "/ Score: 1168 0 % Mastered Ik heb bij __________ na niet genoeg geld om een hui…" at bounding box center [632, 311] width 960 height 422
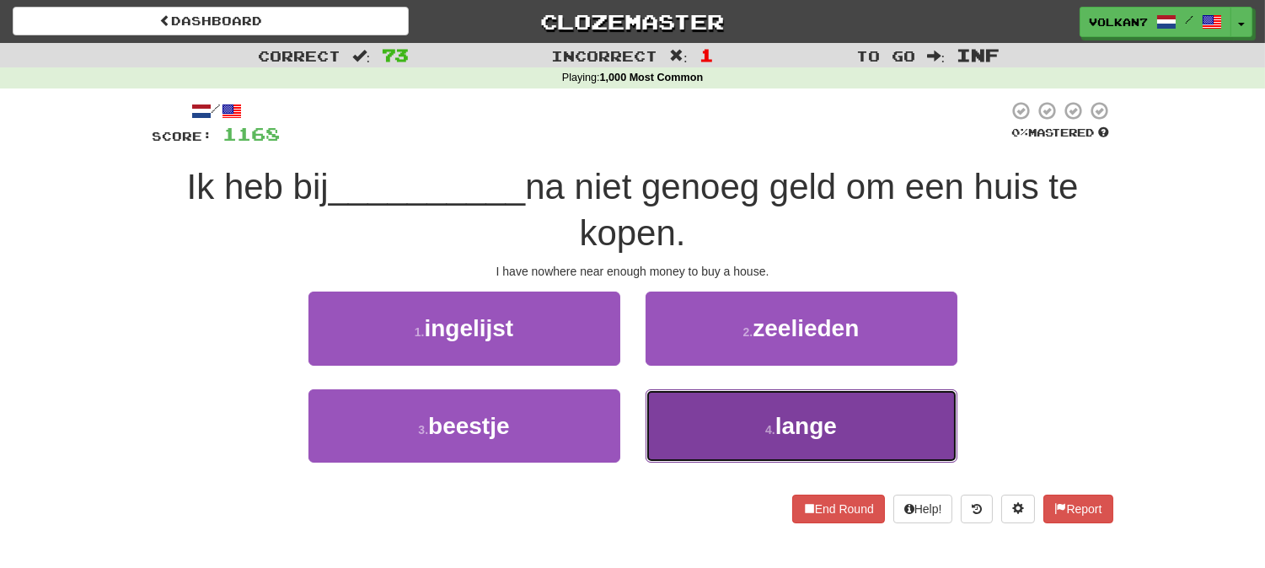
click at [757, 417] on button "4 . lange" at bounding box center [801, 425] width 312 height 73
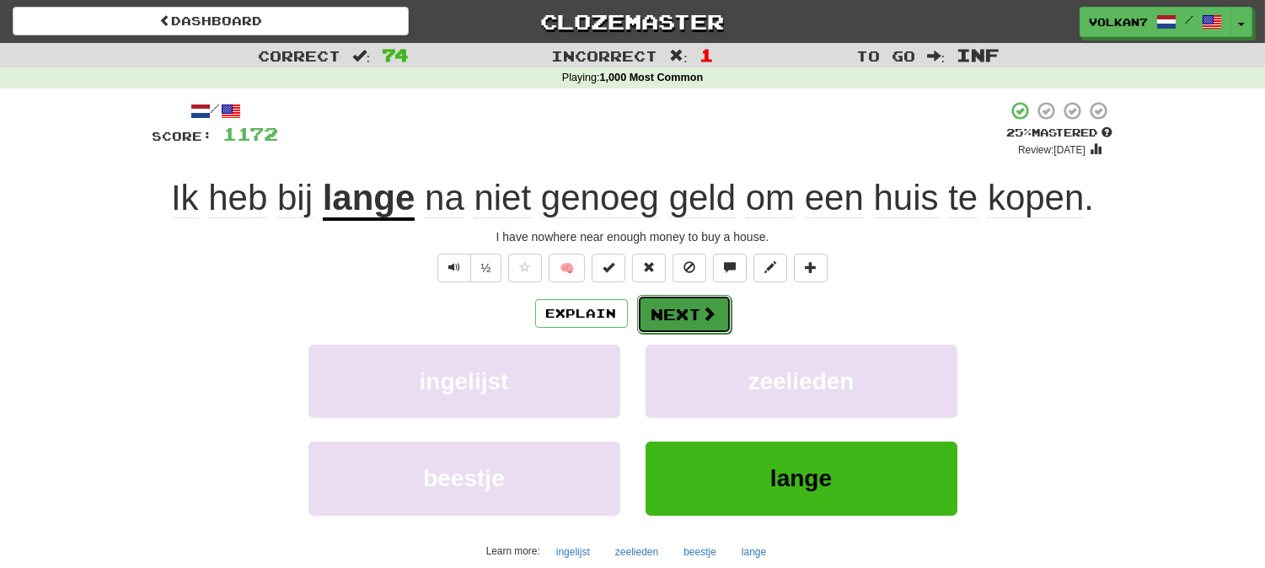
click at [676, 313] on button "Next" at bounding box center [684, 314] width 94 height 39
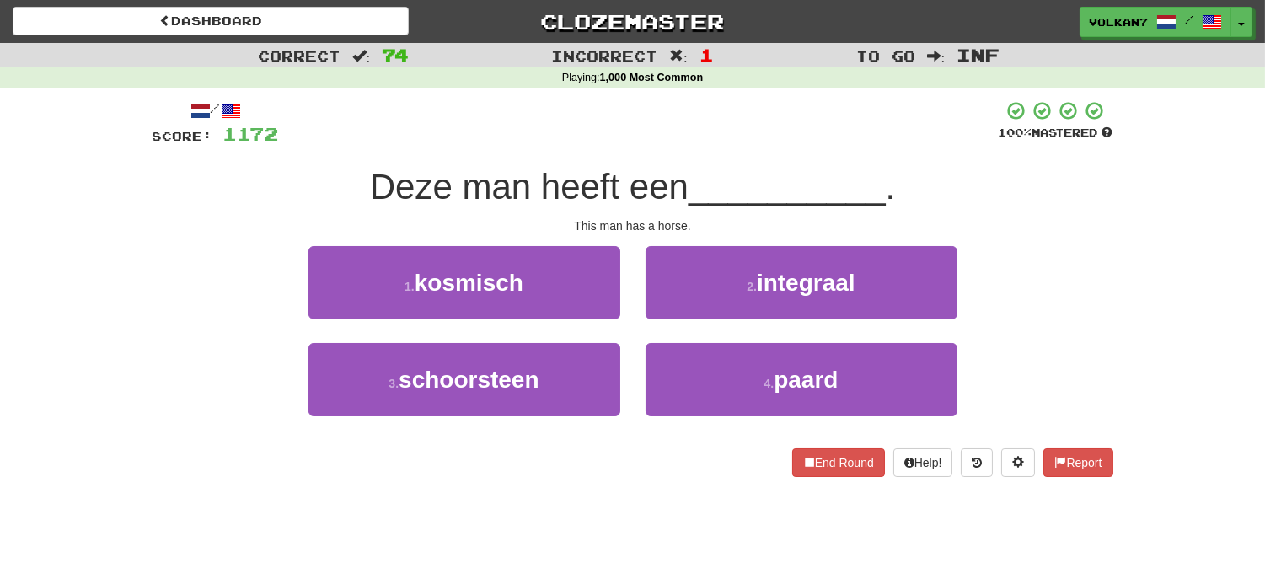
click at [678, 164] on div "Deze man heeft een __________ ." at bounding box center [632, 187] width 960 height 46
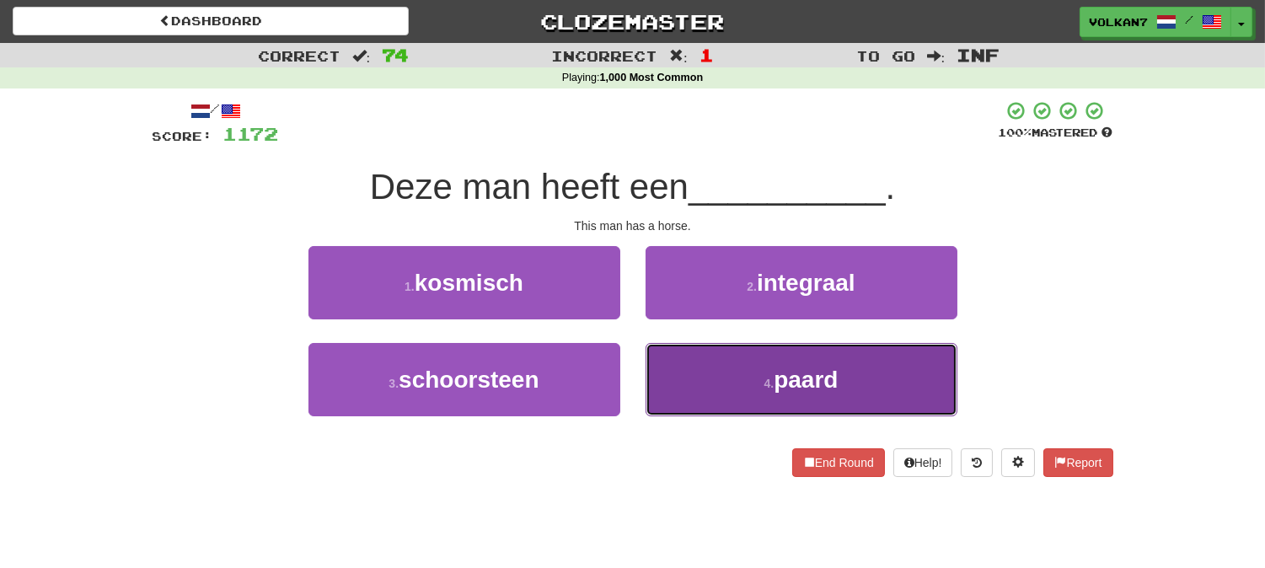
click at [742, 394] on button "4 . paard" at bounding box center [801, 379] width 312 height 73
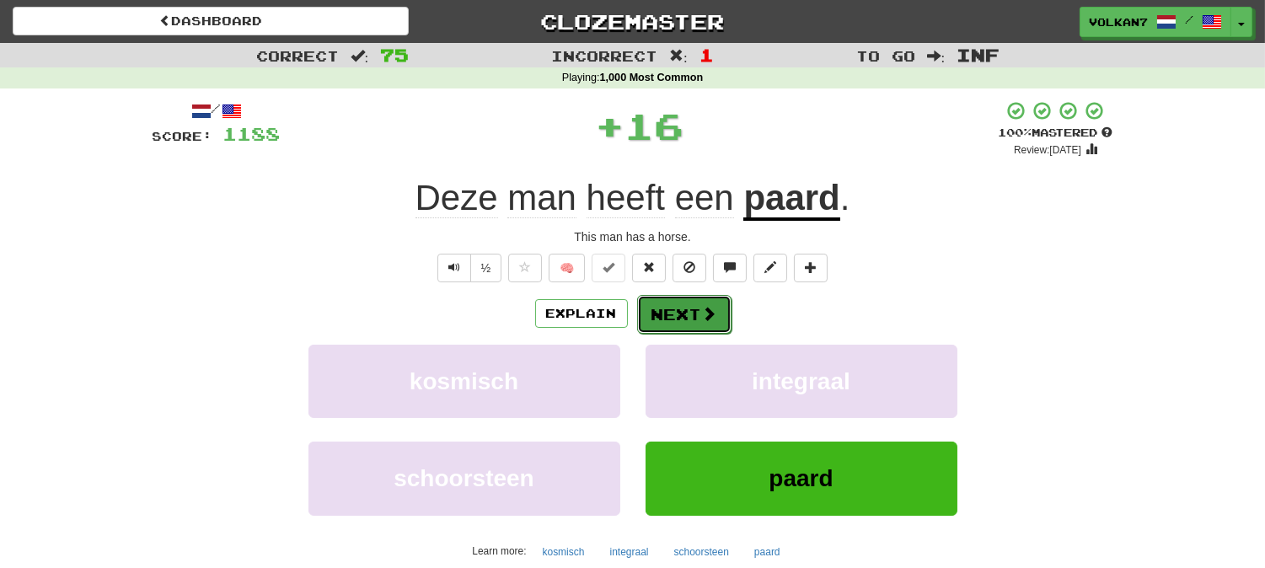
click at [671, 302] on button "Next" at bounding box center [684, 314] width 94 height 39
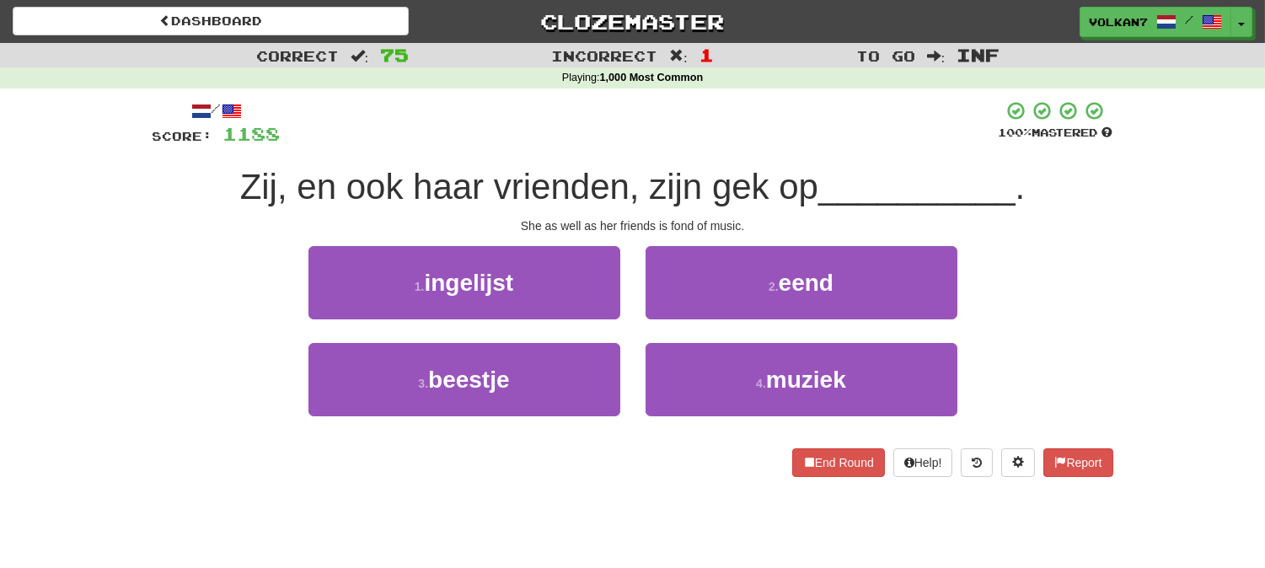
click at [704, 164] on div "Zij, en ook haar vrienden, zijn gek op __________ ." at bounding box center [632, 187] width 960 height 46
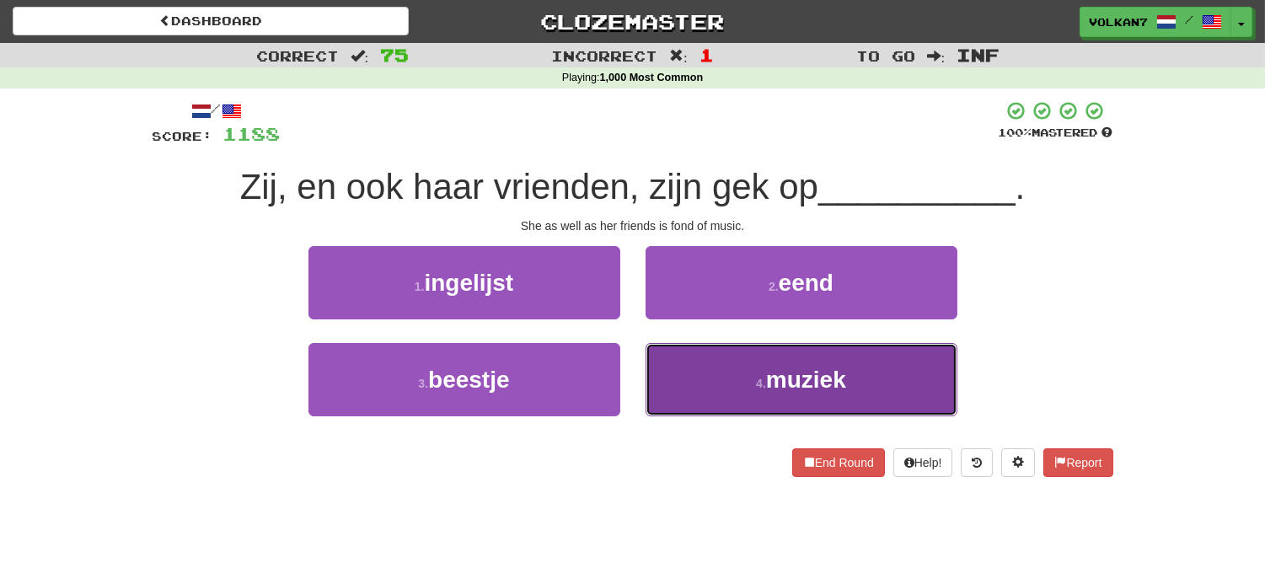
click at [720, 377] on button "4 . muziek" at bounding box center [801, 379] width 312 height 73
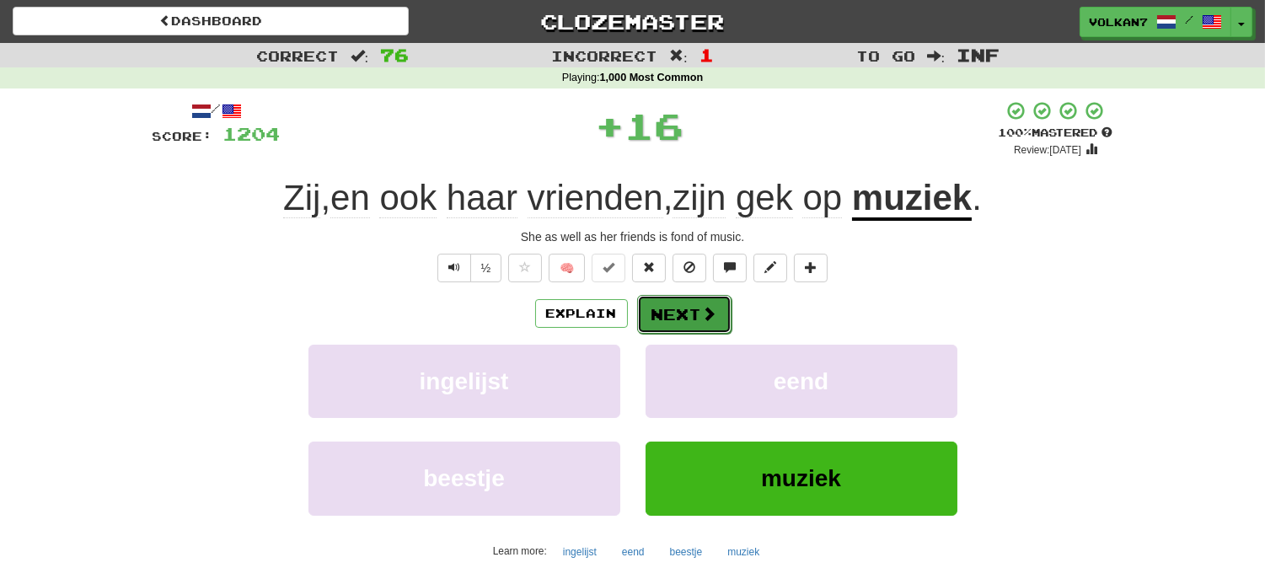
click at [684, 314] on button "Next" at bounding box center [684, 314] width 94 height 39
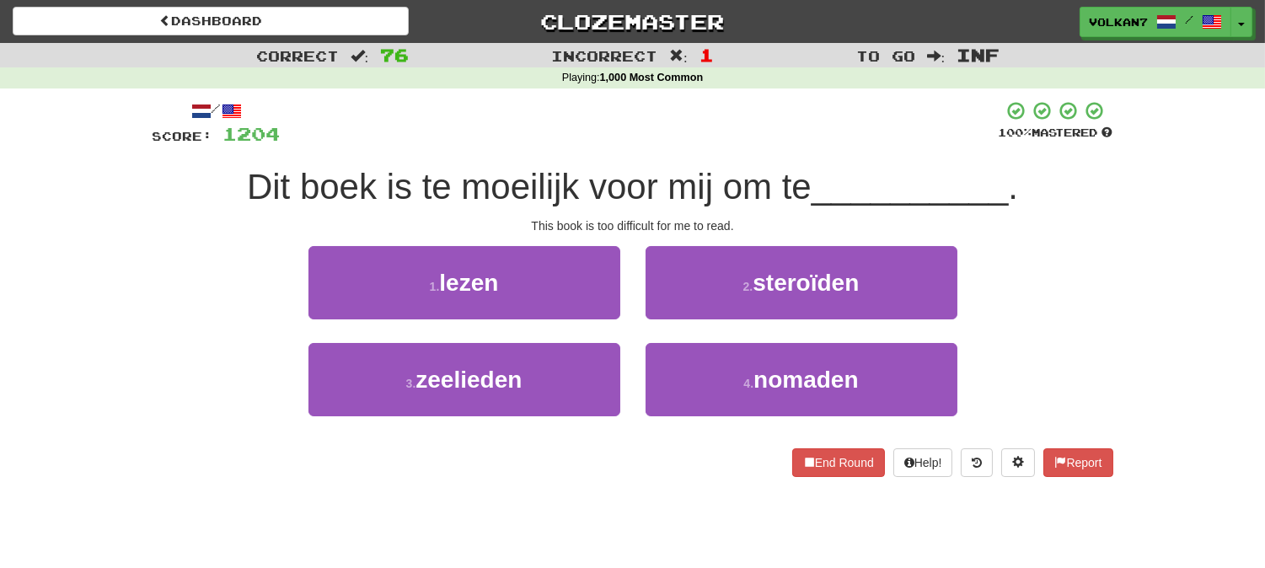
click at [704, 122] on div at bounding box center [640, 123] width 718 height 46
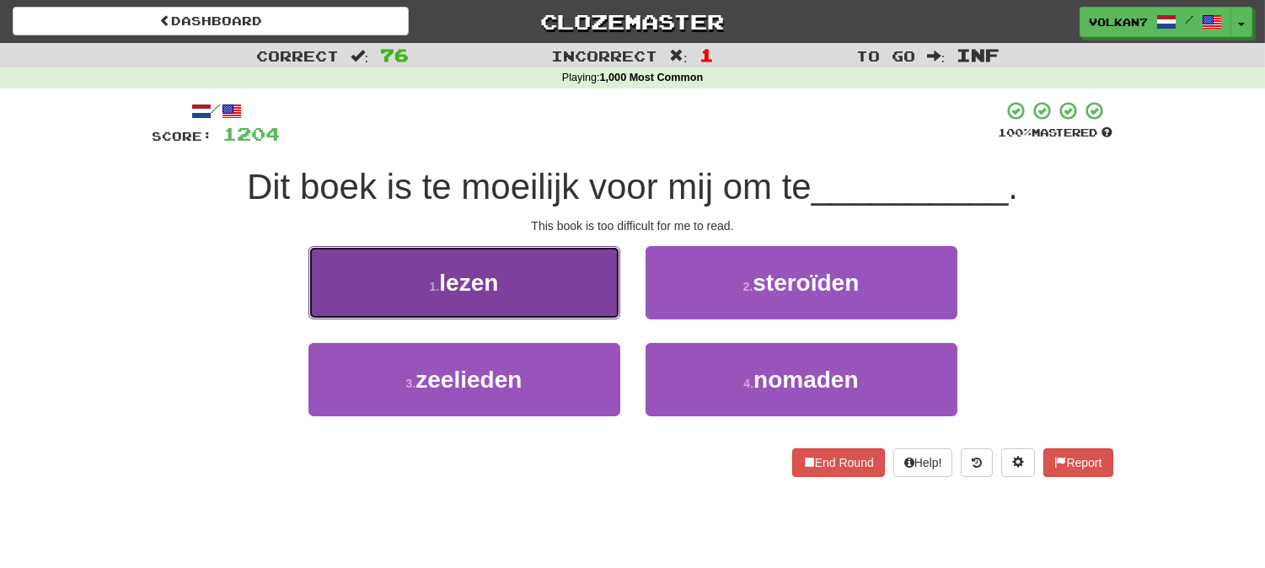
click at [531, 273] on button "1 . lezen" at bounding box center [464, 282] width 312 height 73
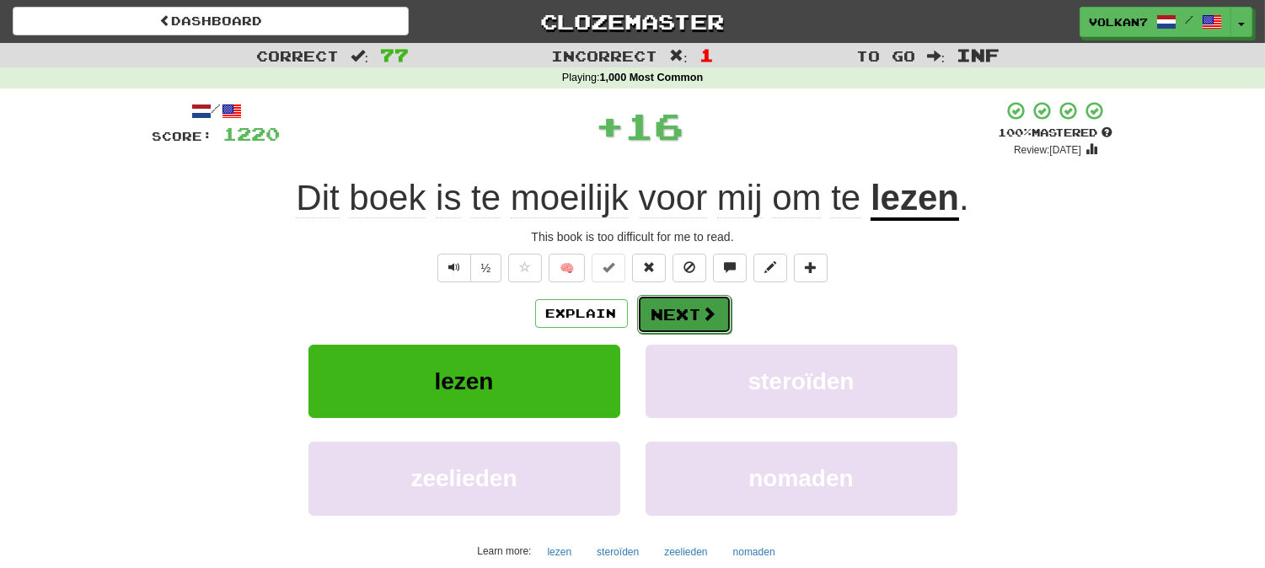
click at [671, 308] on button "Next" at bounding box center [684, 314] width 94 height 39
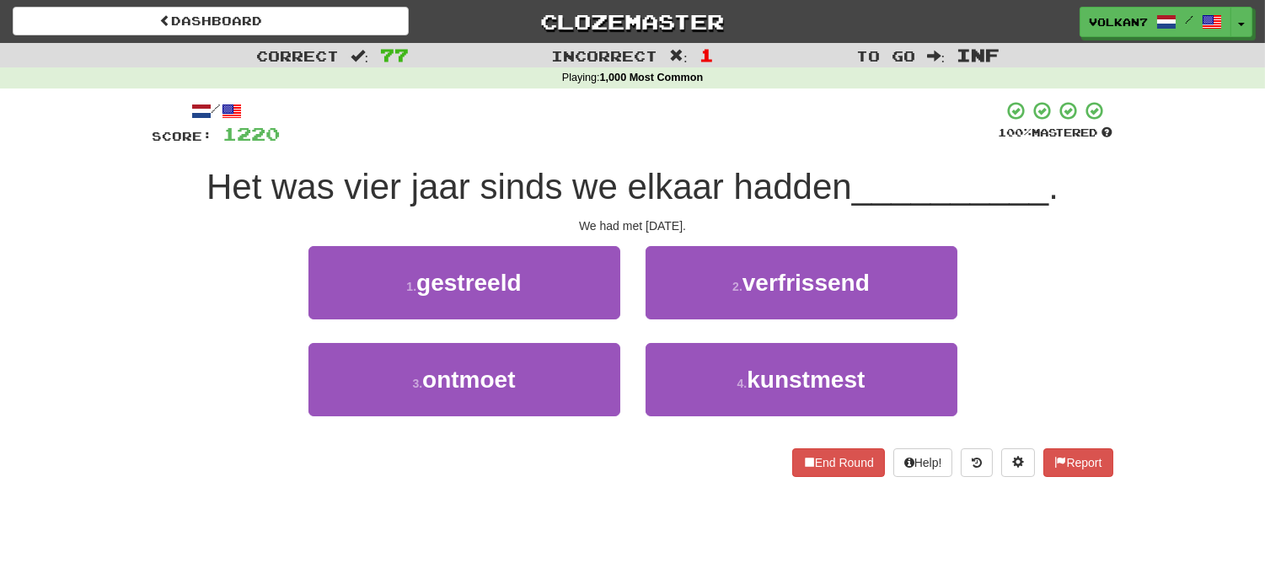
click at [684, 141] on div at bounding box center [640, 123] width 718 height 46
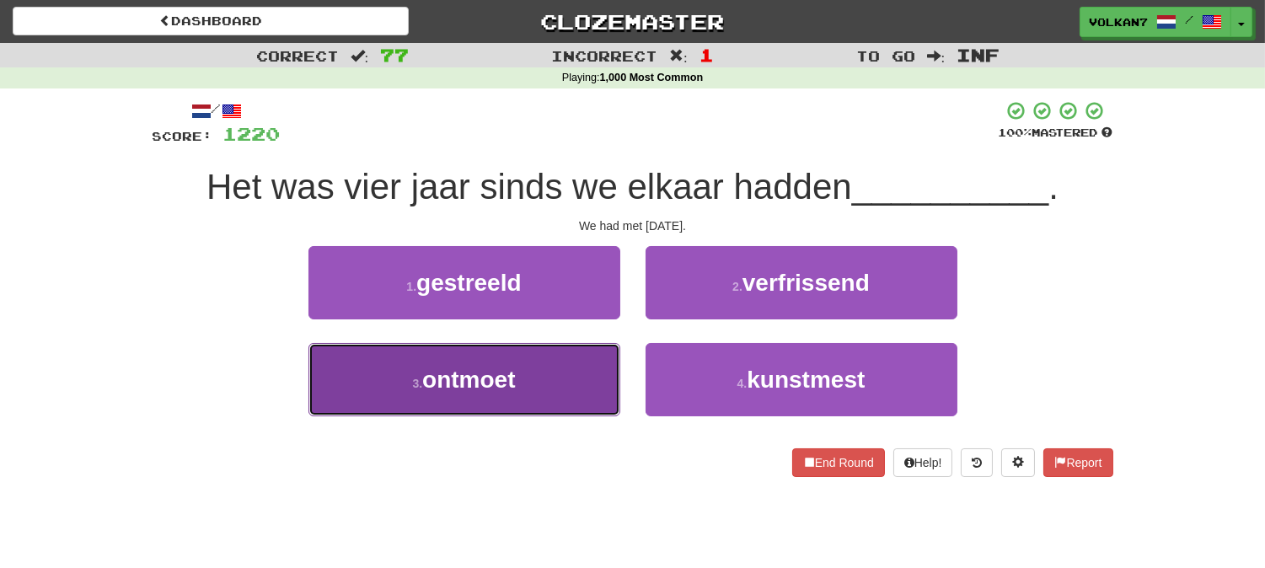
click at [561, 377] on button "3 . ontmoet" at bounding box center [464, 379] width 312 height 73
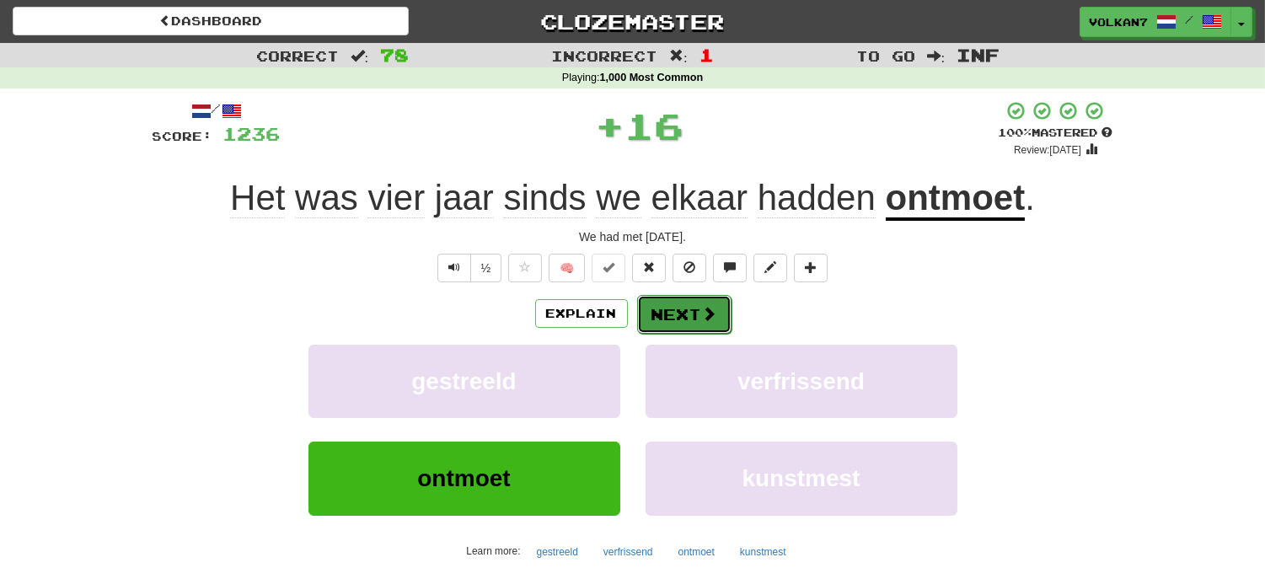
click at [676, 317] on button "Next" at bounding box center [684, 314] width 94 height 39
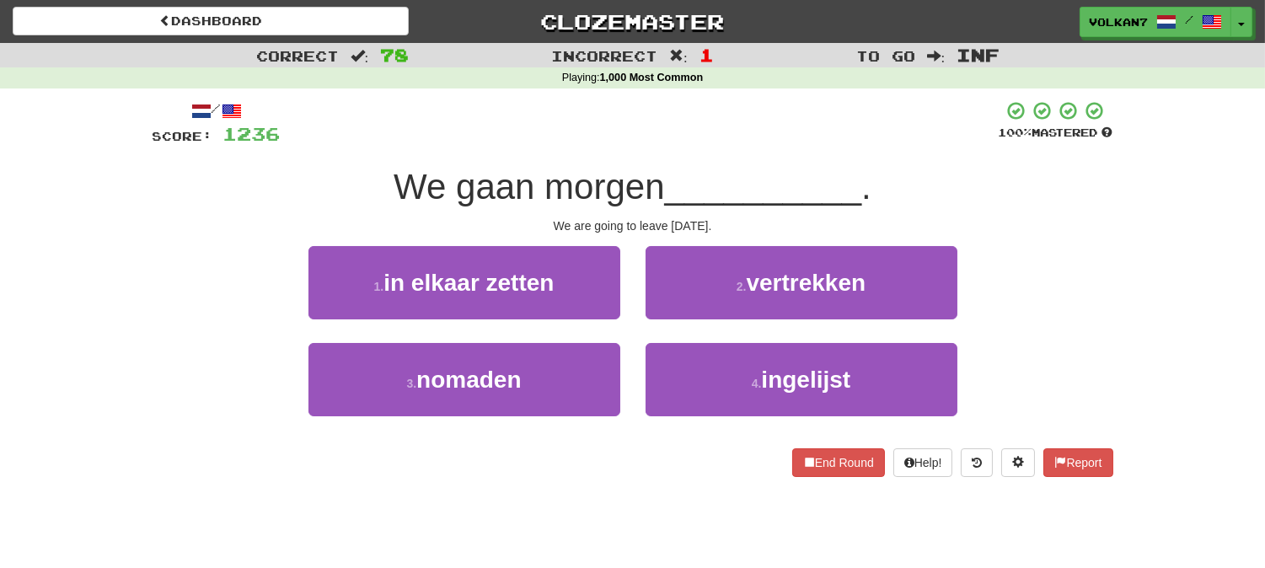
click at [728, 146] on div at bounding box center [640, 123] width 718 height 46
drag, startPoint x: 777, startPoint y: 282, endPoint x: 762, endPoint y: 287, distance: 15.2
click at [773, 283] on span "vertrekken" at bounding box center [806, 283] width 120 height 26
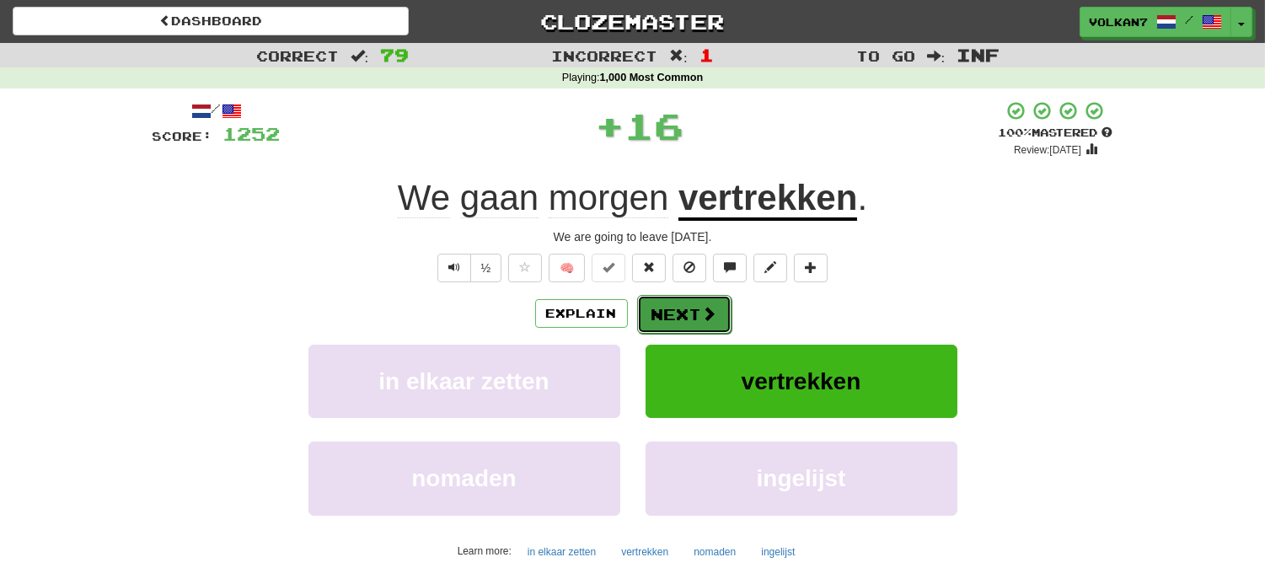
click at [677, 310] on button "Next" at bounding box center [684, 314] width 94 height 39
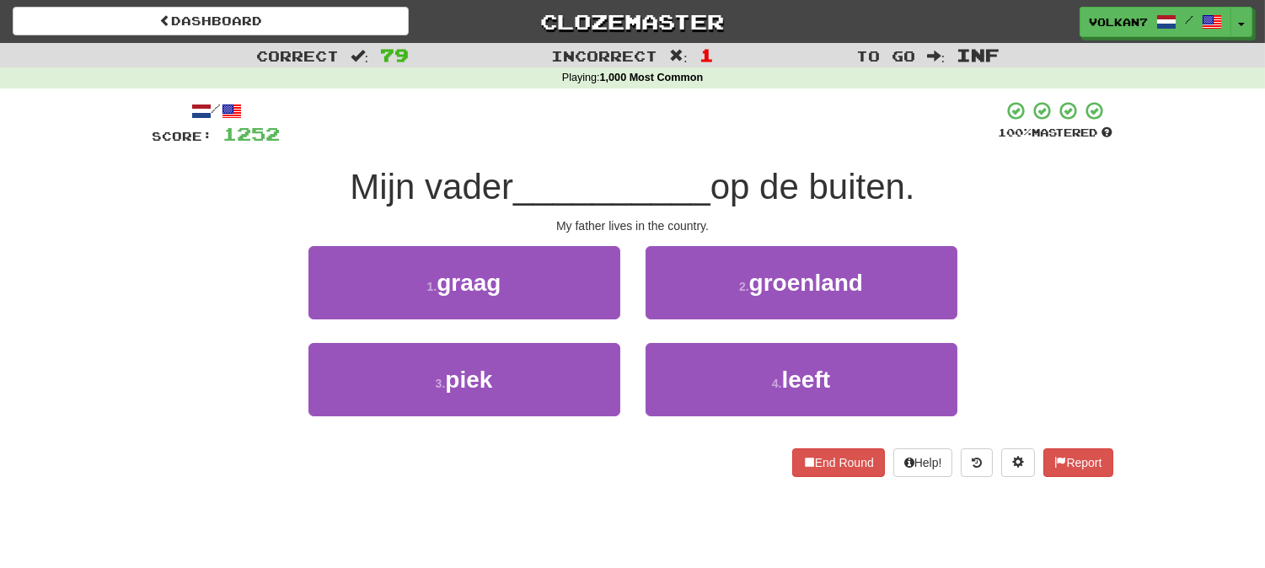
click at [719, 147] on div "/ Score: 1252 100 % Mastered Mijn vader __________ op de buiten. My father live…" at bounding box center [632, 288] width 960 height 377
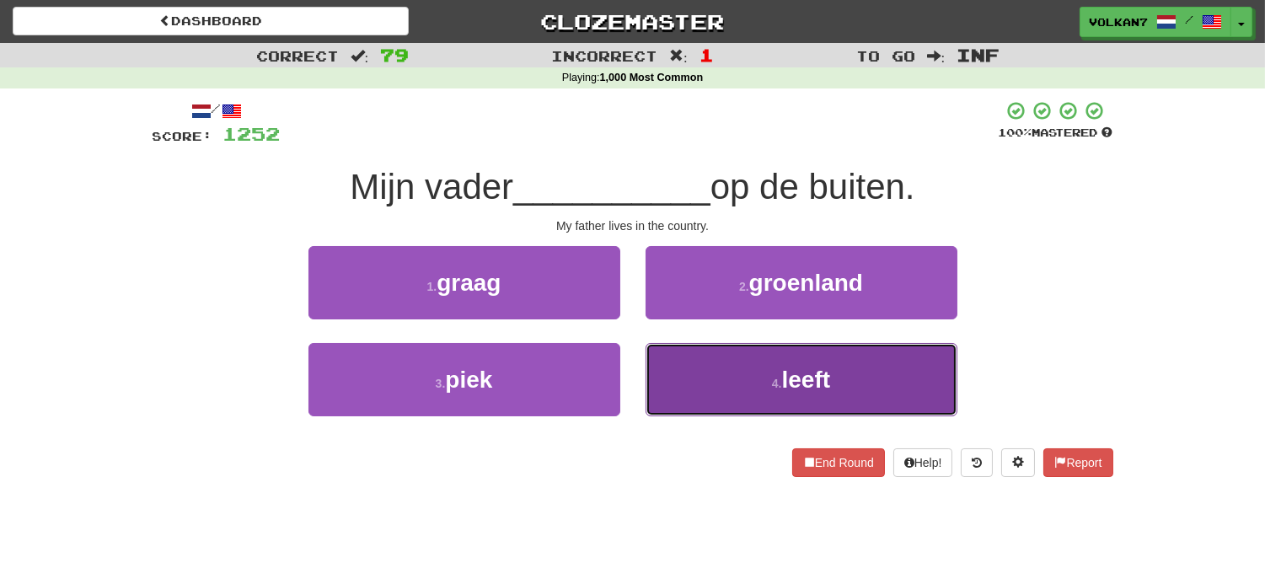
click at [741, 377] on button "4 . leeft" at bounding box center [801, 379] width 312 height 73
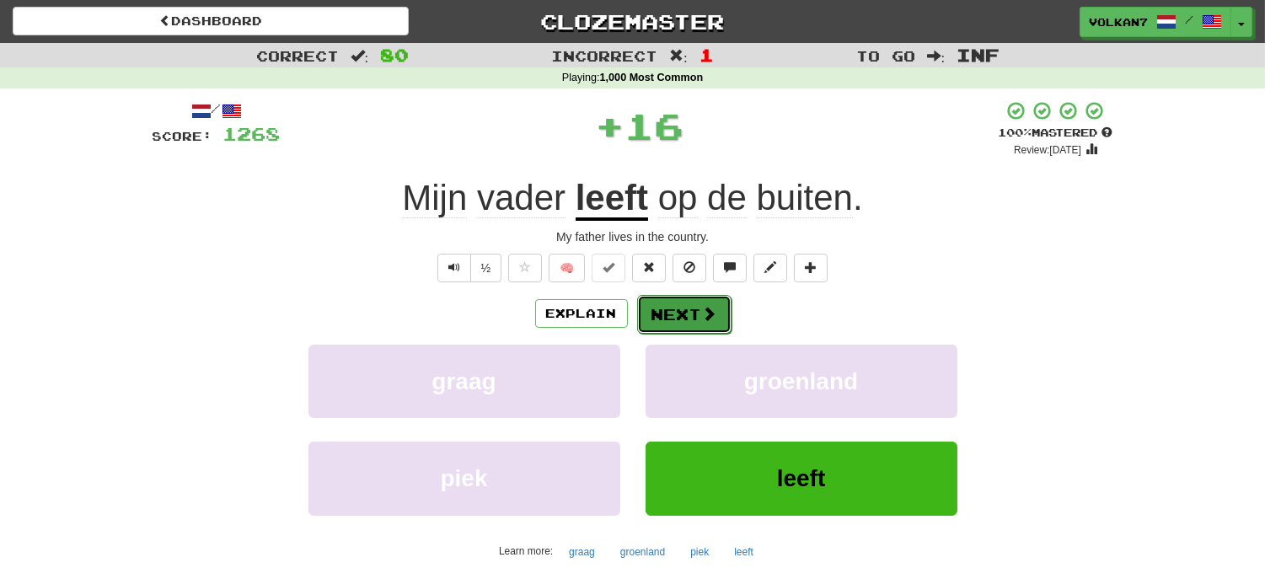
click at [687, 313] on button "Next" at bounding box center [684, 314] width 94 height 39
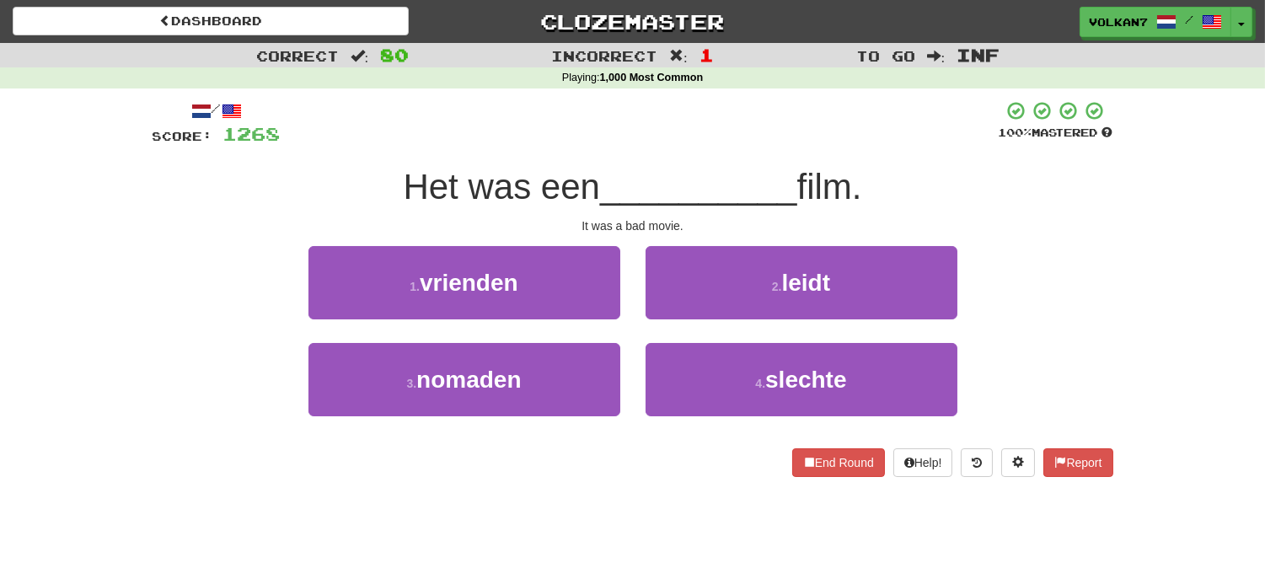
click at [740, 133] on div at bounding box center [640, 123] width 718 height 46
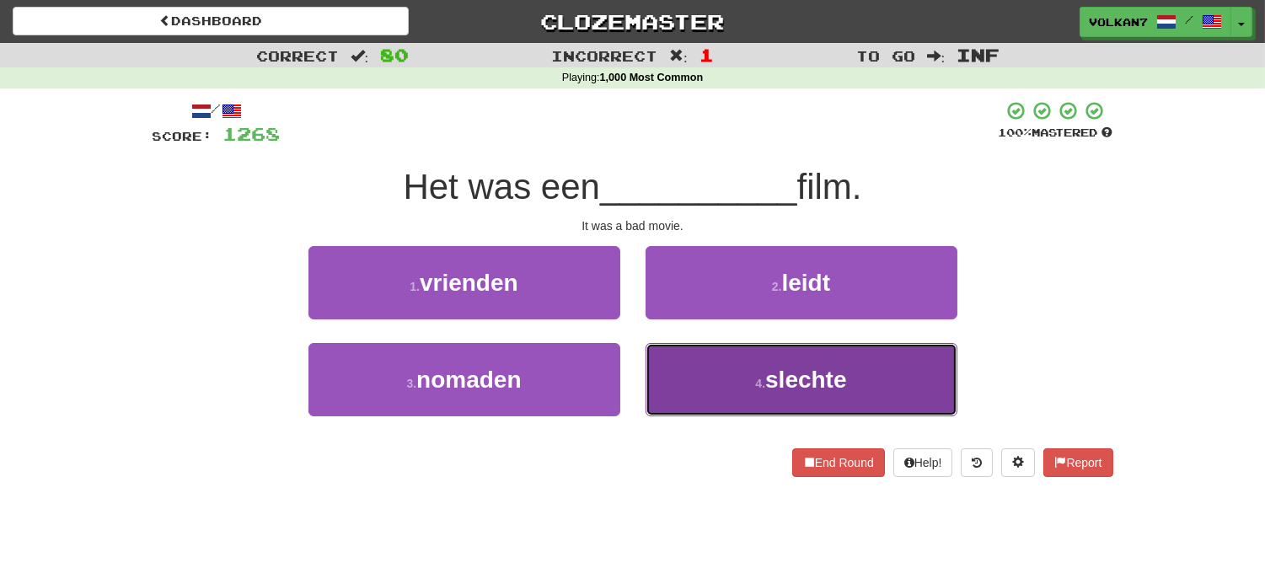
click at [768, 364] on button "4 . slechte" at bounding box center [801, 379] width 312 height 73
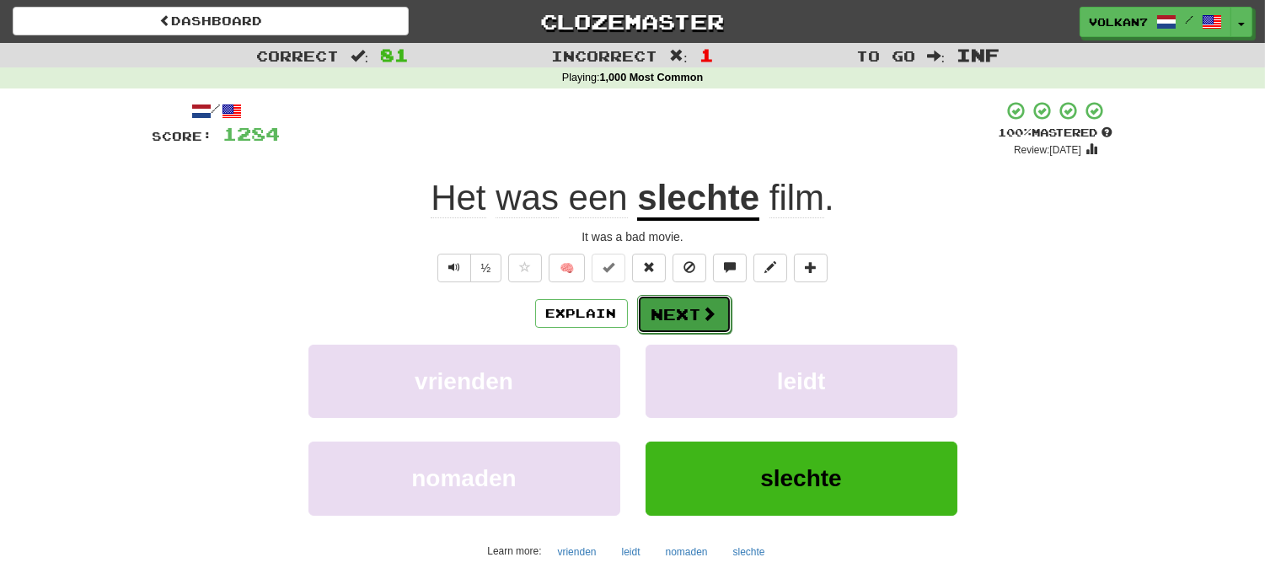
click at [670, 324] on button "Next" at bounding box center [684, 314] width 94 height 39
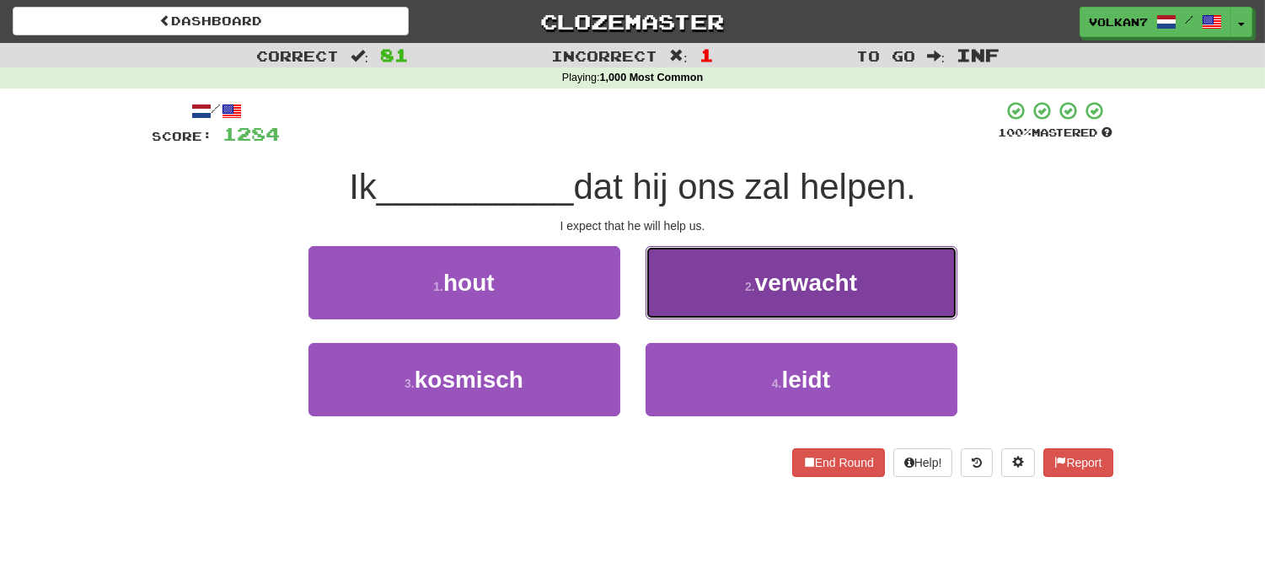
click at [725, 292] on button "2 . verwacht" at bounding box center [801, 282] width 312 height 73
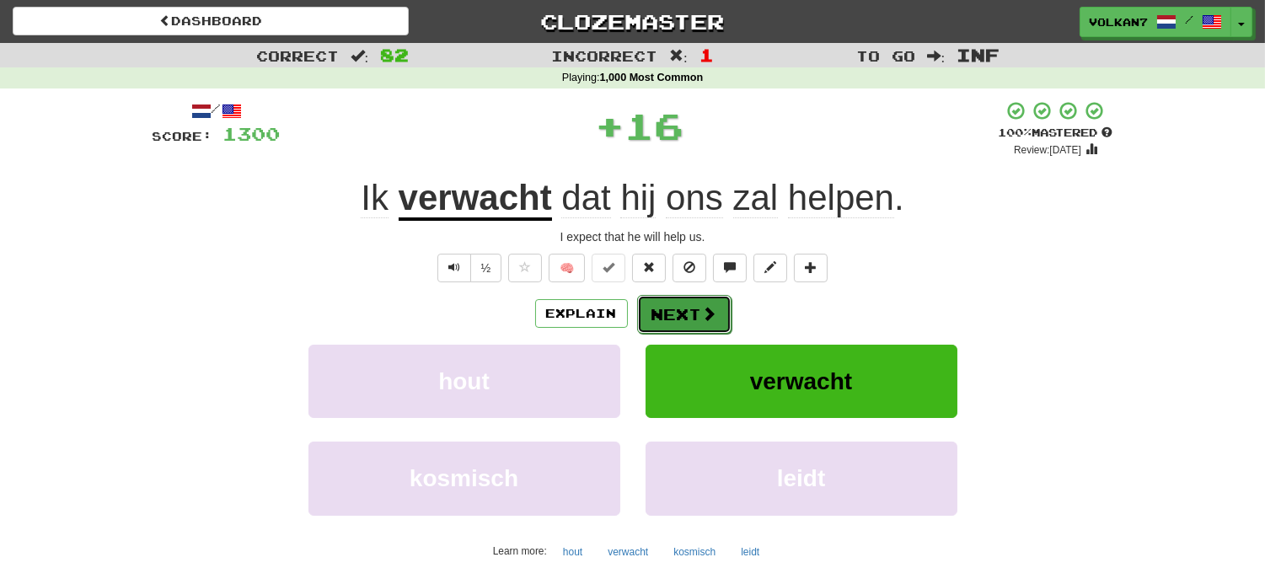
click at [670, 322] on button "Next" at bounding box center [684, 314] width 94 height 39
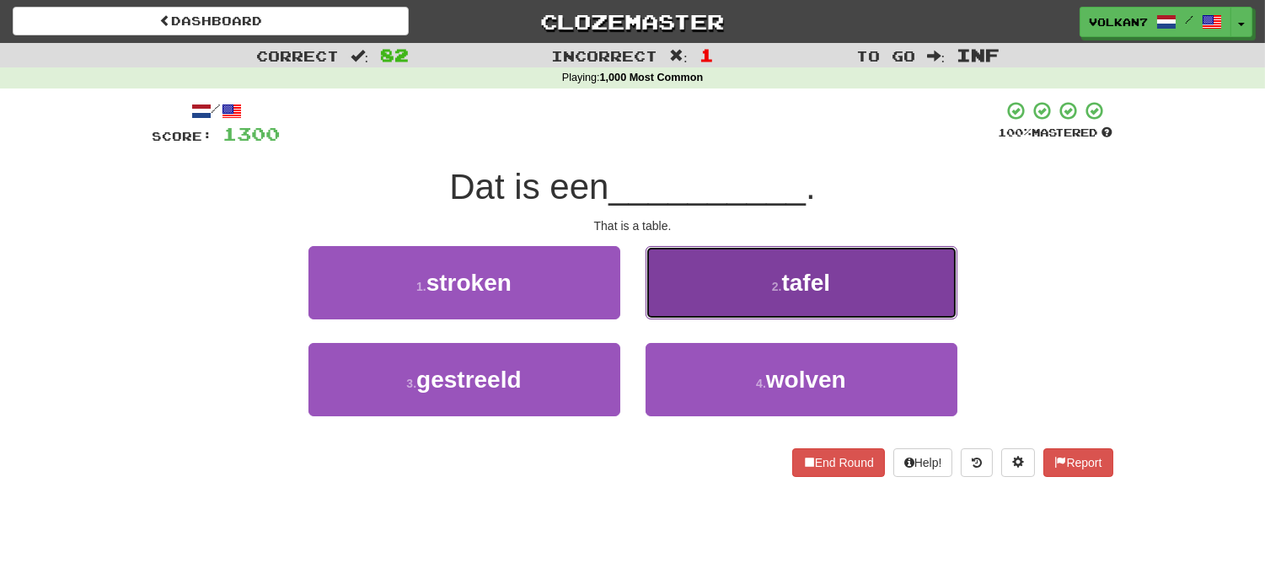
click at [758, 274] on button "2 . tafel" at bounding box center [801, 282] width 312 height 73
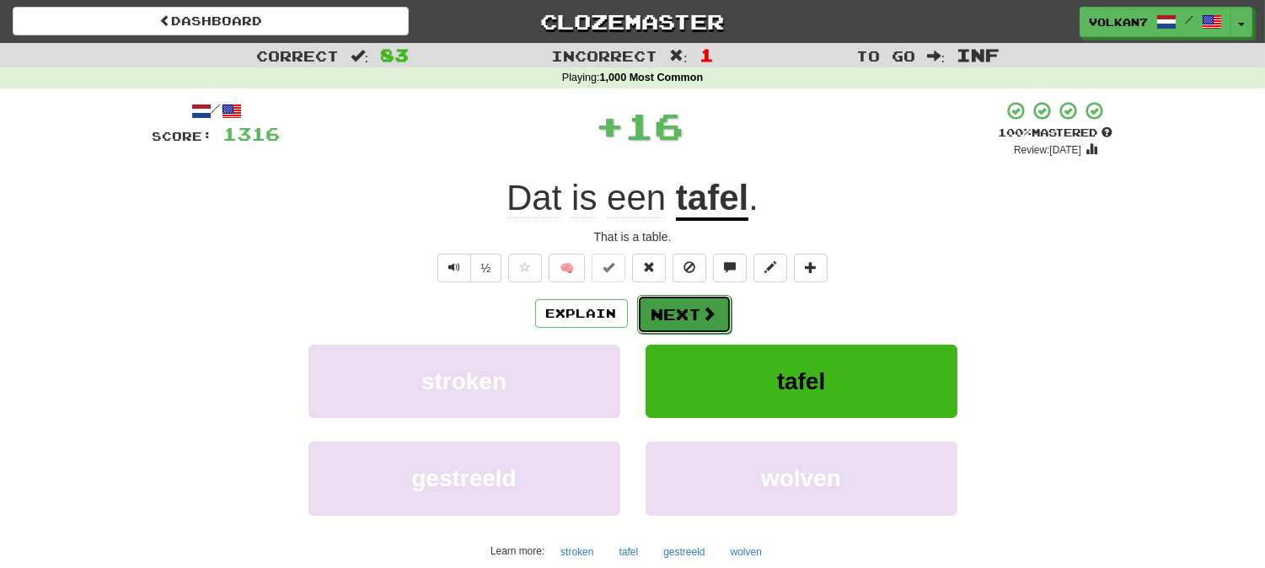
click at [712, 316] on span at bounding box center [709, 313] width 15 height 15
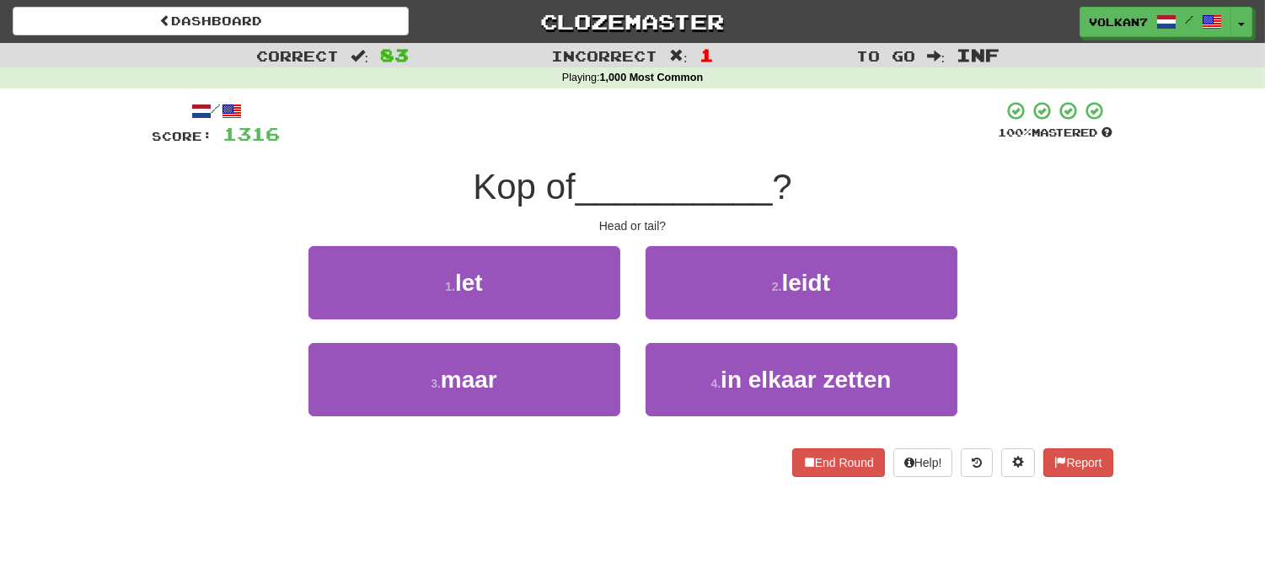
click at [758, 157] on div "/ Score: 1316 100 % Mastered Kop of __________ ? Head or tail? 1 . let 2 . leid…" at bounding box center [632, 288] width 960 height 377
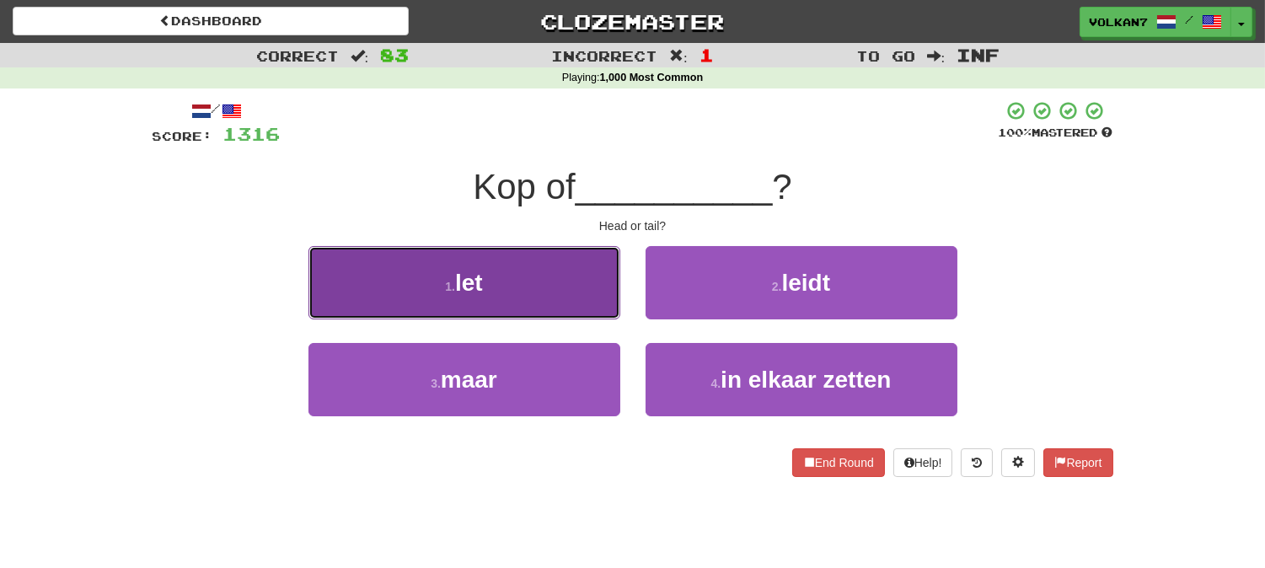
click at [556, 287] on button "1 . let" at bounding box center [464, 282] width 312 height 73
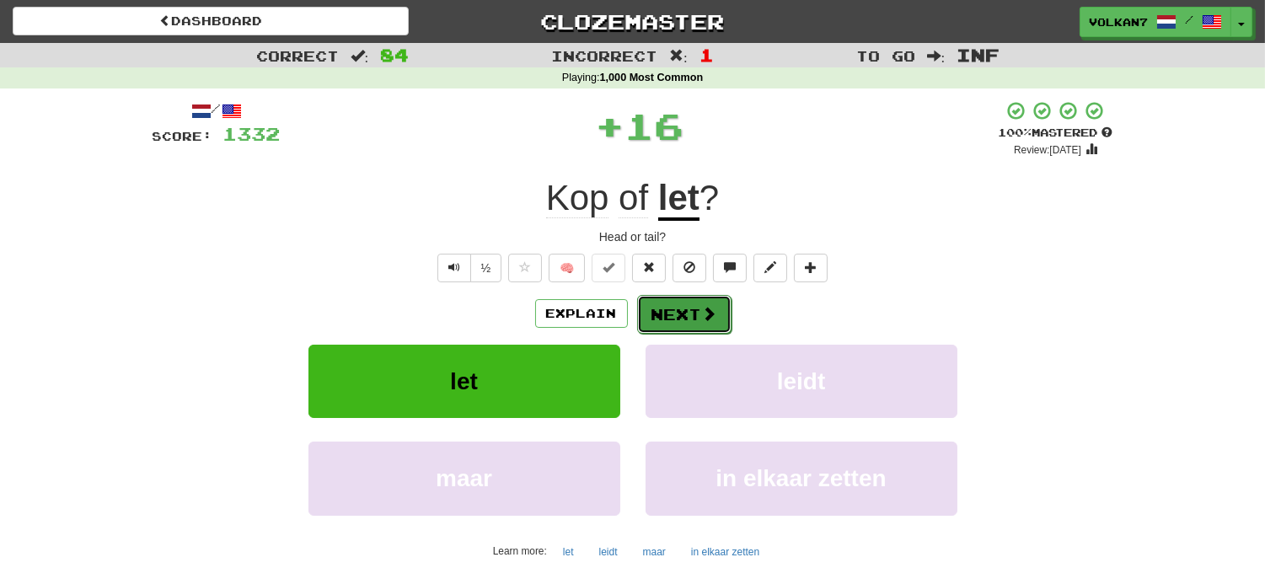
click at [687, 301] on button "Next" at bounding box center [684, 314] width 94 height 39
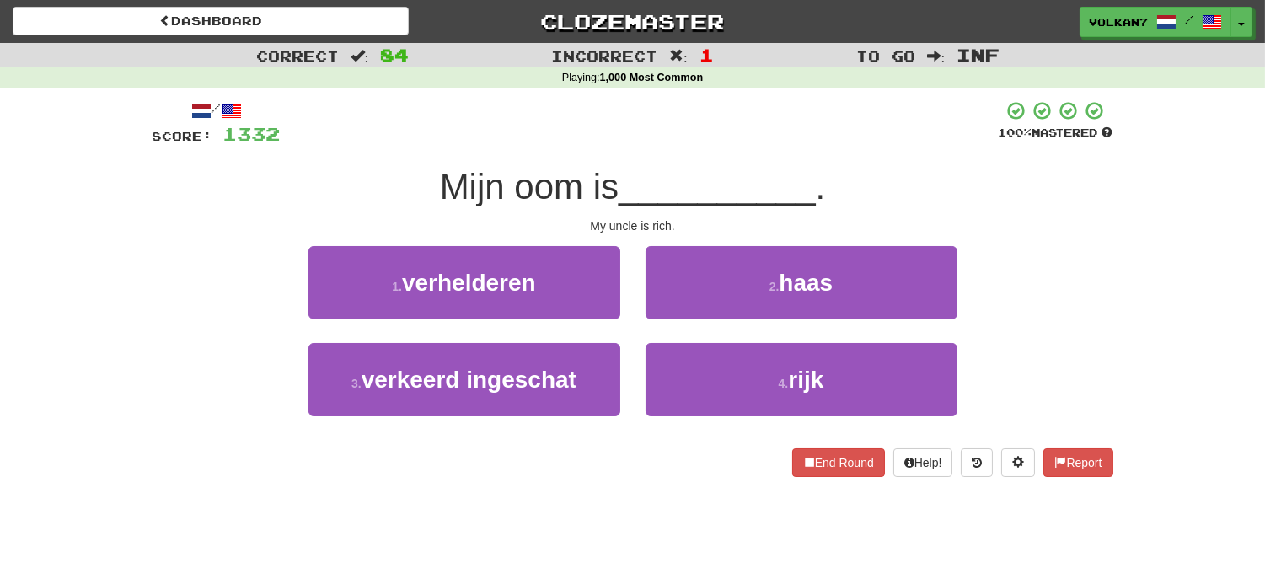
click at [694, 129] on div at bounding box center [640, 123] width 718 height 46
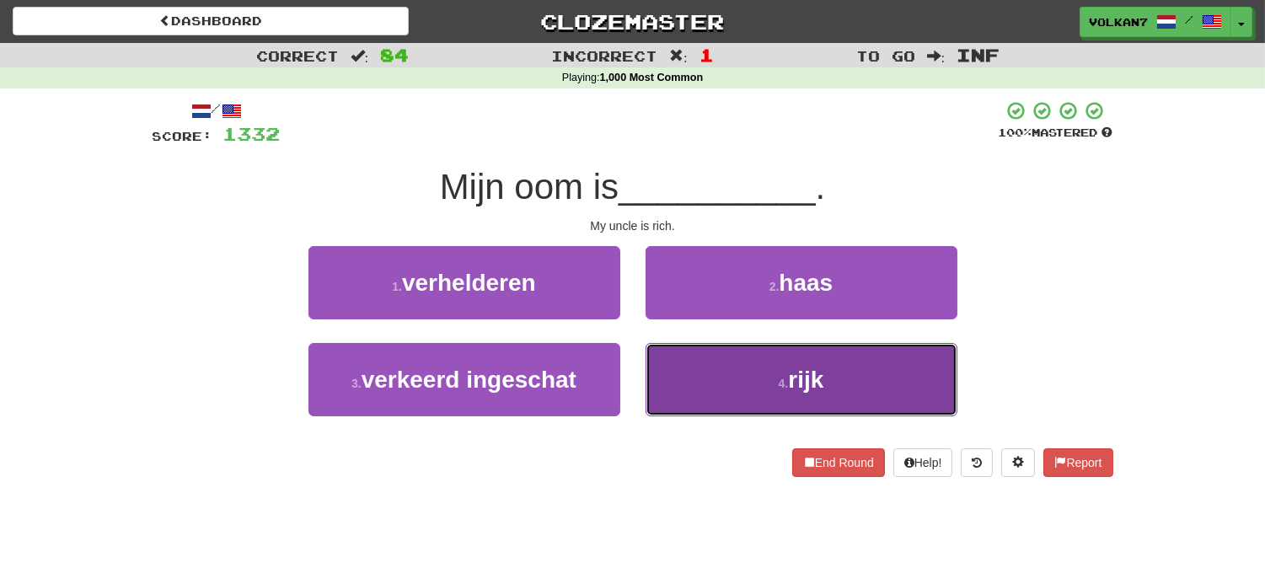
click at [731, 361] on button "4 . rijk" at bounding box center [801, 379] width 312 height 73
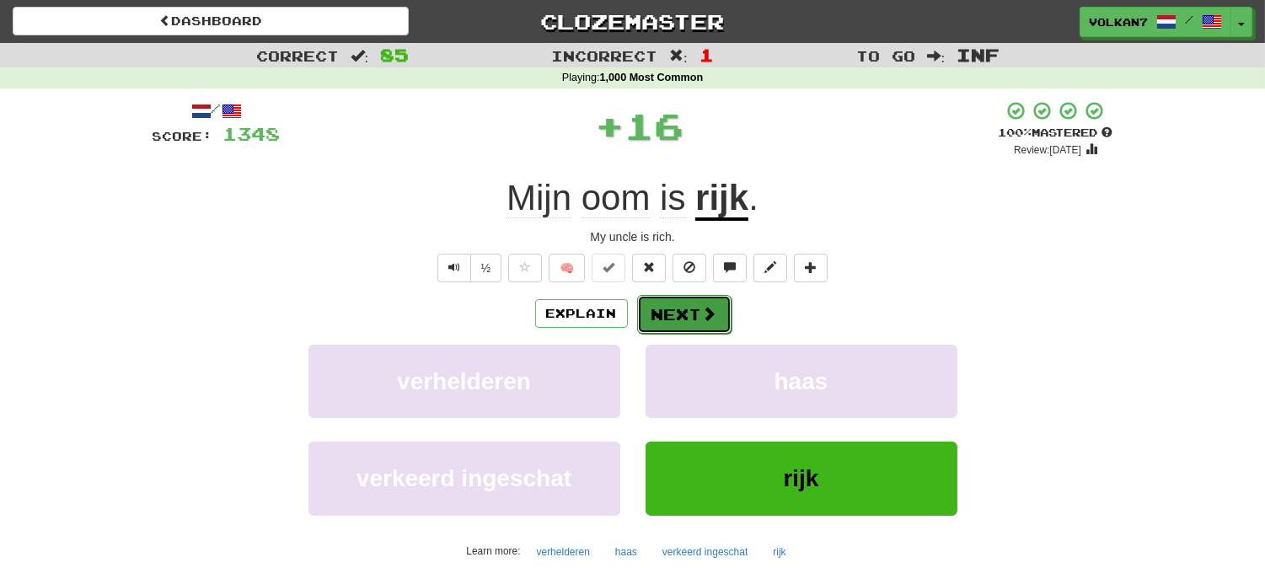
click at [698, 316] on button "Next" at bounding box center [684, 314] width 94 height 39
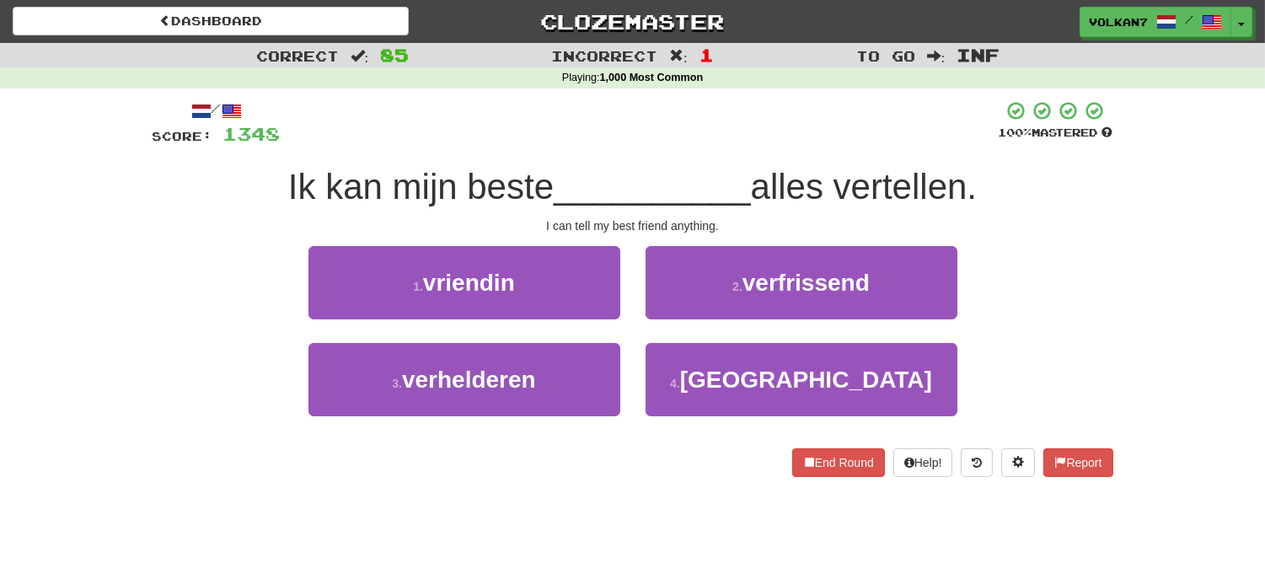
click at [728, 174] on span "__________" at bounding box center [652, 187] width 197 height 40
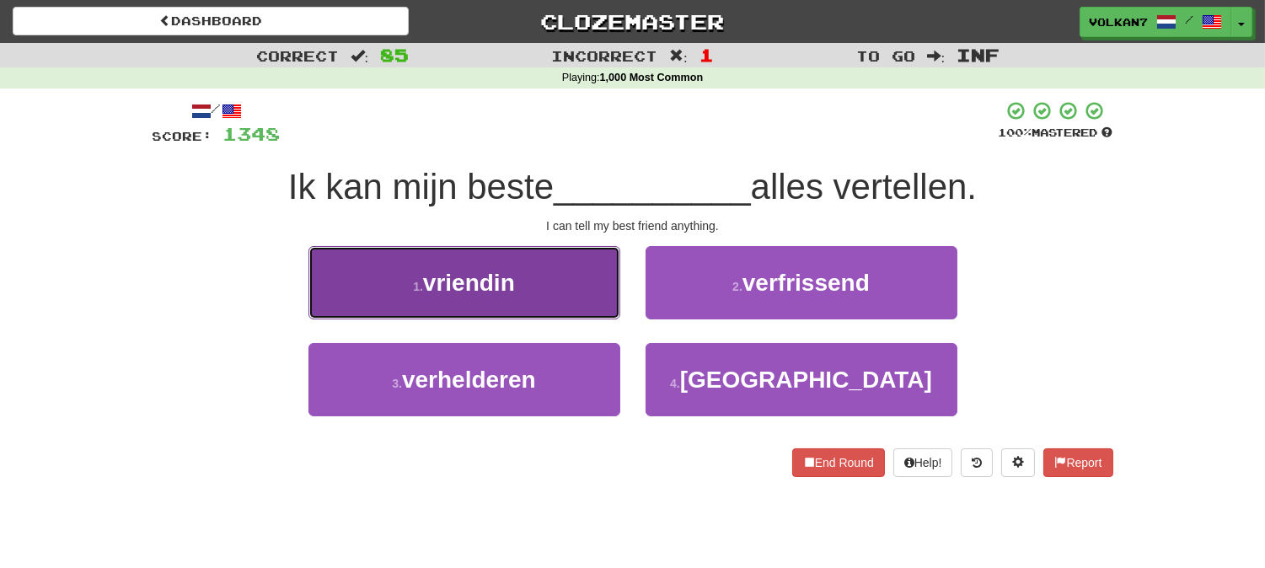
click at [525, 299] on button "1 . vriendin" at bounding box center [464, 282] width 312 height 73
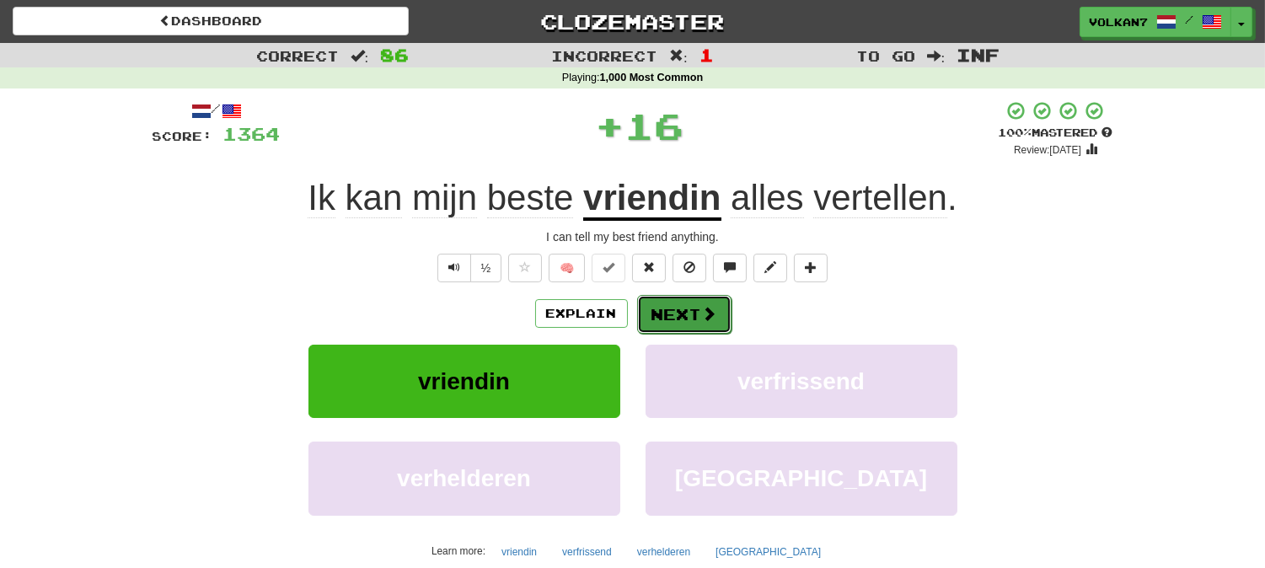
click at [650, 303] on button "Next" at bounding box center [684, 314] width 94 height 39
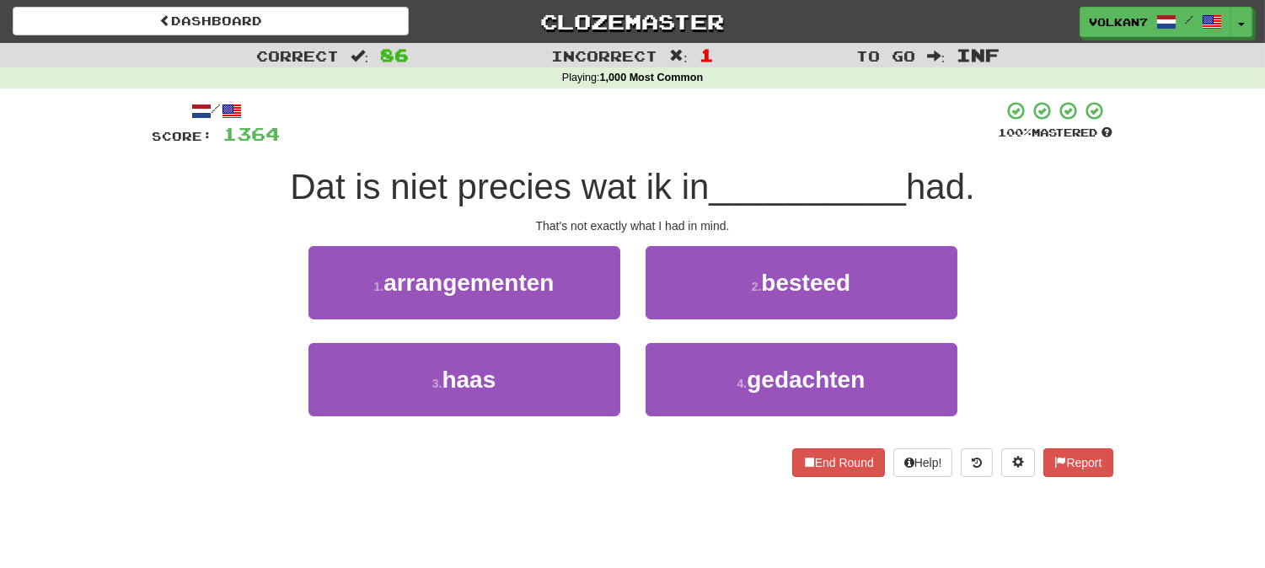
click at [714, 128] on div at bounding box center [640, 123] width 718 height 46
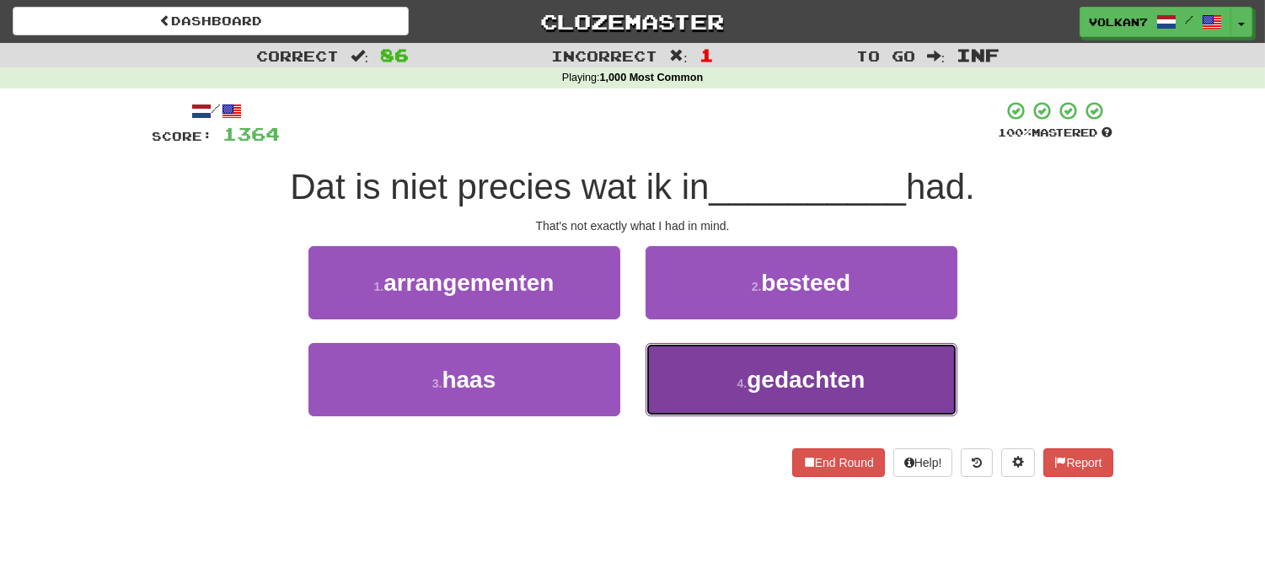
click at [753, 383] on span "gedachten" at bounding box center [805, 380] width 118 height 26
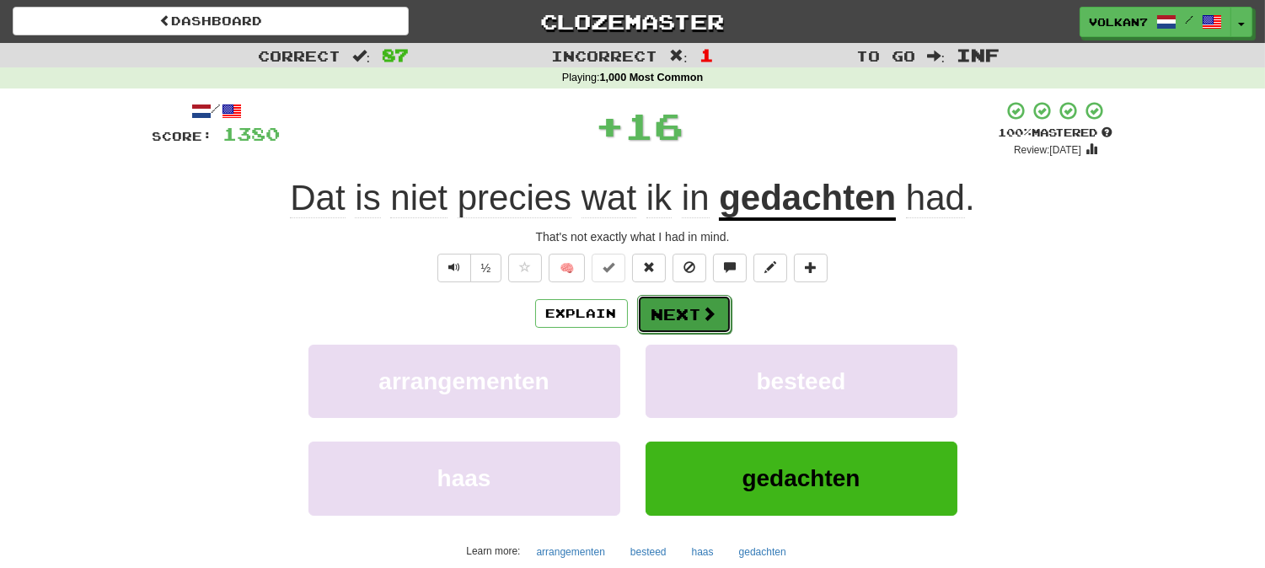
click at [702, 313] on span at bounding box center [709, 313] width 15 height 15
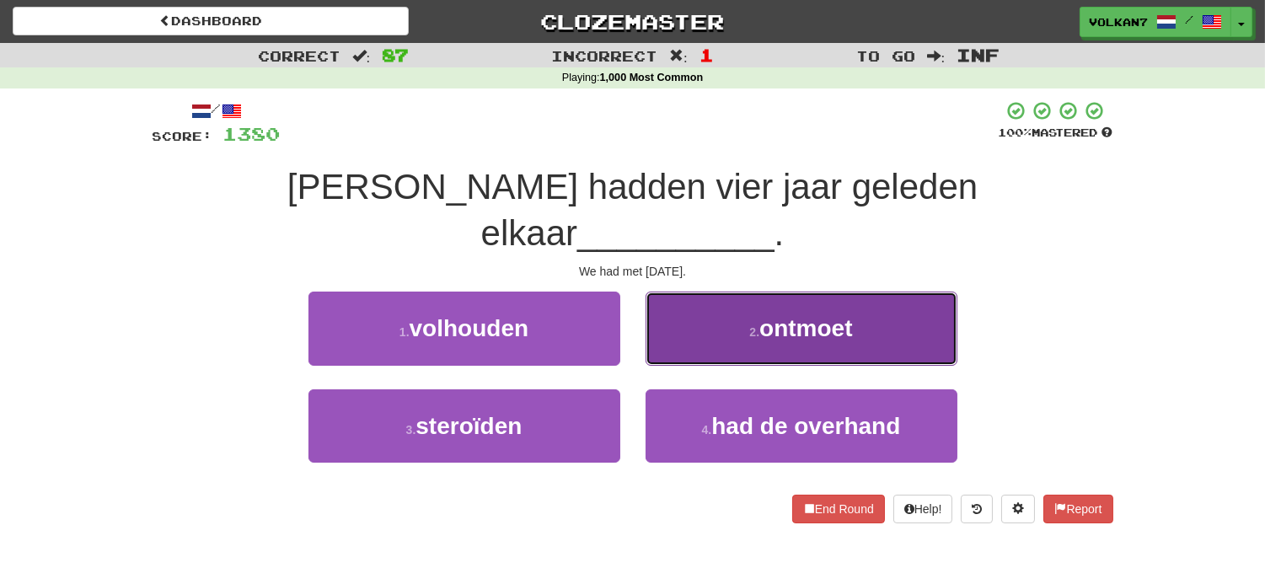
click at [790, 301] on button "2 . ontmoet" at bounding box center [801, 328] width 312 height 73
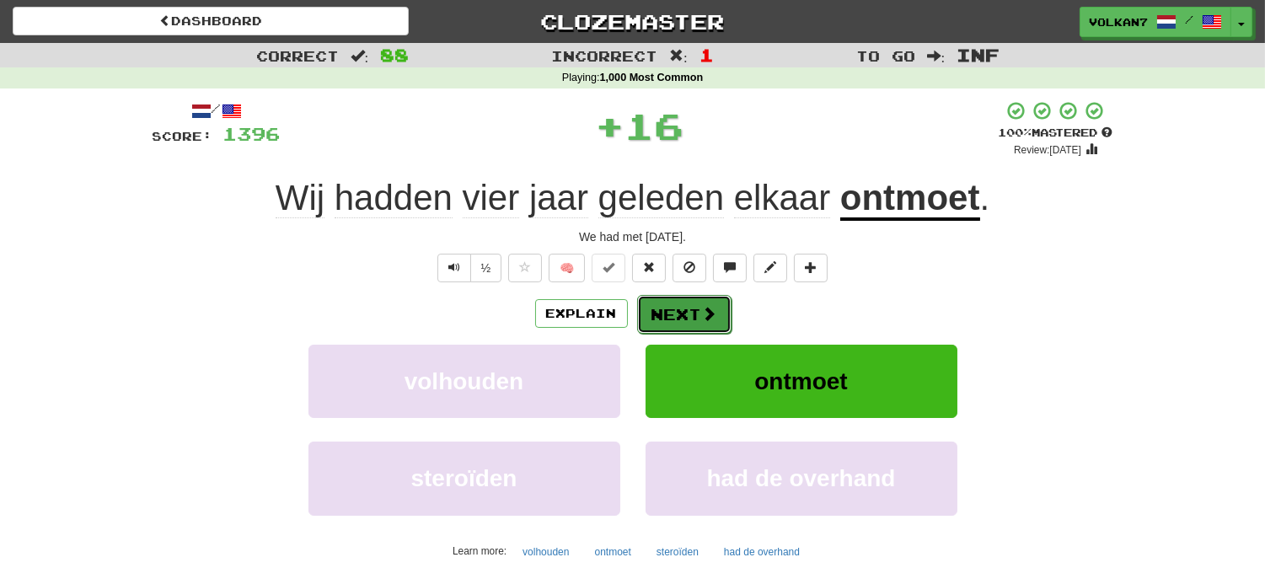
click at [660, 333] on button "Next" at bounding box center [684, 314] width 94 height 39
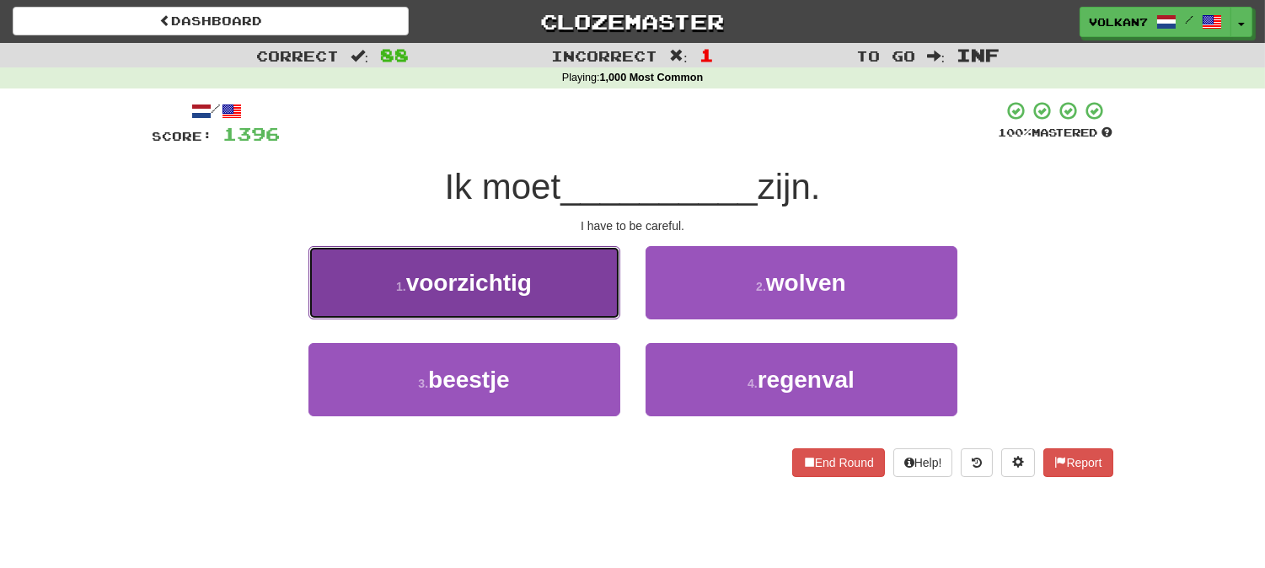
click at [531, 282] on span "voorzichtig" at bounding box center [469, 283] width 126 height 26
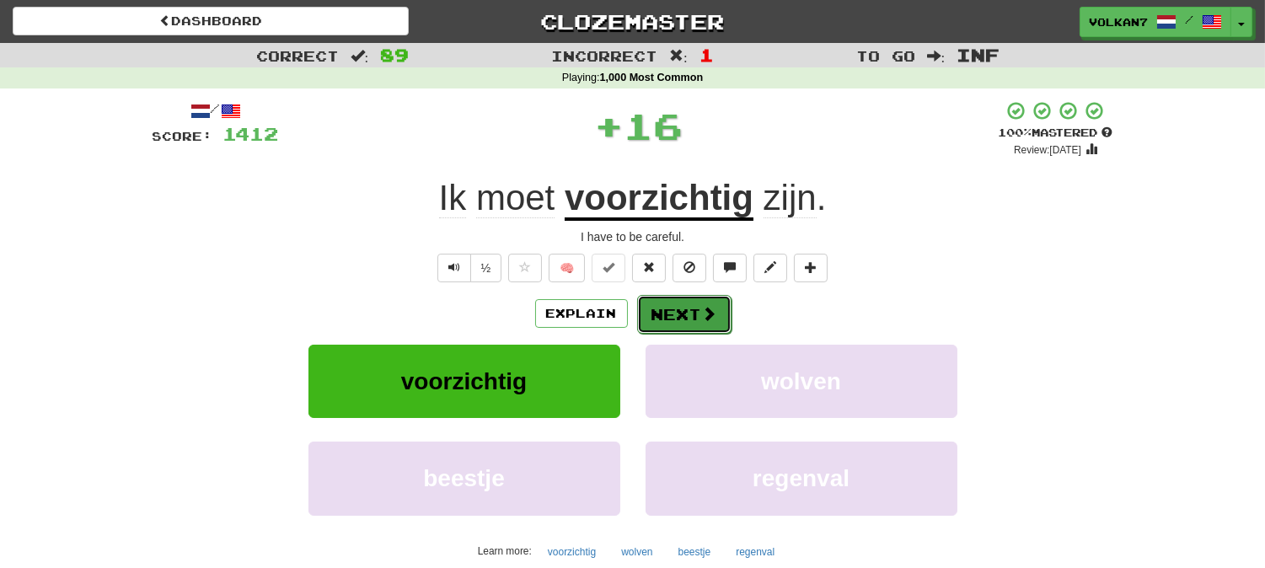
click at [693, 309] on button "Next" at bounding box center [684, 314] width 94 height 39
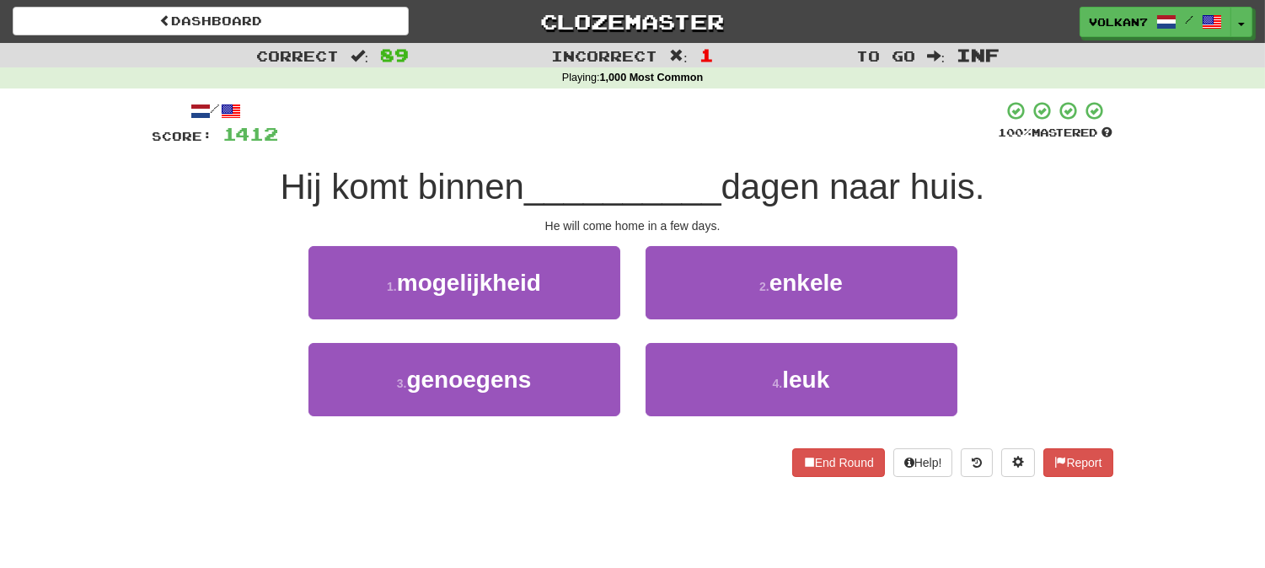
click at [713, 164] on div "Hij komt binnen __________ dagen naar huis." at bounding box center [632, 187] width 960 height 46
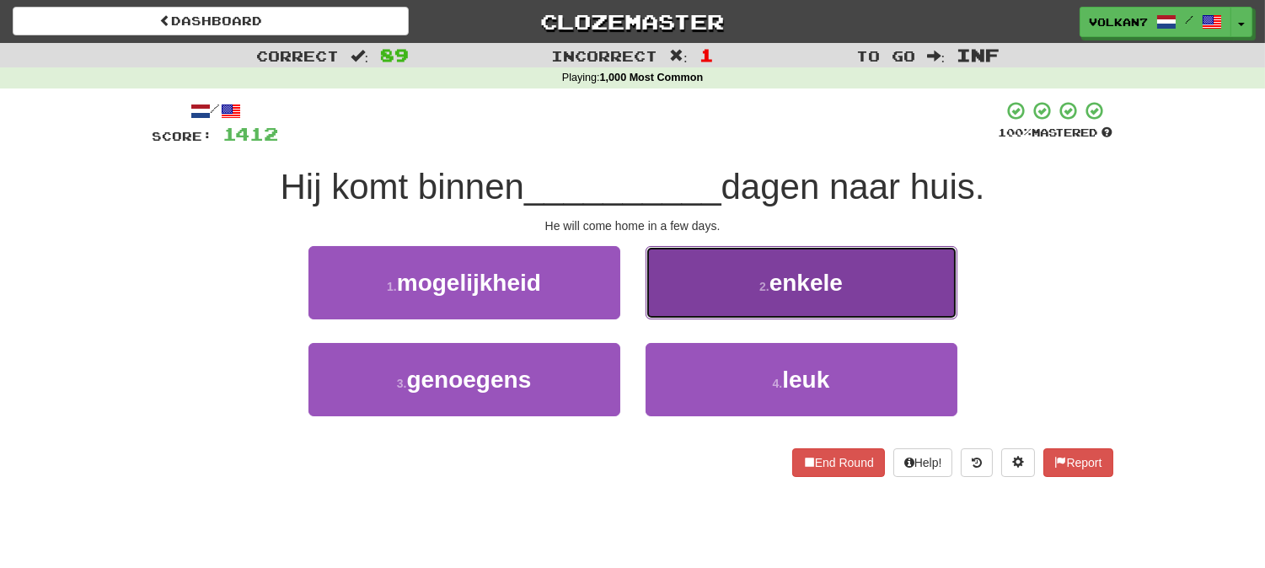
click at [768, 303] on button "2 . enkele" at bounding box center [801, 282] width 312 height 73
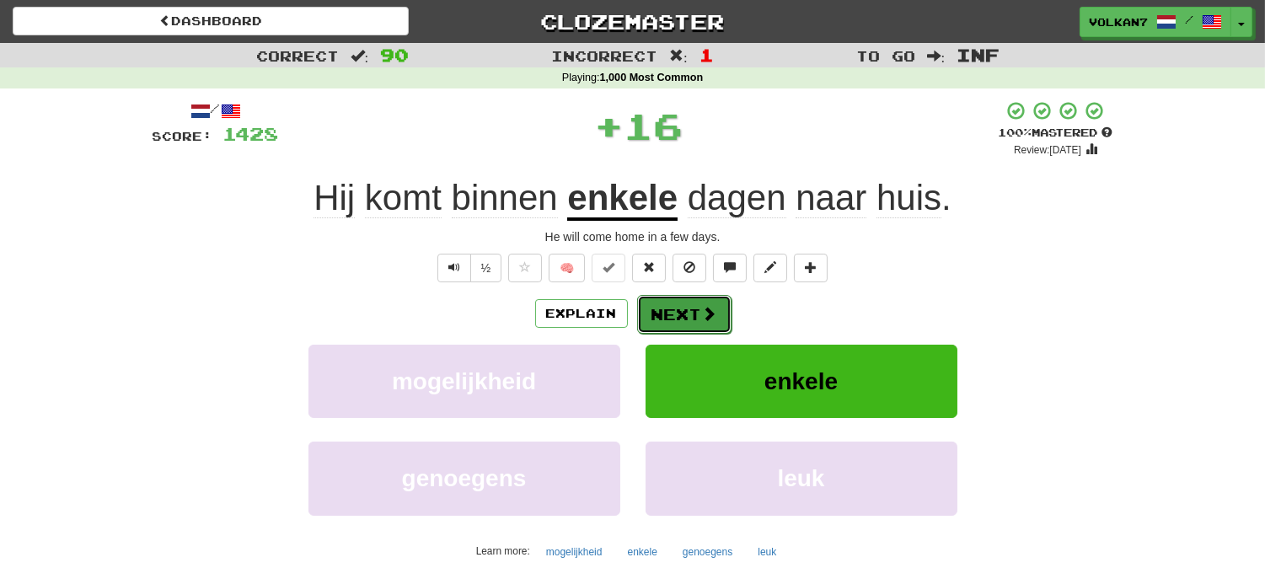
click at [703, 308] on span at bounding box center [709, 313] width 15 height 15
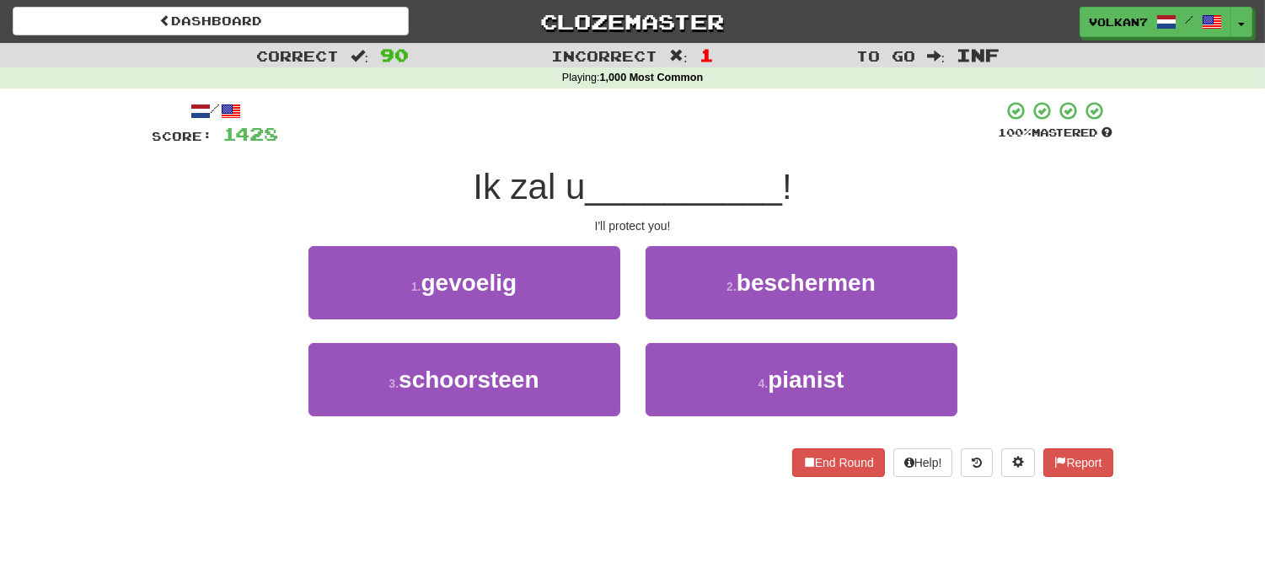
click at [743, 171] on span "__________" at bounding box center [683, 187] width 197 height 40
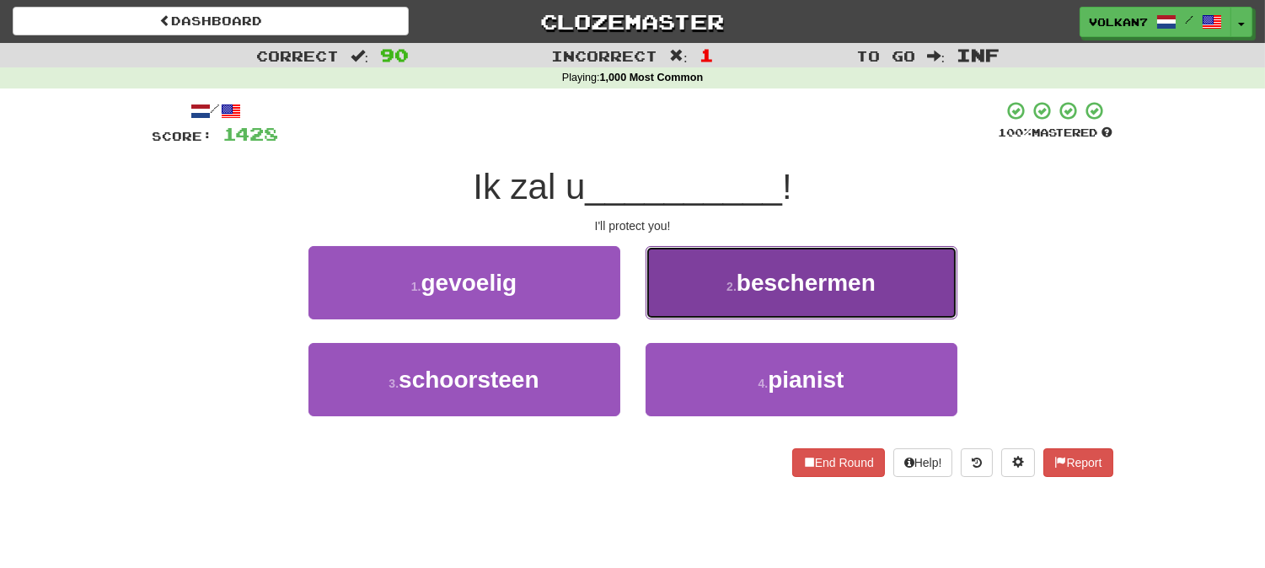
click at [723, 278] on button "2 . beschermen" at bounding box center [801, 282] width 312 height 73
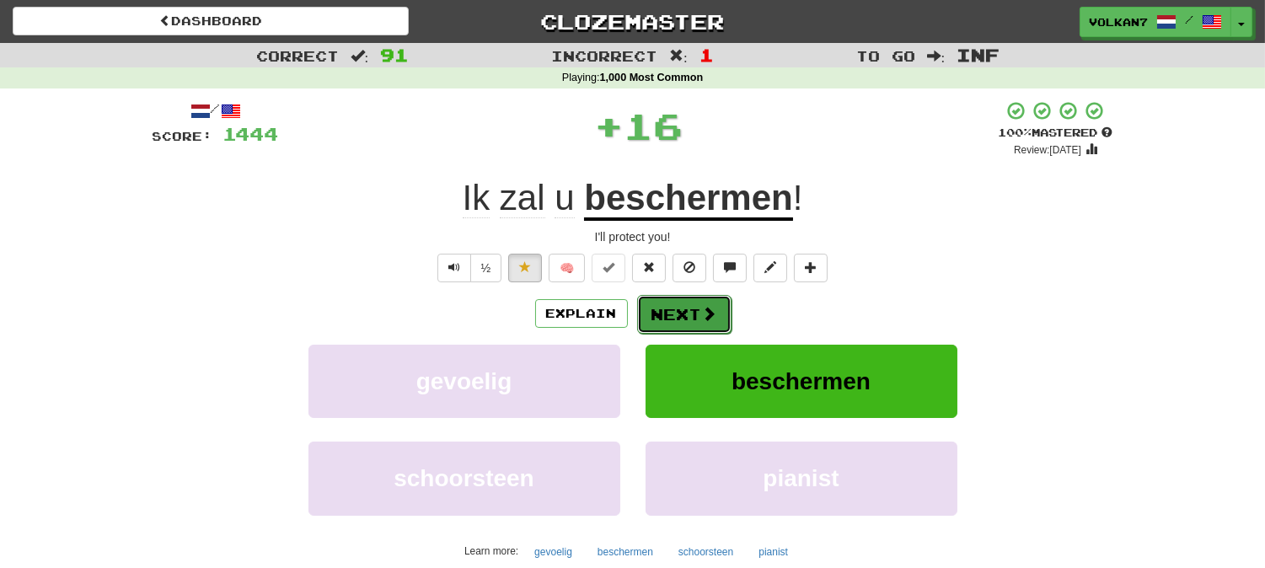
click at [680, 300] on button "Next" at bounding box center [684, 314] width 94 height 39
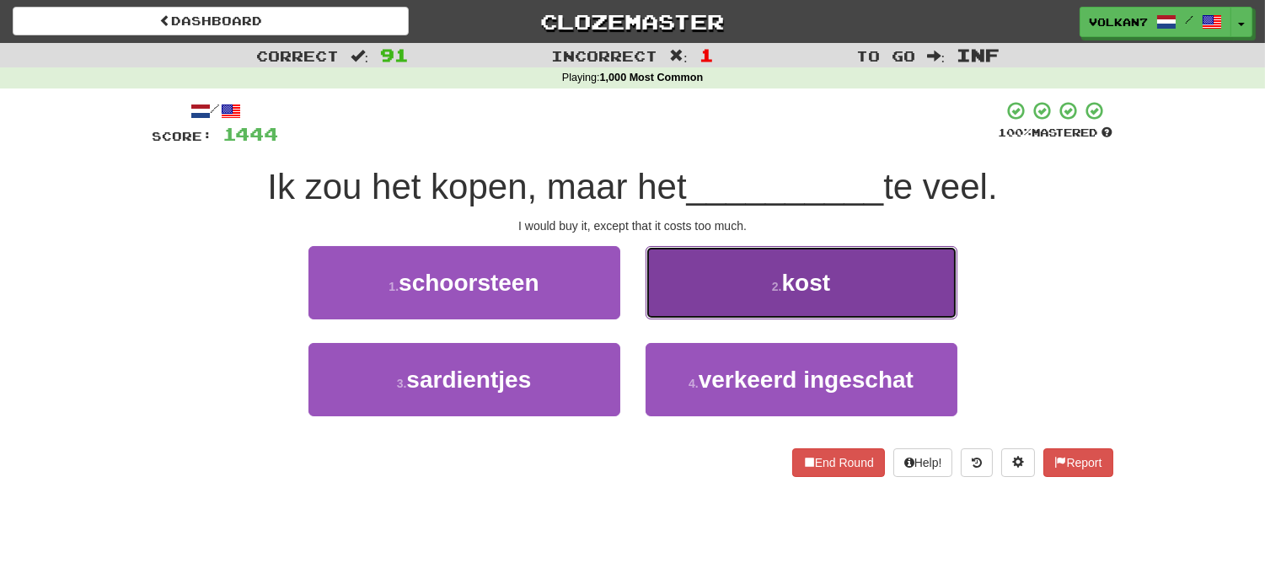
click at [731, 287] on button "2 . kost" at bounding box center [801, 282] width 312 height 73
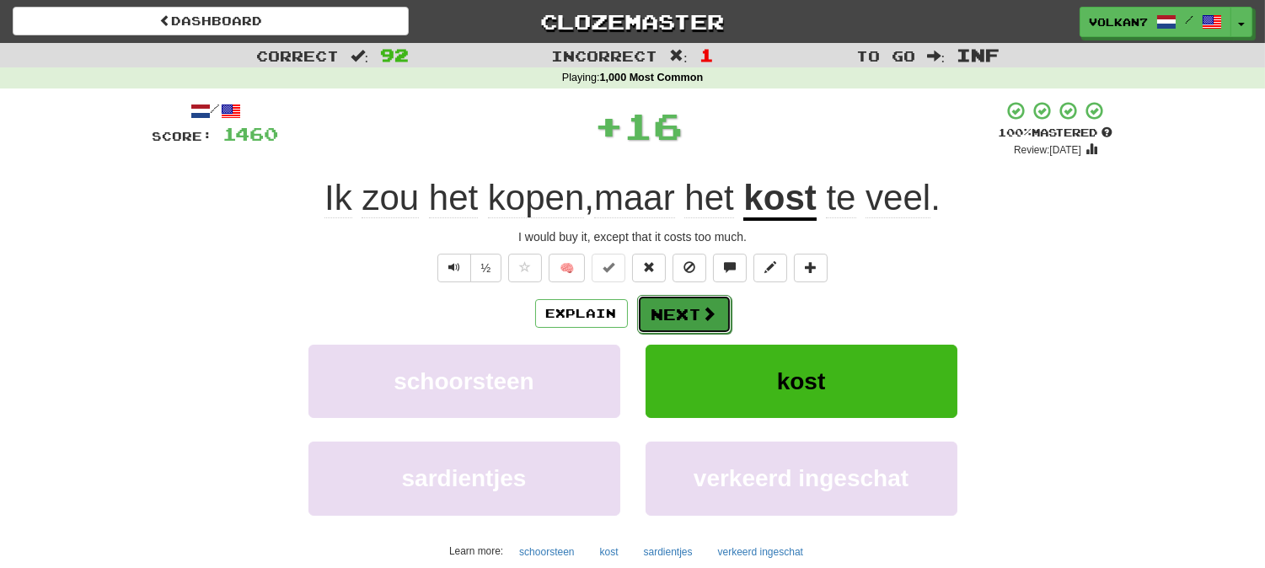
click at [677, 302] on button "Next" at bounding box center [684, 314] width 94 height 39
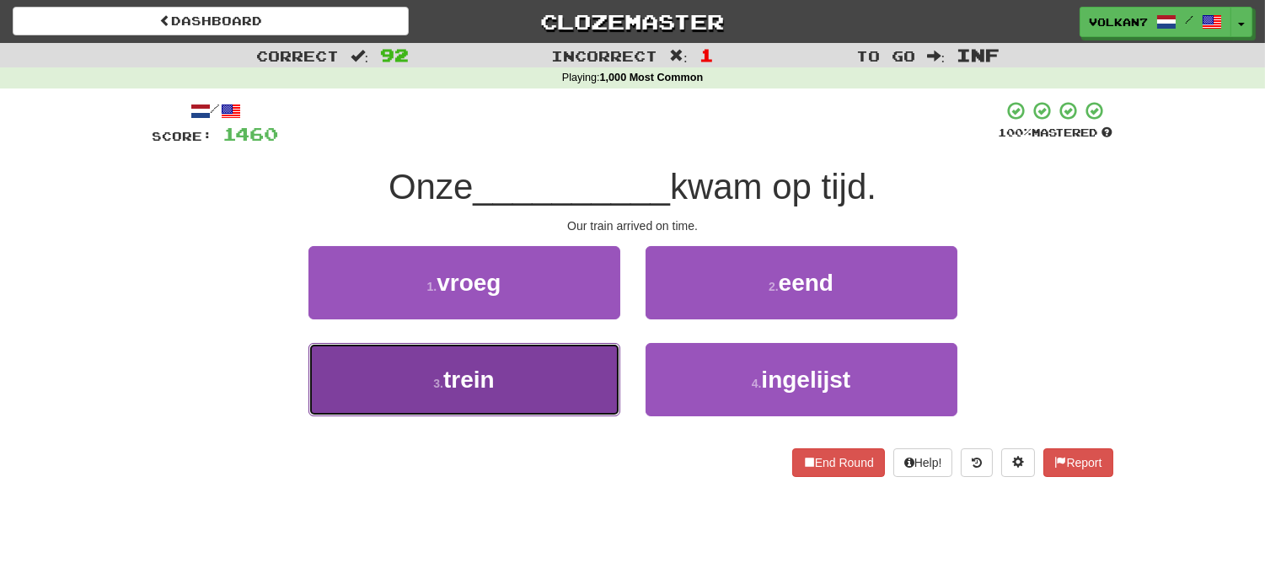
click at [548, 377] on button "3 . trein" at bounding box center [464, 379] width 312 height 73
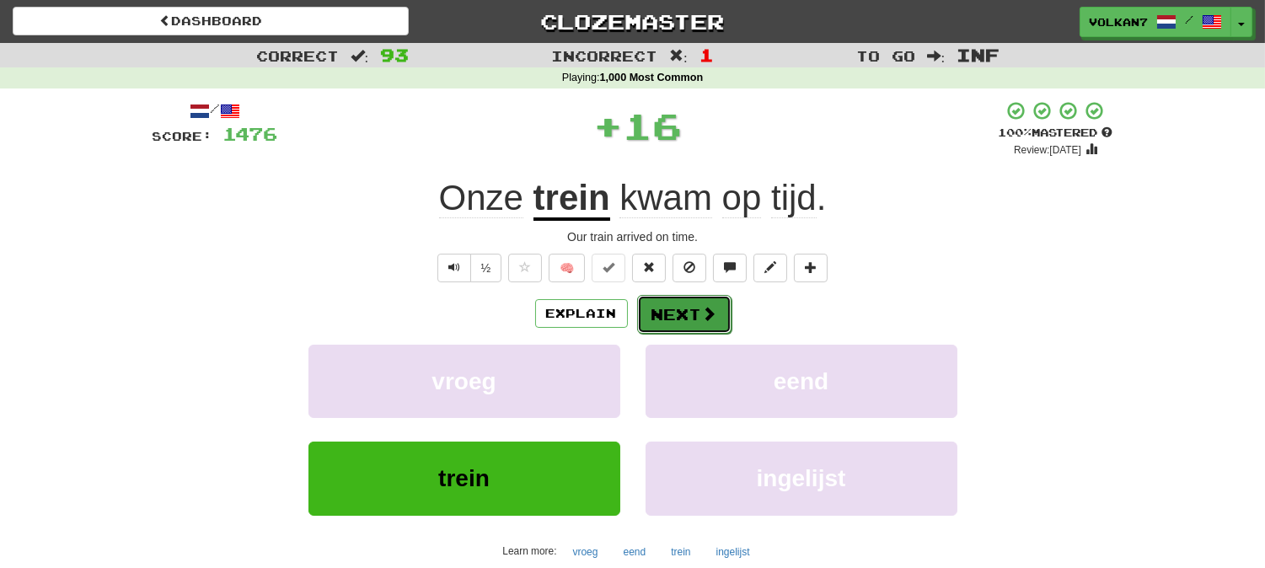
click at [704, 306] on span at bounding box center [709, 313] width 15 height 15
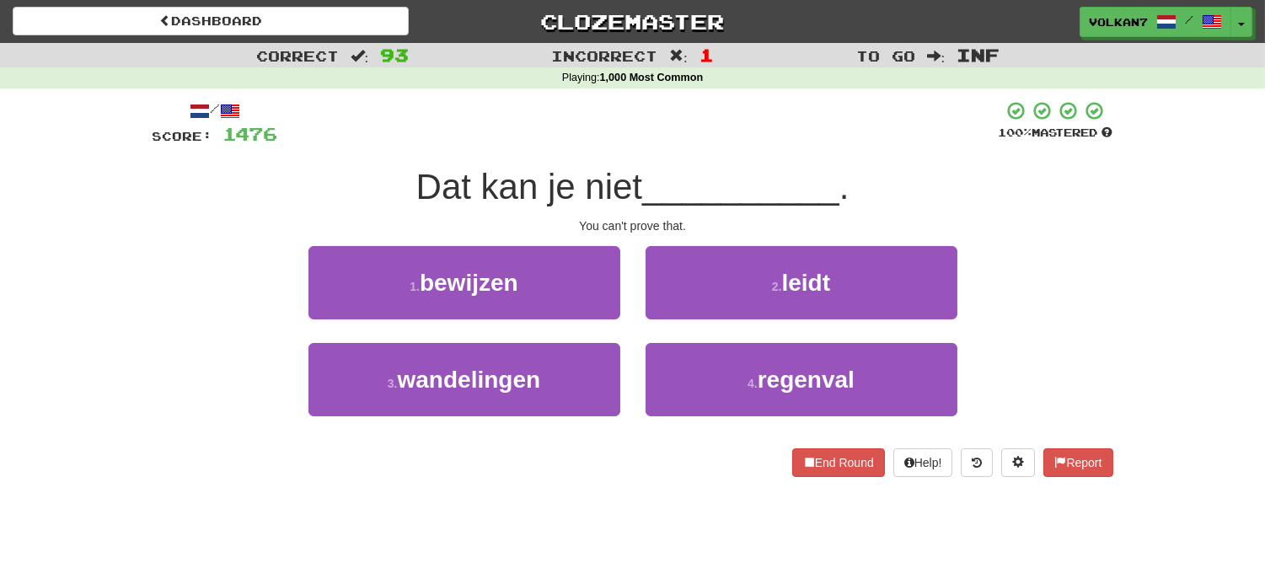
click at [706, 147] on div "/ Score: 1476 100 % Mastered Dat kan je niet __________ . You can't prove that.…" at bounding box center [632, 288] width 960 height 377
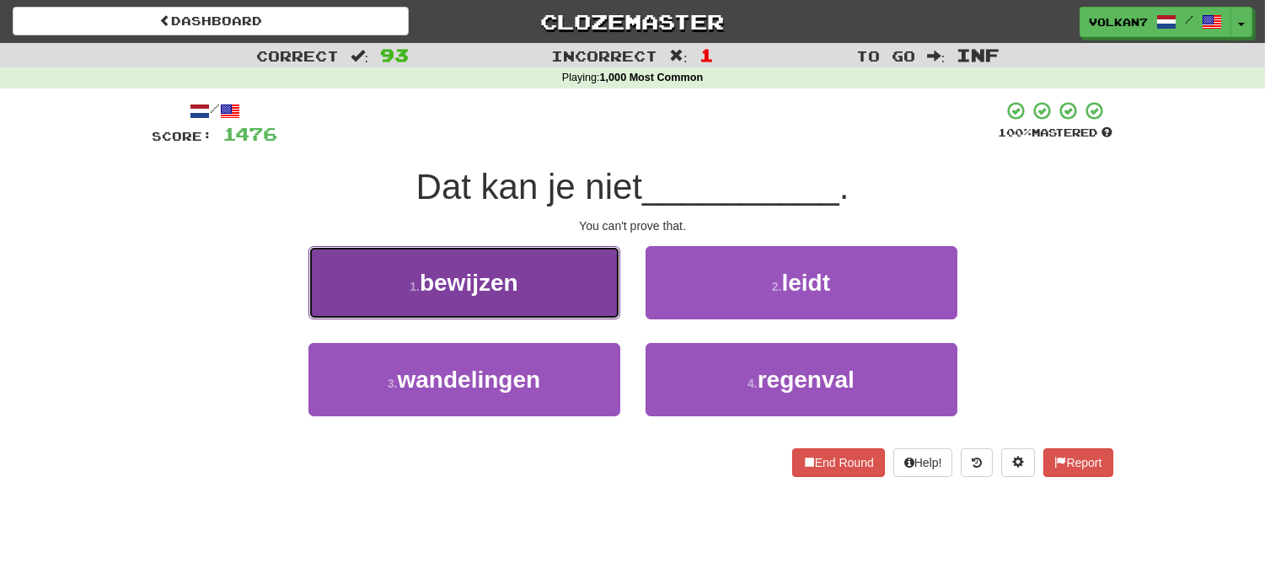
click at [580, 282] on button "1 . bewijzen" at bounding box center [464, 282] width 312 height 73
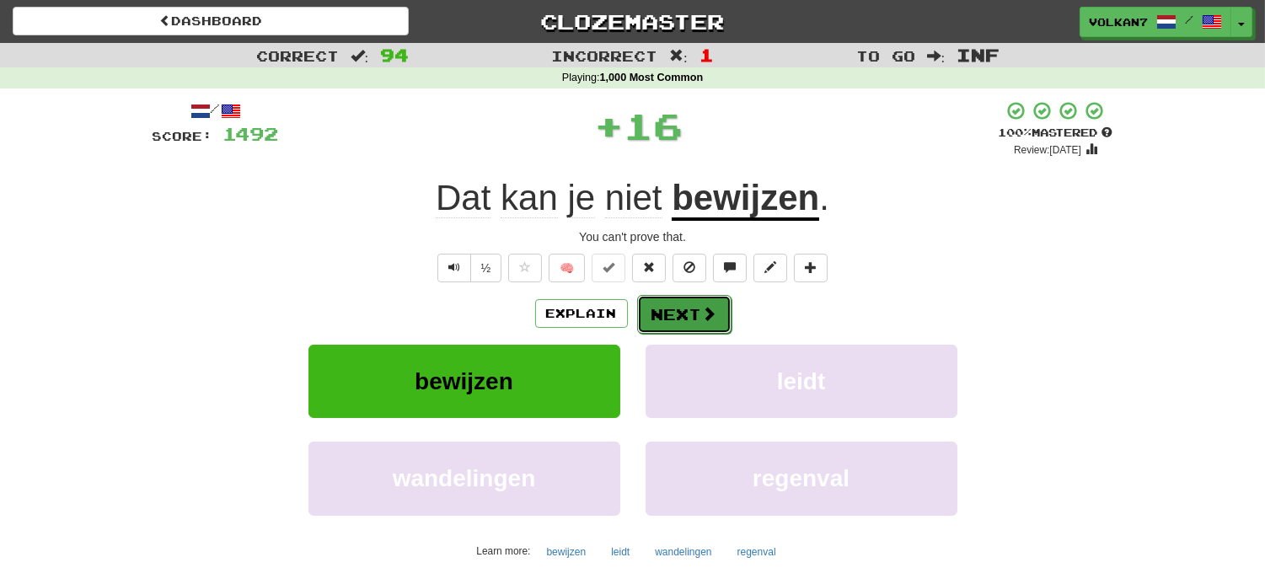
click at [677, 304] on button "Next" at bounding box center [684, 314] width 94 height 39
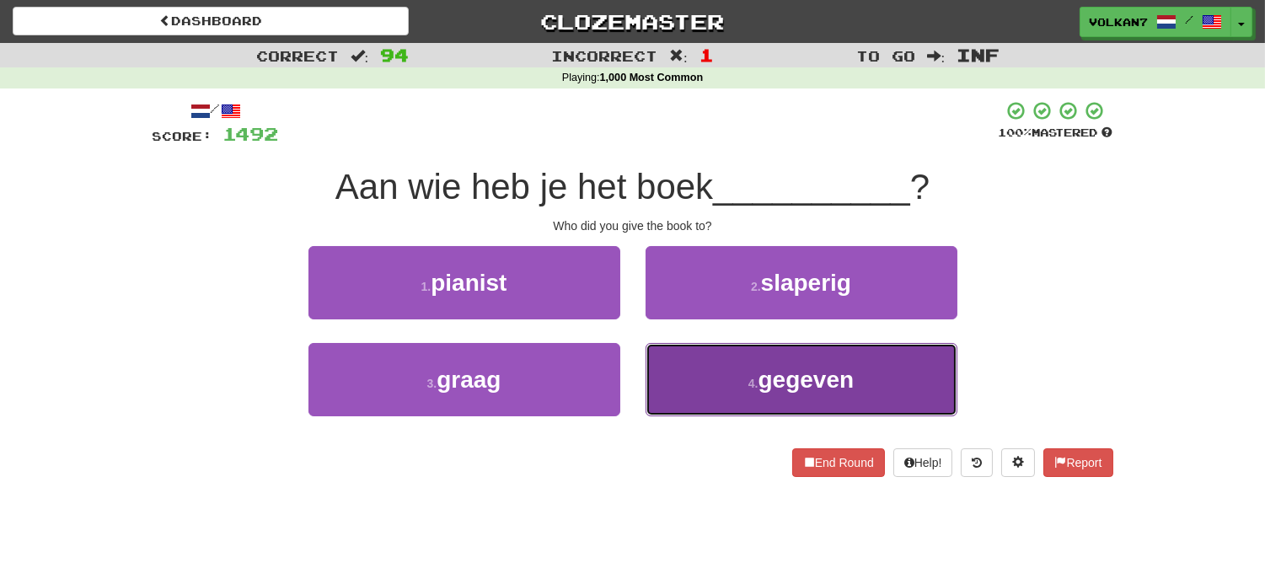
click at [759, 381] on span "gegeven" at bounding box center [806, 380] width 96 height 26
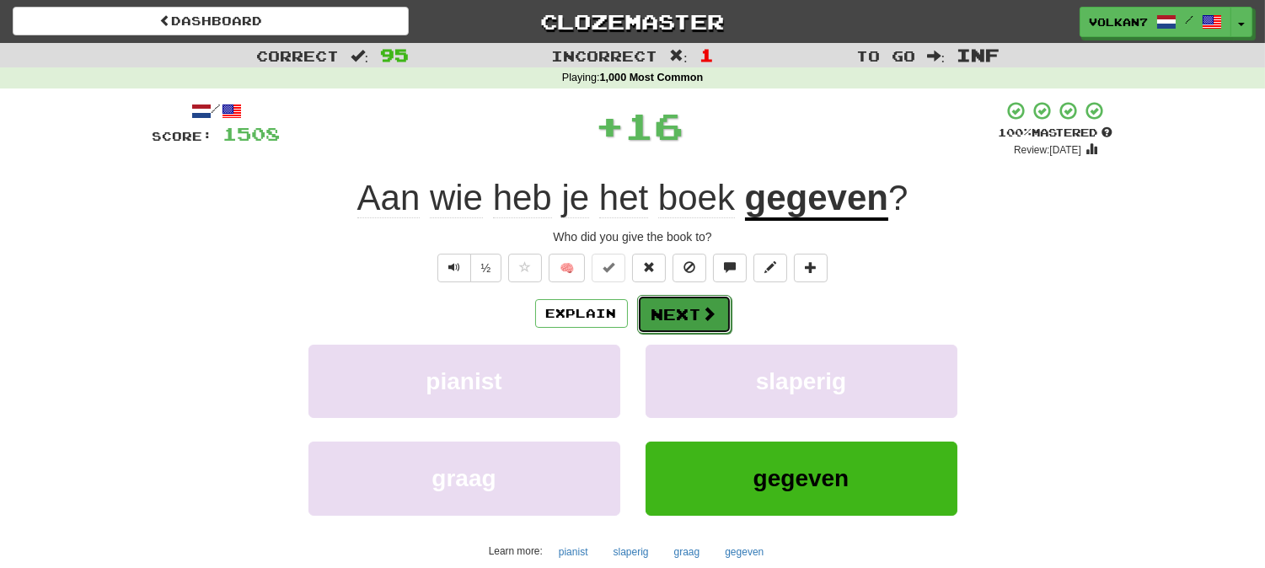
click at [696, 318] on button "Next" at bounding box center [684, 314] width 94 height 39
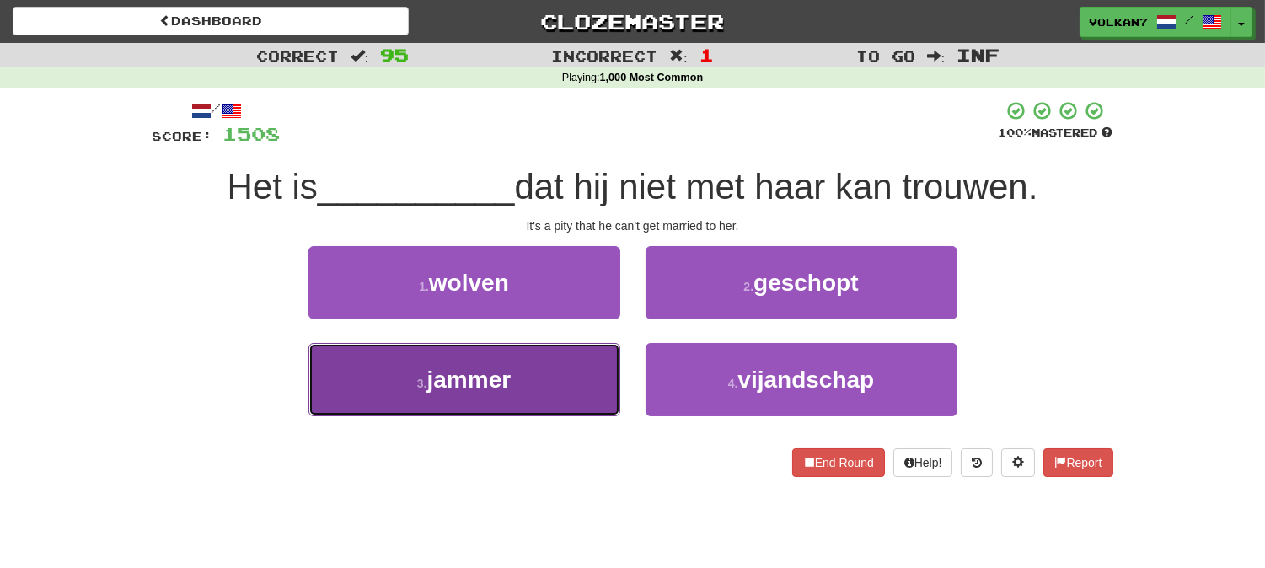
click at [568, 385] on button "3 . jammer" at bounding box center [464, 379] width 312 height 73
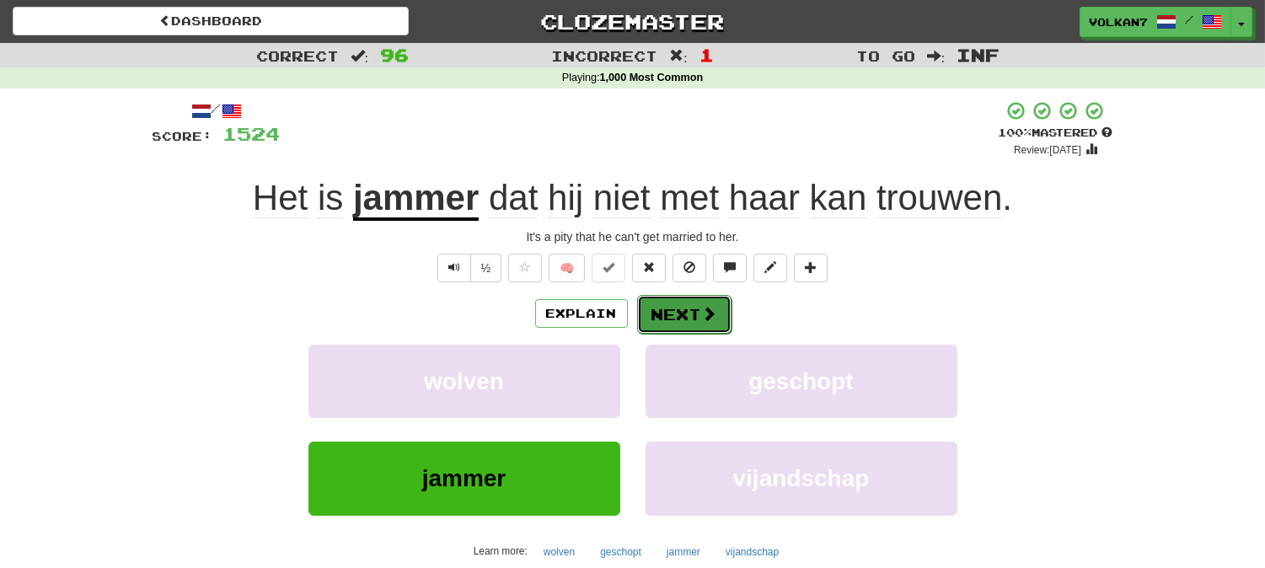
click at [704, 297] on button "Next" at bounding box center [684, 314] width 94 height 39
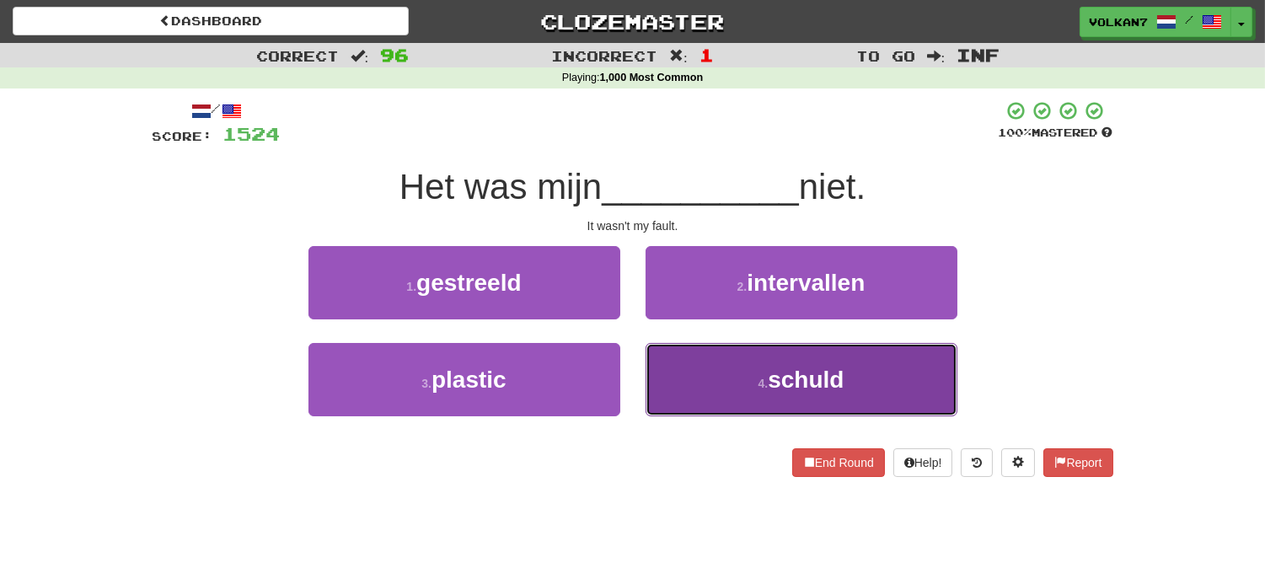
click at [771, 363] on button "4 . schuld" at bounding box center [801, 379] width 312 height 73
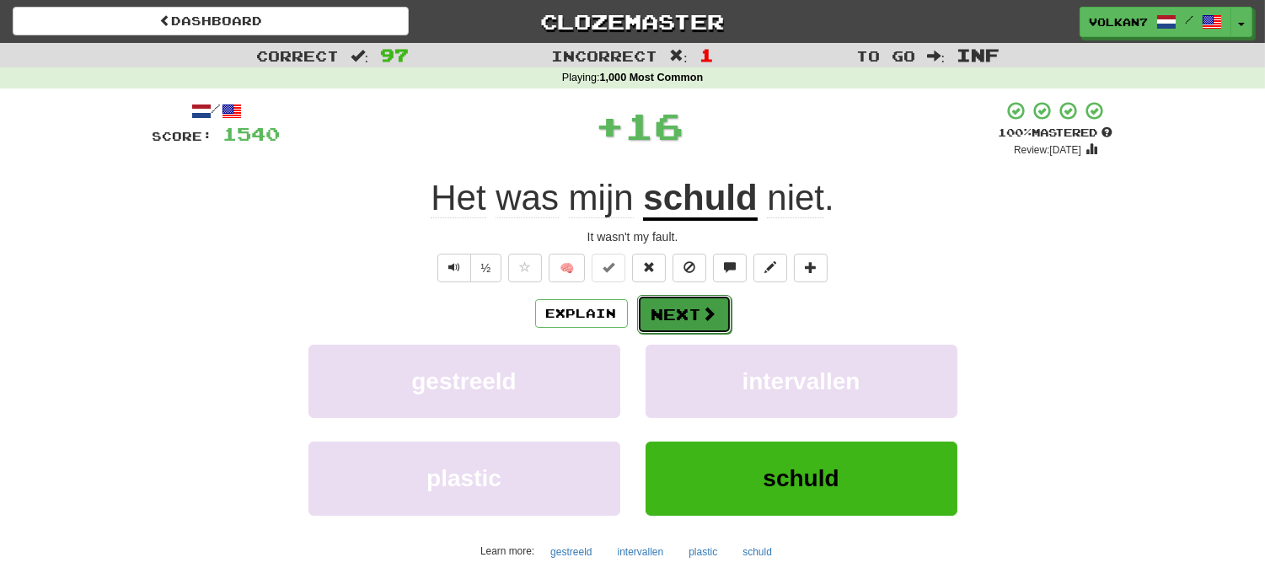
click at [711, 312] on span at bounding box center [709, 313] width 15 height 15
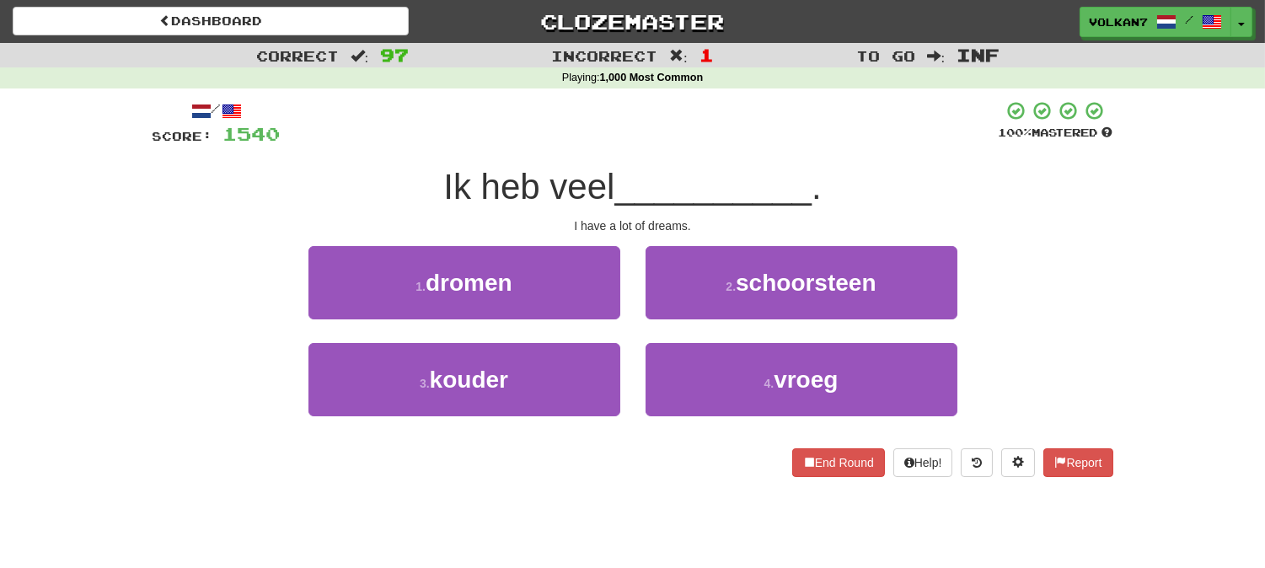
click at [719, 146] on div at bounding box center [640, 123] width 718 height 46
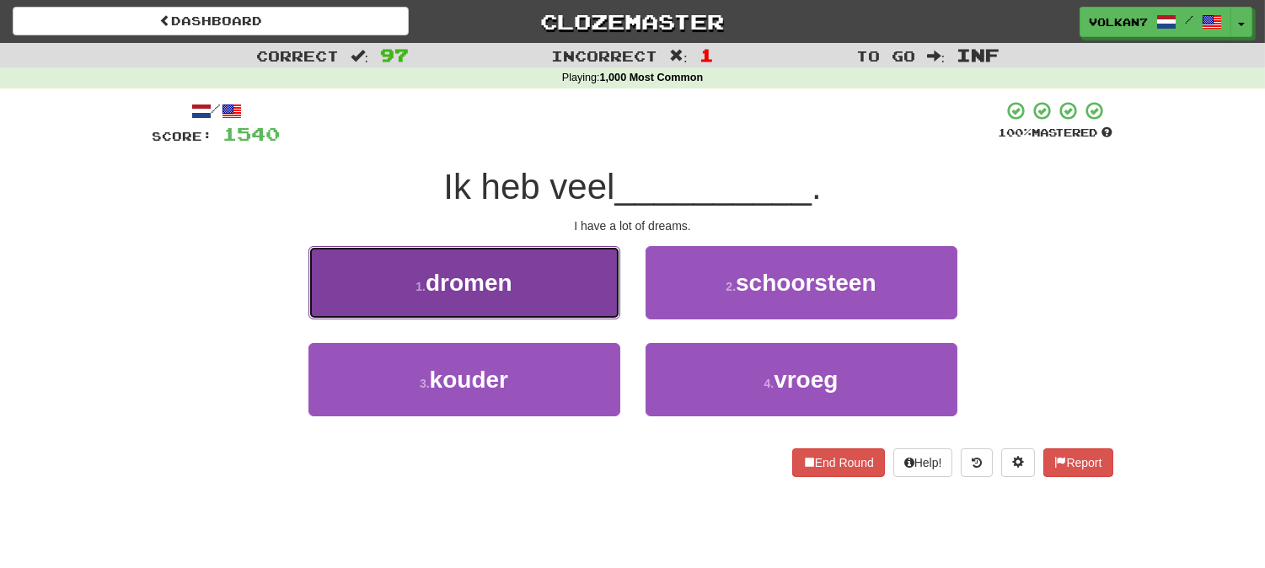
click at [548, 284] on button "1 . dromen" at bounding box center [464, 282] width 312 height 73
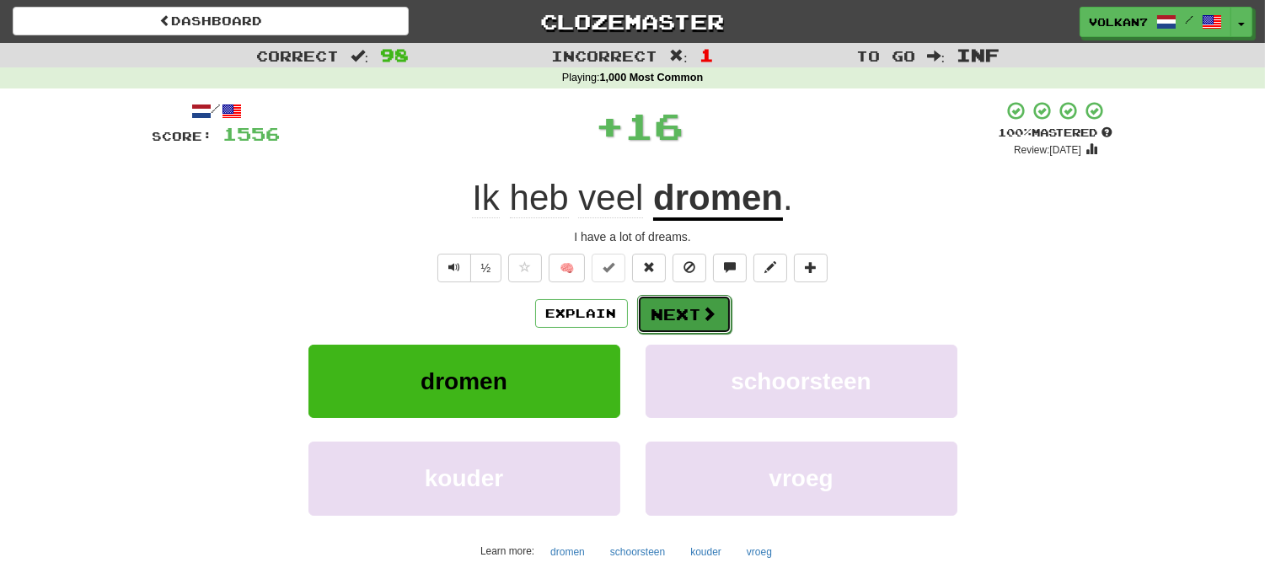
click at [689, 313] on button "Next" at bounding box center [684, 314] width 94 height 39
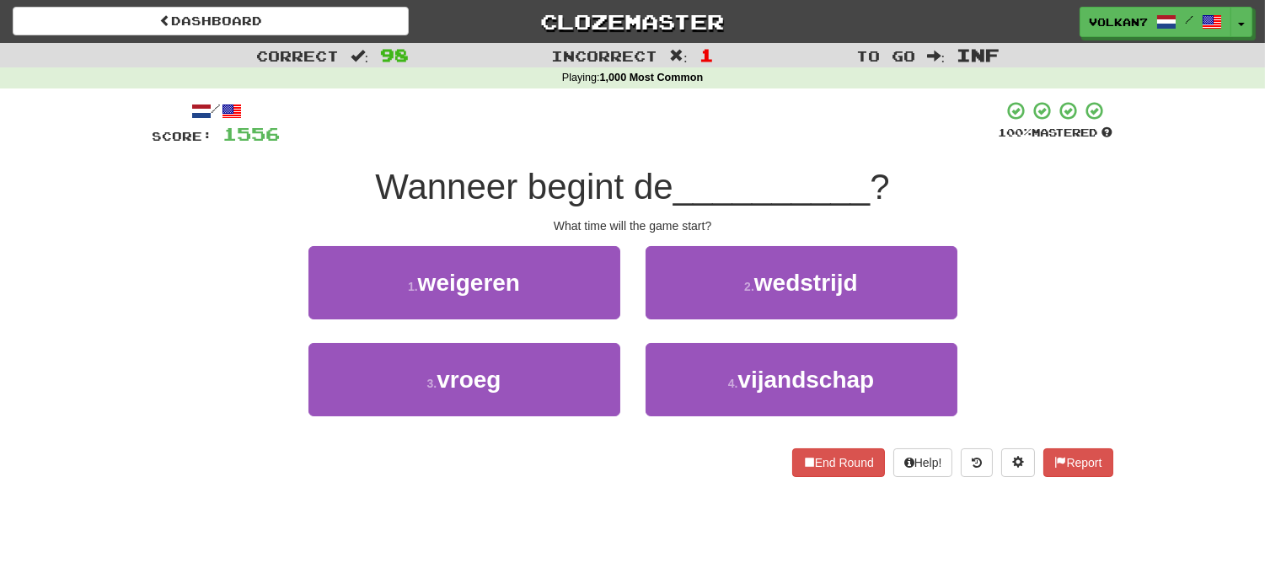
click at [689, 154] on div "/ Score: 1556 100 % Mastered Wanneer begint de __________ ? What time will the …" at bounding box center [632, 288] width 960 height 377
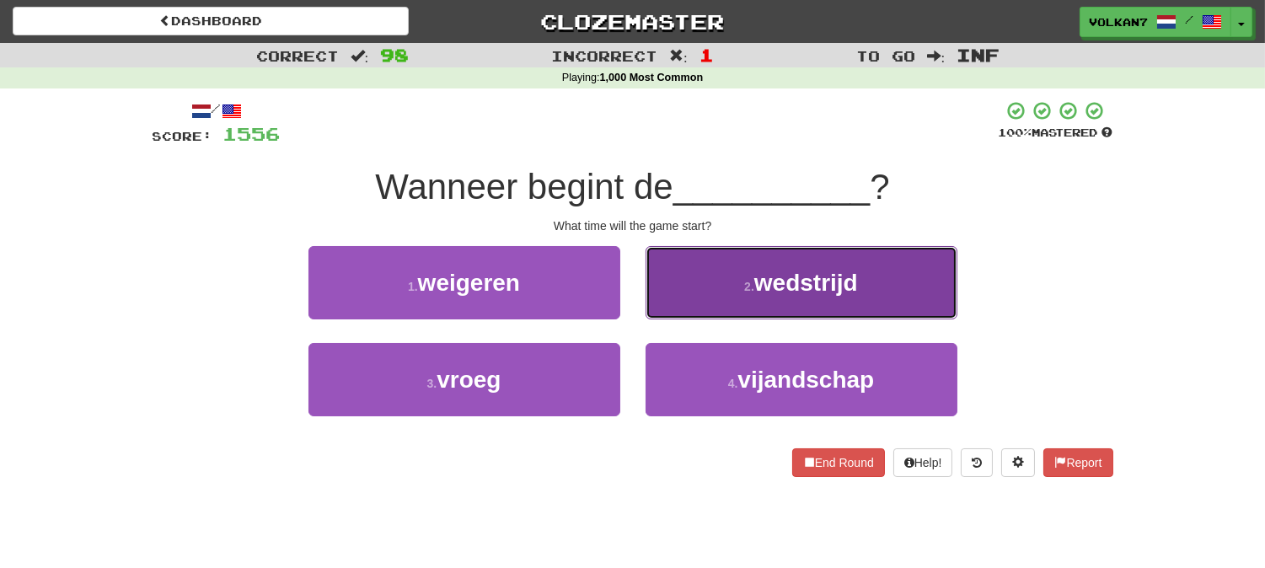
click at [726, 265] on button "2 . wedstrijd" at bounding box center [801, 282] width 312 height 73
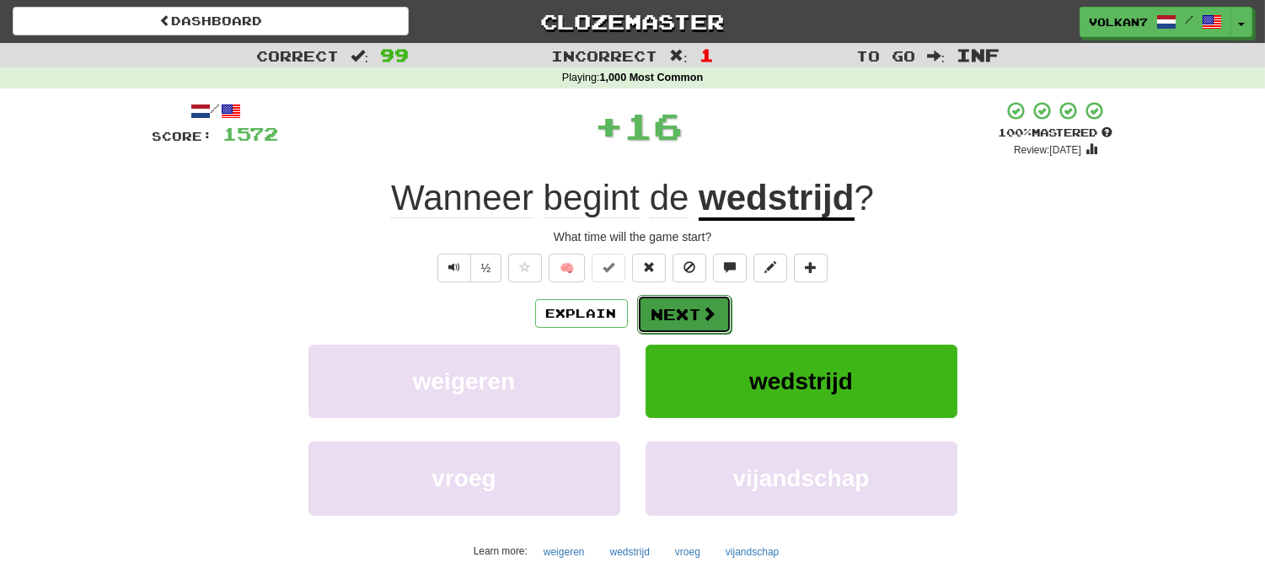
click at [710, 320] on span at bounding box center [709, 313] width 15 height 15
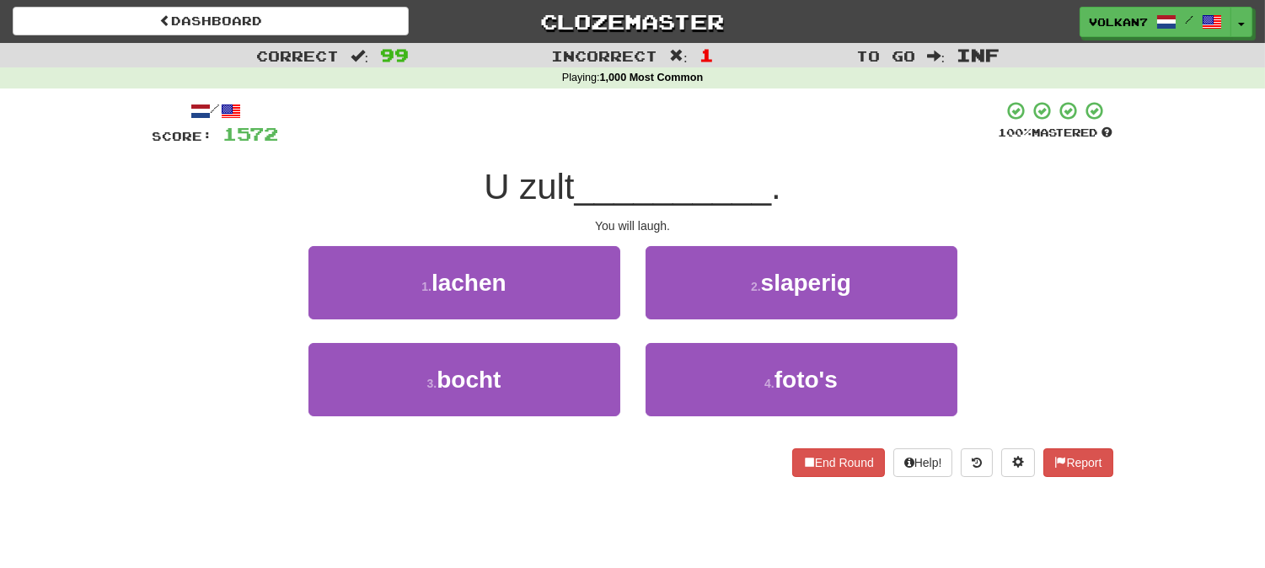
click at [695, 152] on div "/ Score: 1572 100 % Mastered U zult __________ . You will laugh. 1 . lachen 2 .…" at bounding box center [632, 288] width 960 height 377
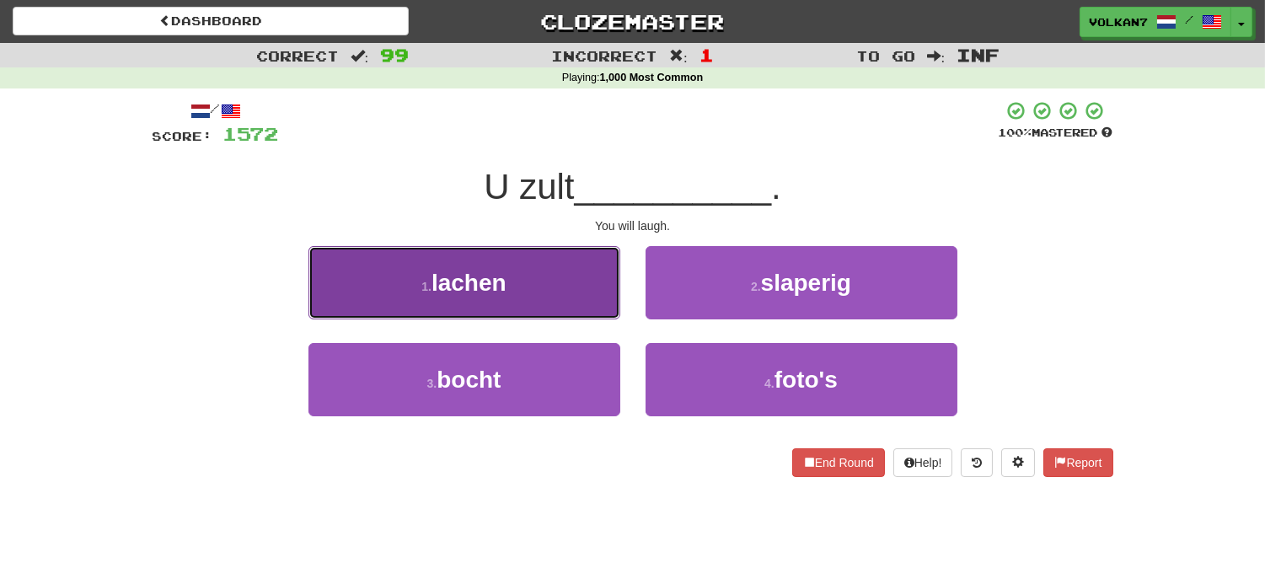
click at [543, 276] on button "1 . lachen" at bounding box center [464, 282] width 312 height 73
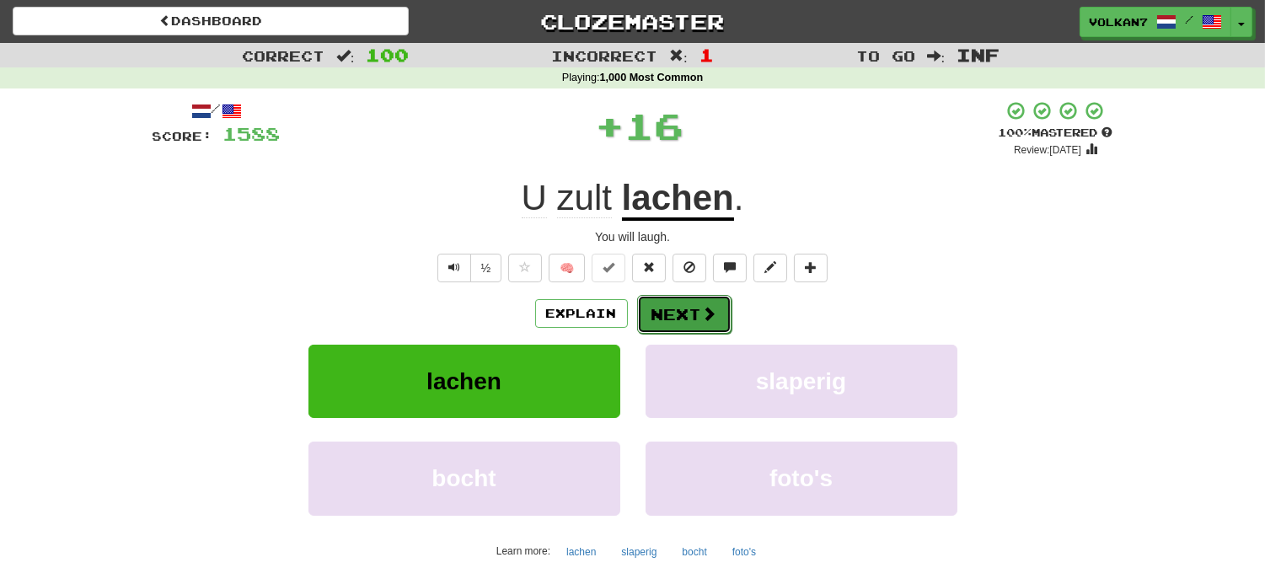
click at [712, 302] on button "Next" at bounding box center [684, 314] width 94 height 39
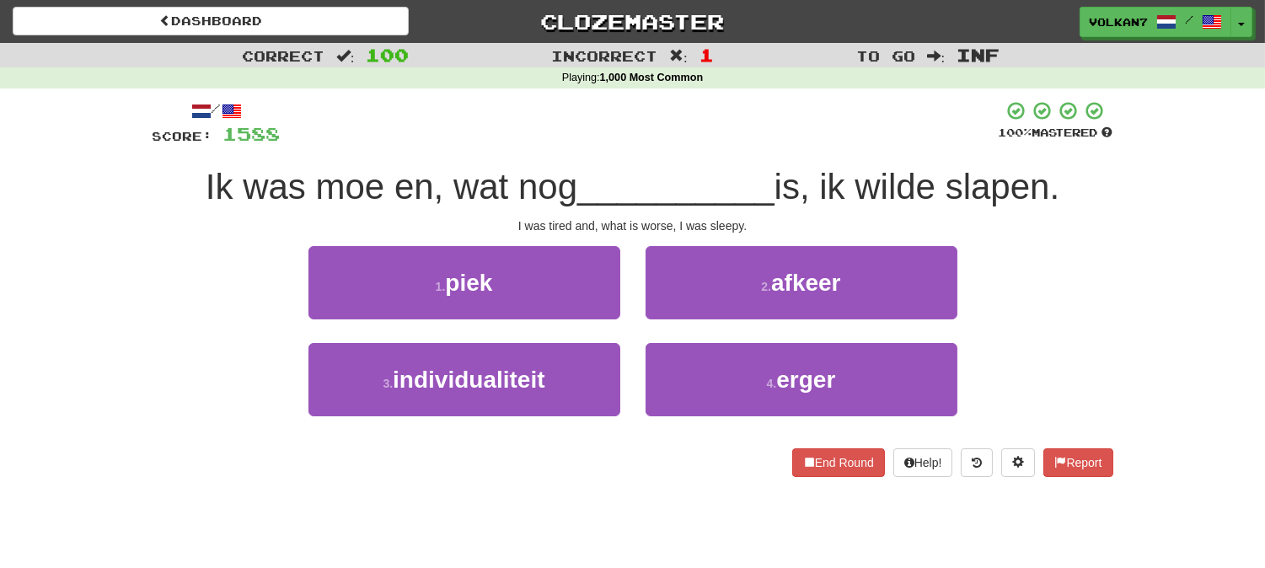
click at [708, 157] on div "/ Score: 1588 100 % Mastered Ik was moe en, wat nog __________ is, ik wilde sla…" at bounding box center [632, 288] width 960 height 377
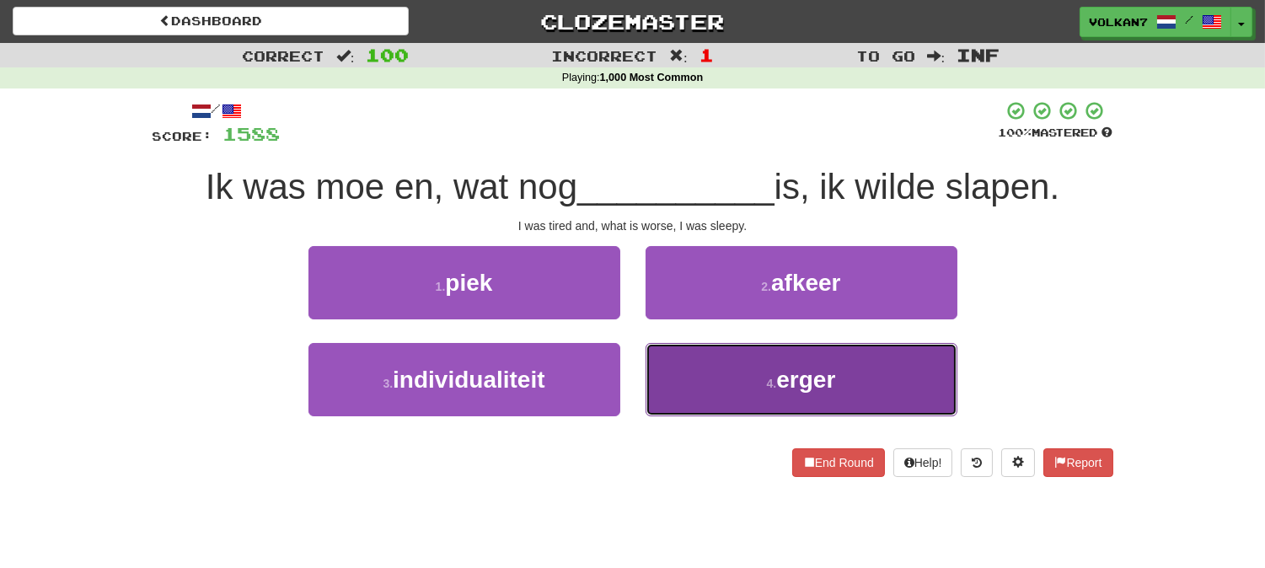
click at [727, 366] on button "4 . erger" at bounding box center [801, 379] width 312 height 73
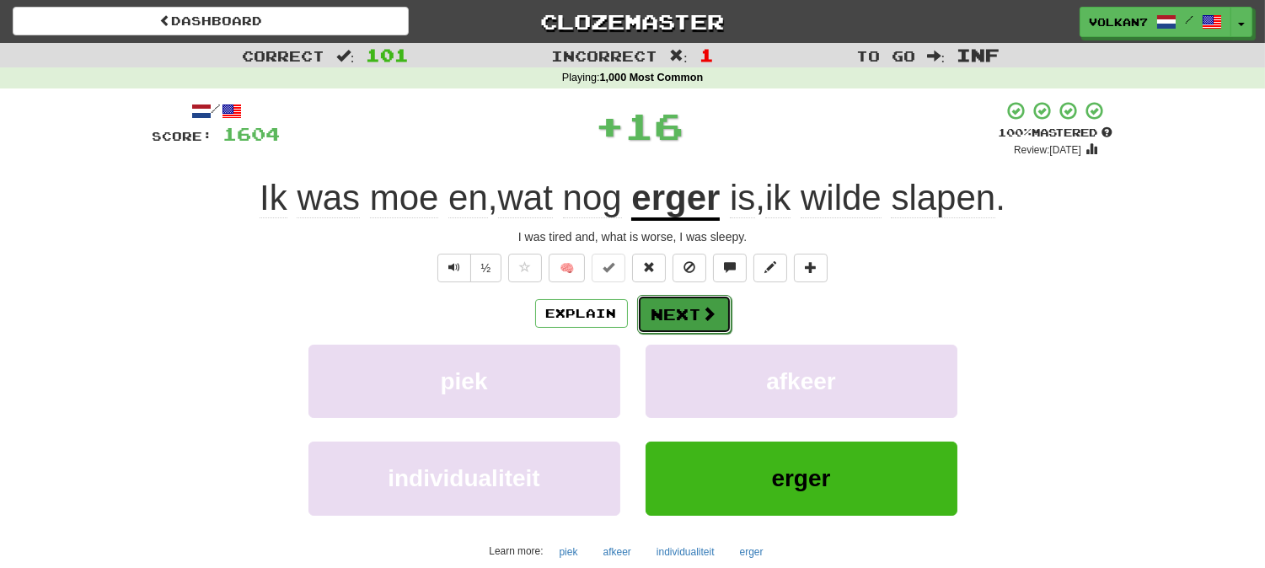
click at [702, 321] on span at bounding box center [709, 313] width 15 height 15
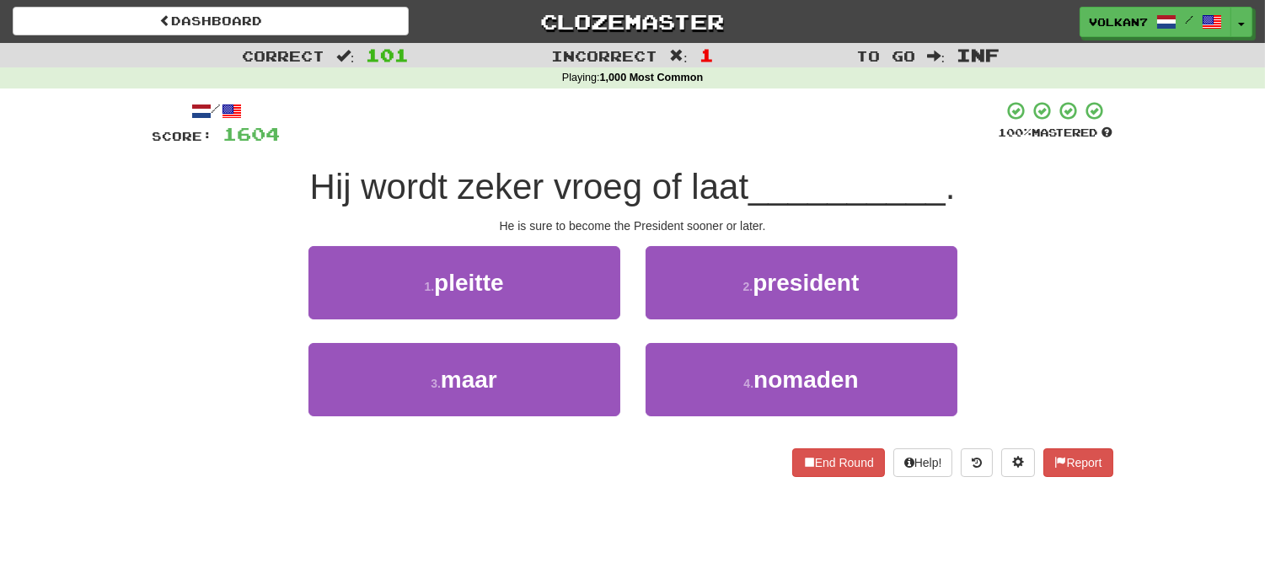
click at [736, 143] on div at bounding box center [640, 123] width 718 height 46
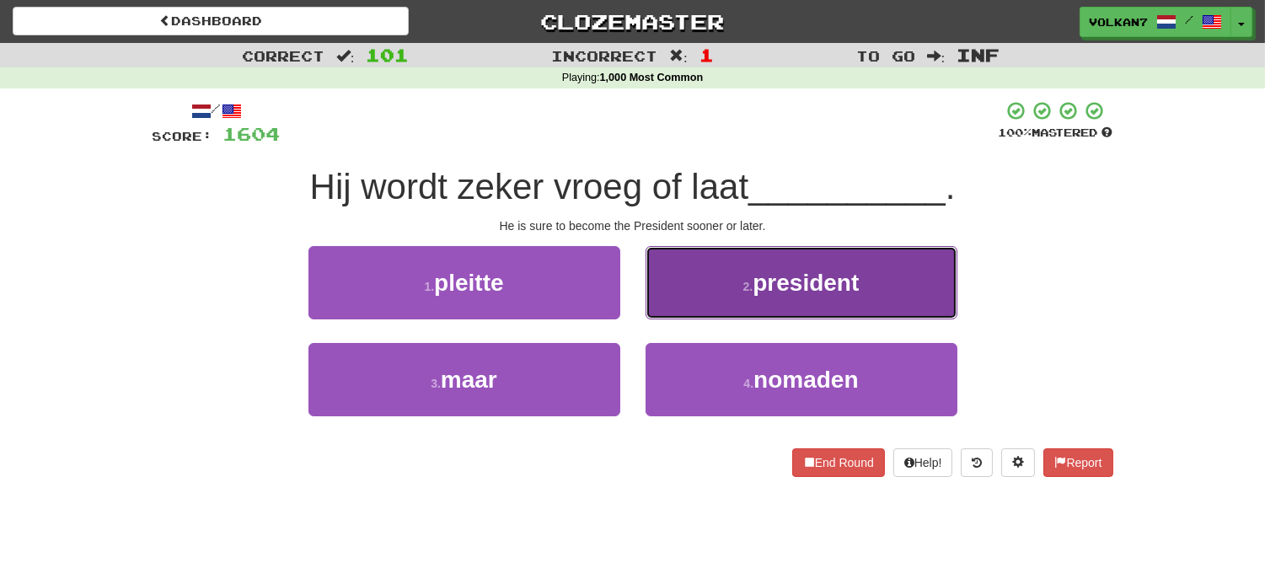
click at [789, 281] on span "president" at bounding box center [805, 283] width 106 height 26
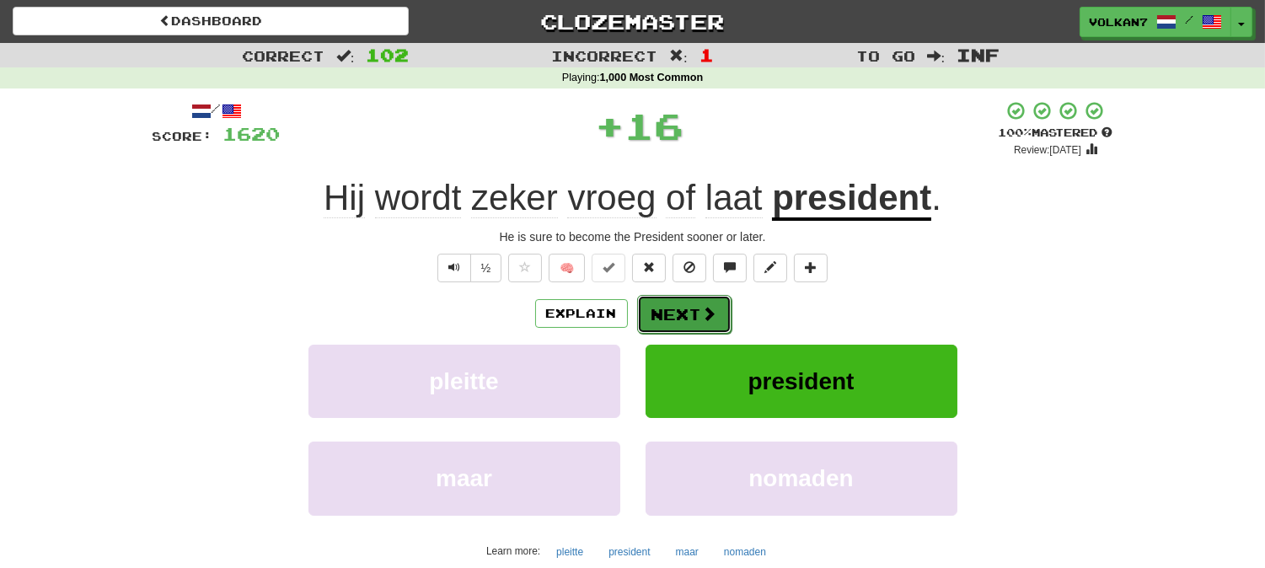
click at [718, 308] on button "Next" at bounding box center [684, 314] width 94 height 39
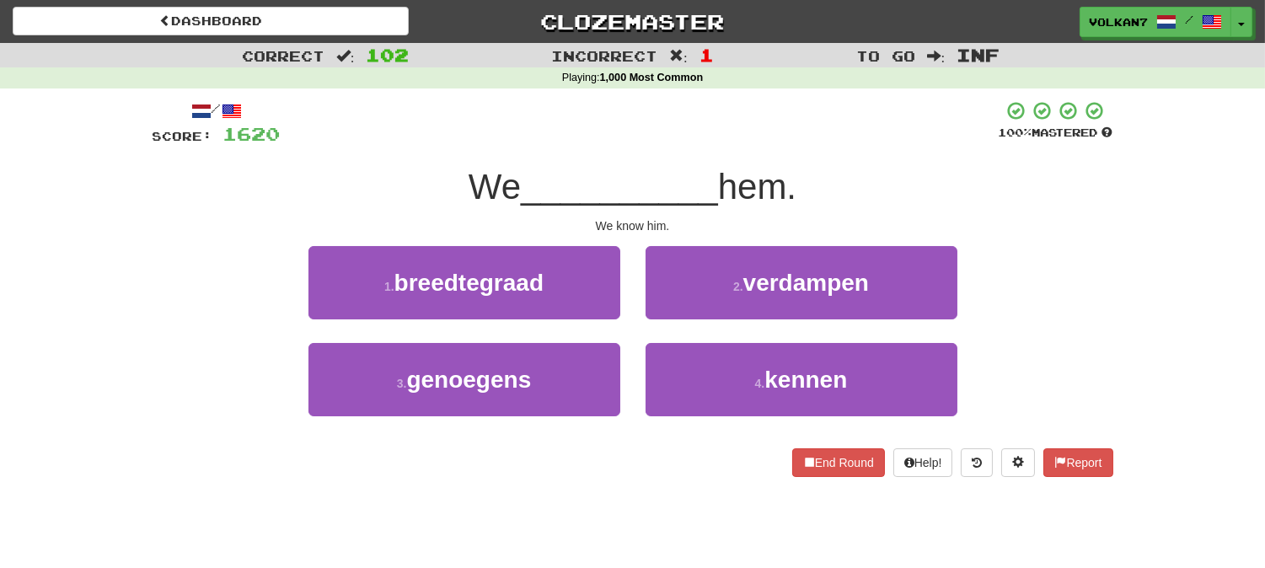
click at [738, 143] on div at bounding box center [640, 123] width 718 height 46
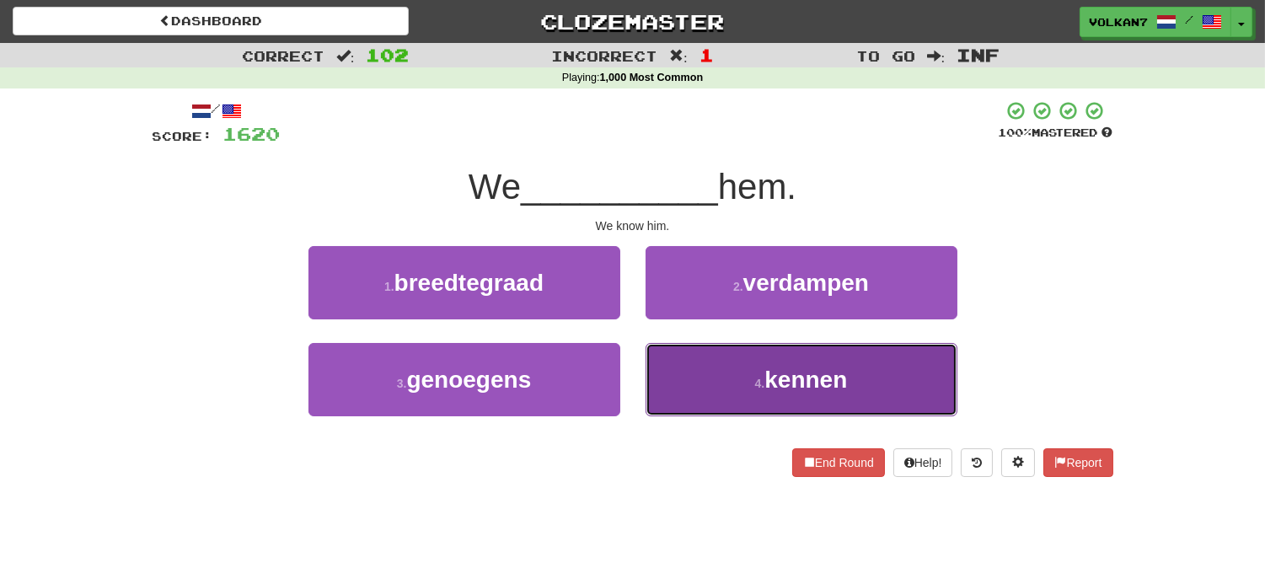
click at [772, 364] on button "4 . kennen" at bounding box center [801, 379] width 312 height 73
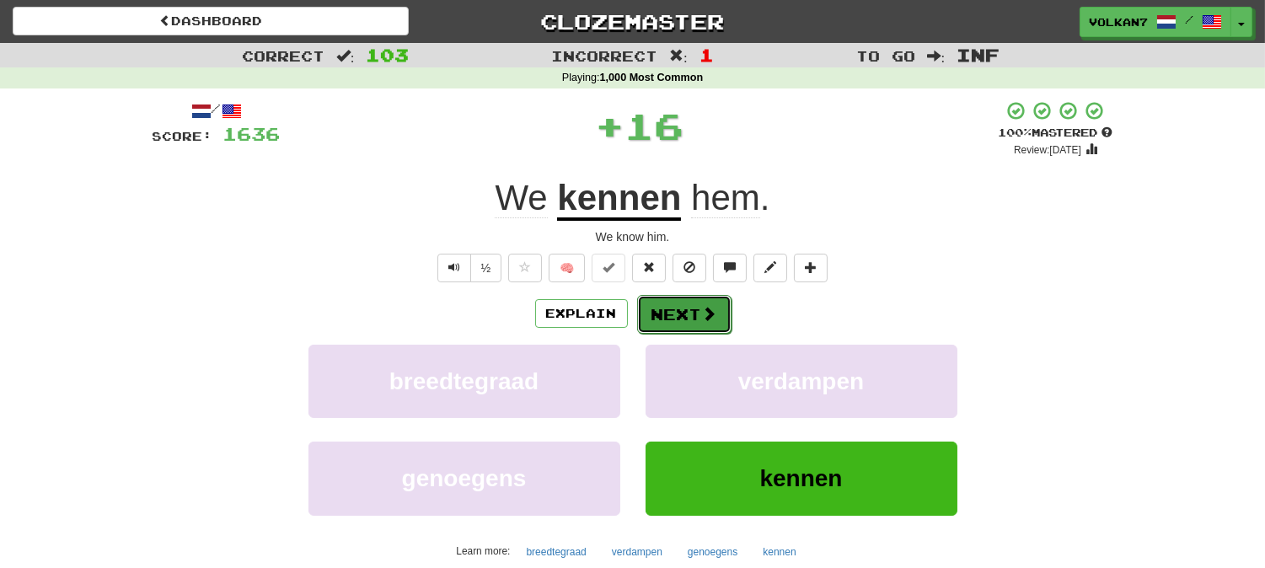
click at [679, 307] on button "Next" at bounding box center [684, 314] width 94 height 39
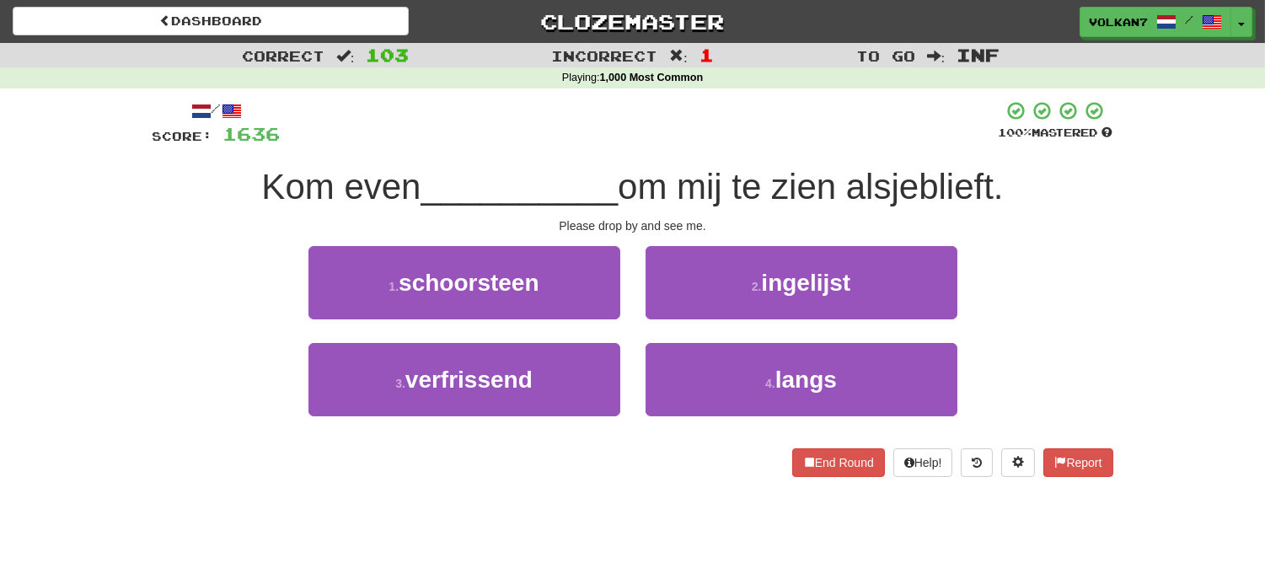
click at [740, 154] on div "/ Score: 1636 100 % Mastered Kom even __________ om mij te zien alsjeblieft. Pl…" at bounding box center [632, 288] width 960 height 377
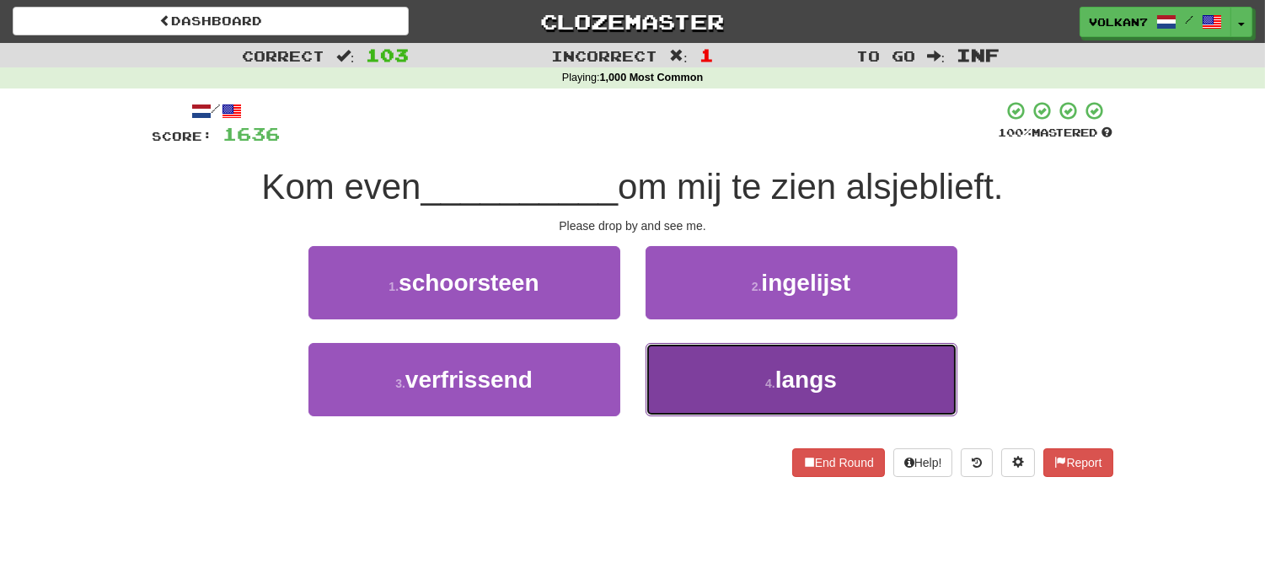
click at [740, 368] on button "4 . langs" at bounding box center [801, 379] width 312 height 73
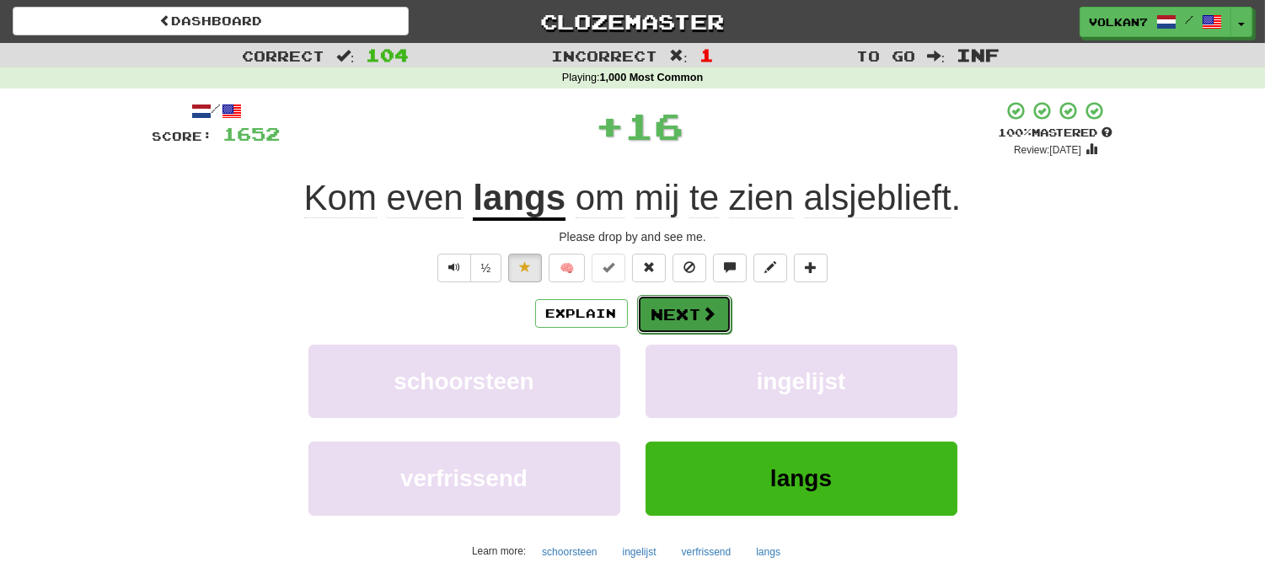
click at [692, 324] on button "Next" at bounding box center [684, 314] width 94 height 39
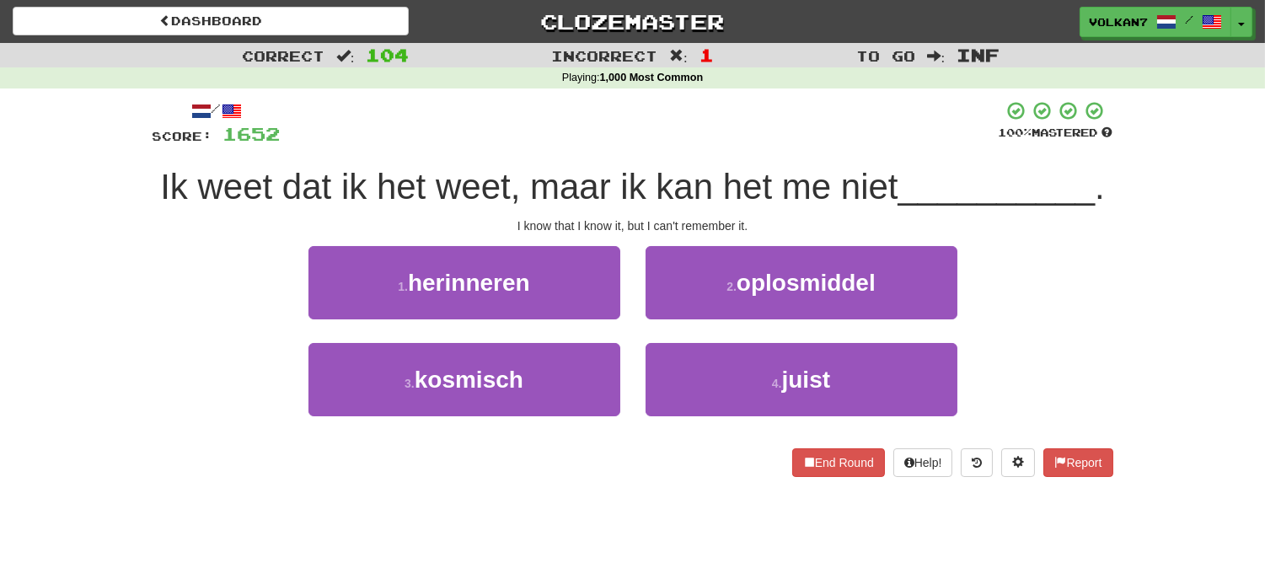
click at [711, 137] on div at bounding box center [640, 123] width 718 height 46
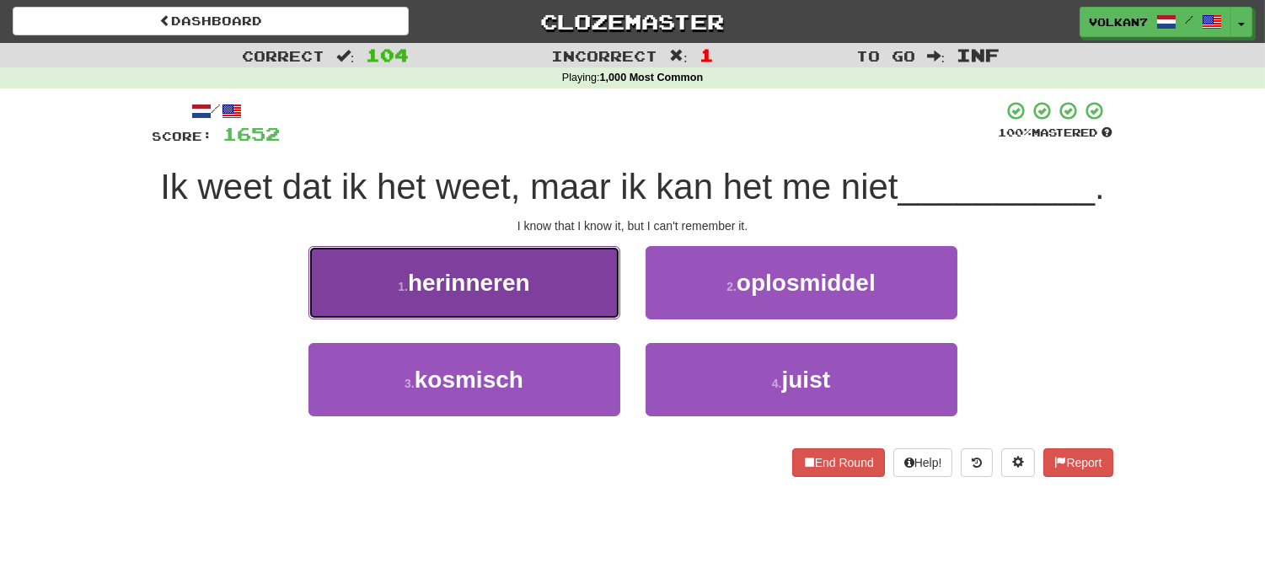
click at [593, 288] on button "1 . herinneren" at bounding box center [464, 282] width 312 height 73
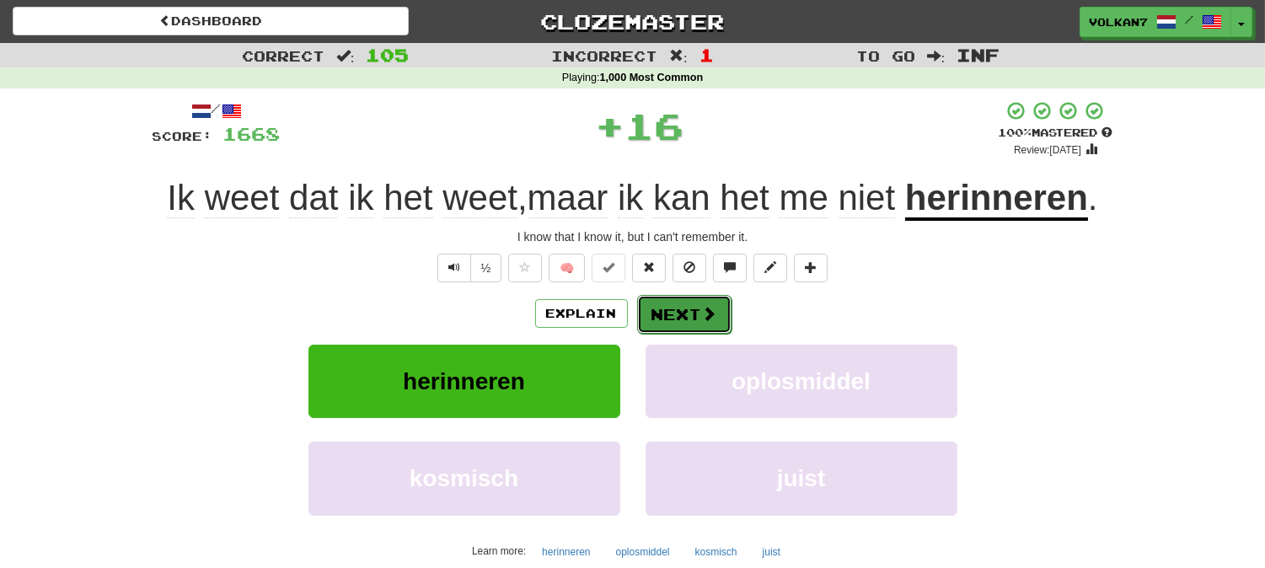
click at [693, 313] on button "Next" at bounding box center [684, 314] width 94 height 39
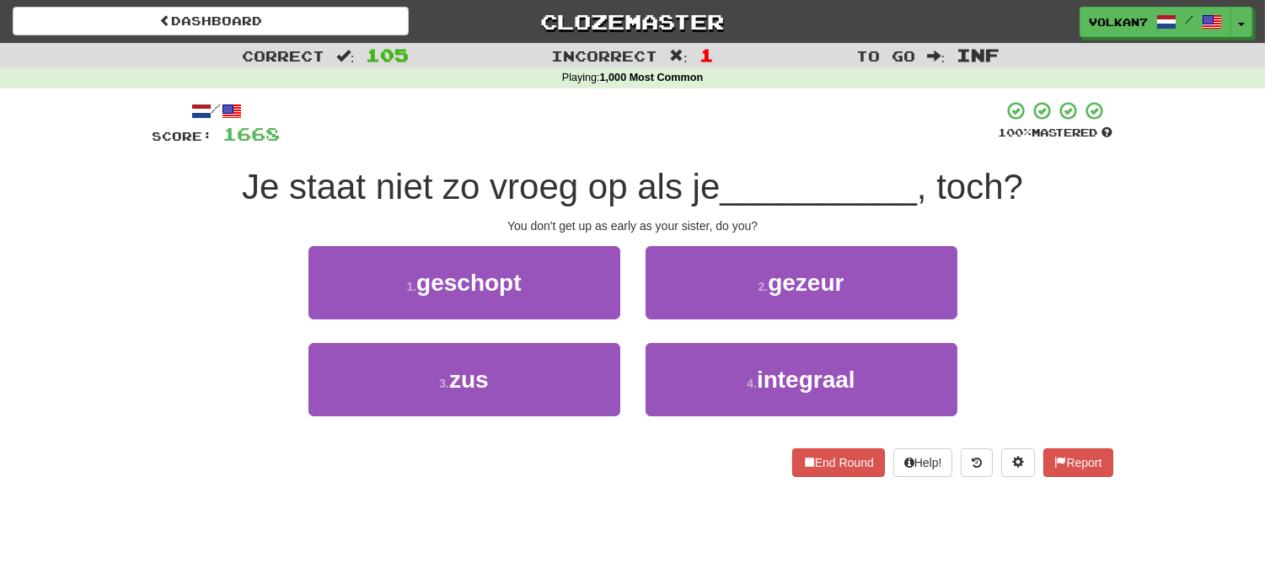
click at [746, 112] on div at bounding box center [640, 123] width 718 height 46
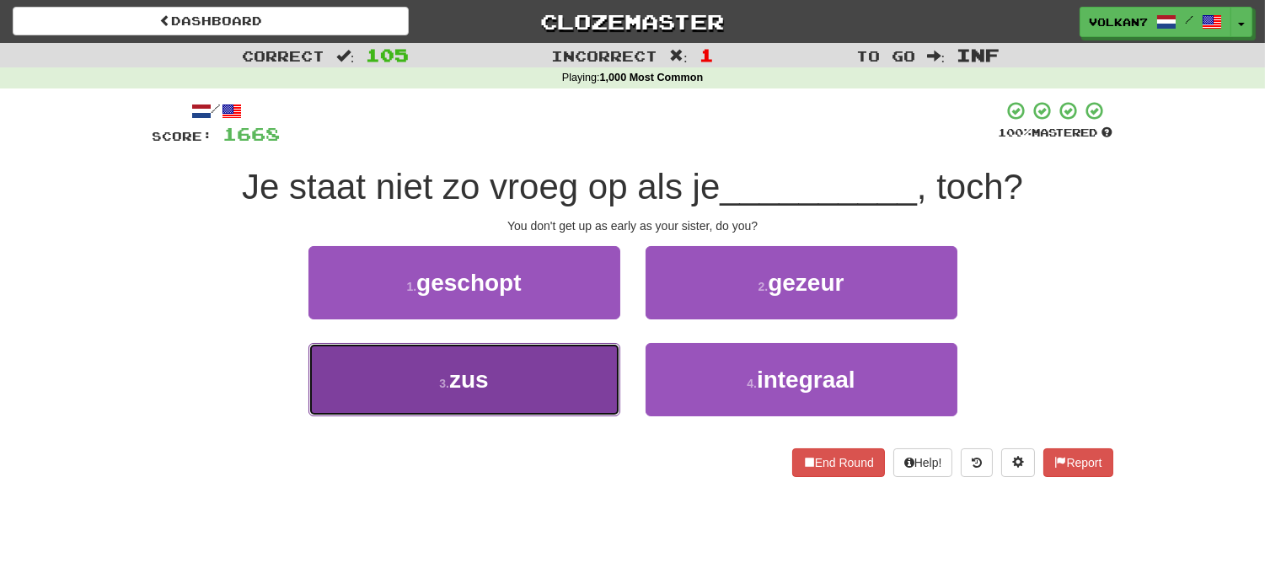
click at [518, 372] on button "3 . zus" at bounding box center [464, 379] width 312 height 73
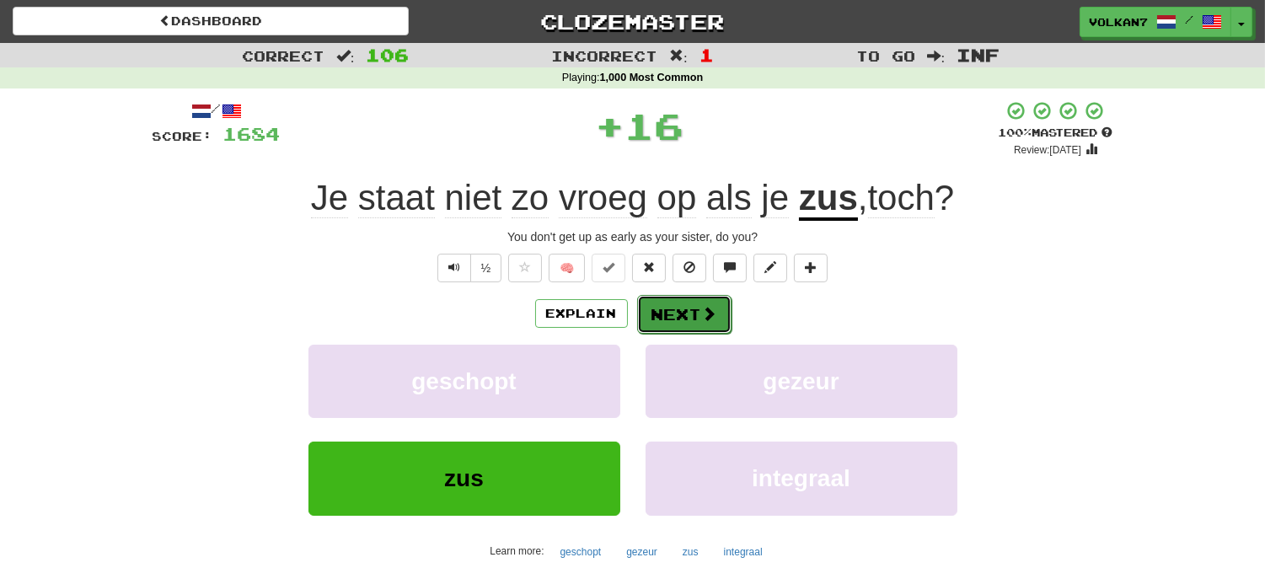
click at [669, 316] on button "Next" at bounding box center [684, 314] width 94 height 39
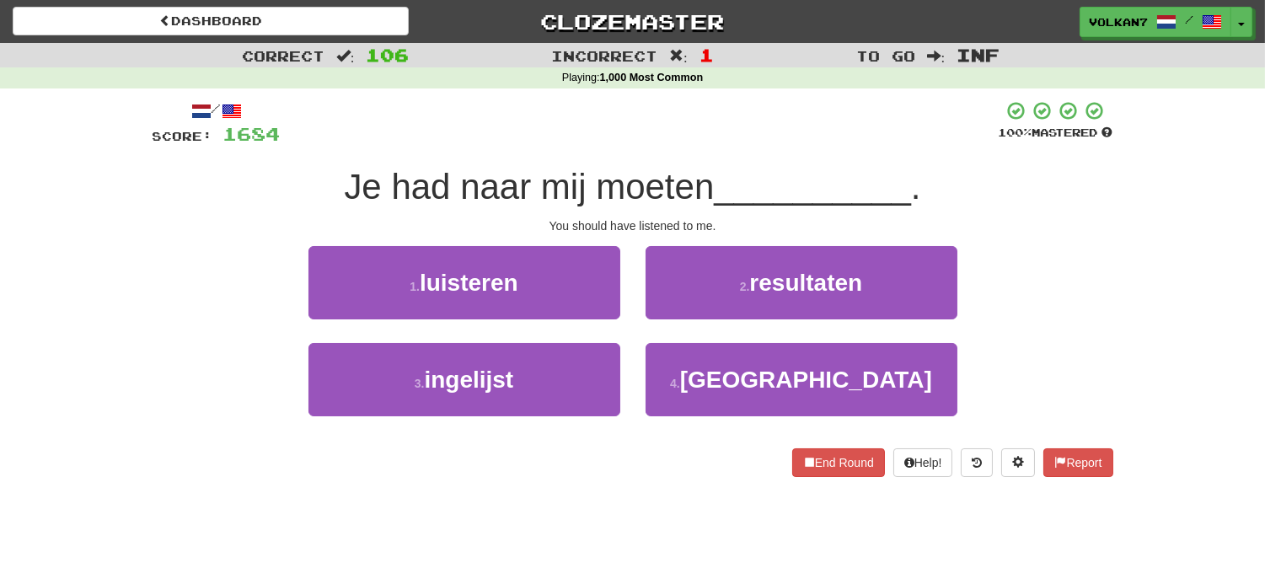
click at [768, 144] on div at bounding box center [640, 123] width 718 height 46
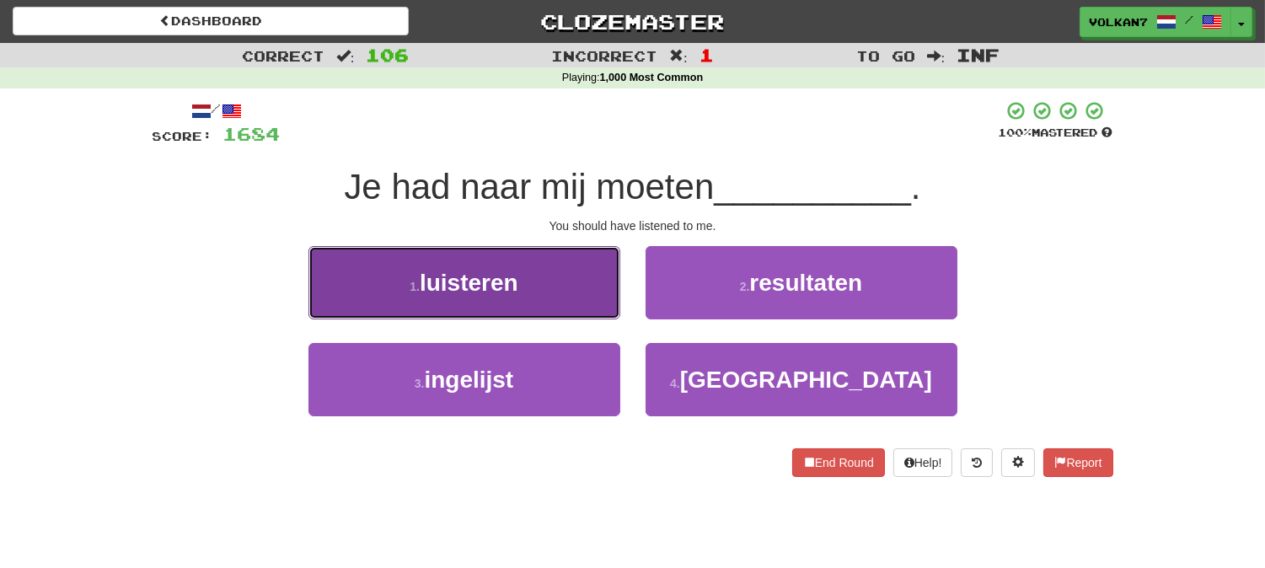
click at [552, 292] on button "1 . luisteren" at bounding box center [464, 282] width 312 height 73
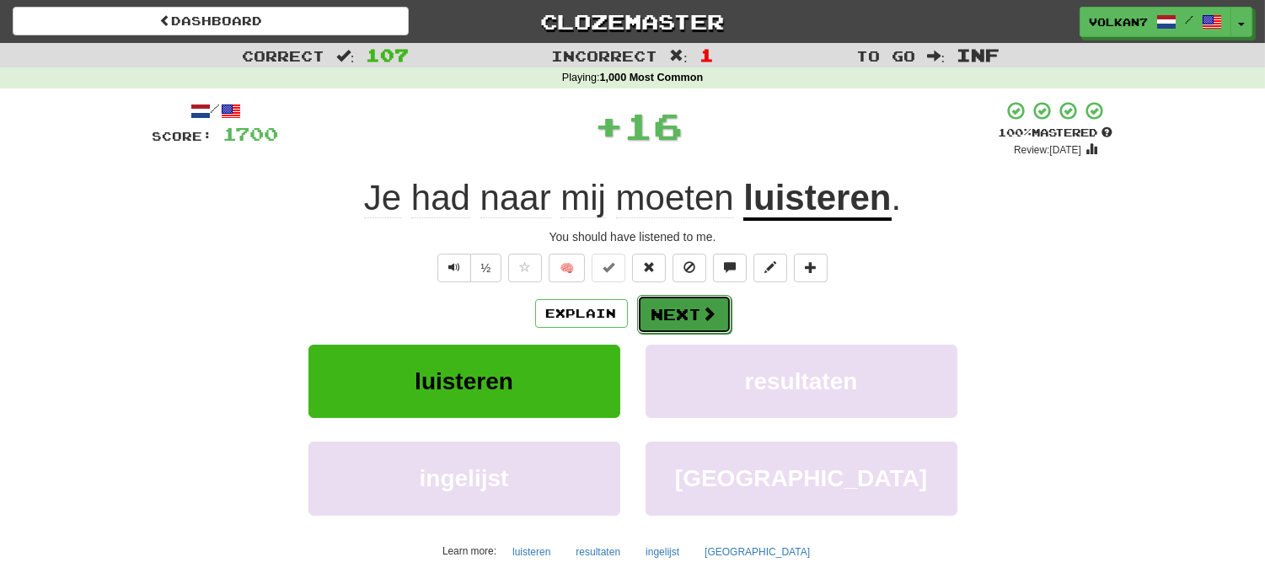
click at [658, 312] on button "Next" at bounding box center [684, 314] width 94 height 39
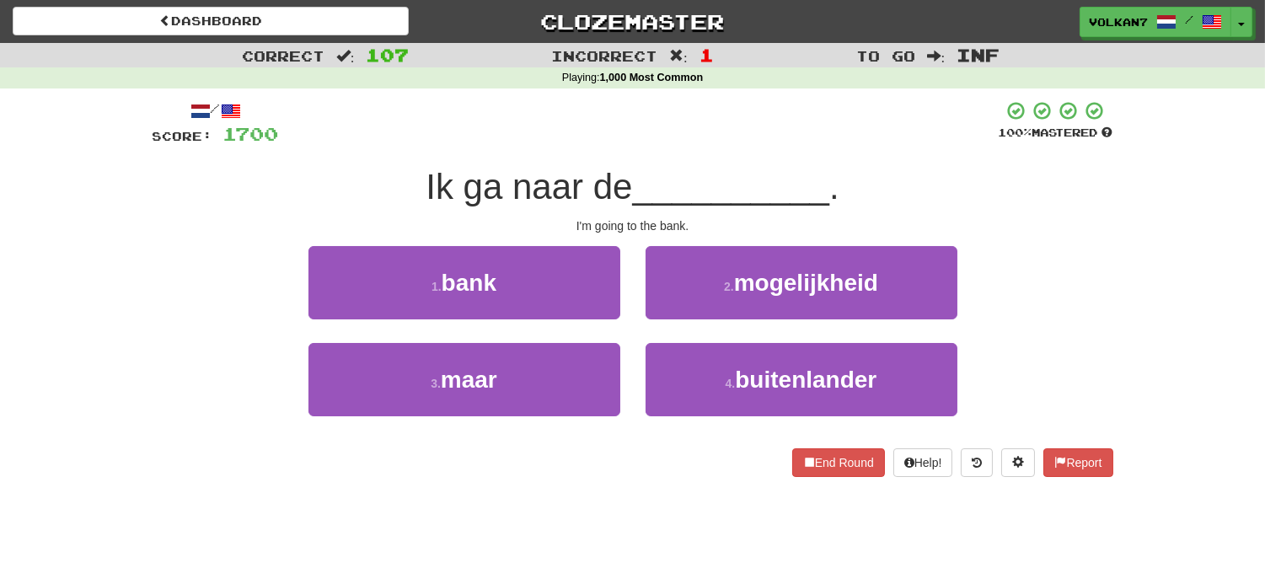
click at [723, 167] on span "__________" at bounding box center [730, 187] width 197 height 40
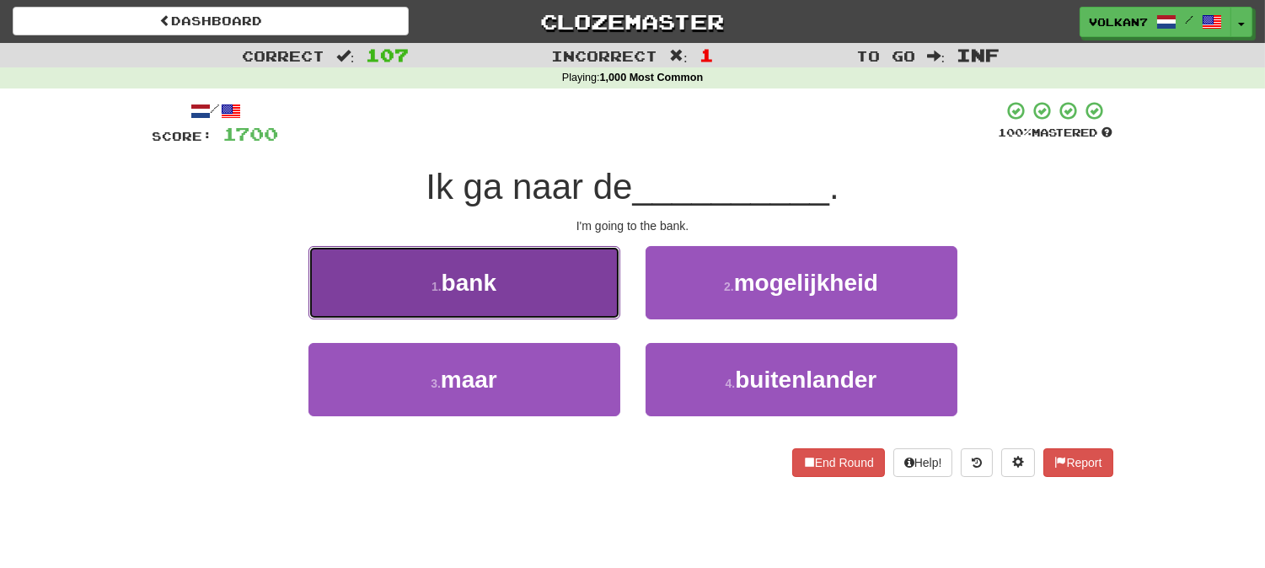
click at [566, 292] on button "1 . bank" at bounding box center [464, 282] width 312 height 73
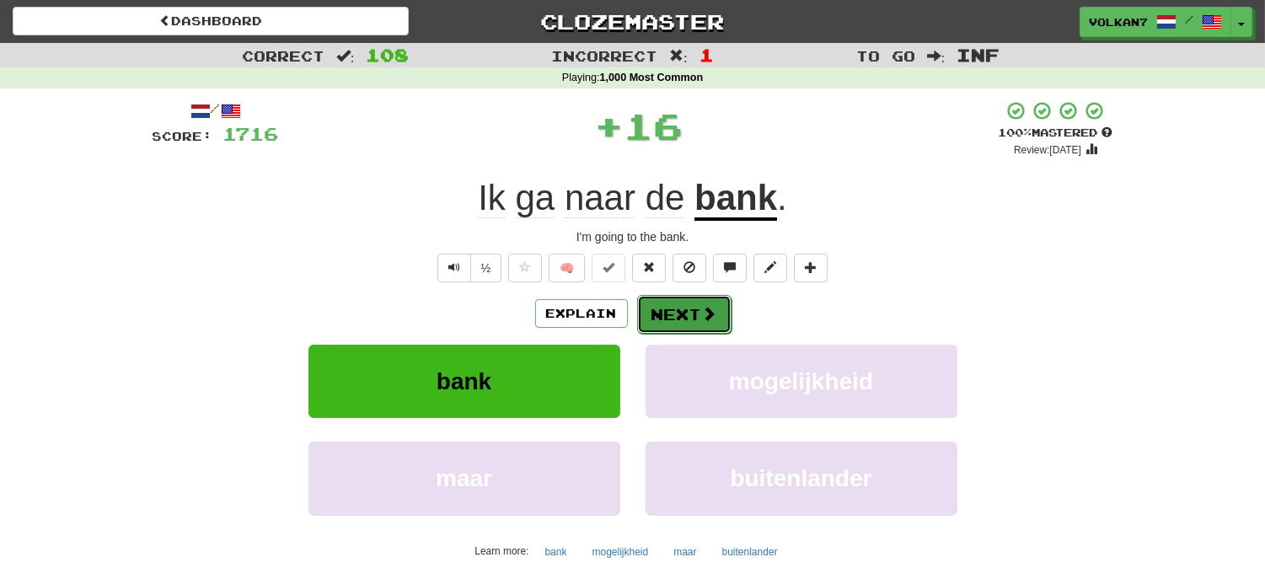
click at [655, 310] on button "Next" at bounding box center [684, 314] width 94 height 39
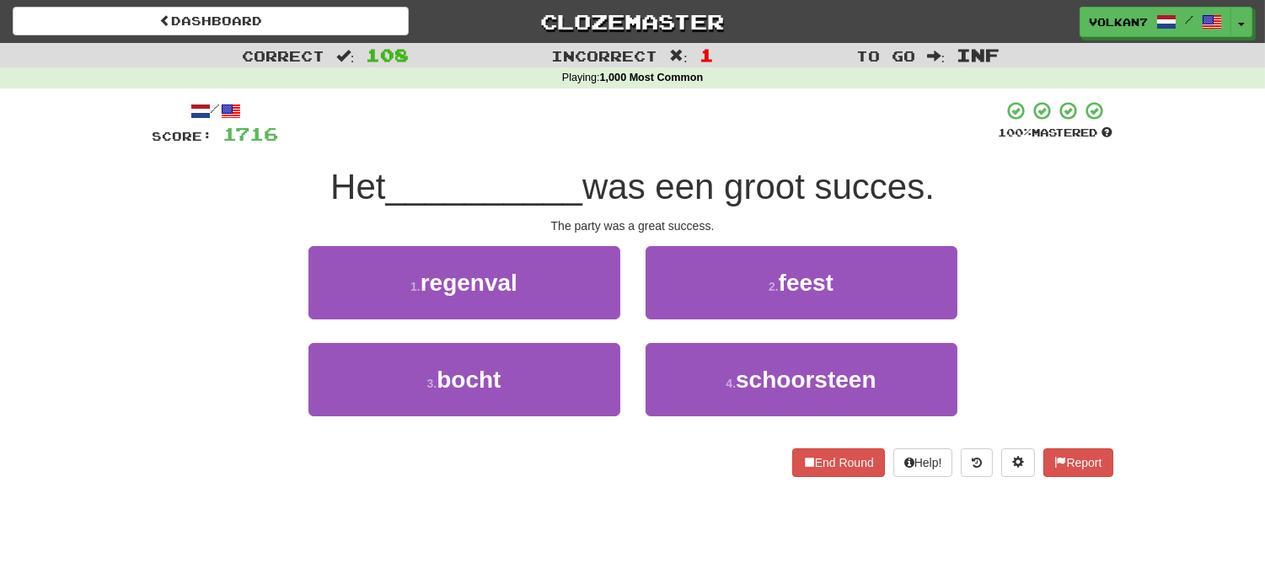
click at [675, 149] on div "/ Score: 1716 100 % Mastered Het __________ was een groot succes. The party was…" at bounding box center [632, 288] width 960 height 377
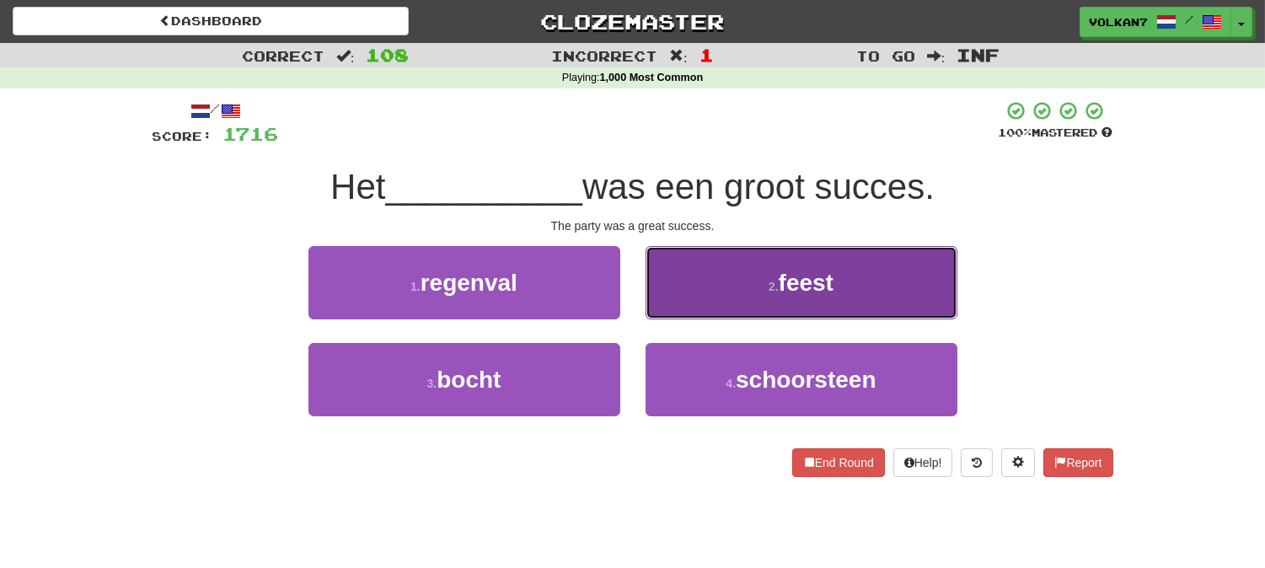
click at [752, 292] on button "2 . feest" at bounding box center [801, 282] width 312 height 73
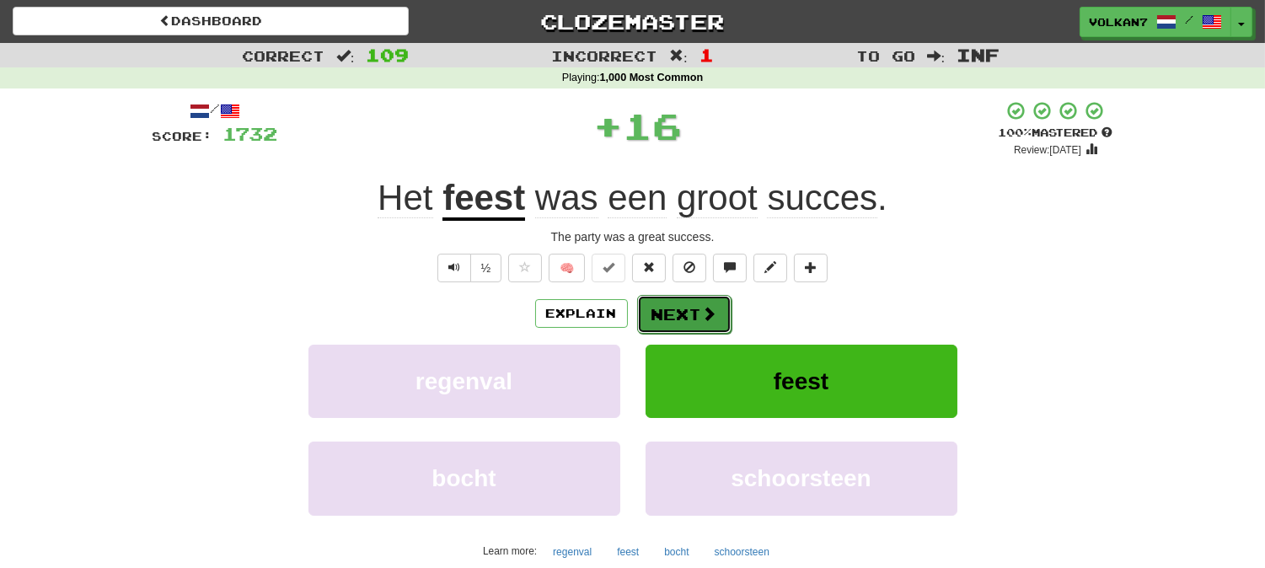
click at [697, 308] on button "Next" at bounding box center [684, 314] width 94 height 39
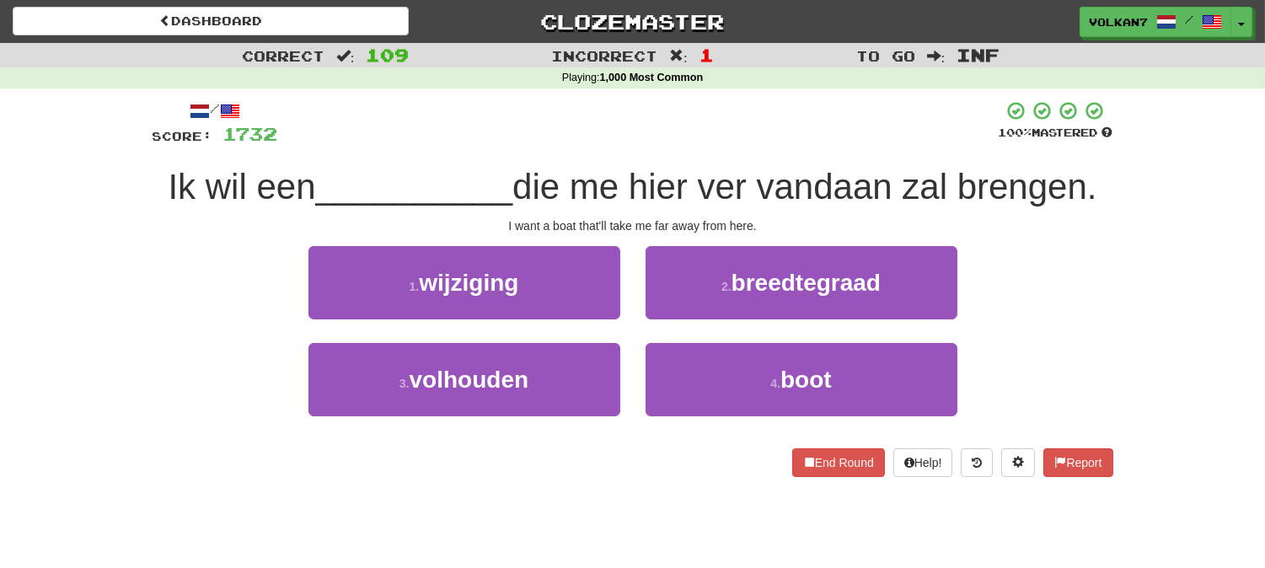
click at [756, 149] on div "/ Score: 1732 100 % Mastered Ik wil een __________ die me hier ver vandaan zal …" at bounding box center [632, 288] width 960 height 377
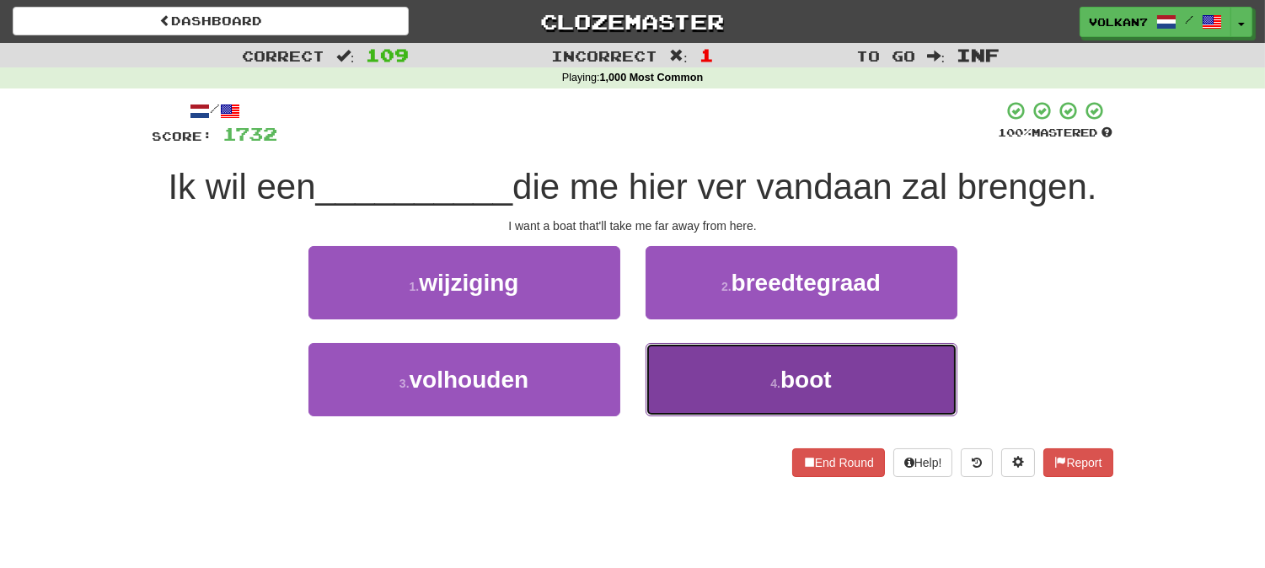
click at [821, 379] on span "boot" at bounding box center [805, 380] width 51 height 26
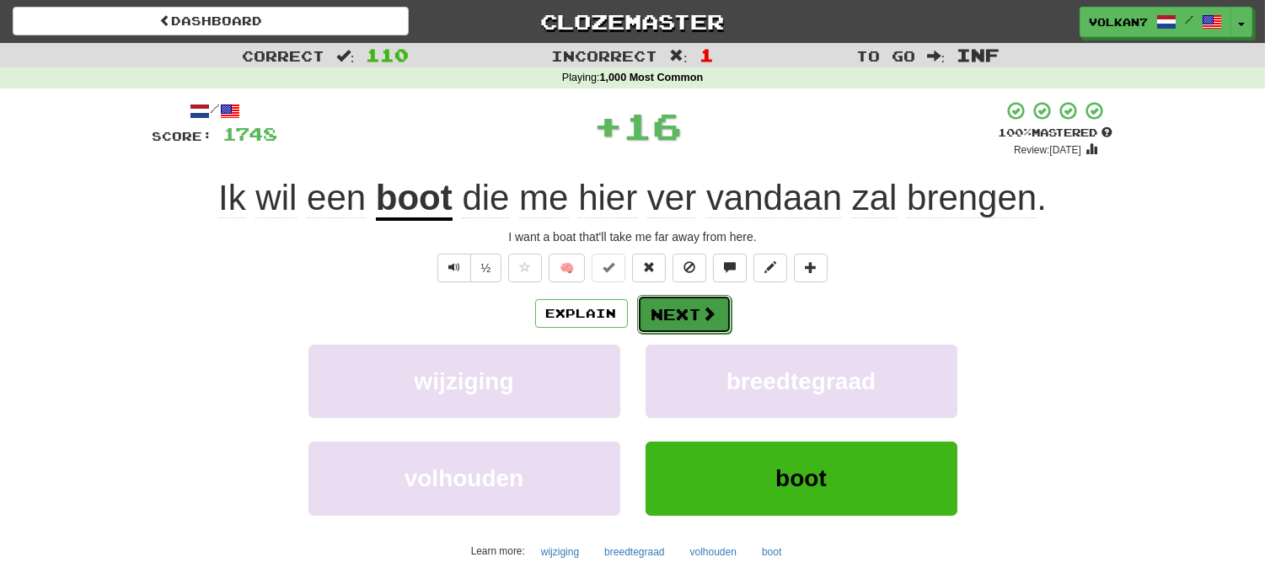
click at [727, 313] on button "Next" at bounding box center [684, 314] width 94 height 39
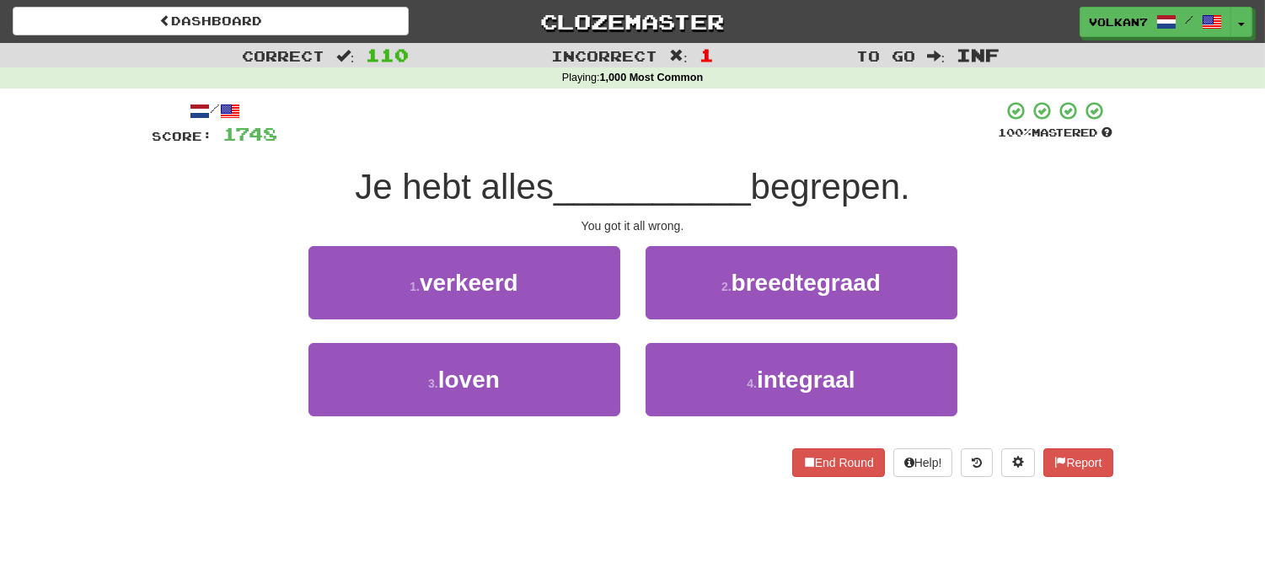
click at [769, 155] on div "/ Score: 1748 100 % Mastered Je hebt alles __________ begrepen. You got it all …" at bounding box center [632, 288] width 960 height 377
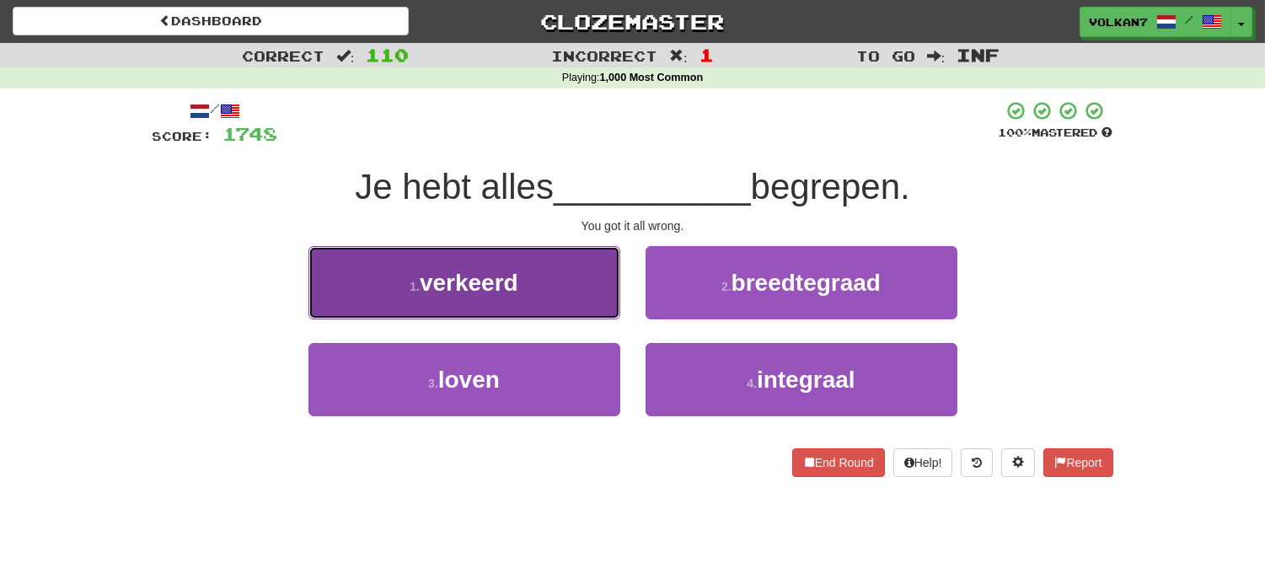
click at [602, 278] on button "1 . verkeerd" at bounding box center [464, 282] width 312 height 73
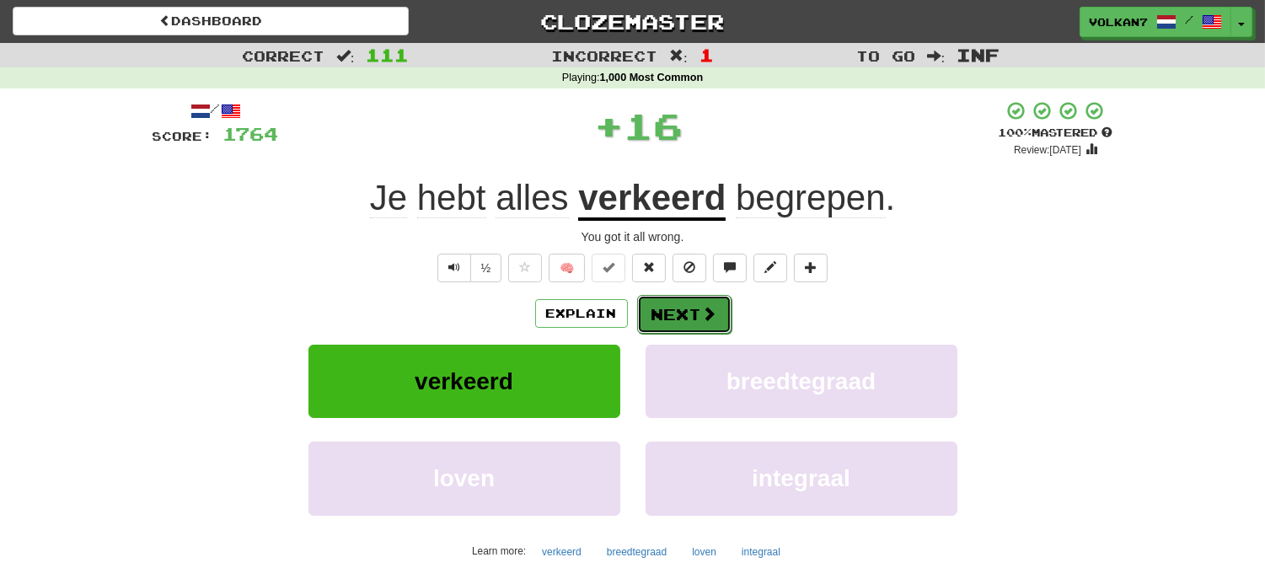
click at [680, 307] on button "Next" at bounding box center [684, 314] width 94 height 39
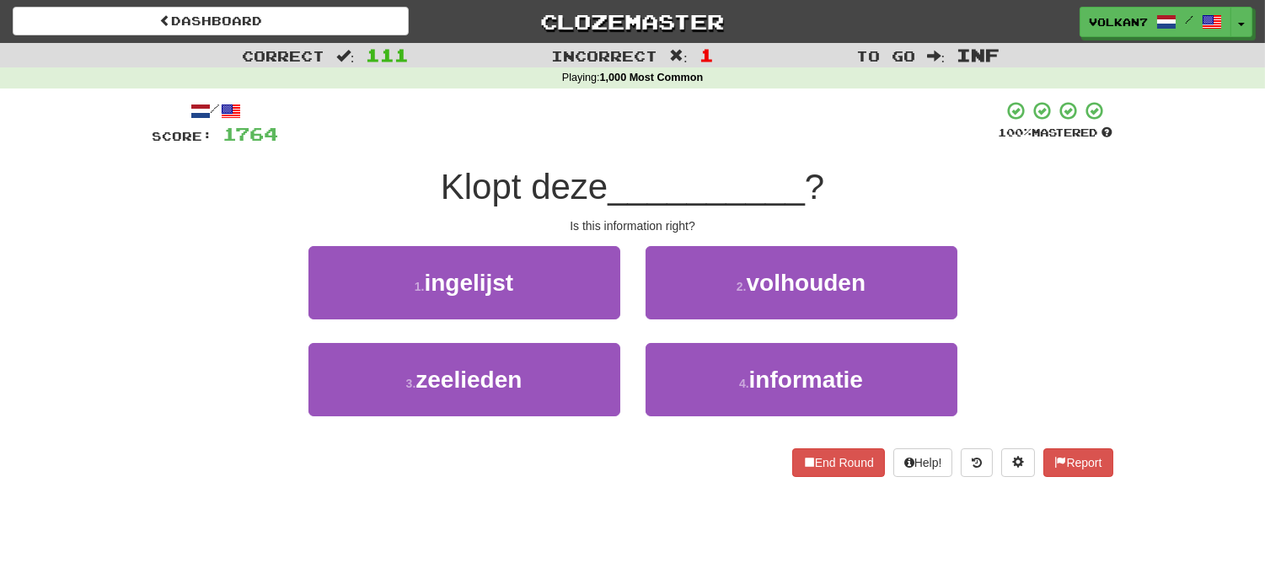
click at [719, 147] on div "/ Score: 1764 100 % Mastered Klopt deze __________ ? Is this information right?…" at bounding box center [632, 288] width 960 height 377
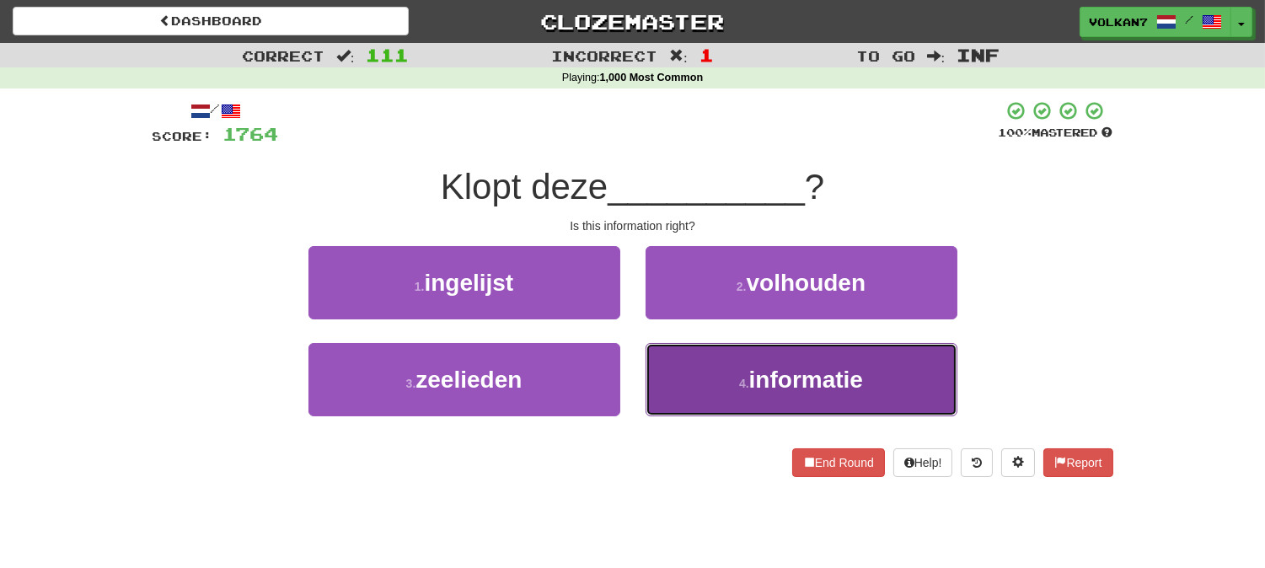
click at [747, 393] on button "4 . informatie" at bounding box center [801, 379] width 312 height 73
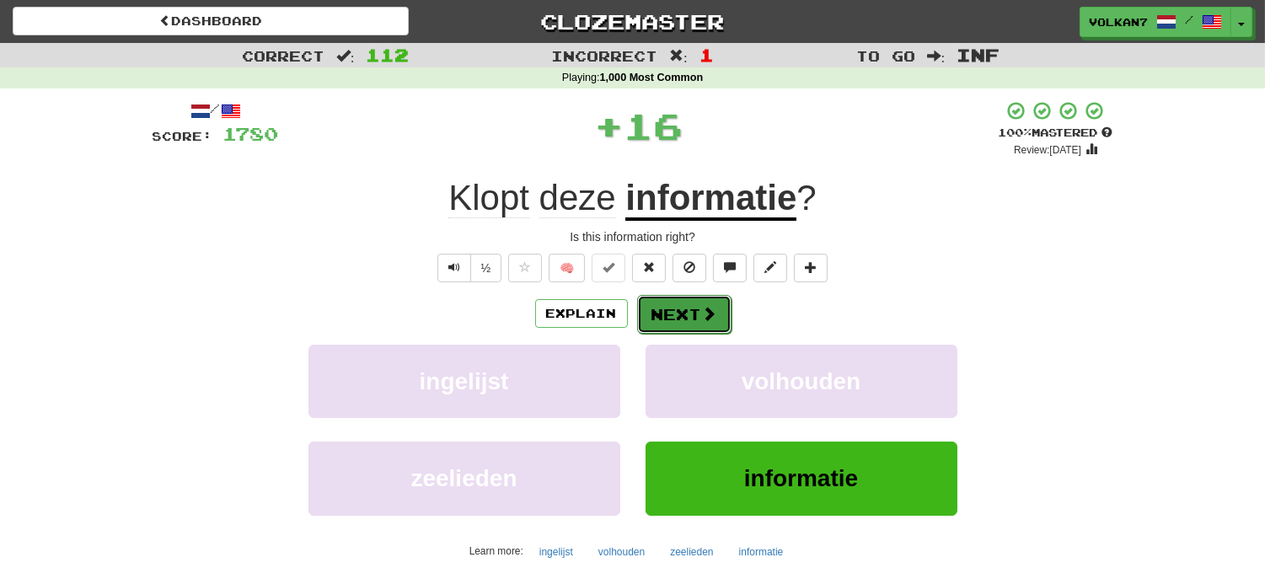
click at [679, 307] on button "Next" at bounding box center [684, 314] width 94 height 39
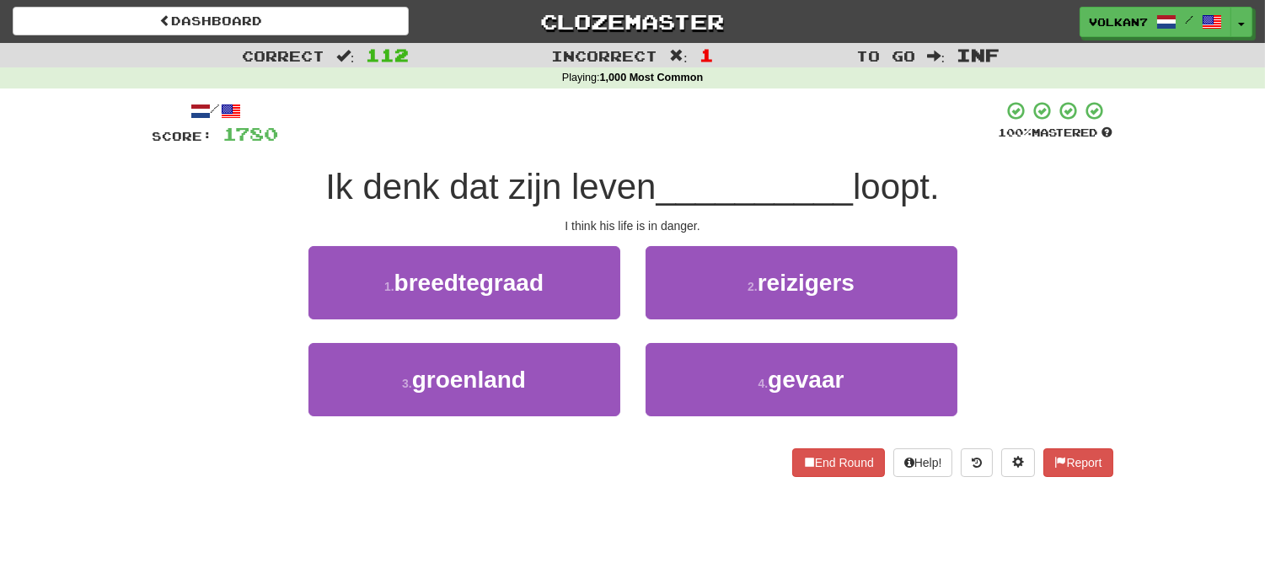
click at [705, 121] on div at bounding box center [639, 123] width 720 height 46
click at [709, 120] on div at bounding box center [639, 123] width 720 height 46
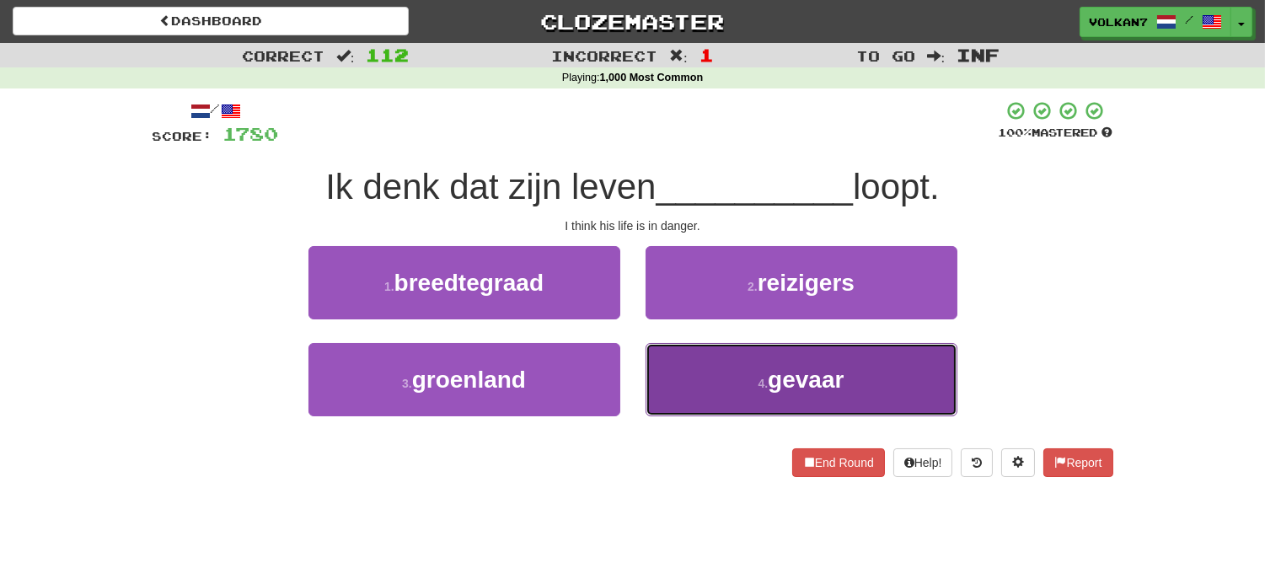
click at [821, 383] on span "gevaar" at bounding box center [806, 380] width 76 height 26
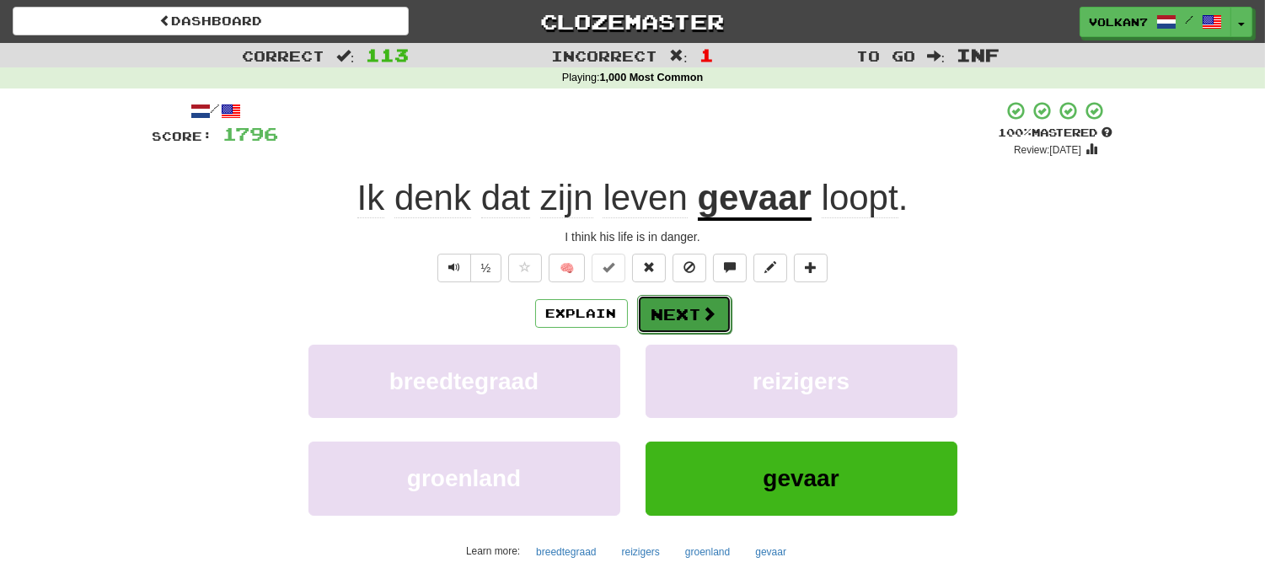
click at [683, 314] on button "Next" at bounding box center [684, 314] width 94 height 39
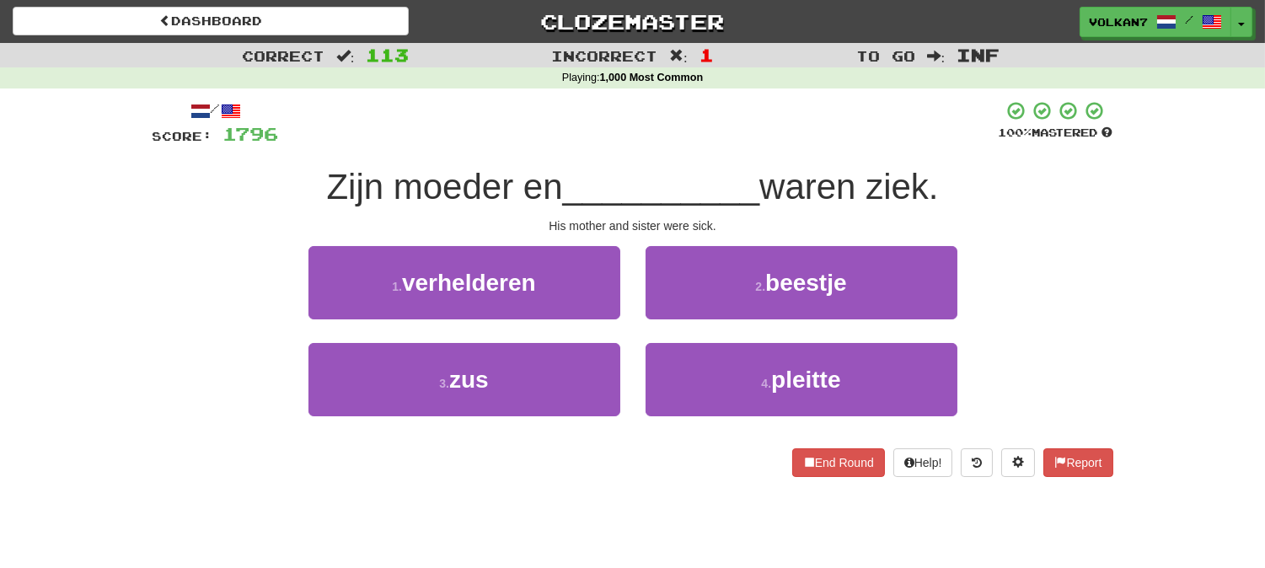
click at [697, 125] on div at bounding box center [639, 123] width 720 height 46
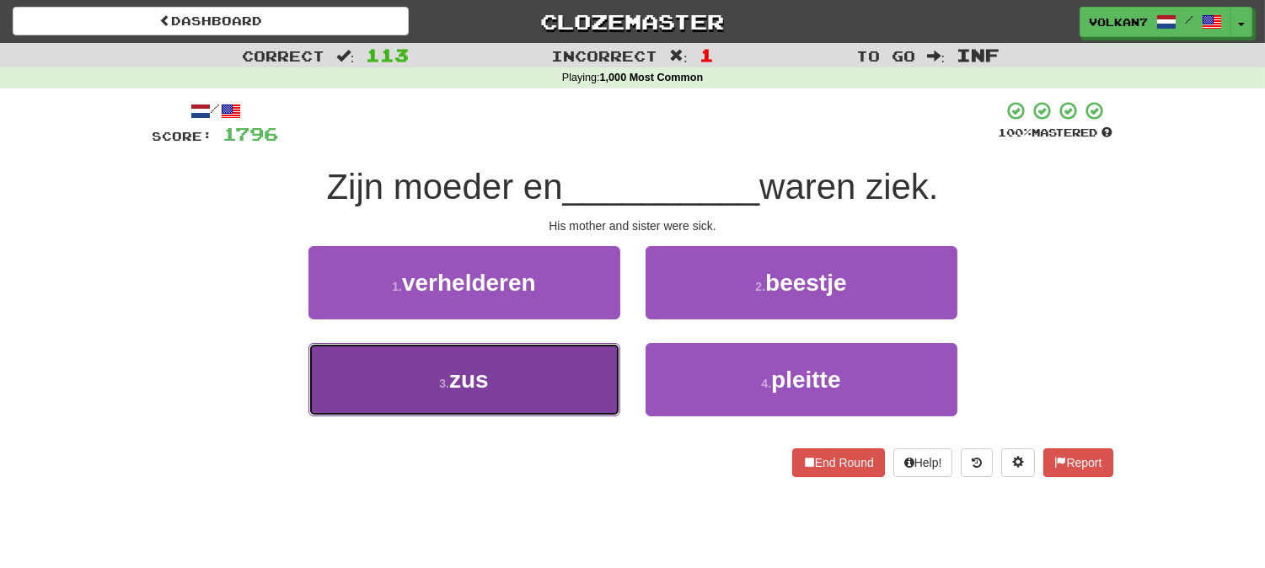
click at [504, 369] on button "3 . zus" at bounding box center [464, 379] width 312 height 73
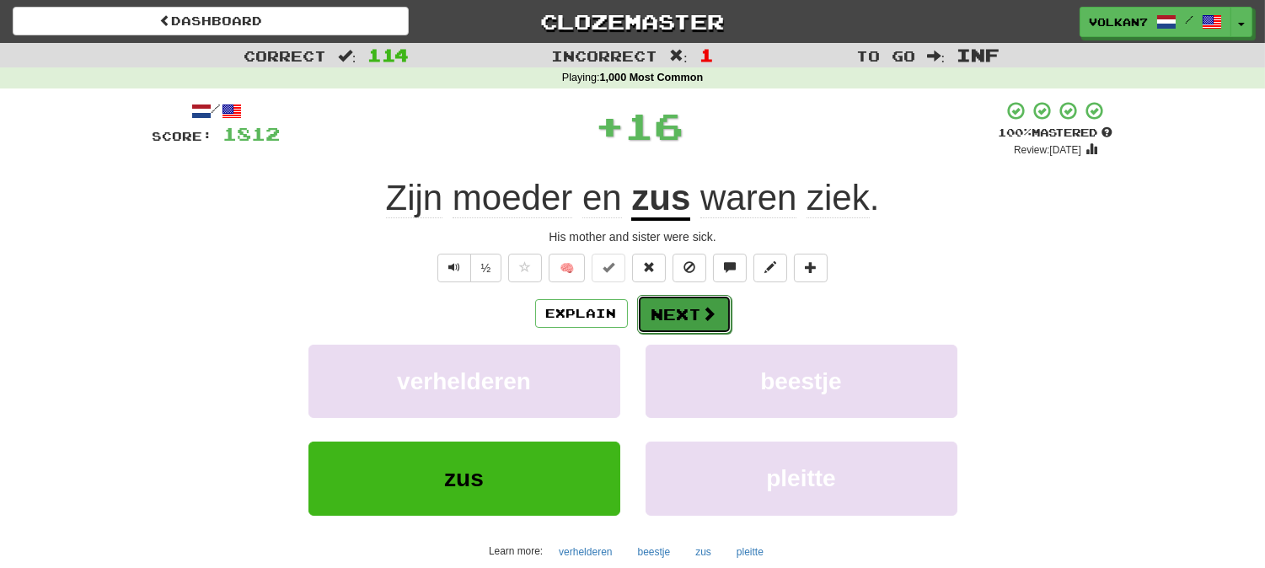
click at [684, 316] on button "Next" at bounding box center [684, 314] width 94 height 39
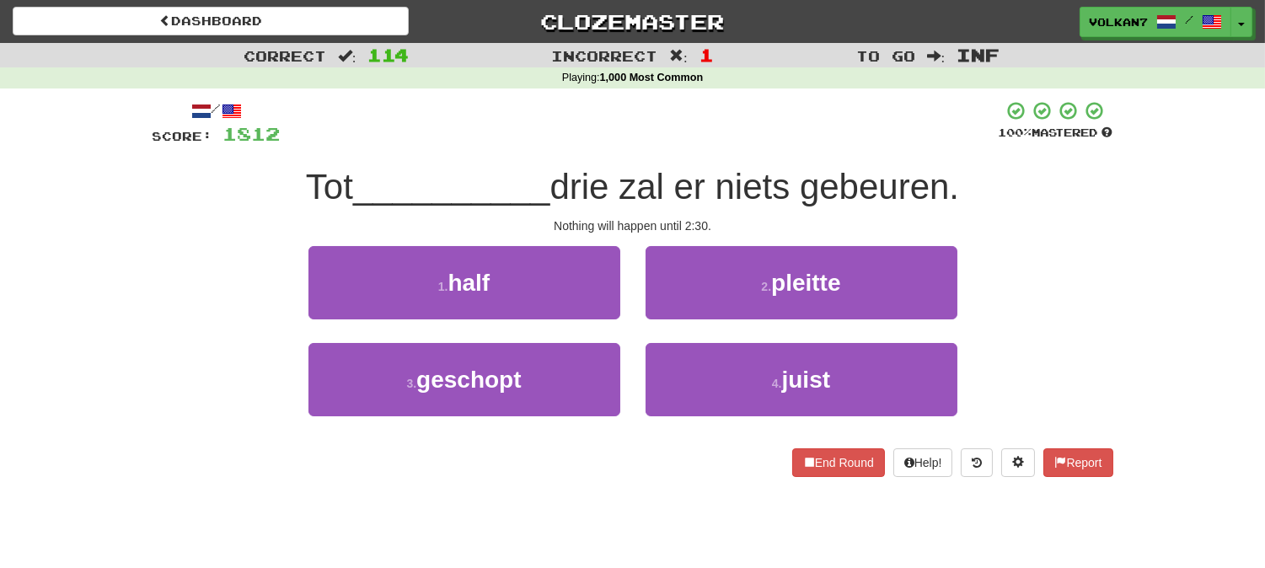
click at [719, 118] on div at bounding box center [640, 123] width 718 height 46
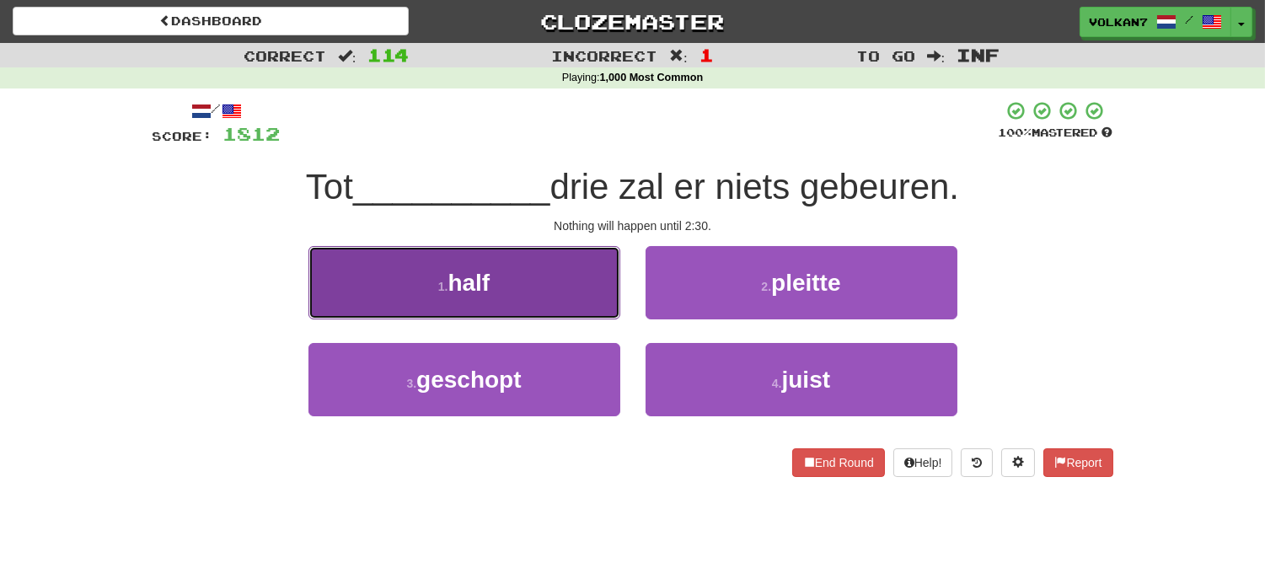
click at [545, 280] on button "1 . half" at bounding box center [464, 282] width 312 height 73
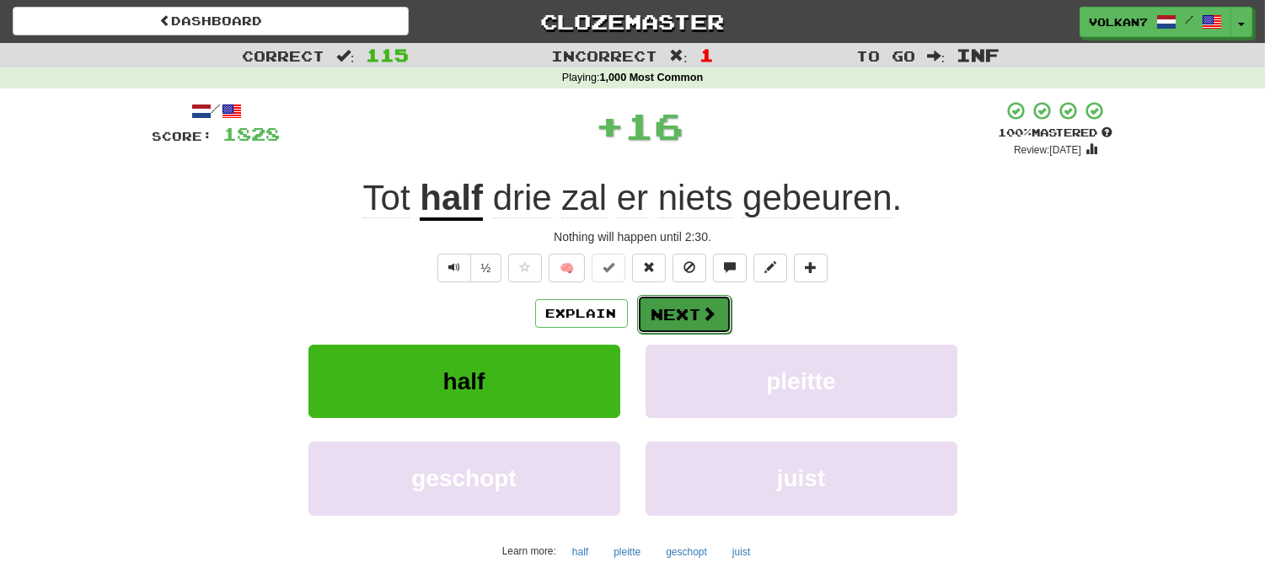
click at [688, 321] on button "Next" at bounding box center [684, 314] width 94 height 39
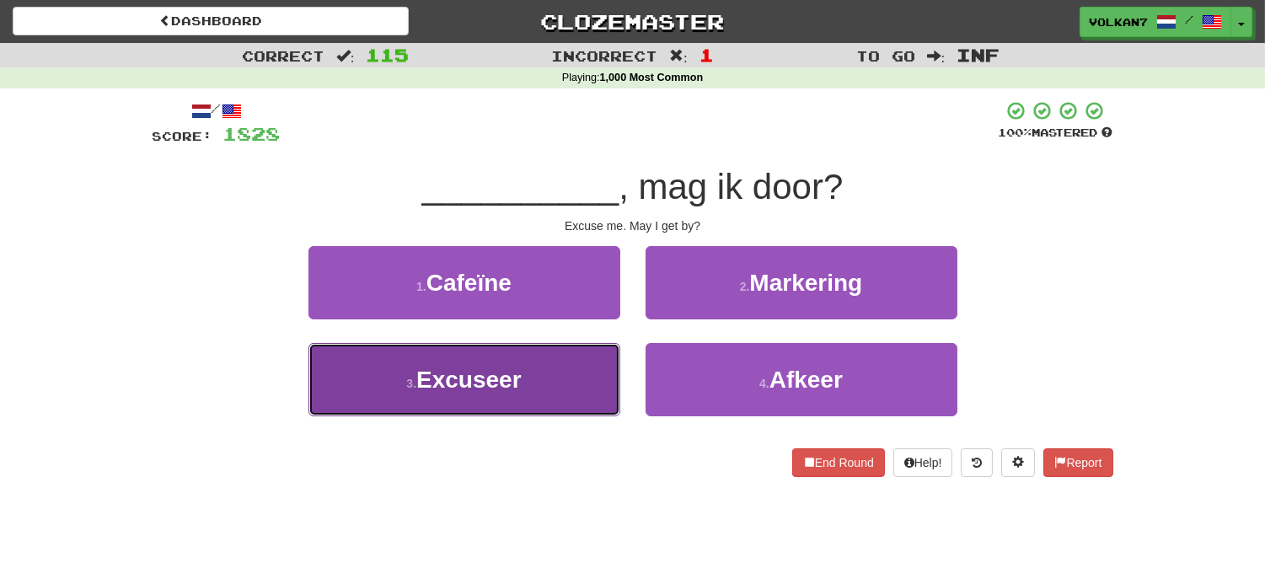
click at [549, 386] on button "3 . Excuseer" at bounding box center [464, 379] width 312 height 73
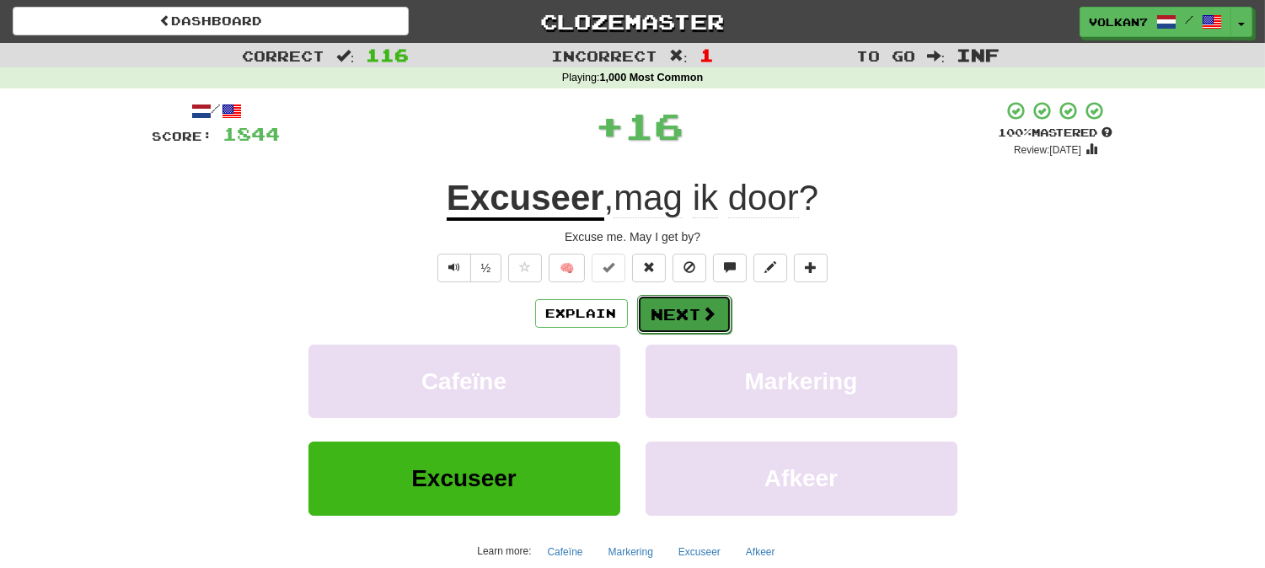
click at [682, 316] on button "Next" at bounding box center [684, 314] width 94 height 39
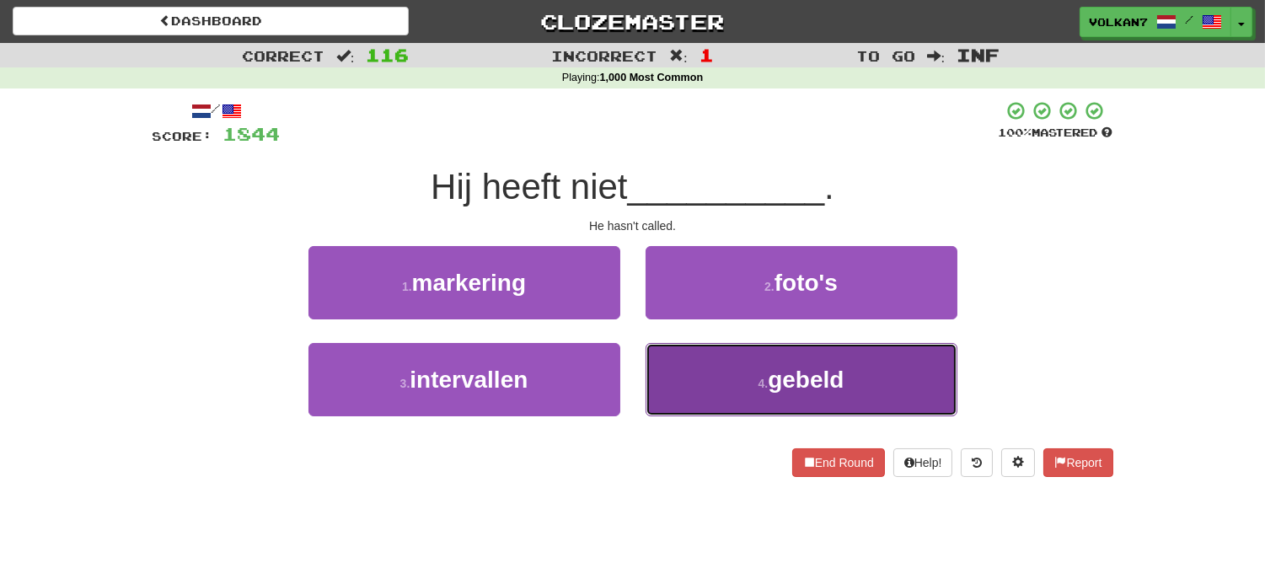
click at [752, 389] on button "4 . gebeld" at bounding box center [801, 379] width 312 height 73
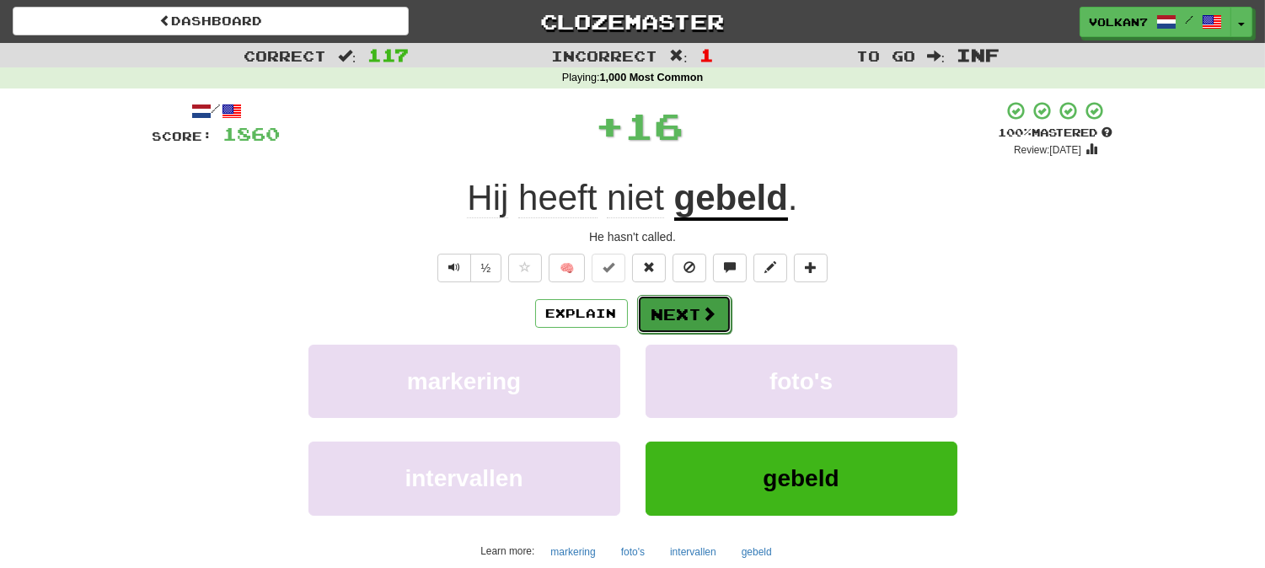
click at [692, 315] on button "Next" at bounding box center [684, 314] width 94 height 39
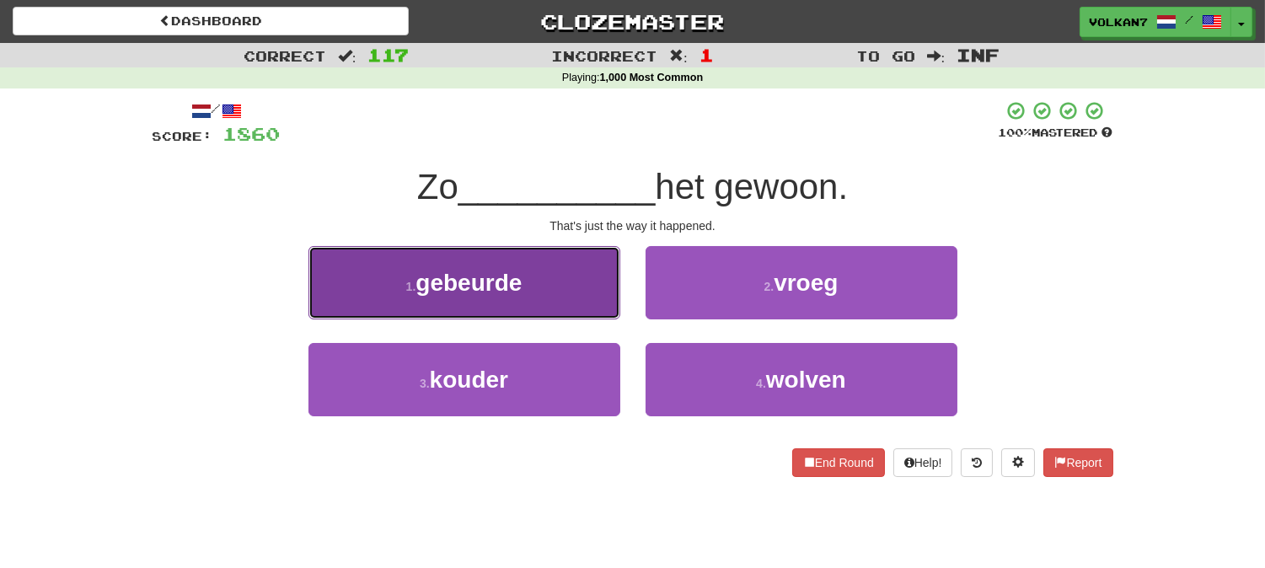
click at [526, 296] on button "1 . gebeurde" at bounding box center [464, 282] width 312 height 73
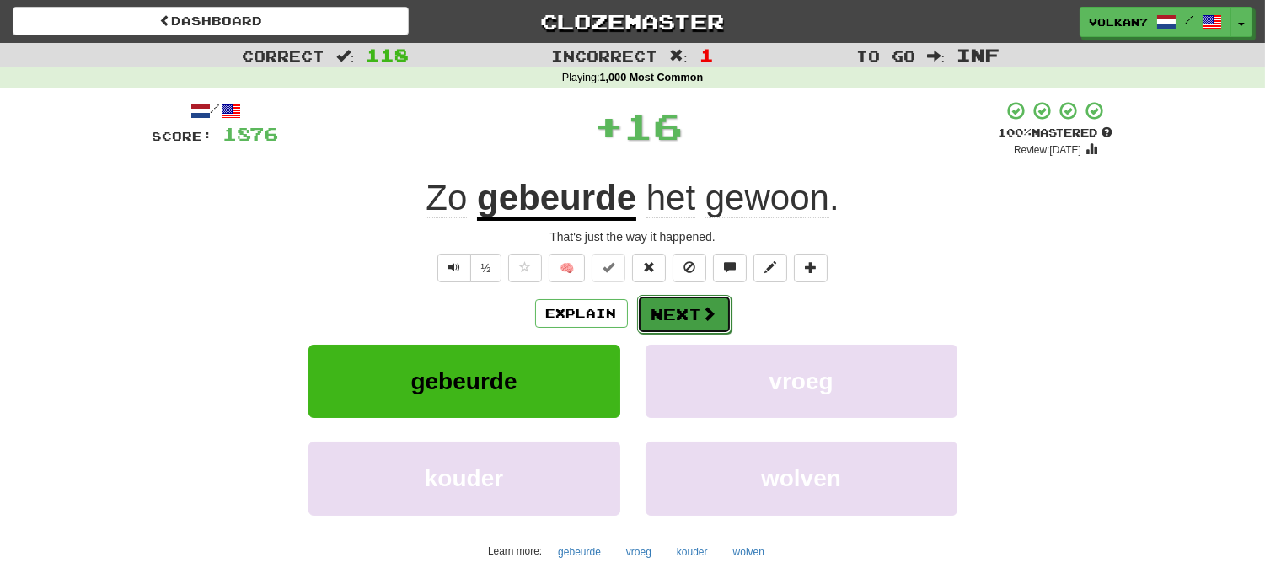
click at [692, 323] on button "Next" at bounding box center [684, 314] width 94 height 39
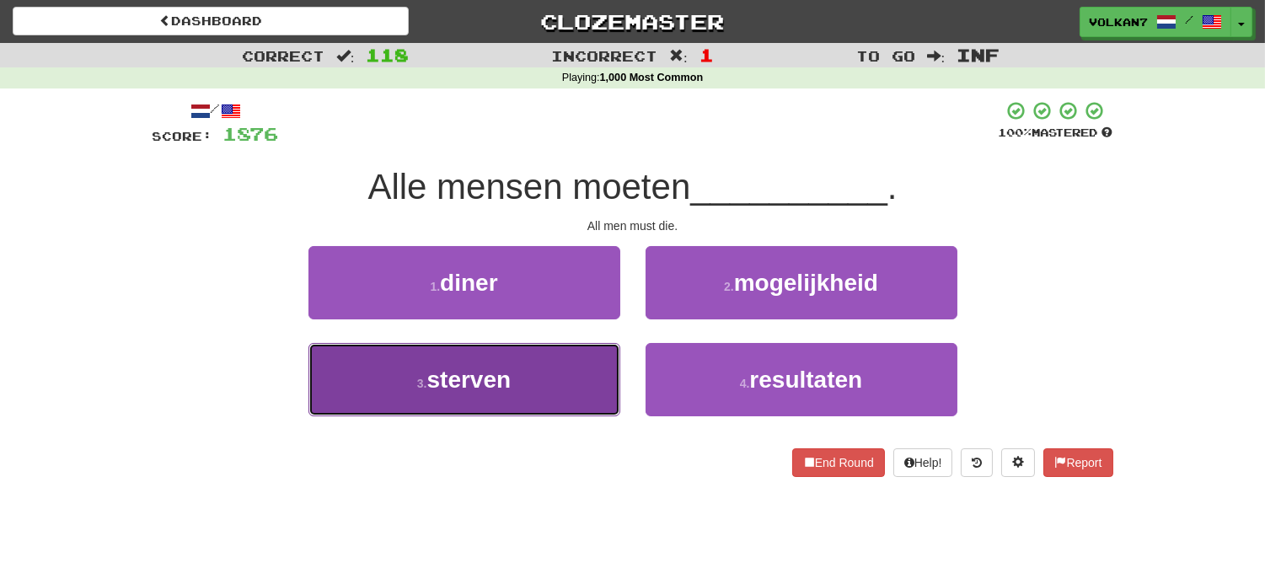
click at [593, 372] on button "3 . sterven" at bounding box center [464, 379] width 312 height 73
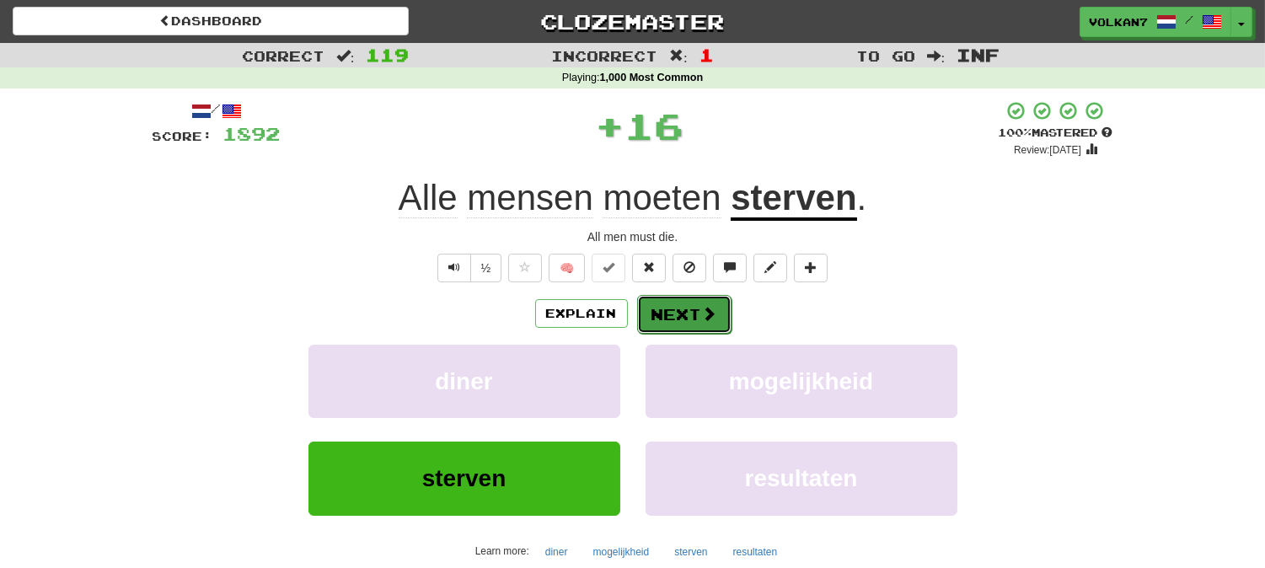
click at [689, 303] on button "Next" at bounding box center [684, 314] width 94 height 39
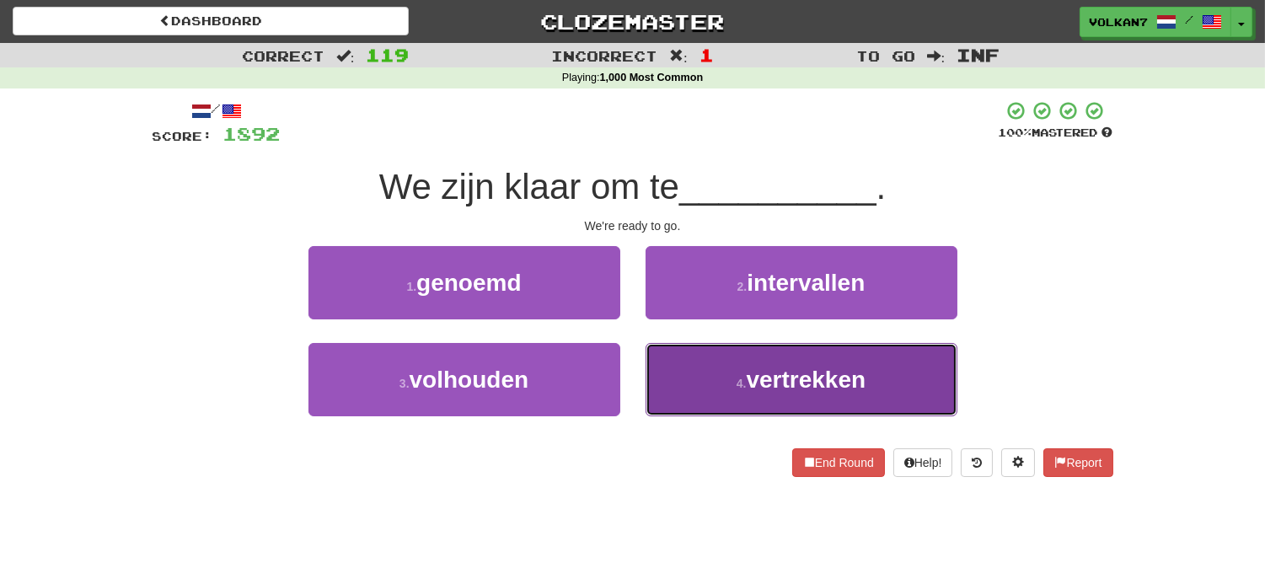
click at [756, 382] on span "vertrekken" at bounding box center [806, 380] width 120 height 26
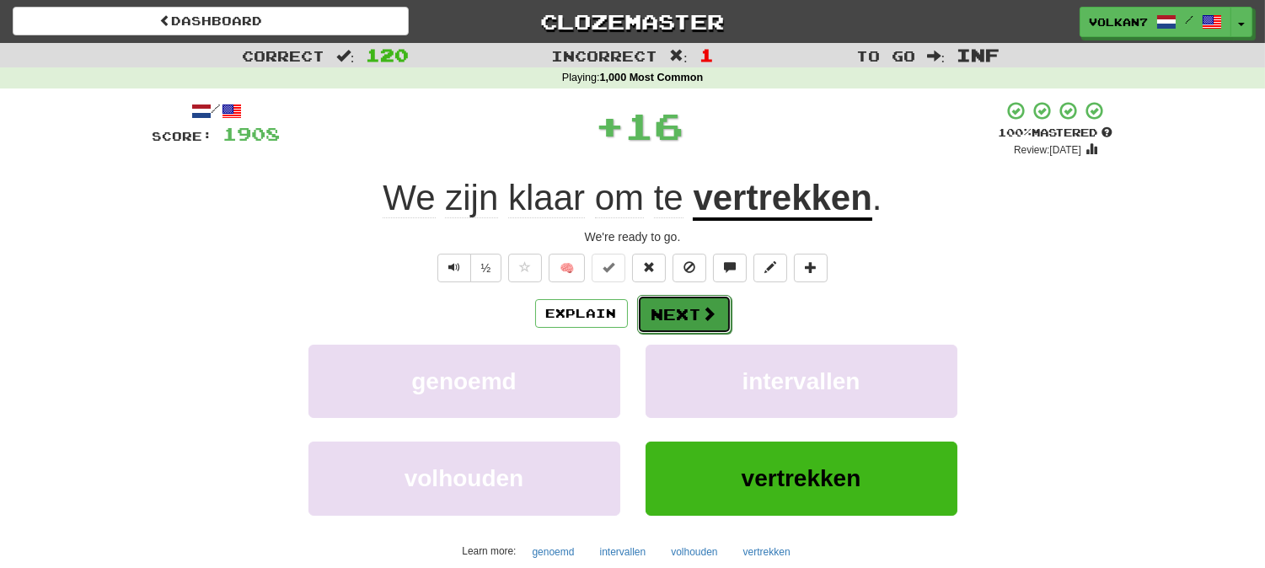
click at [682, 332] on button "Next" at bounding box center [684, 314] width 94 height 39
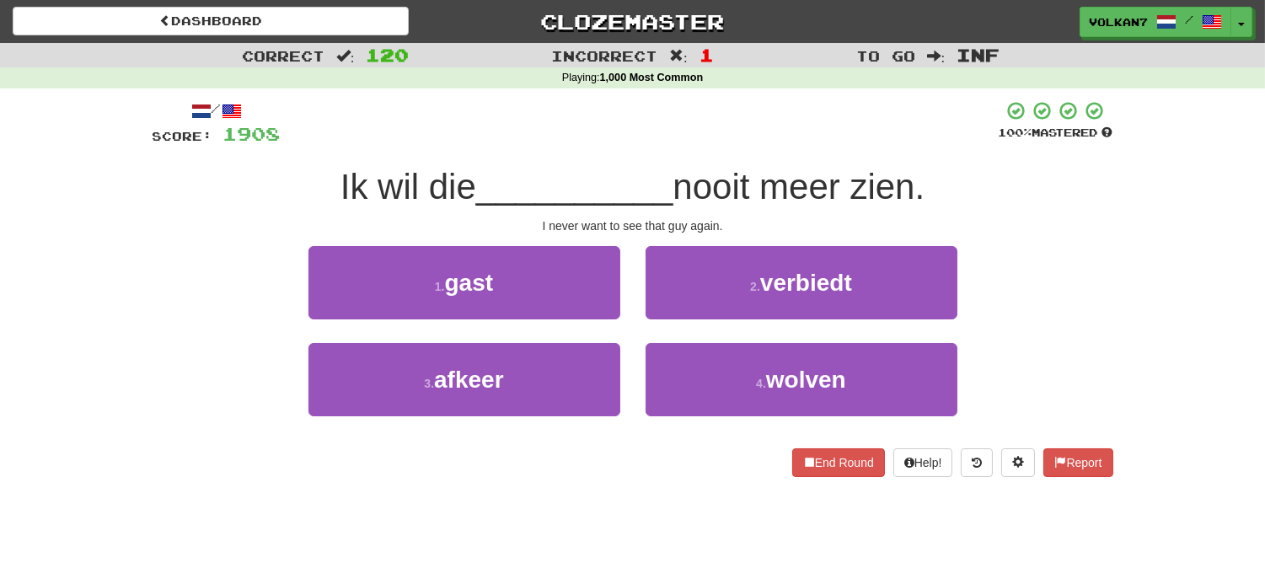
click at [740, 147] on div "/ Score: 1908 100 % Mastered Ik wil die __________ nooit meer zien. I never wan…" at bounding box center [632, 288] width 960 height 377
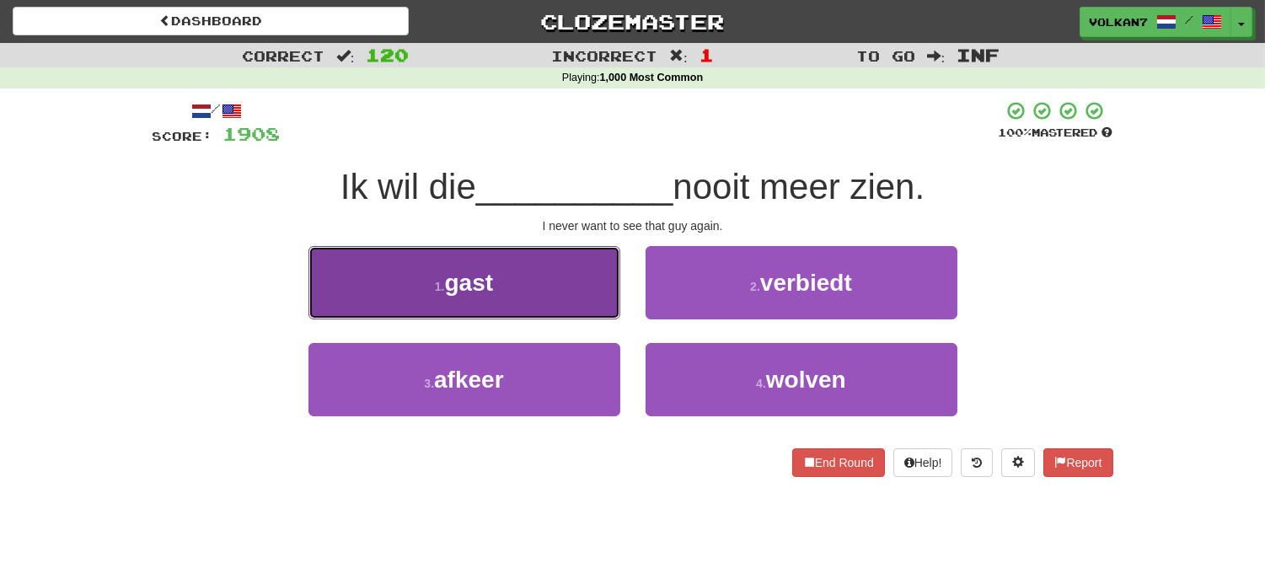
click at [561, 279] on button "1 . gast" at bounding box center [464, 282] width 312 height 73
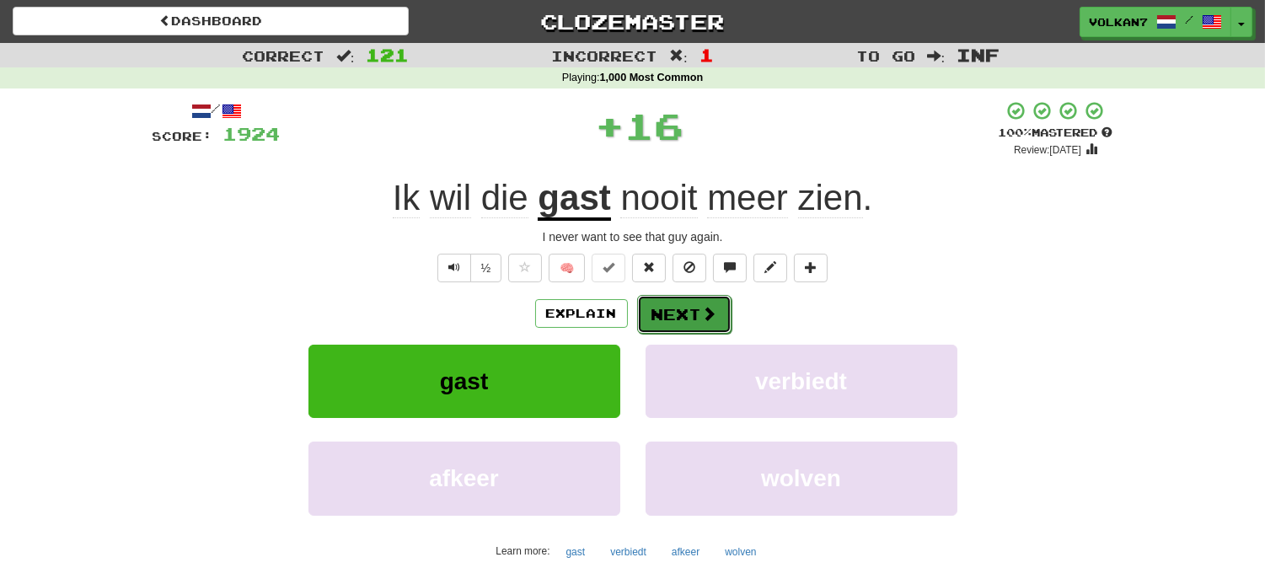
click at [671, 302] on button "Next" at bounding box center [684, 314] width 94 height 39
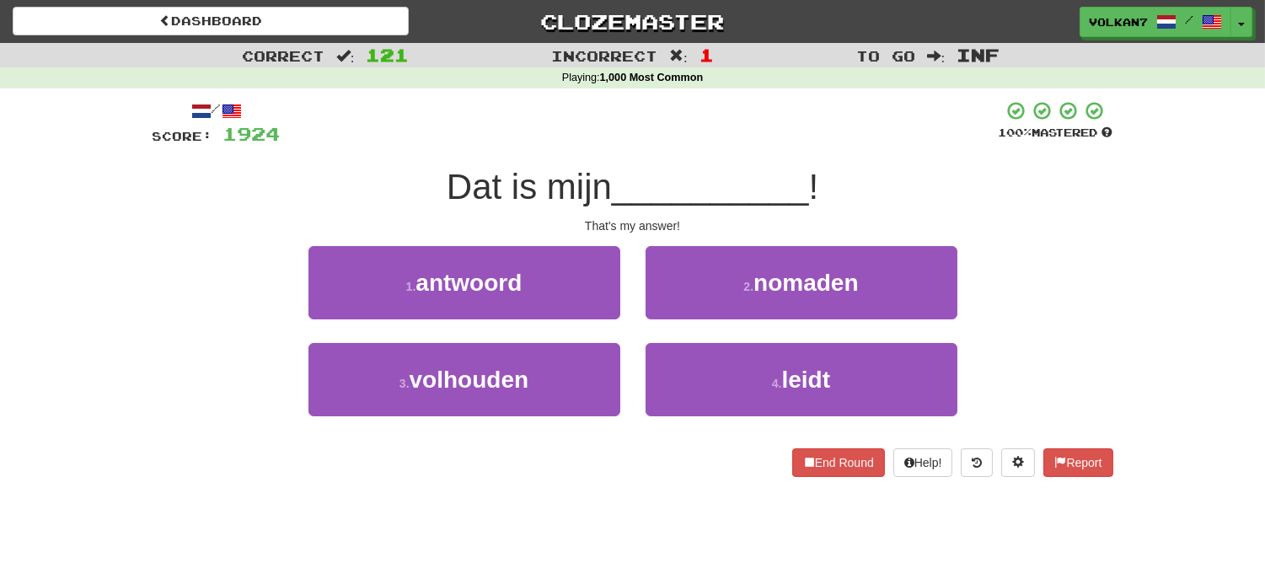
click at [739, 136] on div at bounding box center [640, 123] width 718 height 46
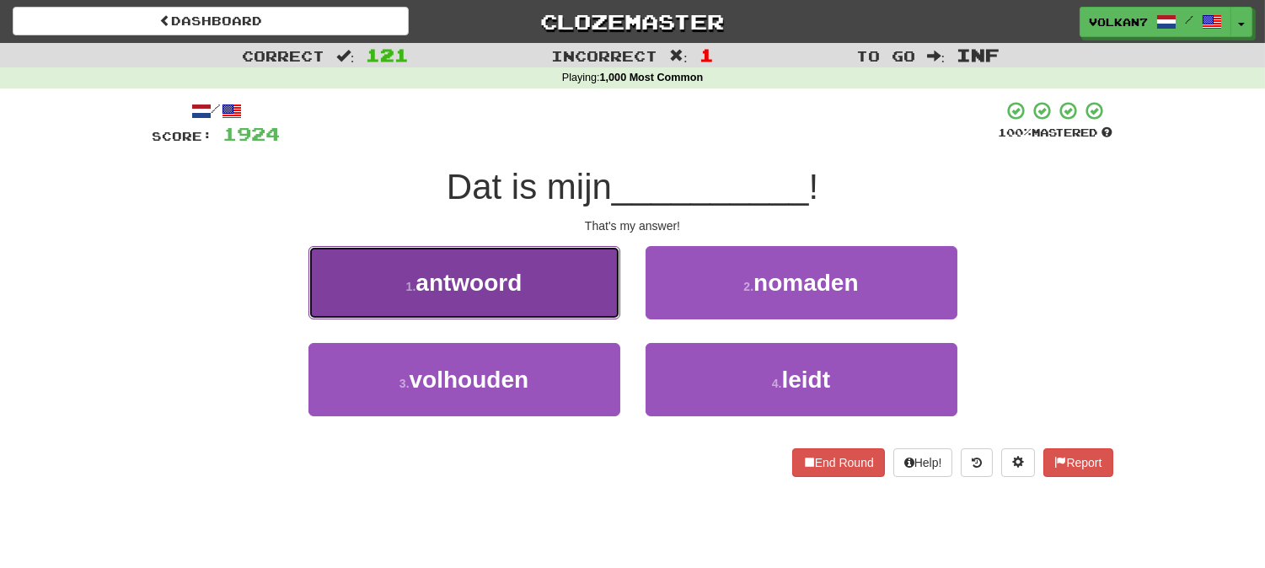
click at [512, 297] on button "1 . antwoord" at bounding box center [464, 282] width 312 height 73
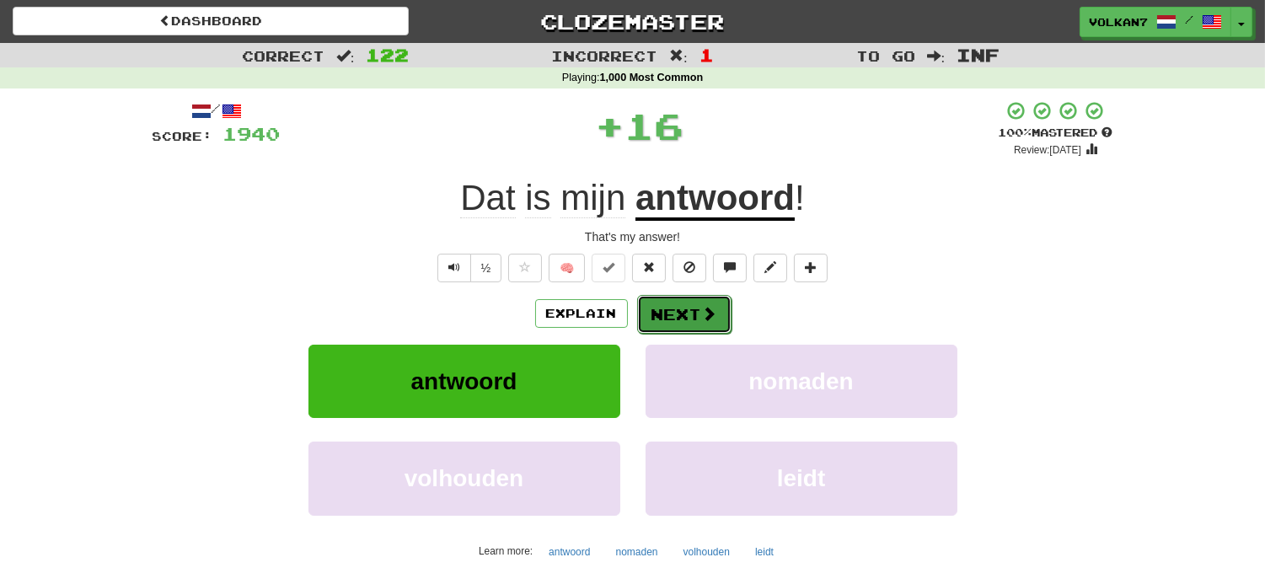
click at [660, 313] on button "Next" at bounding box center [684, 314] width 94 height 39
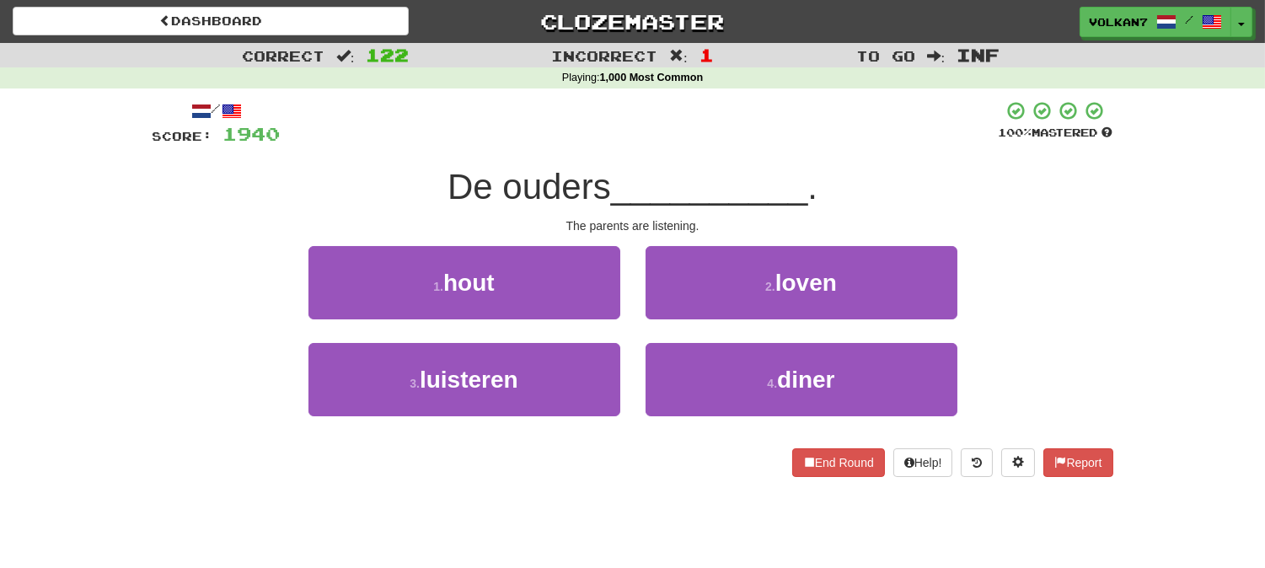
click at [704, 150] on div "/ Score: 1940 100 % Mastered De ouders __________ . The parents are listening. …" at bounding box center [632, 288] width 960 height 377
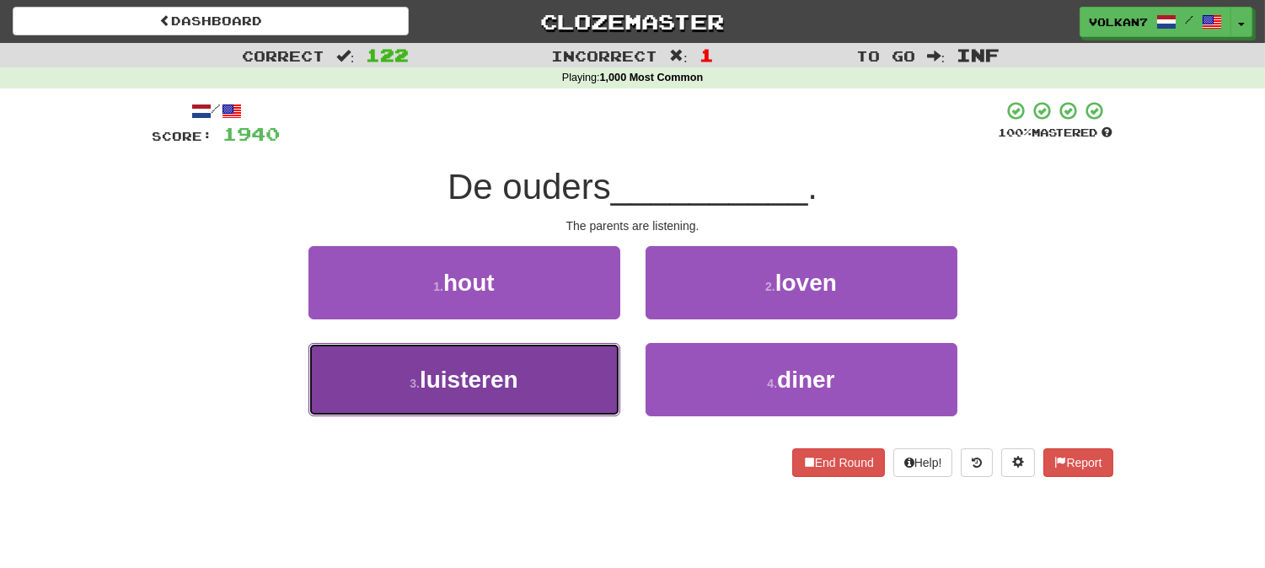
click at [593, 367] on button "3 . luisteren" at bounding box center [464, 379] width 312 height 73
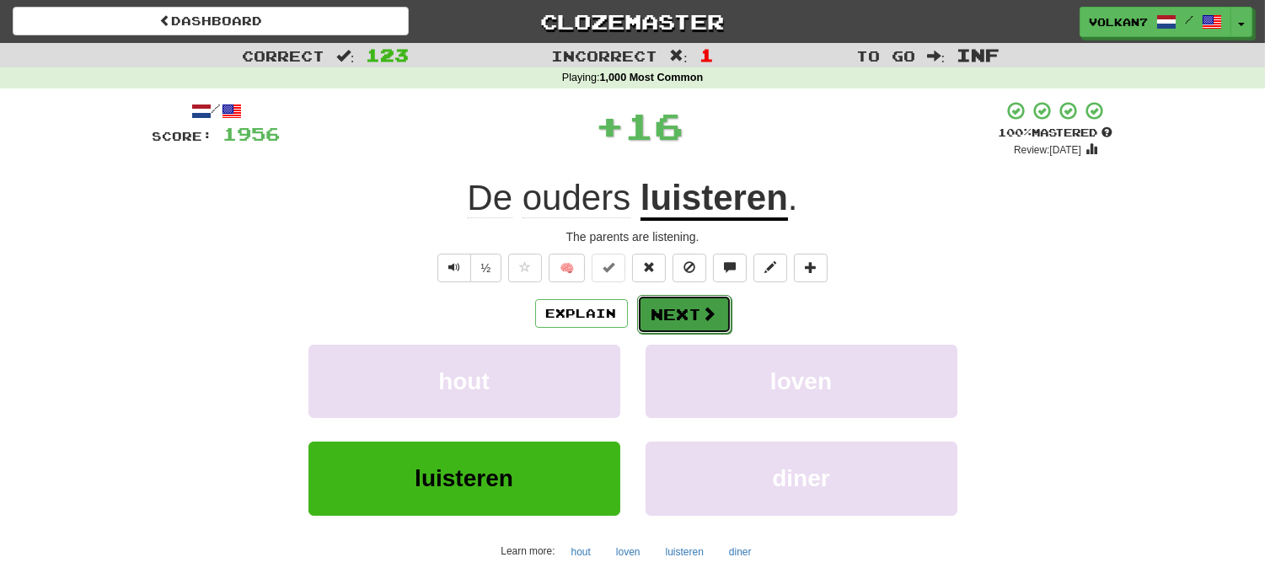
click at [687, 310] on button "Next" at bounding box center [684, 314] width 94 height 39
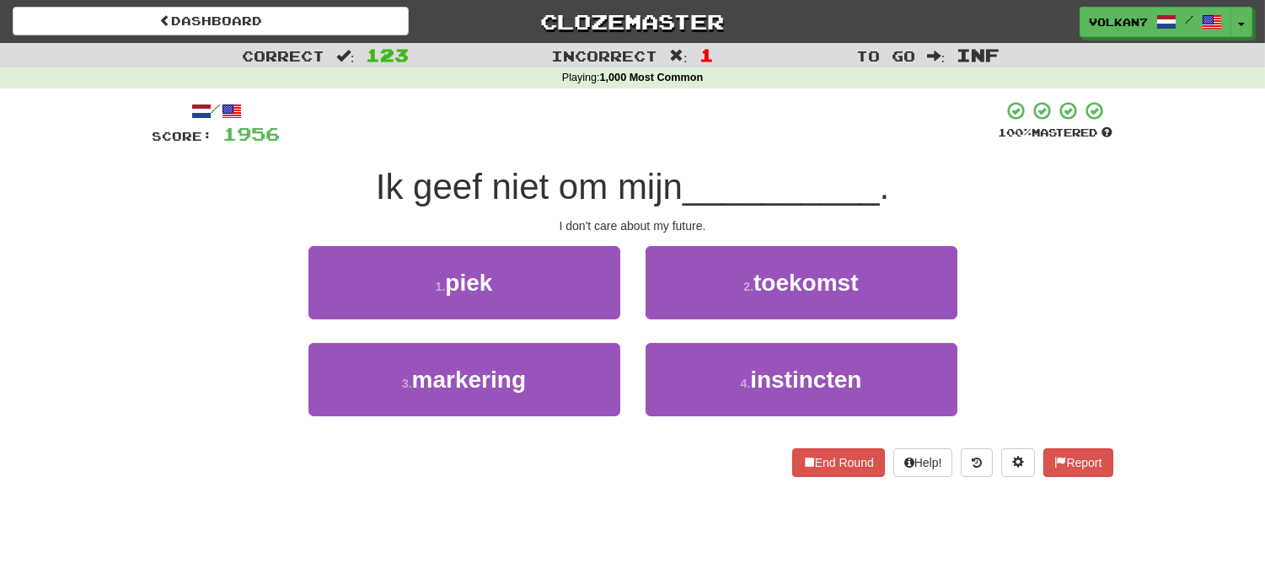
click at [704, 137] on div at bounding box center [640, 123] width 718 height 46
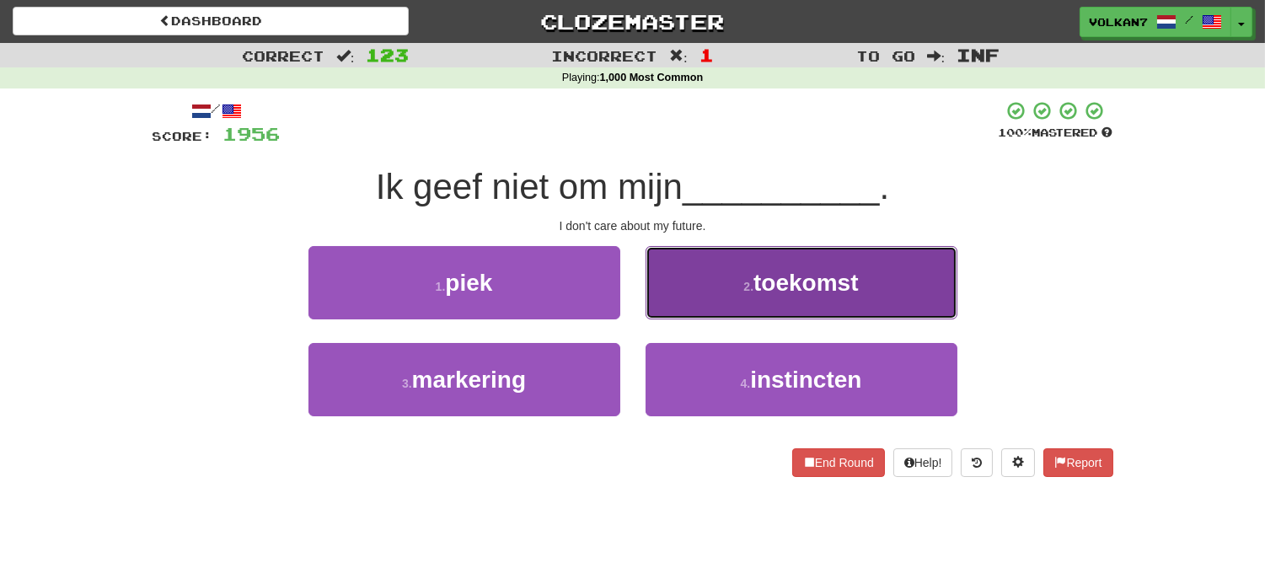
click at [742, 271] on button "2 . toekomst" at bounding box center [801, 282] width 312 height 73
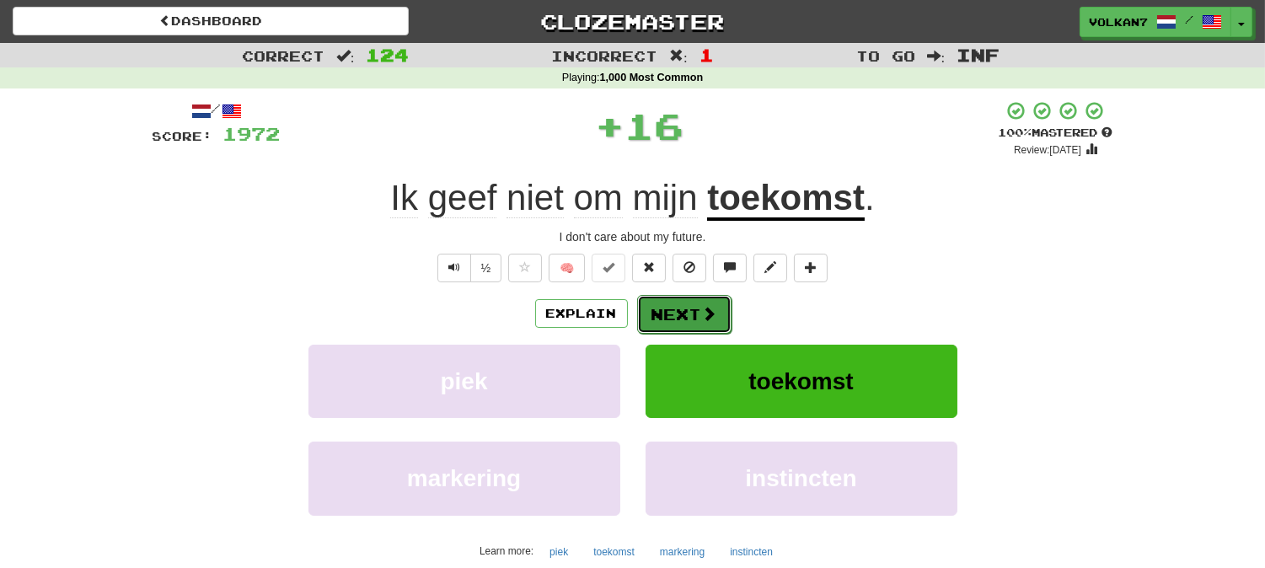
click at [661, 307] on button "Next" at bounding box center [684, 314] width 94 height 39
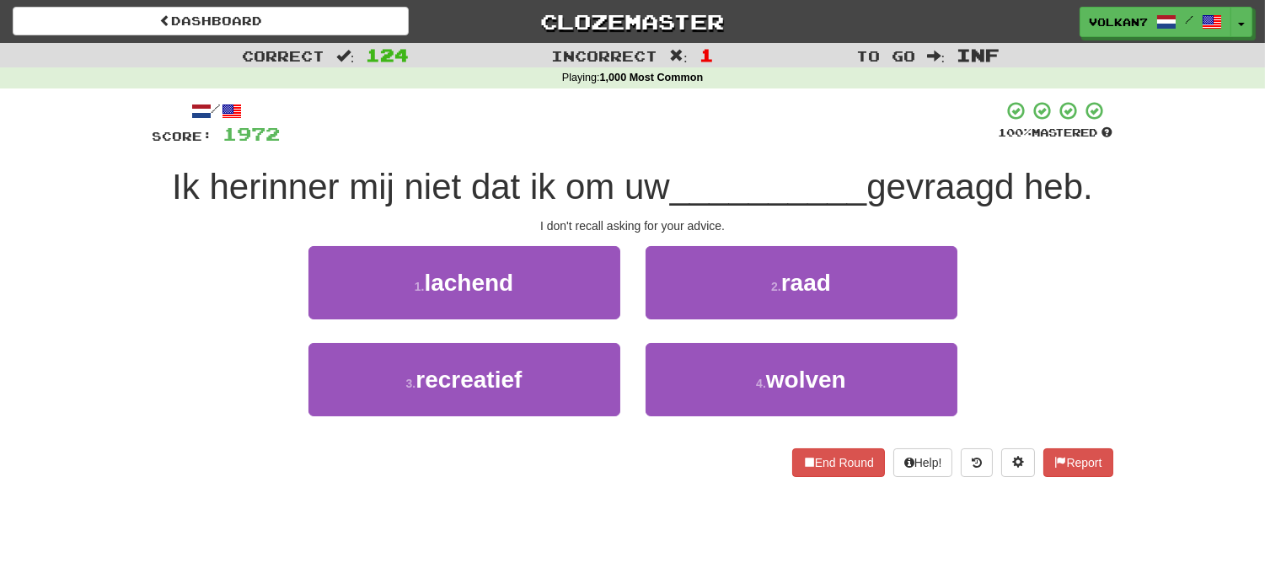
click at [719, 148] on div "/ Score: 1972 100 % Mastered Ik herinner mij niet dat ik om uw __________ gevra…" at bounding box center [632, 288] width 960 height 377
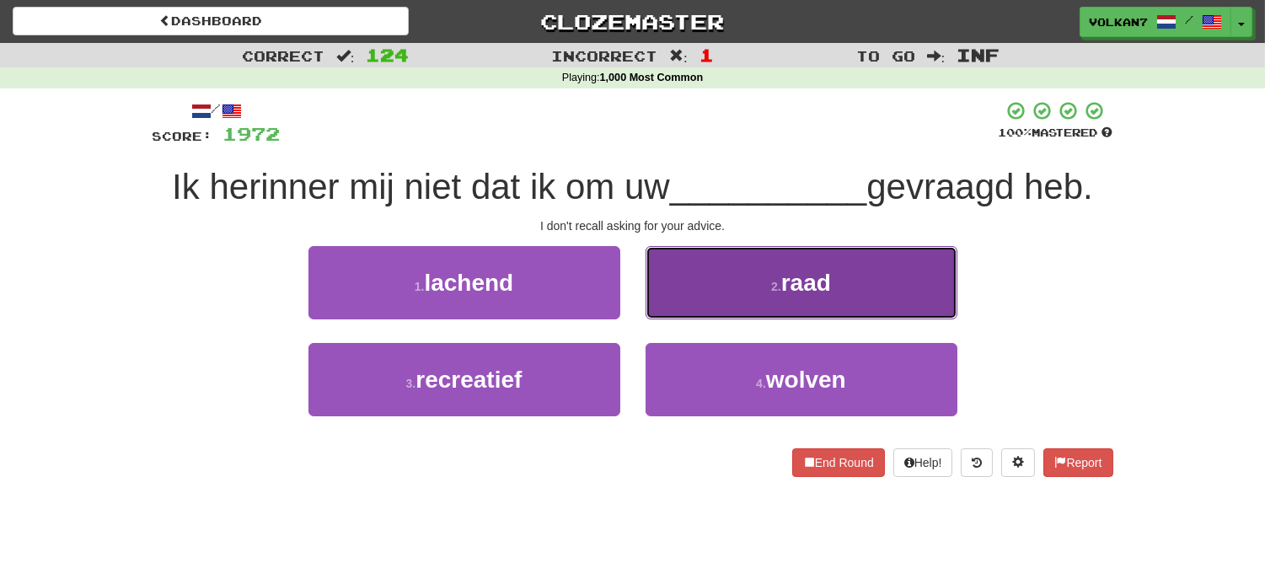
click at [771, 271] on button "2 . raad" at bounding box center [801, 282] width 312 height 73
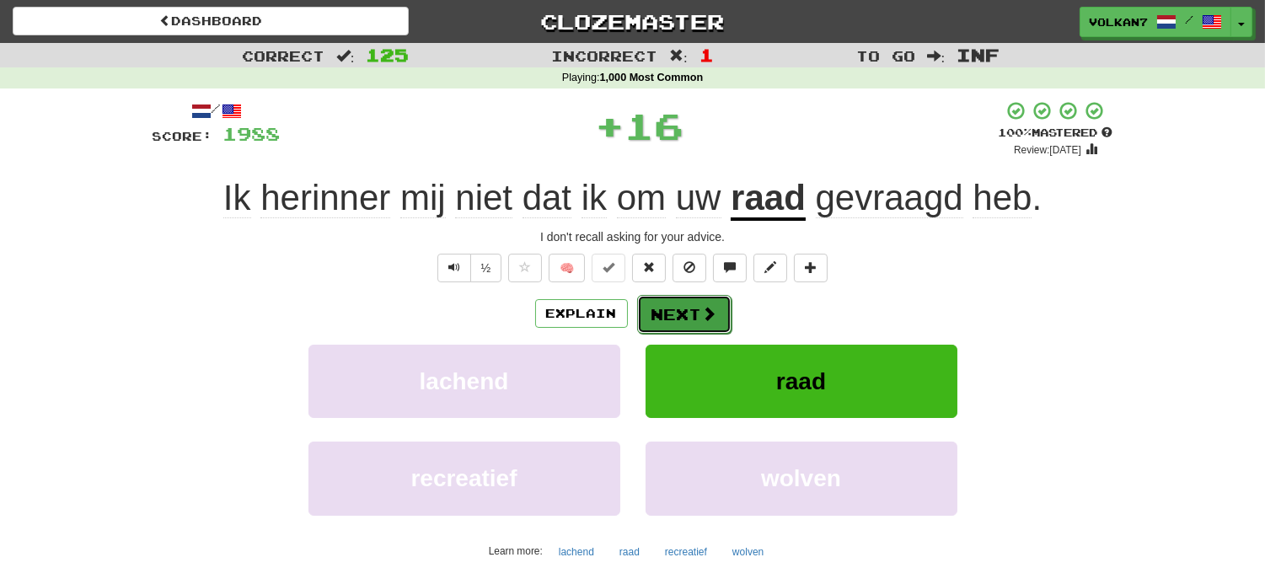
click at [688, 314] on button "Next" at bounding box center [684, 314] width 94 height 39
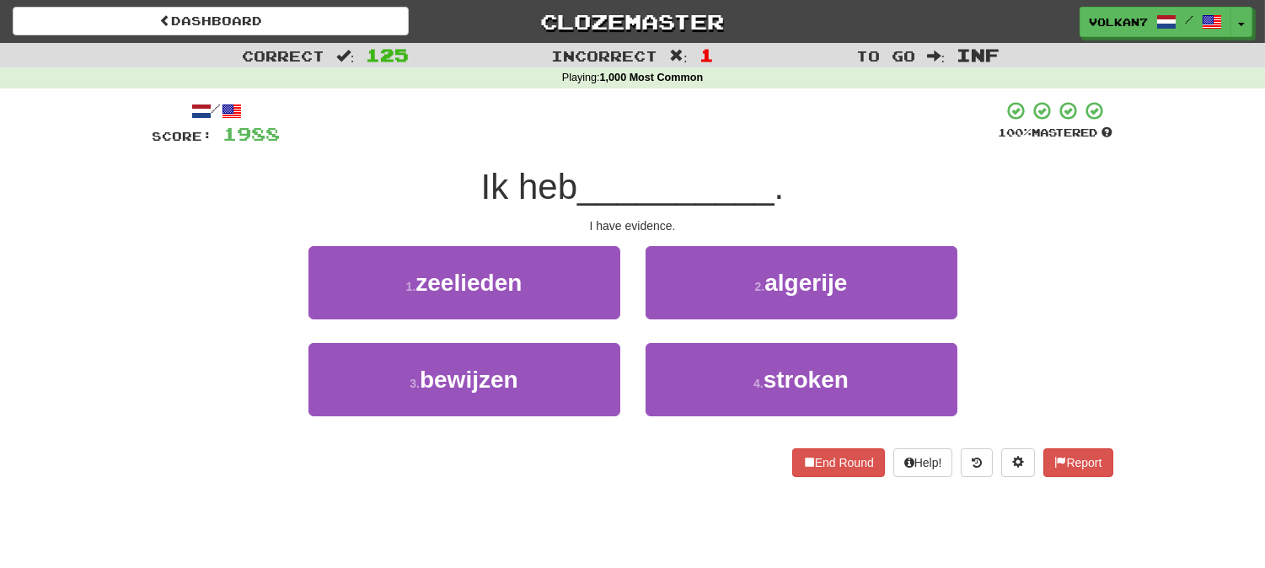
click at [720, 144] on div at bounding box center [640, 123] width 718 height 46
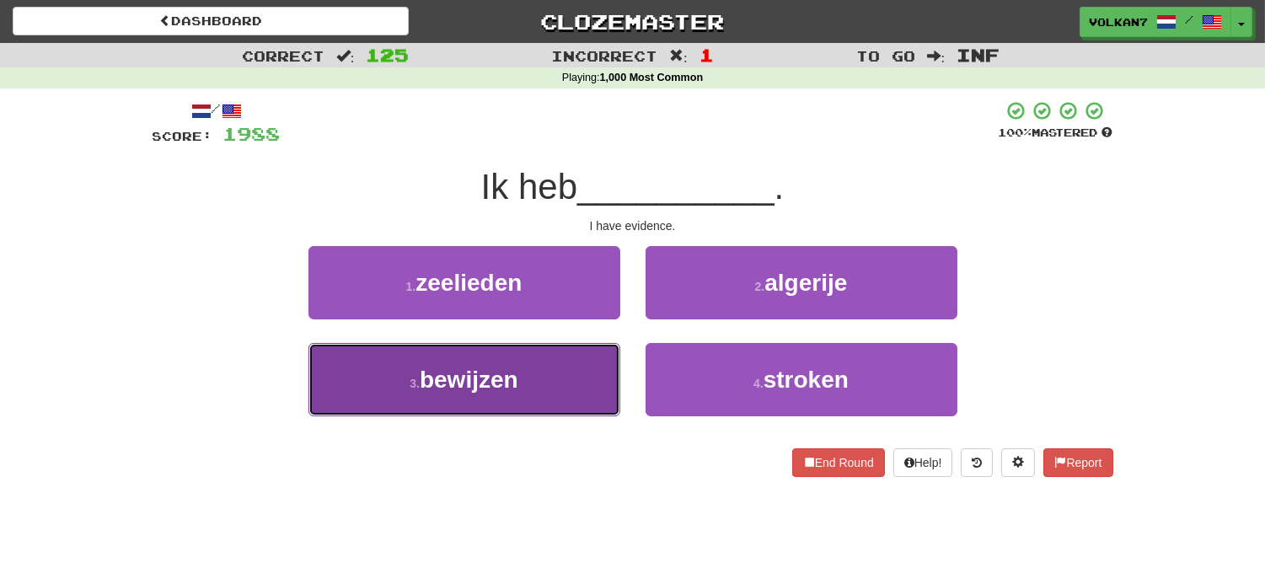
click at [556, 388] on button "3 . bewijzen" at bounding box center [464, 379] width 312 height 73
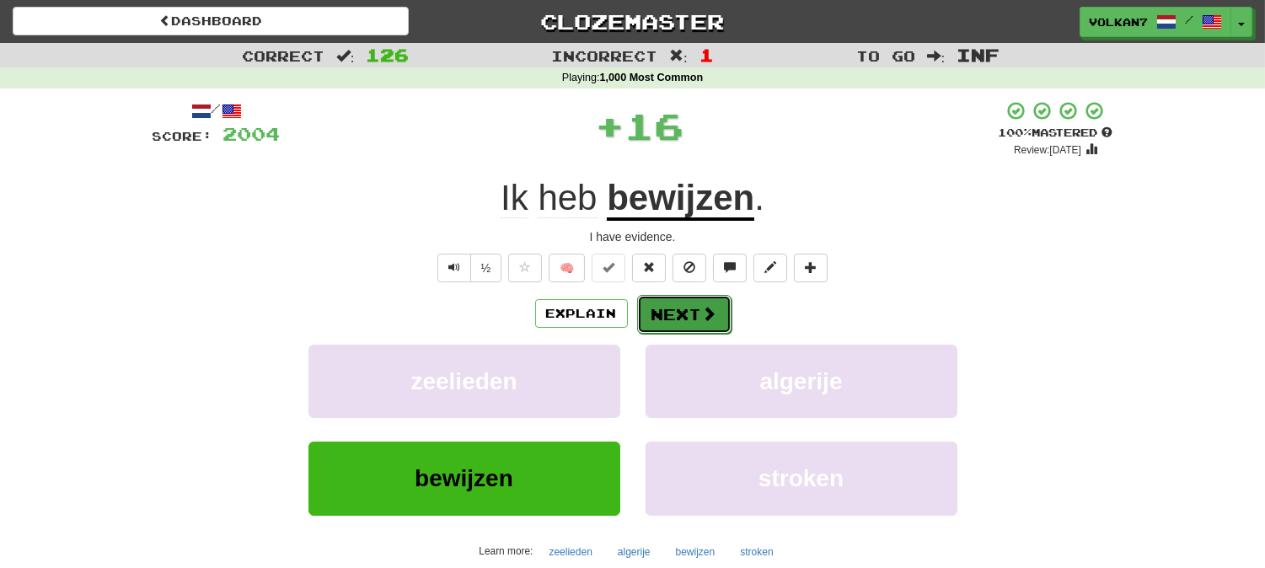
click at [702, 318] on span at bounding box center [709, 313] width 15 height 15
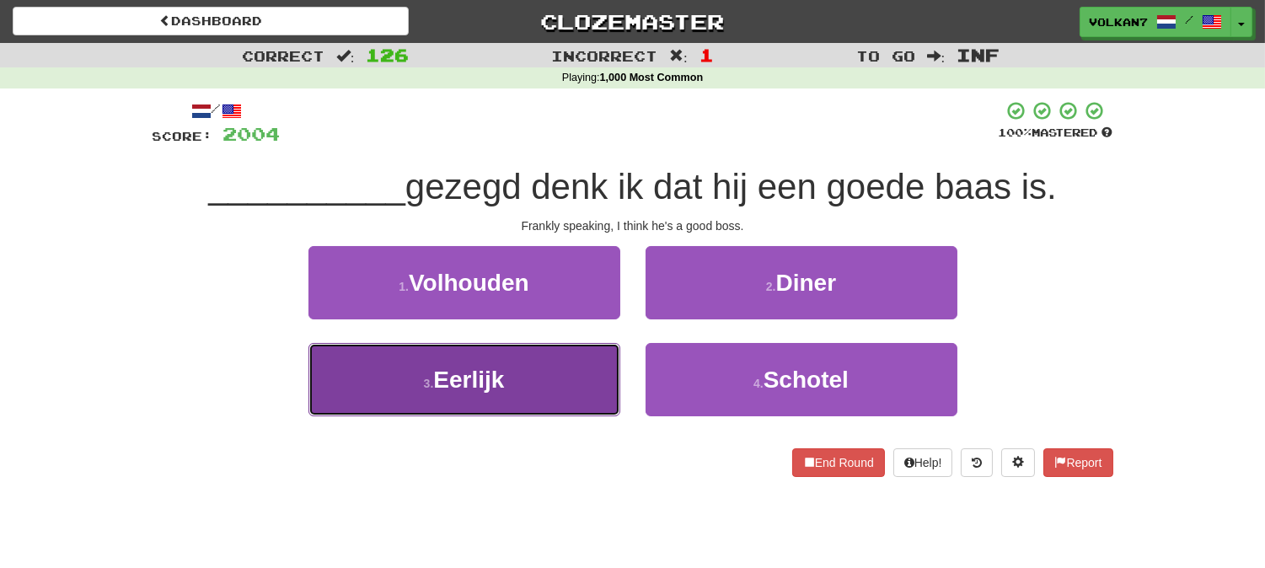
click at [578, 400] on button "3 . Eerlijk" at bounding box center [464, 379] width 312 height 73
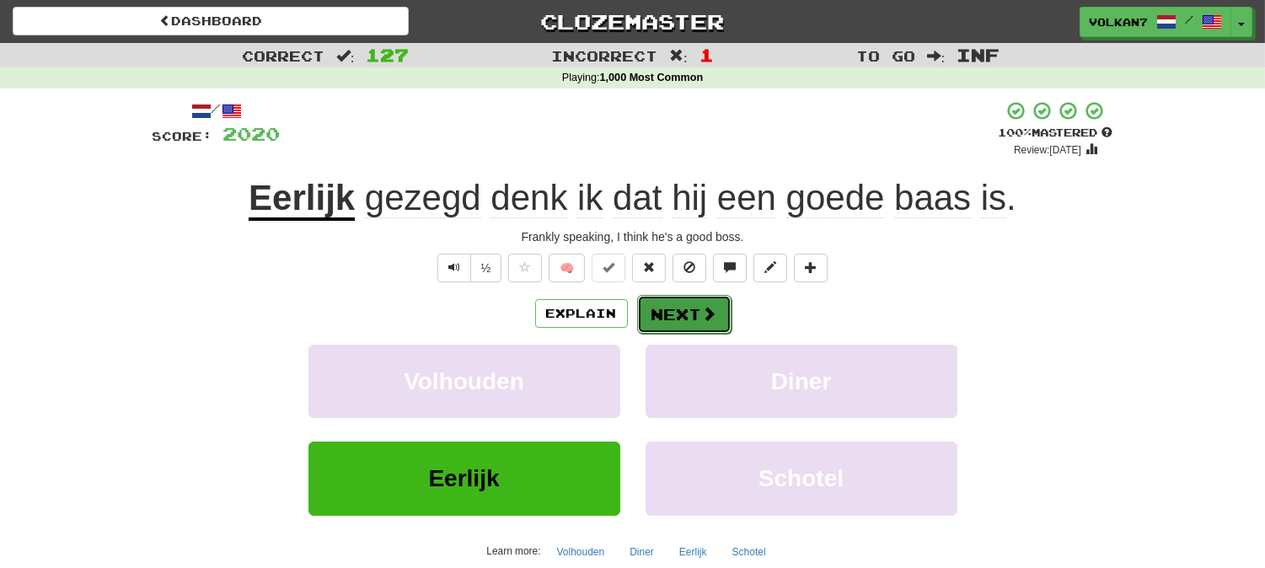
click at [704, 318] on span at bounding box center [709, 313] width 15 height 15
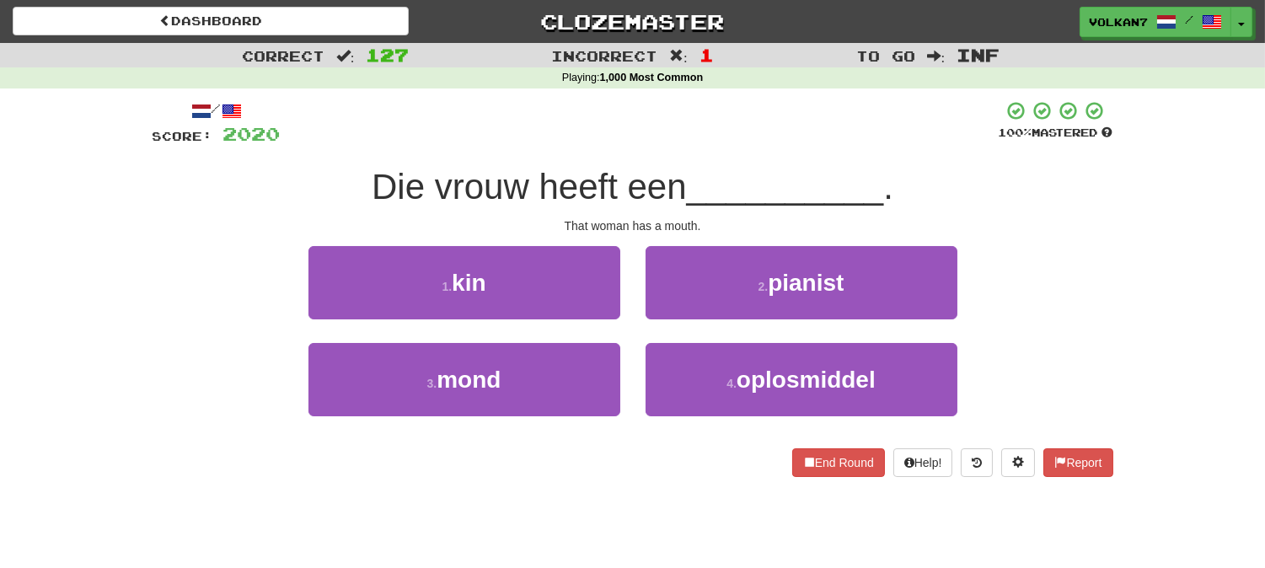
click at [796, 135] on div at bounding box center [640, 123] width 718 height 46
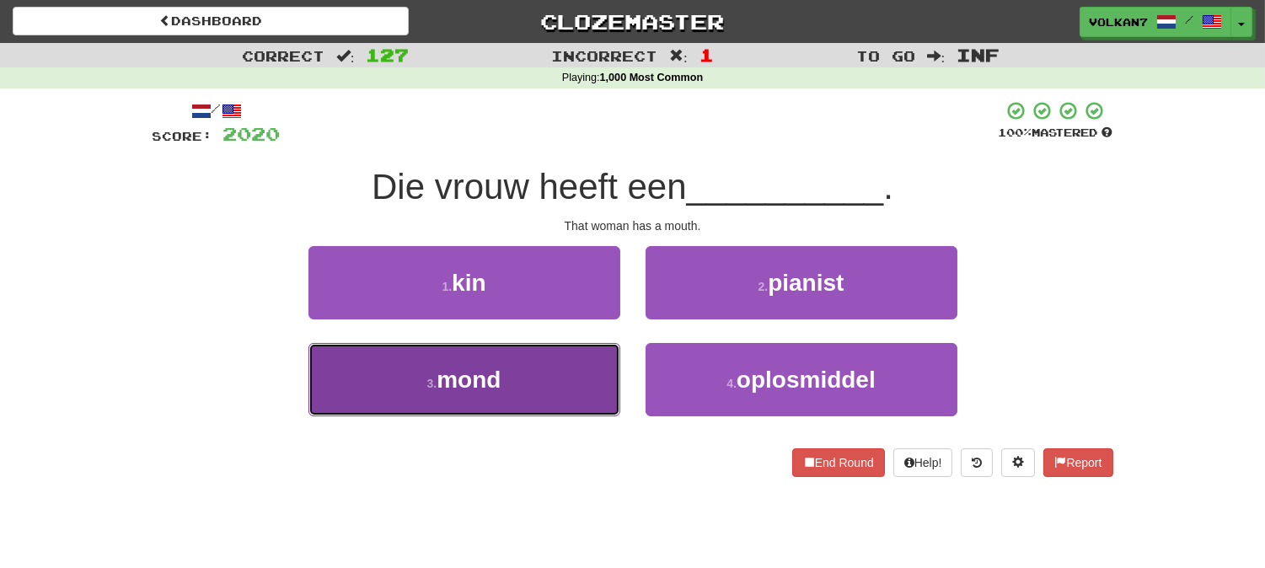
click at [541, 384] on button "3 . mond" at bounding box center [464, 379] width 312 height 73
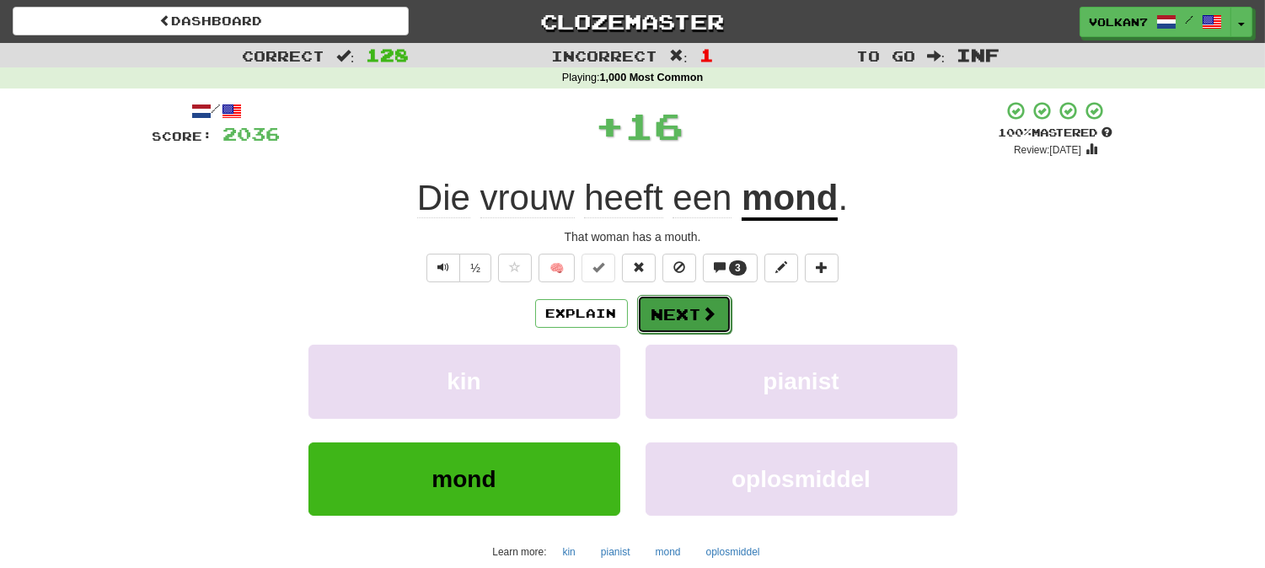
click at [704, 314] on span at bounding box center [709, 313] width 15 height 15
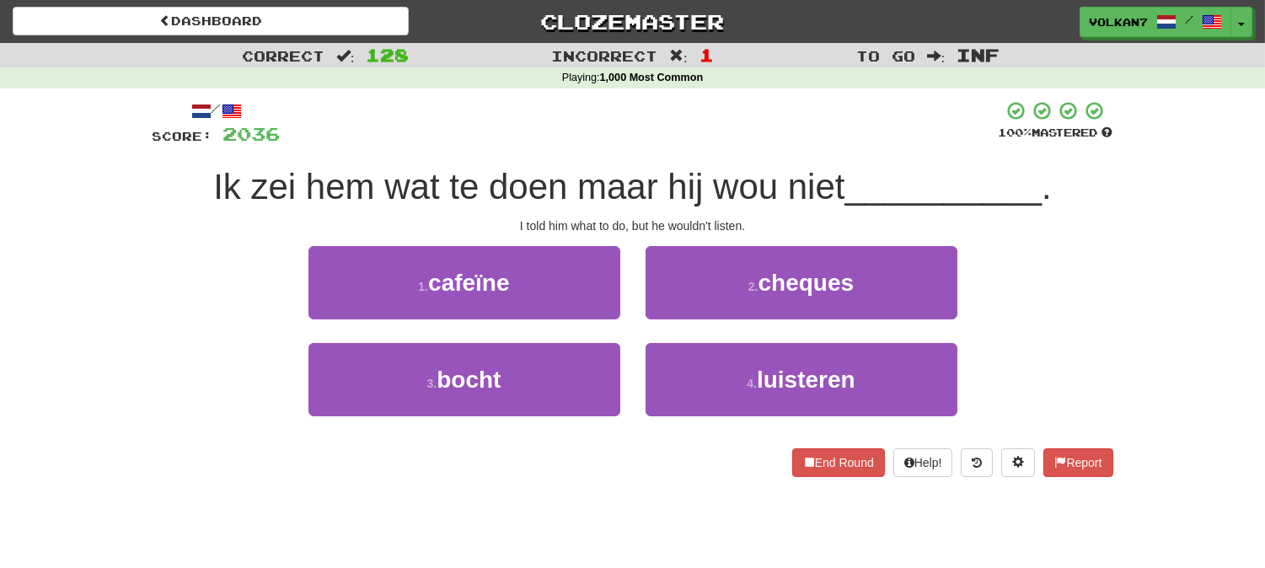
click at [705, 152] on div "/ Score: 2036 100 % Mastered Ik zei hem wat te doen maar hij wou niet _________…" at bounding box center [632, 288] width 960 height 377
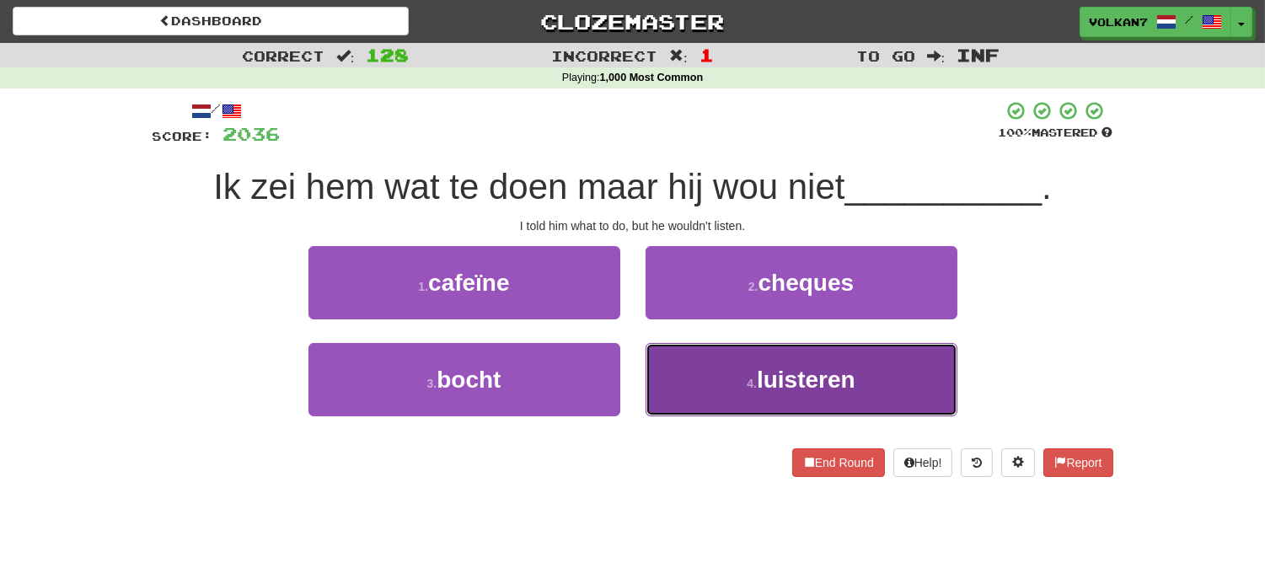
click at [805, 388] on span "luisteren" at bounding box center [806, 380] width 99 height 26
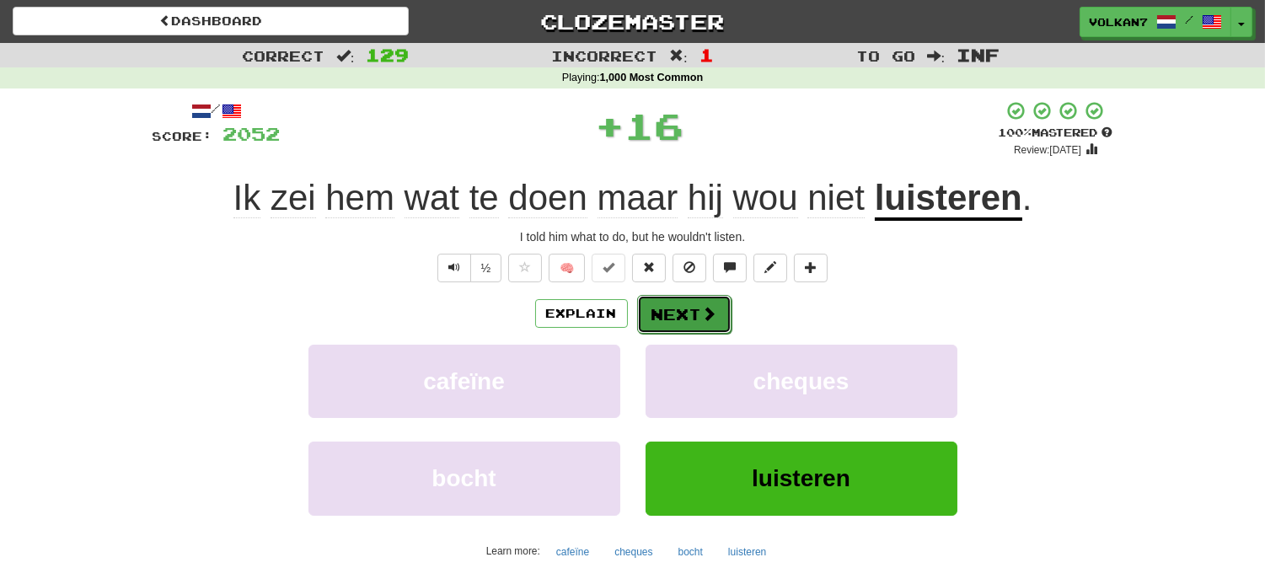
click at [671, 295] on button "Next" at bounding box center [684, 314] width 94 height 39
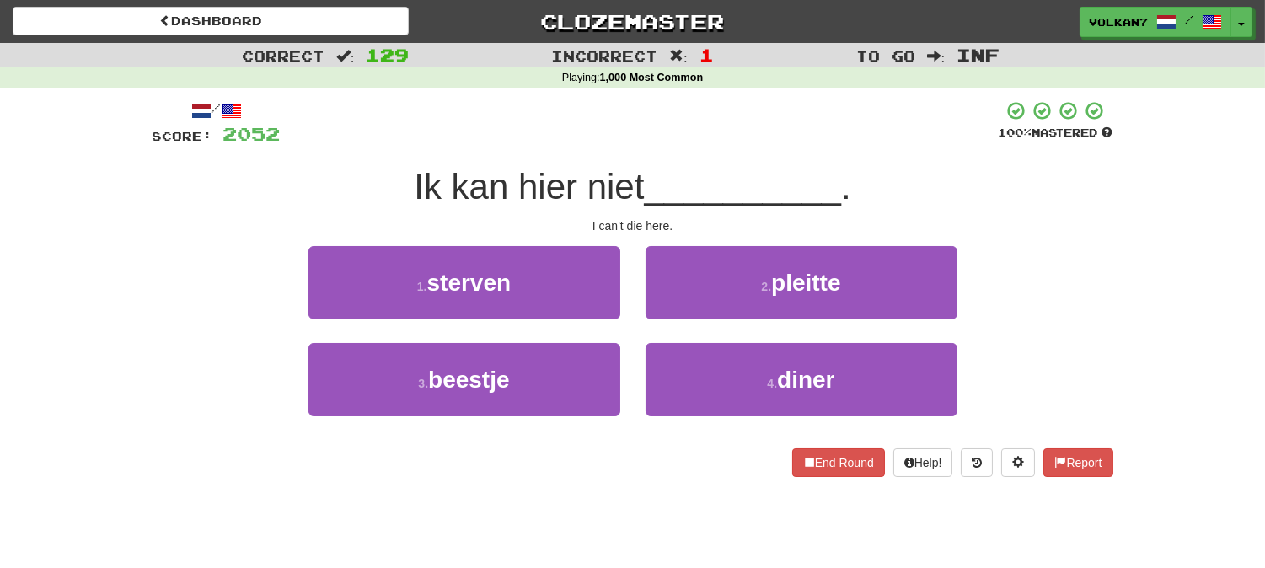
click at [669, 172] on span "__________" at bounding box center [742, 187] width 197 height 40
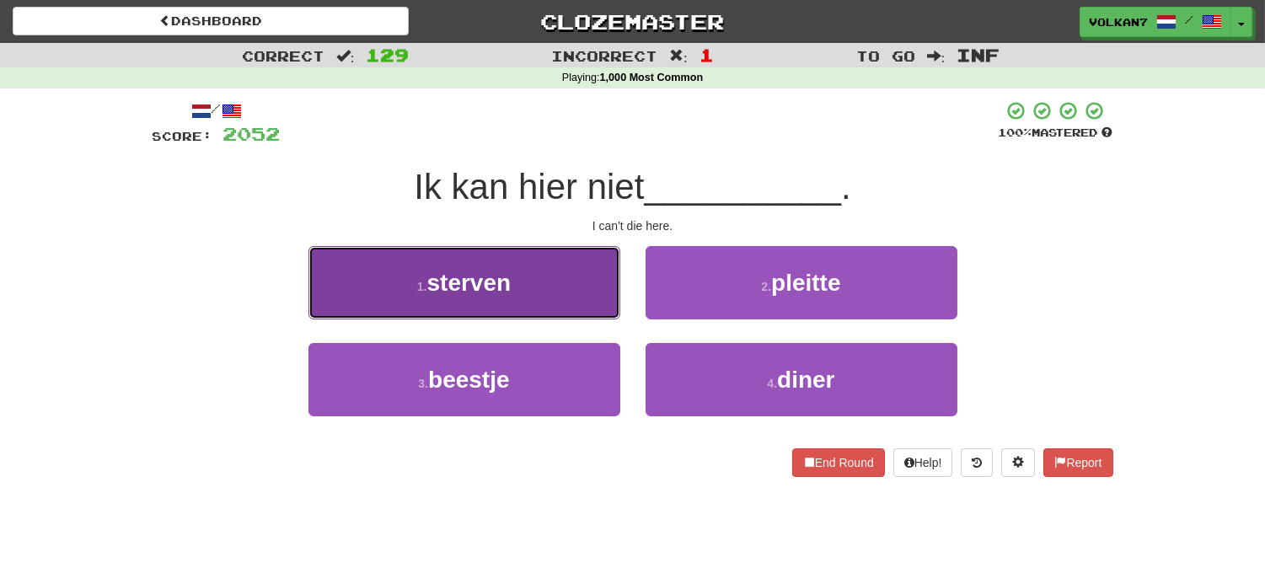
click at [592, 262] on button "1 . sterven" at bounding box center [464, 282] width 312 height 73
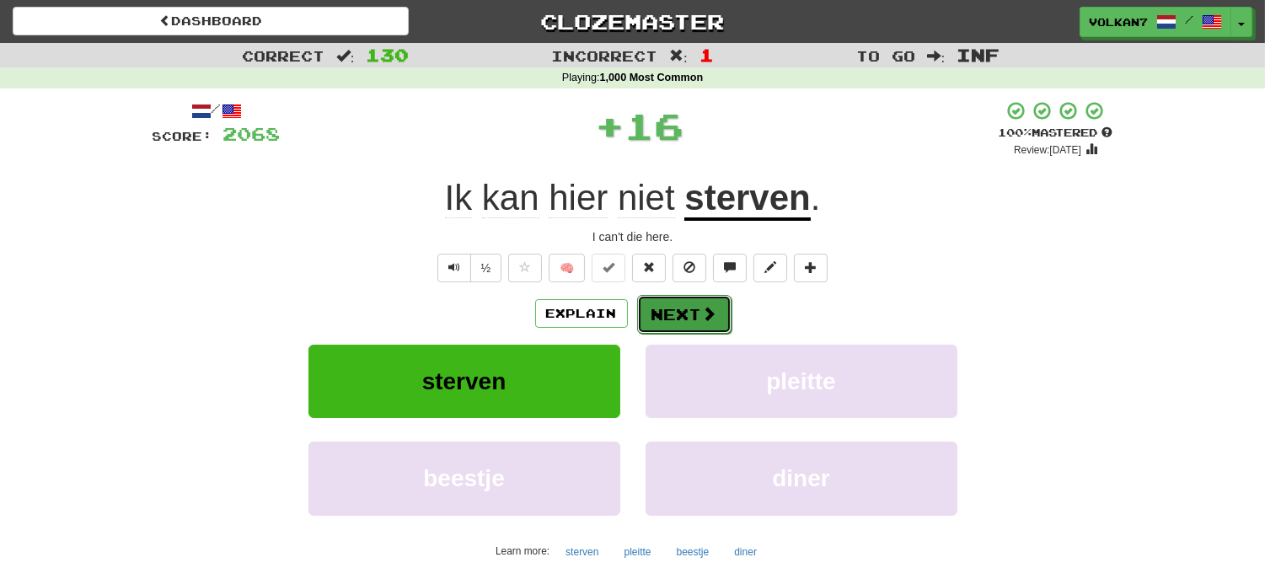
click at [661, 324] on button "Next" at bounding box center [684, 314] width 94 height 39
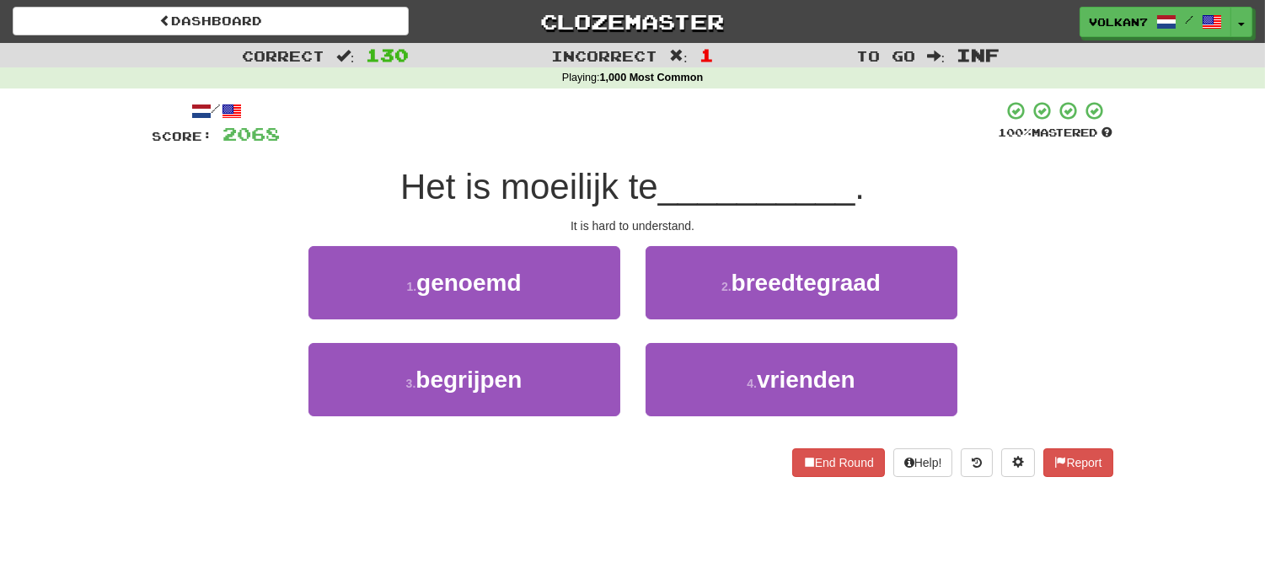
click at [659, 156] on div "/ Score: 2068 100 % Mastered Het is moeilijk te __________ . It is hard to unde…" at bounding box center [632, 288] width 960 height 377
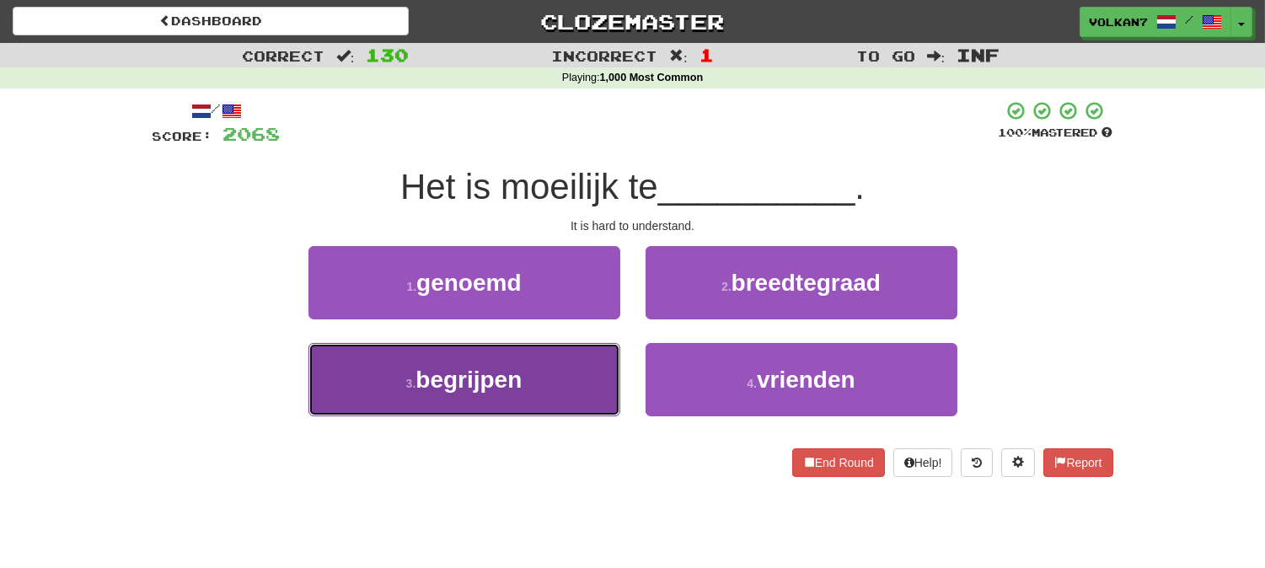
click at [506, 394] on button "3 . begrijpen" at bounding box center [464, 379] width 312 height 73
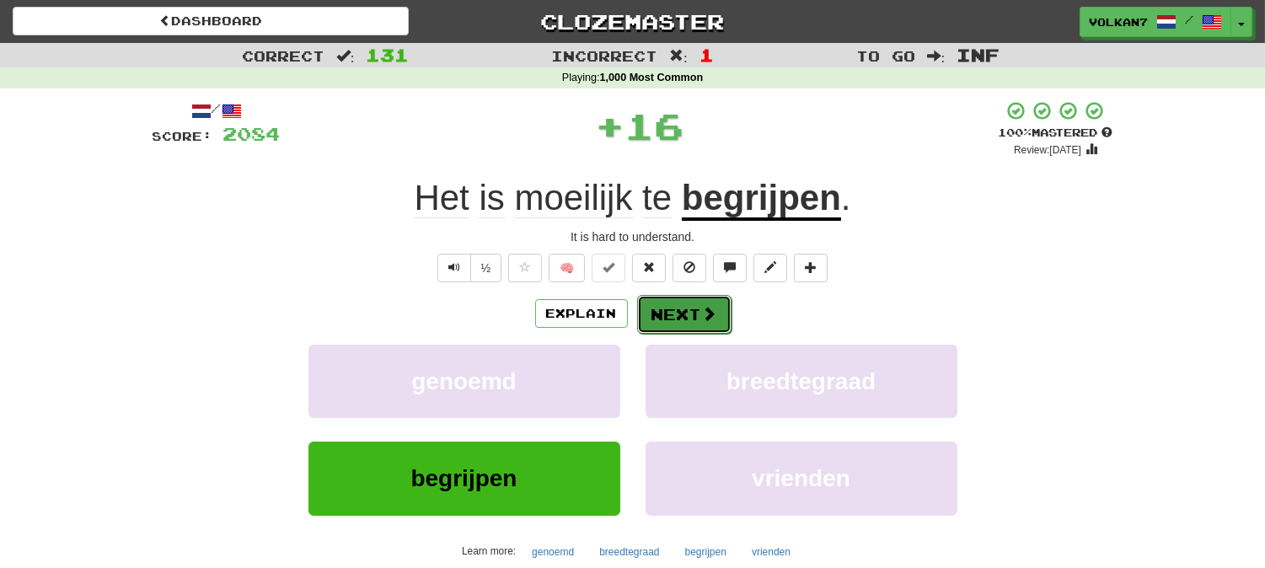
click at [692, 308] on button "Next" at bounding box center [684, 314] width 94 height 39
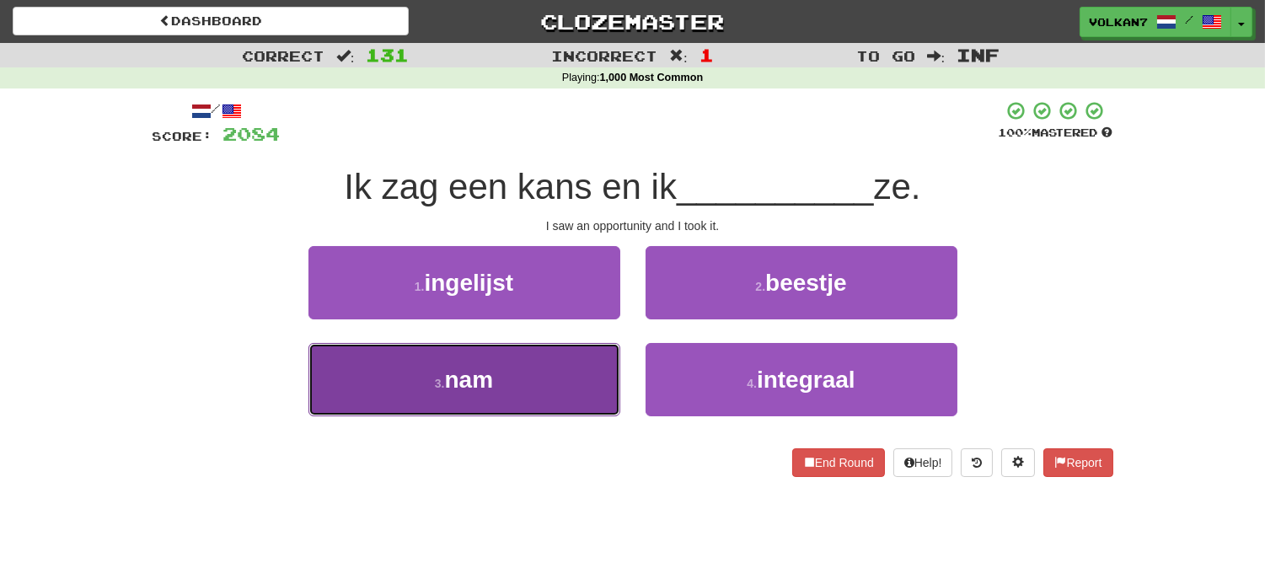
click at [561, 409] on button "3 . nam" at bounding box center [464, 379] width 312 height 73
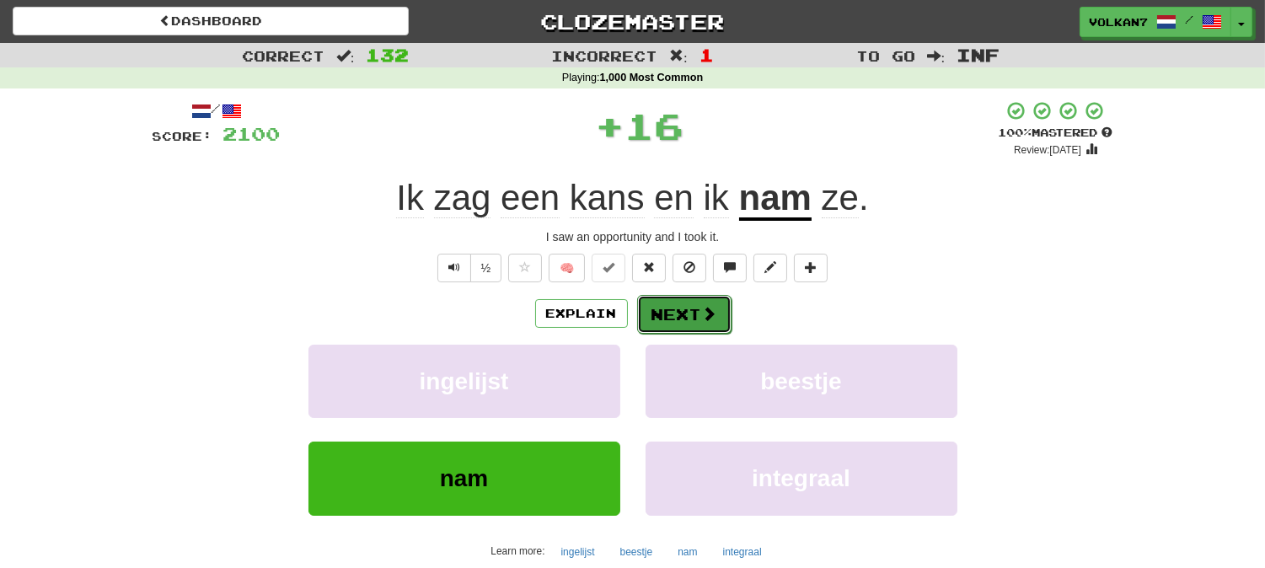
click at [688, 318] on button "Next" at bounding box center [684, 314] width 94 height 39
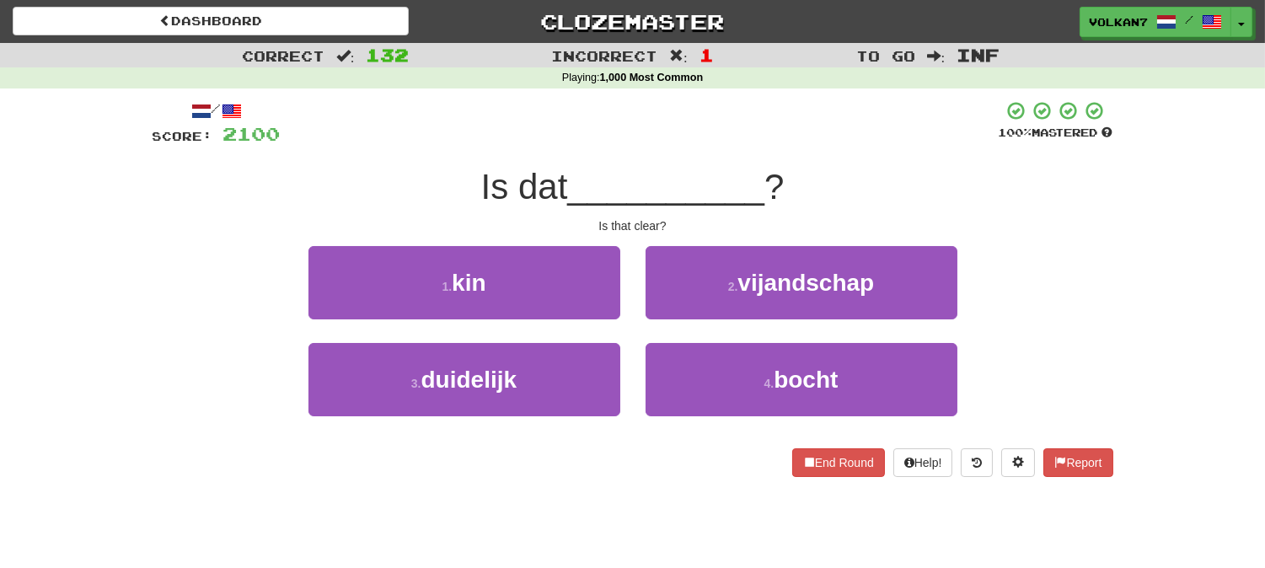
click at [684, 124] on div at bounding box center [640, 123] width 718 height 46
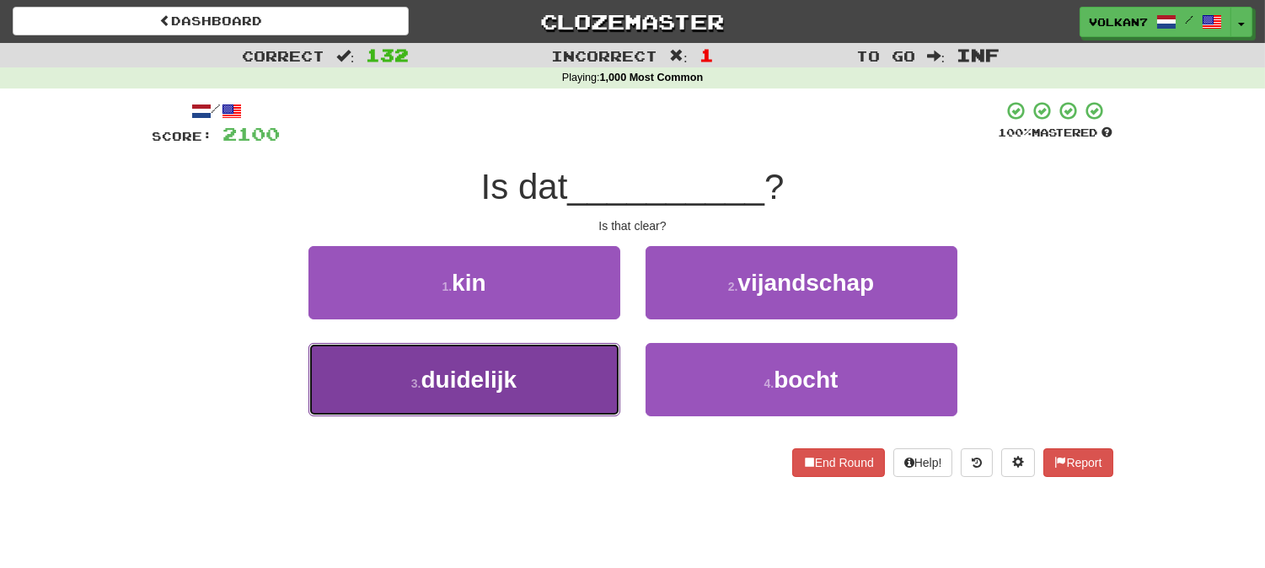
click at [571, 376] on button "3 . duidelijk" at bounding box center [464, 379] width 312 height 73
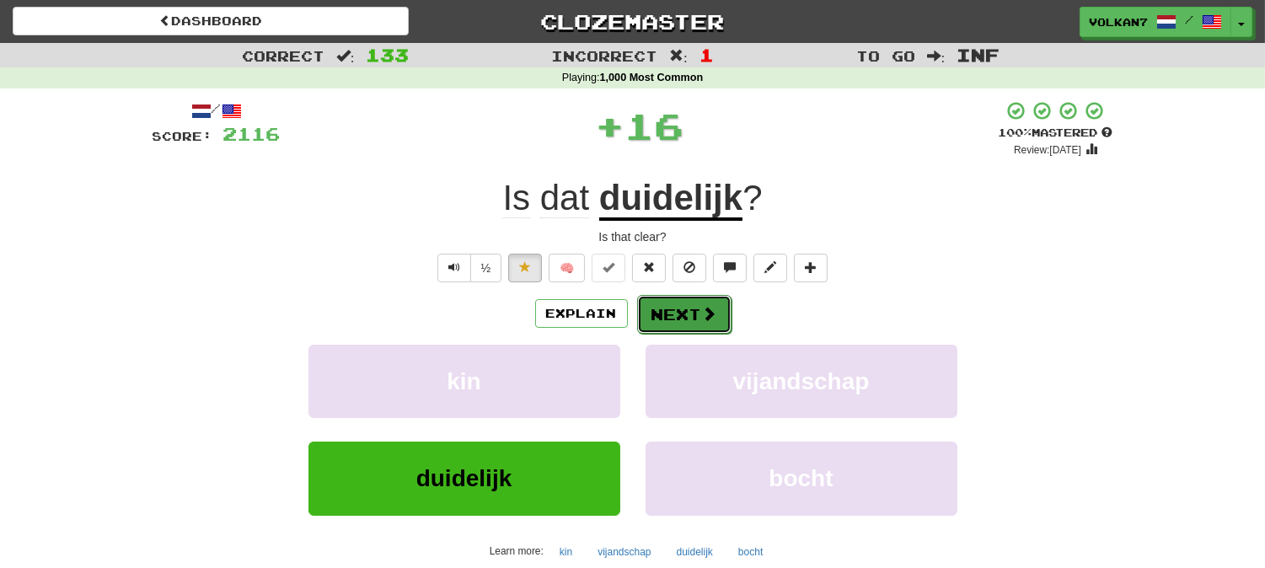
click at [668, 309] on button "Next" at bounding box center [684, 314] width 94 height 39
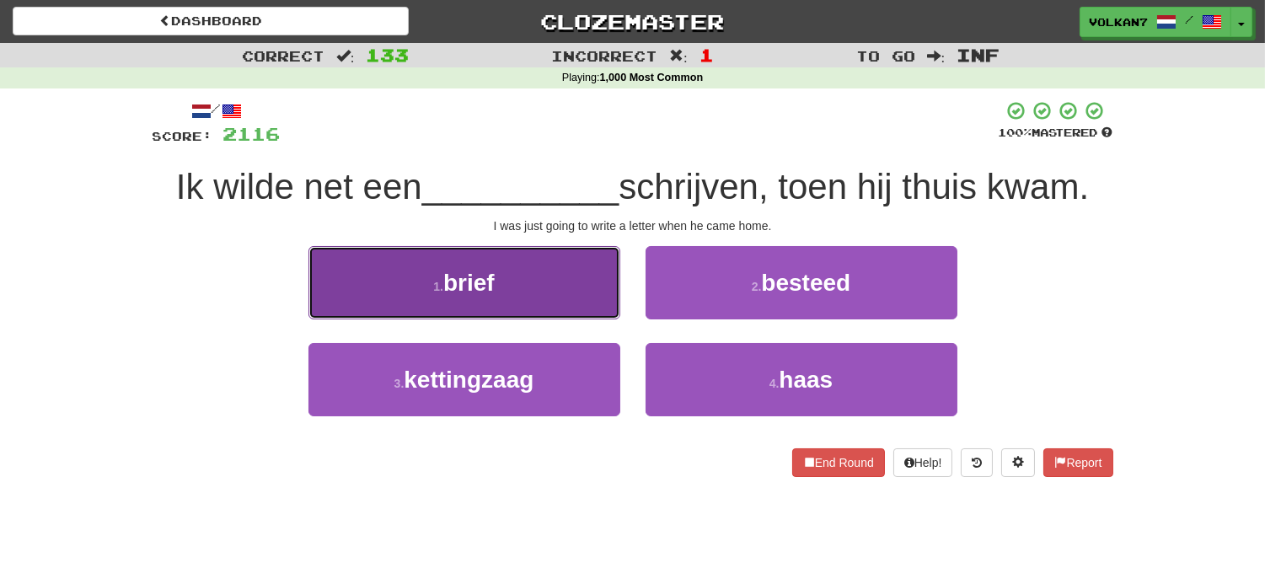
click at [590, 299] on button "1 . brief" at bounding box center [464, 282] width 312 height 73
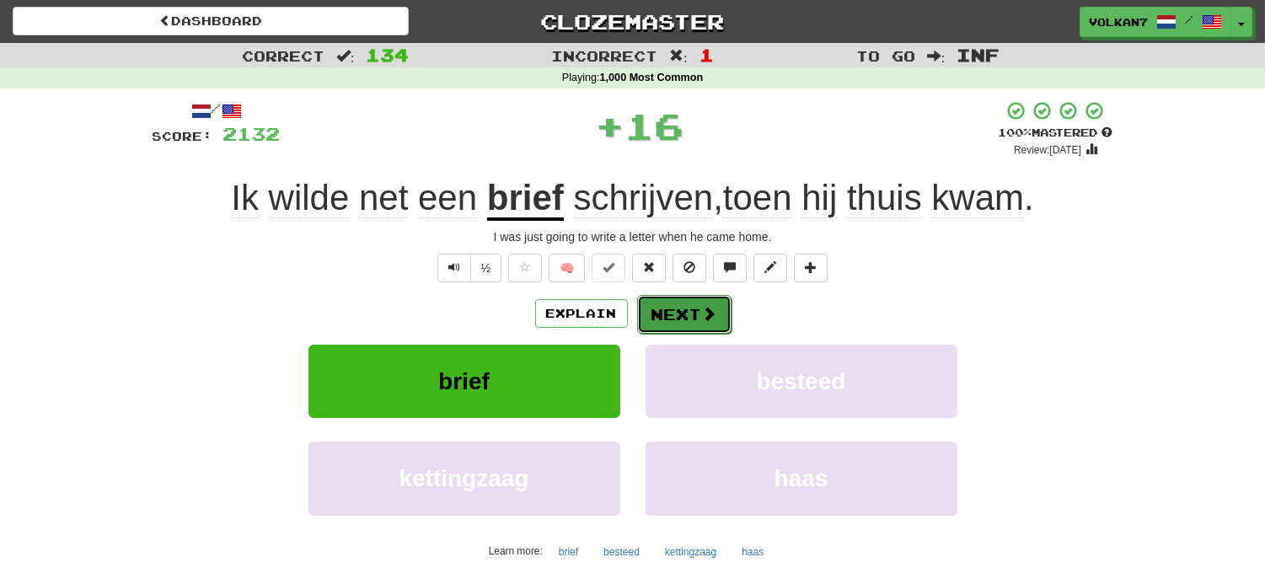
click at [677, 301] on button "Next" at bounding box center [684, 314] width 94 height 39
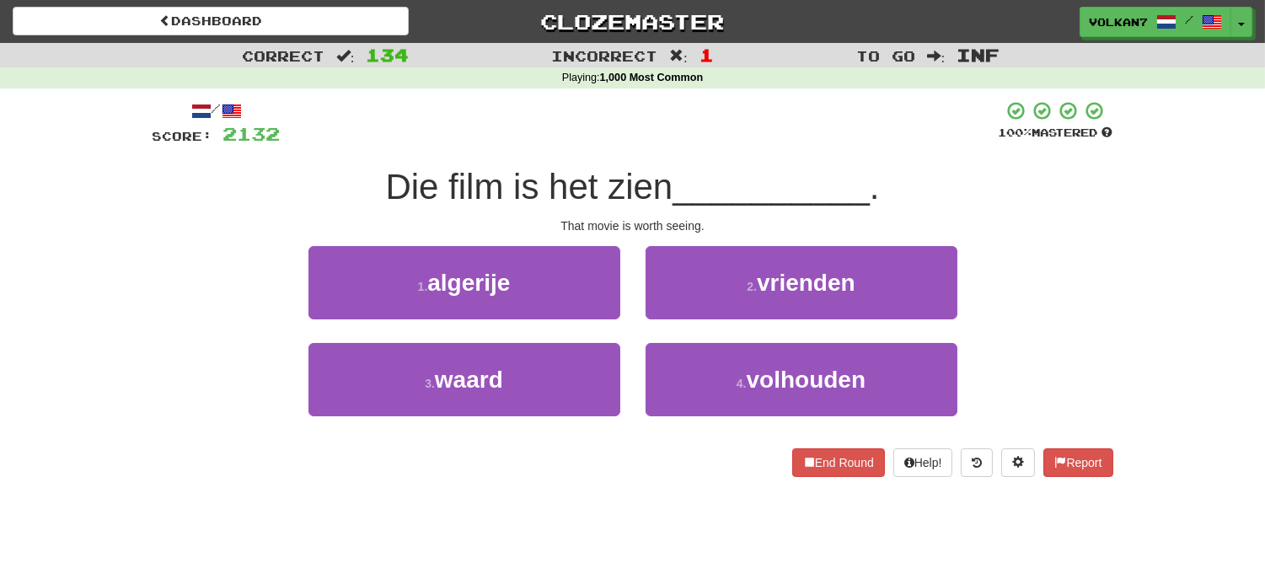
click at [717, 162] on div "/ Score: 2132 100 % Mastered Die film is het zien __________ . That movie is wo…" at bounding box center [632, 288] width 960 height 377
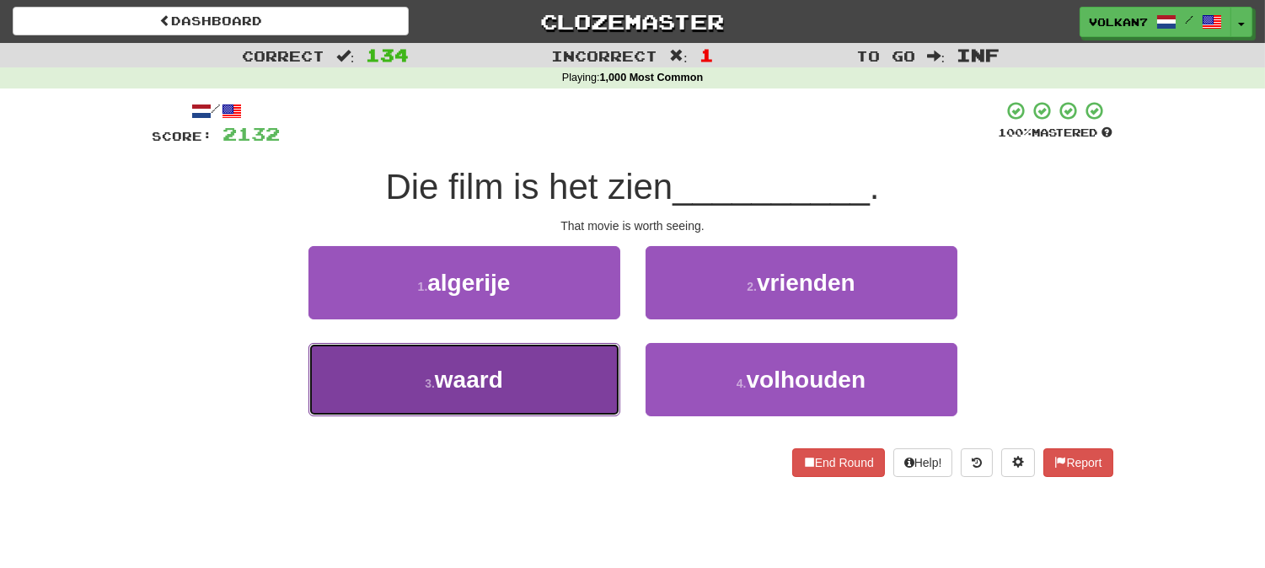
click at [536, 356] on button "3 . waard" at bounding box center [464, 379] width 312 height 73
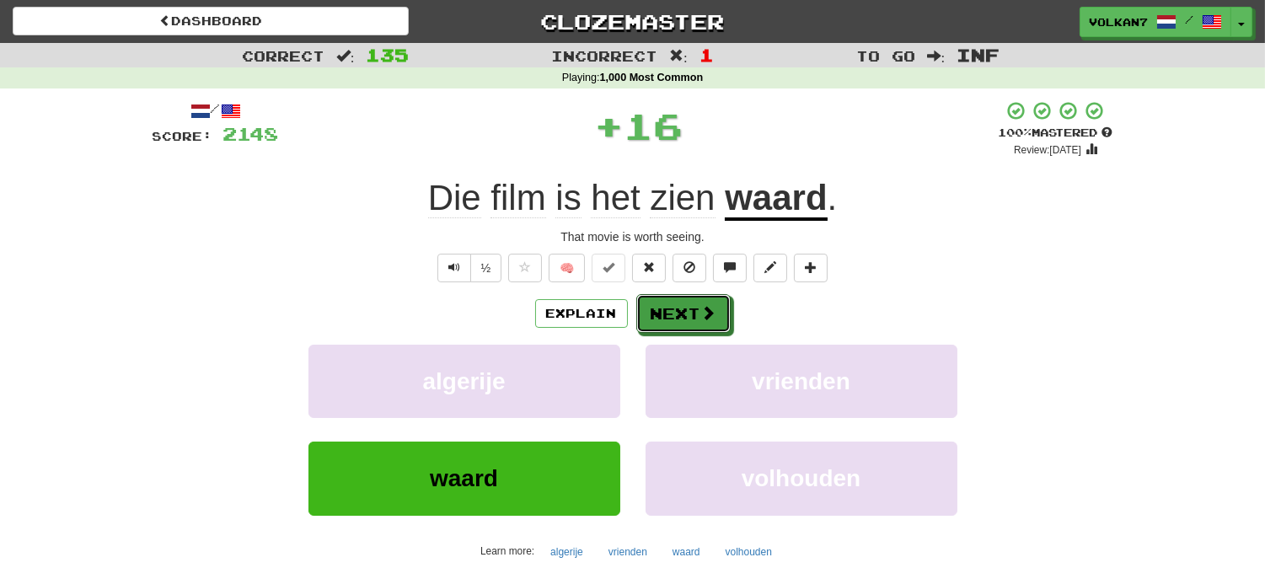
click at [650, 322] on button "Next" at bounding box center [683, 313] width 94 height 39
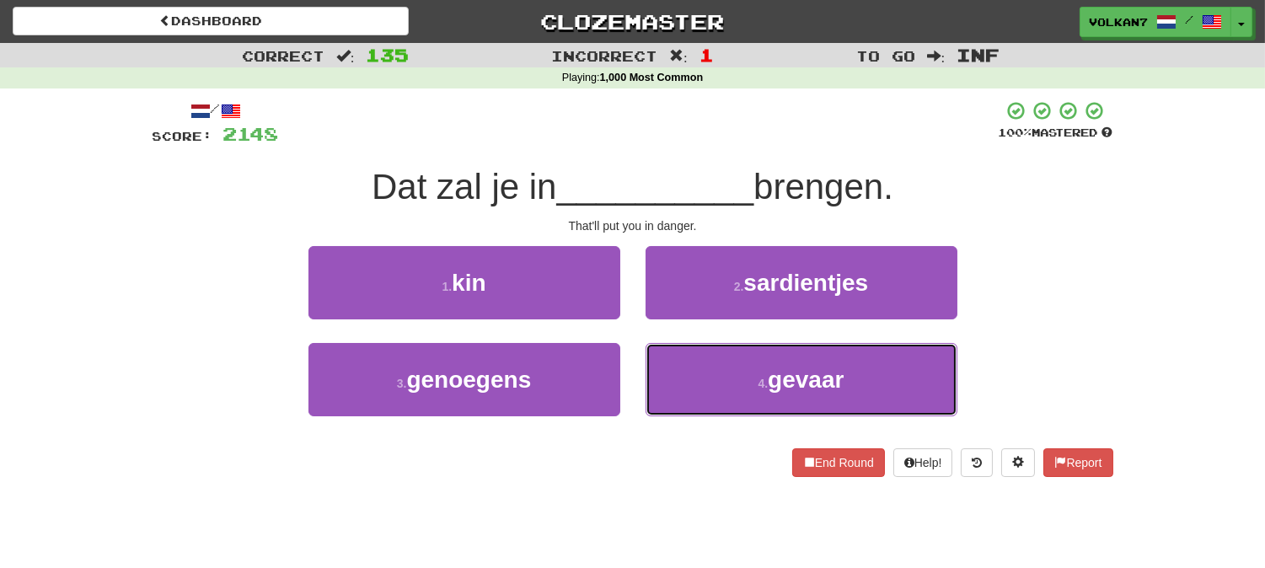
drag, startPoint x: 746, startPoint y: 374, endPoint x: 697, endPoint y: 333, distance: 64.0
click at [746, 375] on button "4 . gevaar" at bounding box center [801, 379] width 312 height 73
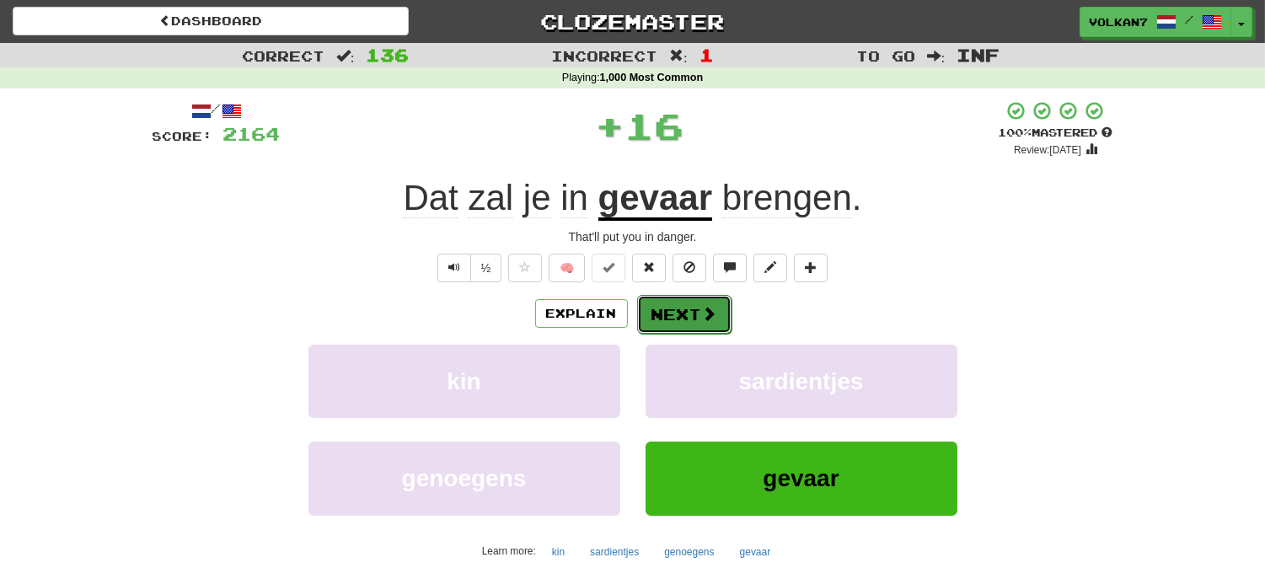
click at [685, 321] on button "Next" at bounding box center [684, 314] width 94 height 39
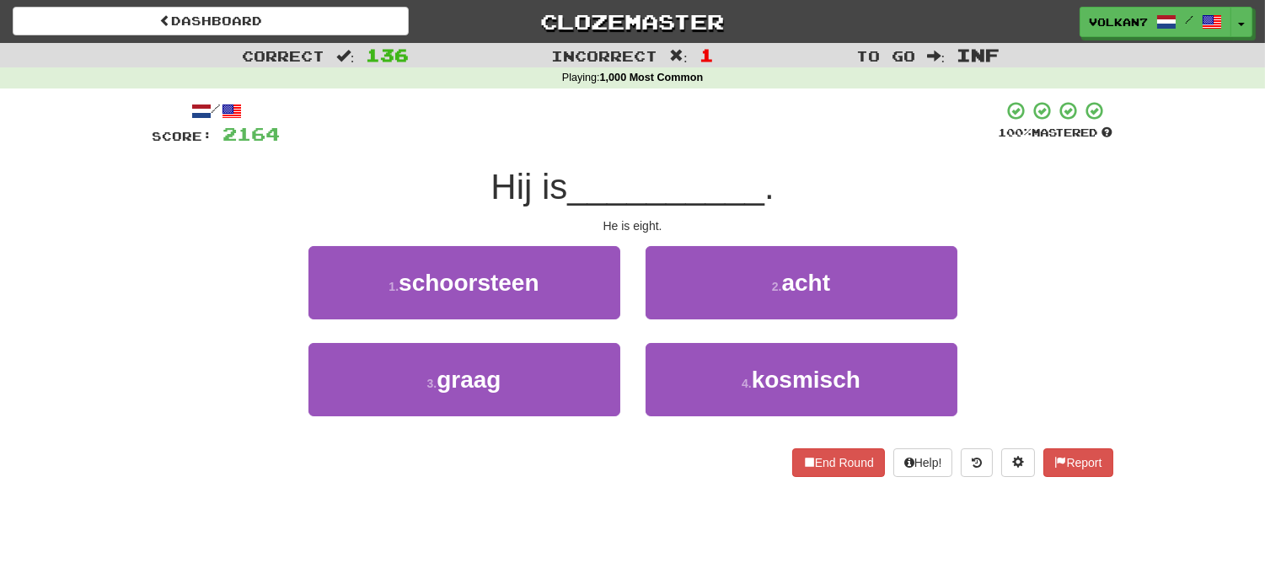
click at [712, 136] on div at bounding box center [640, 123] width 718 height 46
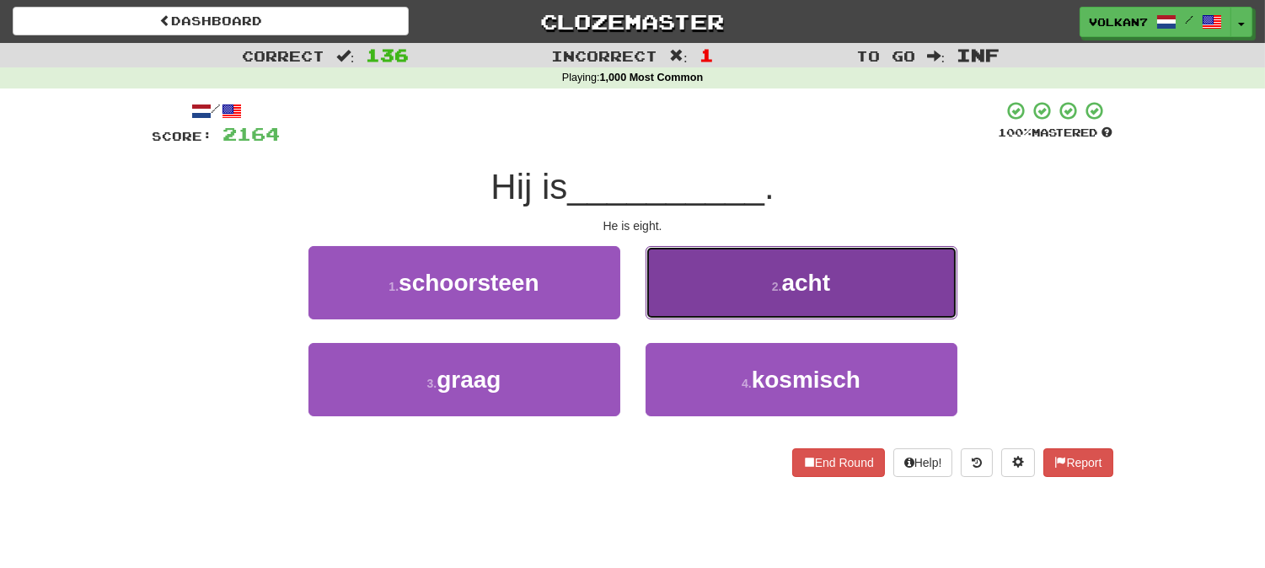
click at [756, 270] on button "2 . acht" at bounding box center [801, 282] width 312 height 73
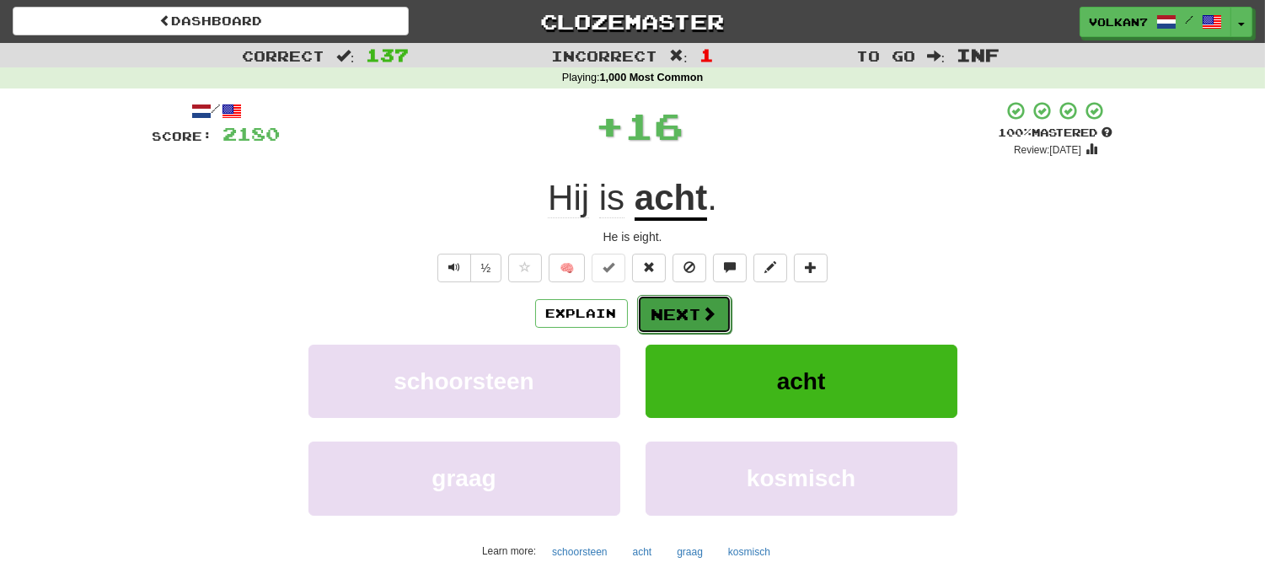
click at [684, 310] on button "Next" at bounding box center [684, 314] width 94 height 39
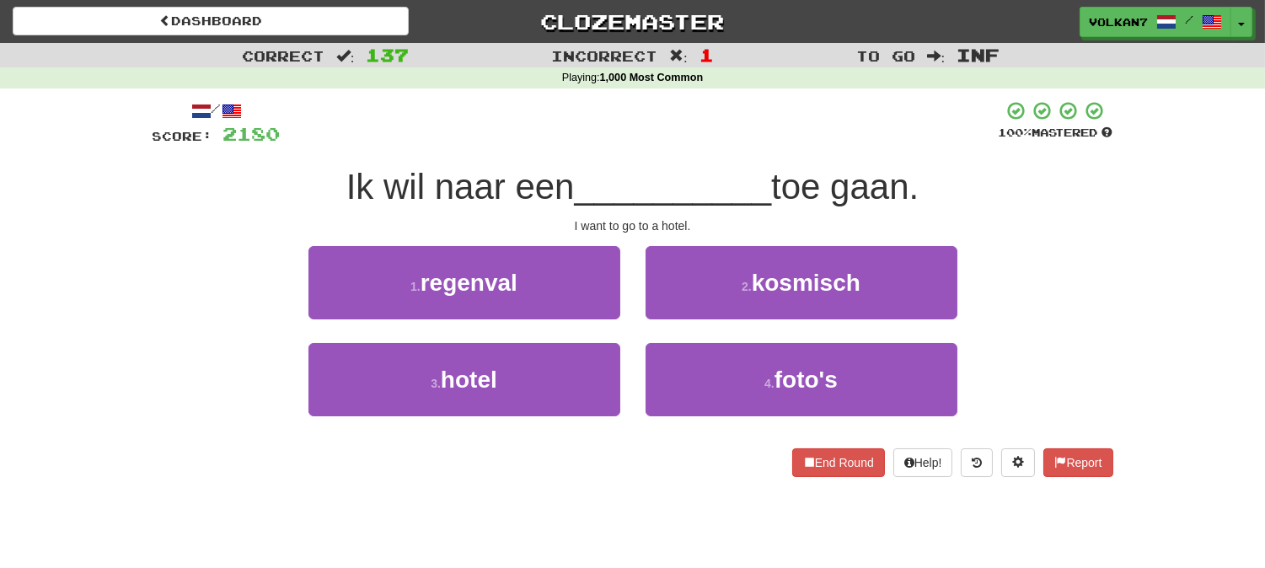
click at [729, 158] on div "/ Score: 2180 100 % Mastered Ik wil naar een __________ toe gaan. I want to go …" at bounding box center [632, 288] width 960 height 377
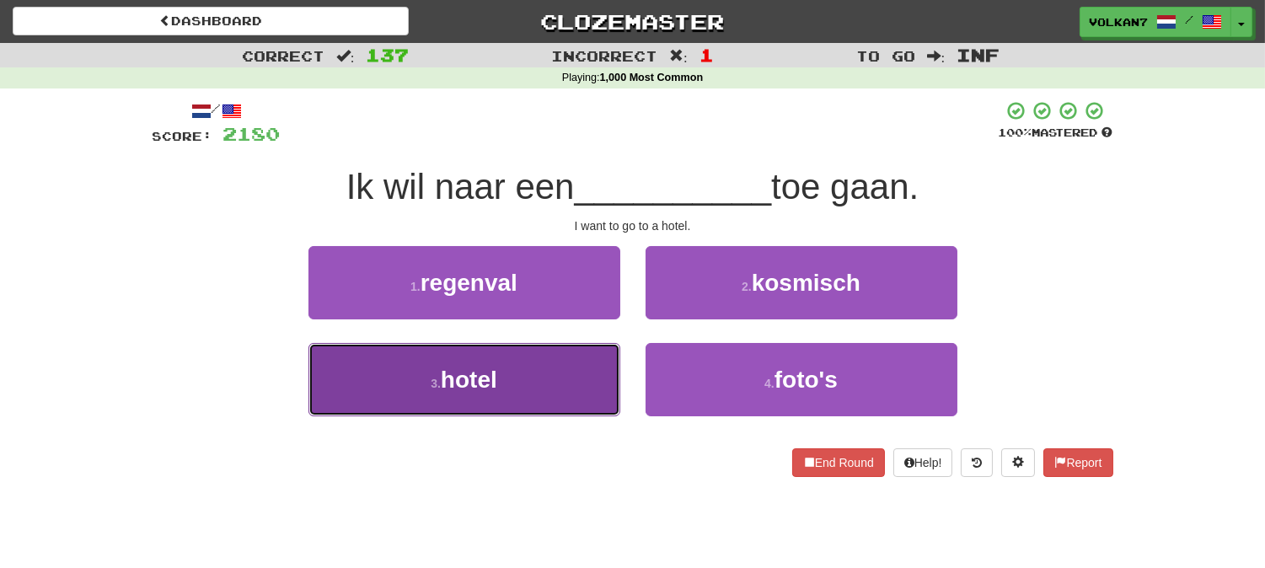
click at [569, 379] on button "3 . hotel" at bounding box center [464, 379] width 312 height 73
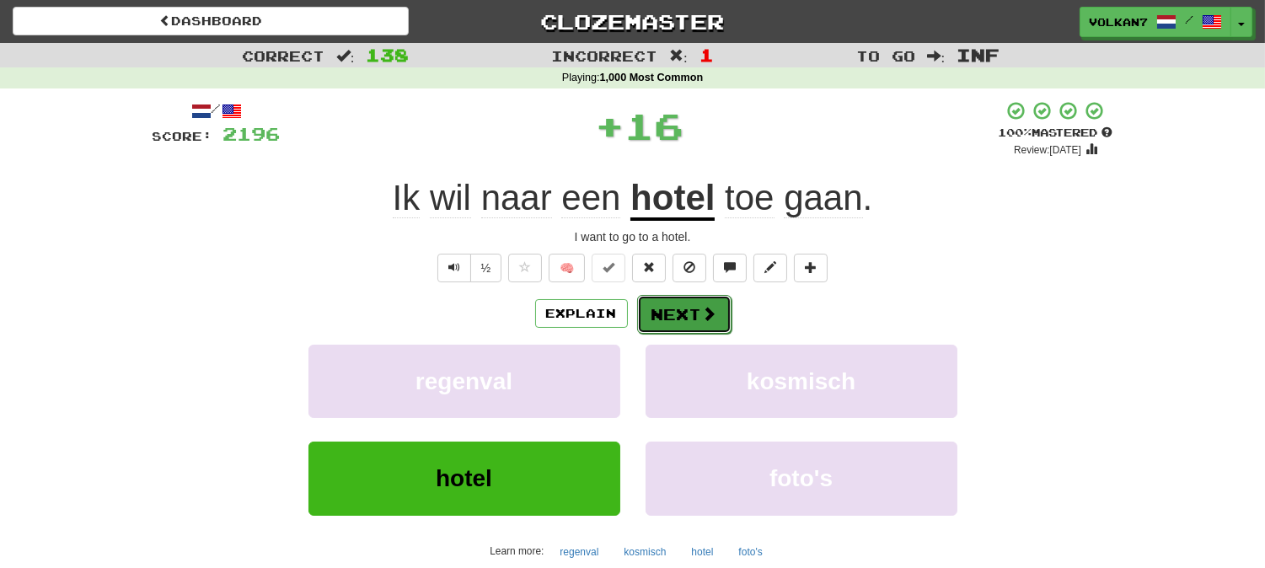
click at [658, 316] on button "Next" at bounding box center [684, 314] width 94 height 39
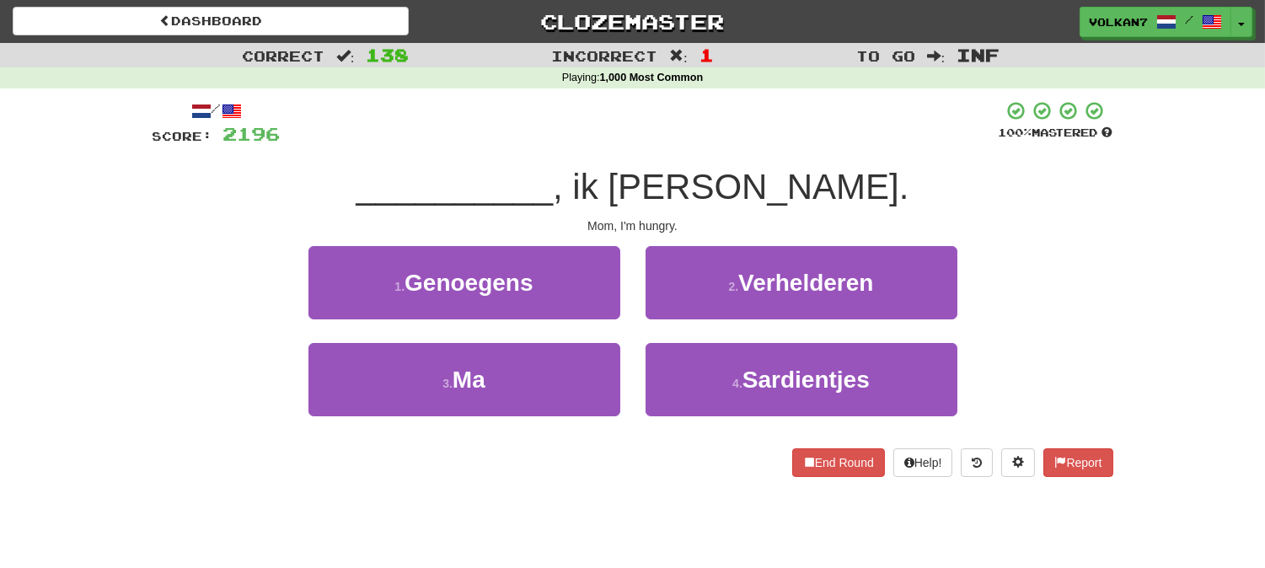
click at [717, 137] on div at bounding box center [640, 123] width 718 height 46
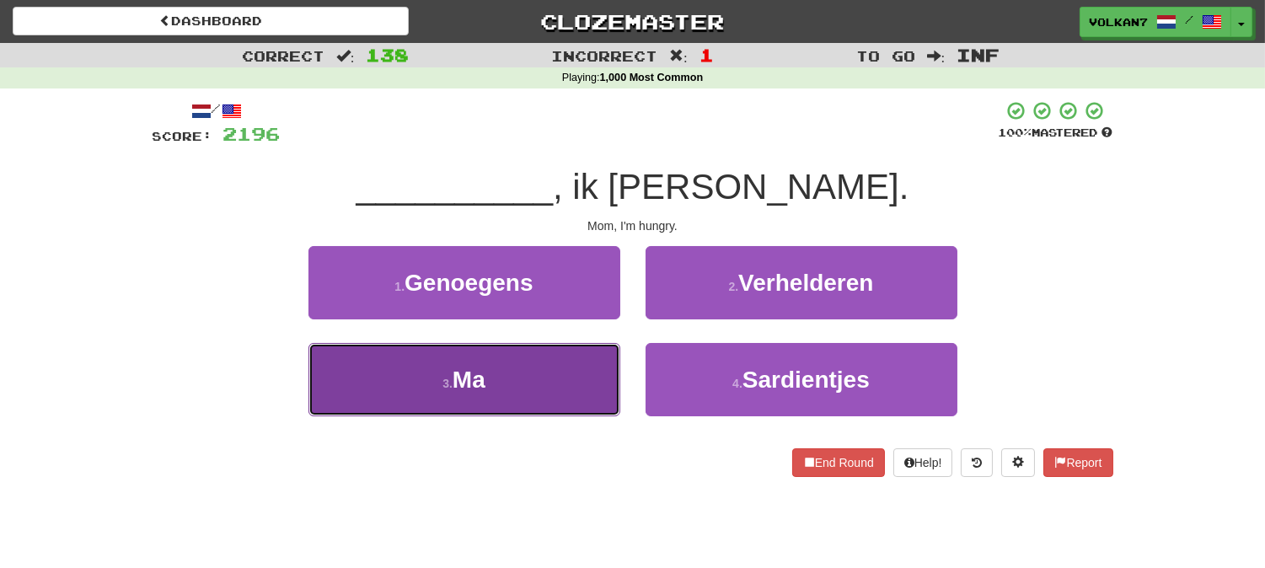
click at [595, 403] on button "3 . Ma" at bounding box center [464, 379] width 312 height 73
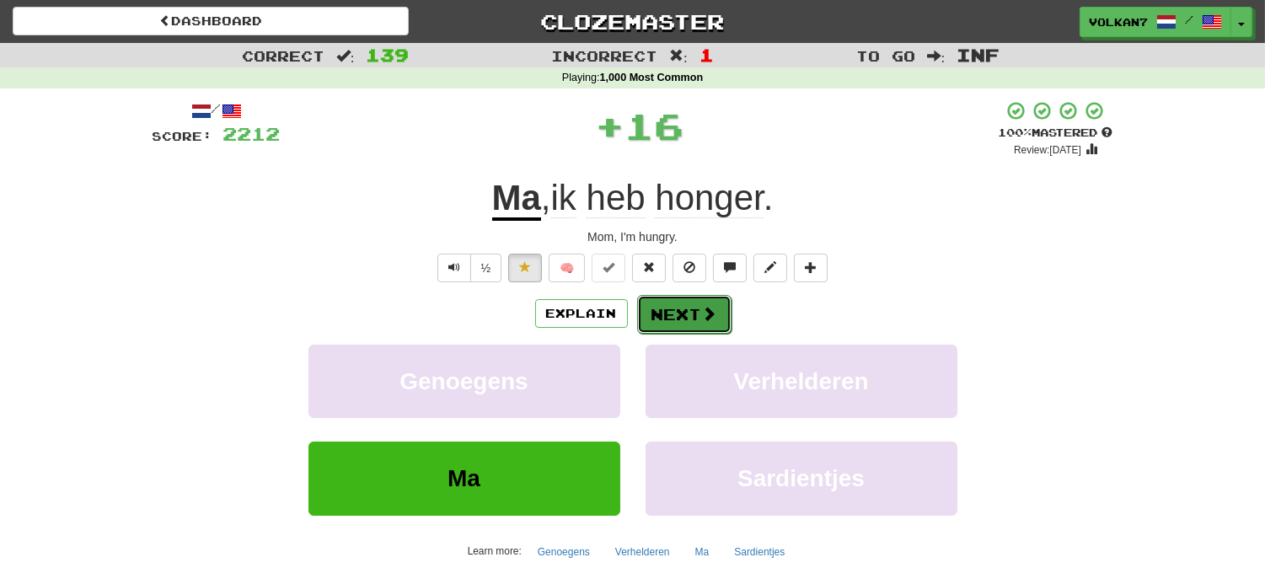
click at [691, 309] on button "Next" at bounding box center [684, 314] width 94 height 39
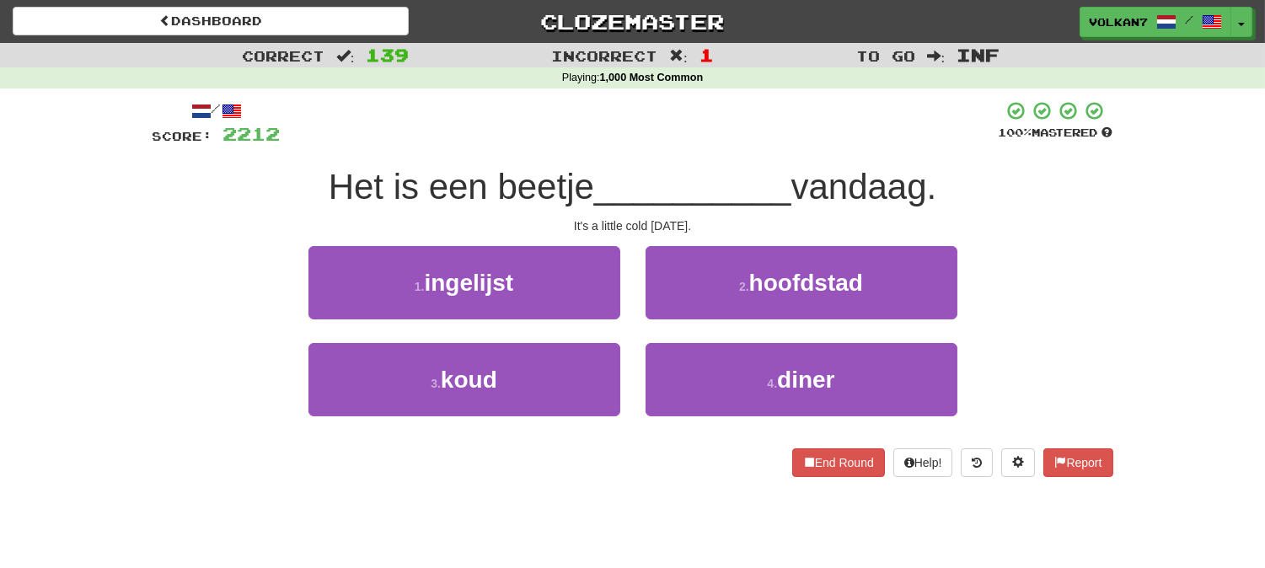
click at [697, 174] on span "__________" at bounding box center [692, 187] width 197 height 40
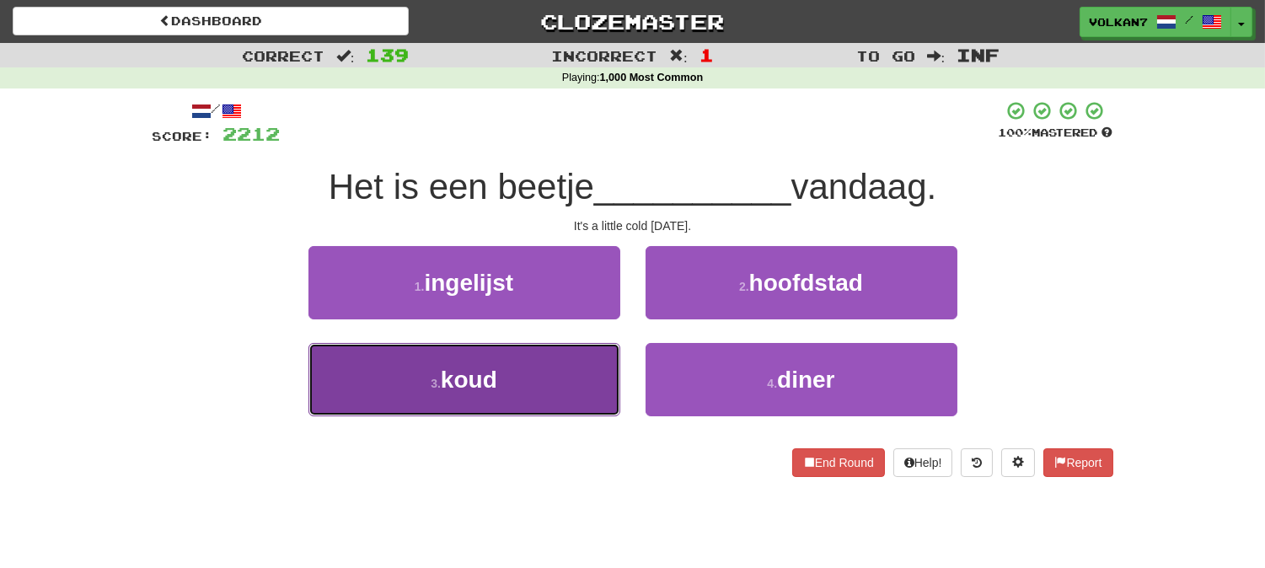
click at [569, 396] on button "3 . koud" at bounding box center [464, 379] width 312 height 73
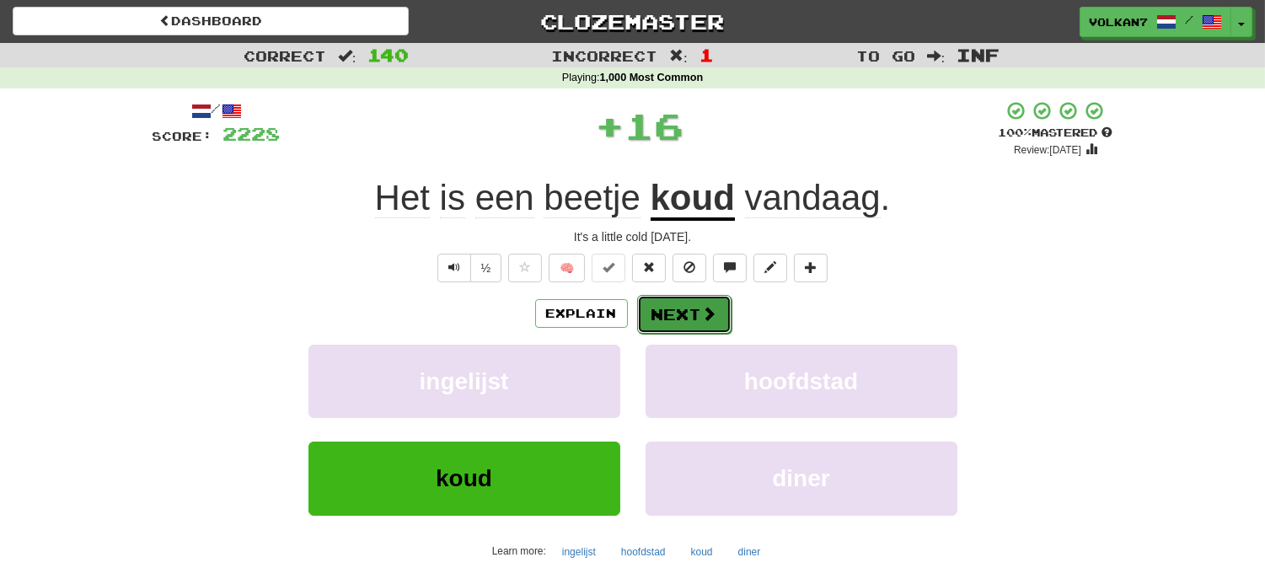
click at [699, 296] on button "Next" at bounding box center [684, 314] width 94 height 39
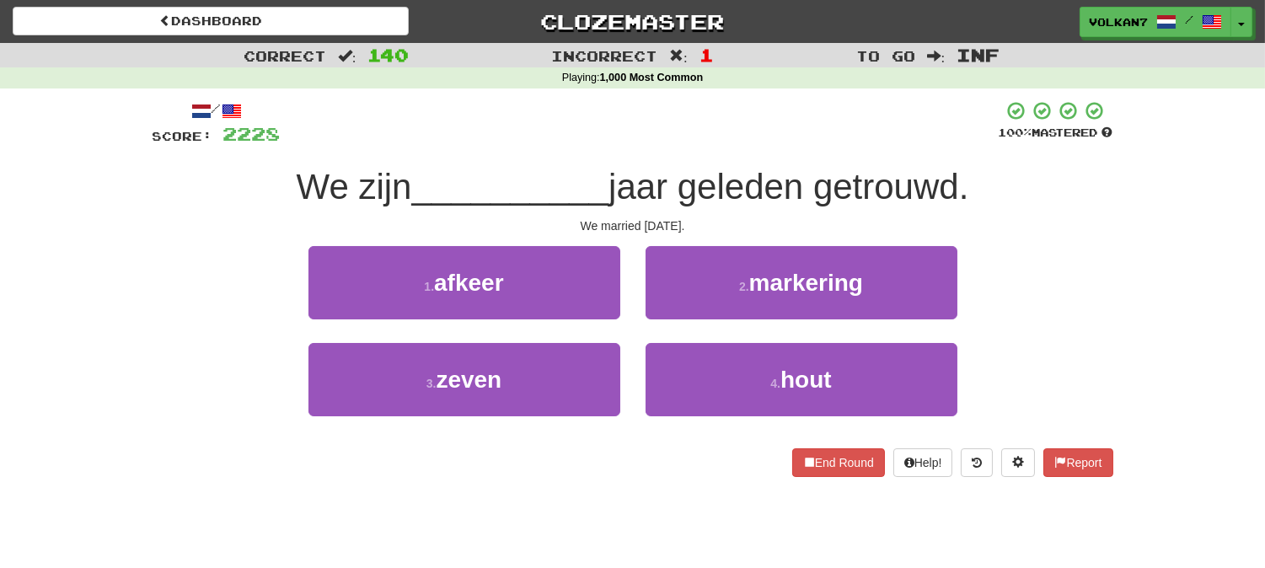
click at [701, 136] on div at bounding box center [640, 123] width 718 height 46
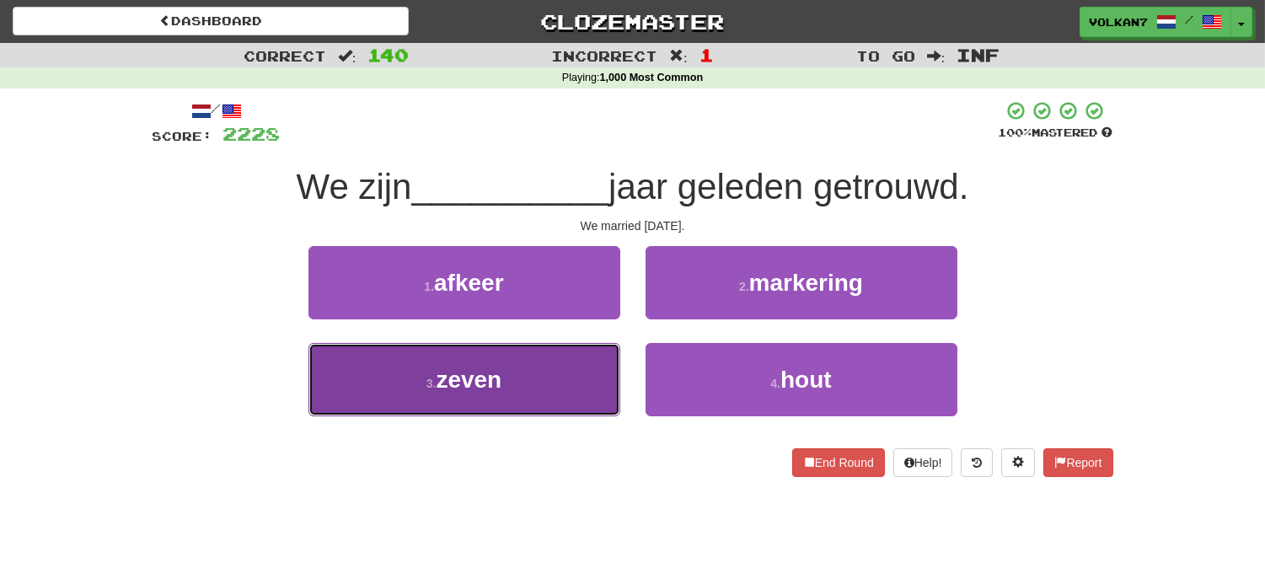
click at [531, 406] on button "3 . zeven" at bounding box center [464, 379] width 312 height 73
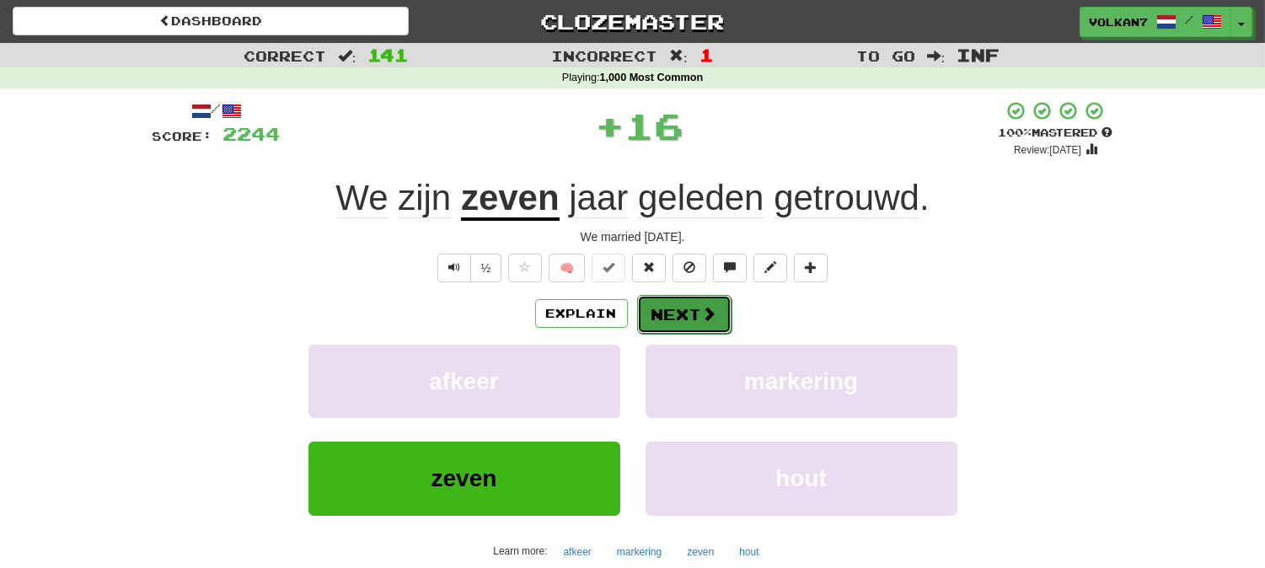
click at [675, 317] on button "Next" at bounding box center [684, 314] width 94 height 39
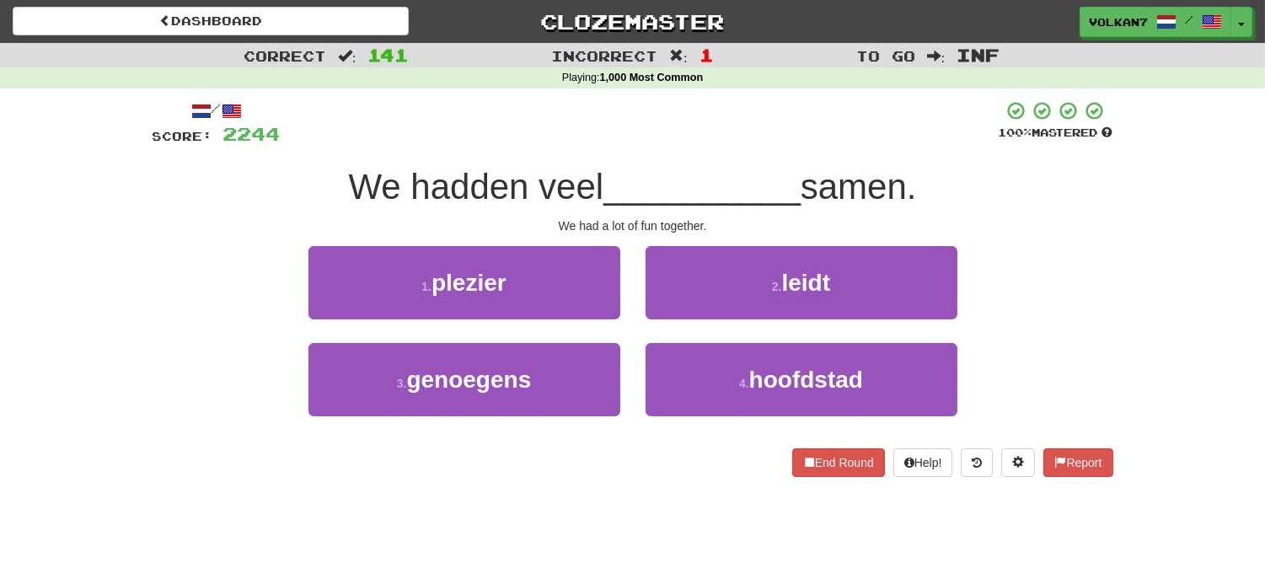
click at [696, 161] on div "/ Score: 2244 100 % Mastered We hadden veel __________ samen. We had a lot of f…" at bounding box center [632, 288] width 960 height 377
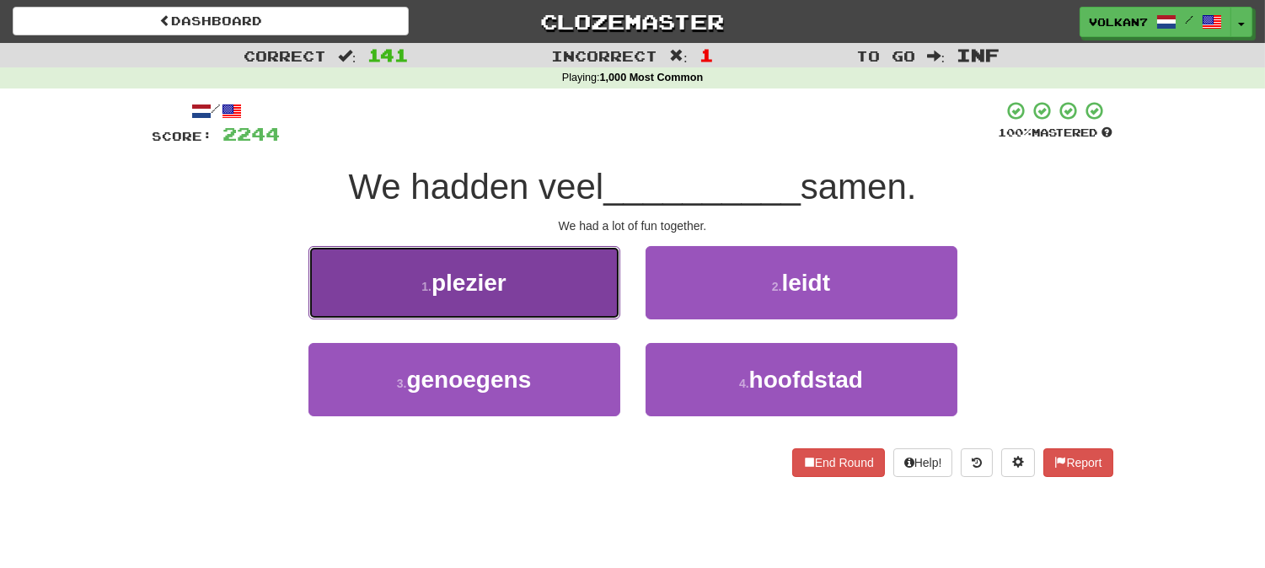
click at [559, 286] on button "1 . plezier" at bounding box center [464, 282] width 312 height 73
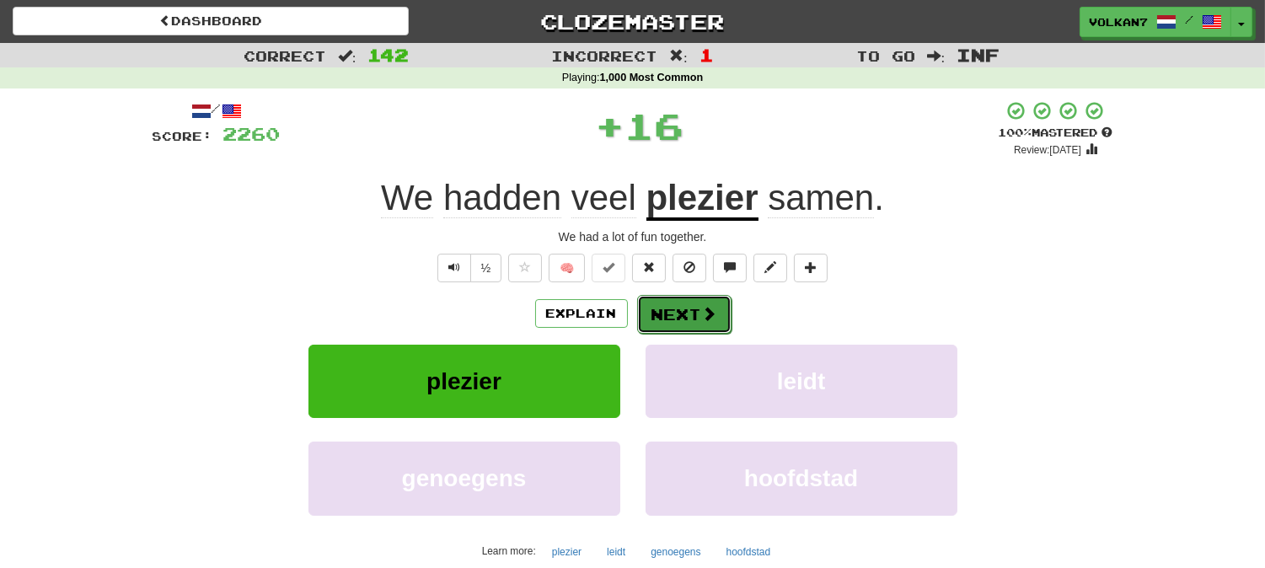
click at [684, 314] on button "Next" at bounding box center [684, 314] width 94 height 39
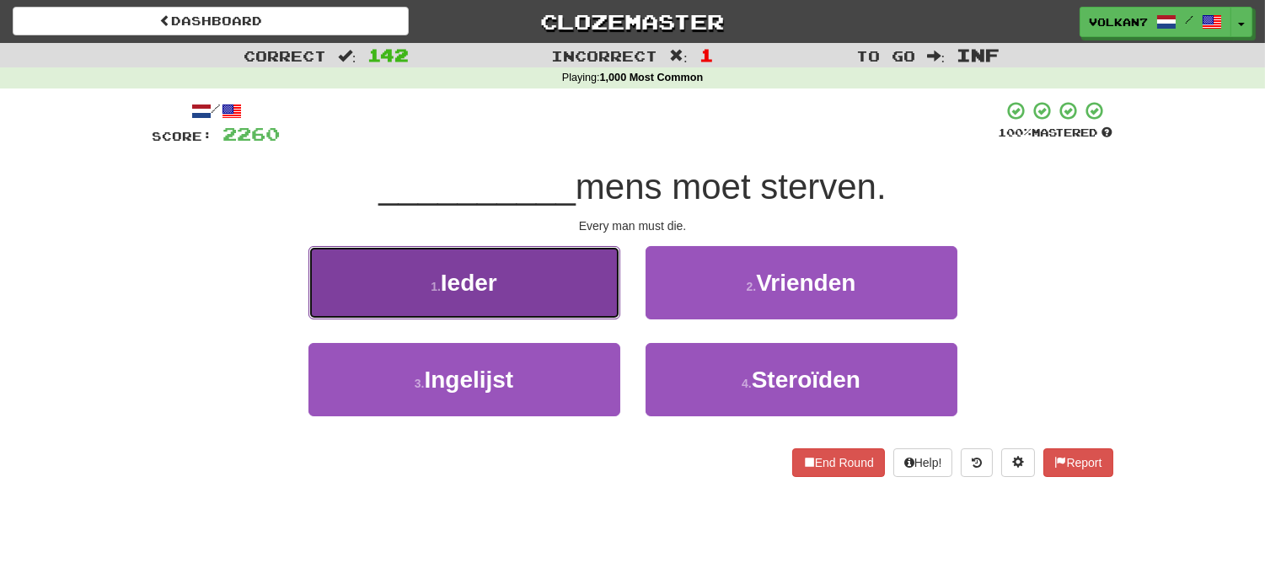
click at [549, 281] on button "1 . Ieder" at bounding box center [464, 282] width 312 height 73
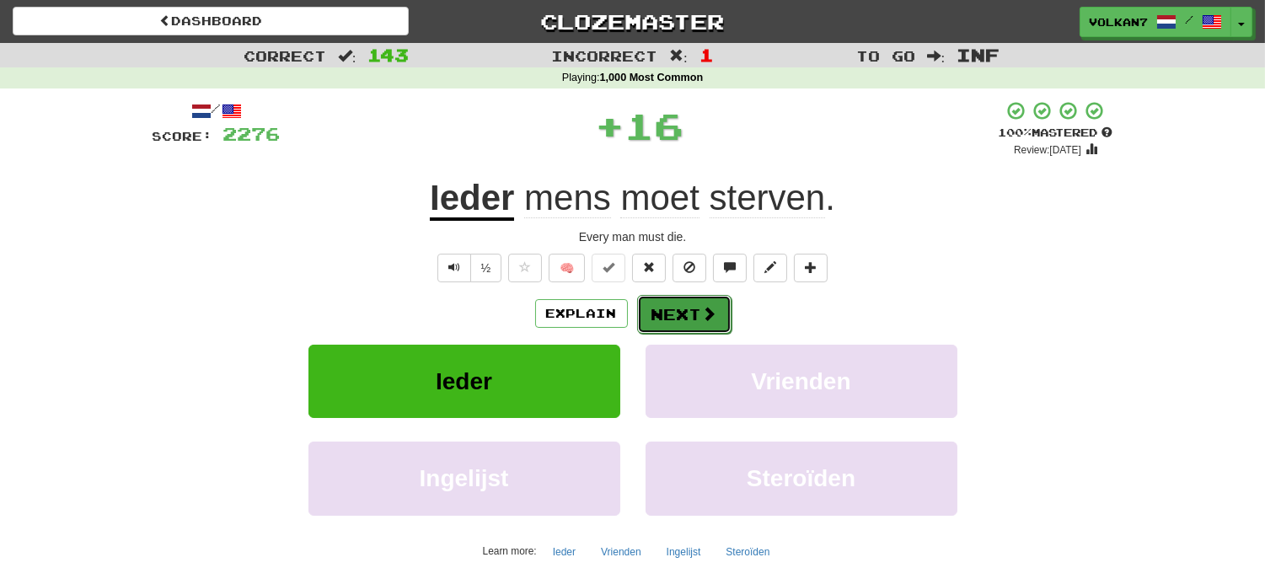
click at [689, 313] on button "Next" at bounding box center [684, 314] width 94 height 39
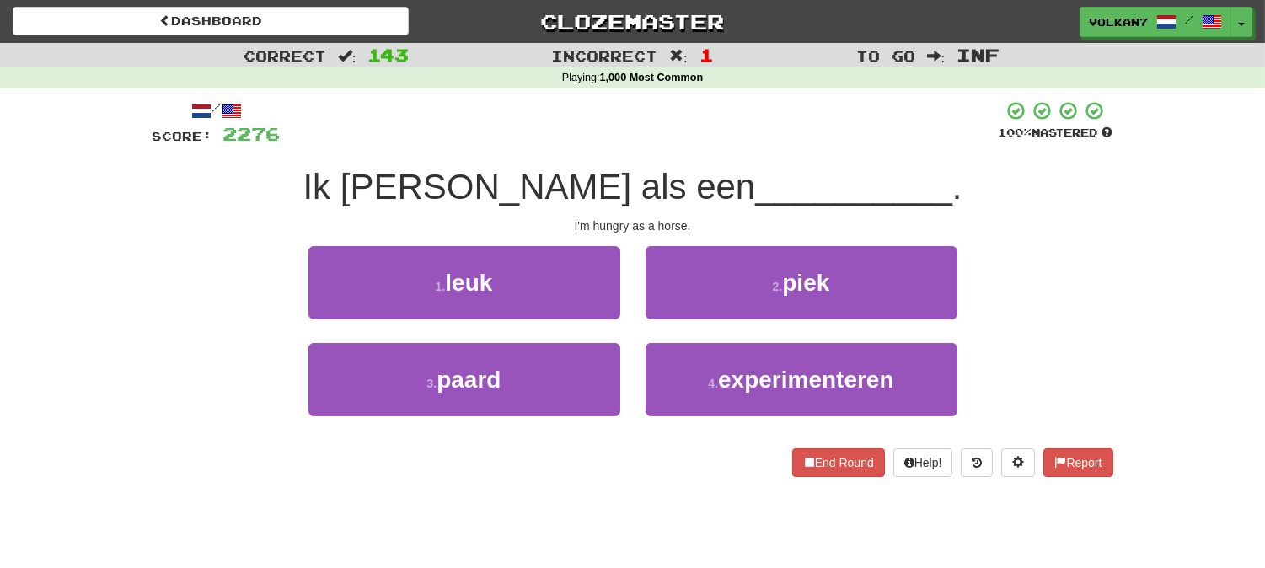
click at [714, 160] on div "/ Score: 2276 100 % Mastered Ik heb honger als een __________ . I'm hungry as a…" at bounding box center [632, 288] width 960 height 377
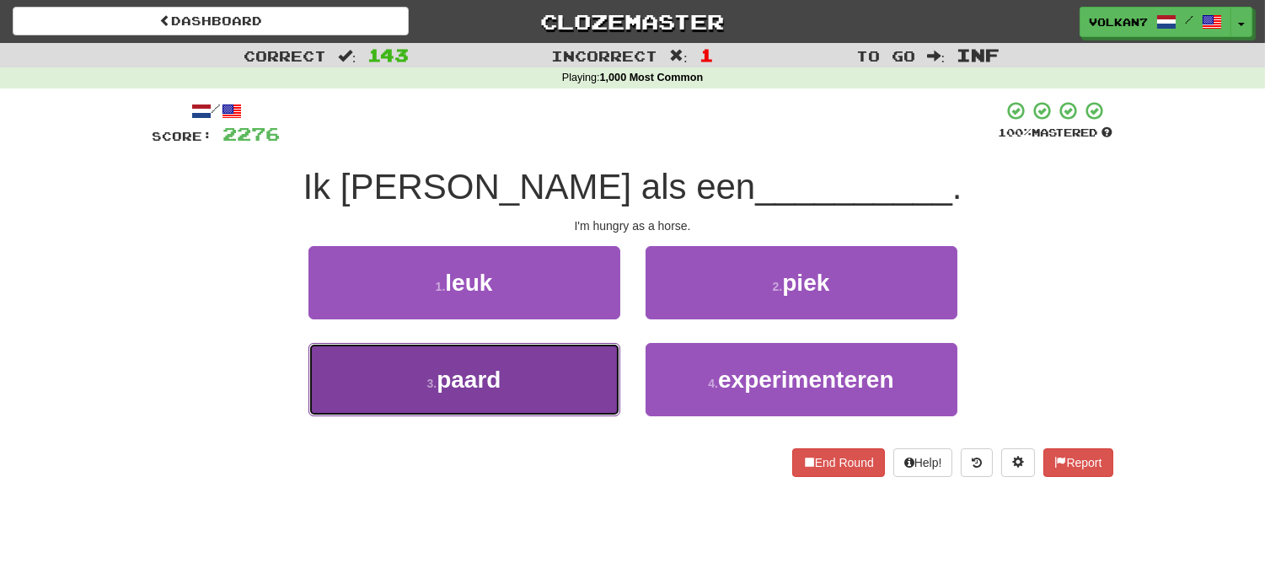
click at [535, 361] on button "3 . paard" at bounding box center [464, 379] width 312 height 73
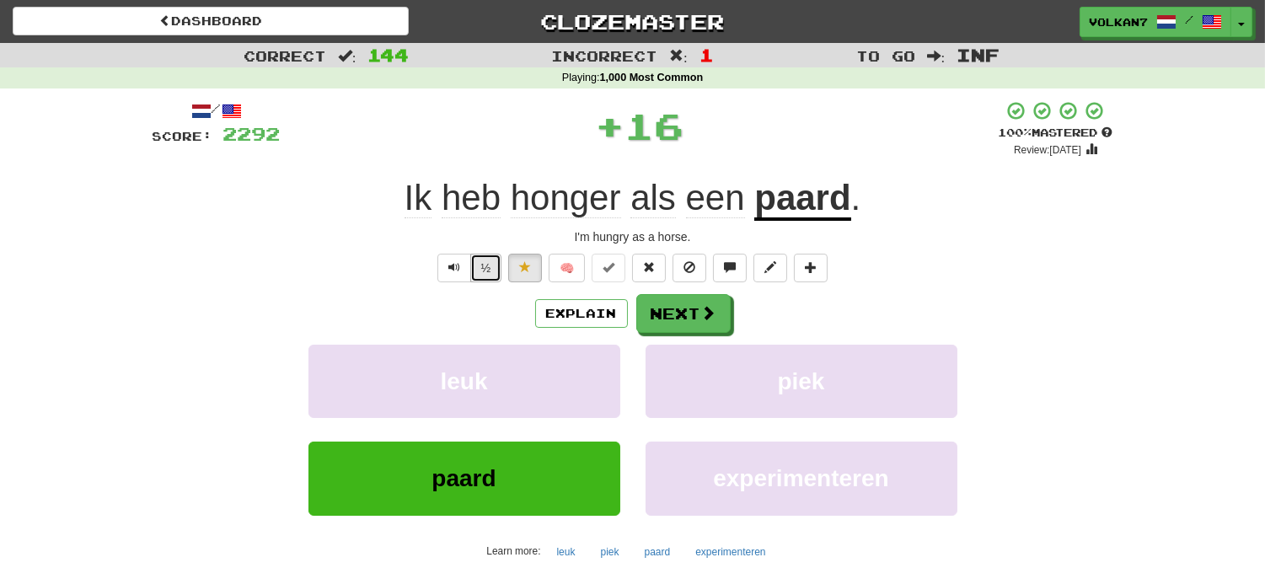
click at [470, 264] on button "½" at bounding box center [486, 268] width 32 height 29
click at [448, 264] on span "Text-to-speech controls" at bounding box center [454, 267] width 12 height 12
click at [694, 303] on button "Next" at bounding box center [684, 314] width 94 height 39
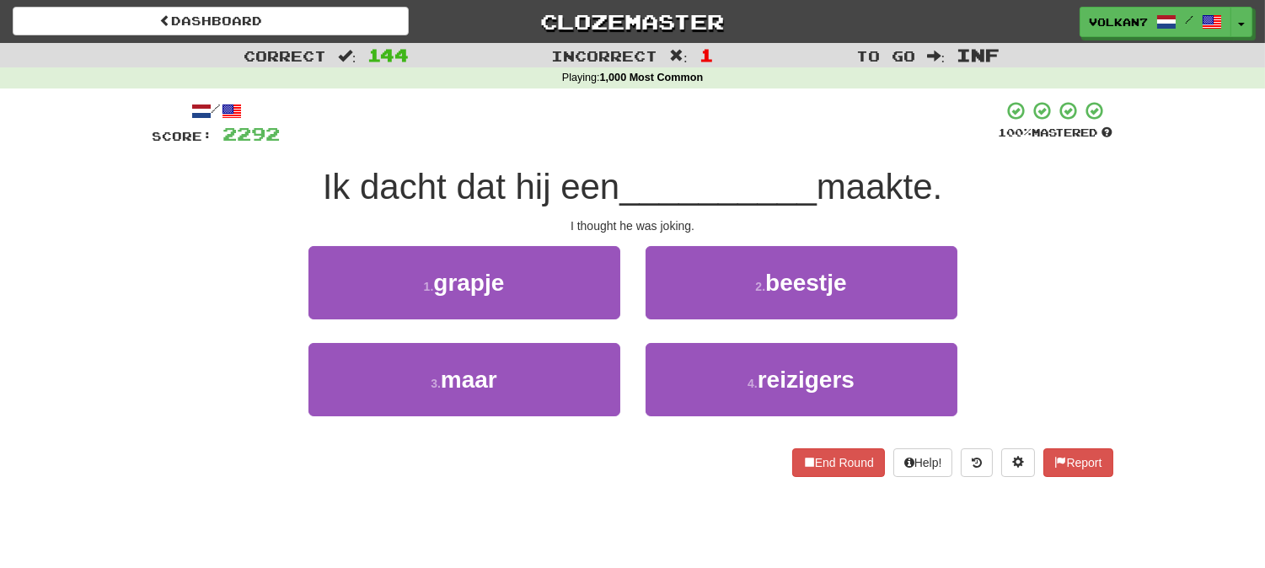
click at [747, 138] on div at bounding box center [640, 123] width 718 height 46
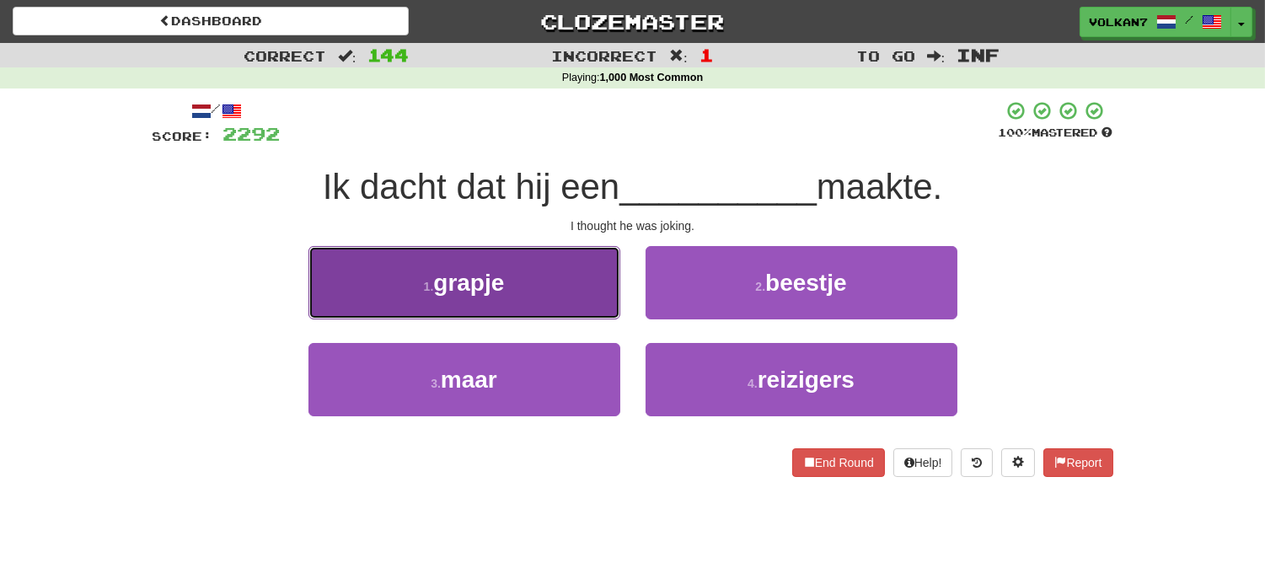
click at [543, 287] on button "1 . grapje" at bounding box center [464, 282] width 312 height 73
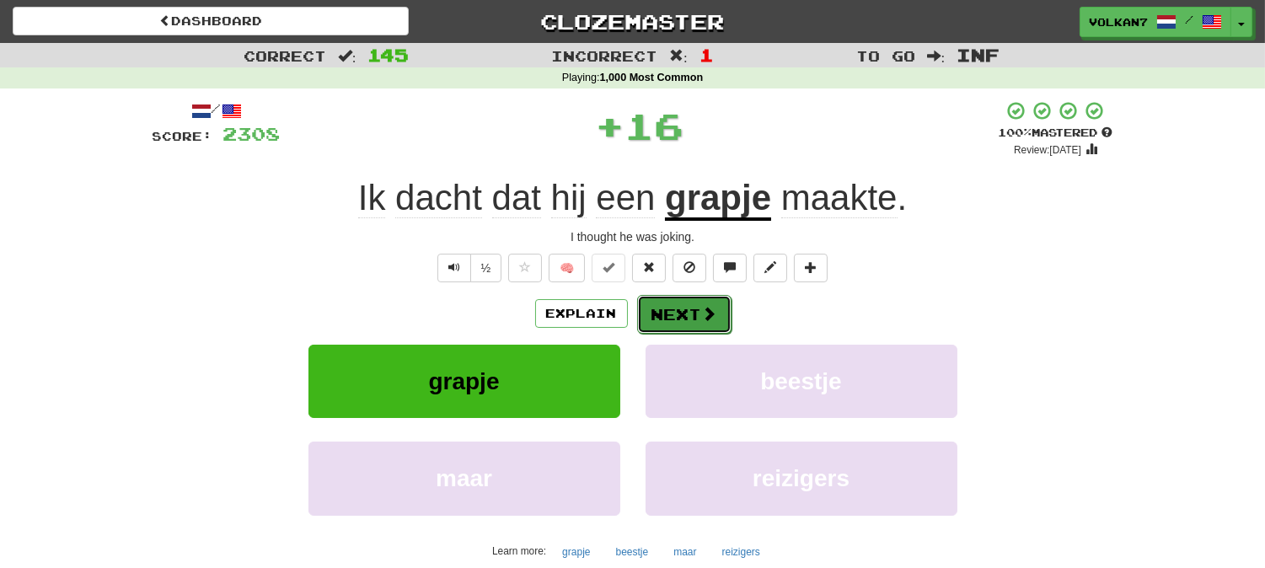
click at [697, 318] on button "Next" at bounding box center [684, 314] width 94 height 39
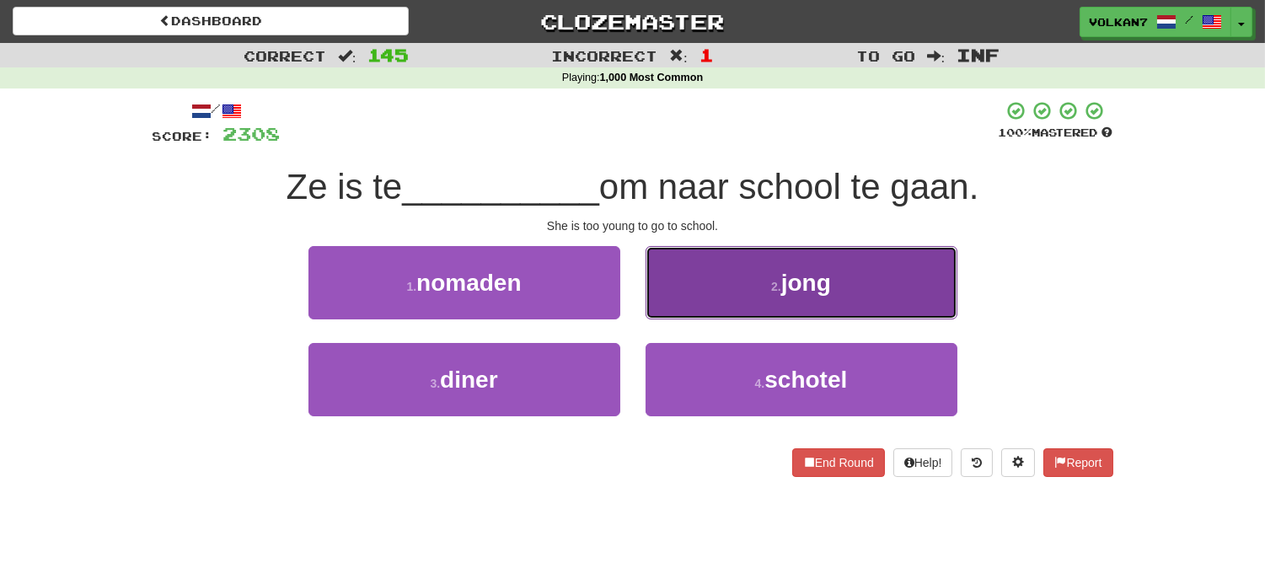
click at [743, 295] on button "2 . jong" at bounding box center [801, 282] width 312 height 73
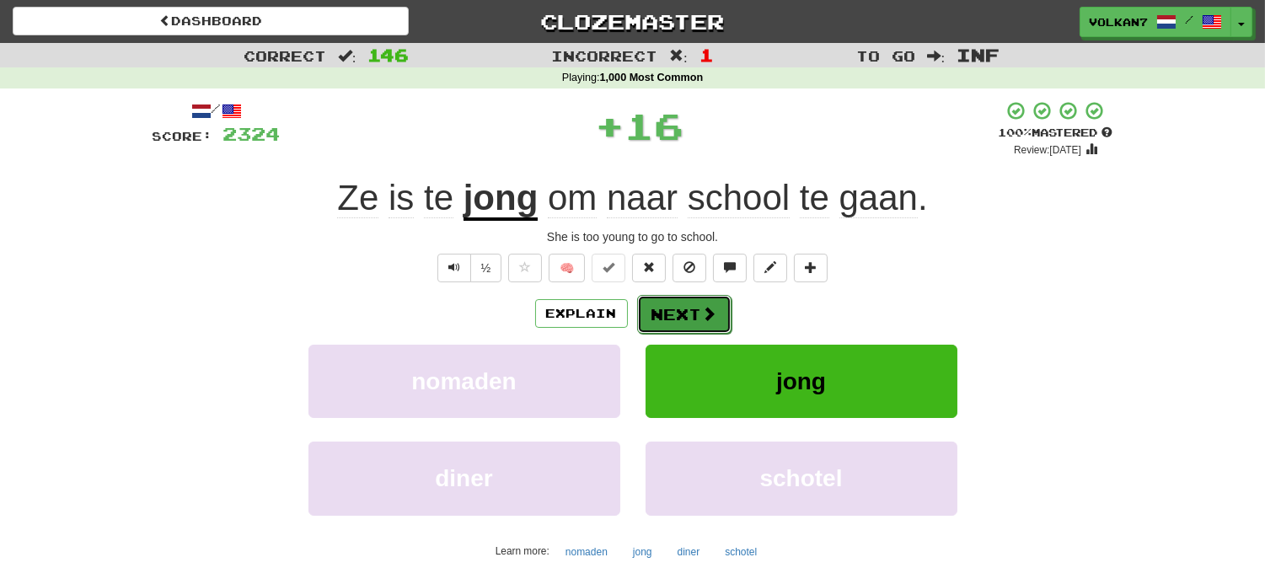
click at [667, 312] on button "Next" at bounding box center [684, 314] width 94 height 39
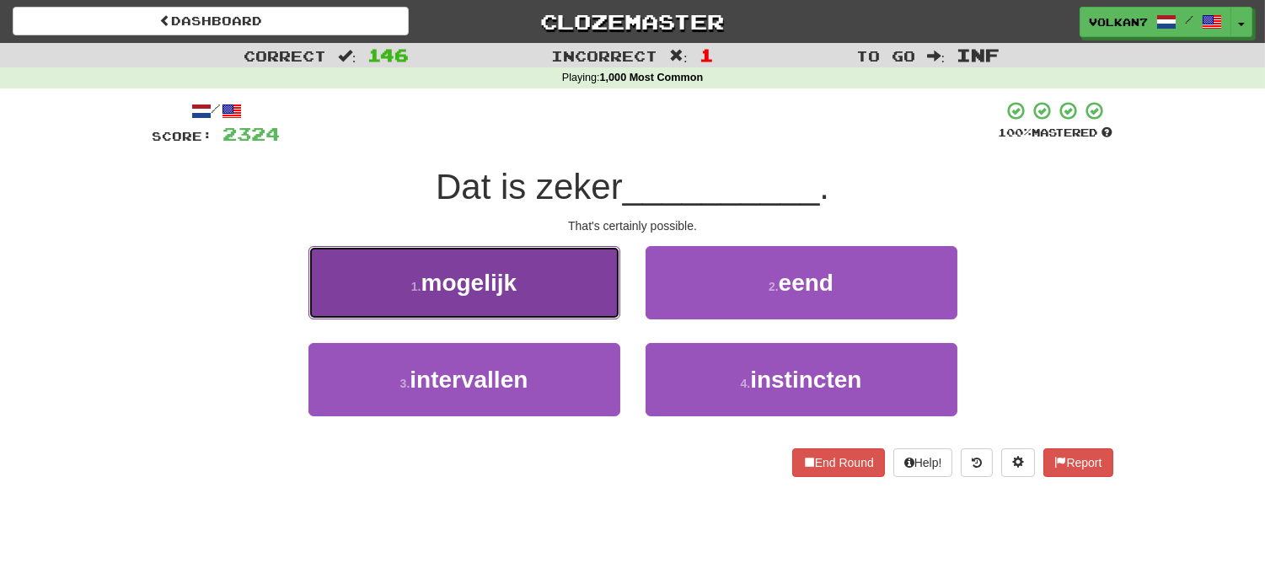
click at [518, 292] on button "1 . mogelijk" at bounding box center [464, 282] width 312 height 73
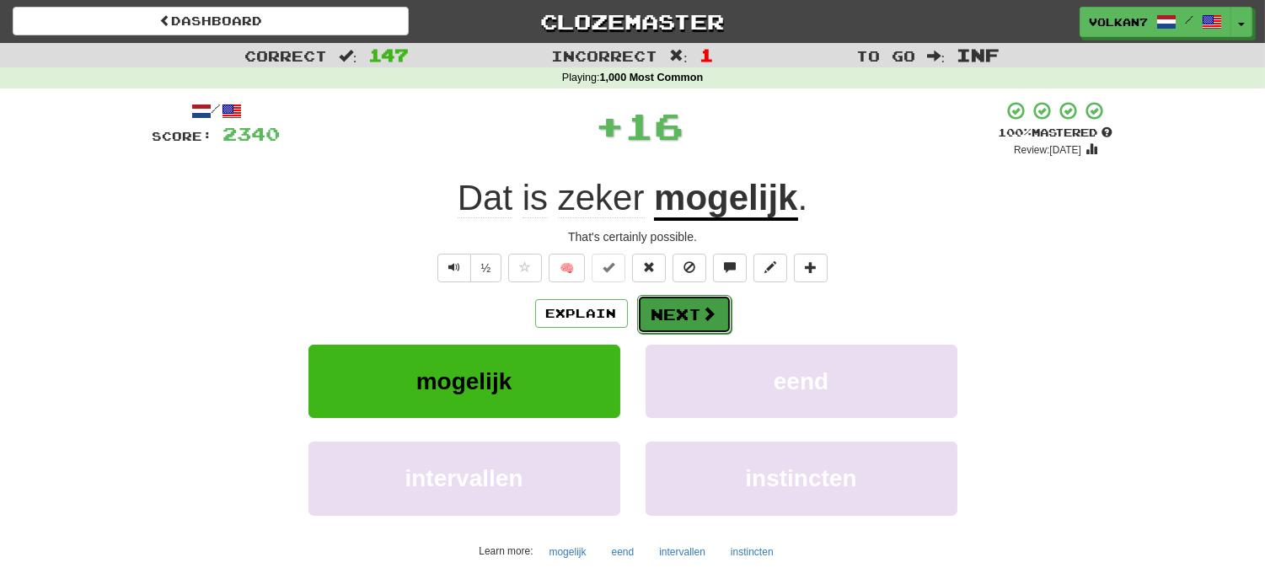
click at [663, 312] on button "Next" at bounding box center [684, 314] width 94 height 39
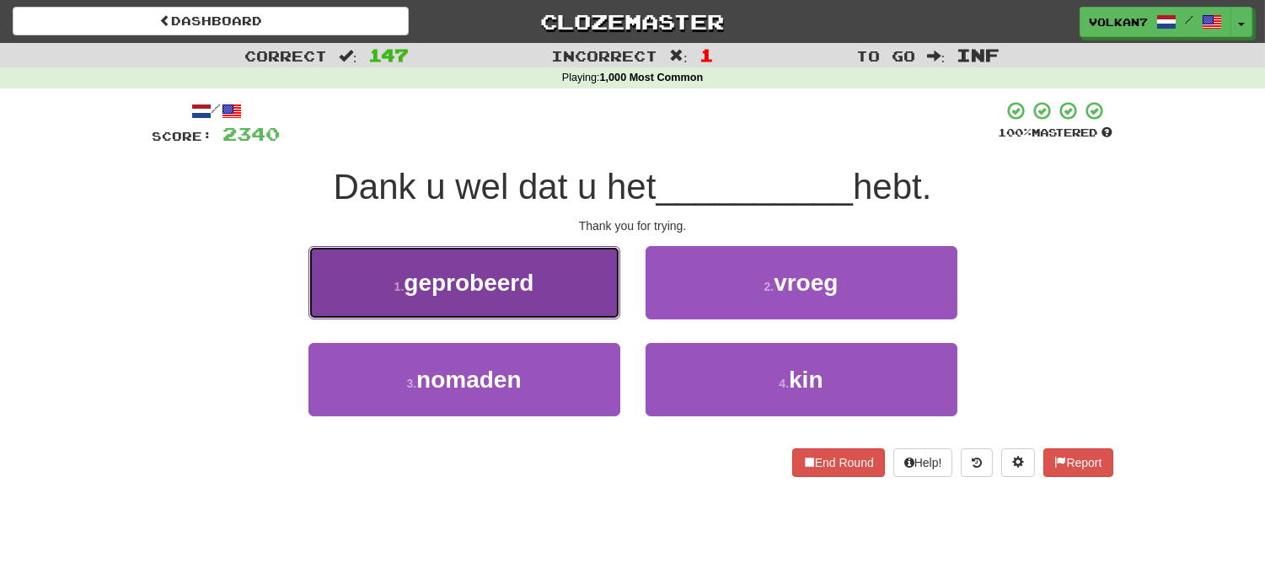
click at [516, 306] on button "1 . geprobeerd" at bounding box center [464, 282] width 312 height 73
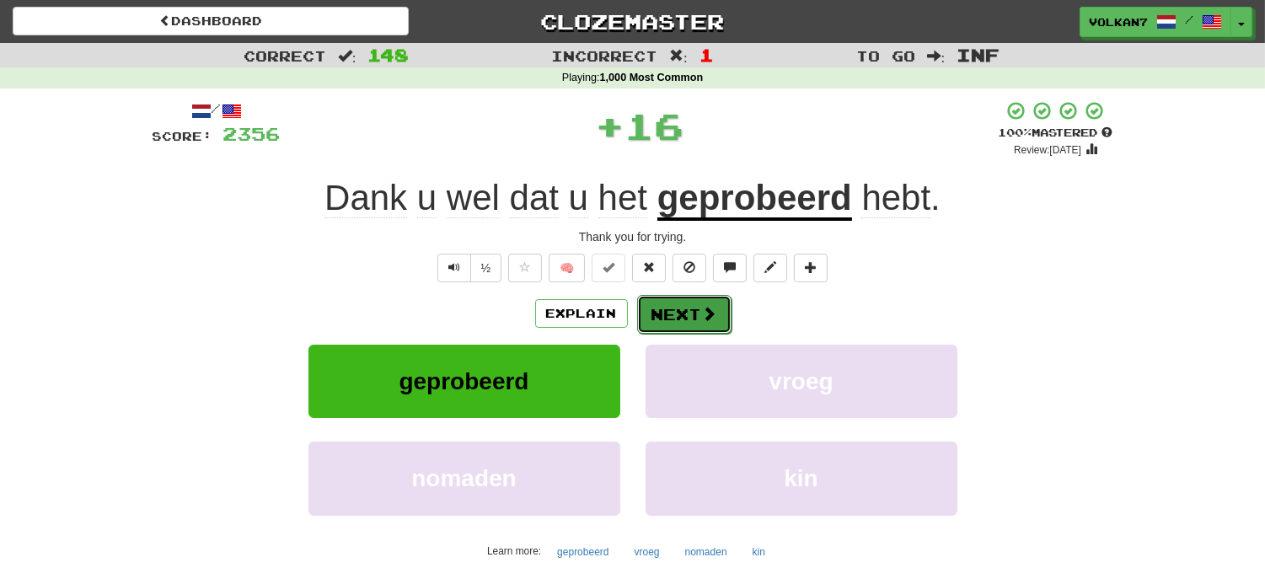
click at [663, 302] on button "Next" at bounding box center [684, 314] width 94 height 39
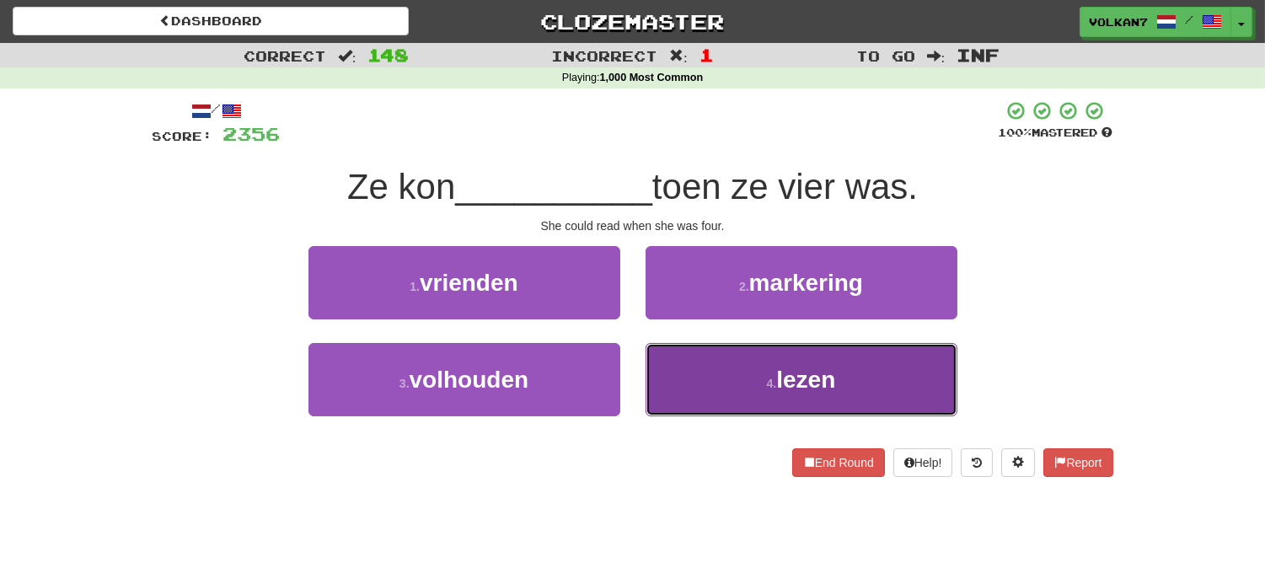
click at [736, 384] on button "4 . lezen" at bounding box center [801, 379] width 312 height 73
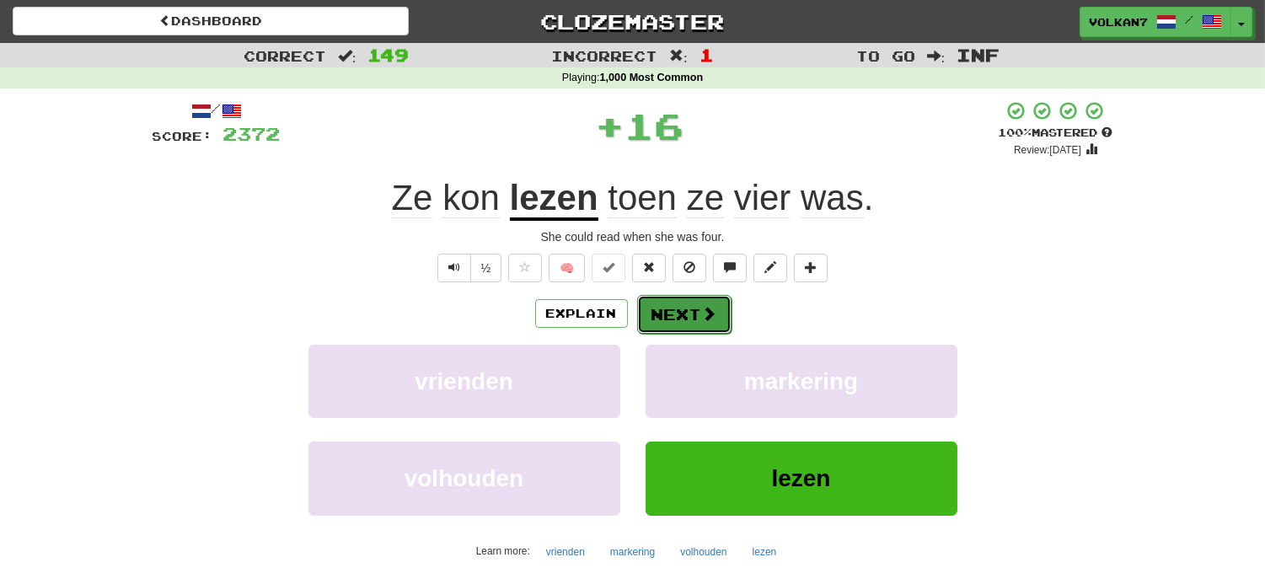
click at [696, 313] on button "Next" at bounding box center [684, 314] width 94 height 39
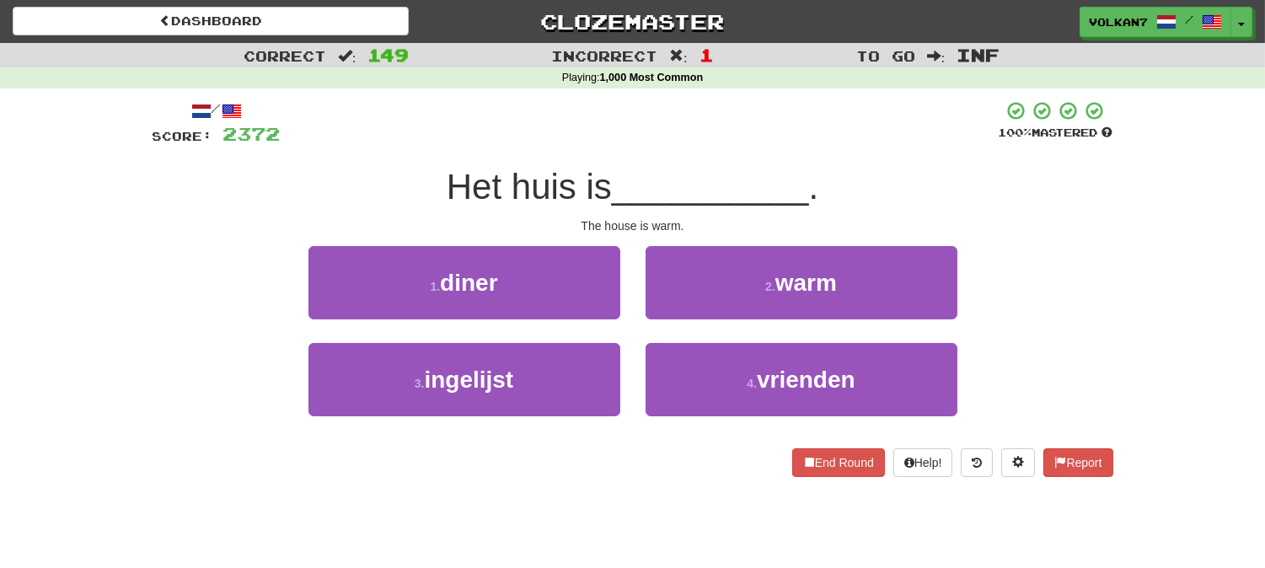
click at [744, 150] on div "/ Score: 2372 100 % Mastered Het huis is __________ . The house is warm. 1 . di…" at bounding box center [632, 288] width 960 height 377
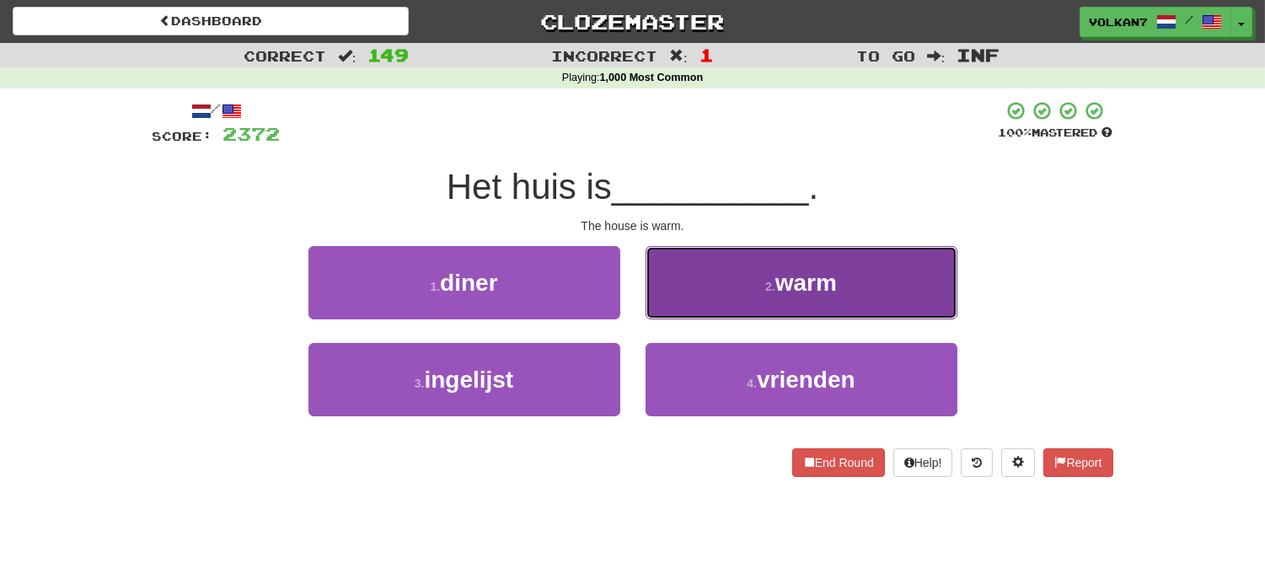
click at [762, 288] on button "2 . warm" at bounding box center [801, 282] width 312 height 73
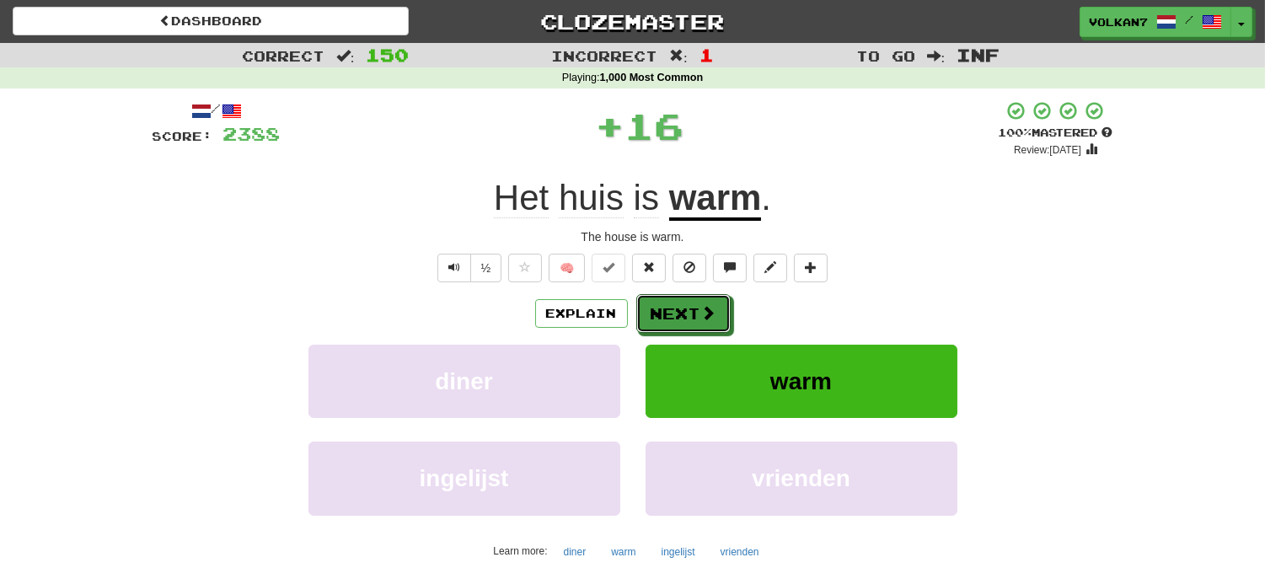
click at [667, 320] on button "Next" at bounding box center [683, 313] width 94 height 39
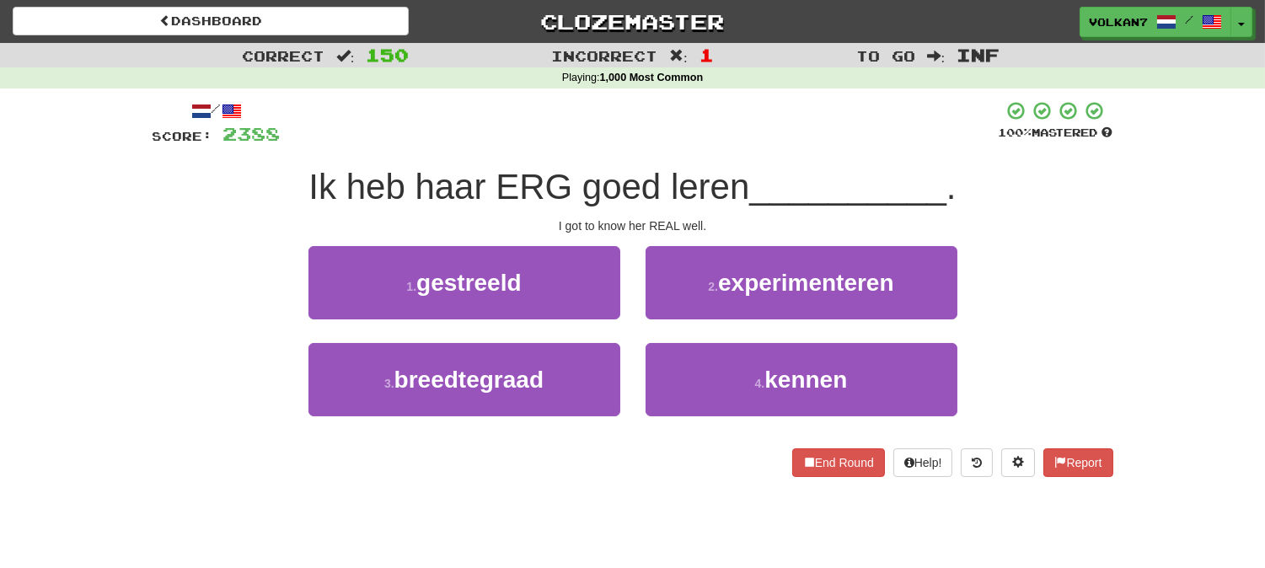
click at [739, 115] on div at bounding box center [640, 123] width 718 height 46
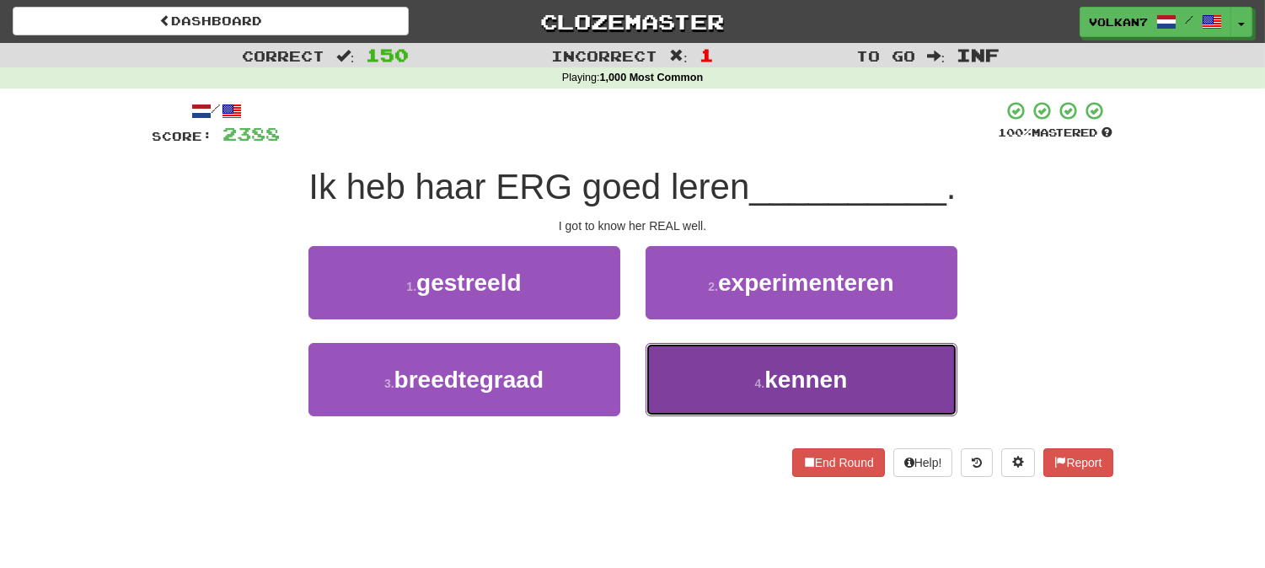
click at [805, 344] on button "4 . kennen" at bounding box center [801, 379] width 312 height 73
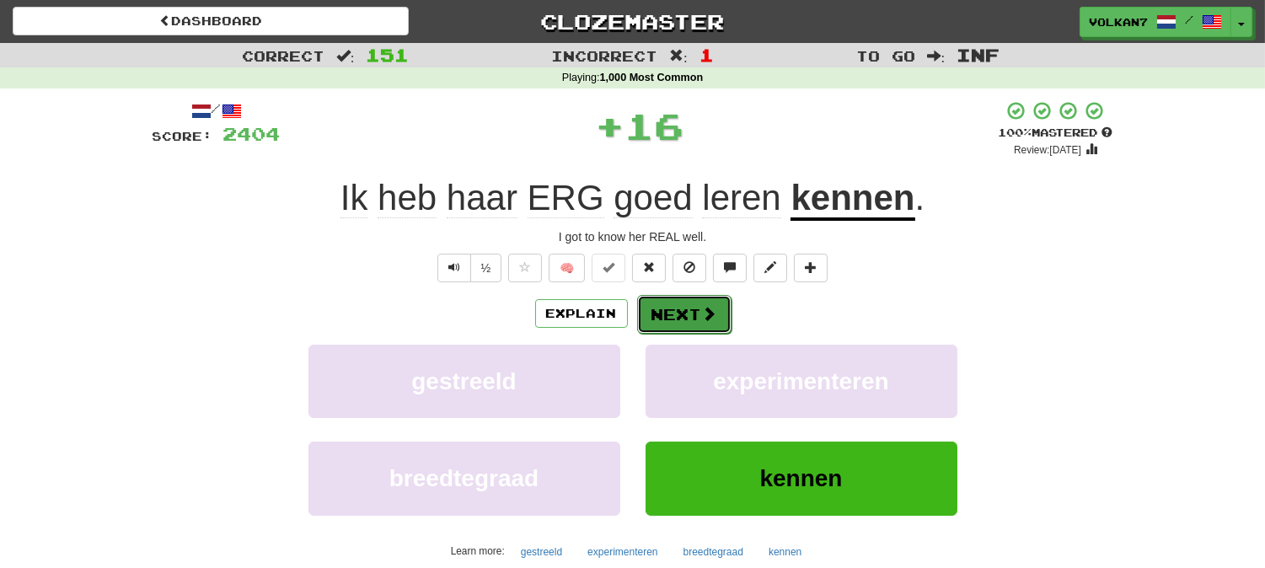
click at [702, 320] on span at bounding box center [709, 313] width 15 height 15
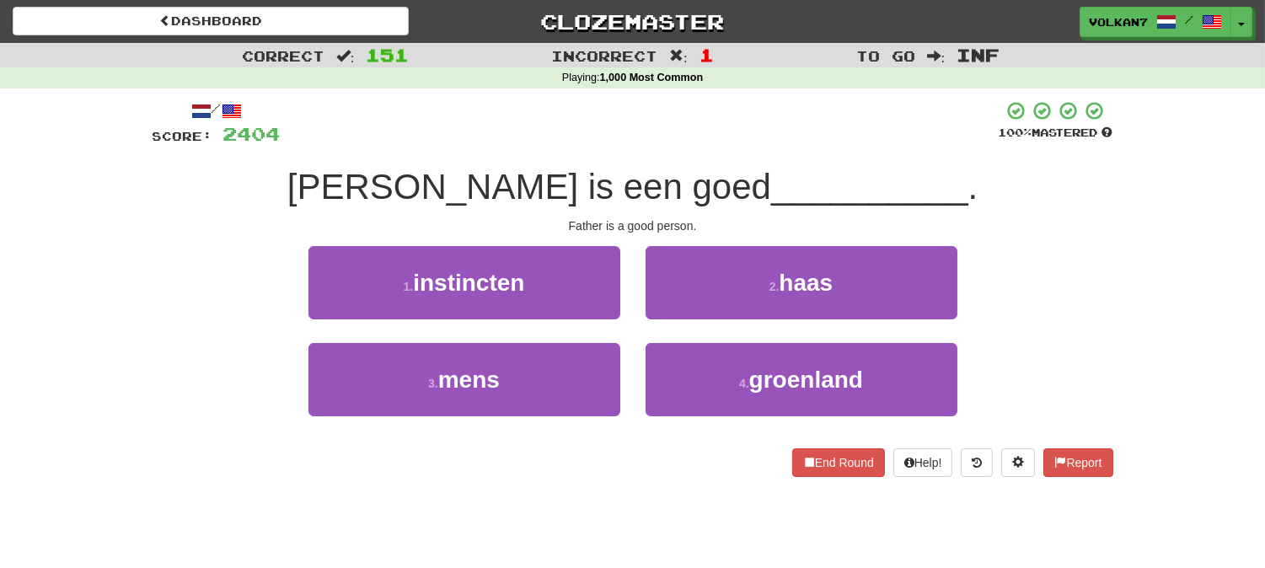
click at [692, 153] on div "/ Score: 2404 100 % Mastered Vader is een goed __________ . Father is a good pe…" at bounding box center [632, 288] width 960 height 377
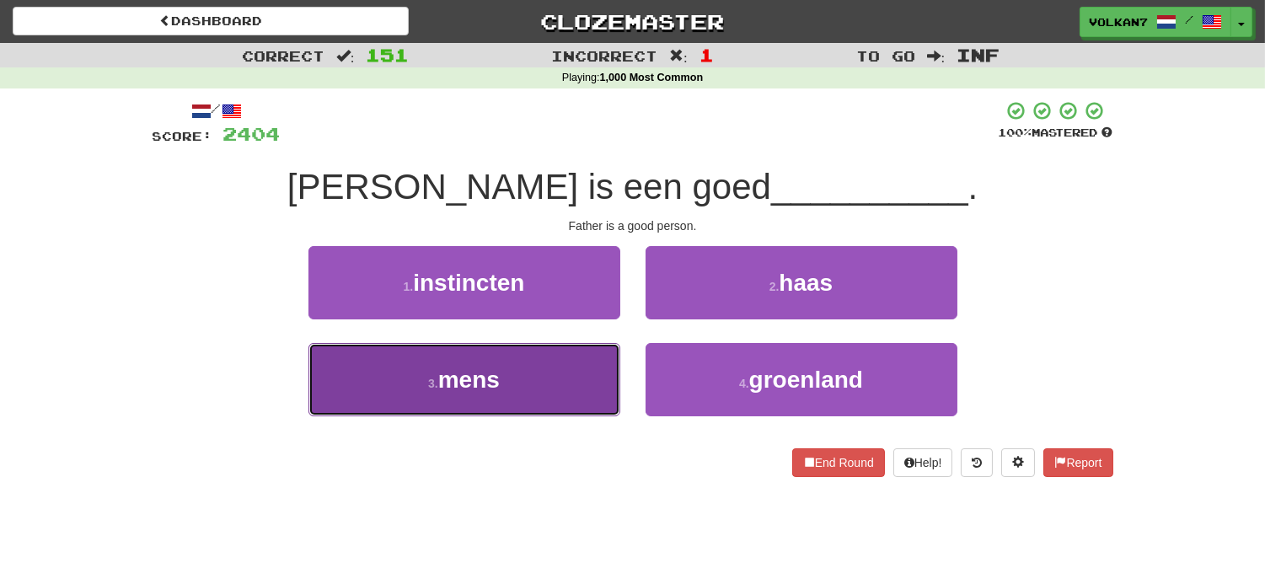
click at [586, 372] on button "3 . mens" at bounding box center [464, 379] width 312 height 73
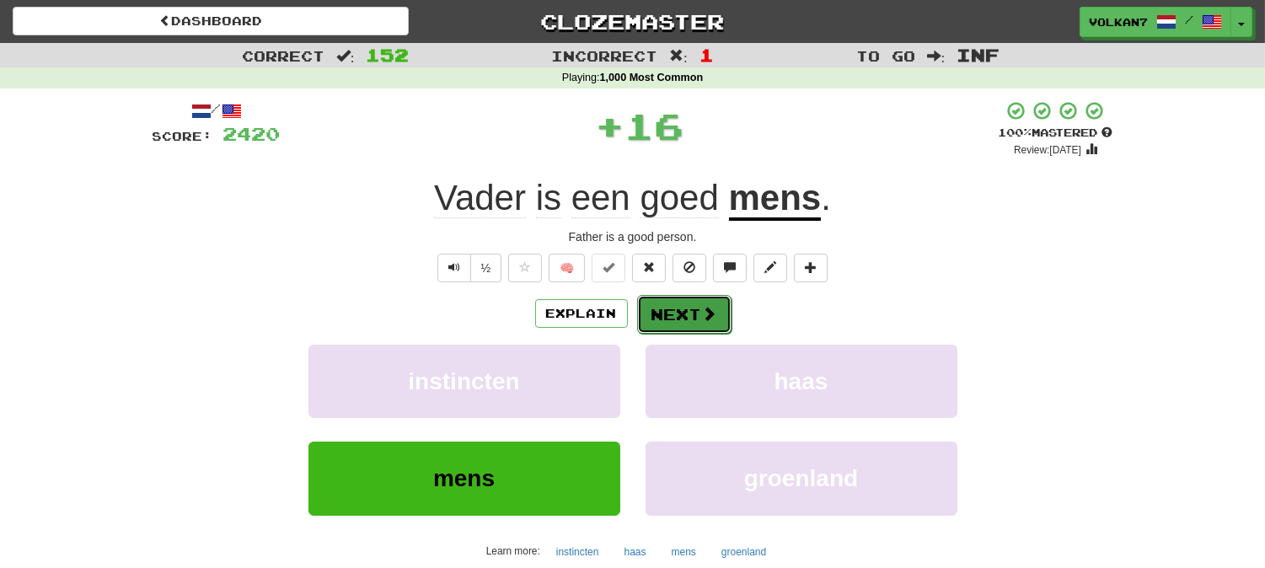
click at [680, 323] on button "Next" at bounding box center [684, 314] width 94 height 39
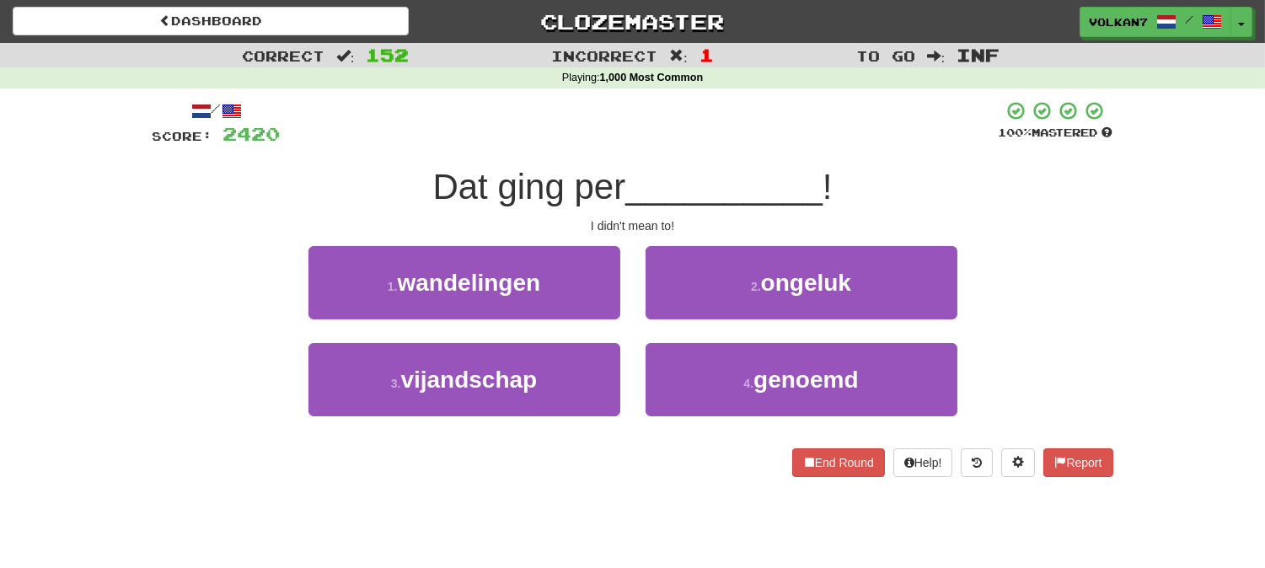
click at [688, 143] on div at bounding box center [640, 123] width 718 height 46
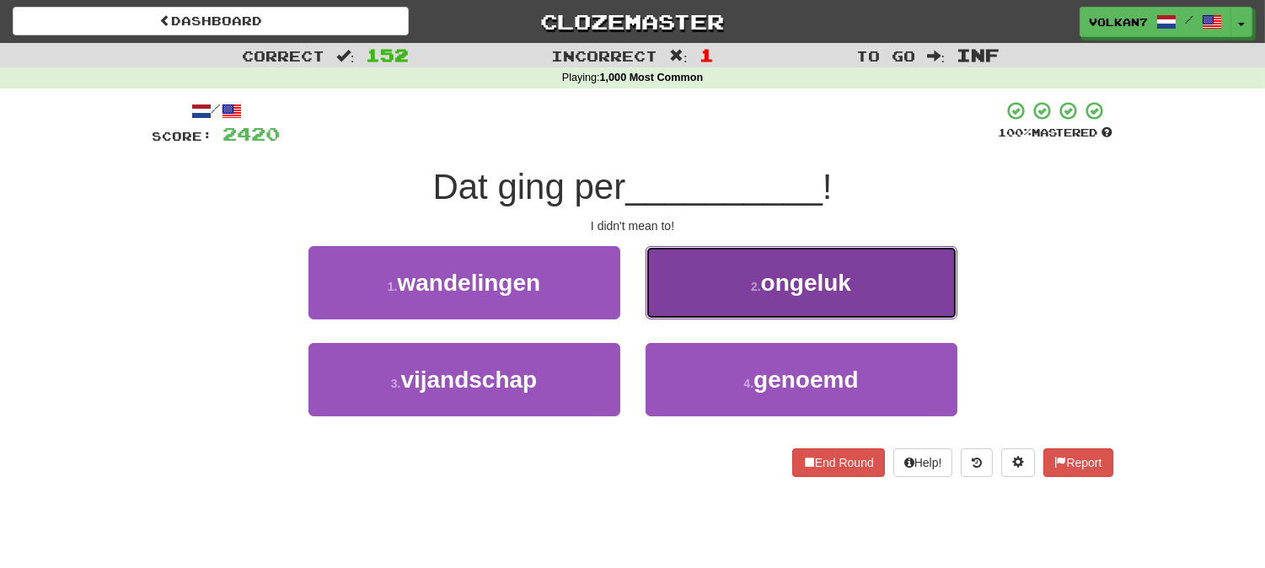
click at [723, 285] on button "2 . ongeluk" at bounding box center [801, 282] width 312 height 73
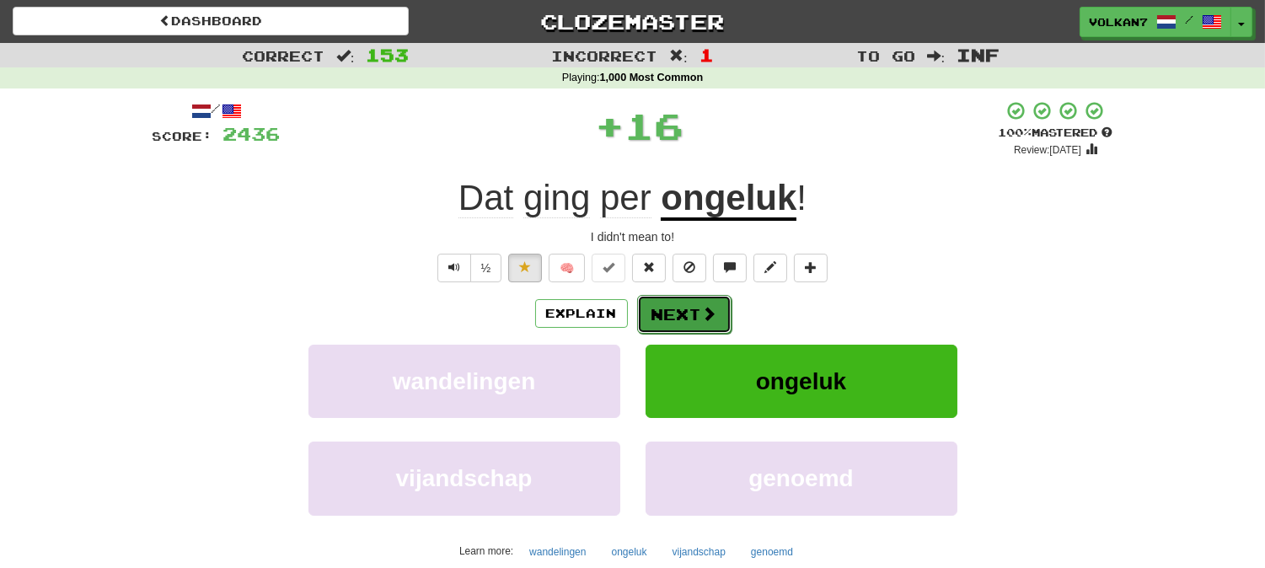
click at [684, 312] on button "Next" at bounding box center [684, 314] width 94 height 39
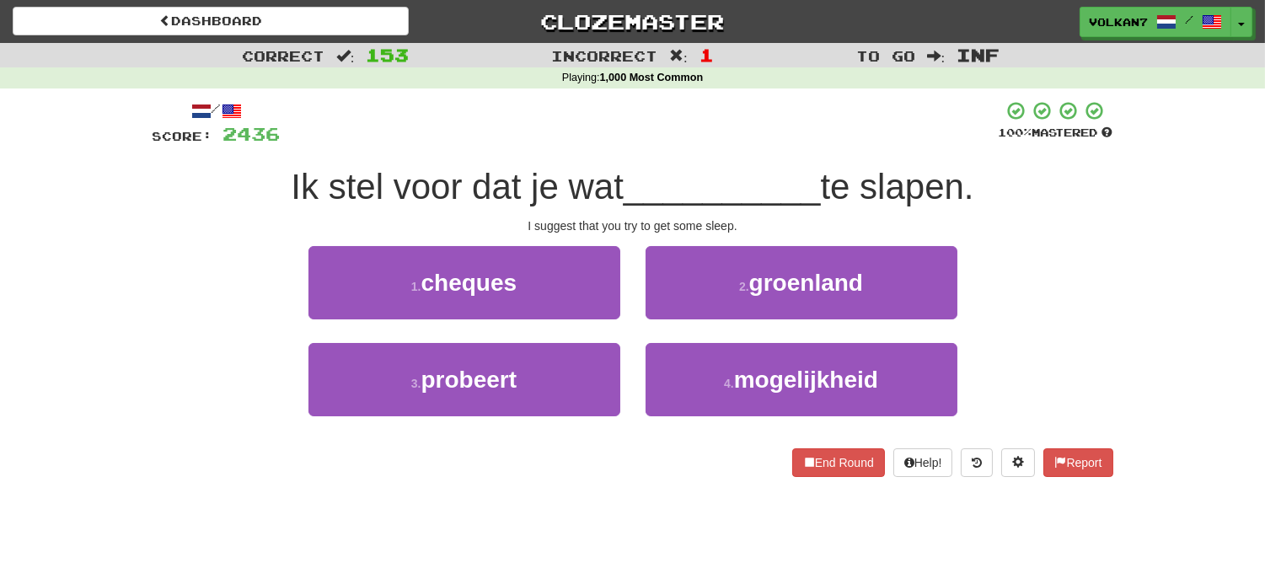
click at [684, 145] on div at bounding box center [640, 123] width 718 height 46
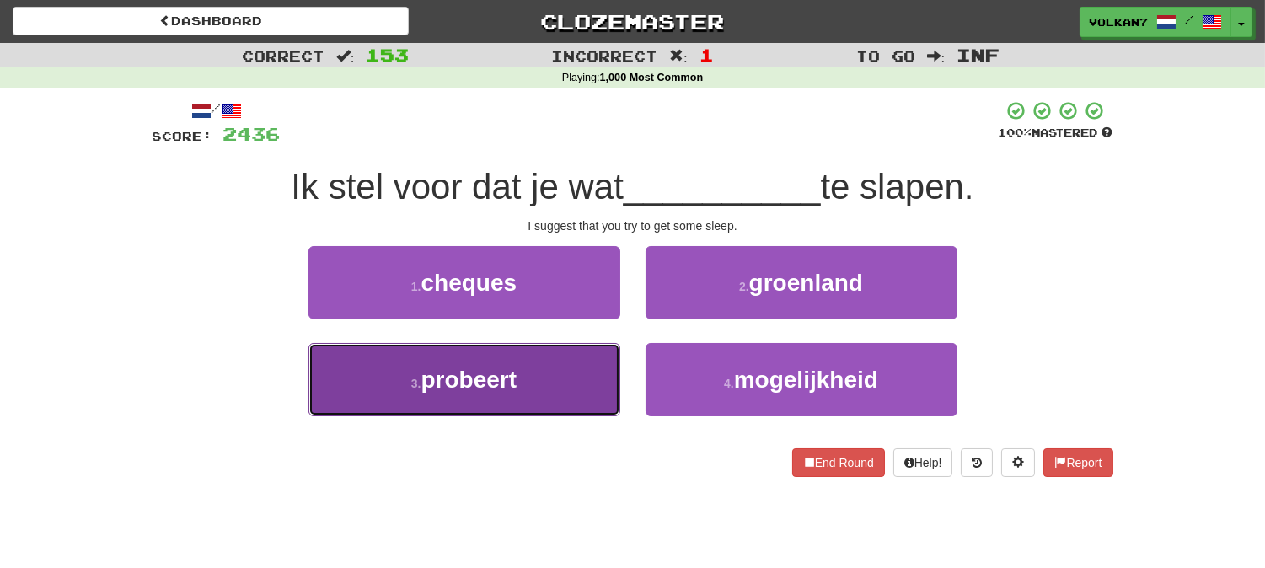
click at [579, 383] on button "3 . probeert" at bounding box center [464, 379] width 312 height 73
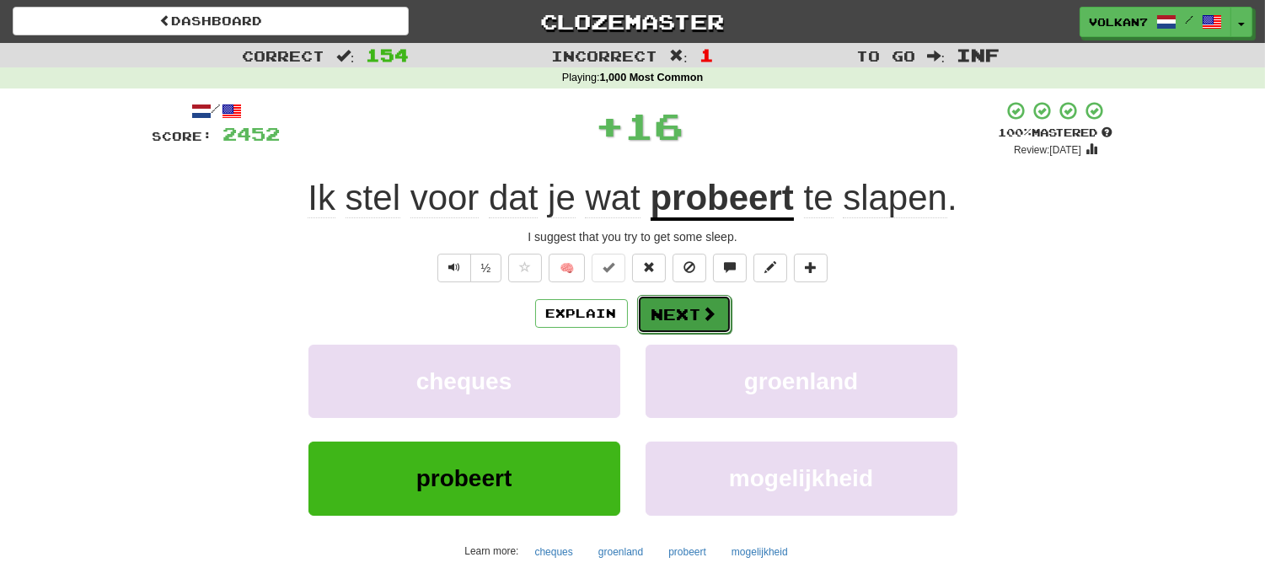
click at [708, 310] on span at bounding box center [709, 313] width 15 height 15
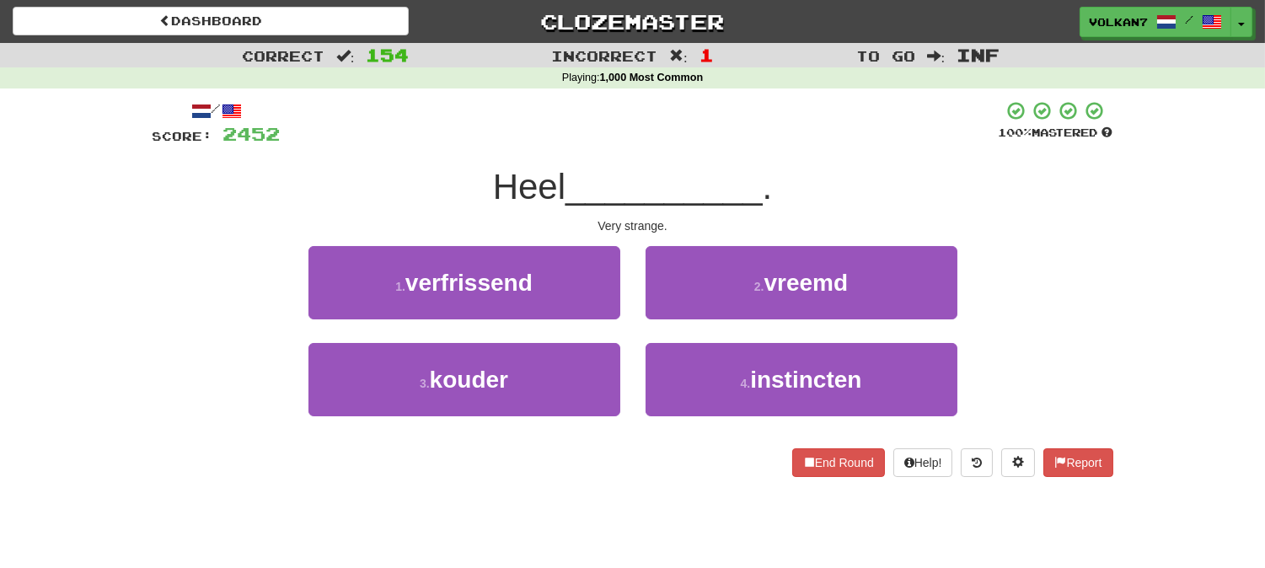
click at [742, 164] on div "Heel __________ ." at bounding box center [632, 187] width 960 height 46
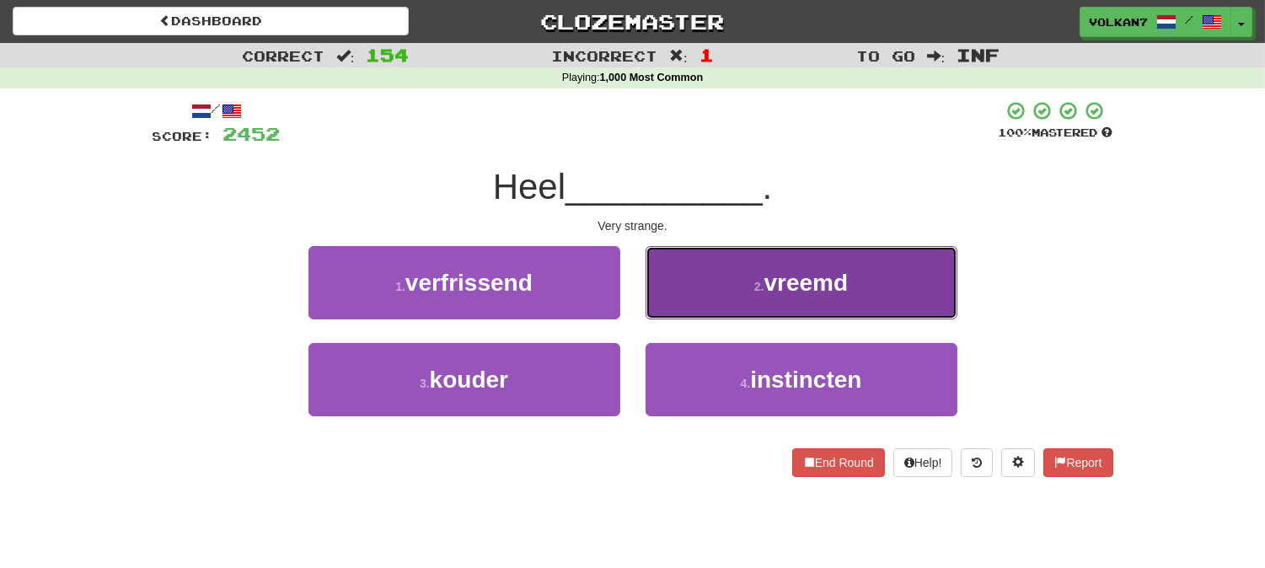
click at [746, 271] on button "2 . vreemd" at bounding box center [801, 282] width 312 height 73
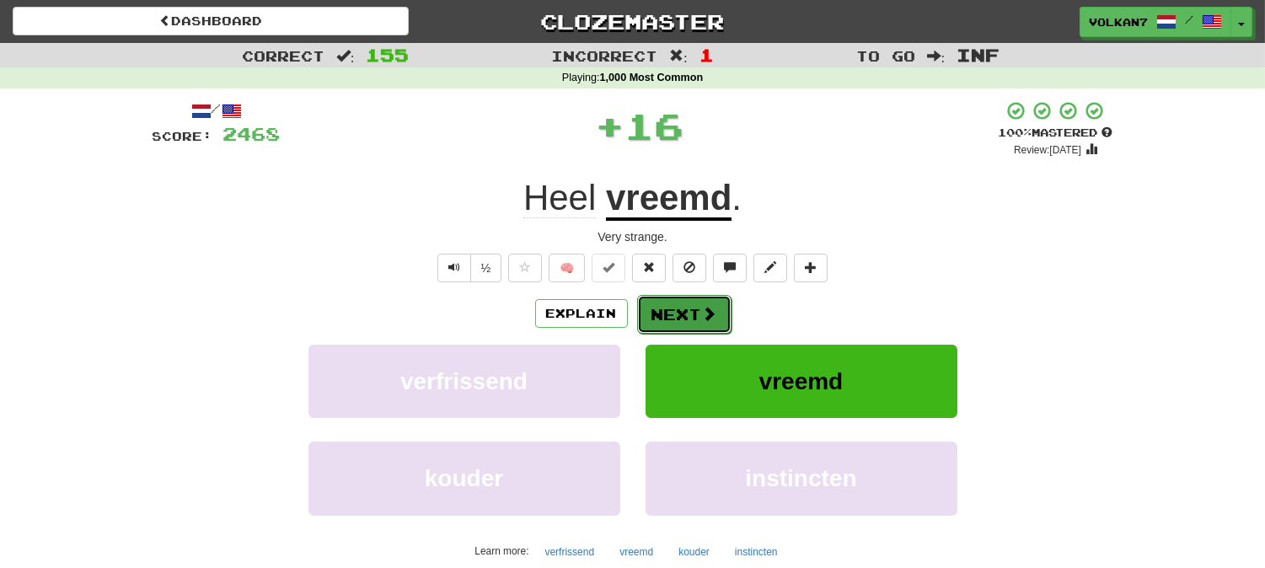
click at [685, 302] on button "Next" at bounding box center [684, 314] width 94 height 39
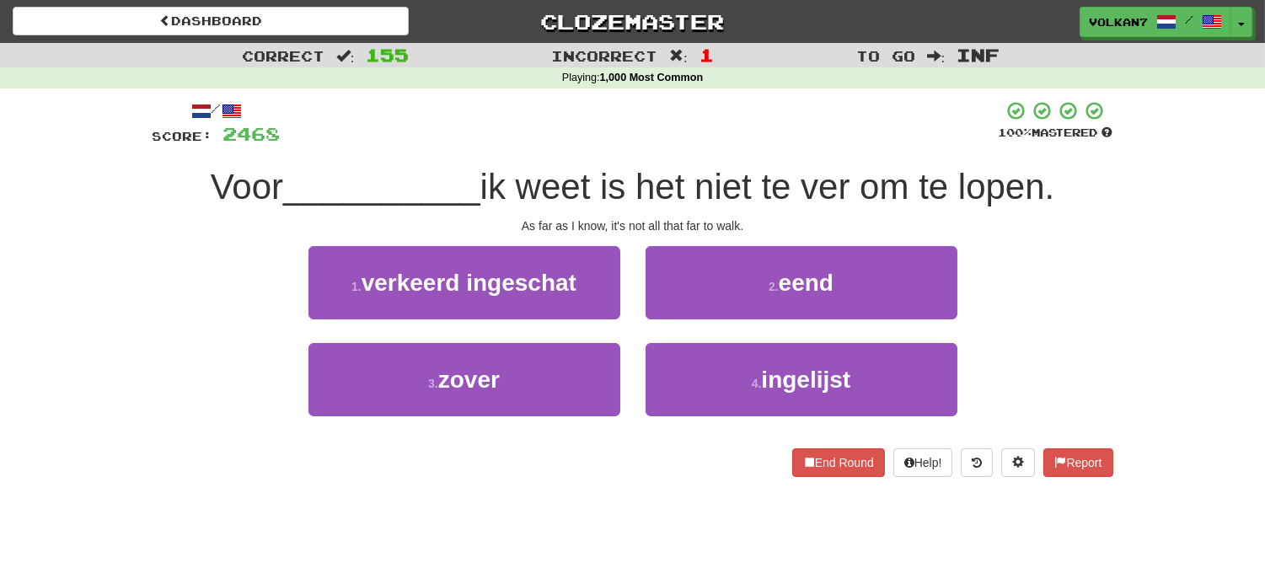
click at [754, 126] on div at bounding box center [640, 123] width 718 height 46
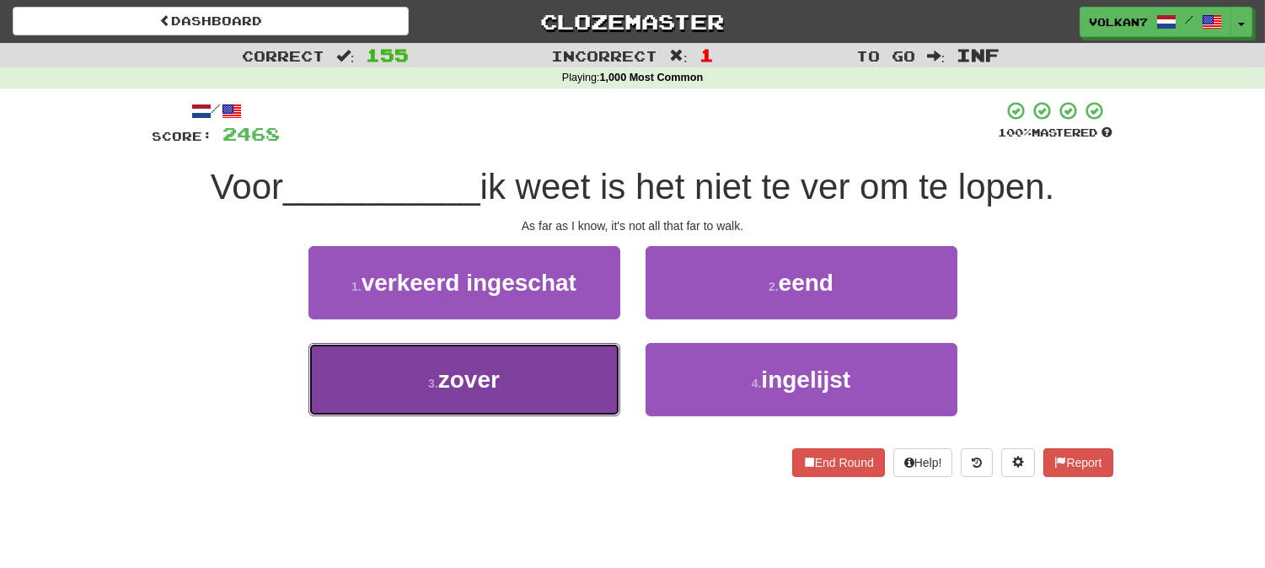
click at [598, 351] on button "3 . zover" at bounding box center [464, 379] width 312 height 73
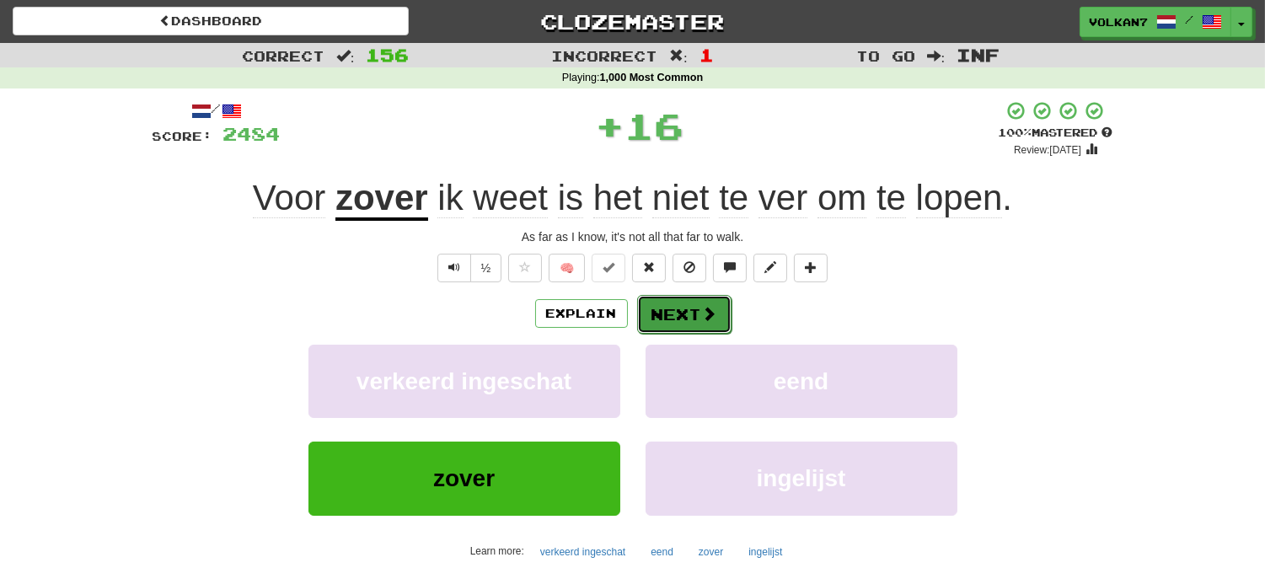
click at [675, 310] on button "Next" at bounding box center [684, 314] width 94 height 39
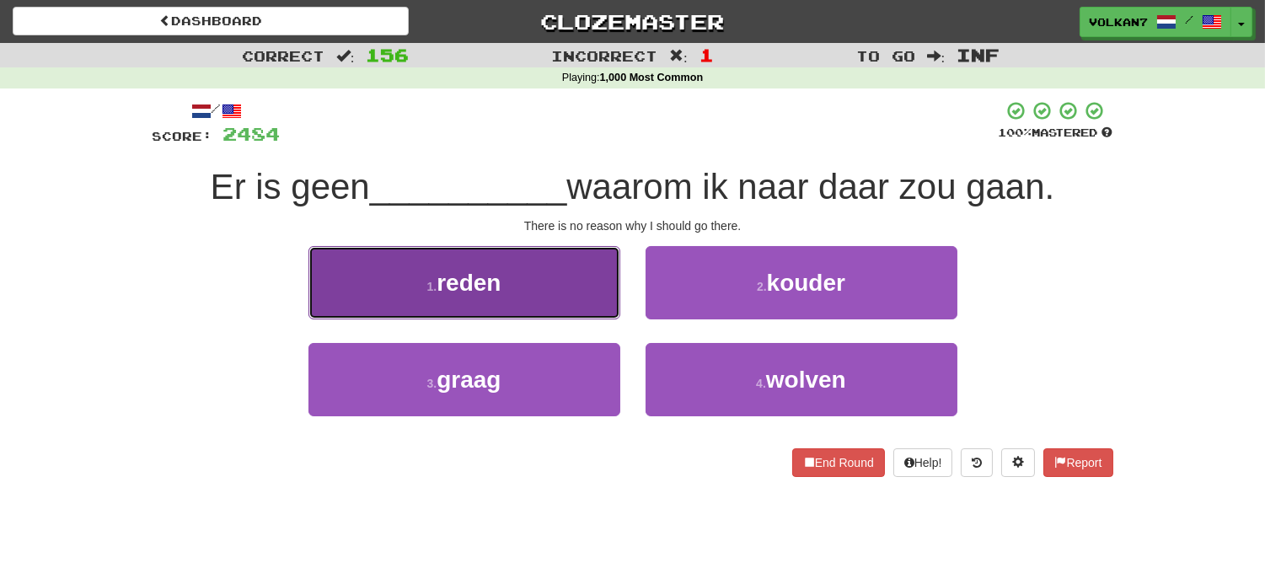
click at [575, 295] on button "1 . reden" at bounding box center [464, 282] width 312 height 73
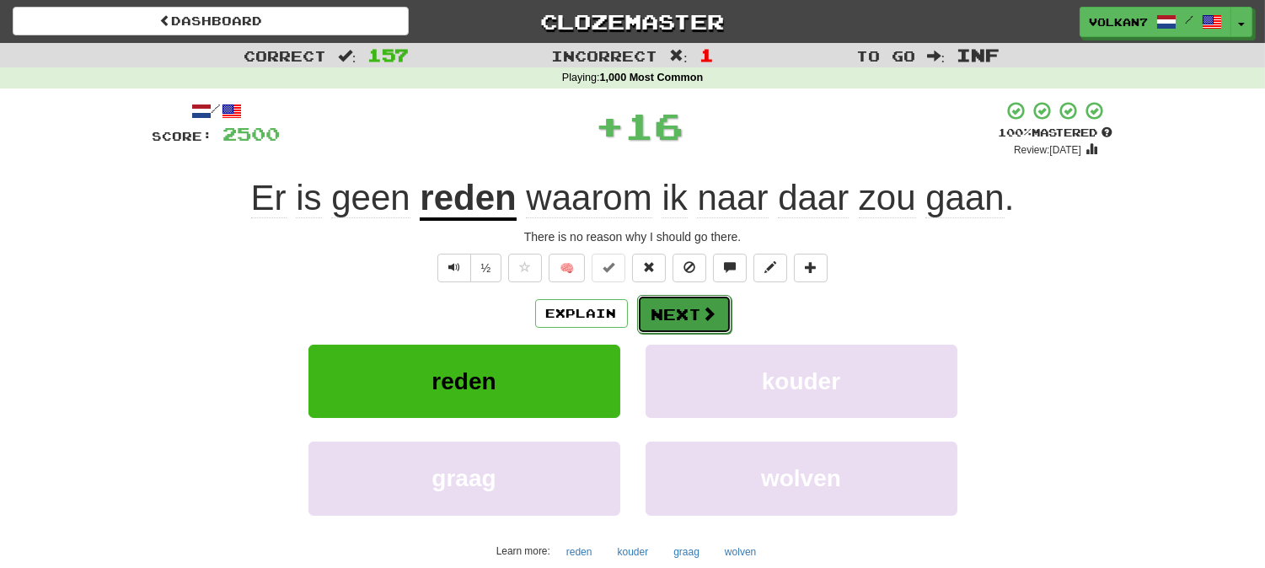
click at [671, 313] on button "Next" at bounding box center [684, 314] width 94 height 39
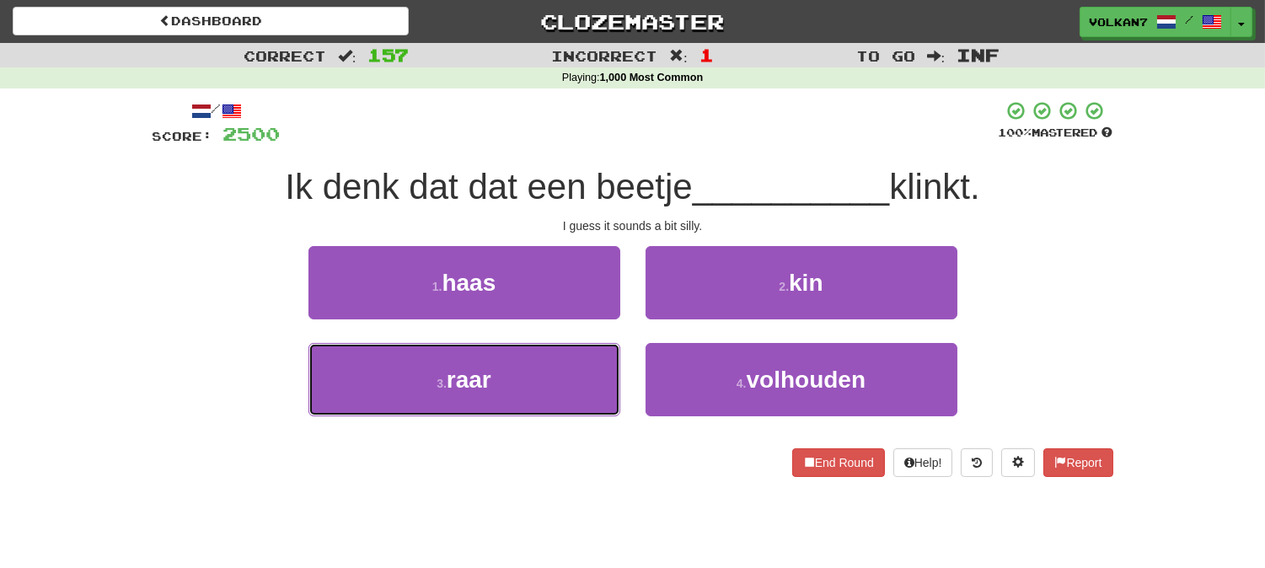
drag, startPoint x: 586, startPoint y: 372, endPoint x: 638, endPoint y: 339, distance: 61.0
click at [586, 372] on button "3 . raar" at bounding box center [464, 379] width 312 height 73
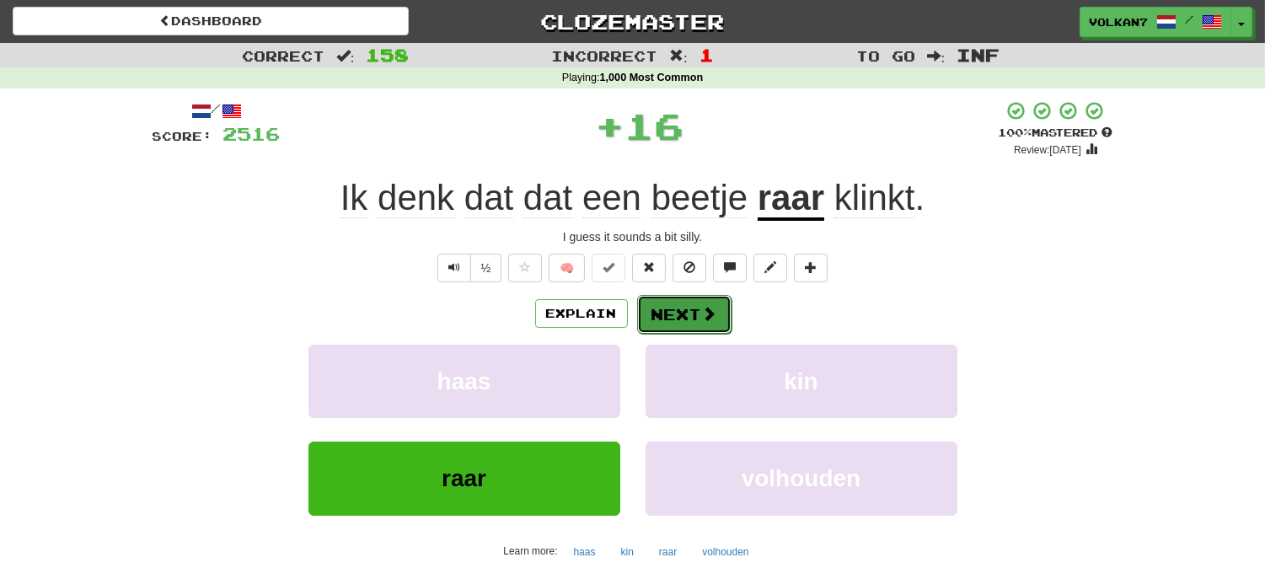
click at [684, 310] on button "Next" at bounding box center [684, 314] width 94 height 39
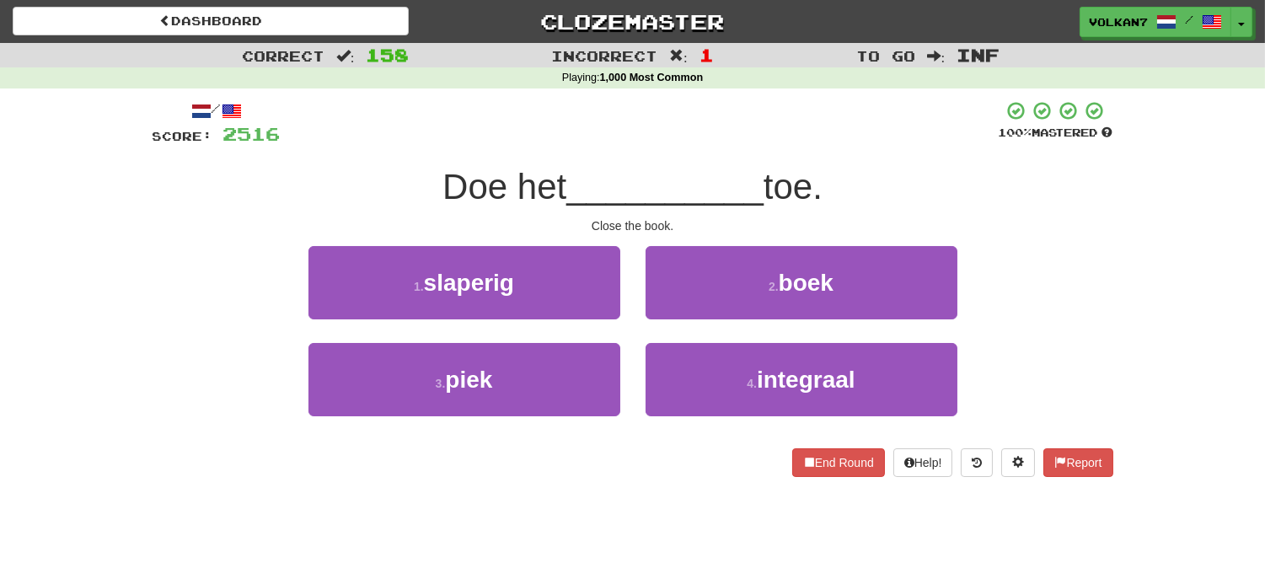
click at [738, 149] on div "/ Score: 2516 100 % Mastered Doe het __________ toe. Close the book. 1 . slaper…" at bounding box center [632, 288] width 960 height 377
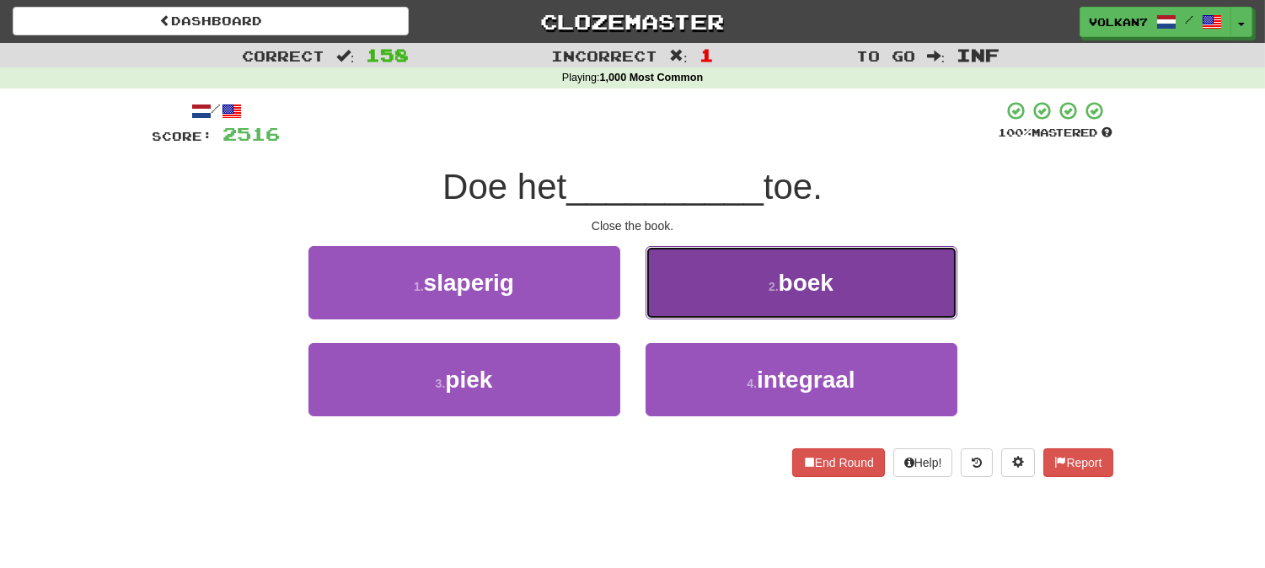
click at [714, 287] on button "2 . boek" at bounding box center [801, 282] width 312 height 73
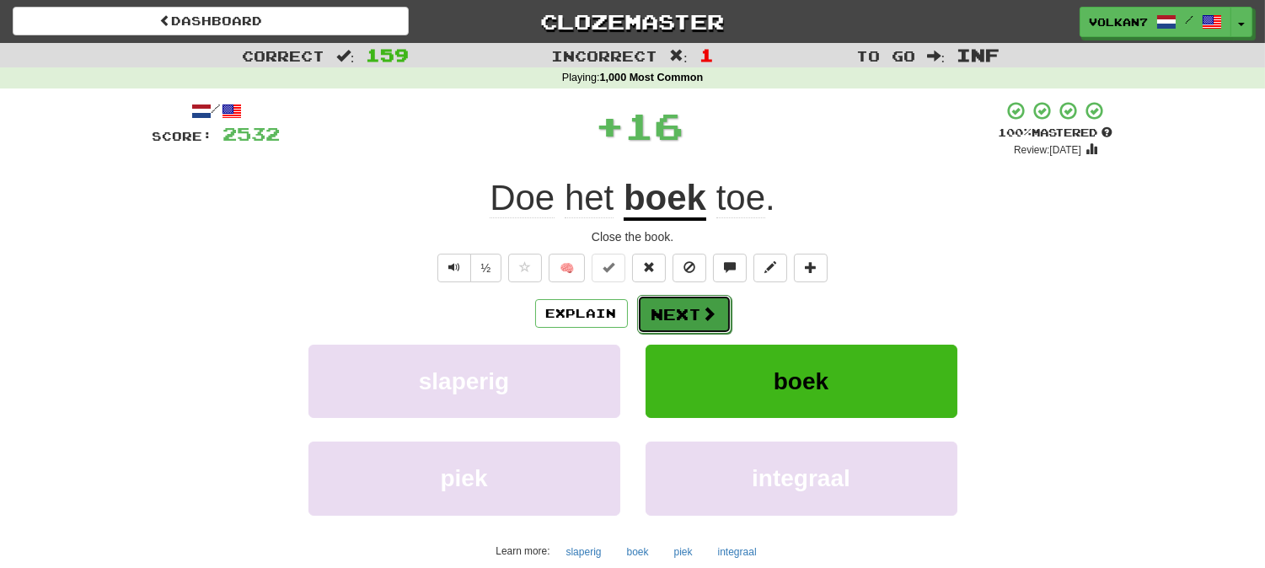
click at [677, 313] on button "Next" at bounding box center [684, 314] width 94 height 39
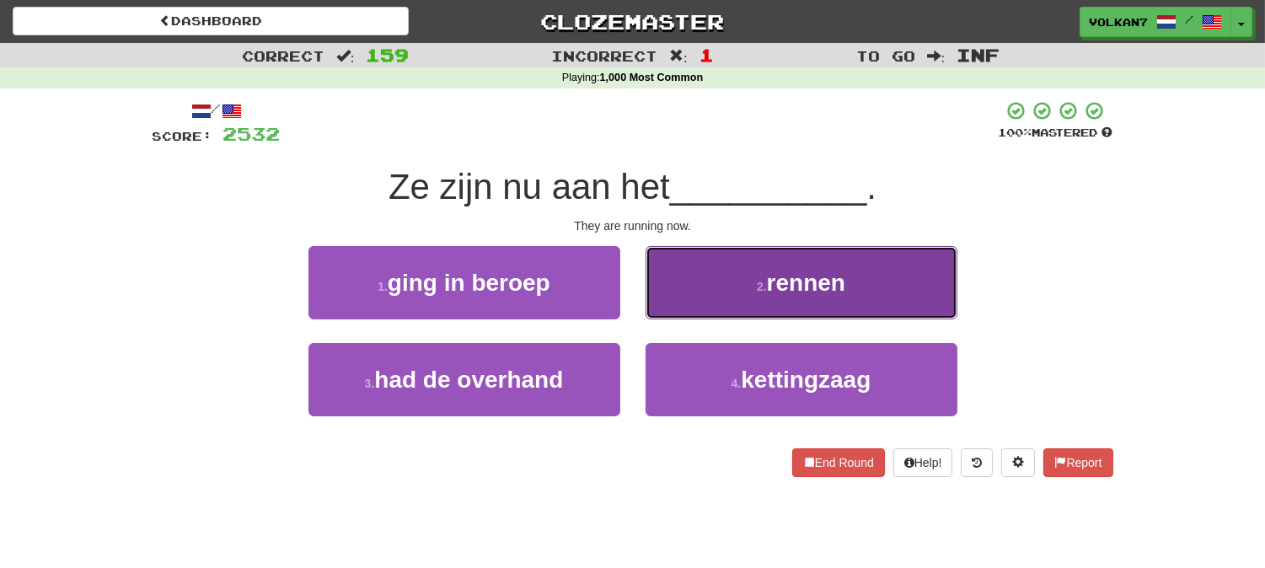
click at [801, 288] on span "rennen" at bounding box center [806, 283] width 78 height 26
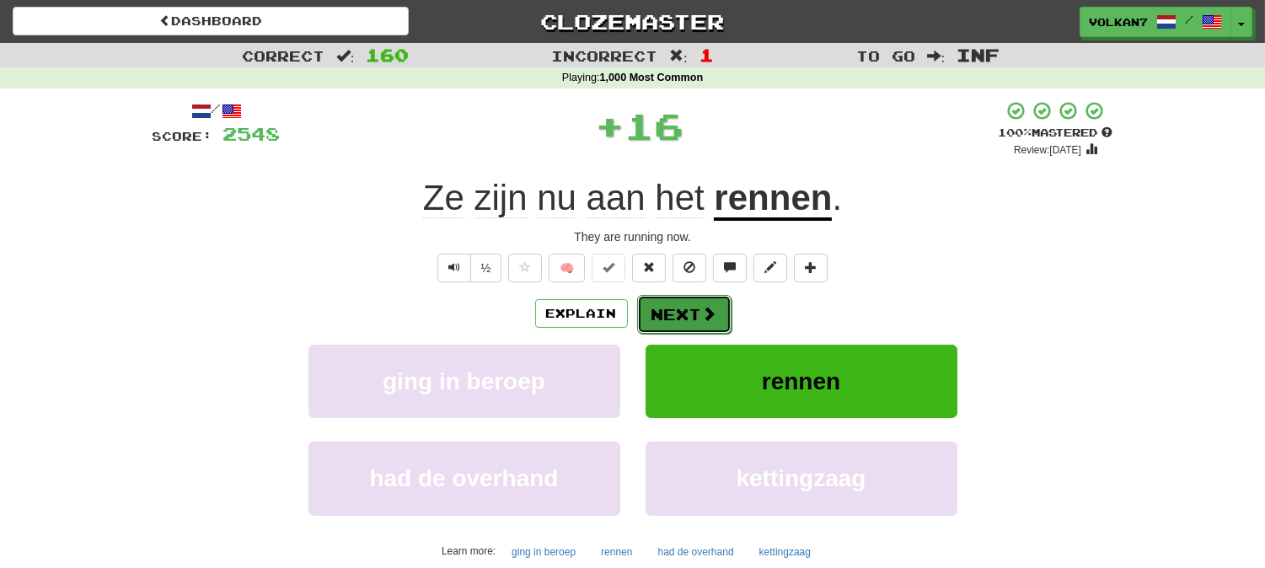
click at [679, 310] on button "Next" at bounding box center [684, 314] width 94 height 39
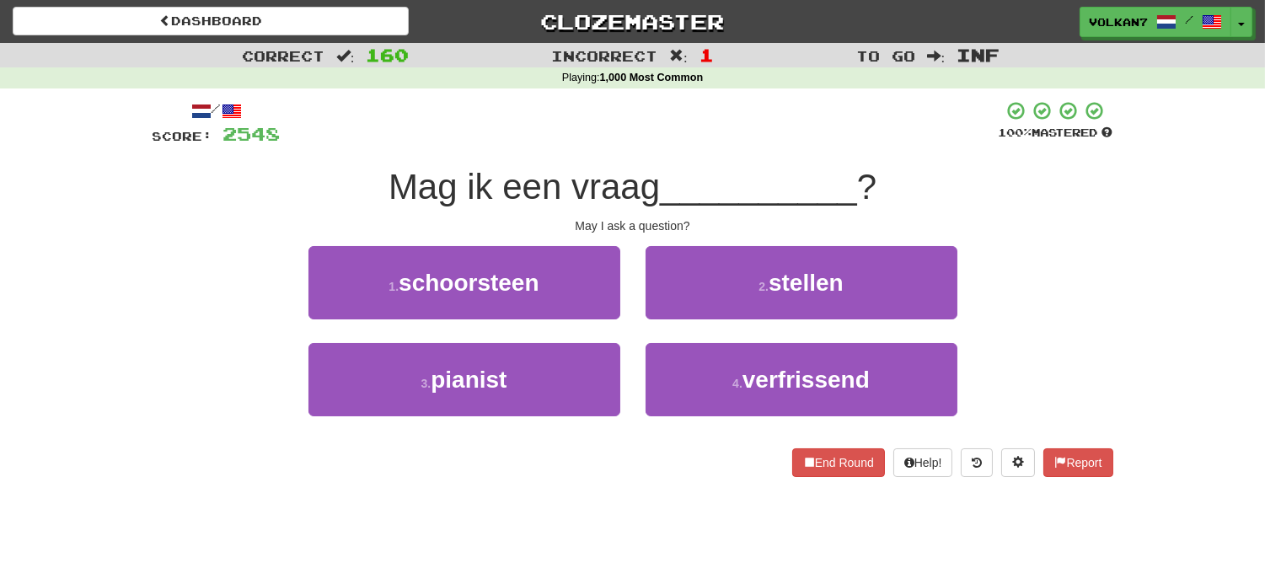
click at [729, 161] on div "/ Score: 2548 100 % Mastered Mag ik een vraag __________ ? May I ask a question…" at bounding box center [632, 288] width 960 height 377
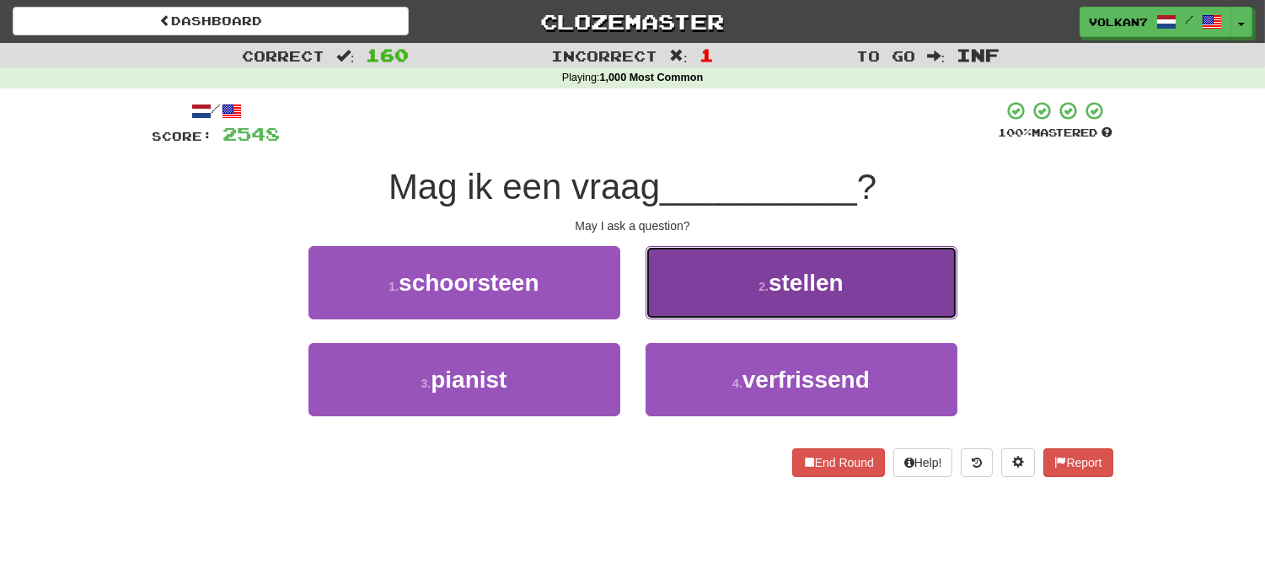
click at [740, 281] on button "2 . stellen" at bounding box center [801, 282] width 312 height 73
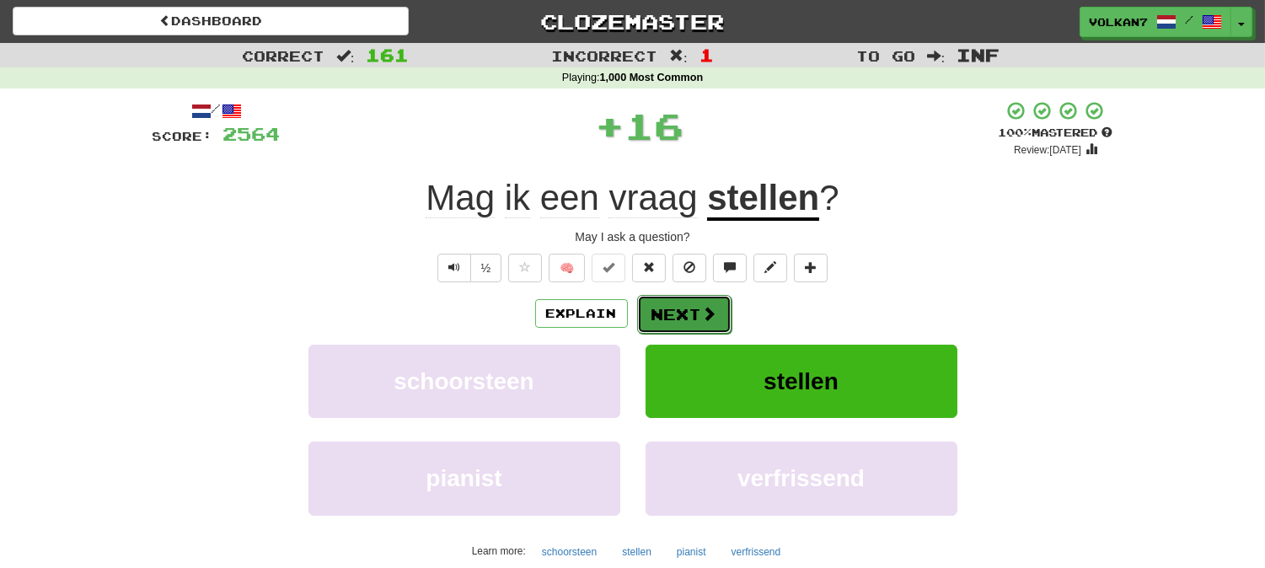
click at [700, 301] on button "Next" at bounding box center [684, 314] width 94 height 39
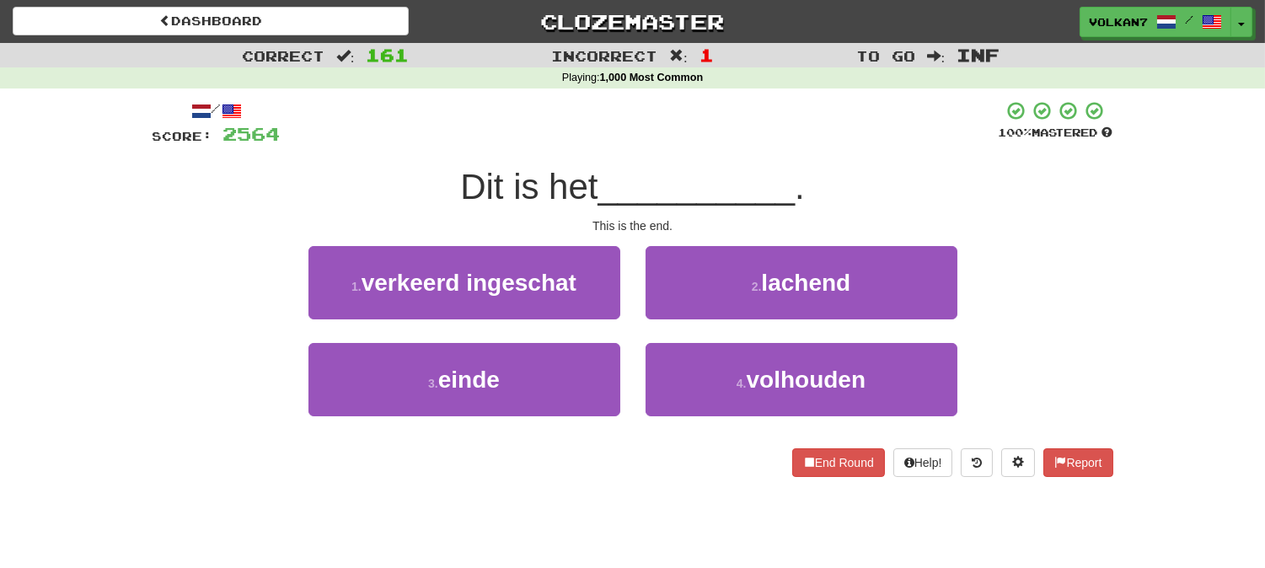
click at [720, 152] on div "/ Score: 2564 100 % Mastered Dit is het __________ . This is the end. 1 . verke…" at bounding box center [632, 288] width 960 height 377
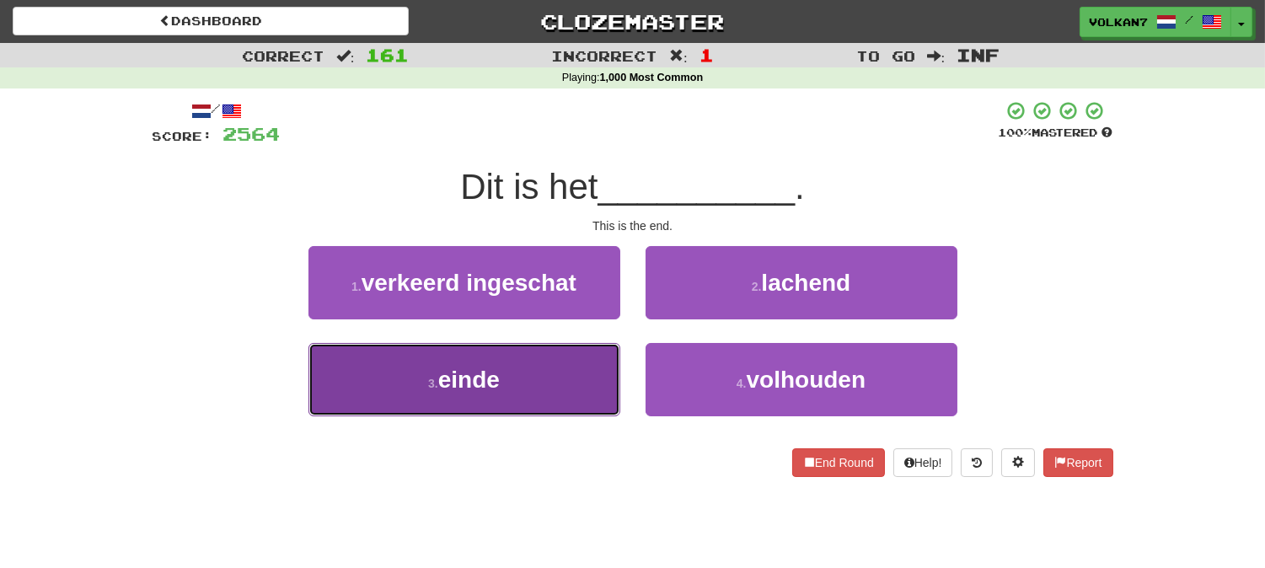
click at [499, 376] on span "einde" at bounding box center [469, 380] width 62 height 26
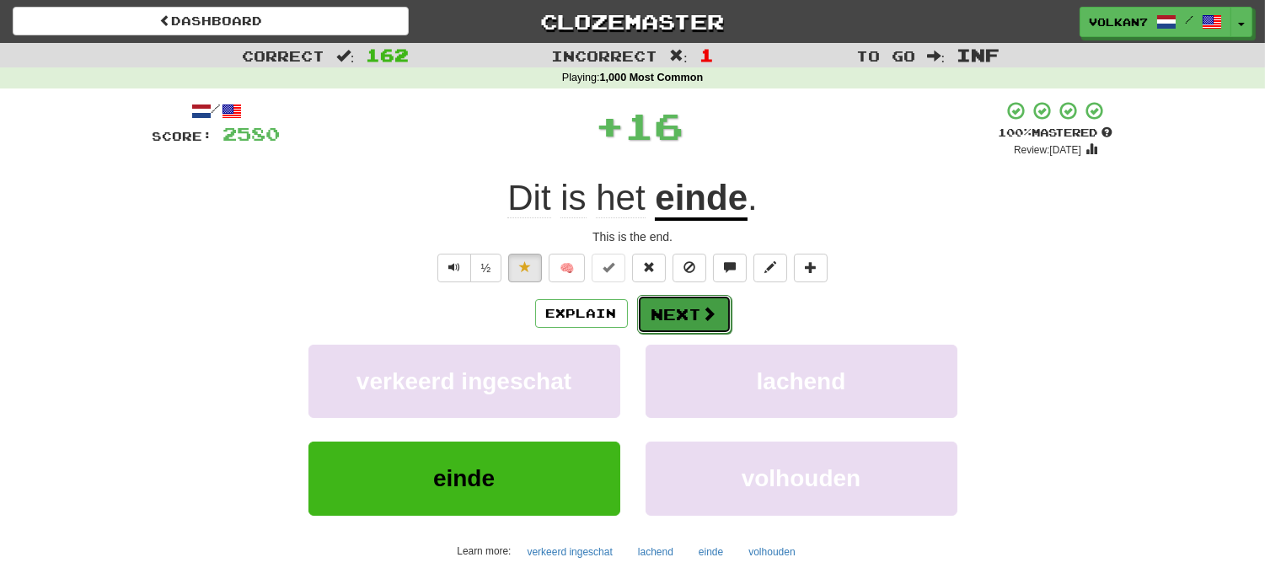
click at [669, 316] on button "Next" at bounding box center [684, 314] width 94 height 39
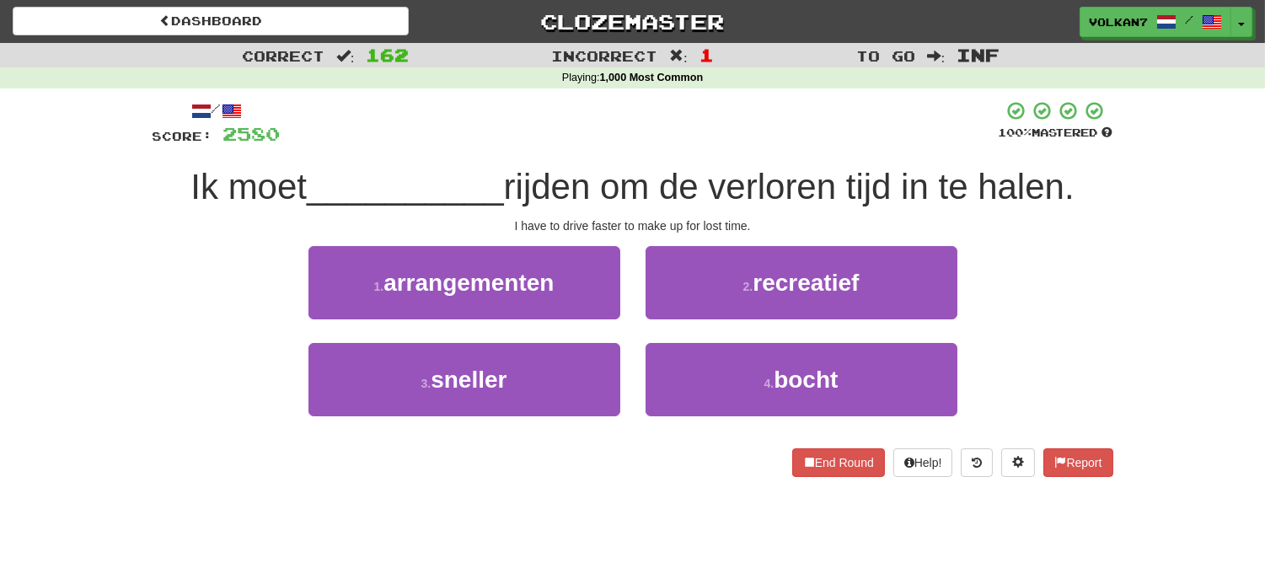
click at [735, 147] on div "/ Score: 2580 100 % Mastered Ik moet __________ rijden om de verloren tijd in t…" at bounding box center [632, 288] width 960 height 377
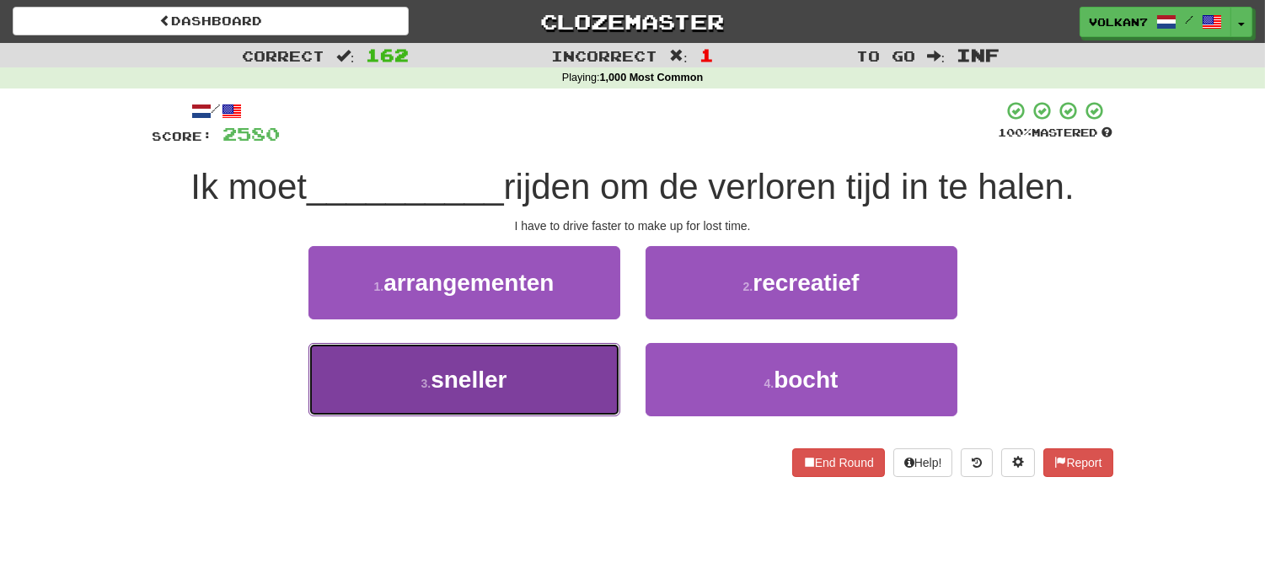
click at [553, 390] on button "3 . sneller" at bounding box center [464, 379] width 312 height 73
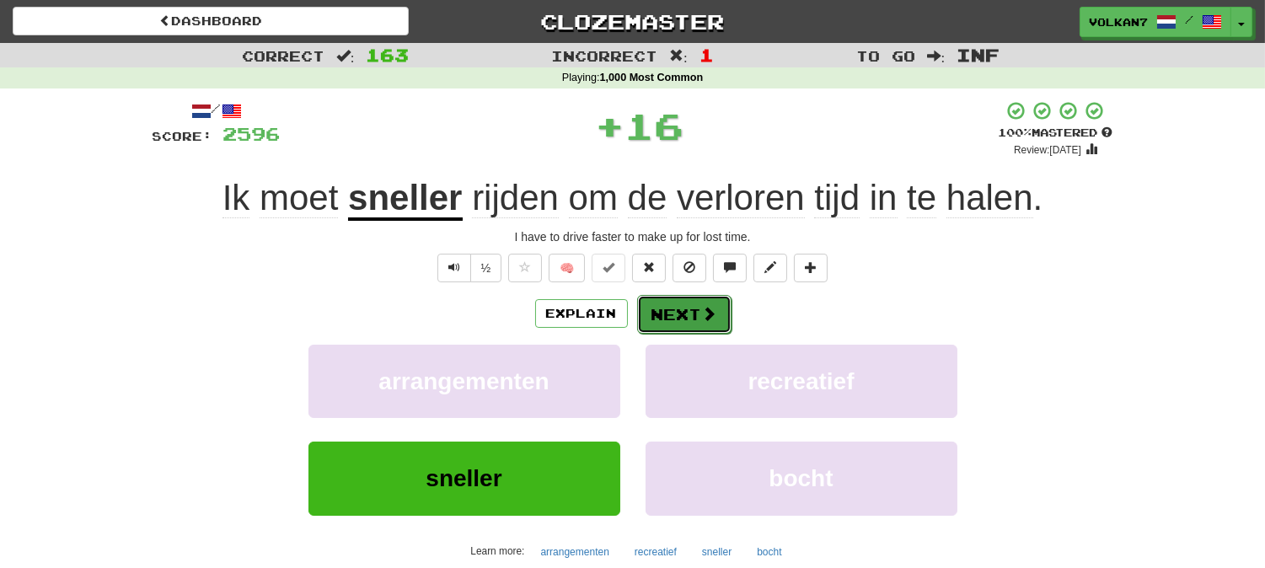
click at [684, 313] on button "Next" at bounding box center [684, 314] width 94 height 39
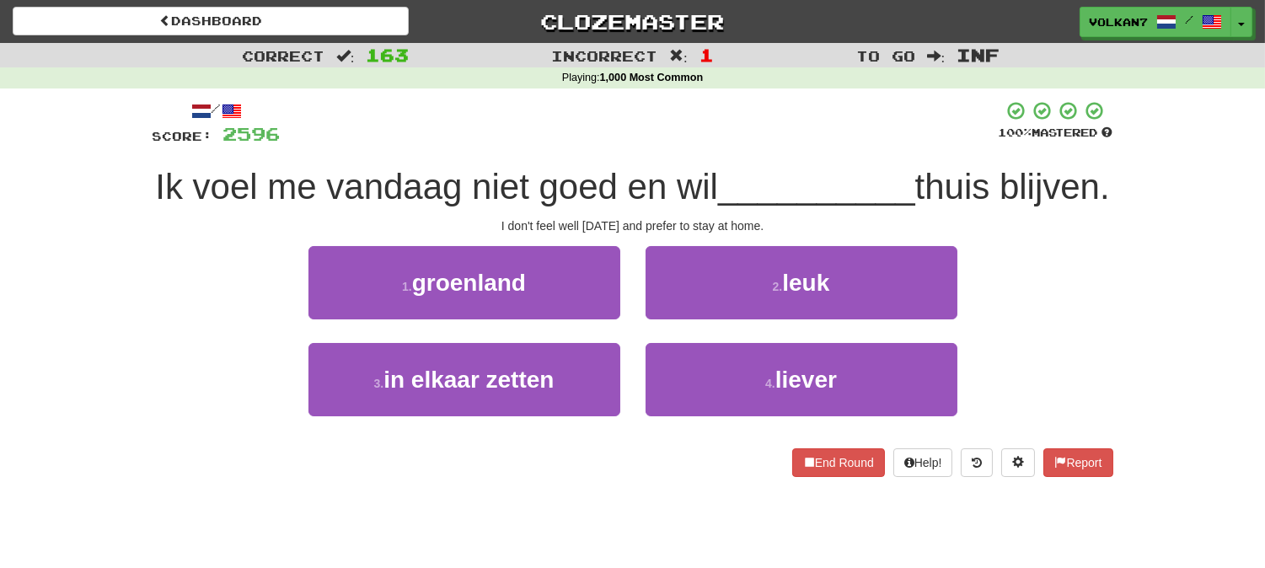
click at [741, 140] on div at bounding box center [640, 123] width 718 height 46
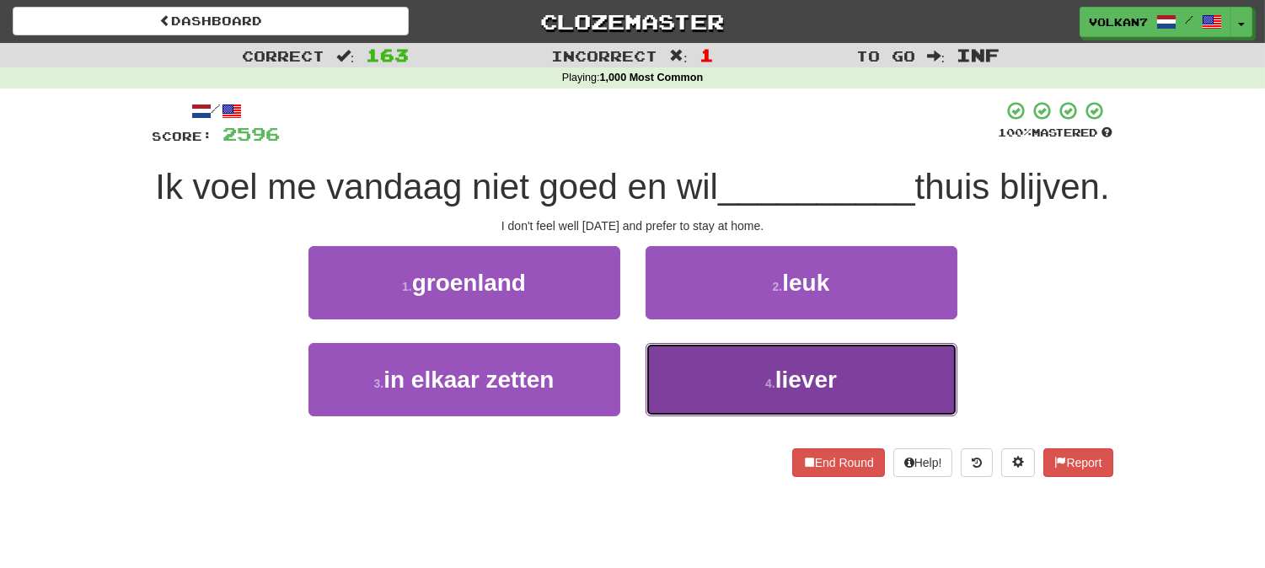
click at [760, 416] on button "4 . liever" at bounding box center [801, 379] width 312 height 73
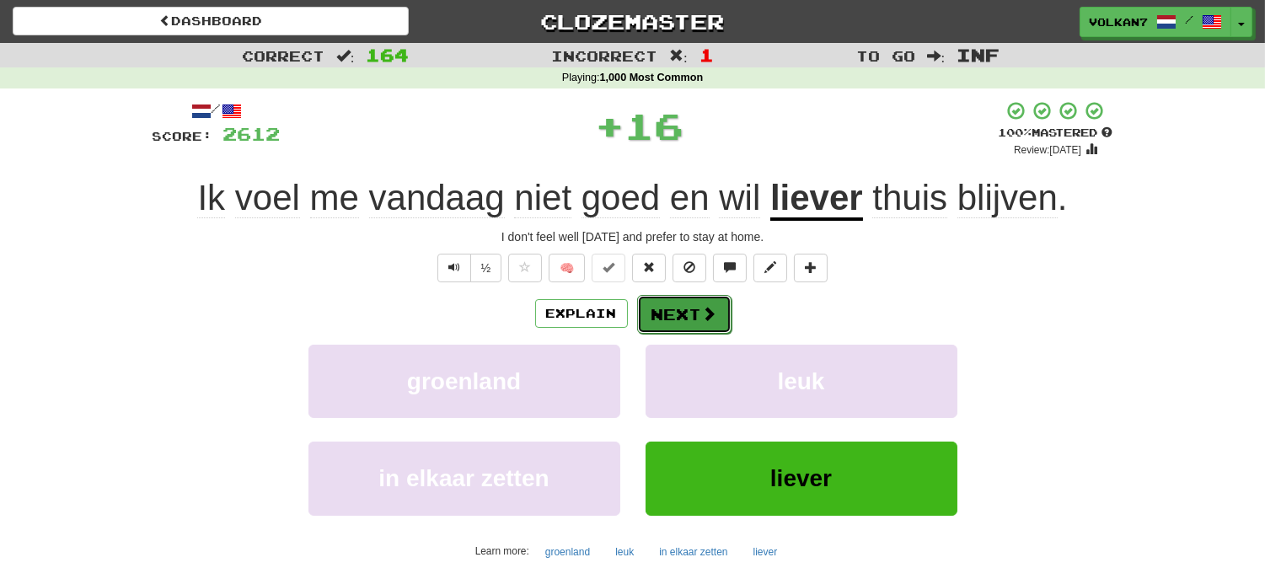
click at [683, 324] on button "Next" at bounding box center [684, 314] width 94 height 39
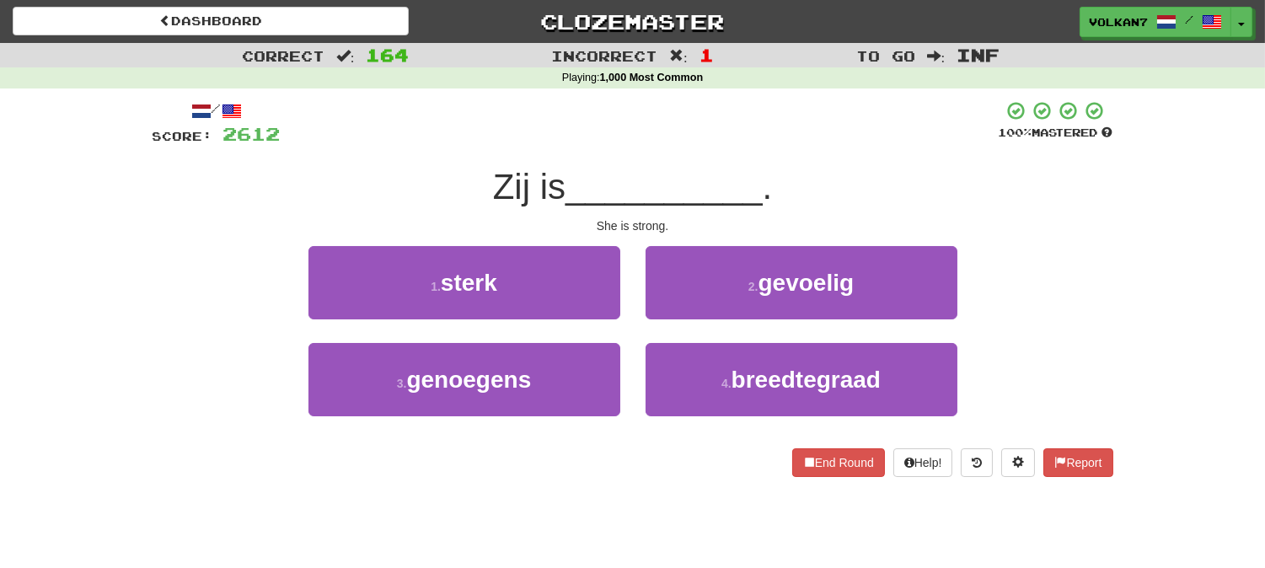
click at [708, 152] on div "/ Score: 2612 100 % Mastered Zij is __________ . She is strong. 1 . sterk 2 . g…" at bounding box center [632, 288] width 960 height 377
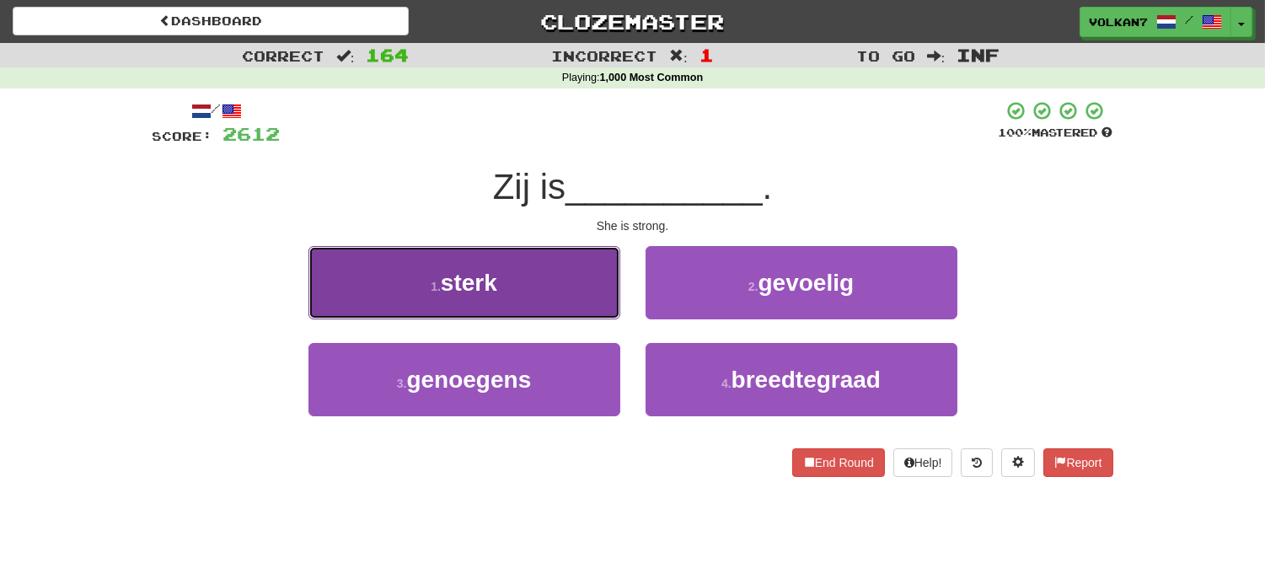
click at [541, 281] on button "1 . sterk" at bounding box center [464, 282] width 312 height 73
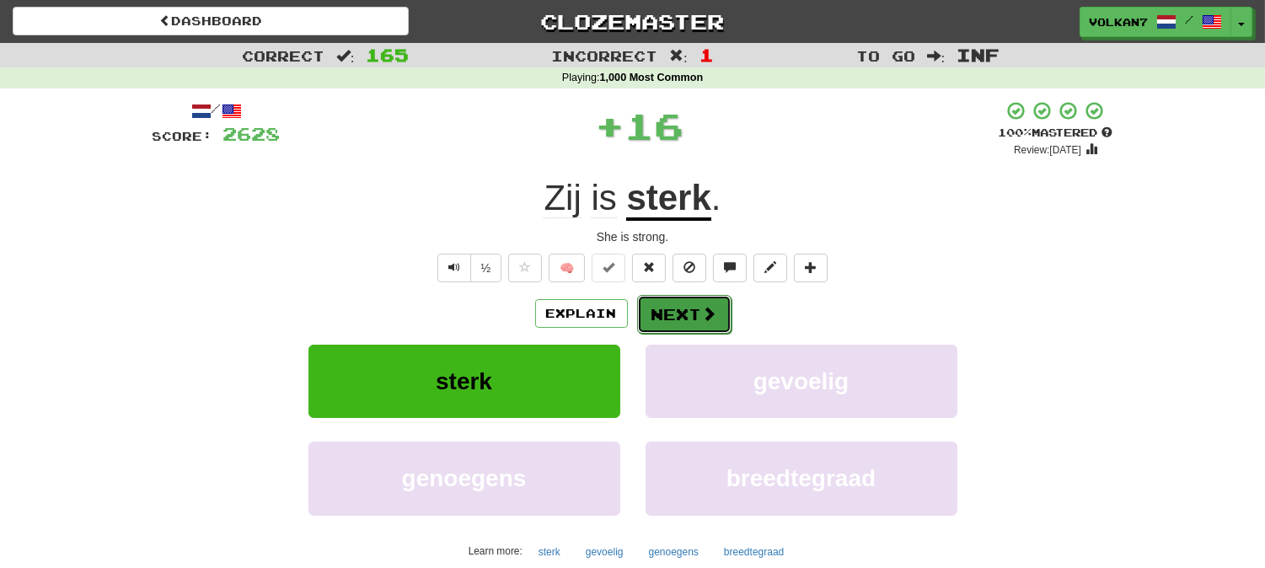
click at [675, 308] on button "Next" at bounding box center [684, 314] width 94 height 39
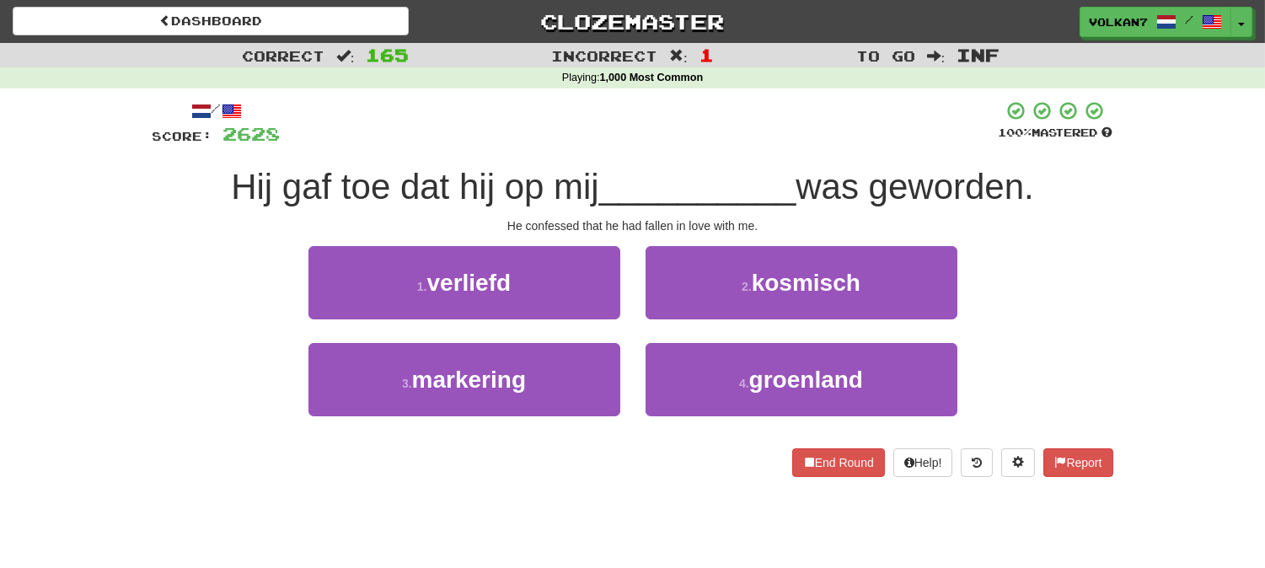
click at [689, 174] on span "__________" at bounding box center [697, 187] width 197 height 40
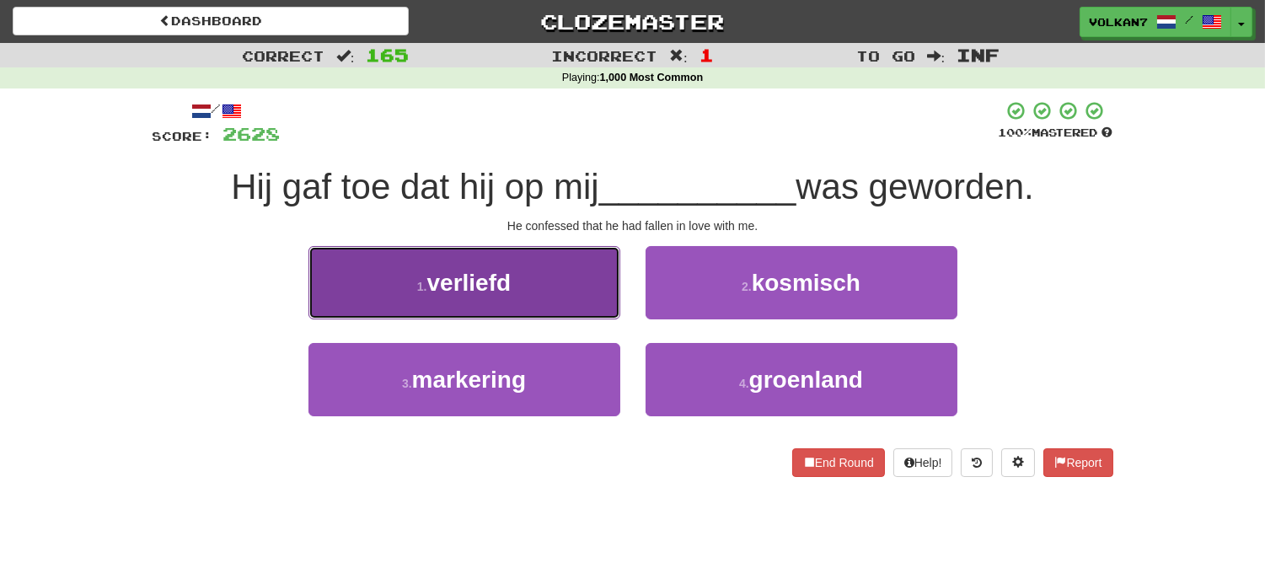
click at [537, 267] on button "1 . verliefd" at bounding box center [464, 282] width 312 height 73
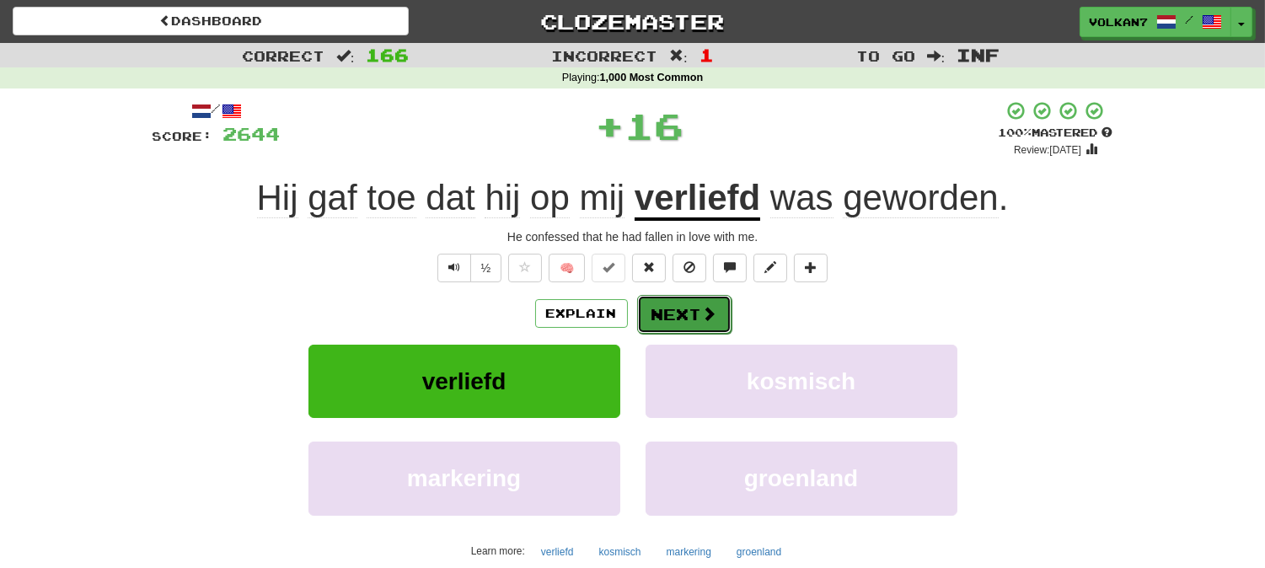
click at [671, 310] on button "Next" at bounding box center [684, 314] width 94 height 39
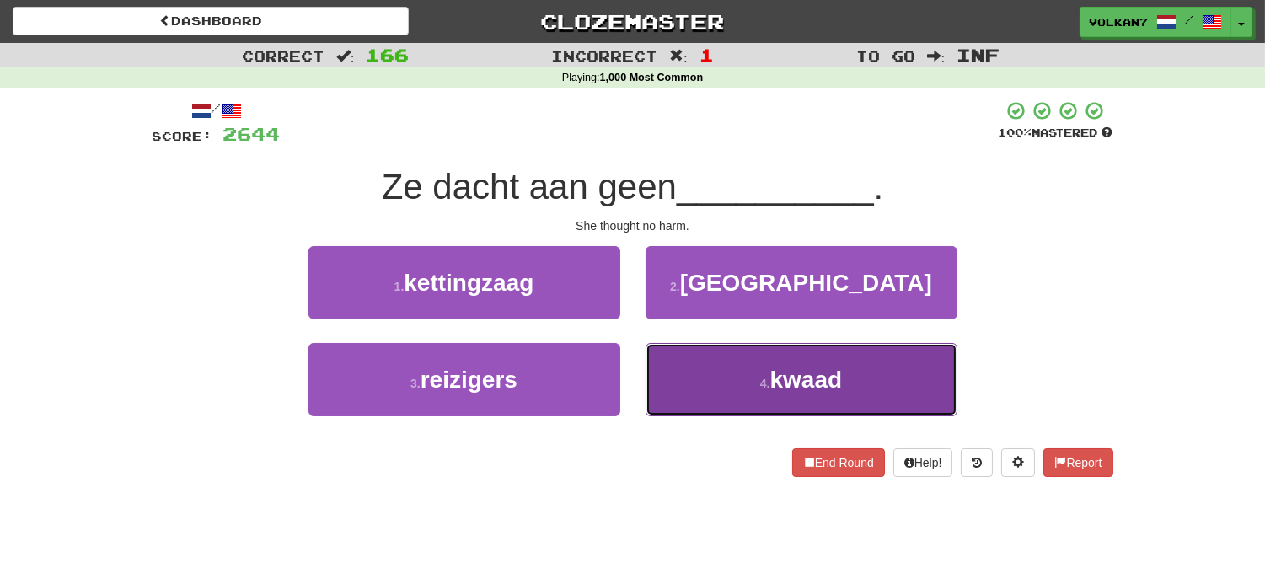
click at [765, 380] on small "4 ." at bounding box center [765, 383] width 10 height 13
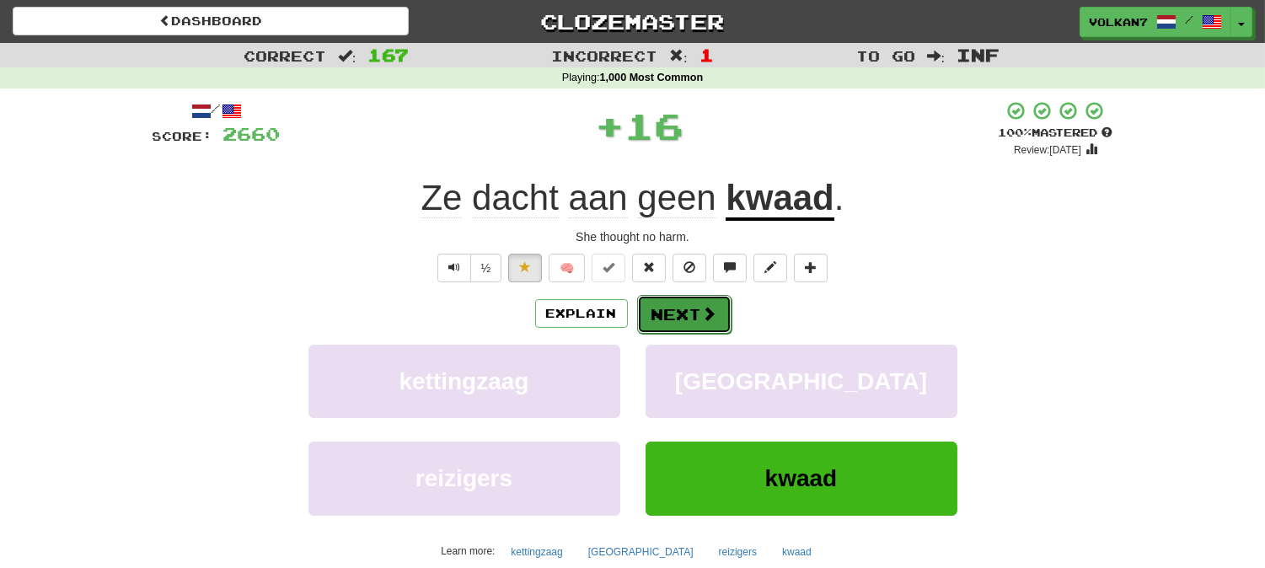
click at [701, 301] on button "Next" at bounding box center [684, 314] width 94 height 39
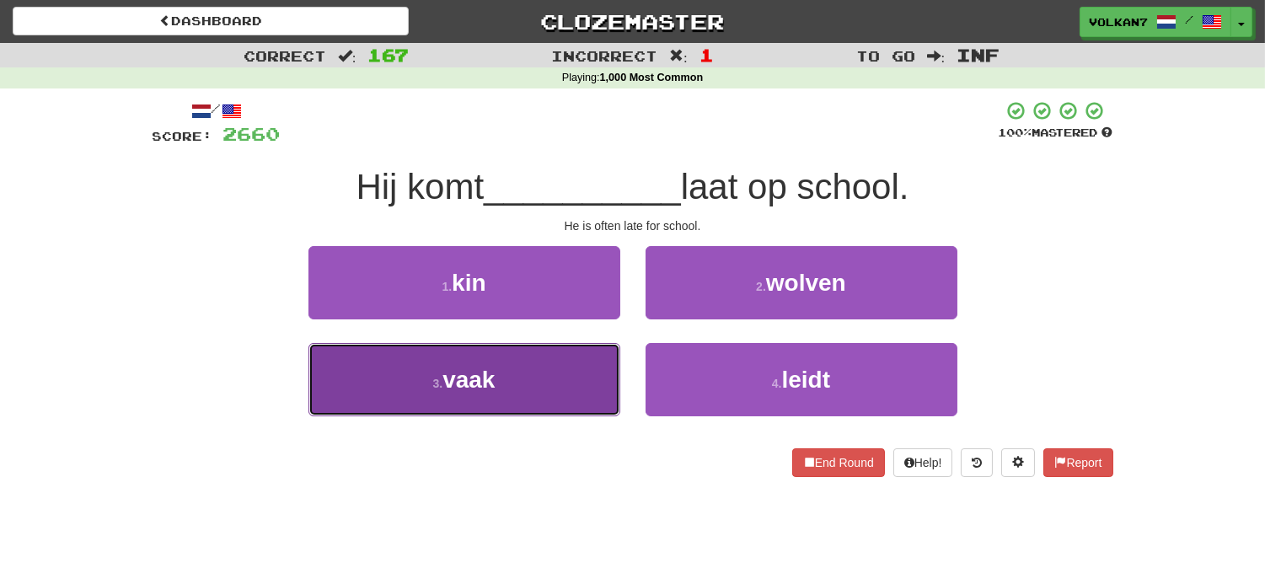
click at [576, 372] on button "3 . vaak" at bounding box center [464, 379] width 312 height 73
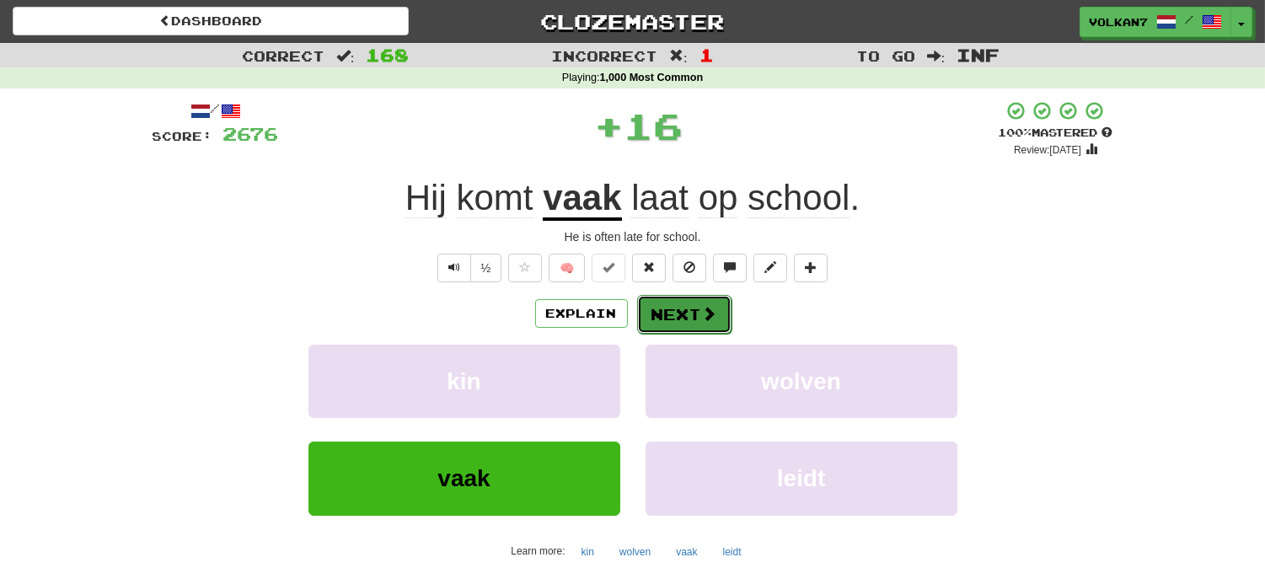
click at [679, 310] on button "Next" at bounding box center [684, 314] width 94 height 39
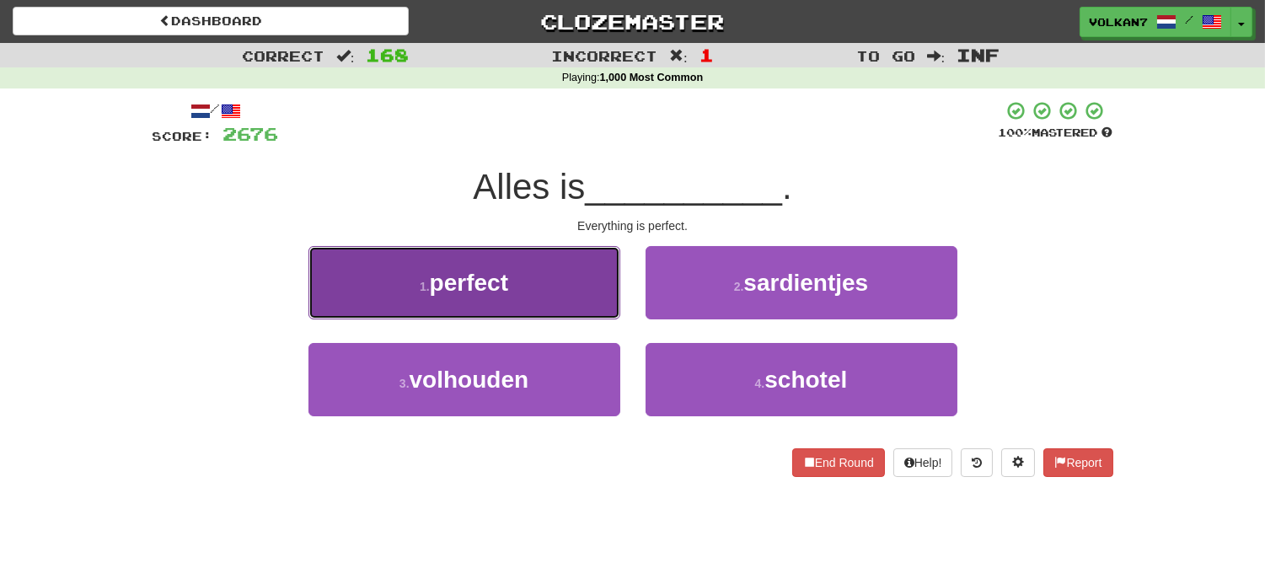
click at [492, 299] on button "1 . perfect" at bounding box center [464, 282] width 312 height 73
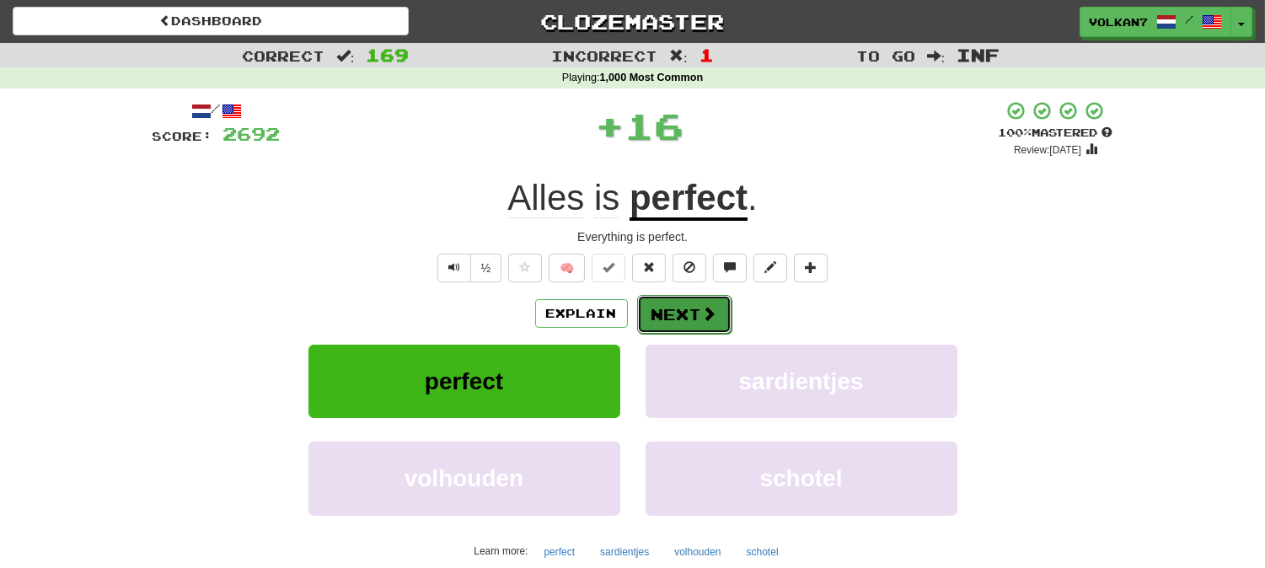
click at [654, 301] on button "Next" at bounding box center [684, 314] width 94 height 39
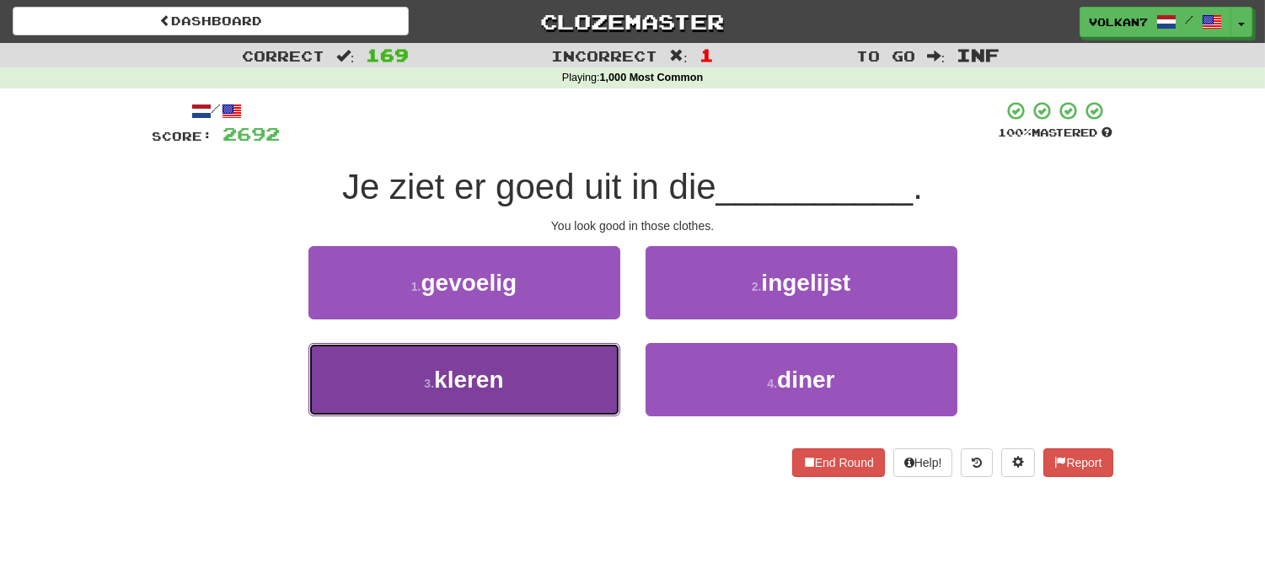
click at [534, 368] on button "3 . kleren" at bounding box center [464, 379] width 312 height 73
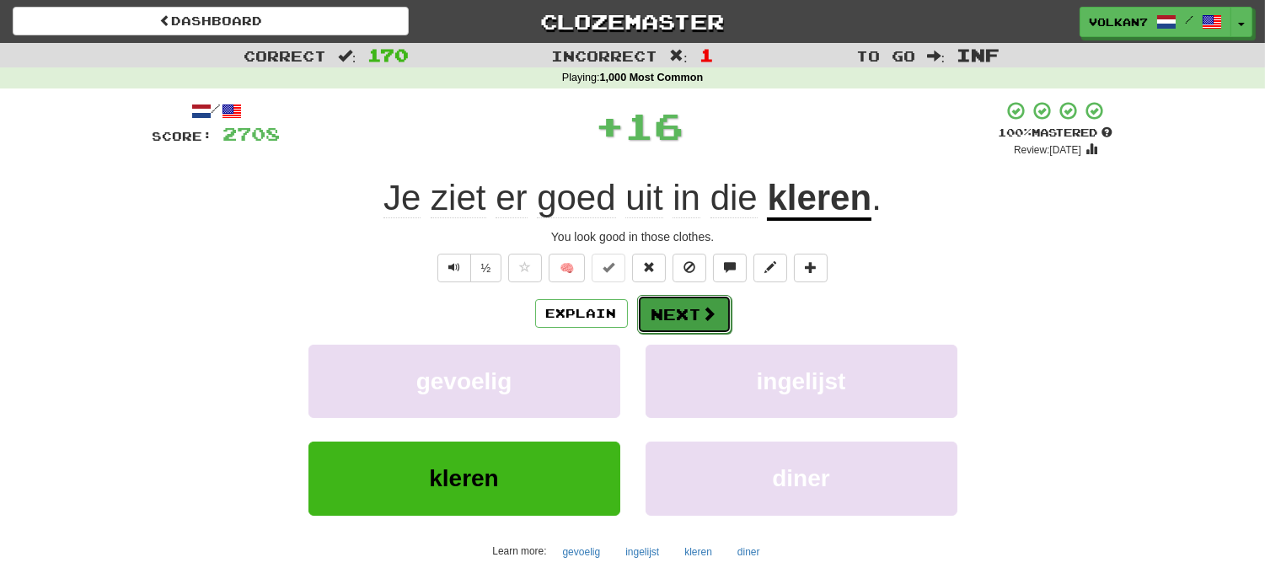
click at [679, 308] on button "Next" at bounding box center [684, 314] width 94 height 39
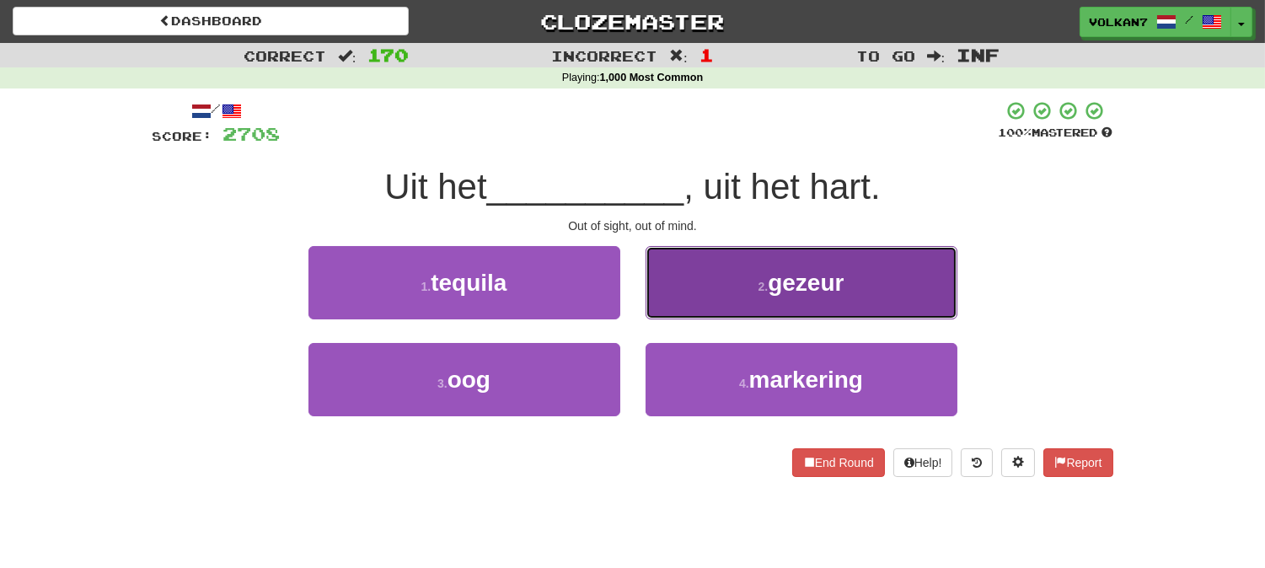
click at [726, 289] on button "2 . gezeur" at bounding box center [801, 282] width 312 height 73
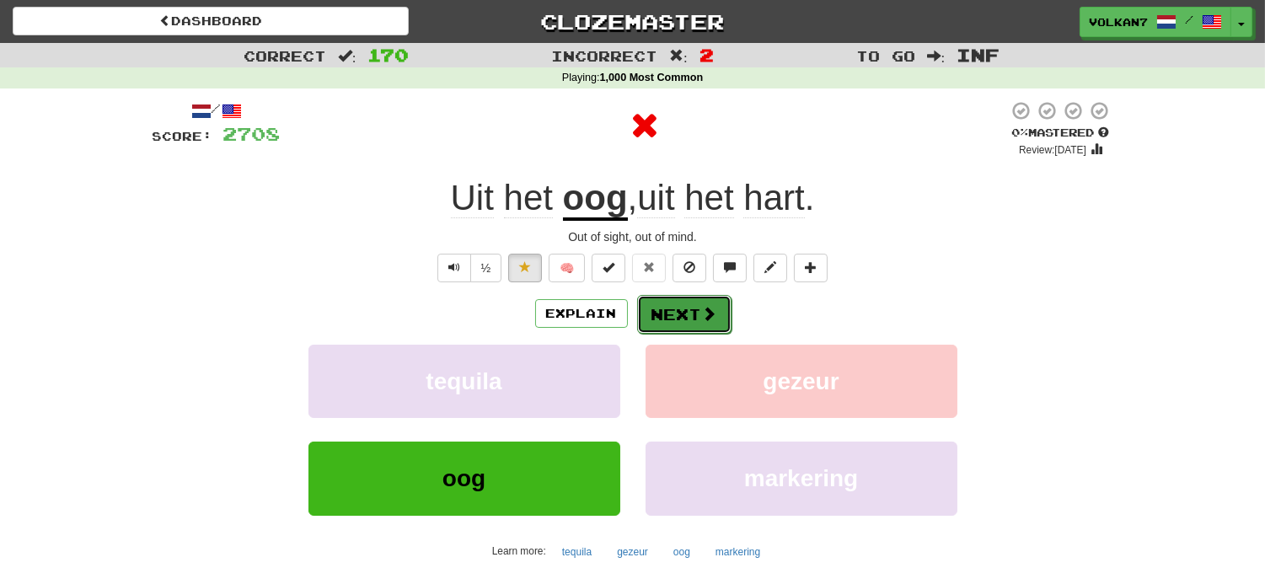
click at [660, 309] on button "Next" at bounding box center [684, 314] width 94 height 39
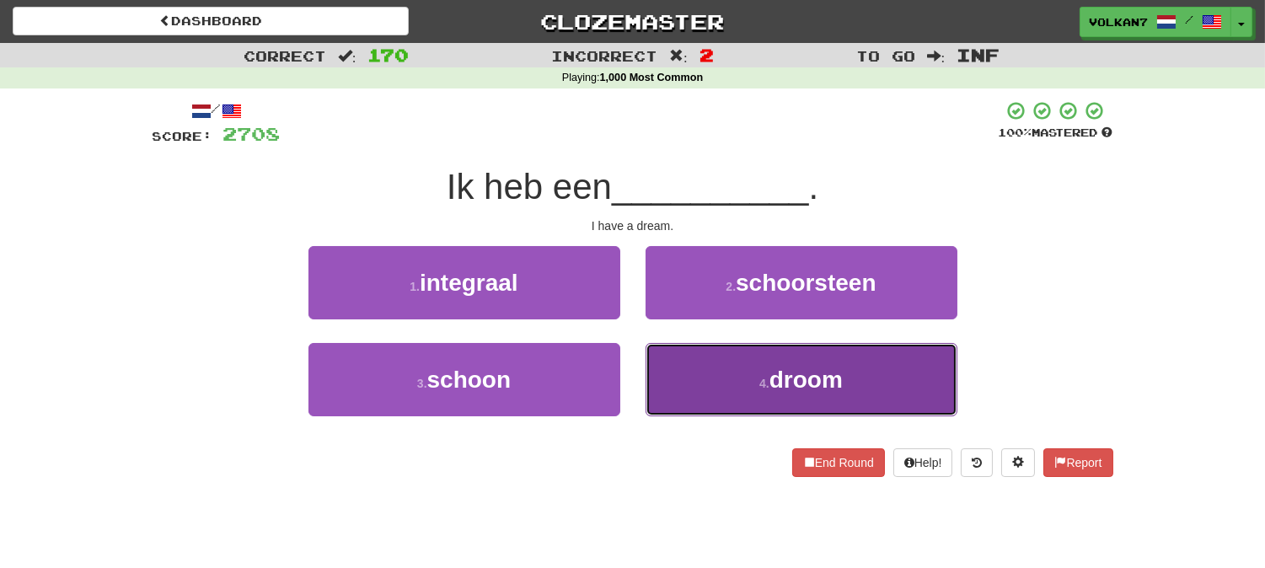
click at [759, 374] on button "4 . droom" at bounding box center [801, 379] width 312 height 73
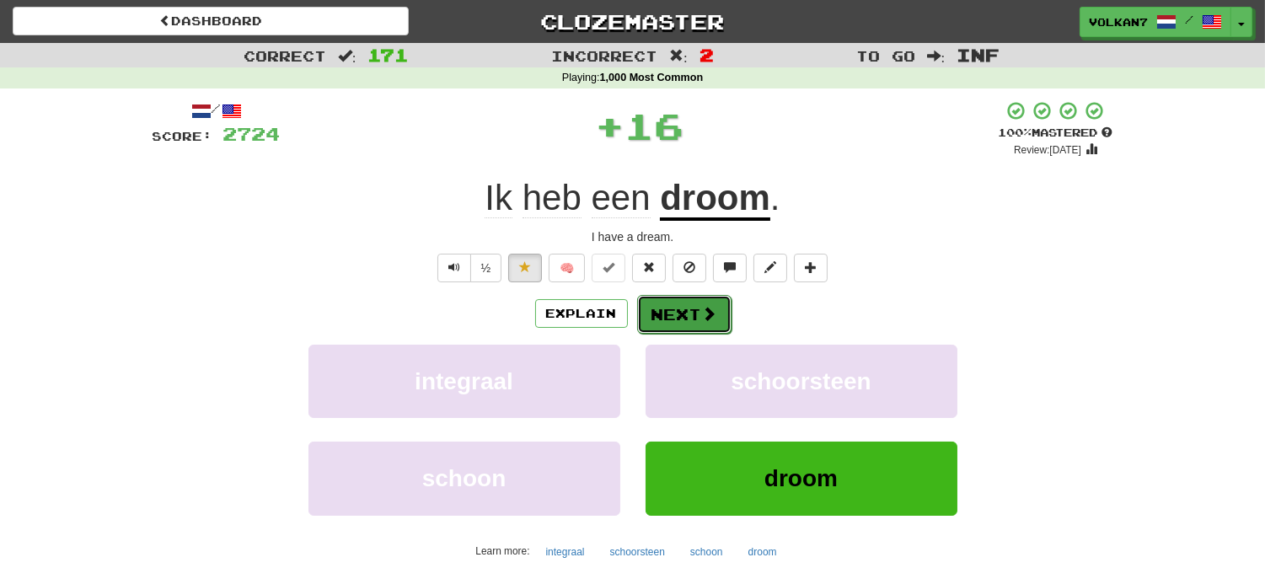
click at [713, 321] on span at bounding box center [709, 313] width 15 height 15
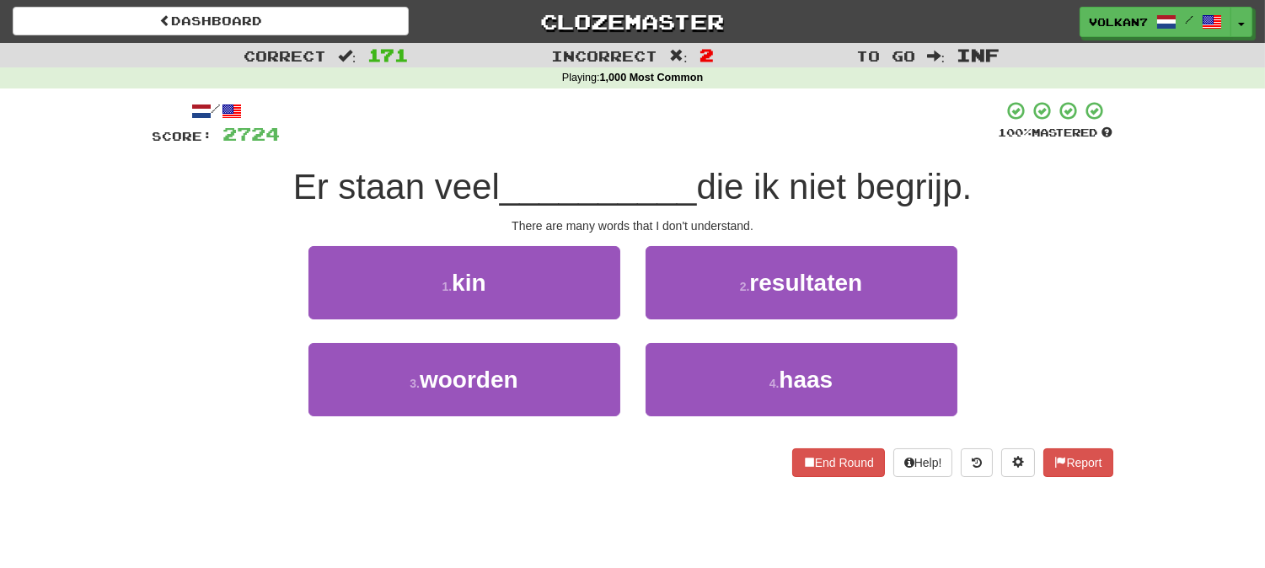
click at [745, 146] on div at bounding box center [640, 123] width 718 height 46
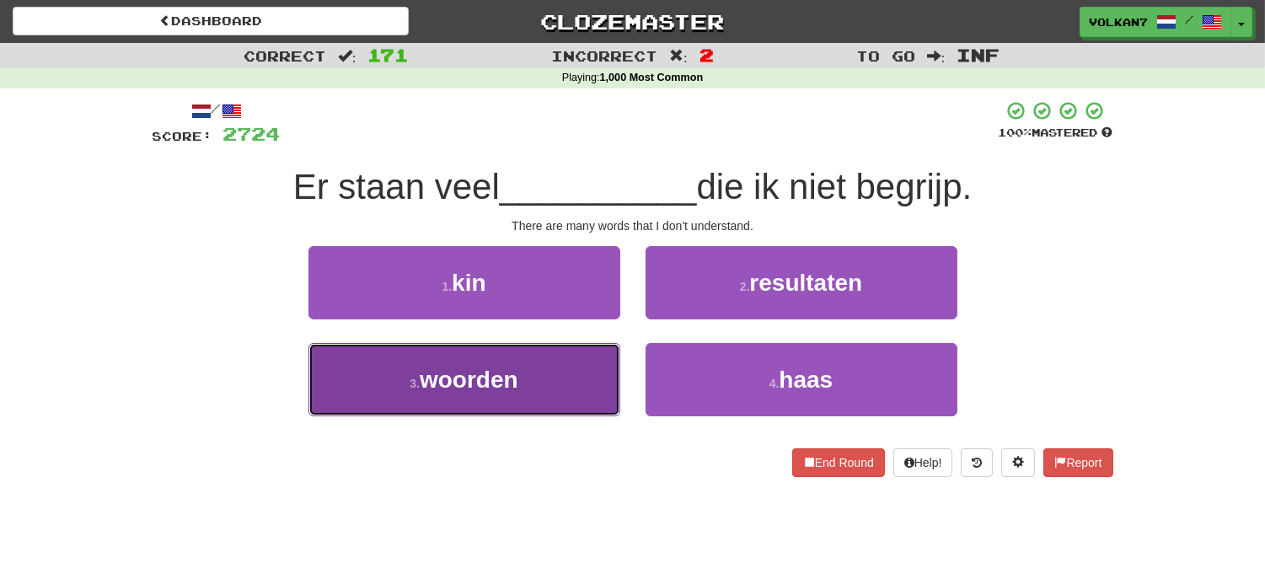
click at [548, 392] on button "3 . woorden" at bounding box center [464, 379] width 312 height 73
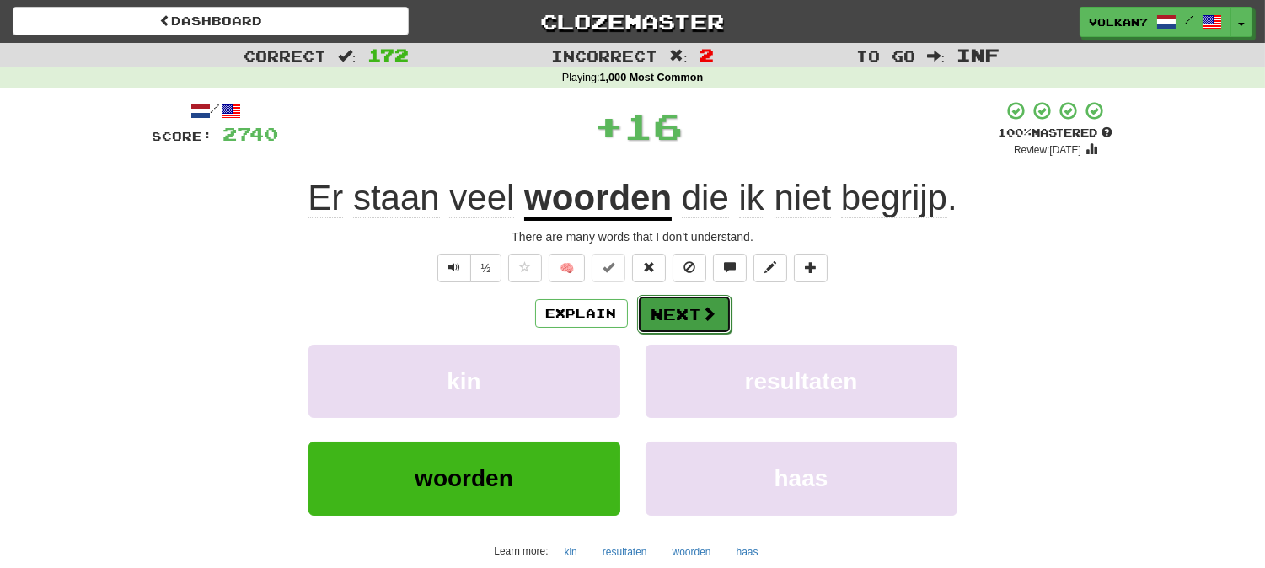
click at [676, 317] on button "Next" at bounding box center [684, 314] width 94 height 39
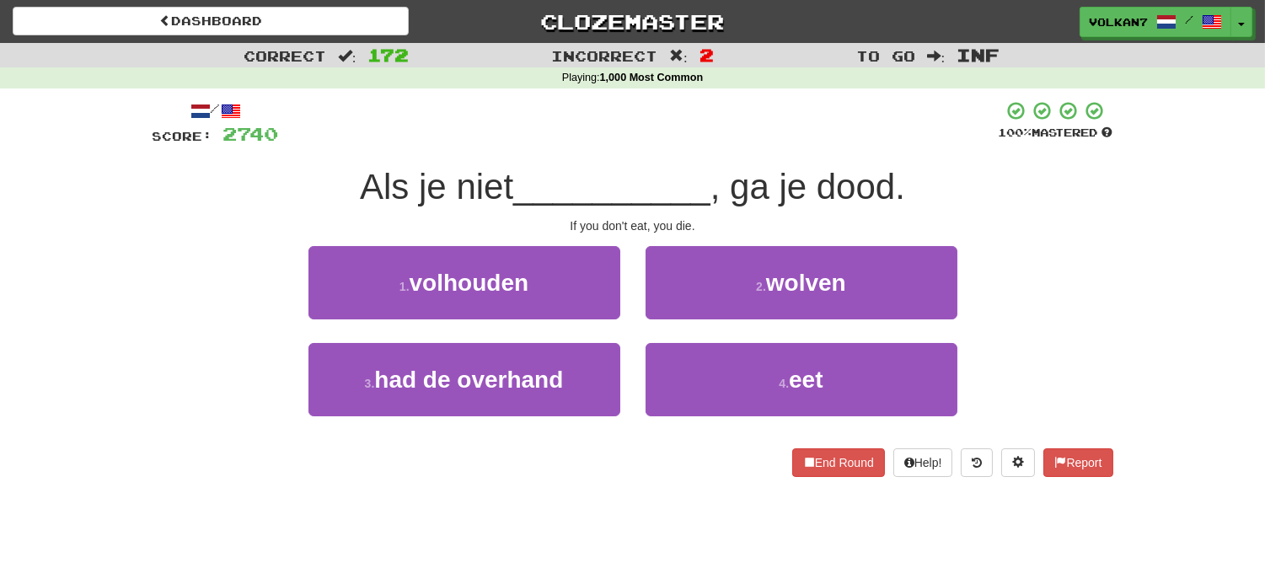
click at [704, 139] on div at bounding box center [639, 123] width 720 height 46
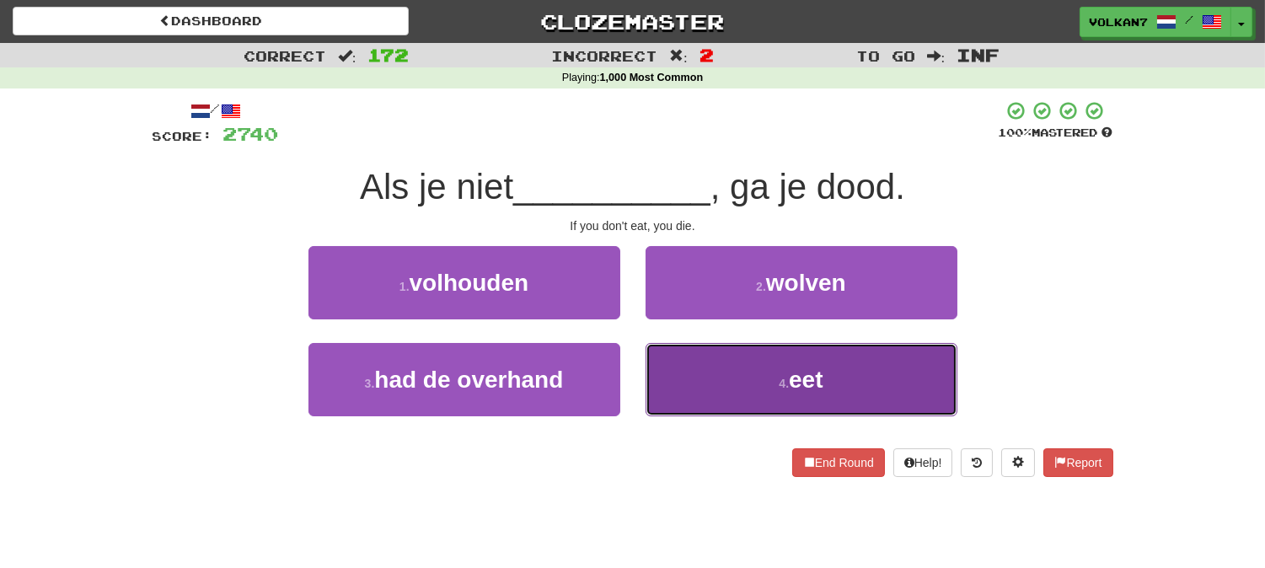
click at [777, 362] on button "4 . eet" at bounding box center [801, 379] width 312 height 73
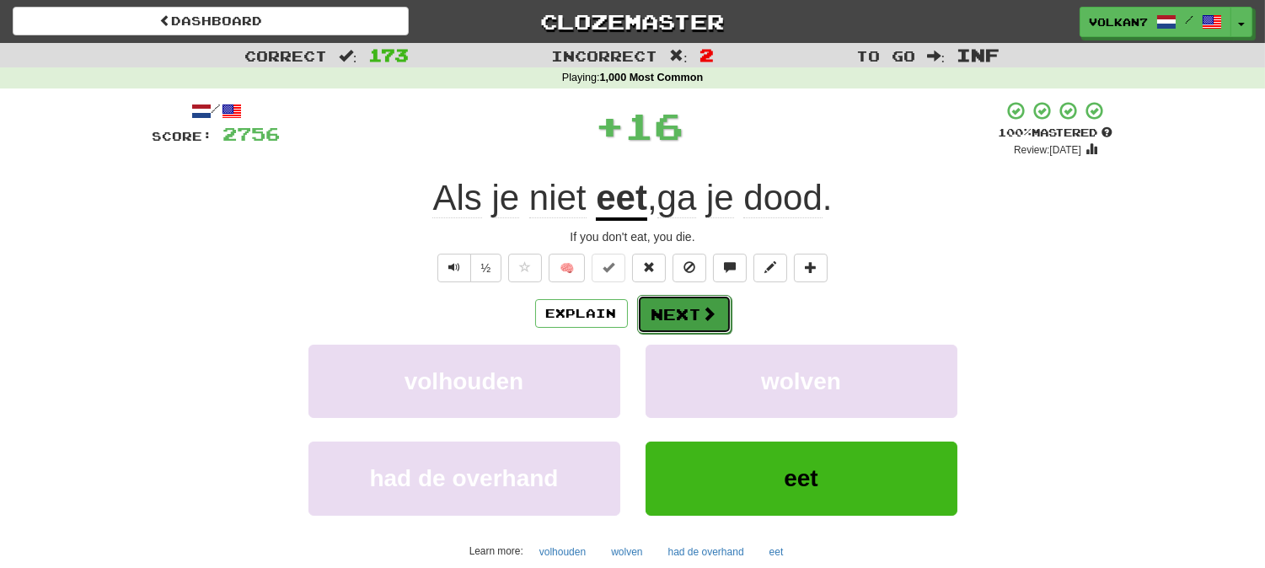
click at [686, 304] on button "Next" at bounding box center [684, 314] width 94 height 39
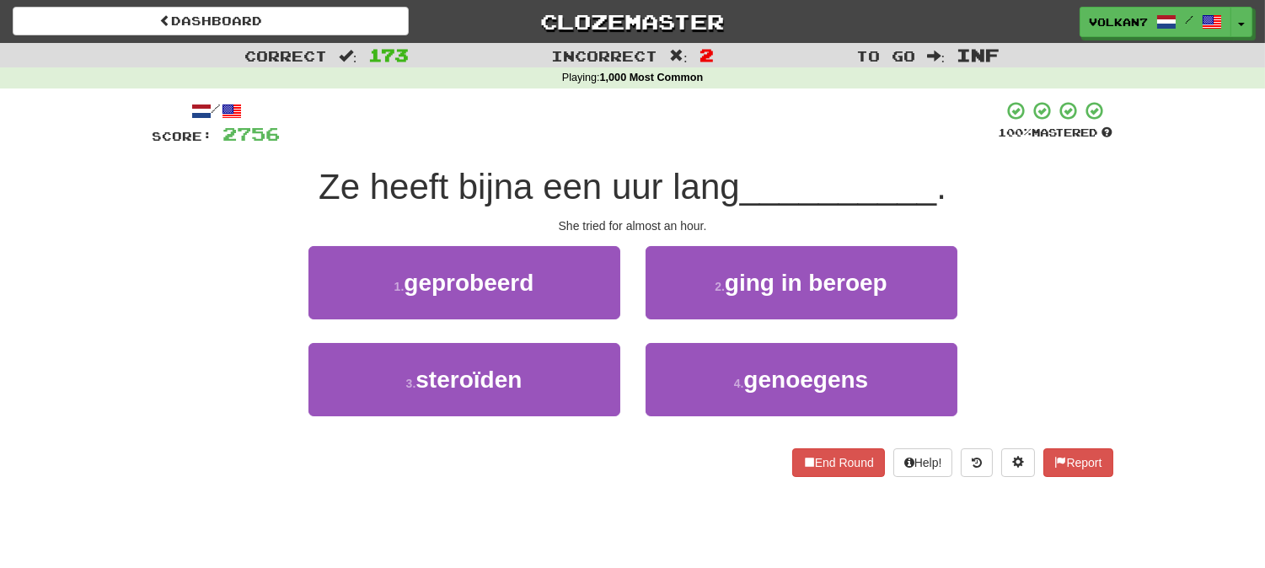
click at [728, 138] on div at bounding box center [640, 123] width 718 height 46
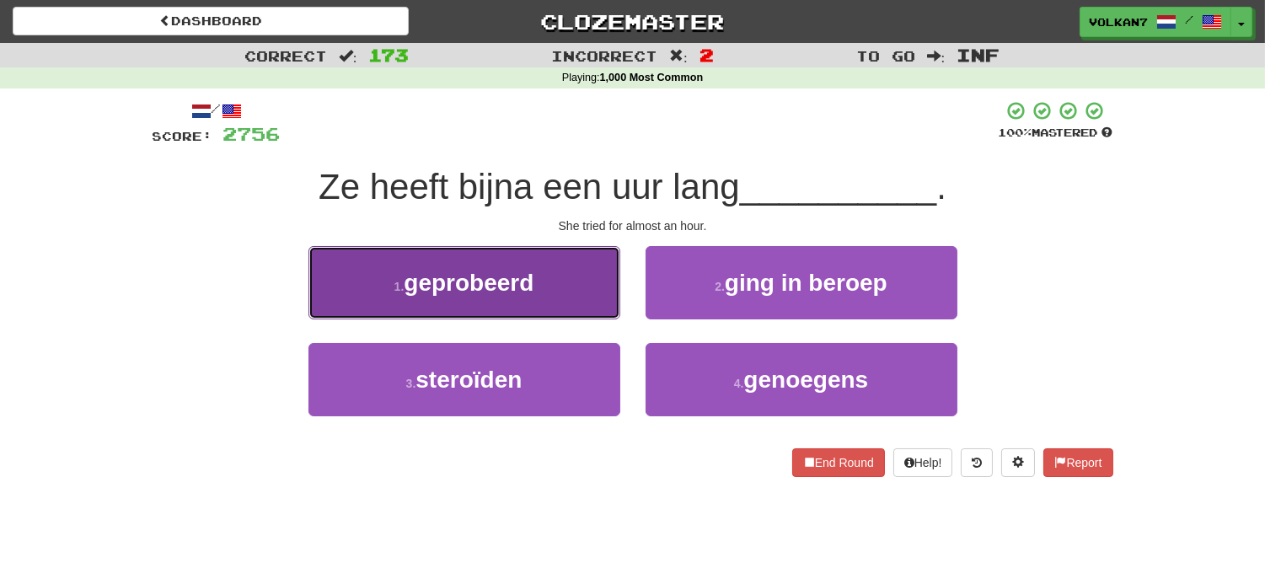
click at [509, 306] on button "1 . geprobeerd" at bounding box center [464, 282] width 312 height 73
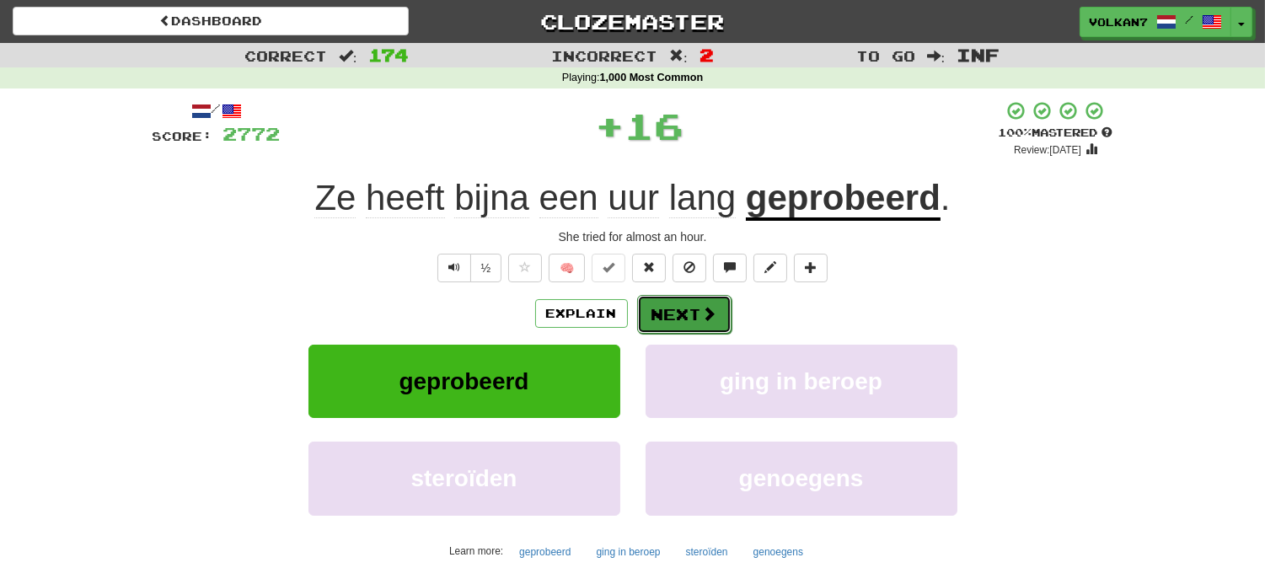
click at [702, 314] on span at bounding box center [709, 313] width 15 height 15
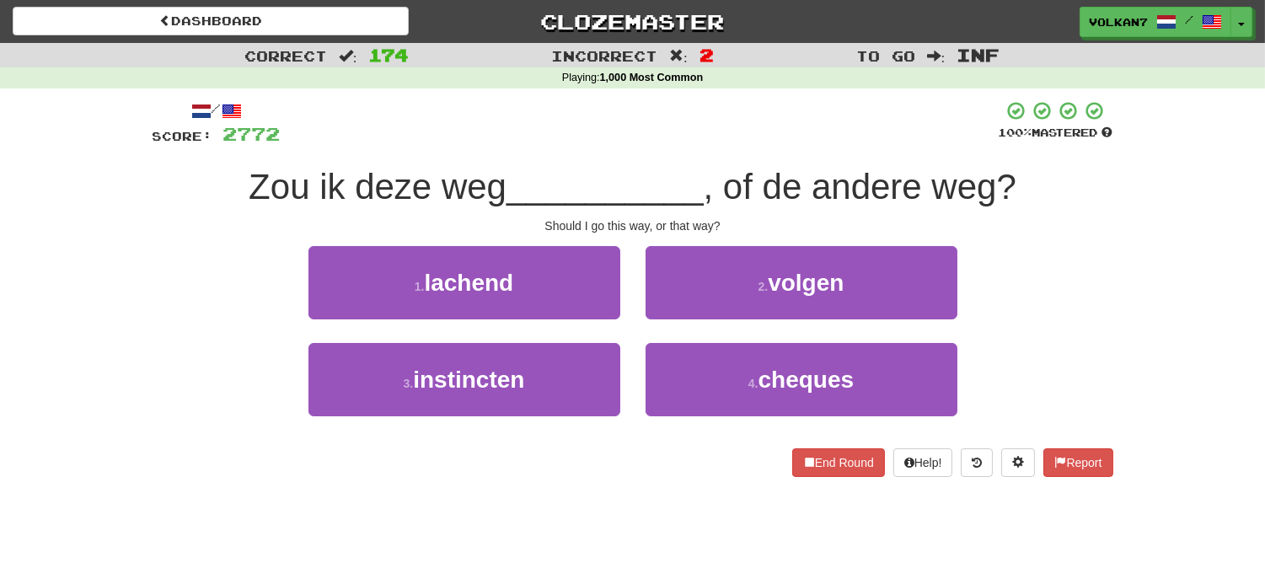
click at [720, 150] on div "/ Score: 2772 100 % Mastered Zou ik deze weg __________ , of de andere weg? Sho…" at bounding box center [632, 288] width 960 height 377
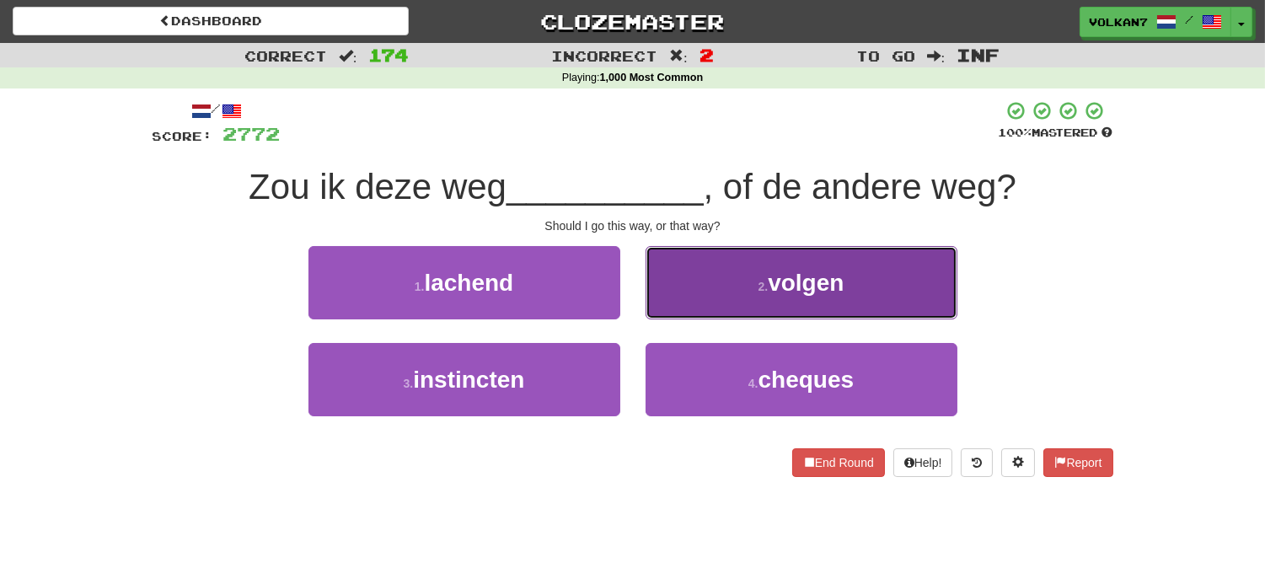
click at [695, 297] on button "2 . volgen" at bounding box center [801, 282] width 312 height 73
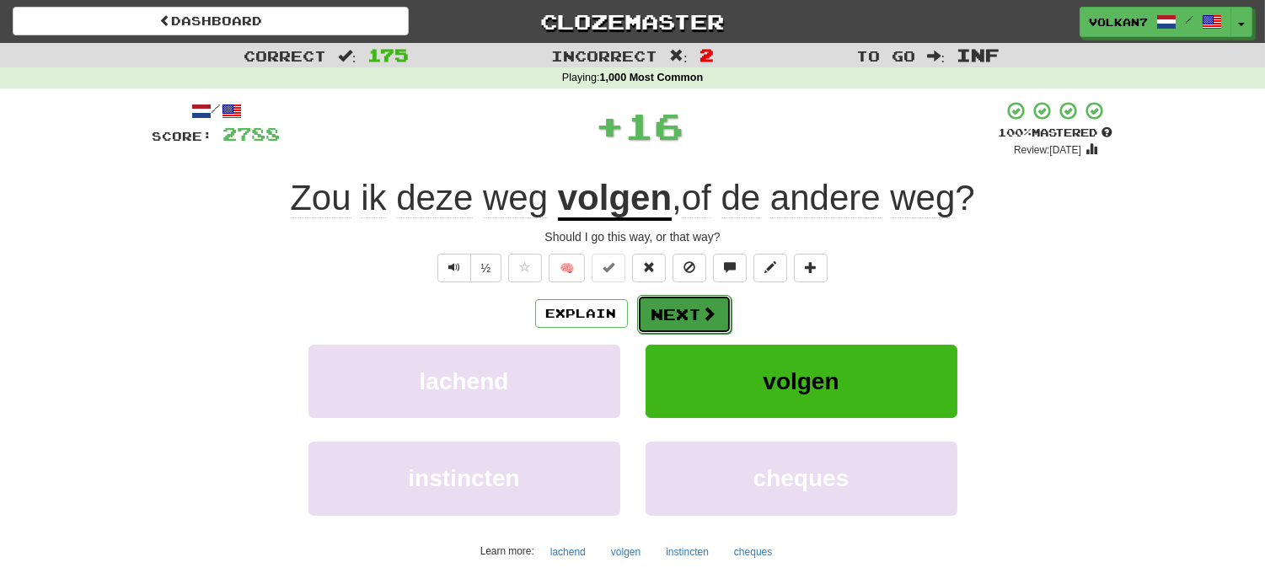
click at [683, 309] on button "Next" at bounding box center [684, 314] width 94 height 39
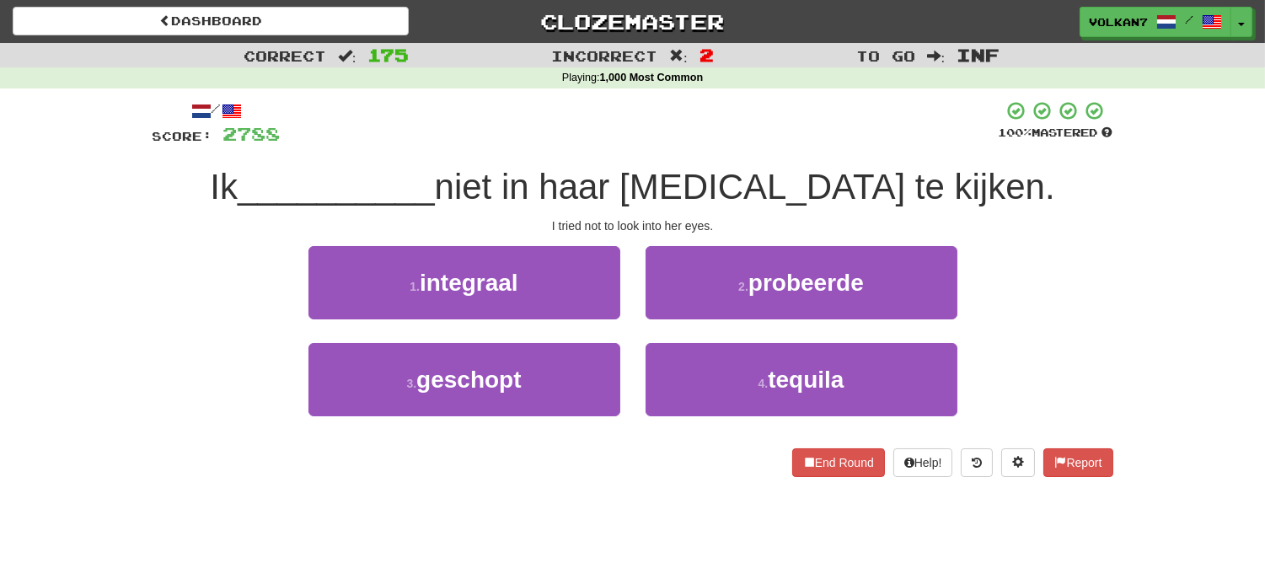
click at [702, 162] on div "/ Score: 2788 100 % Mastered Ik __________ niet in haar ogen te kijken. I tried…" at bounding box center [632, 288] width 960 height 377
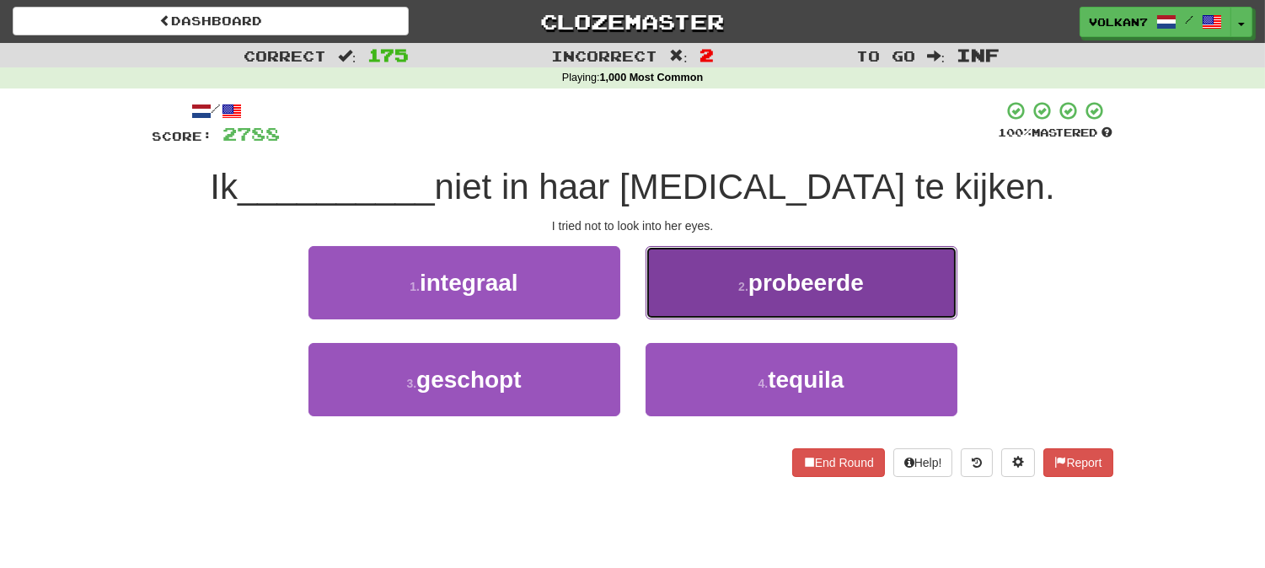
click at [685, 289] on button "2 . probeerde" at bounding box center [801, 282] width 312 height 73
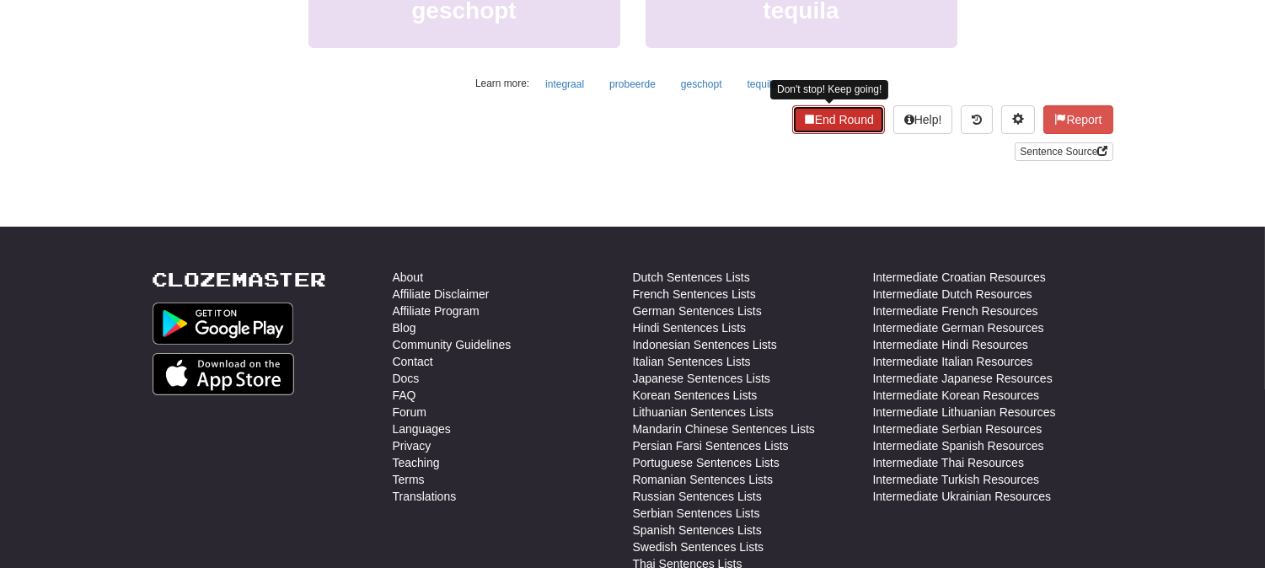
click at [819, 114] on button "End Round" at bounding box center [838, 119] width 93 height 29
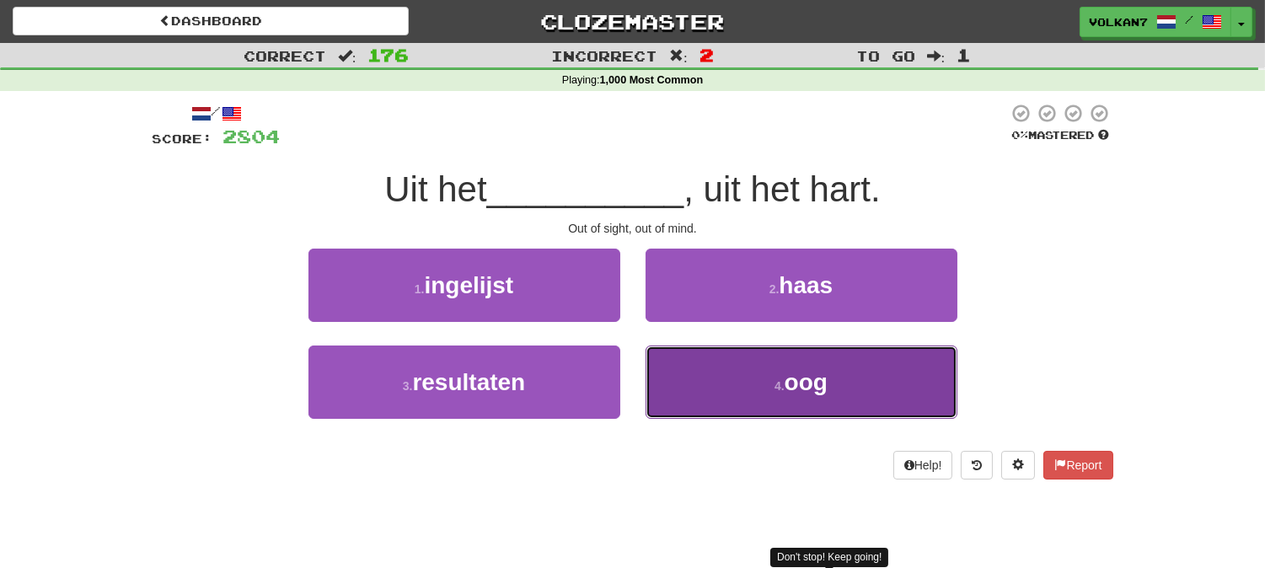
click at [770, 377] on button "4 . oog" at bounding box center [801, 381] width 312 height 73
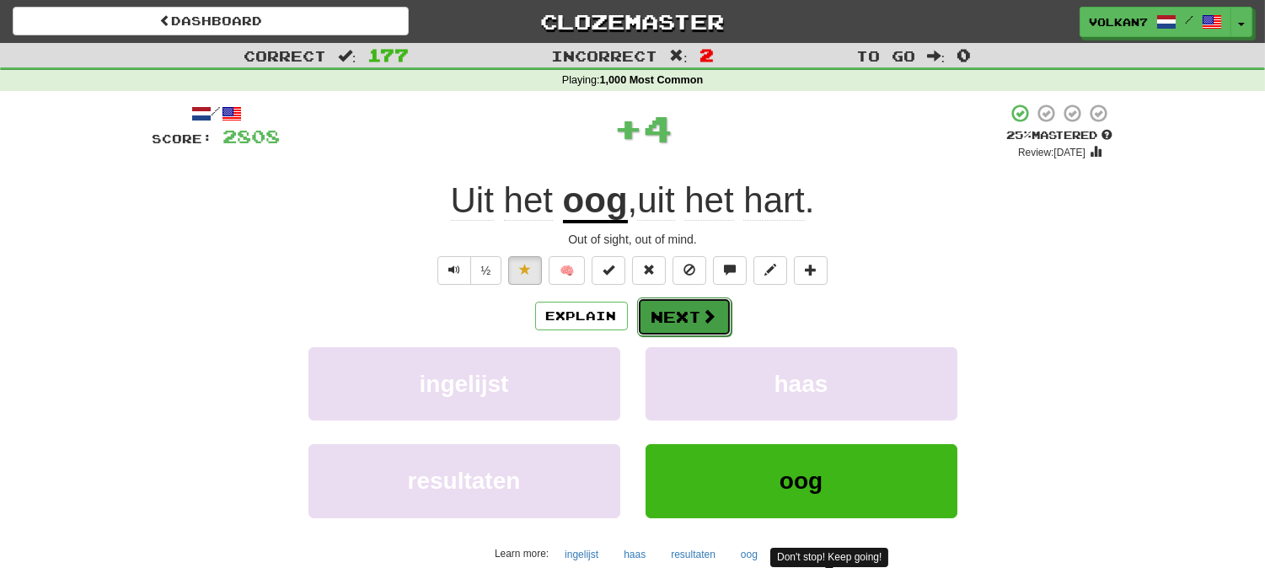
click at [681, 313] on button "Next" at bounding box center [684, 316] width 94 height 39
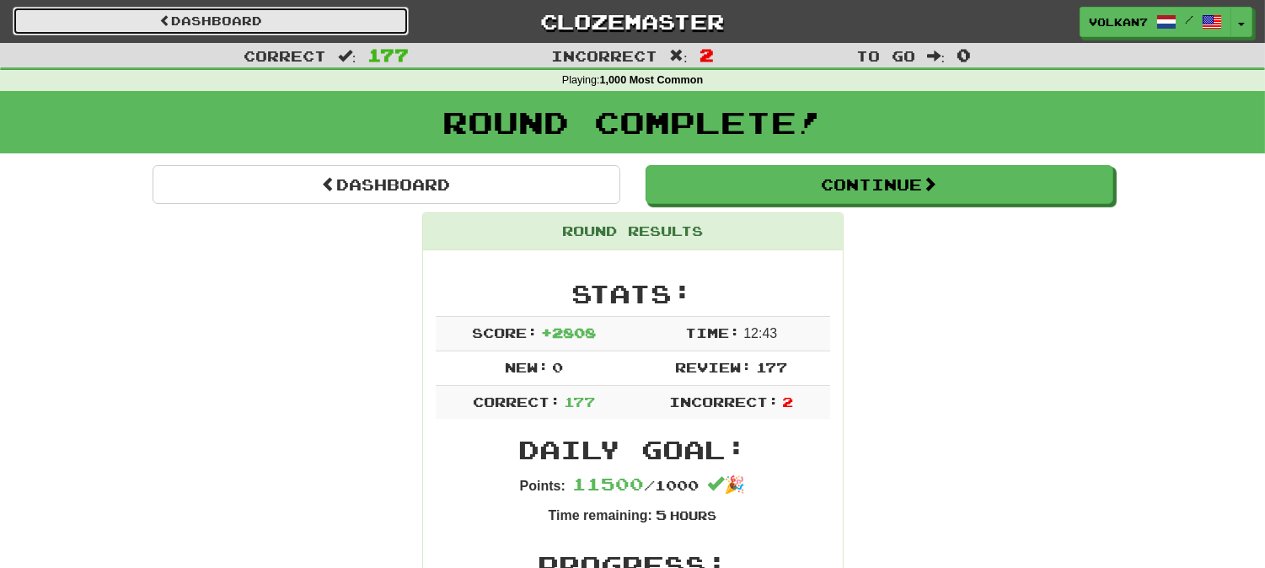
click at [383, 31] on link "Dashboard" at bounding box center [211, 21] width 396 height 29
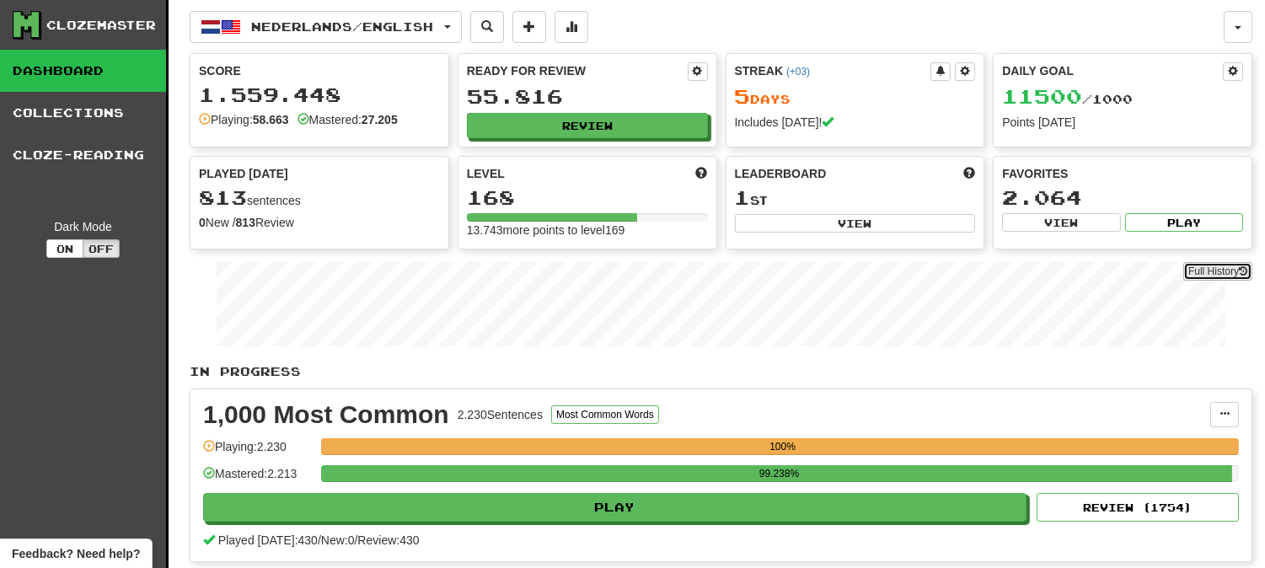
click at [1210, 272] on link "Full History" at bounding box center [1217, 271] width 69 height 19
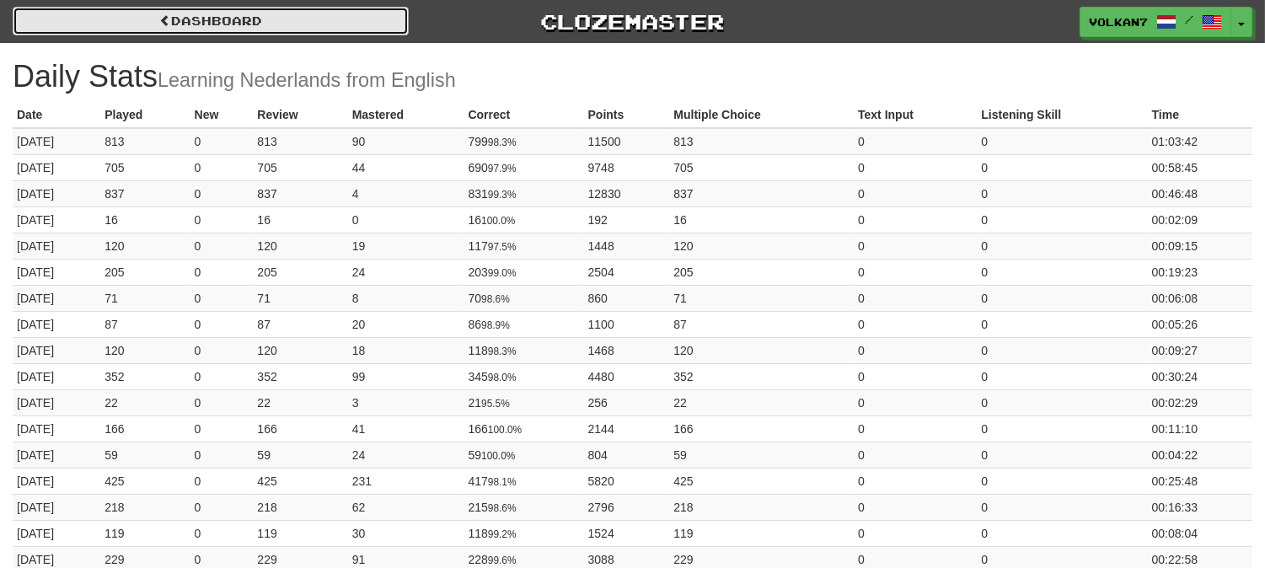
click at [254, 19] on link "Dashboard" at bounding box center [211, 21] width 396 height 29
